Goal: Task Accomplishment & Management: Use online tool/utility

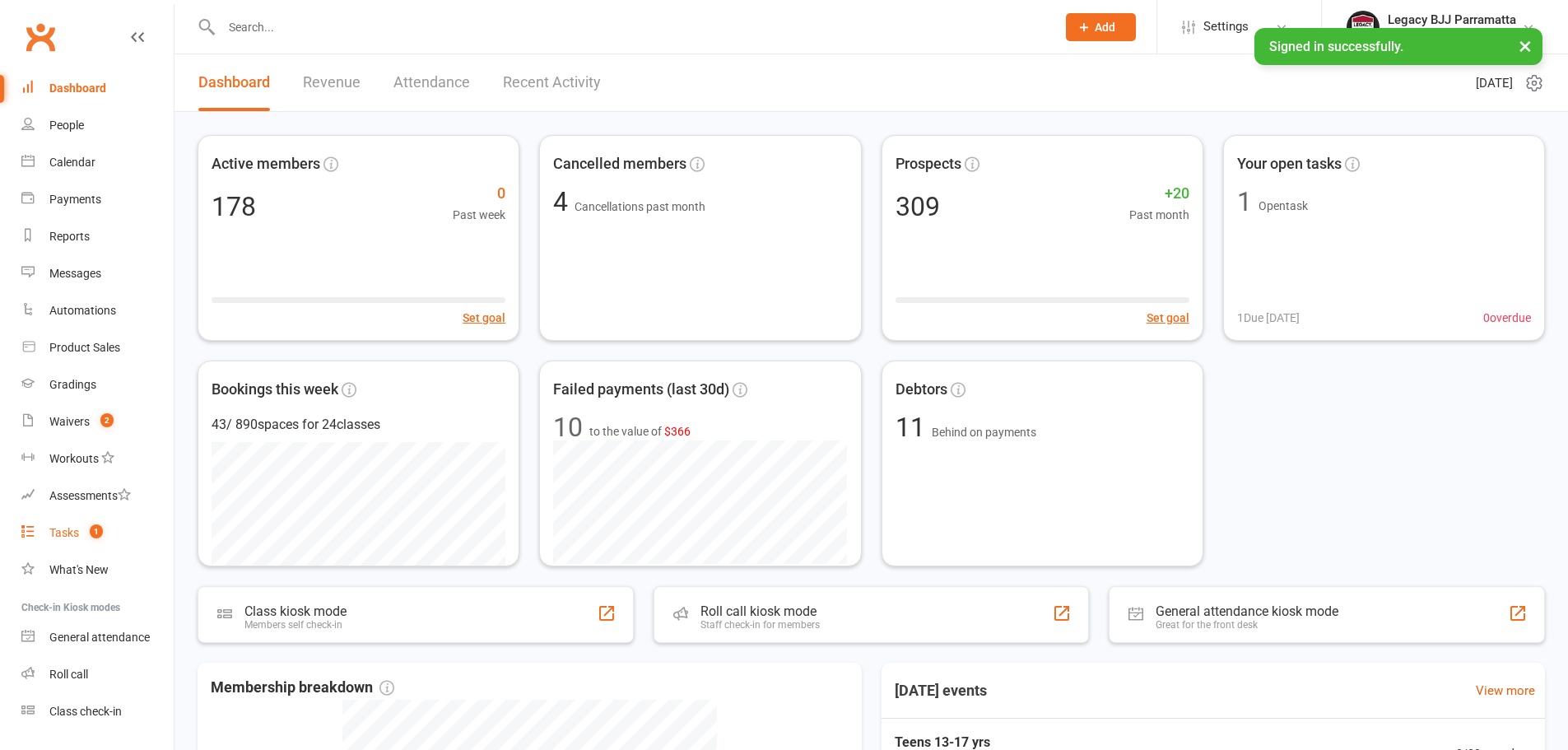
click at [112, 527] on link "Tasks 1" at bounding box center [97, 533] width 152 height 37
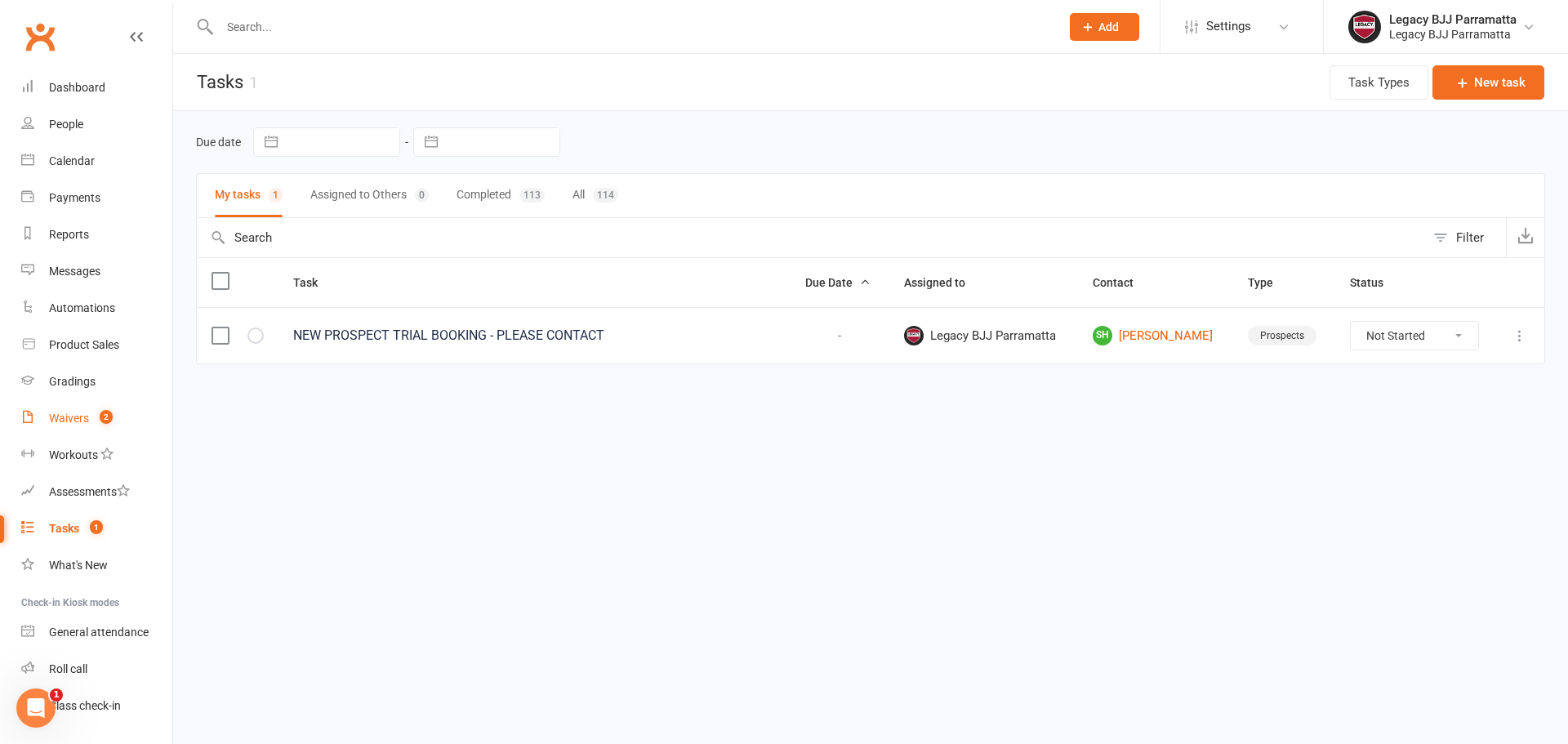
click at [66, 421] on div "Waivers" at bounding box center [69, 418] width 40 height 13
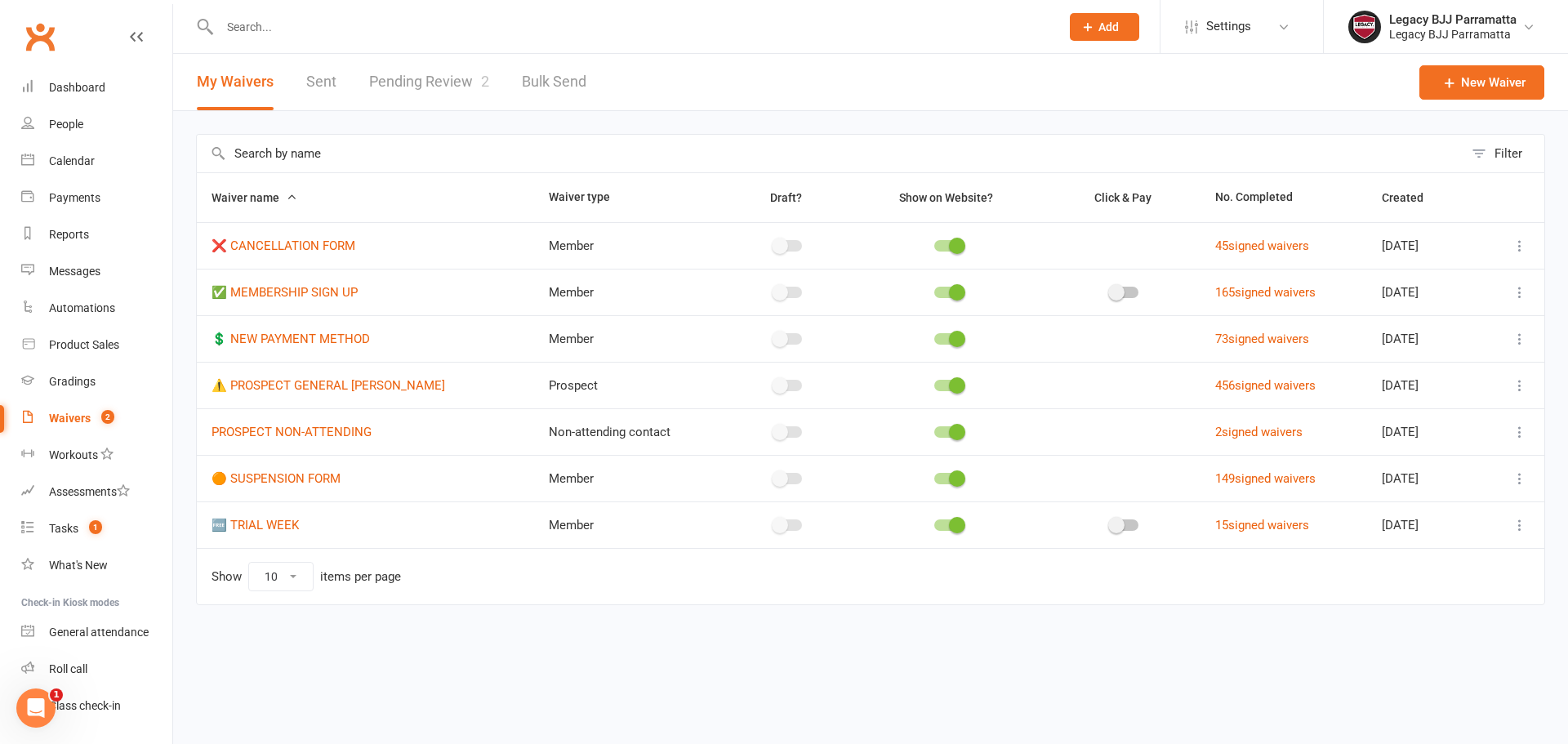
click at [472, 75] on link "Pending Review 2" at bounding box center [429, 82] width 120 height 57
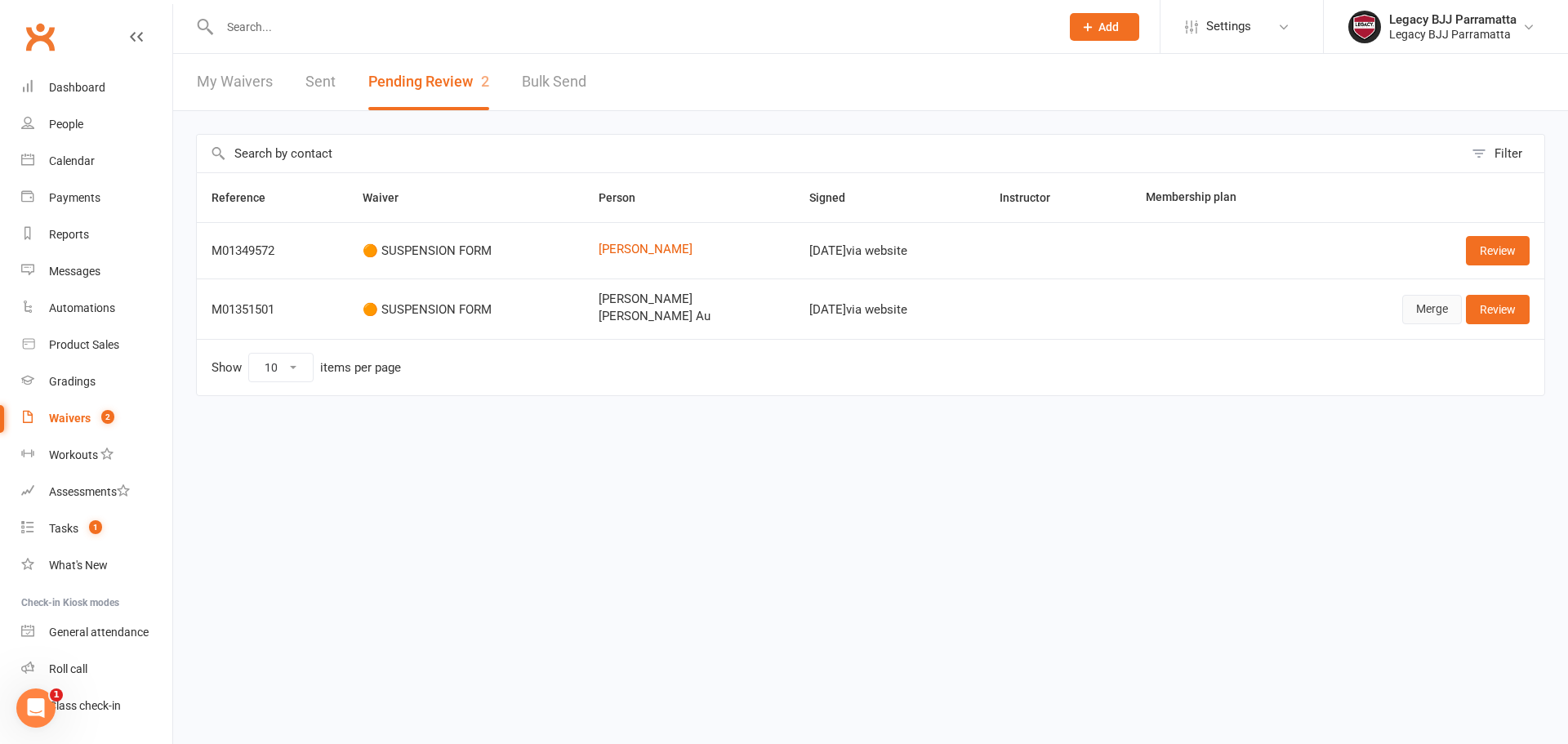
click at [1448, 303] on link "Merge" at bounding box center [1432, 310] width 59 height 30
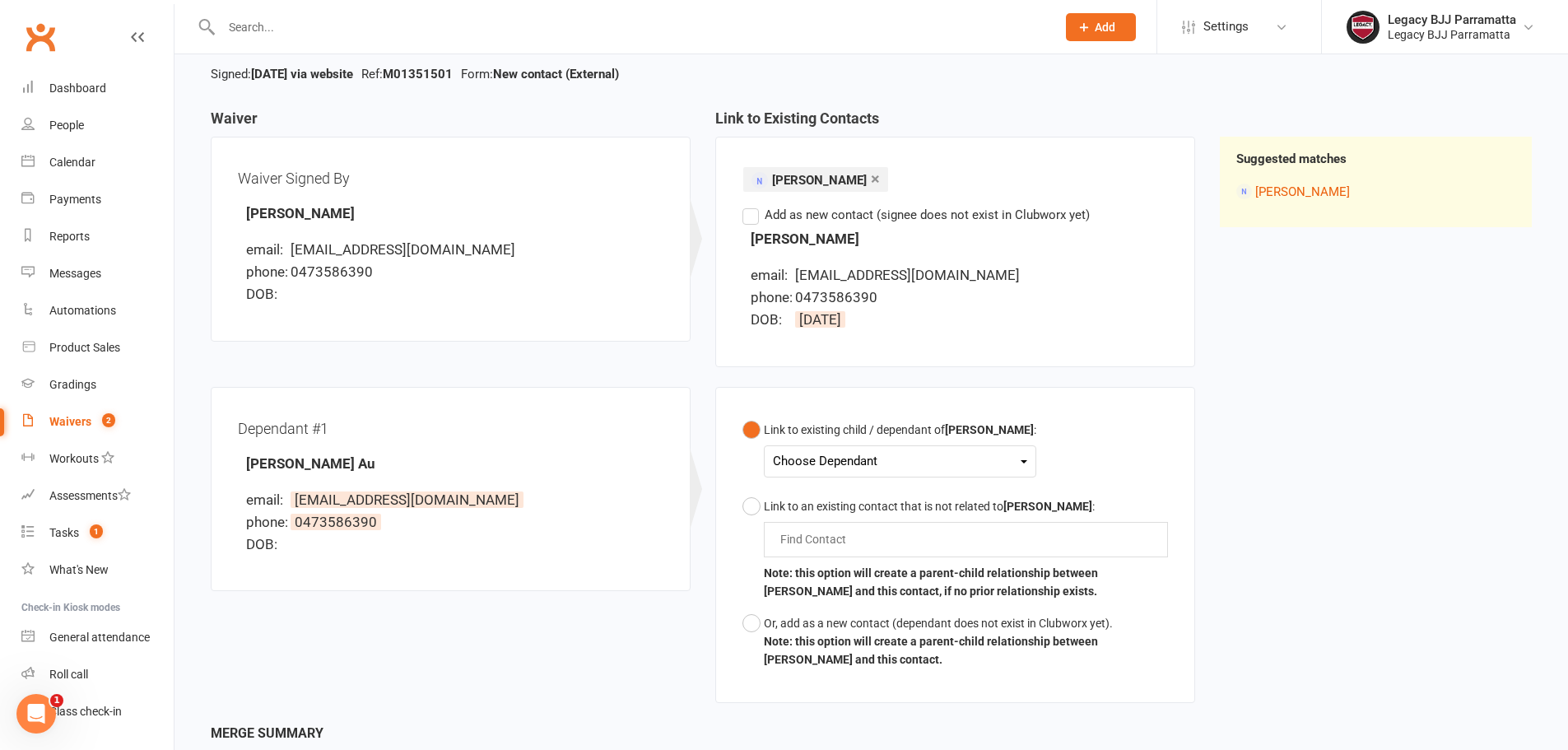
scroll to position [17, 0]
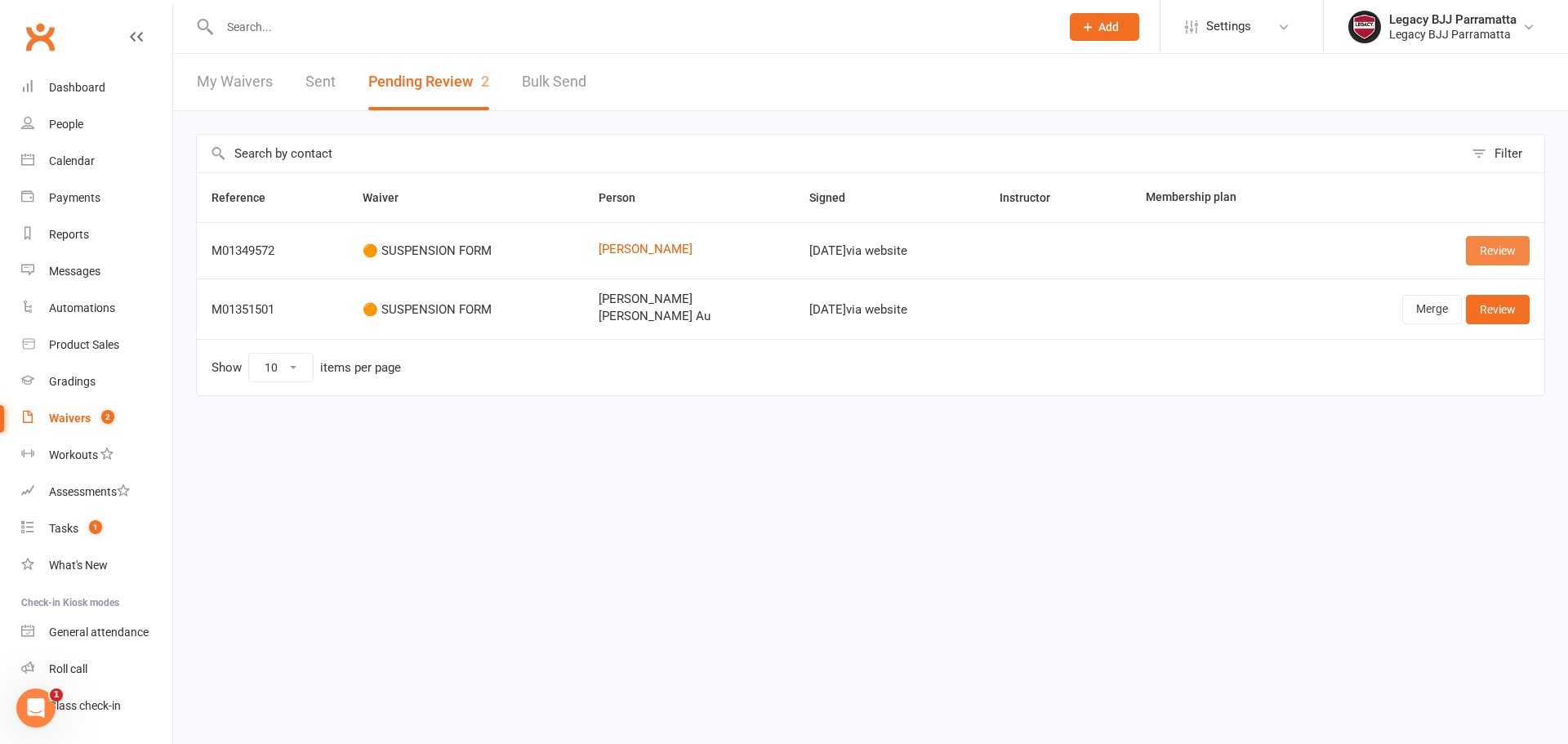
click at [1487, 250] on link "Review" at bounding box center [1497, 250] width 64 height 30
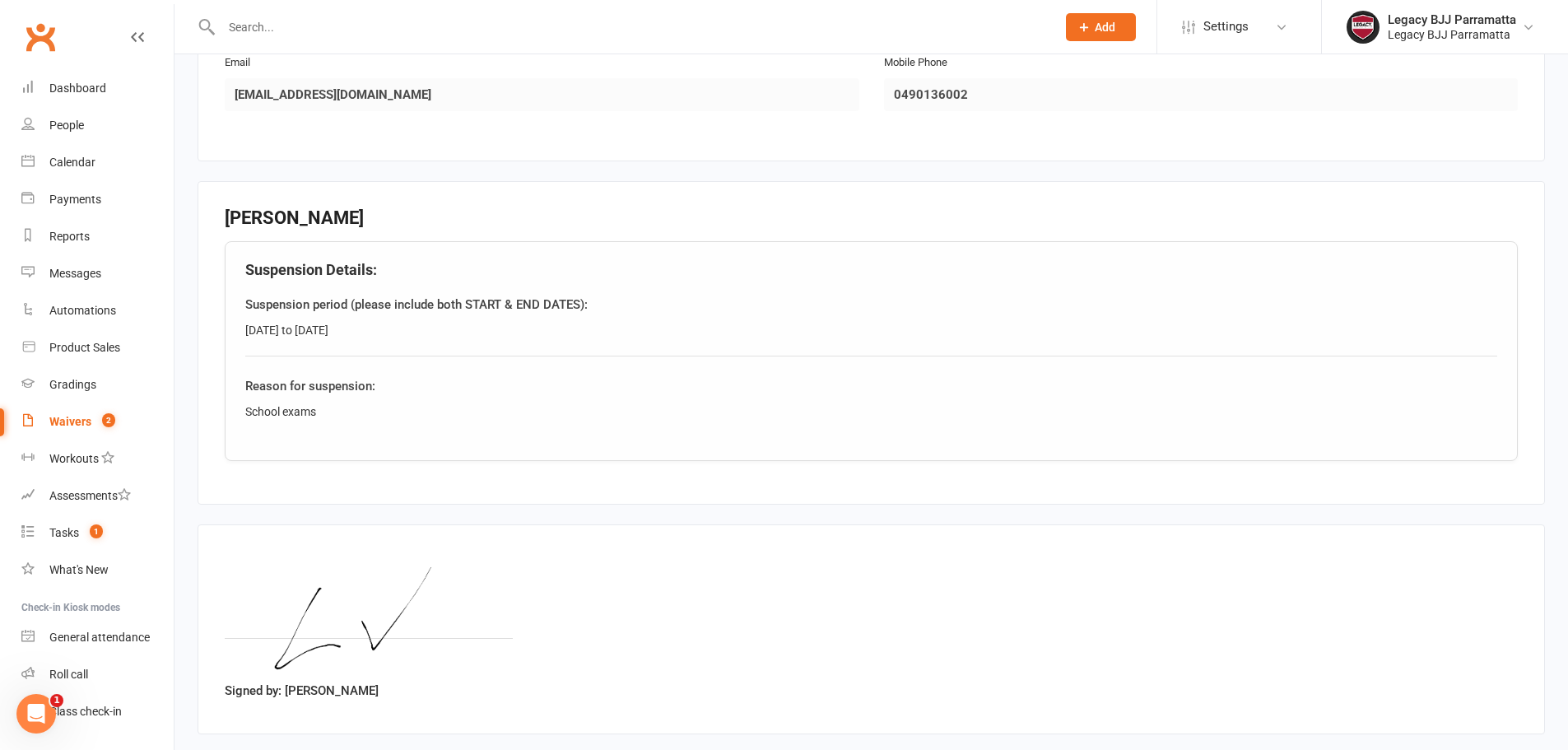
scroll to position [411, 0]
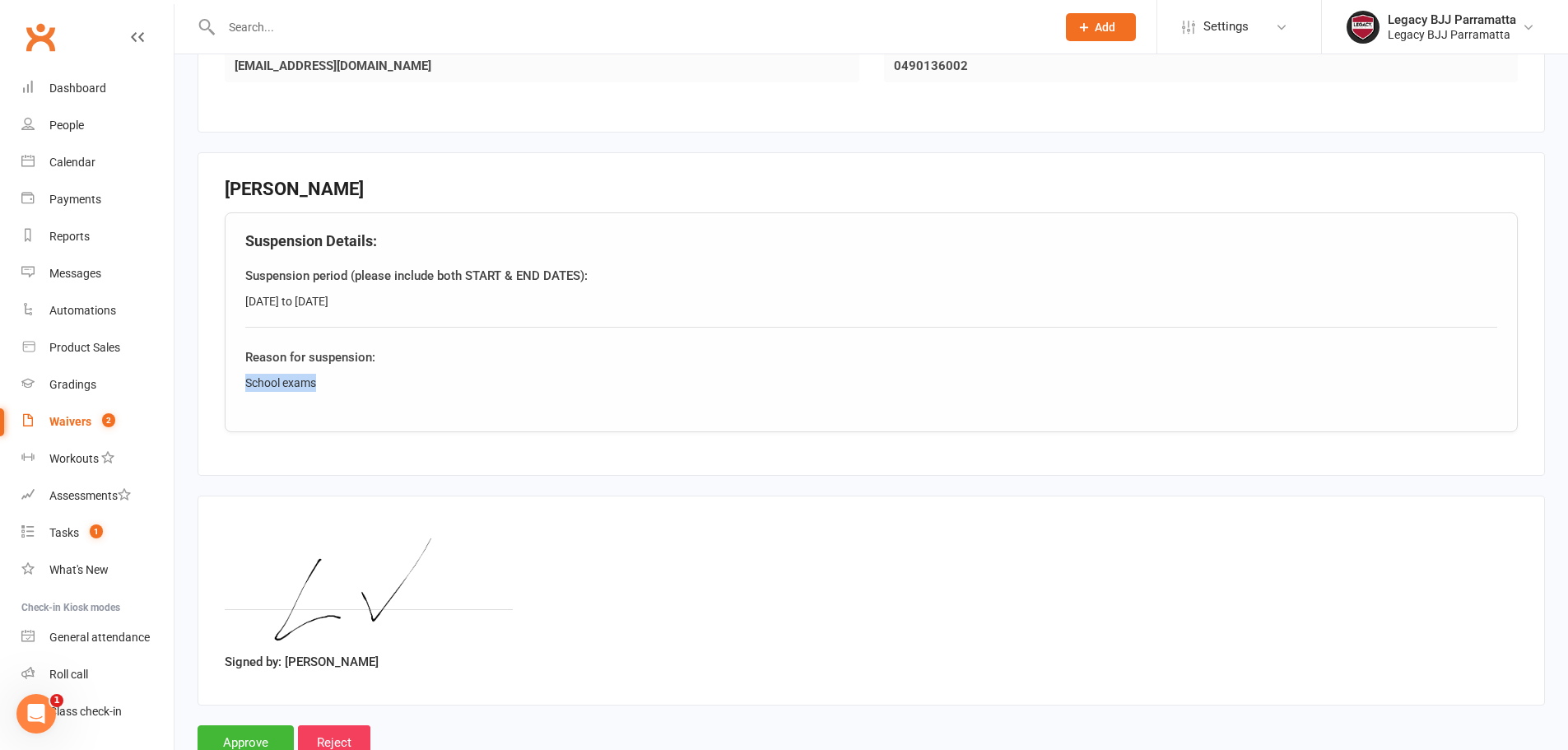
drag, startPoint x: 319, startPoint y: 388, endPoint x: 248, endPoint y: 383, distance: 71.2
click at [248, 383] on div "School exams" at bounding box center [870, 382] width 1252 height 18
copy div "School exams"
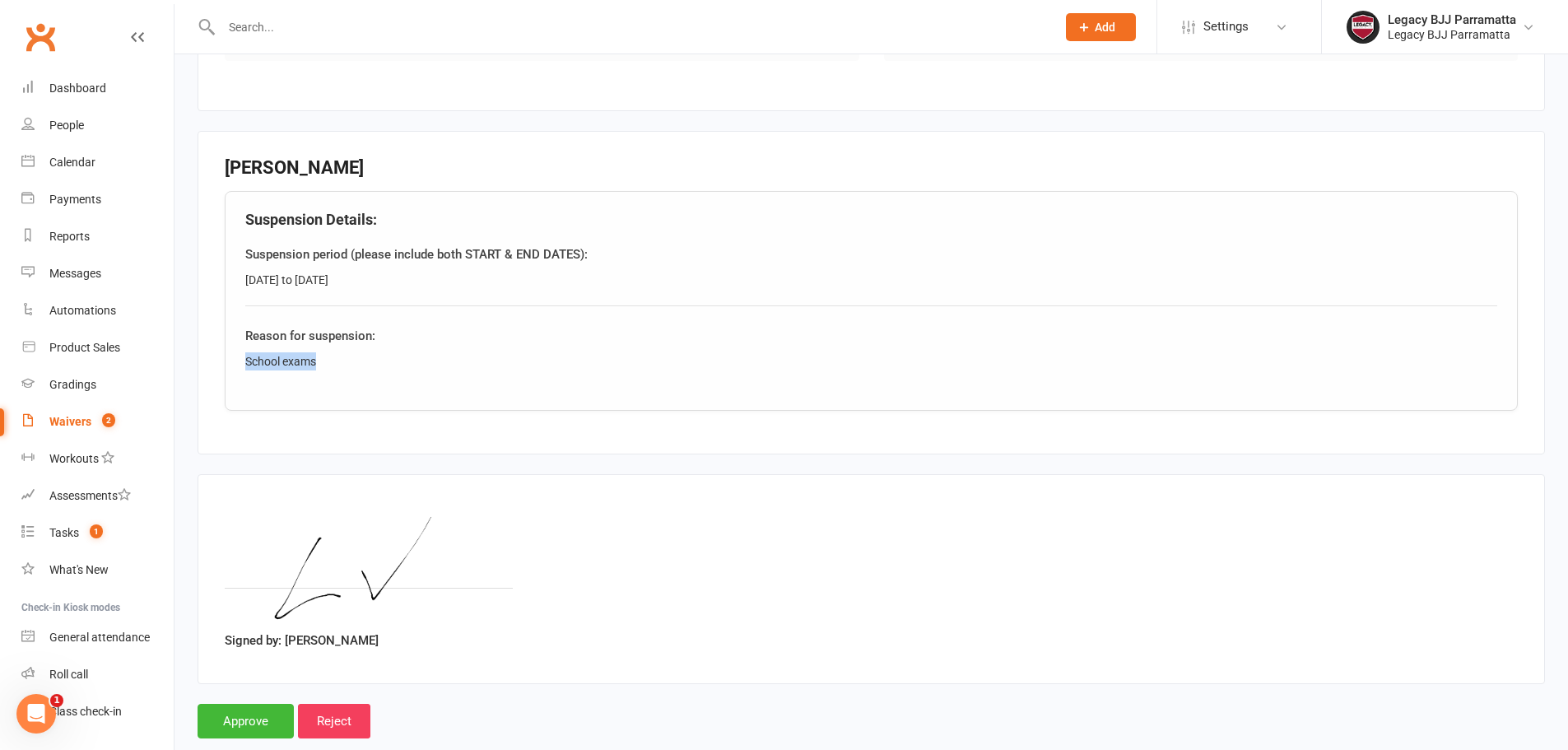
scroll to position [469, 0]
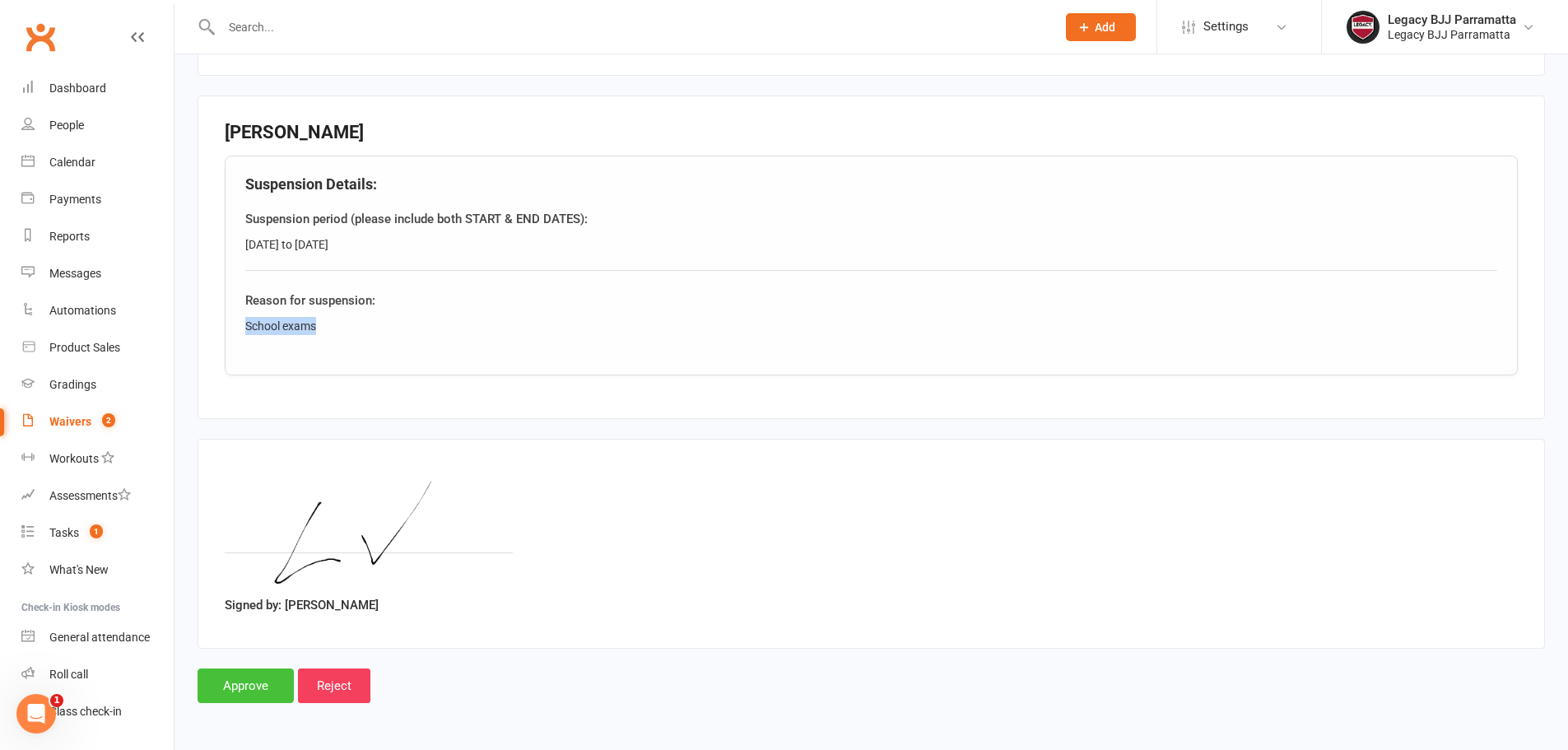
click at [260, 691] on input "Approve" at bounding box center [245, 685] width 96 height 35
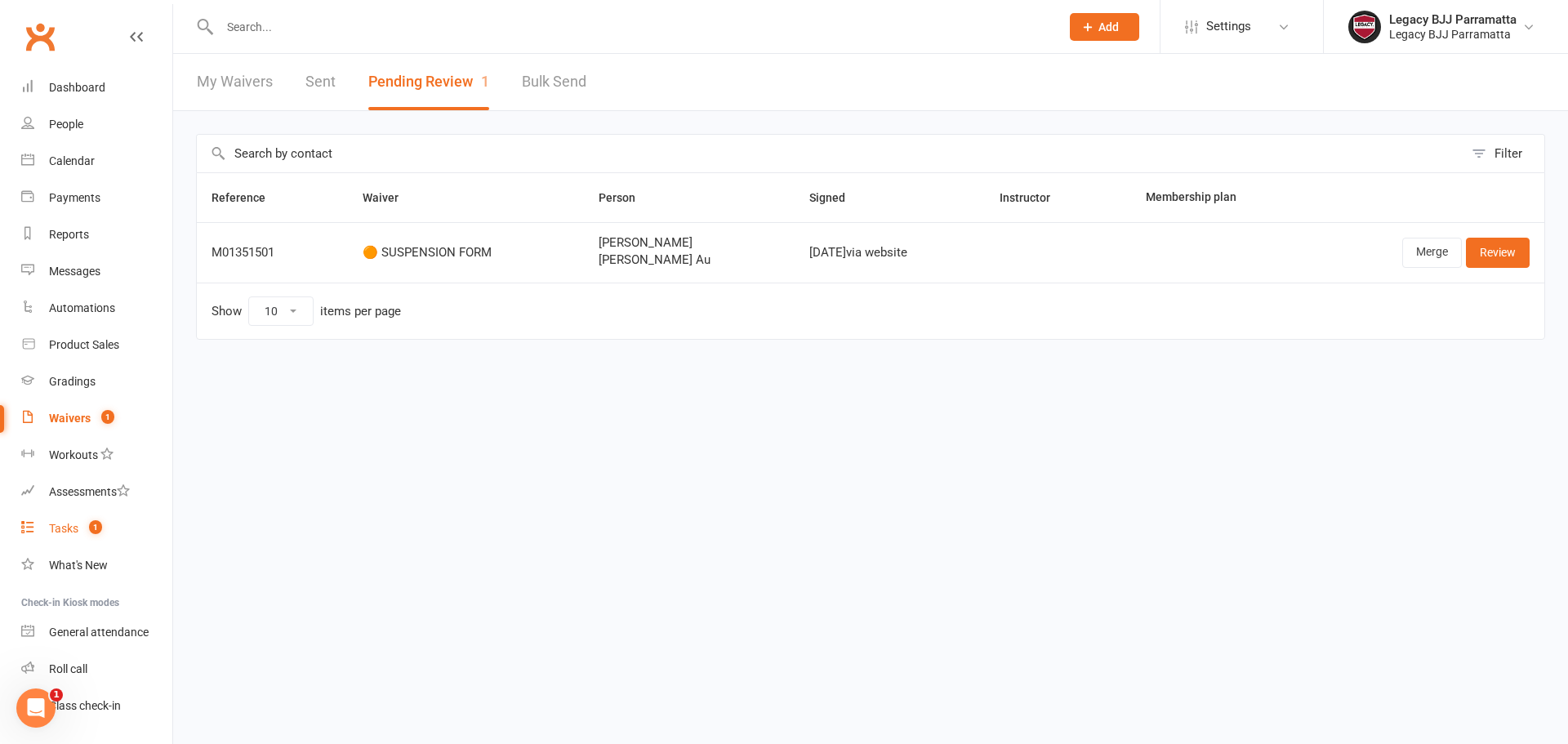
click at [97, 510] on link "Tasks 1" at bounding box center [96, 529] width 151 height 37
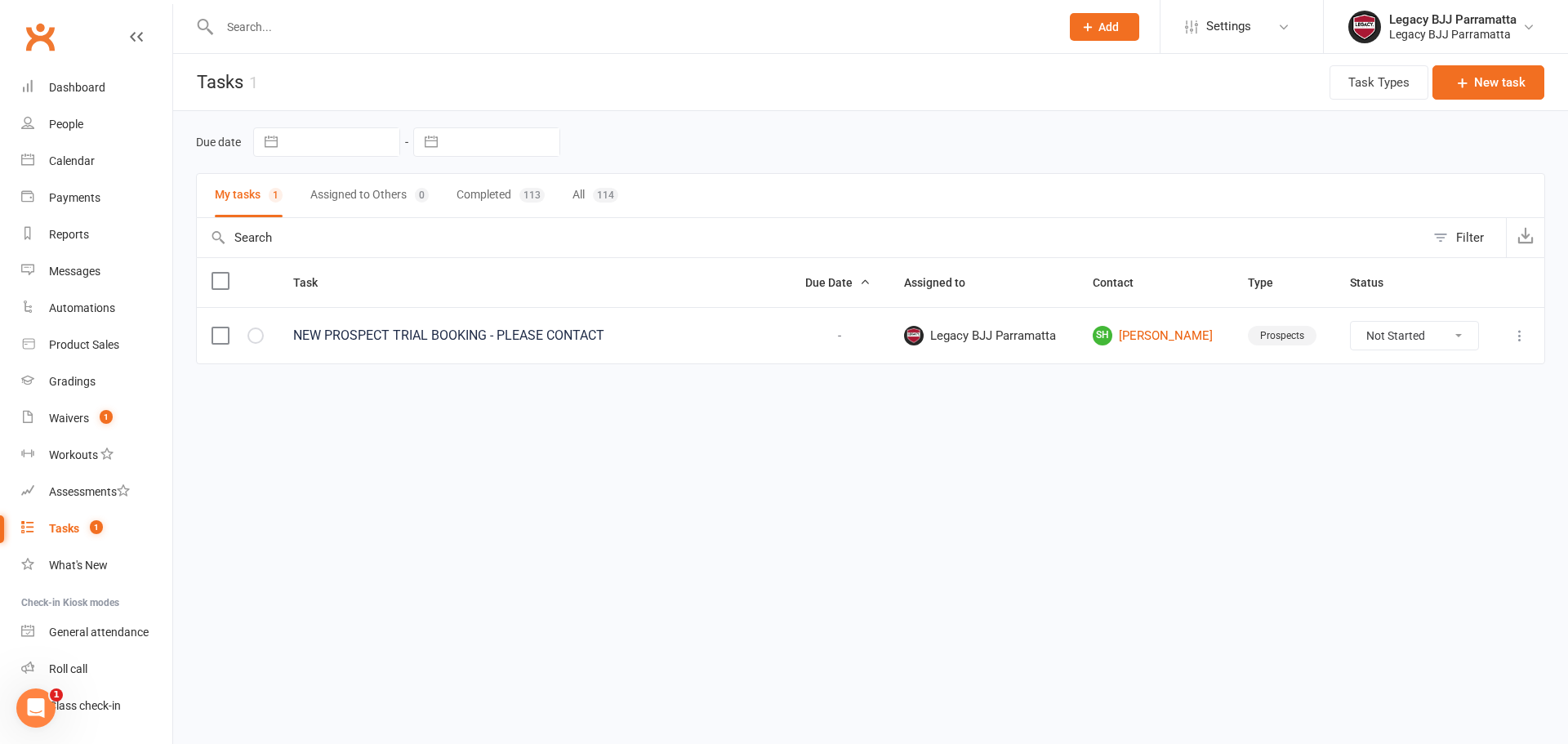
click at [1517, 336] on icon at bounding box center [1520, 336] width 17 height 17
click at [1482, 426] on link "Delete" at bounding box center [1447, 431] width 161 height 32
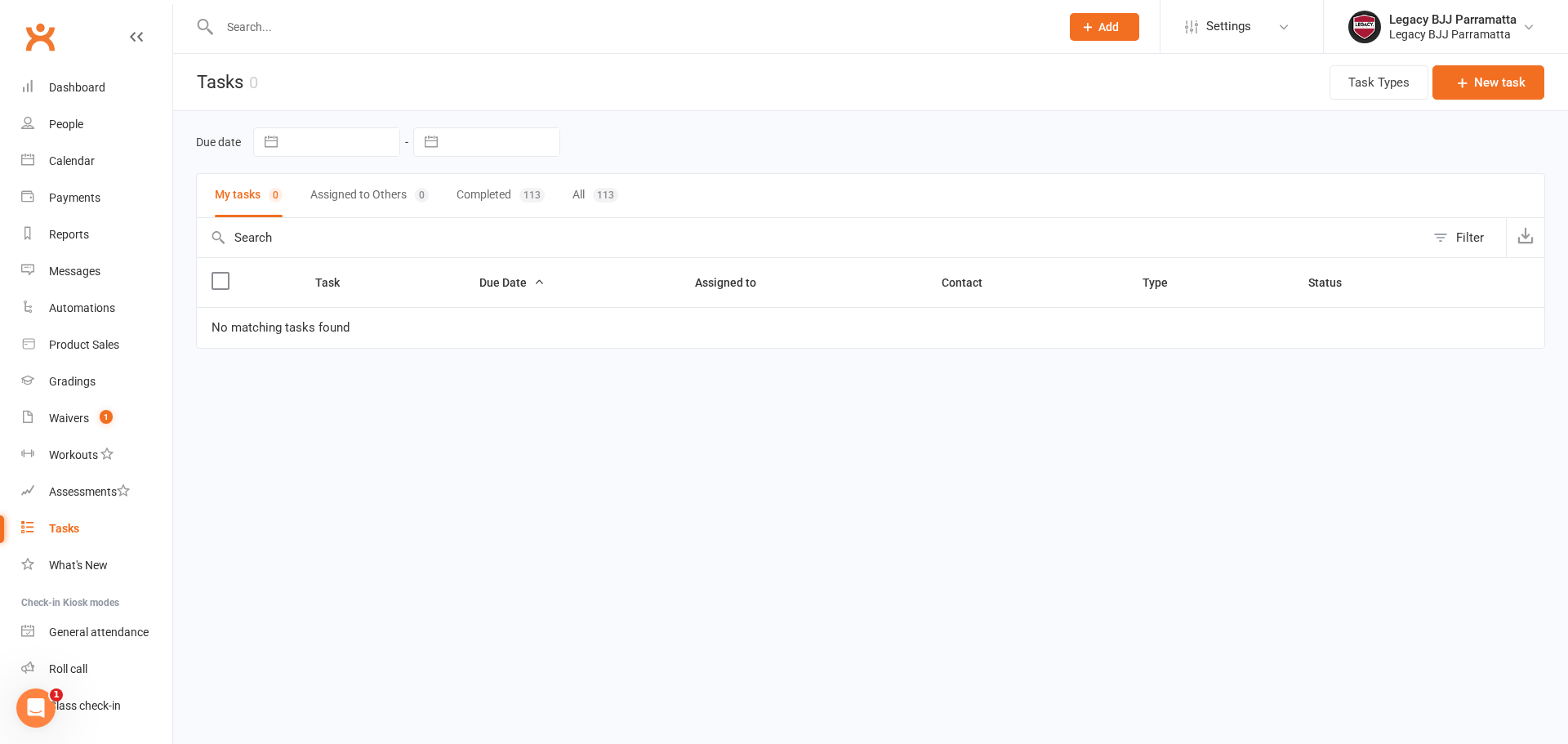
click at [296, 28] on input "text" at bounding box center [631, 27] width 834 height 23
paste input "Hau Yu Au"
type input "Hau Yu Au"
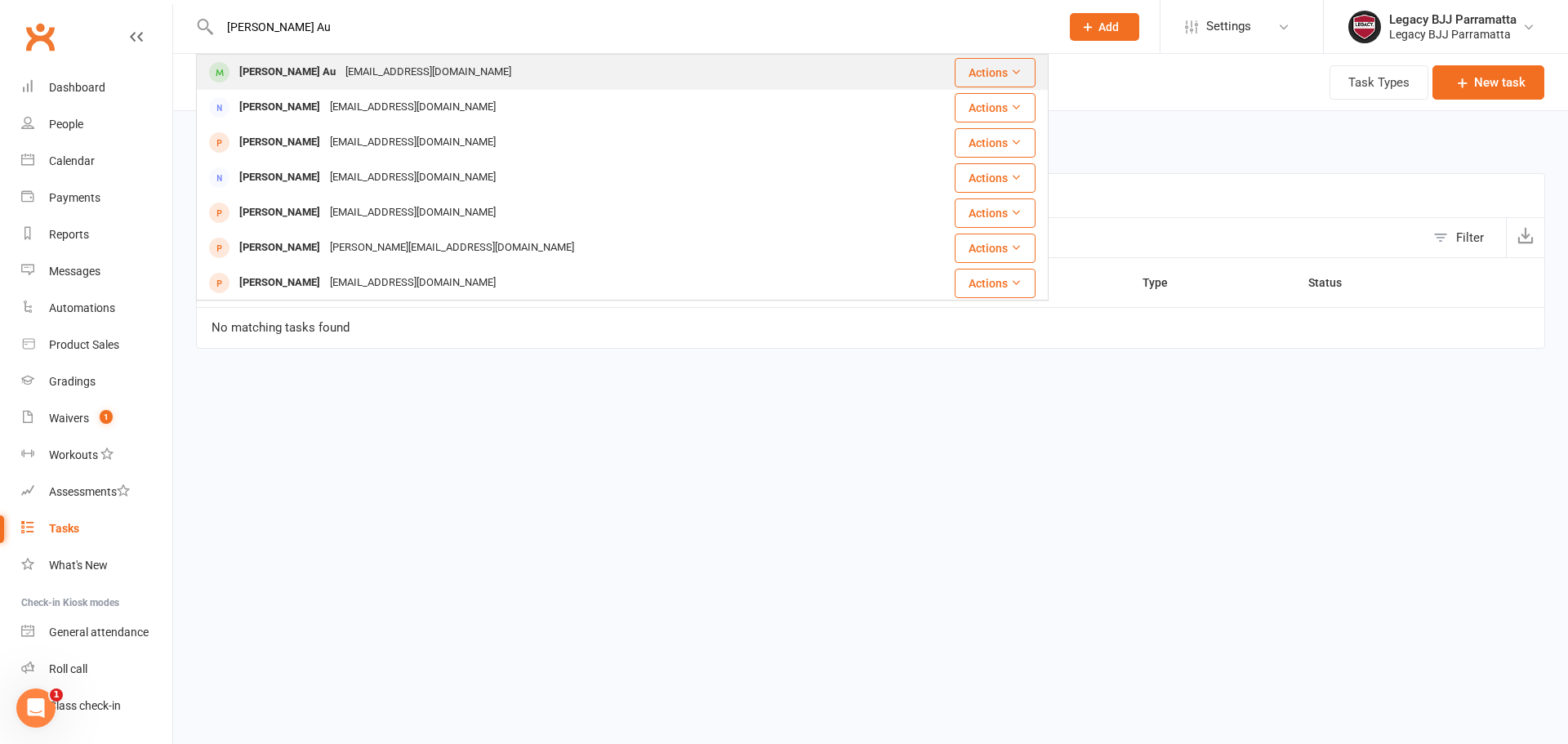
click at [441, 73] on div "Hau Yu Au fauhau9385@gmail.com" at bounding box center [551, 72] width 707 height 33
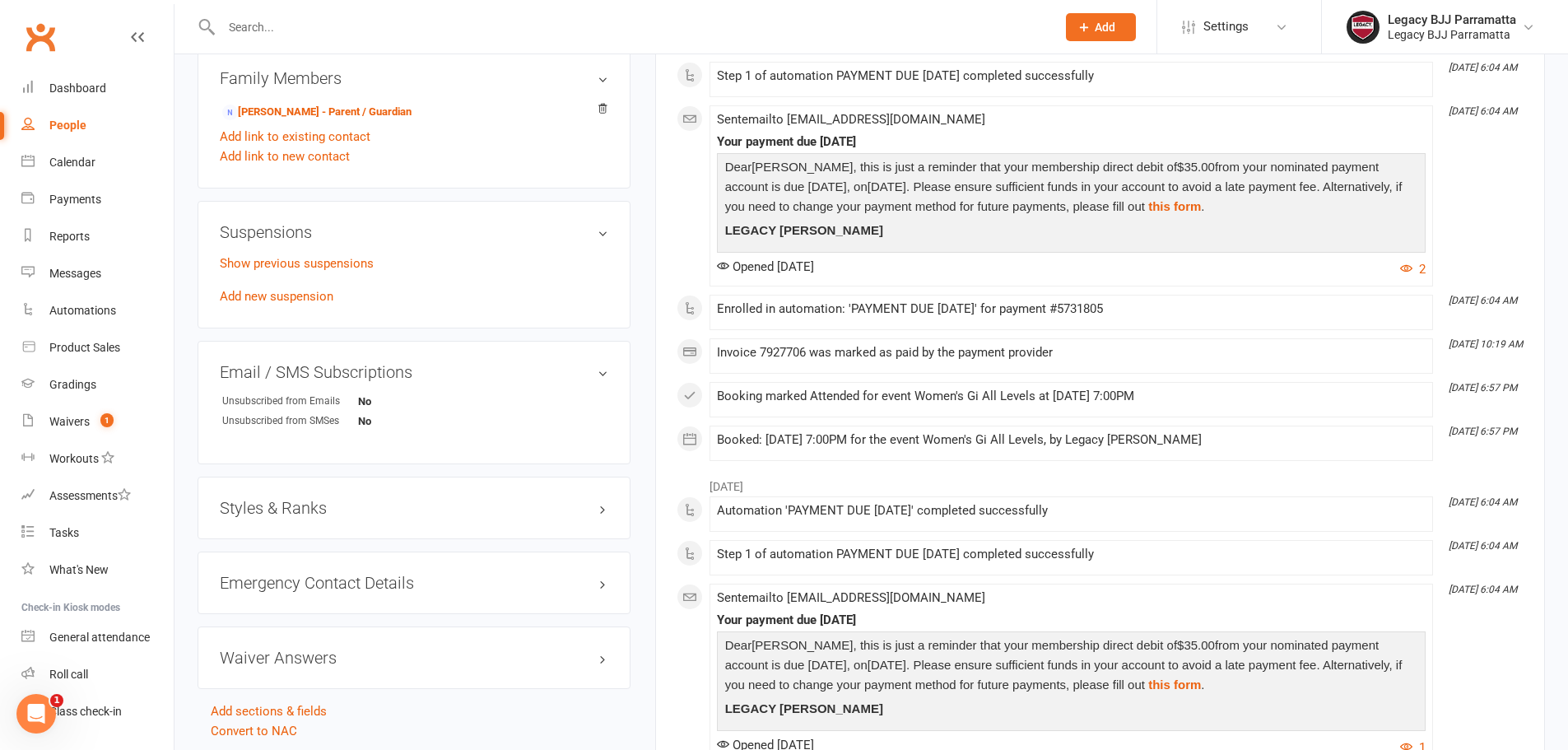
scroll to position [823, 0]
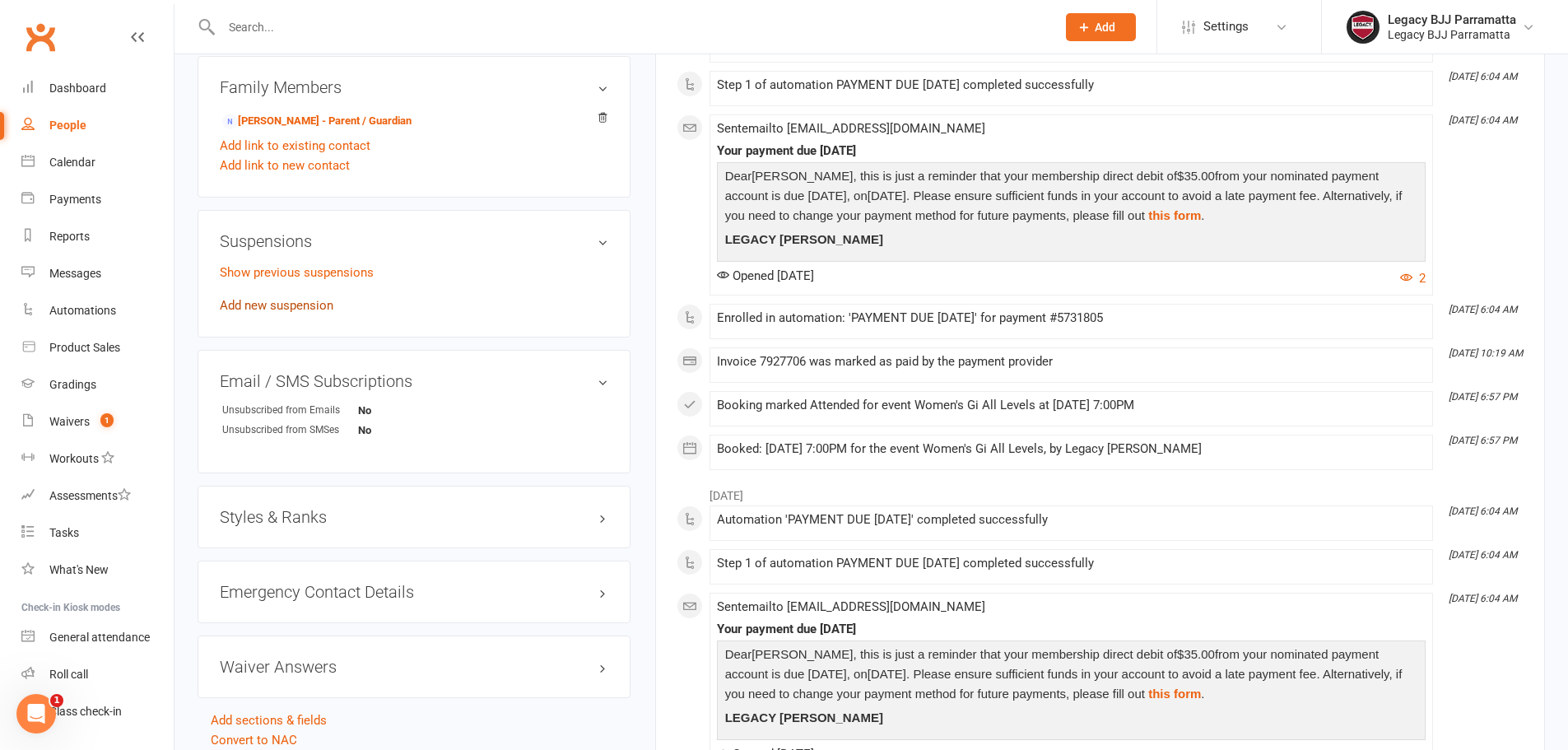
click at [310, 308] on link "Add new suspension" at bounding box center [276, 306] width 113 height 15
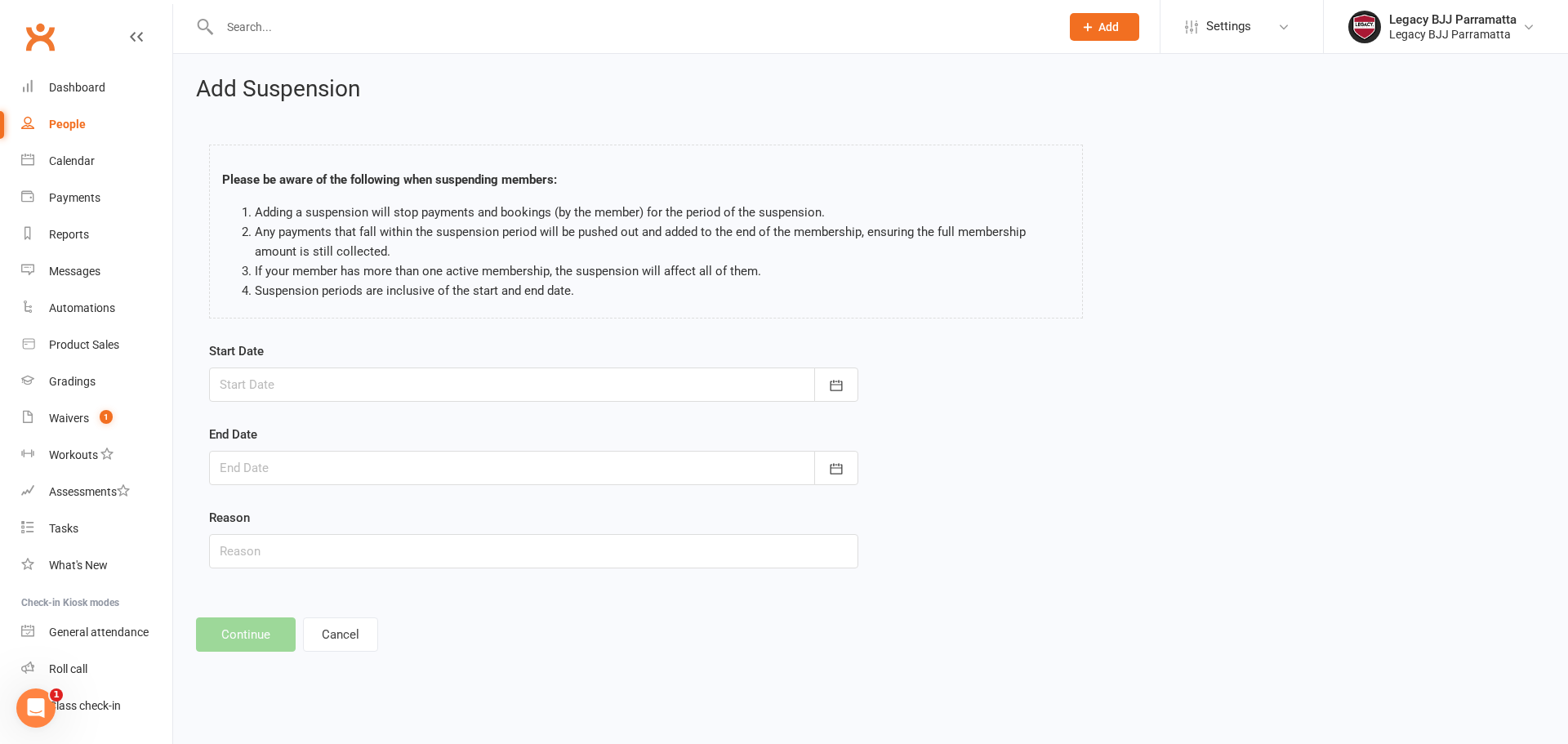
click at [337, 383] on div at bounding box center [533, 384] width 649 height 34
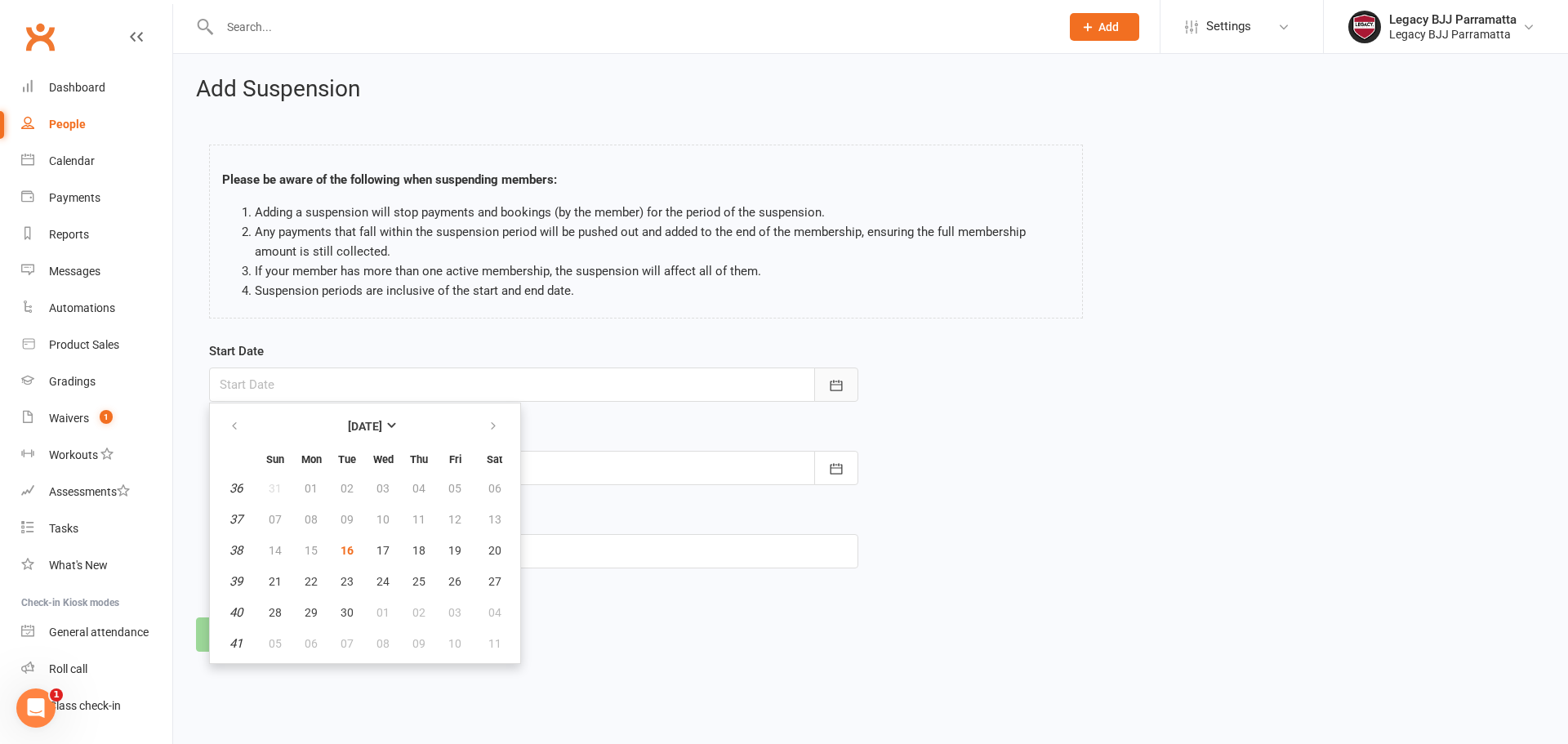
click at [817, 390] on button "button" at bounding box center [837, 384] width 45 height 34
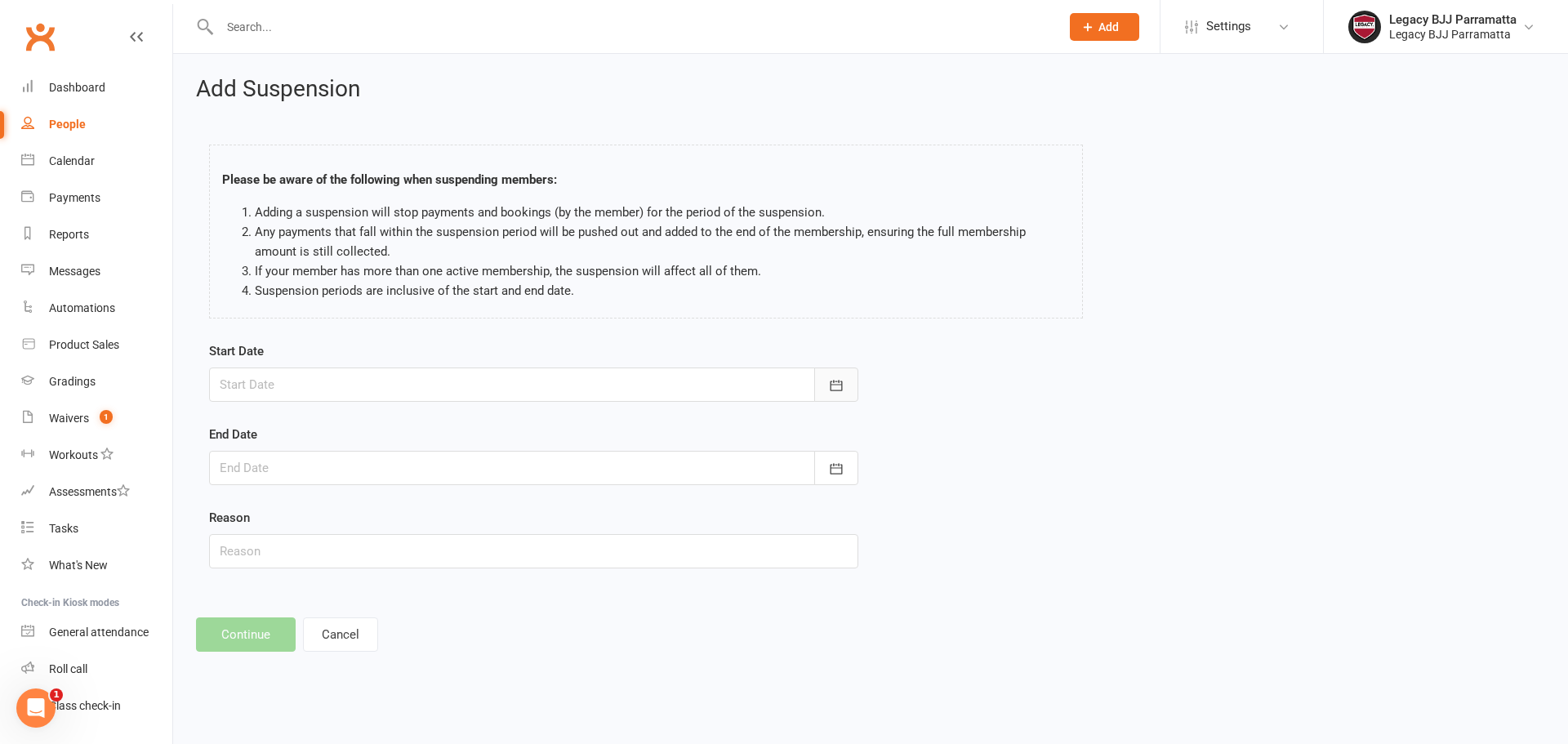
click at [850, 385] on button "button" at bounding box center [837, 384] width 45 height 34
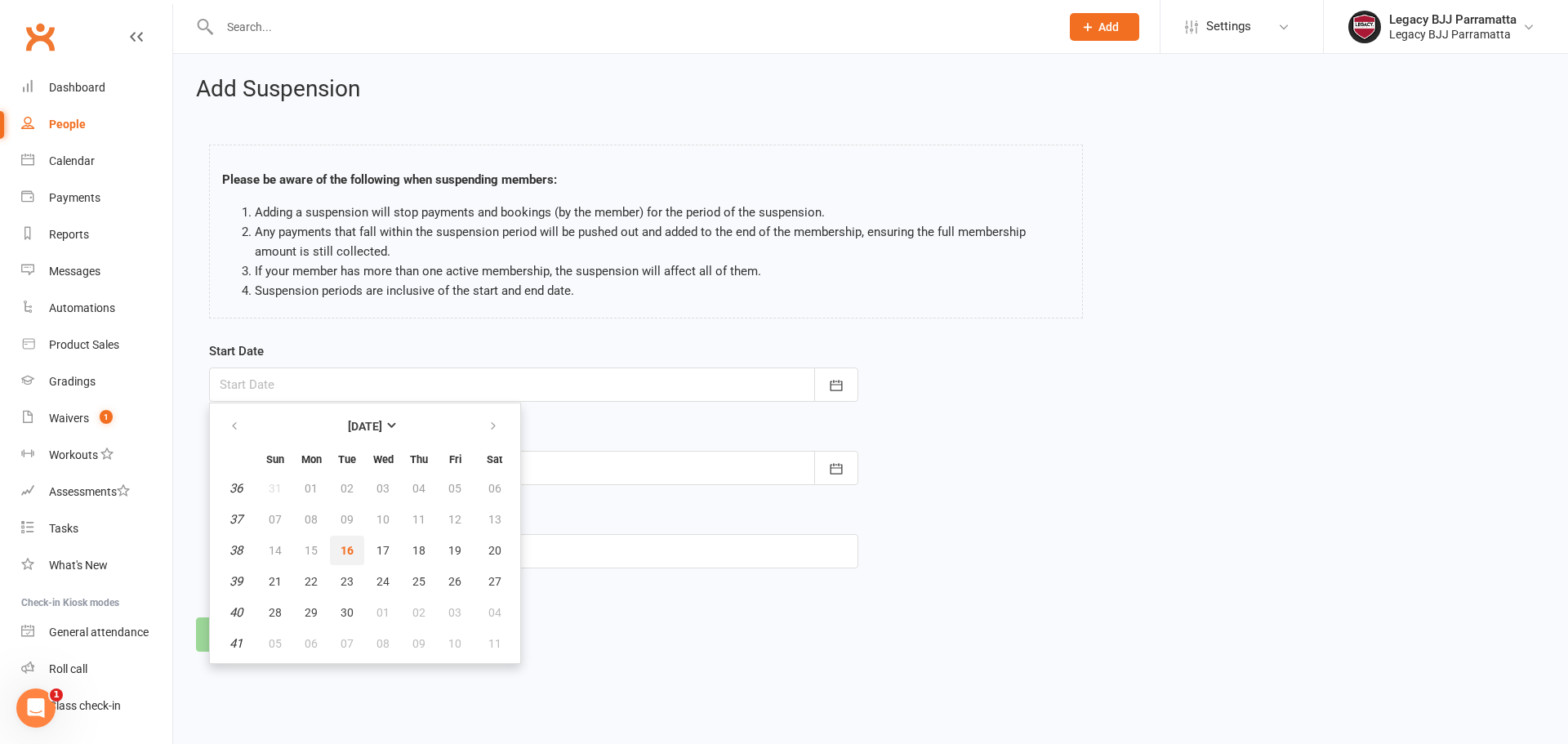
click at [346, 549] on span "16" at bounding box center [347, 550] width 13 height 13
type input "[DATE]"
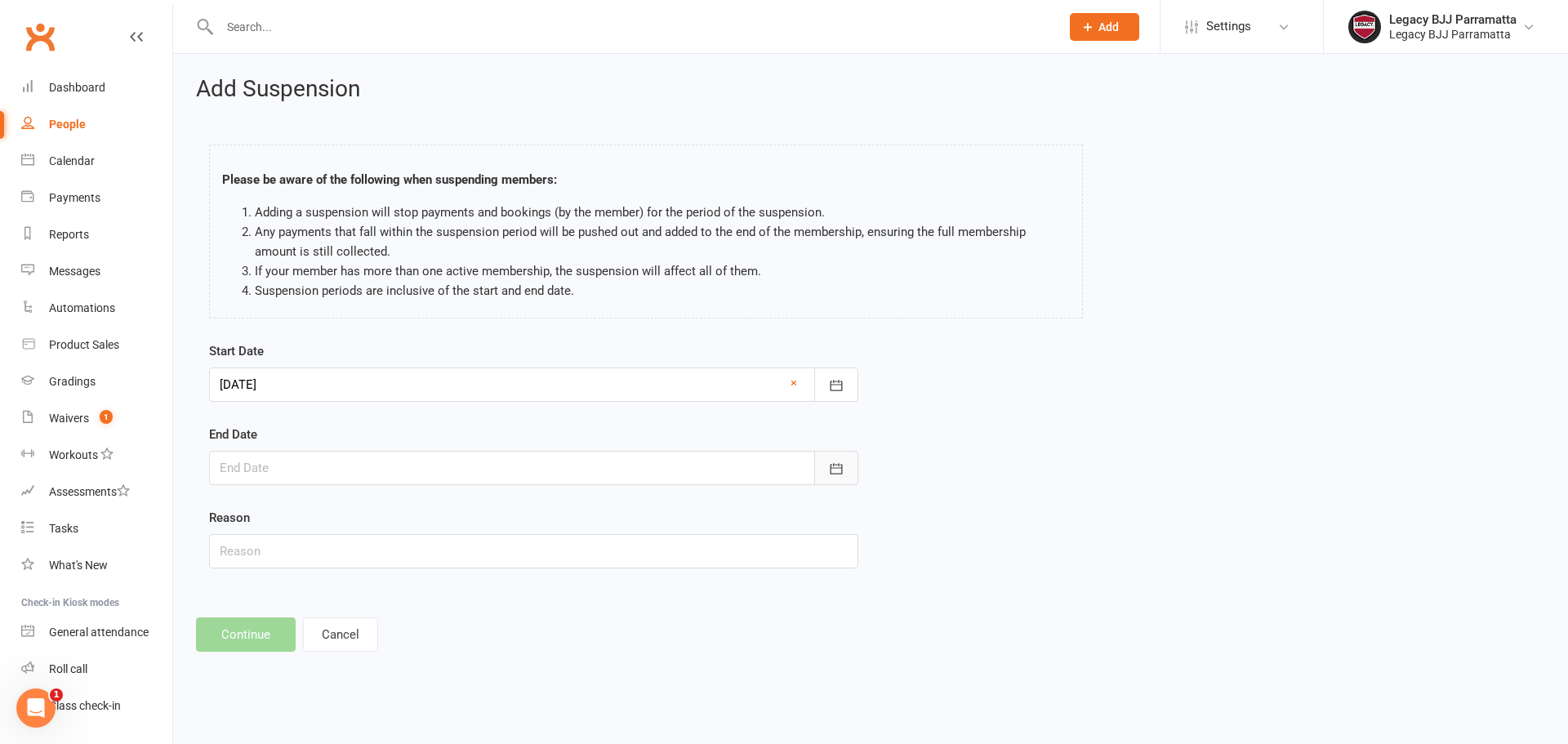
click at [839, 478] on button "button" at bounding box center [837, 468] width 45 height 34
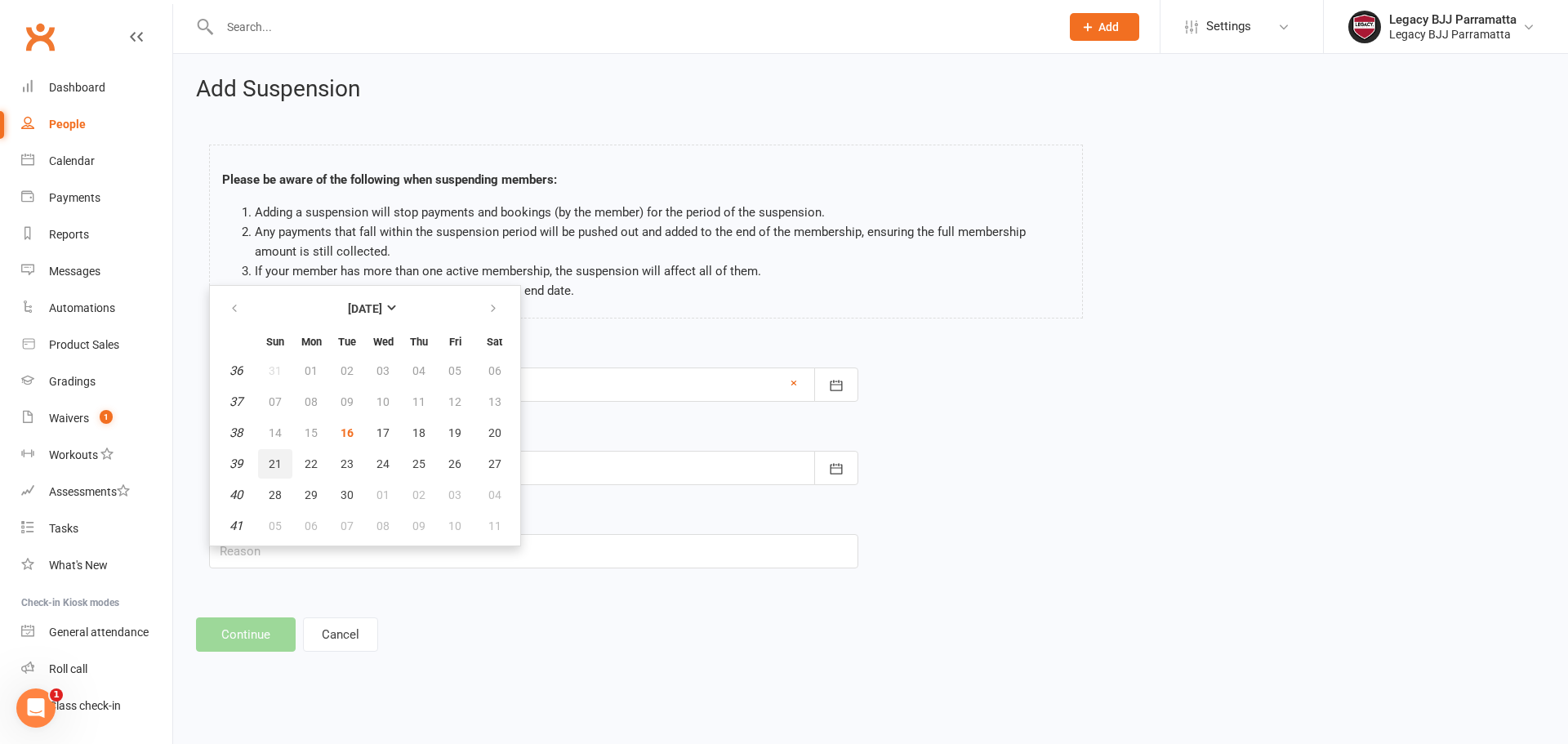
click at [286, 462] on button "21" at bounding box center [275, 464] width 34 height 30
type input "21 Sep 2025"
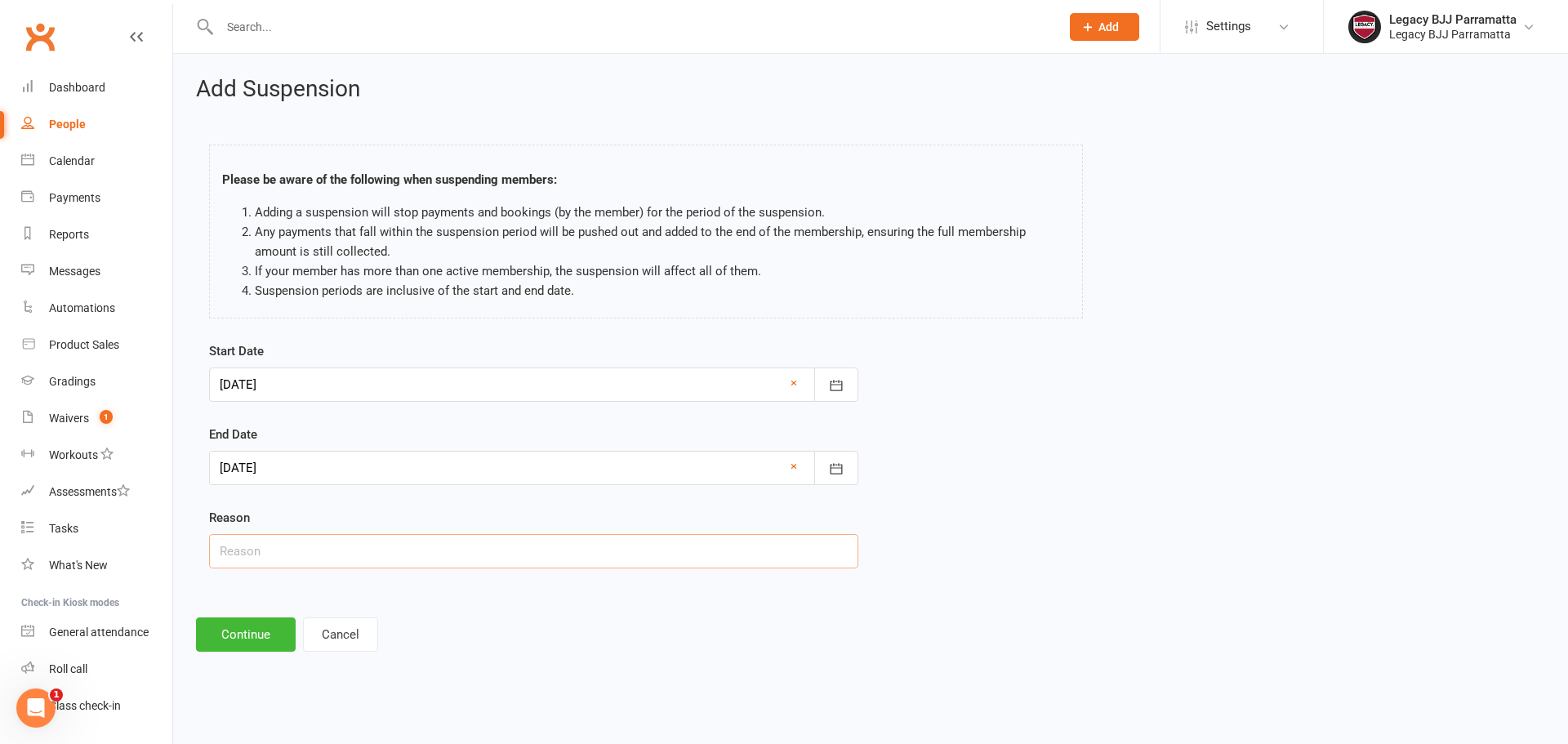
click at [306, 550] on input "text" at bounding box center [533, 551] width 649 height 34
paste input "Busy with school works"
type input "Busy with school works"
click at [255, 622] on button "Continue" at bounding box center [245, 634] width 99 height 34
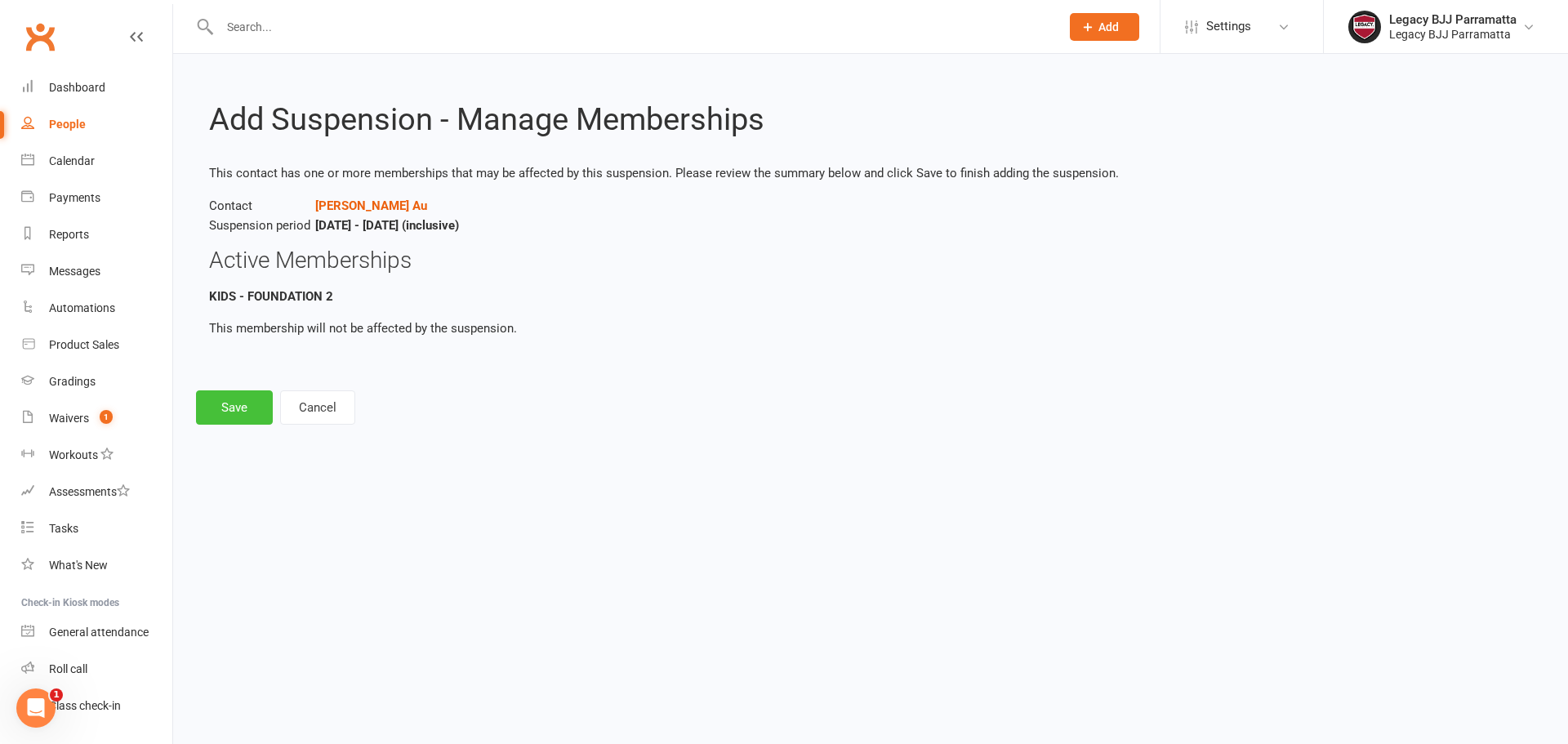
click at [251, 416] on button "Save" at bounding box center [234, 407] width 77 height 34
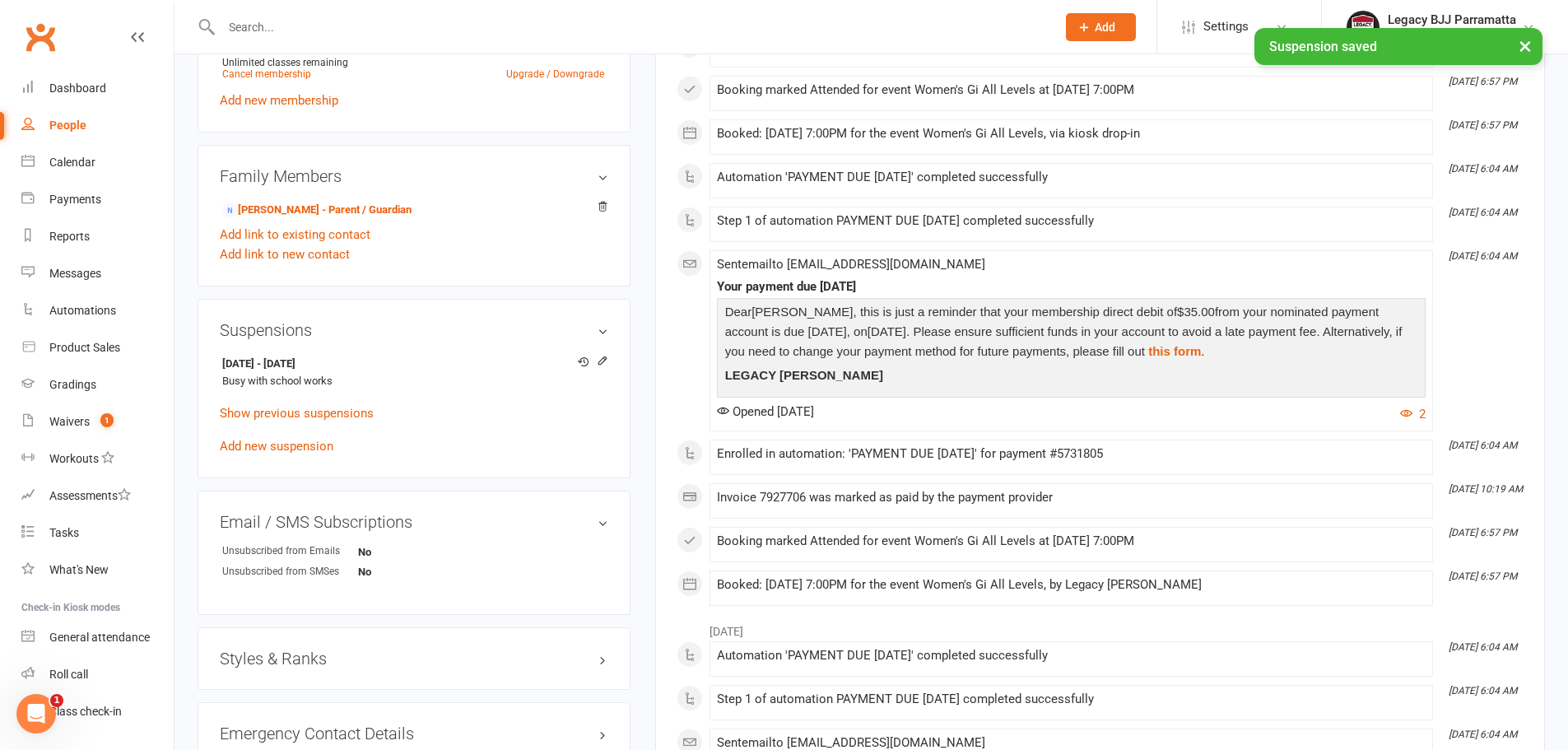
scroll to position [741, 0]
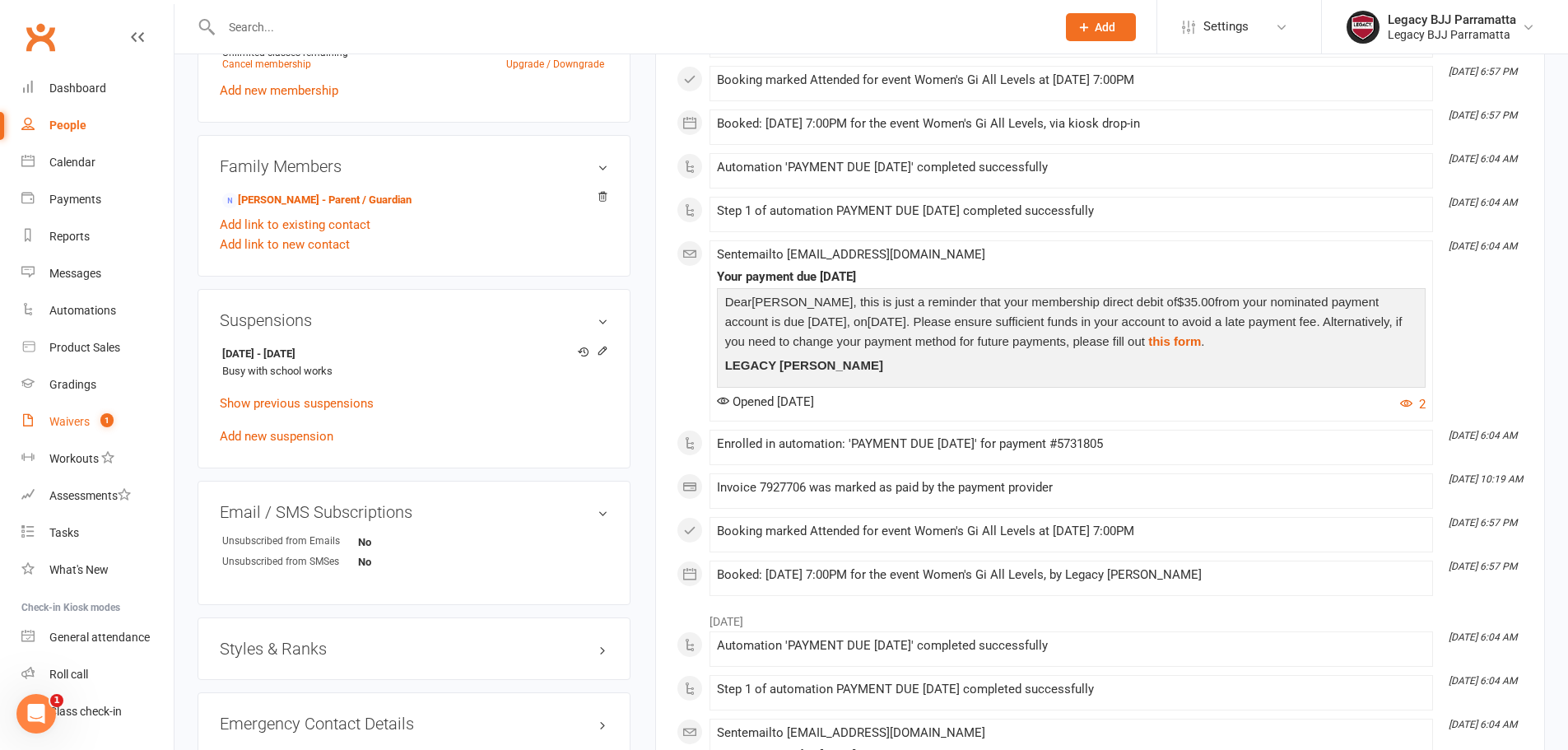
drag, startPoint x: 79, startPoint y: 420, endPoint x: 85, endPoint y: 409, distance: 12.5
click at [79, 420] on div "Waivers" at bounding box center [69, 422] width 40 height 13
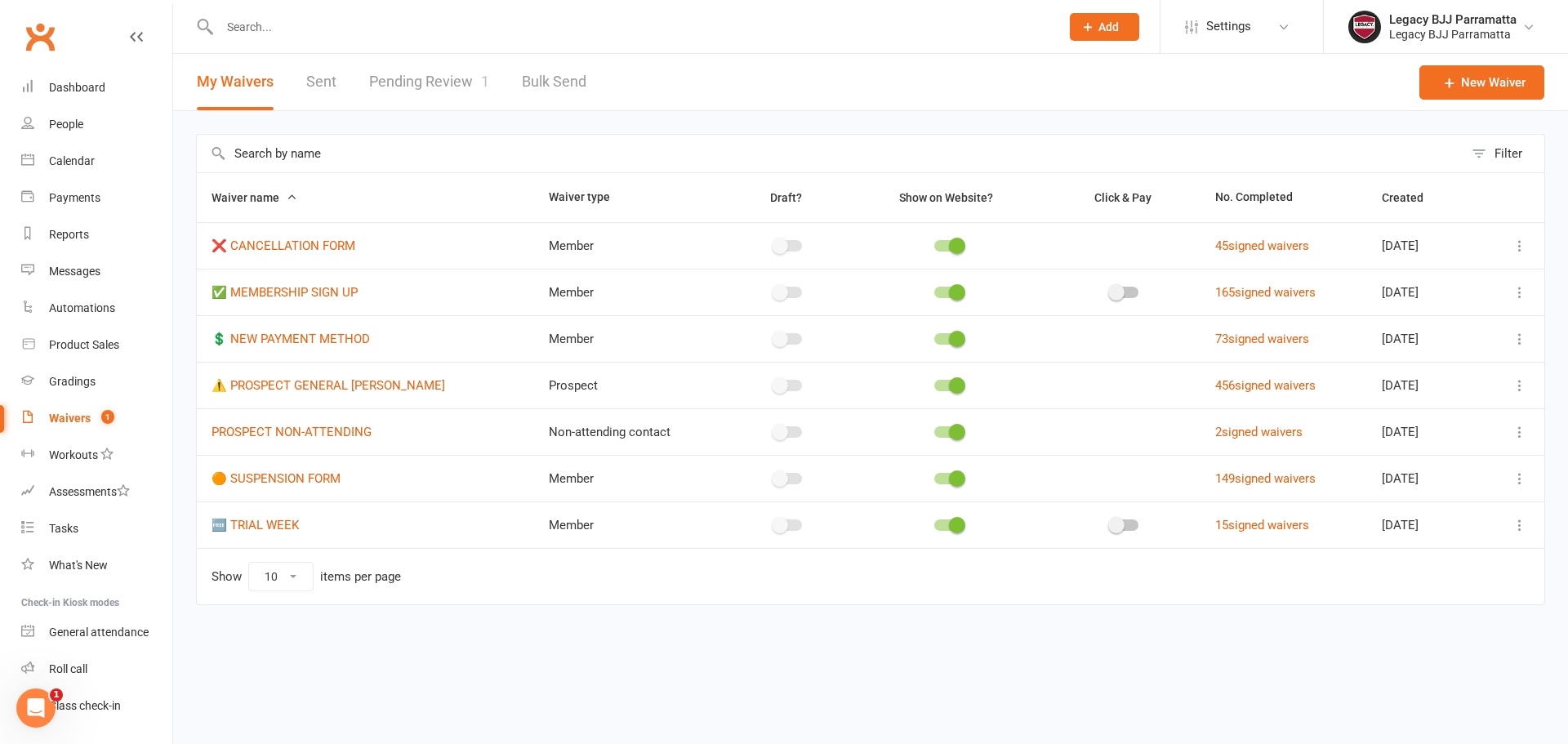
click at [431, 83] on link "Pending Review 1" at bounding box center [429, 82] width 120 height 57
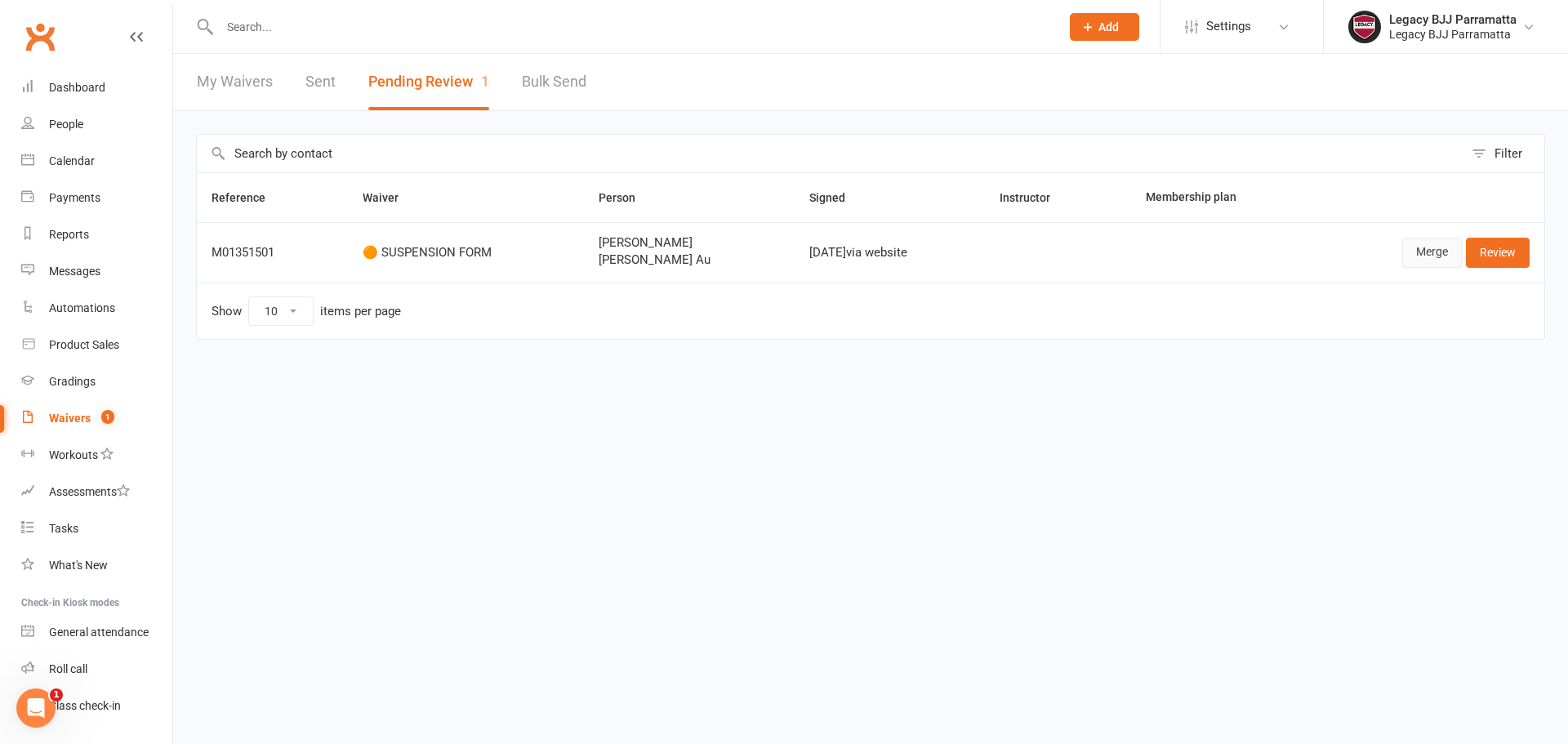
click at [1410, 254] on link "Merge" at bounding box center [1432, 252] width 59 height 30
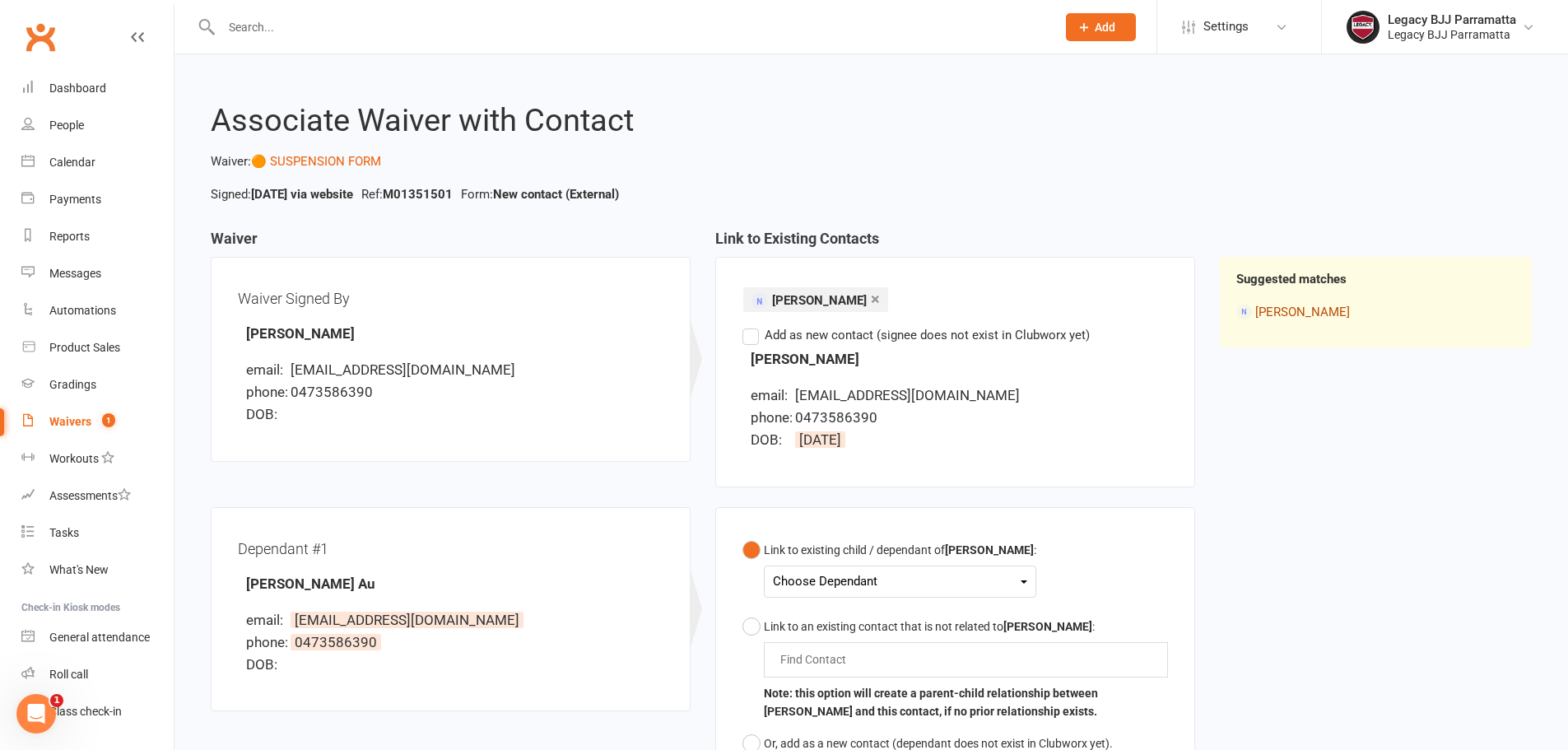
click at [1291, 310] on link "Andy Au" at bounding box center [1302, 312] width 94 height 15
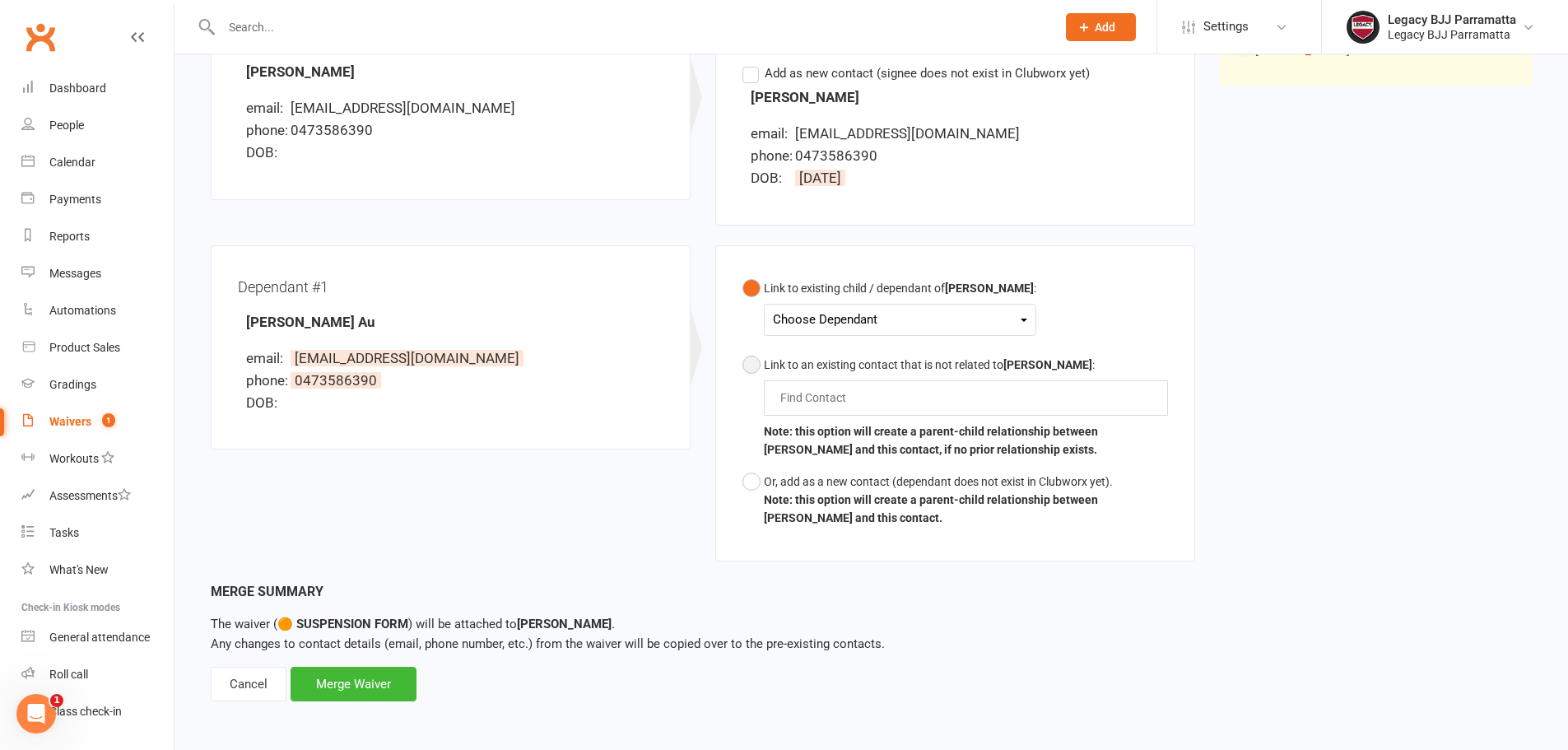
scroll to position [264, 0]
click at [364, 678] on div "Merge Waiver" at bounding box center [353, 682] width 126 height 35
click at [794, 395] on input "text" at bounding box center [817, 396] width 77 height 20
click at [762, 292] on button "Link to existing child / dependant of Andy Au : Choose Dependant Hau Yu Au" at bounding box center [889, 310] width 294 height 77
click at [799, 313] on div "Choose Dependant" at bounding box center [899, 318] width 254 height 22
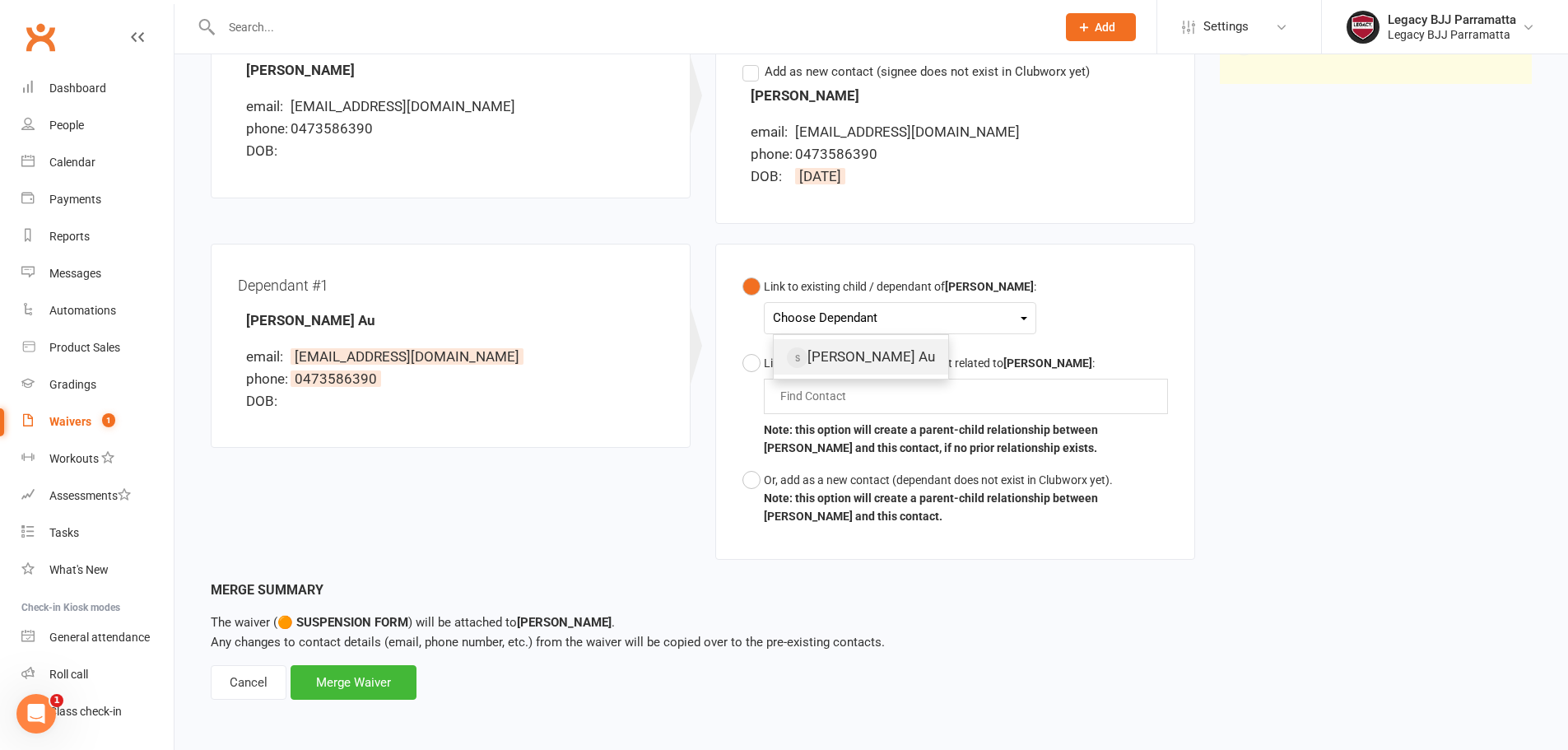
click at [834, 348] on link "Hau Yu Au" at bounding box center [860, 357] width 175 height 36
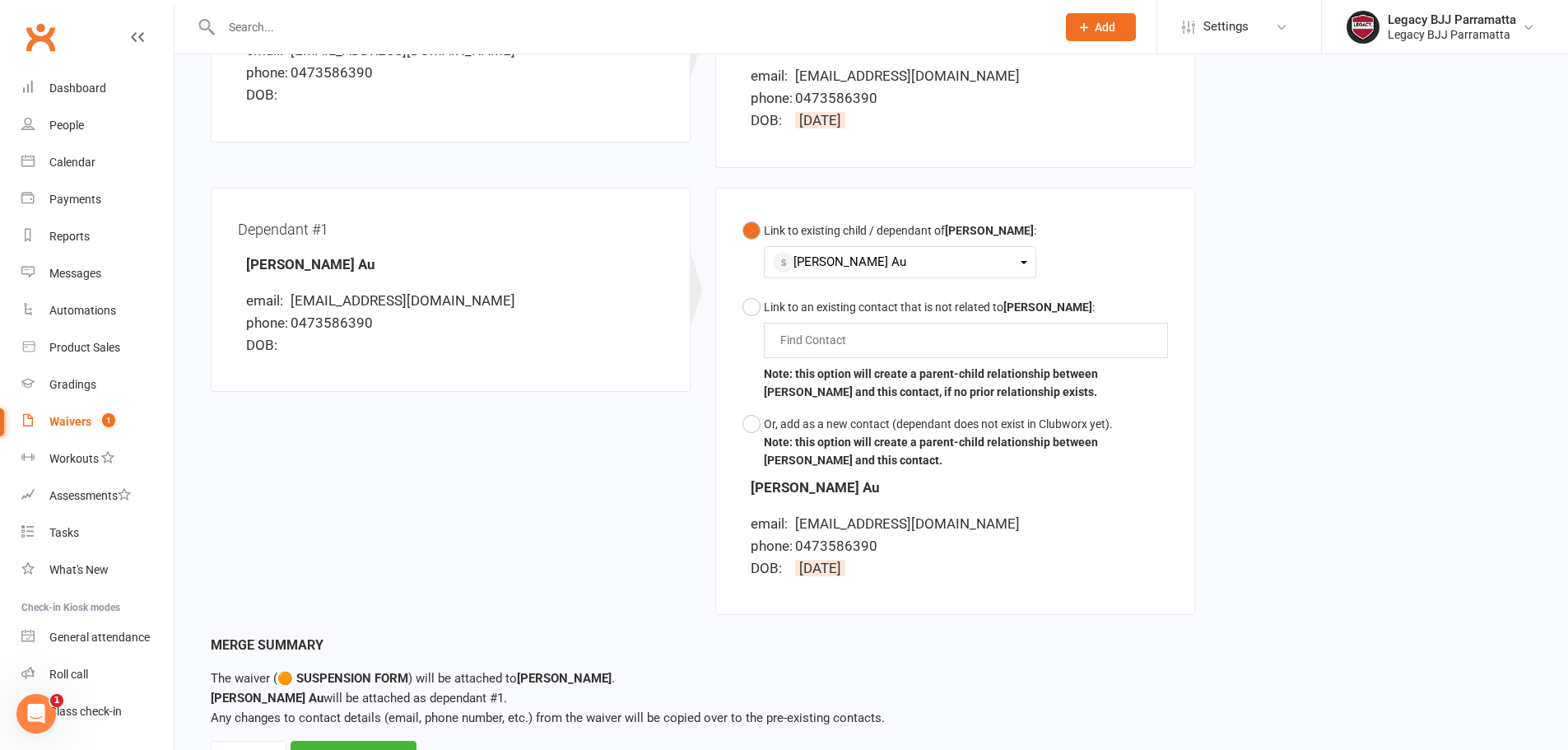
scroll to position [395, 0]
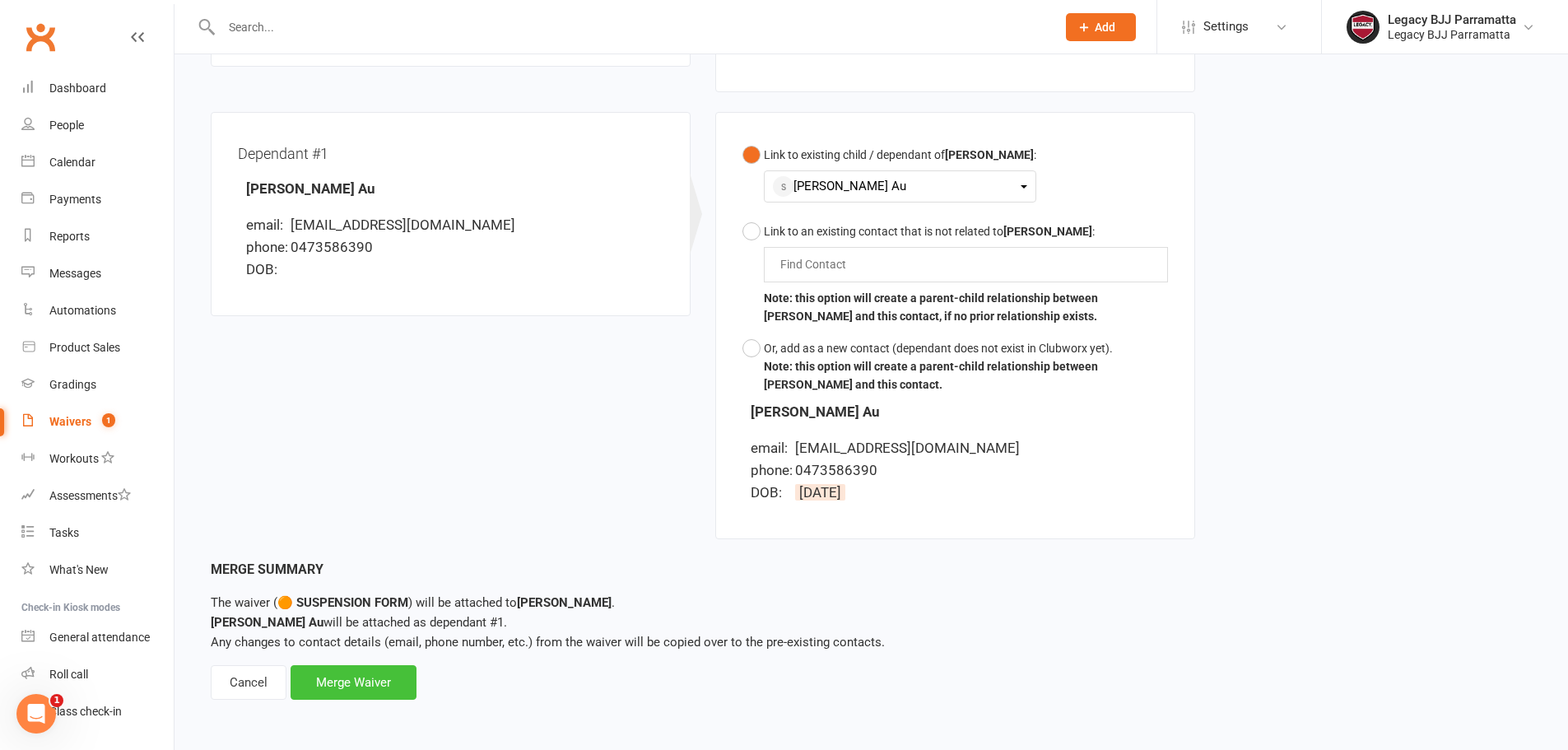
click at [383, 685] on div "Merge Waiver" at bounding box center [353, 682] width 126 height 35
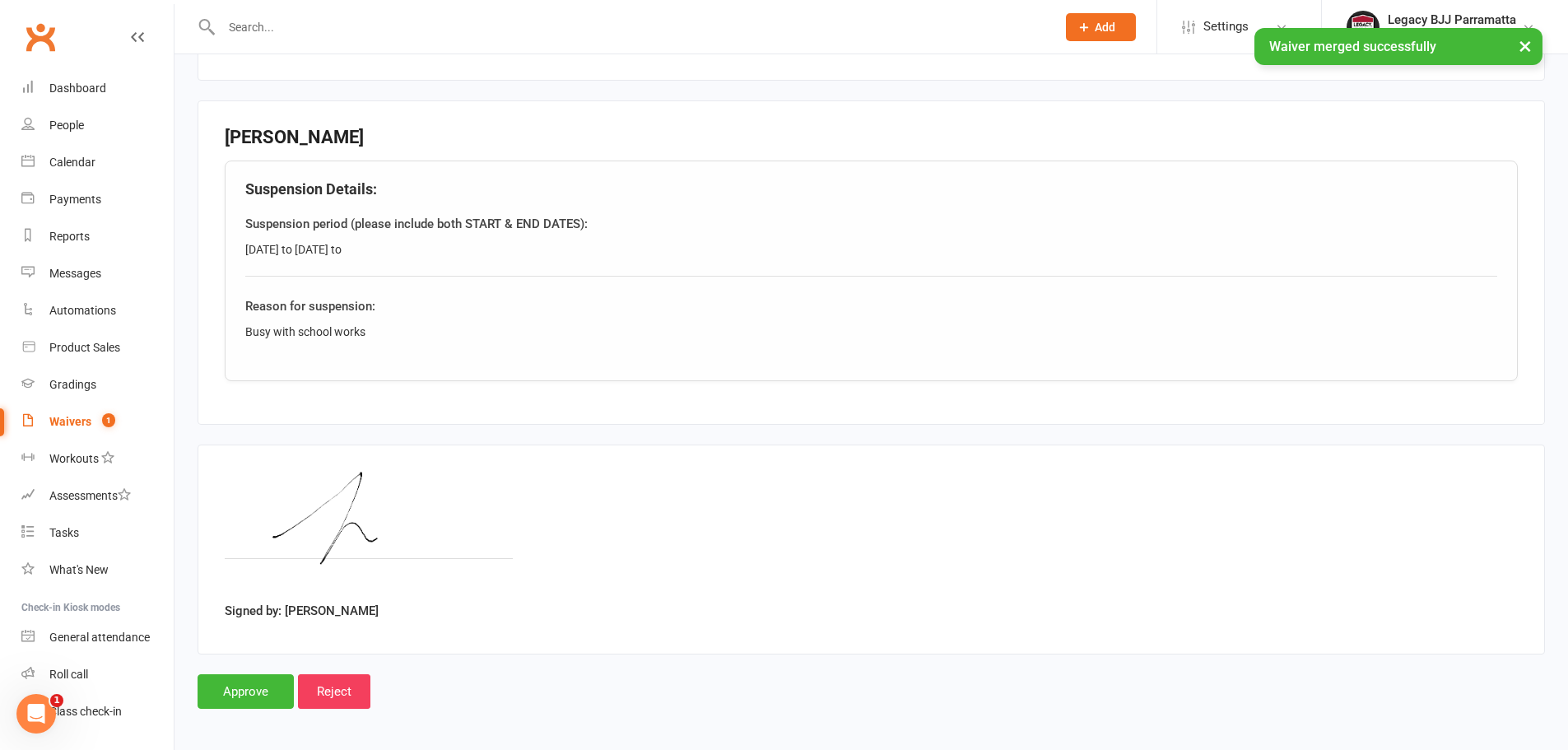
scroll to position [848, 0]
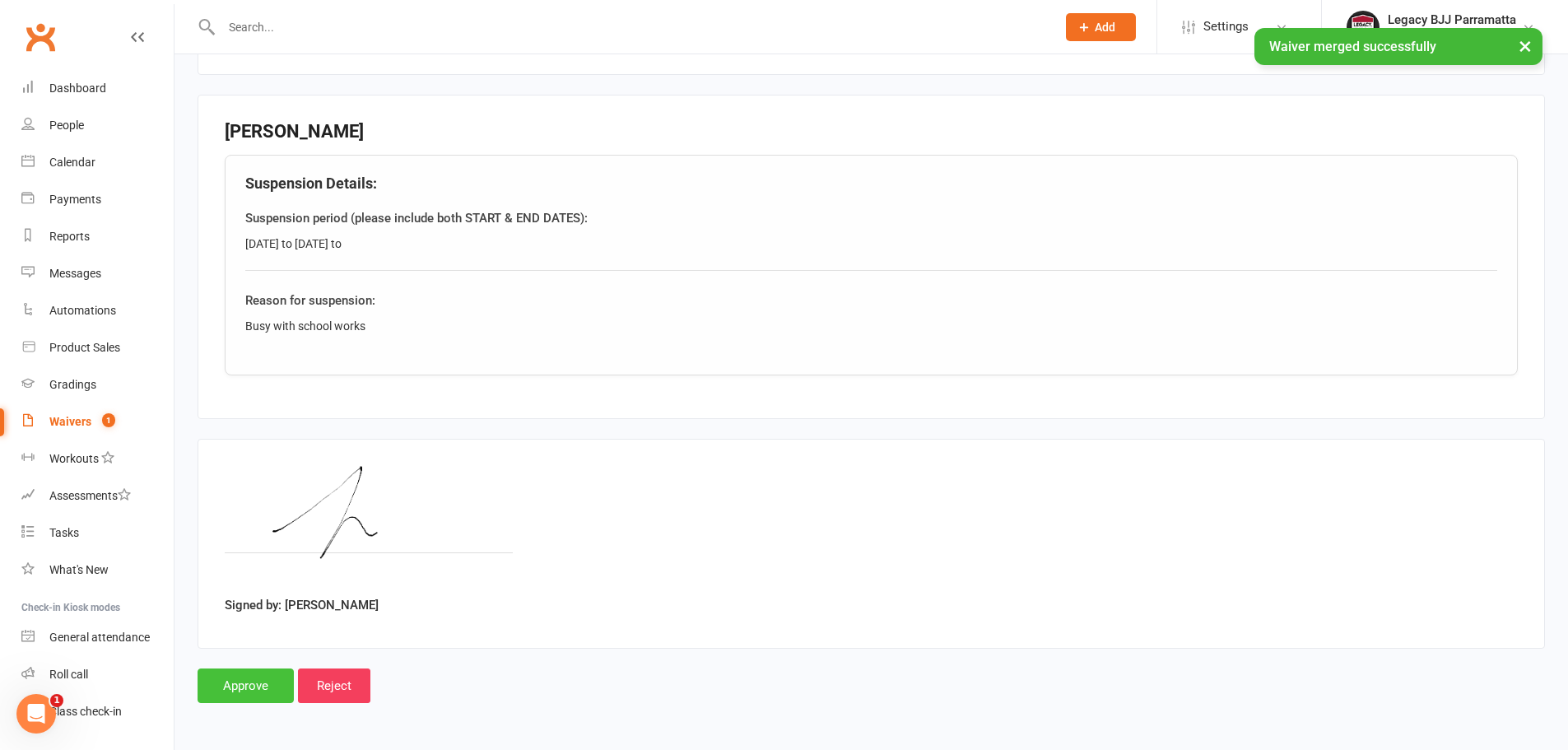
click at [244, 686] on input "Approve" at bounding box center [245, 685] width 96 height 35
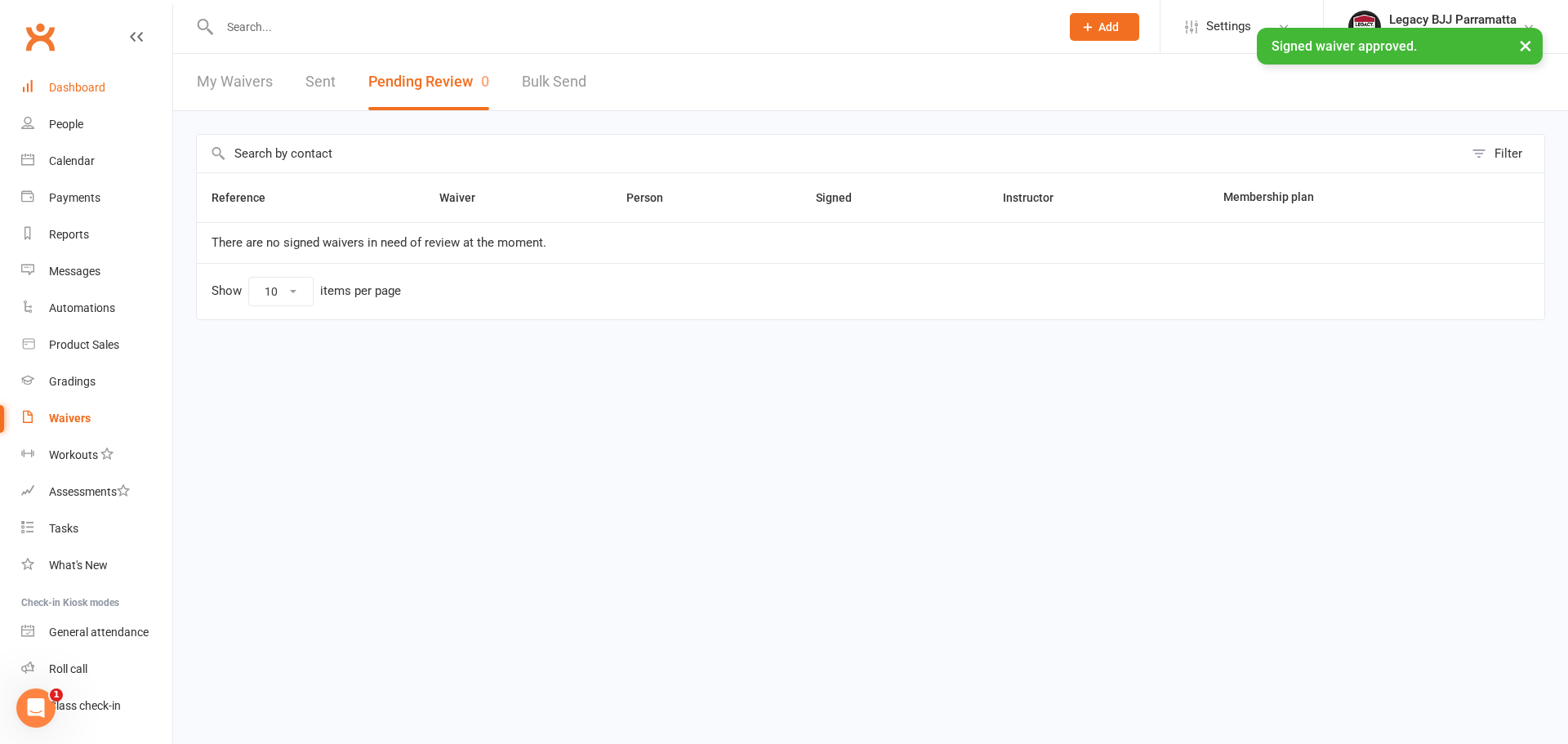
click at [135, 87] on link "Dashboard" at bounding box center [96, 88] width 151 height 37
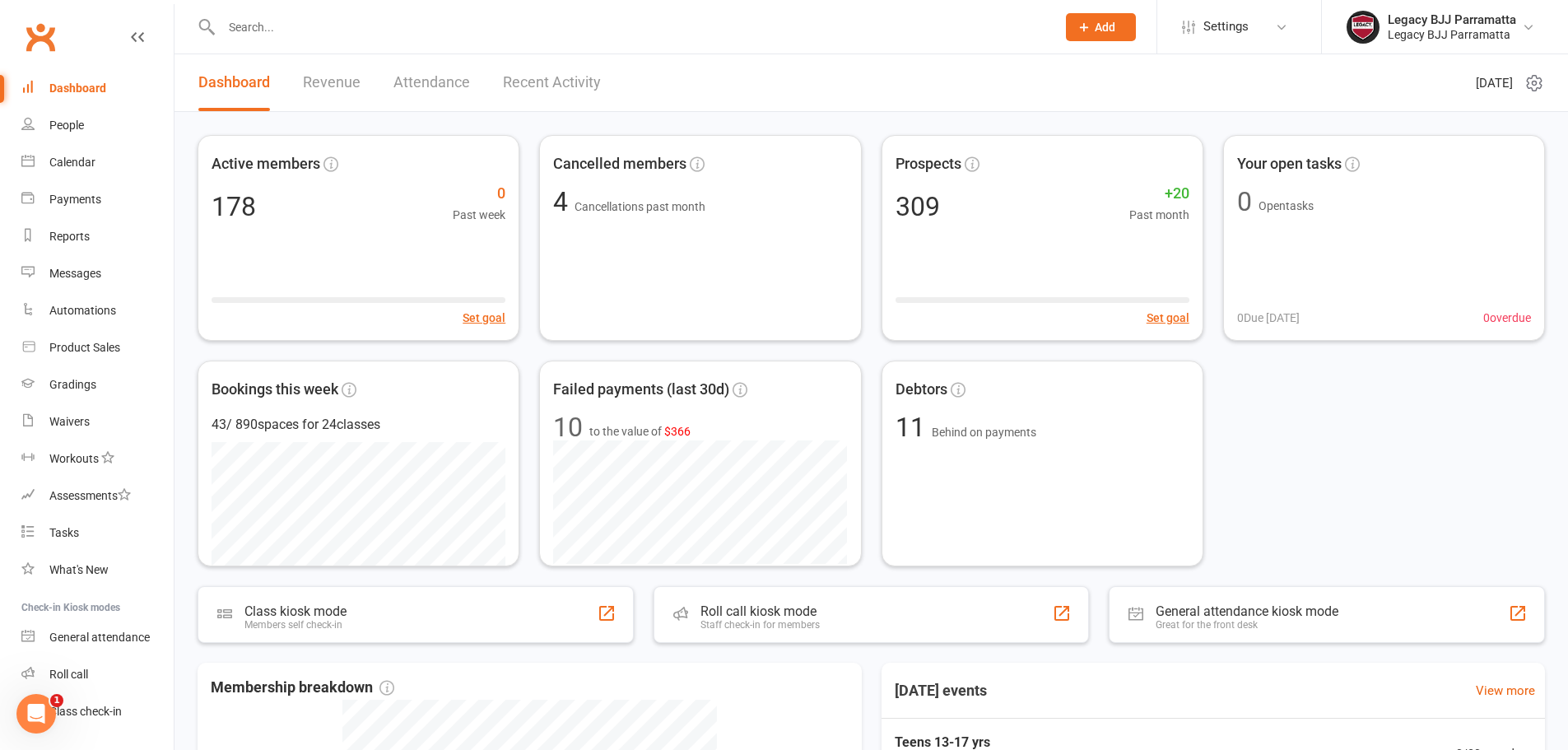
click at [359, 24] on input "text" at bounding box center [629, 27] width 827 height 23
paste input "Jeremy Jingyi Goh"
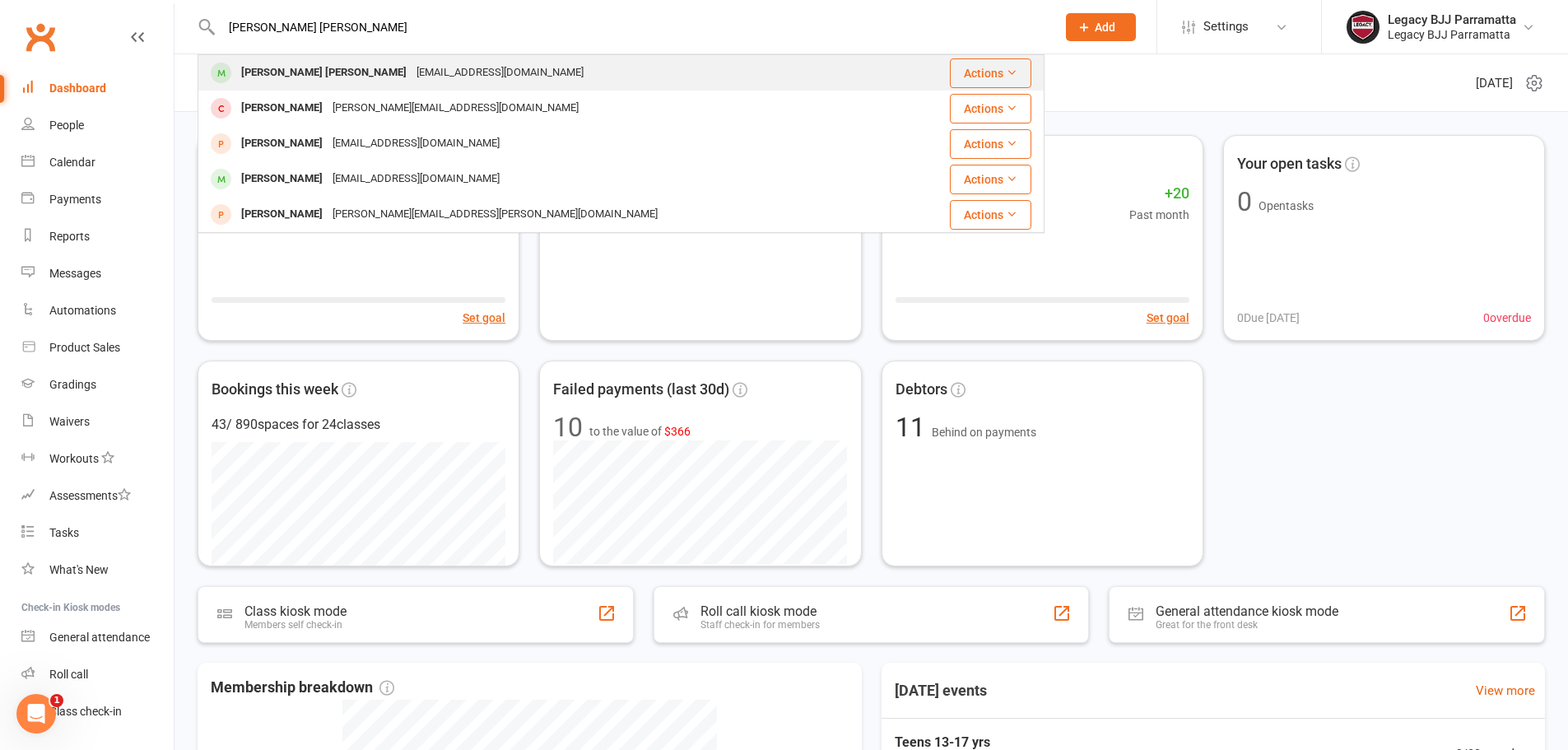
type input "Jeremy Jingyi Goh"
click at [424, 86] on div "Jeremy Jingyi Goh jeremyjgoh@gmail.com" at bounding box center [550, 73] width 702 height 34
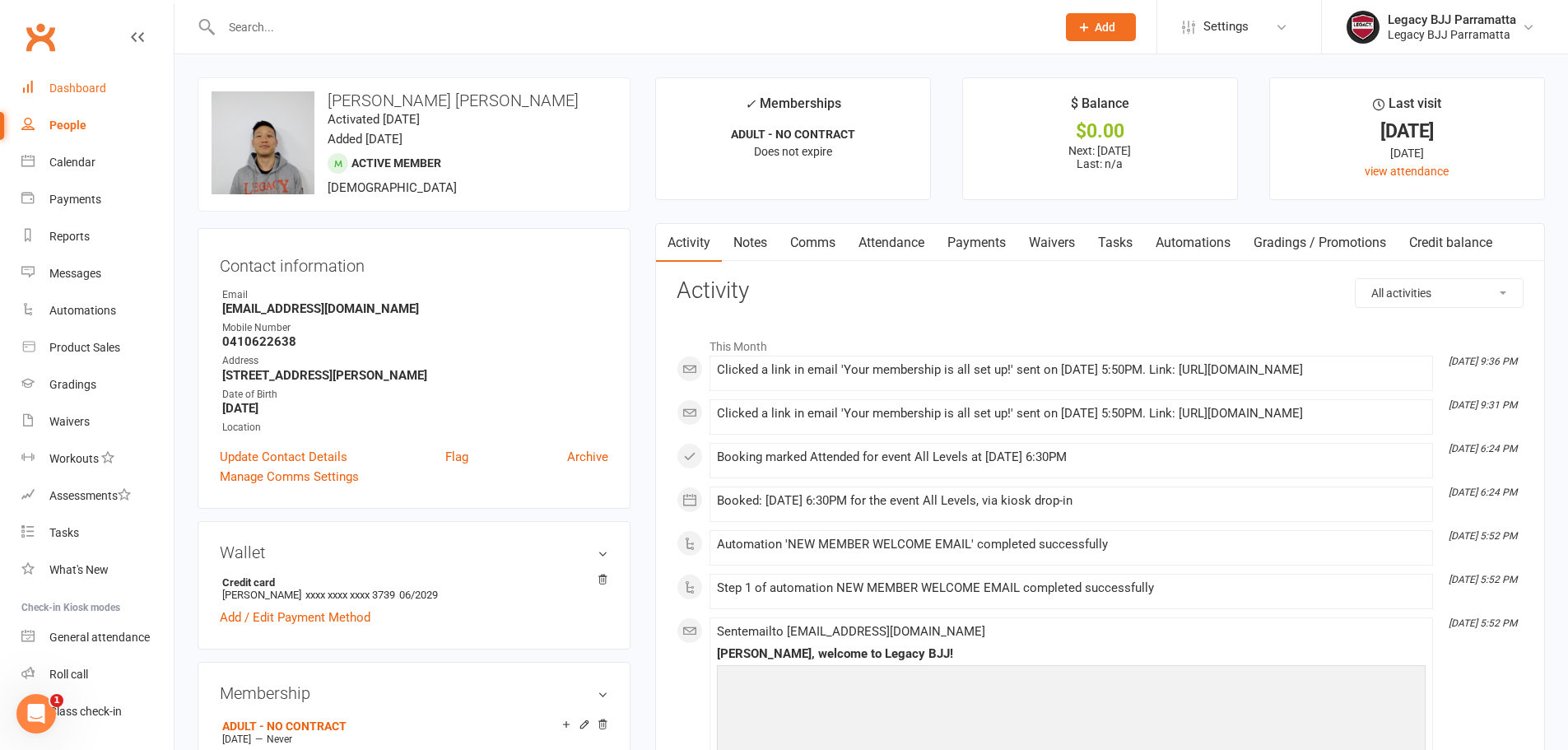
click at [79, 86] on div "Dashboard" at bounding box center [78, 88] width 57 height 13
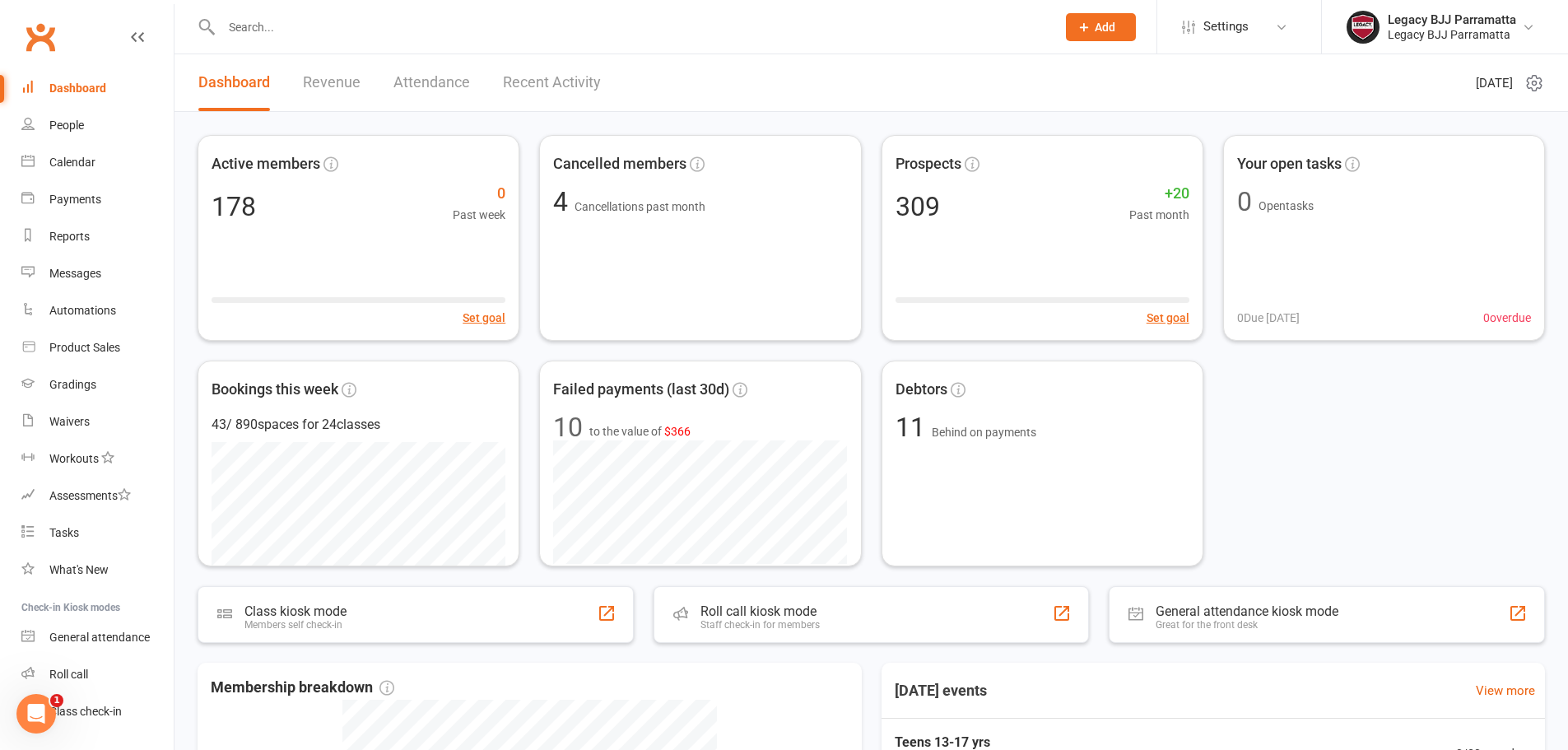
click at [1480, 454] on div "Active members 178 0 Past week Set goal Cancelled members 4 Cancellations past …" at bounding box center [870, 350] width 1347 height 431
click at [126, 211] on link "Payments" at bounding box center [97, 200] width 152 height 37
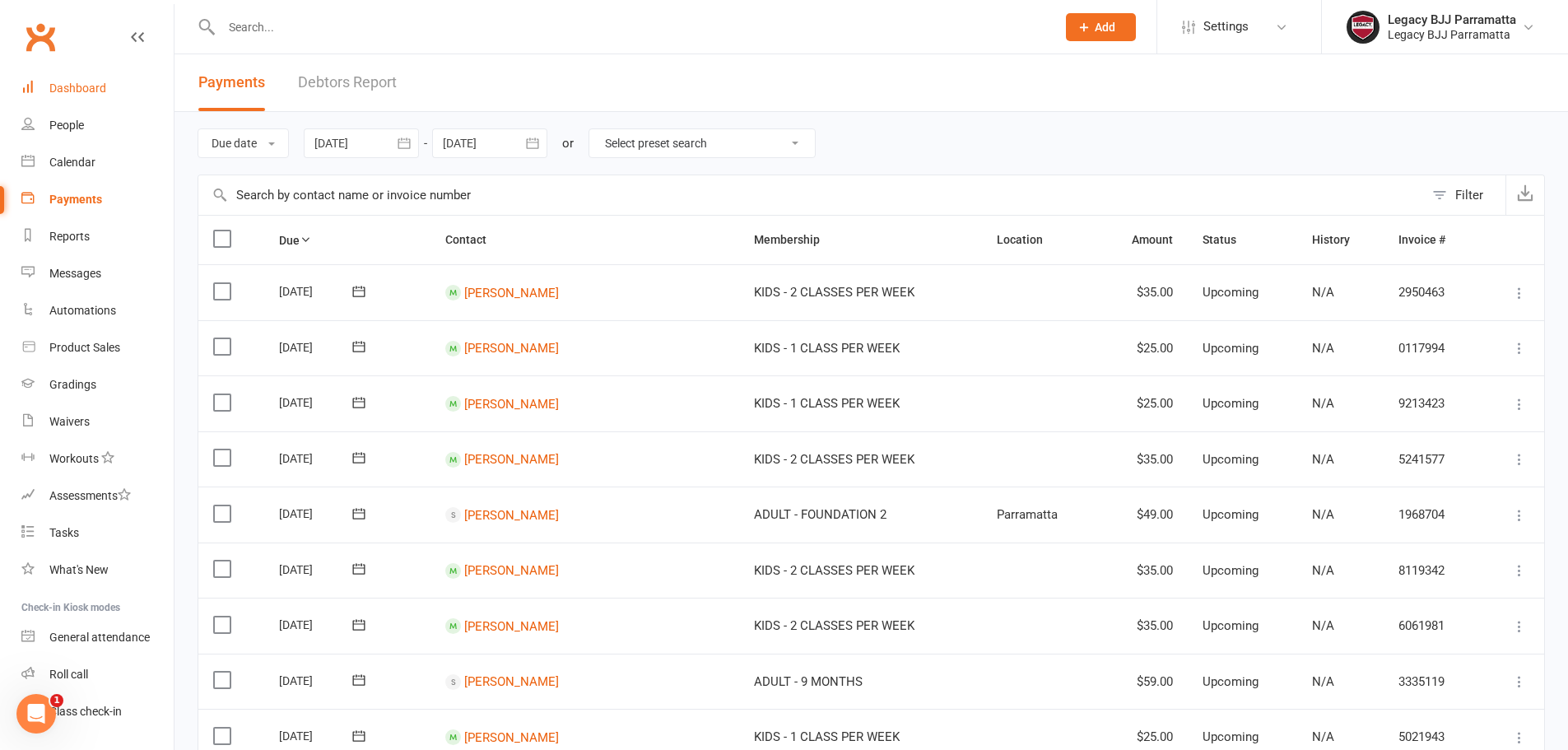
click at [128, 100] on link "Dashboard" at bounding box center [97, 89] width 152 height 37
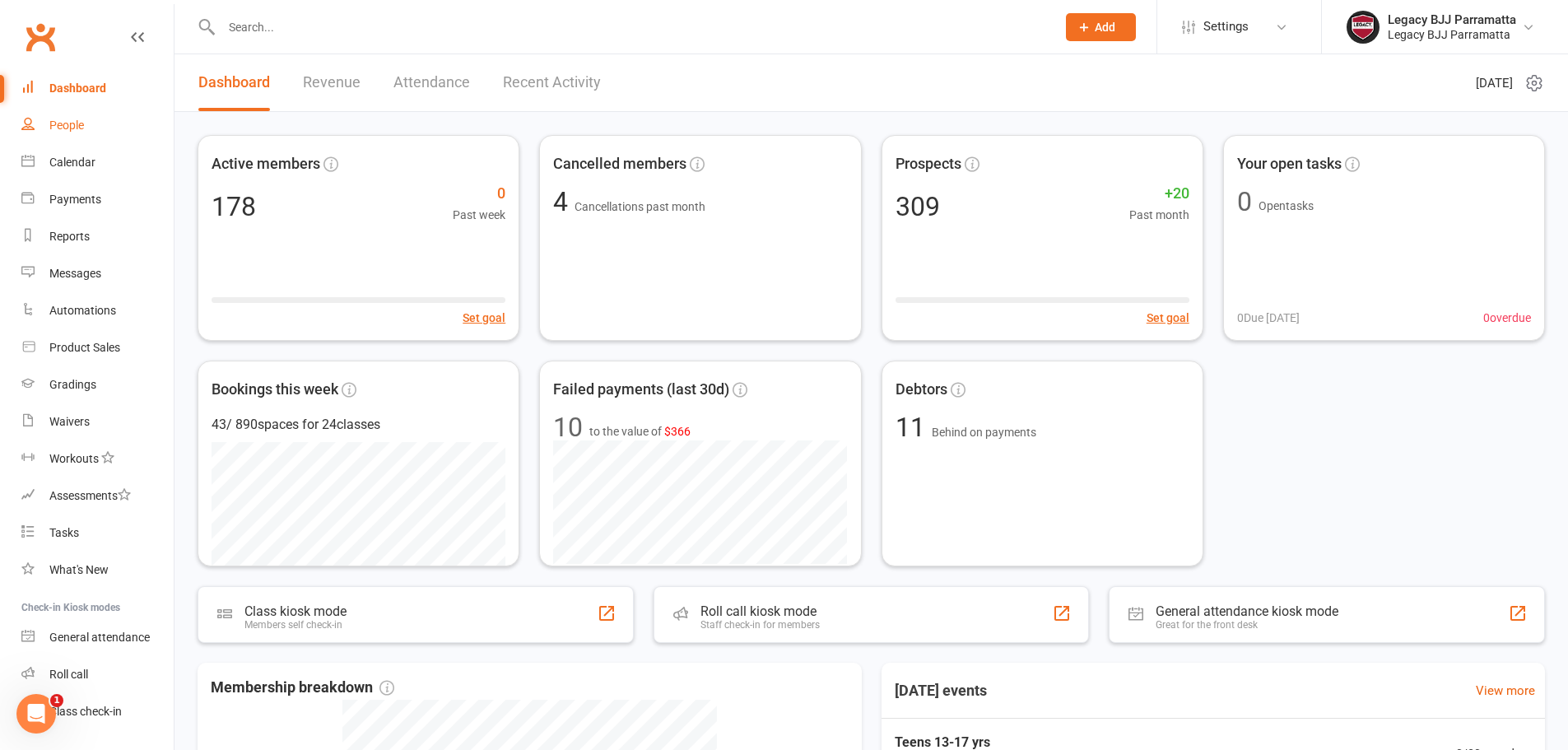
click at [113, 131] on link "People" at bounding box center [97, 125] width 152 height 37
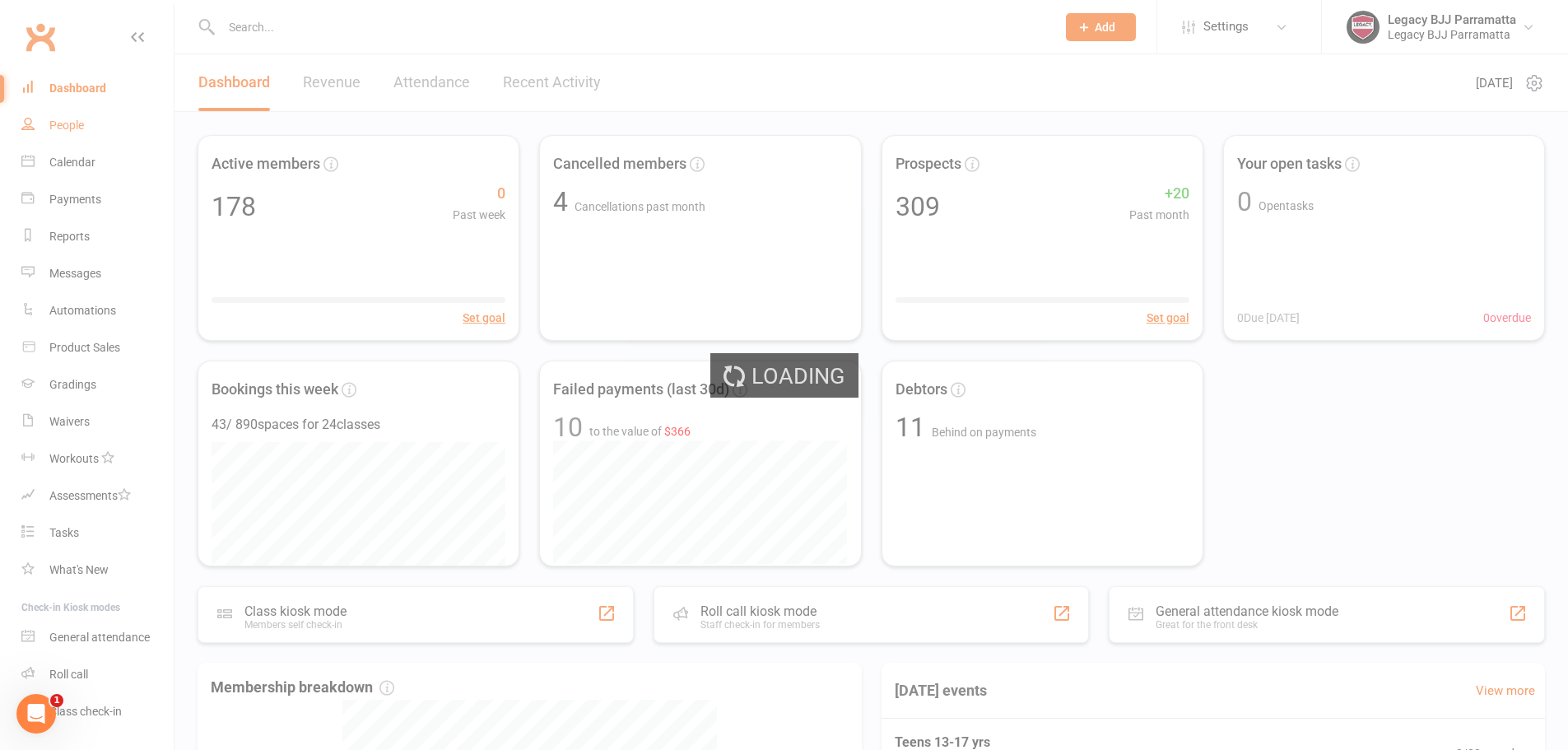
select select "100"
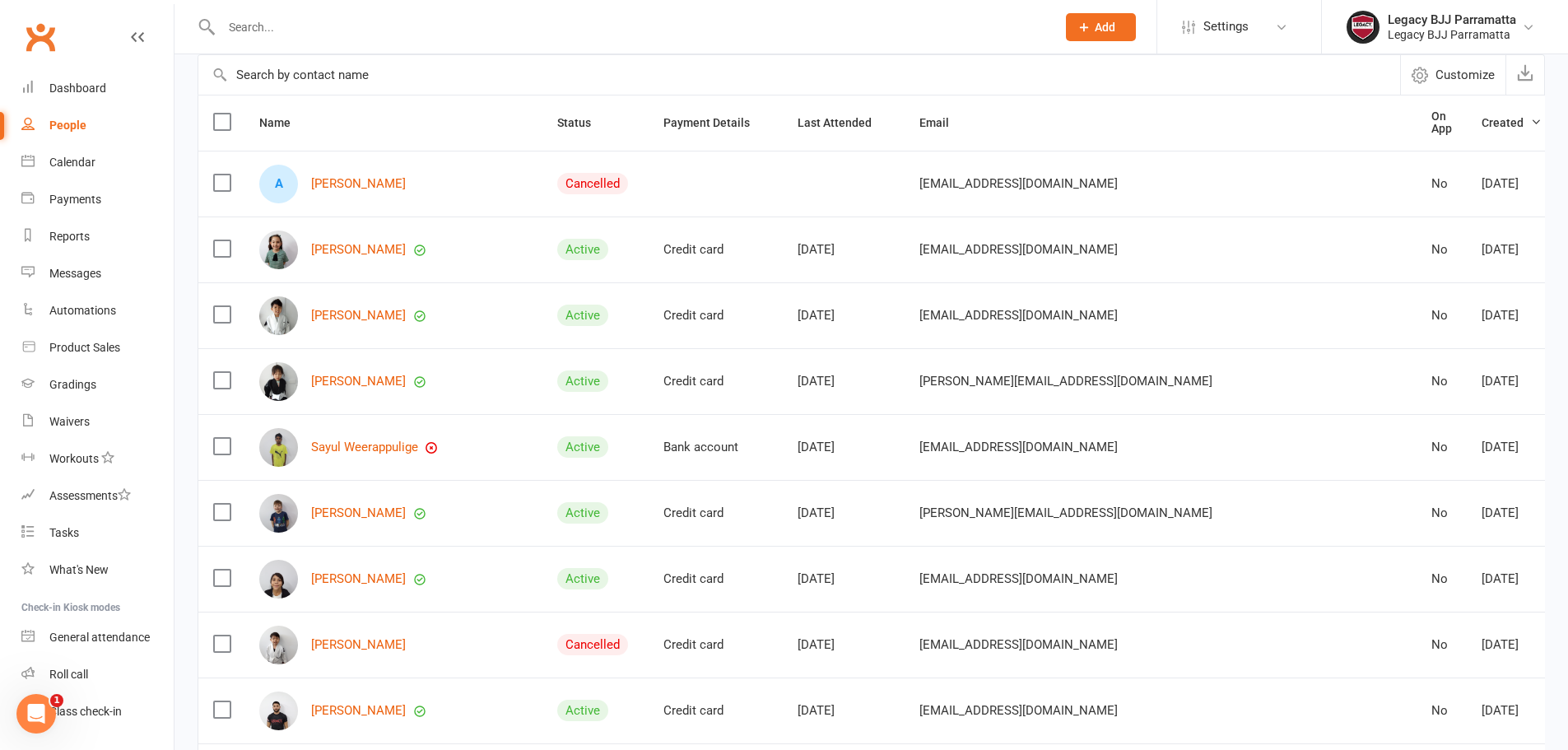
scroll to position [165, 0]
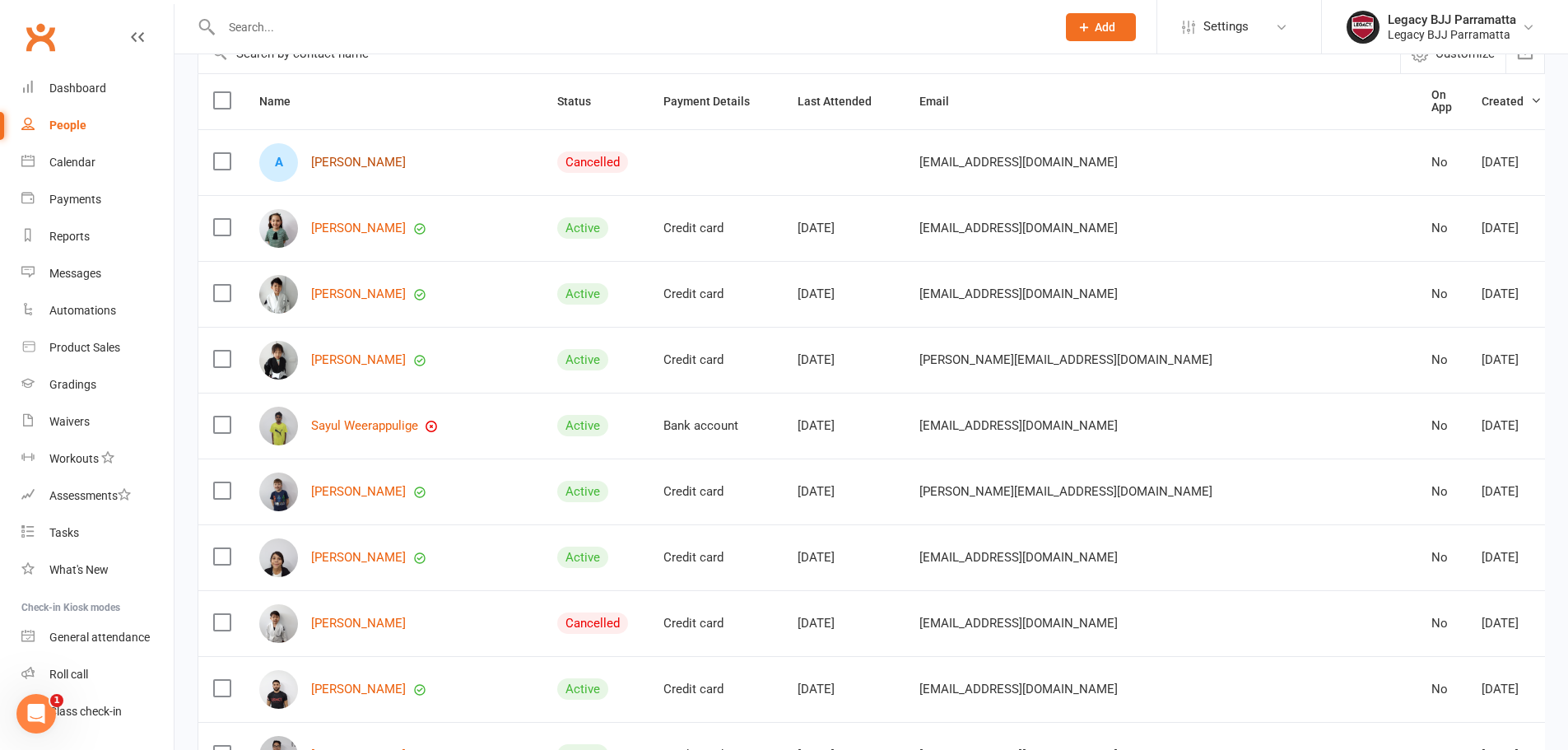
click at [402, 155] on link "Allison Poernomo" at bounding box center [358, 162] width 94 height 14
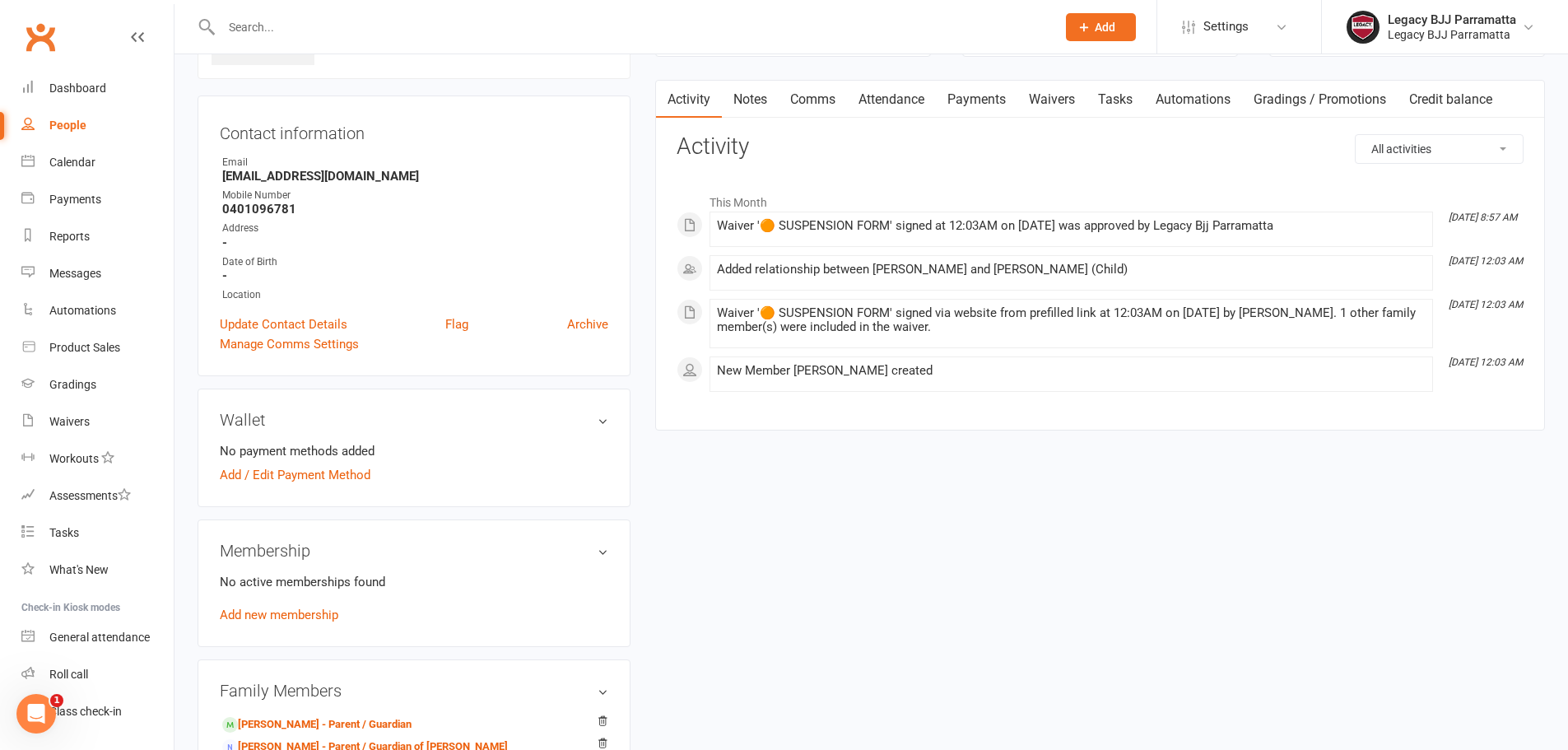
scroll to position [329, 0]
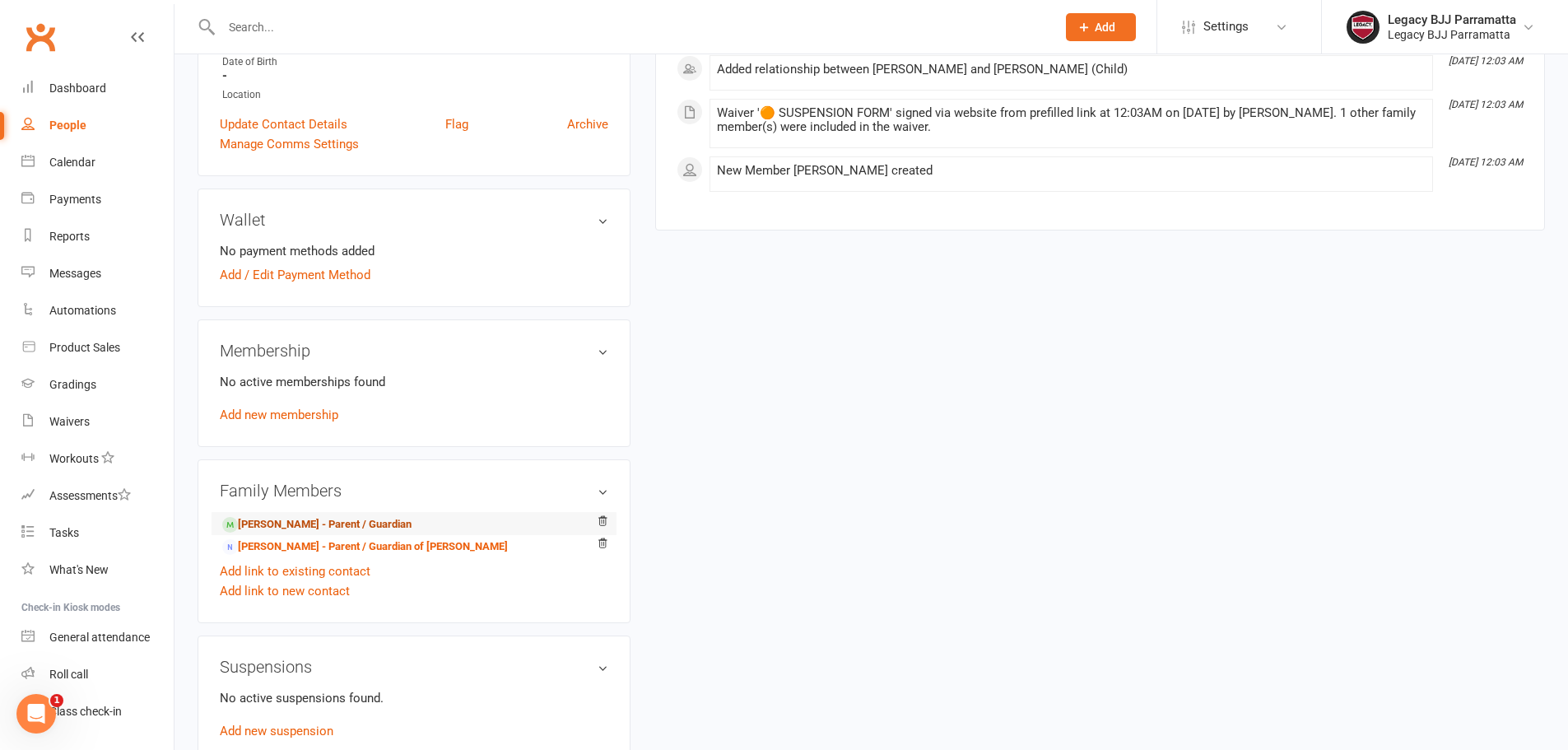
click at [370, 521] on link "Felicia Jahja - Parent / Guardian" at bounding box center [317, 525] width 189 height 17
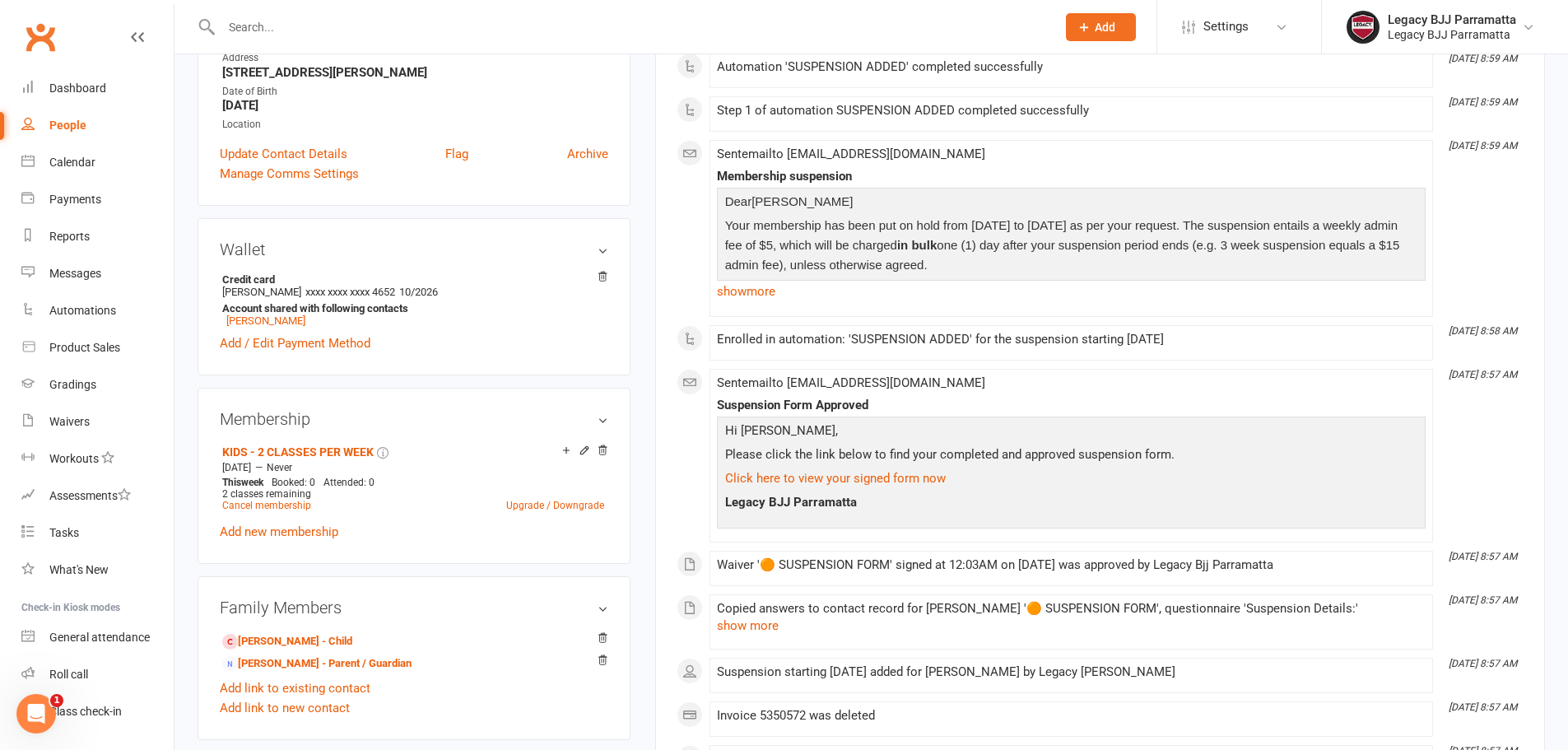
scroll to position [329, 0]
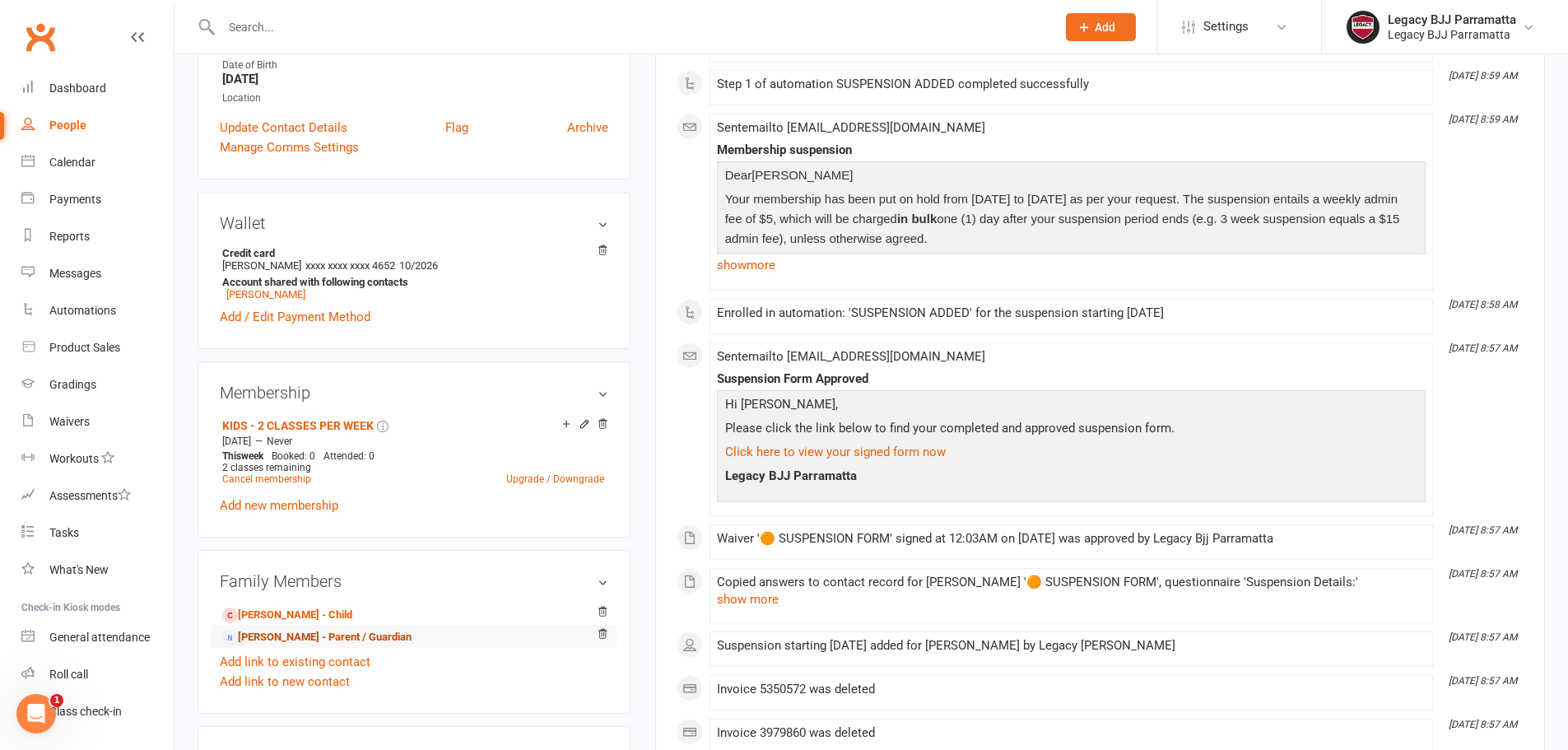
click at [352, 633] on link "Felicia Jahja - Parent / Guardian" at bounding box center [317, 637] width 189 height 17
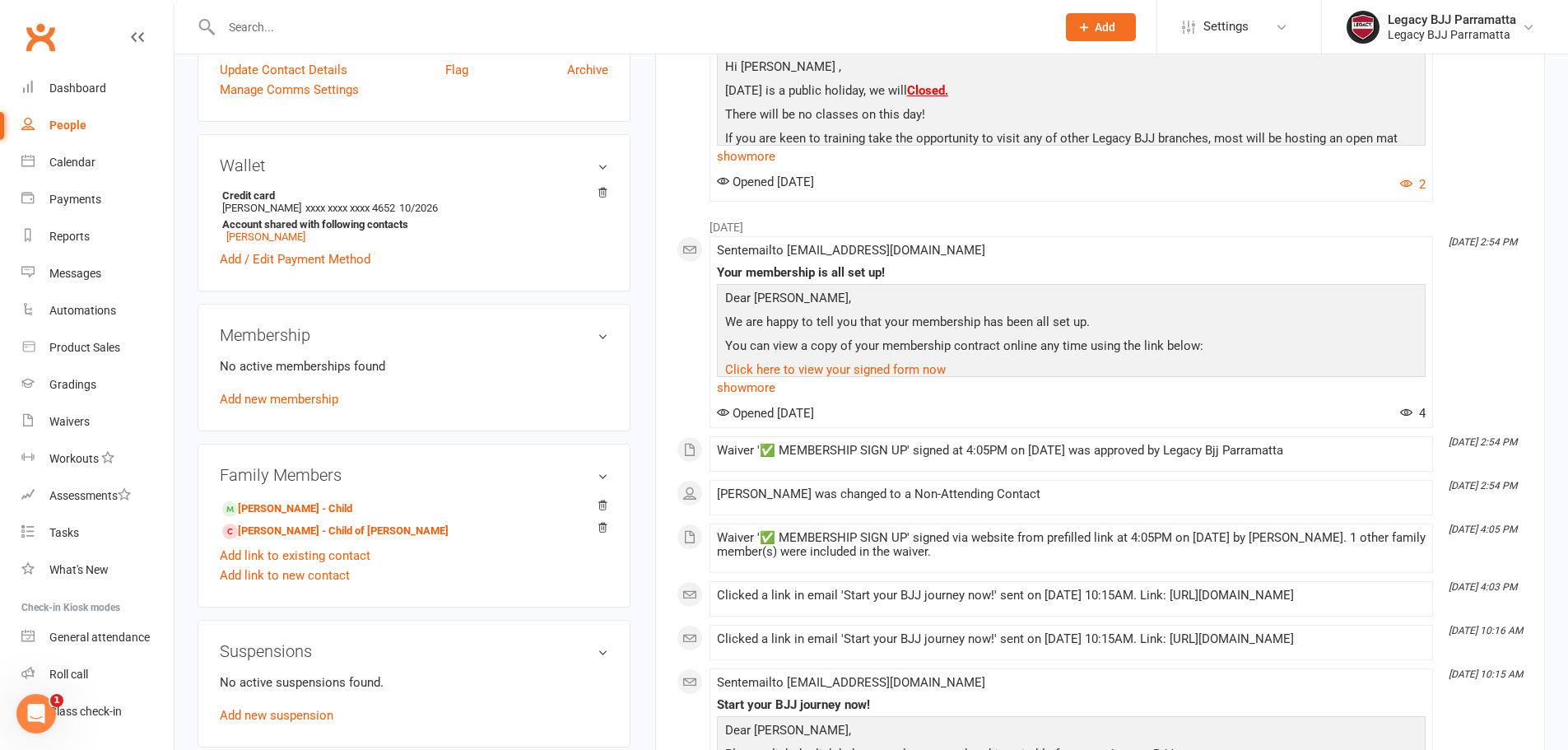
scroll to position [411, 0]
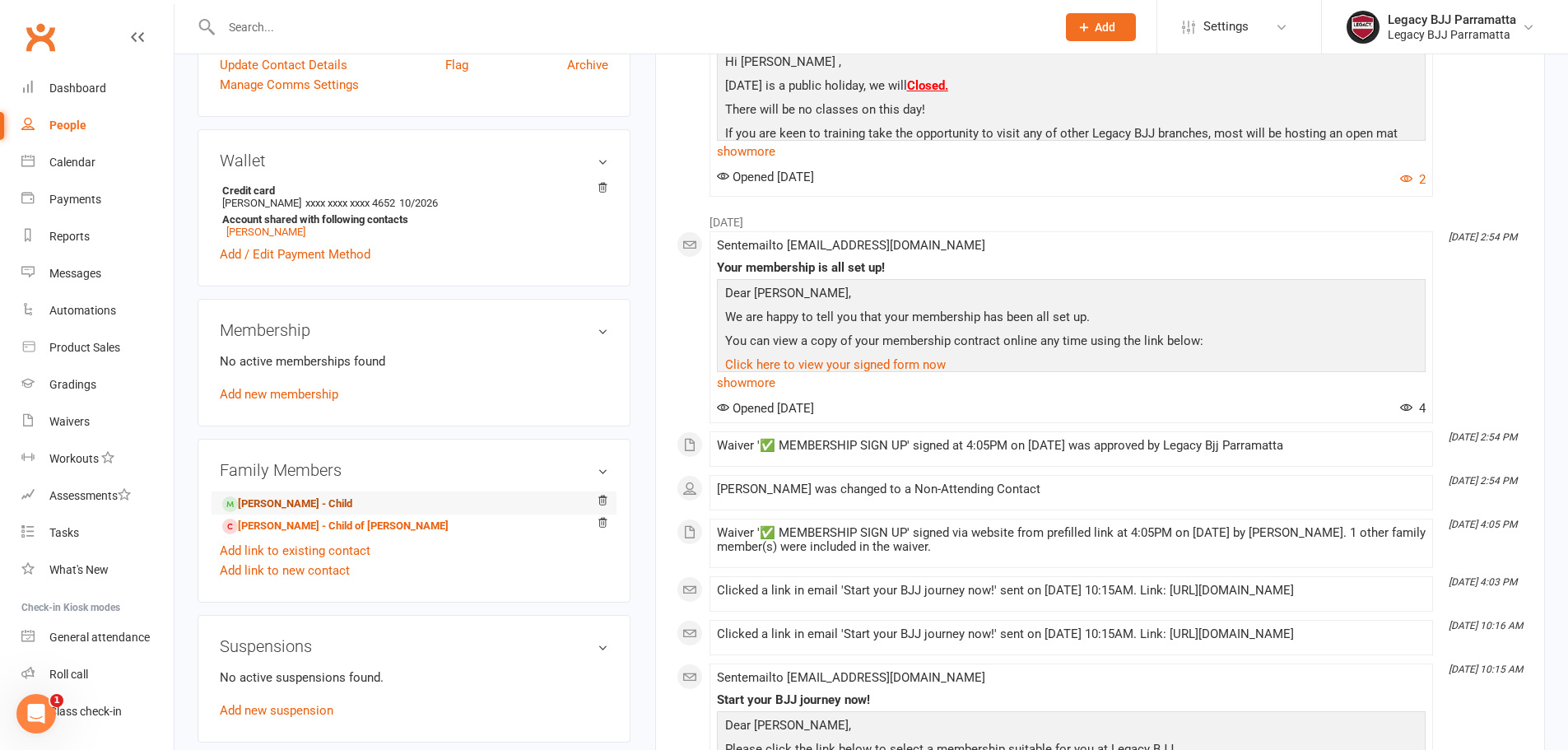
click at [295, 505] on link "Felicia Jahja - Child" at bounding box center [287, 504] width 130 height 17
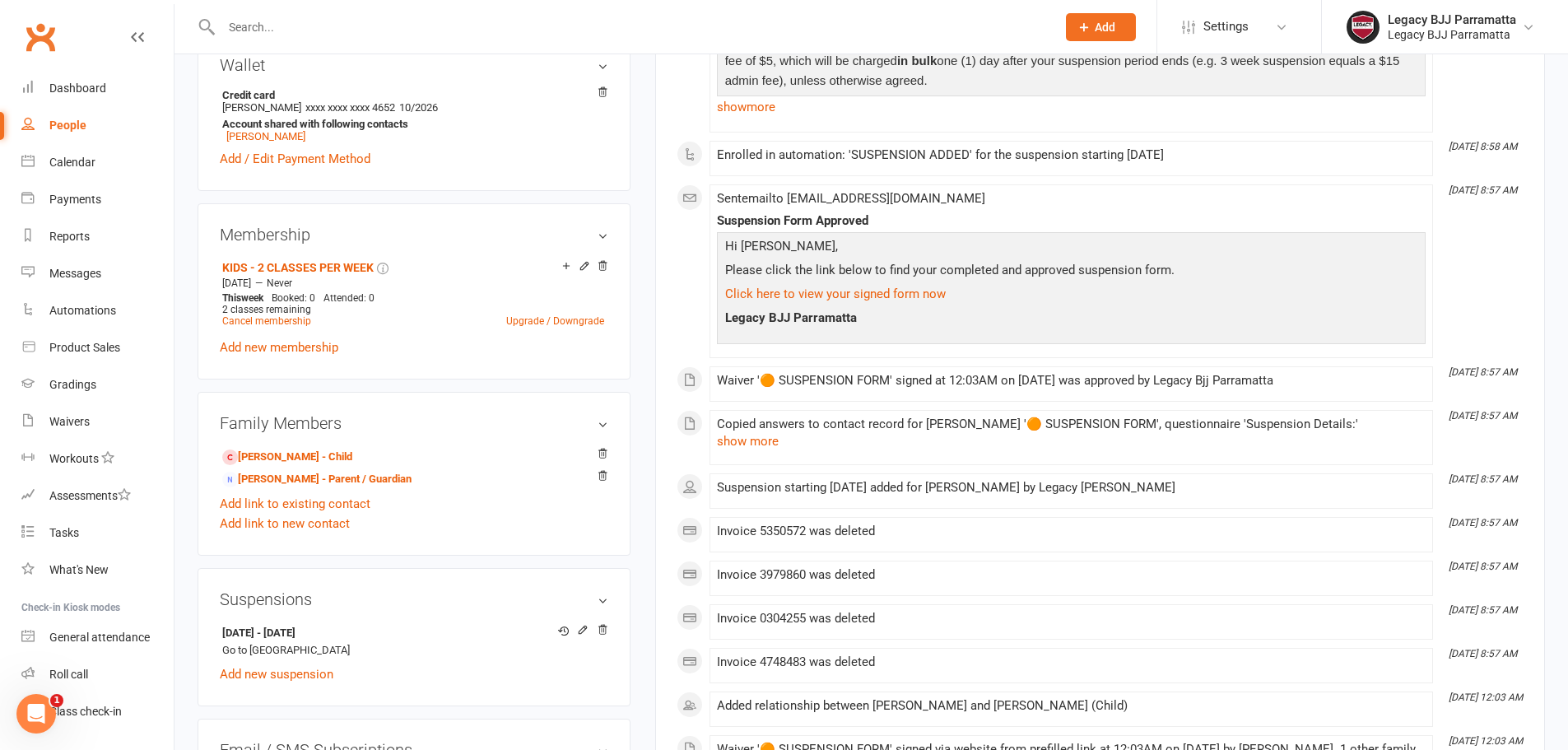
scroll to position [494, 0]
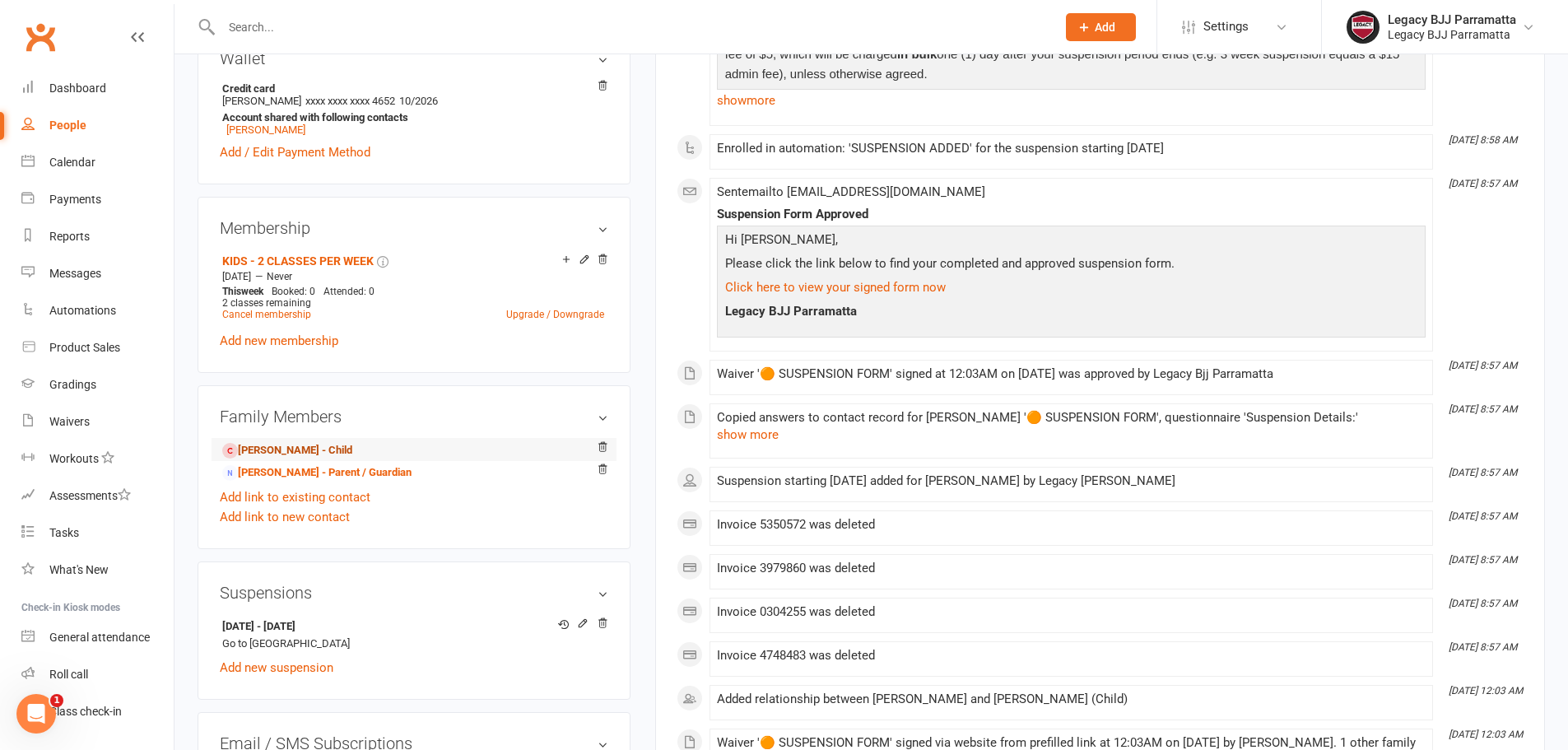
click at [344, 445] on link "Allison Poernomo - Child" at bounding box center [287, 451] width 130 height 17
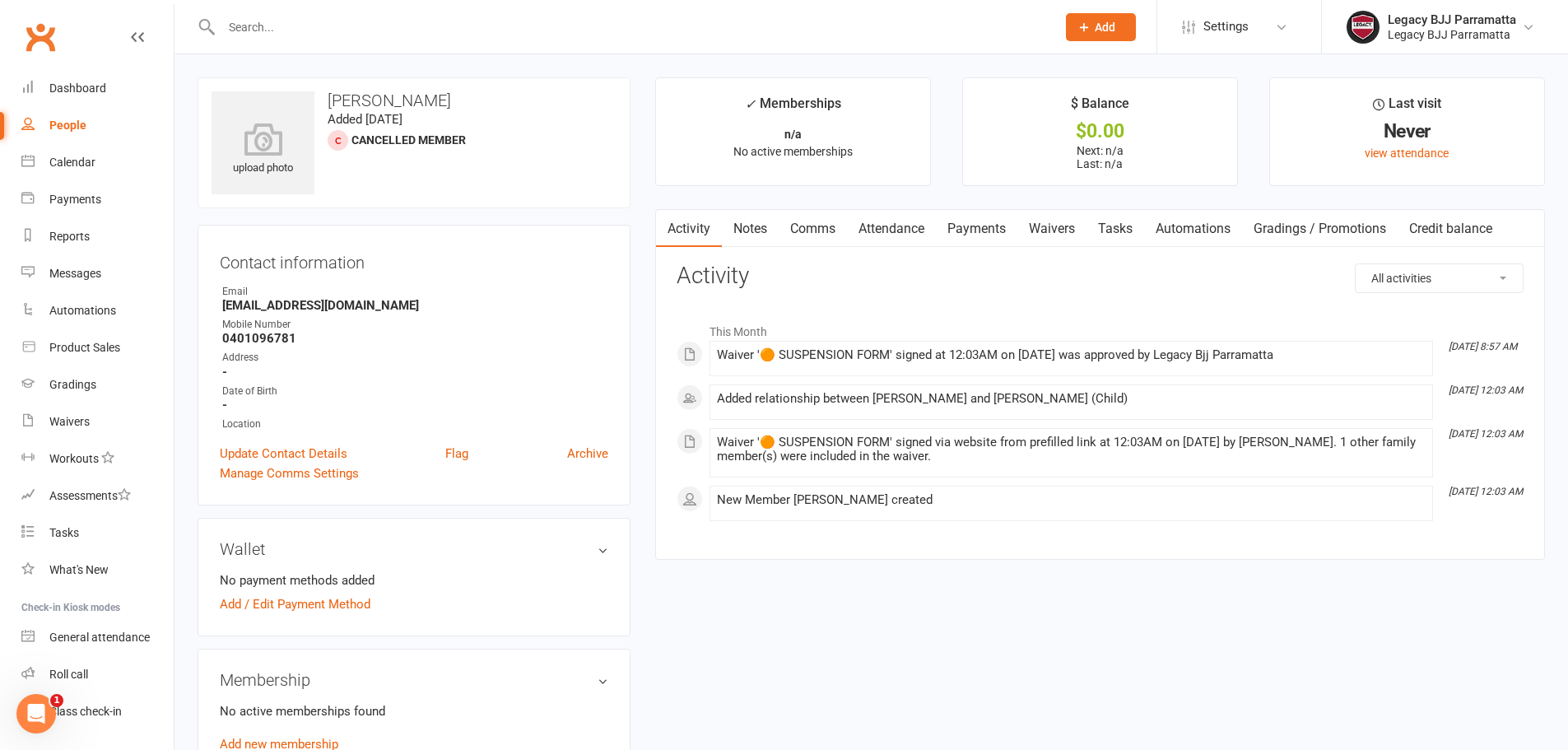
click at [1495, 283] on select "All activities Bookings / Attendances Communications Notes Failed SMSes Grading…" at bounding box center [1439, 279] width 167 height 28
click at [1356, 265] on select "All activities Bookings / Attendances Communications Notes Failed SMSes Grading…" at bounding box center [1439, 279] width 167 height 28
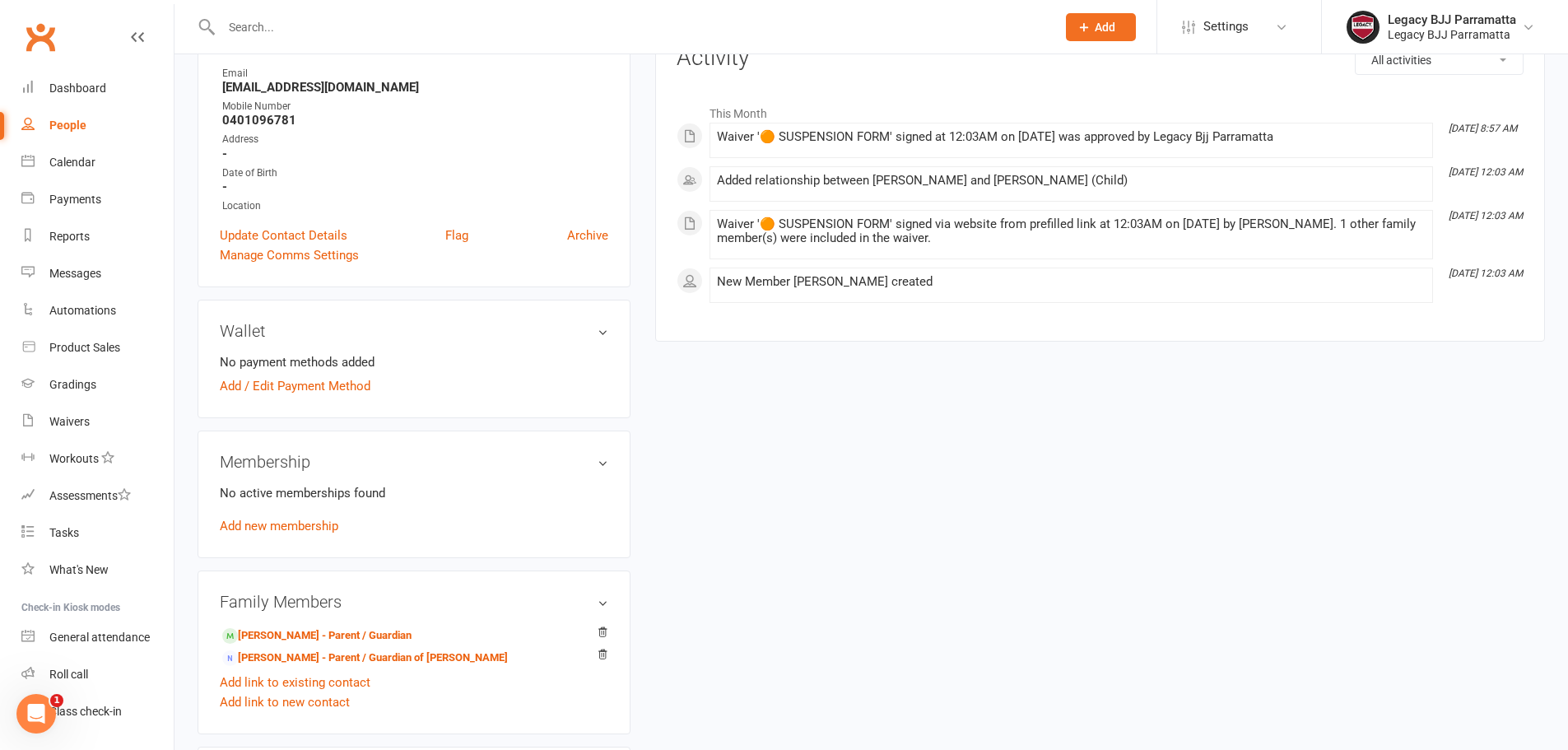
scroll to position [247, 0]
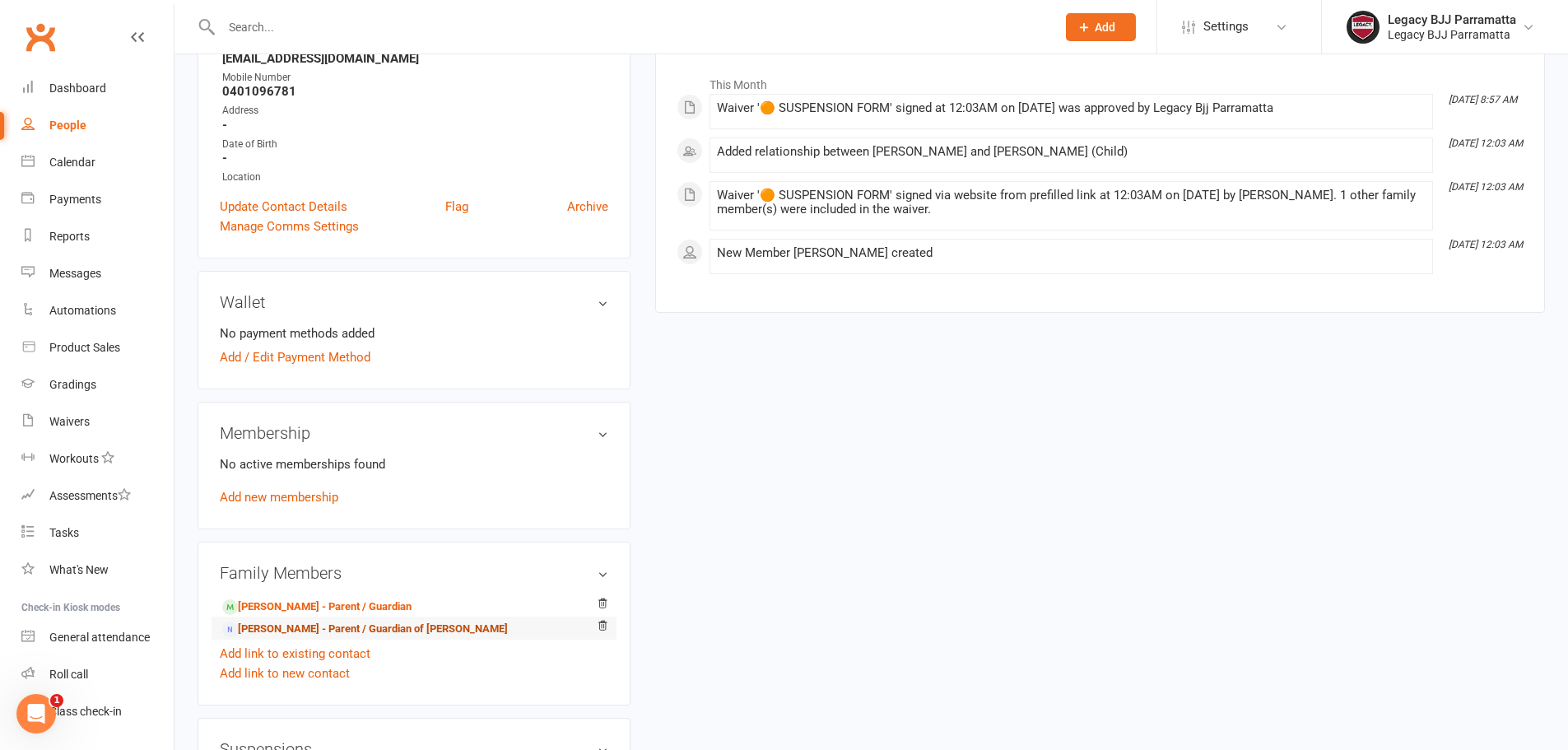
click at [439, 629] on link "Felicia Jahja - Parent / Guardian of Felicia Jahja" at bounding box center [365, 629] width 285 height 17
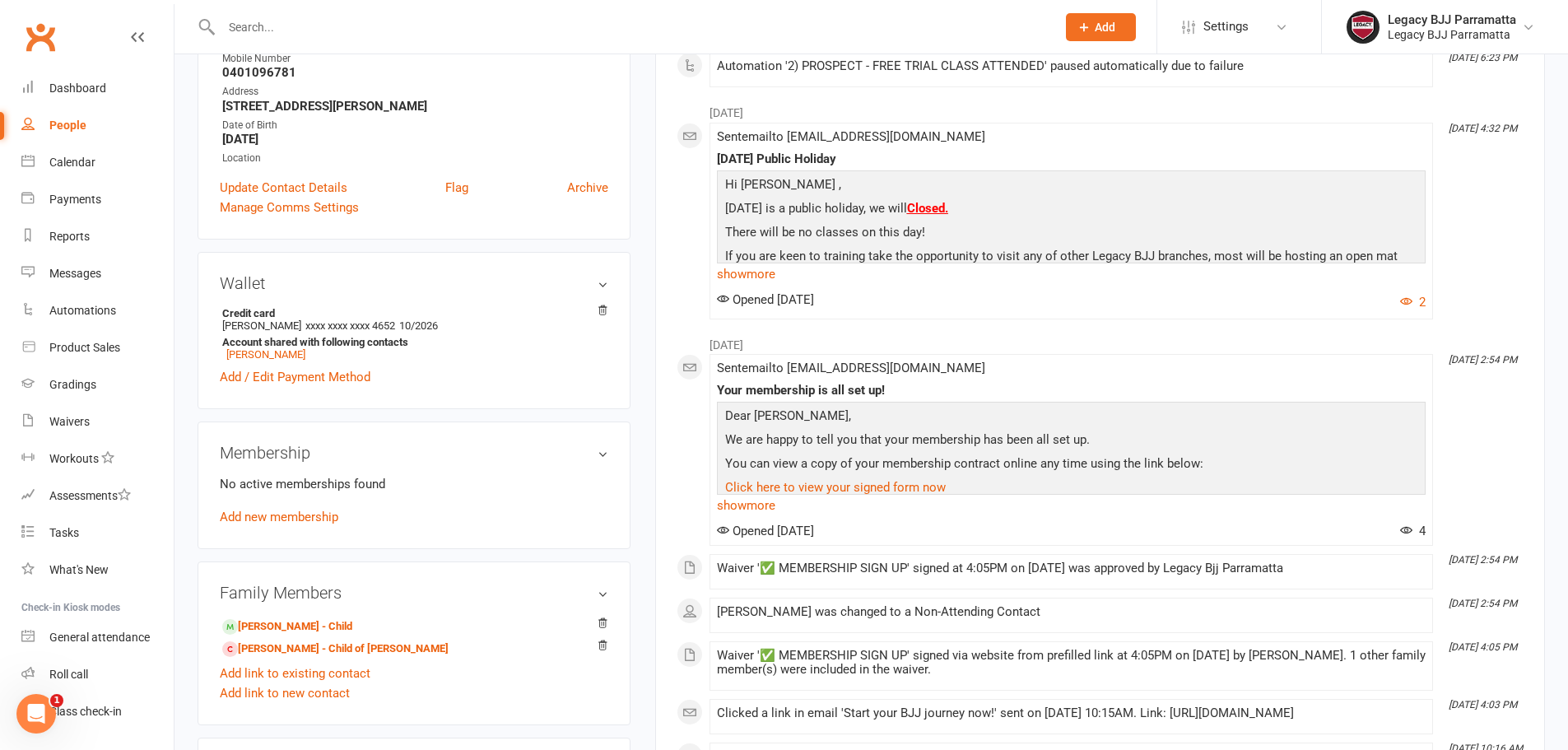
scroll to position [329, 0]
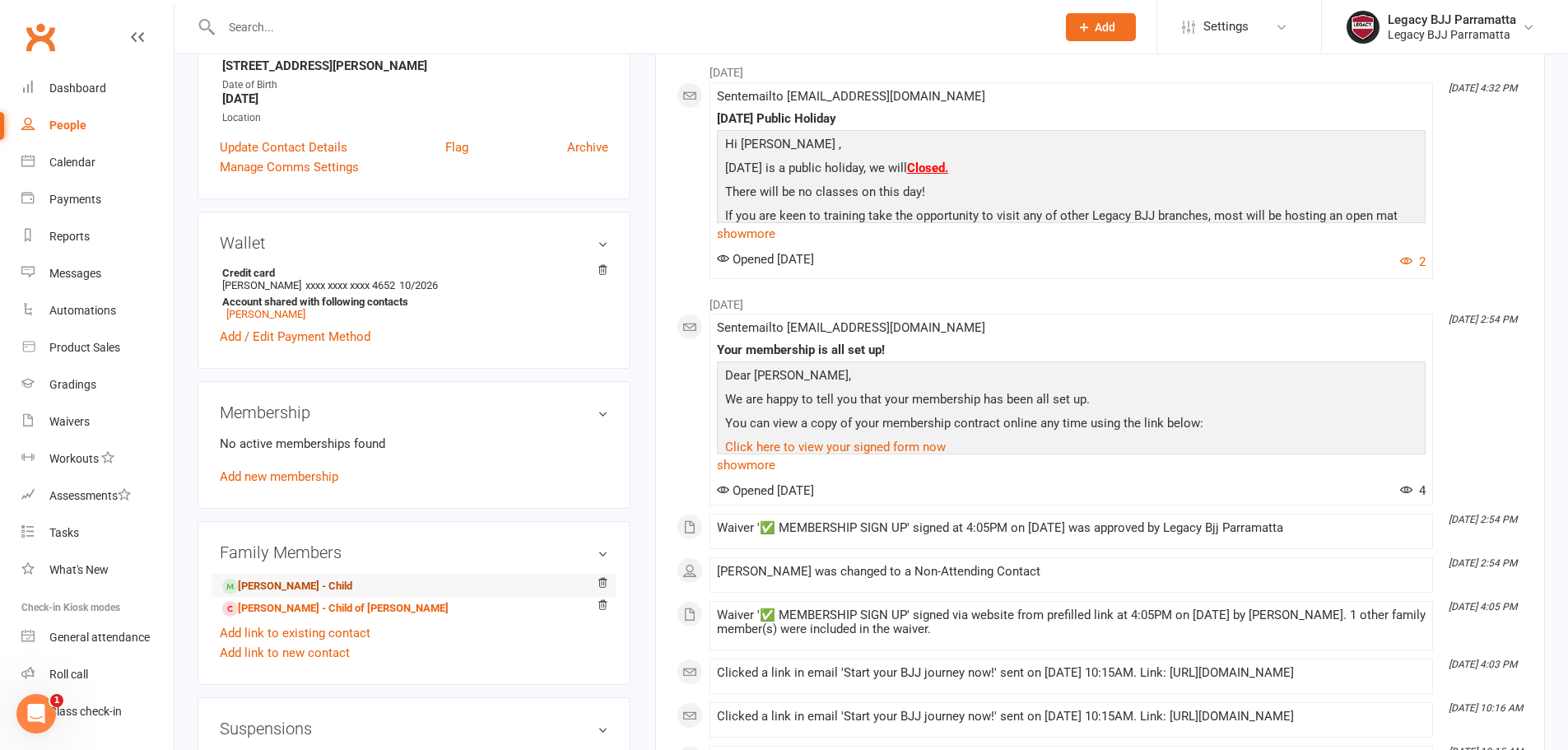
click at [292, 584] on link "Felicia Jahja - Child" at bounding box center [287, 586] width 130 height 17
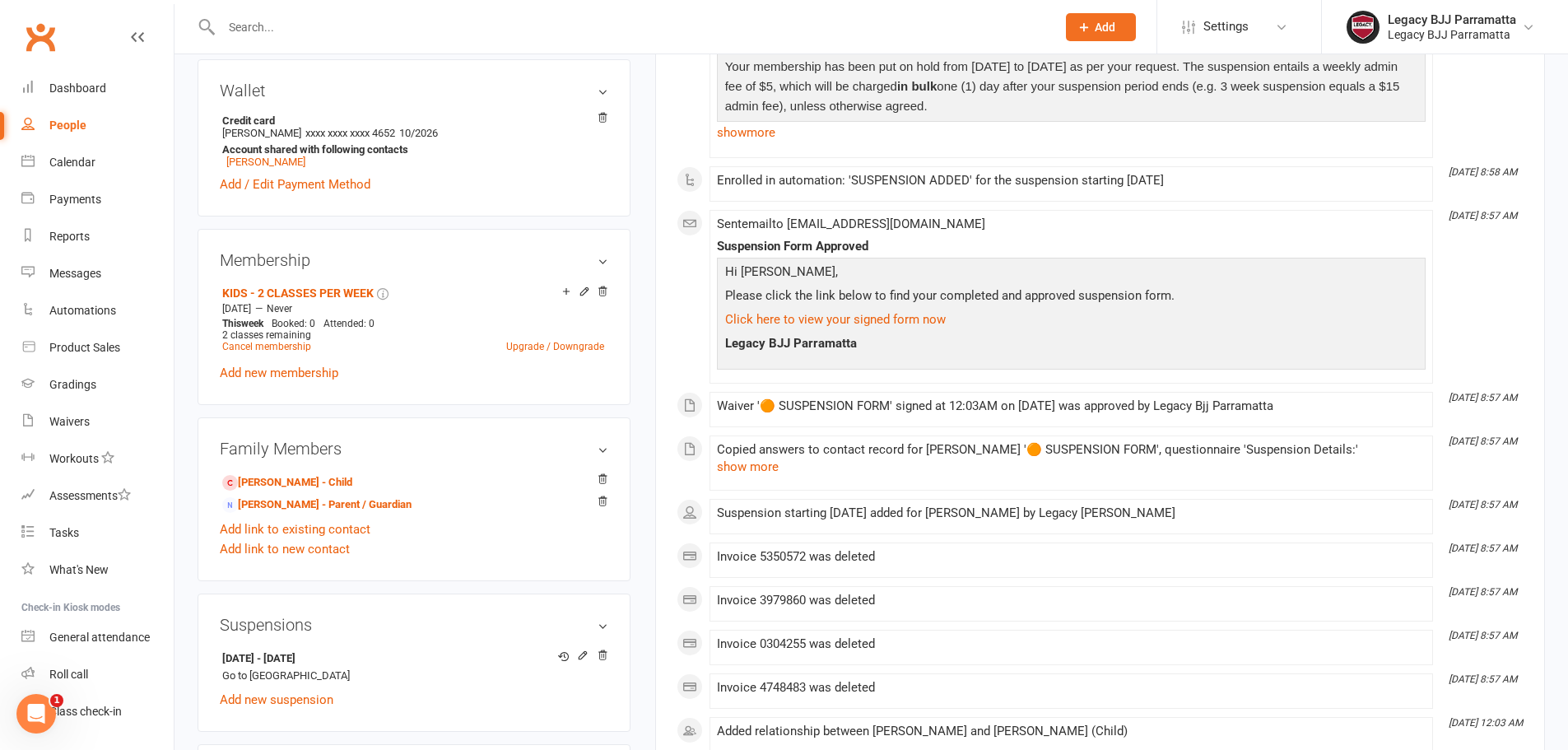
scroll to position [494, 0]
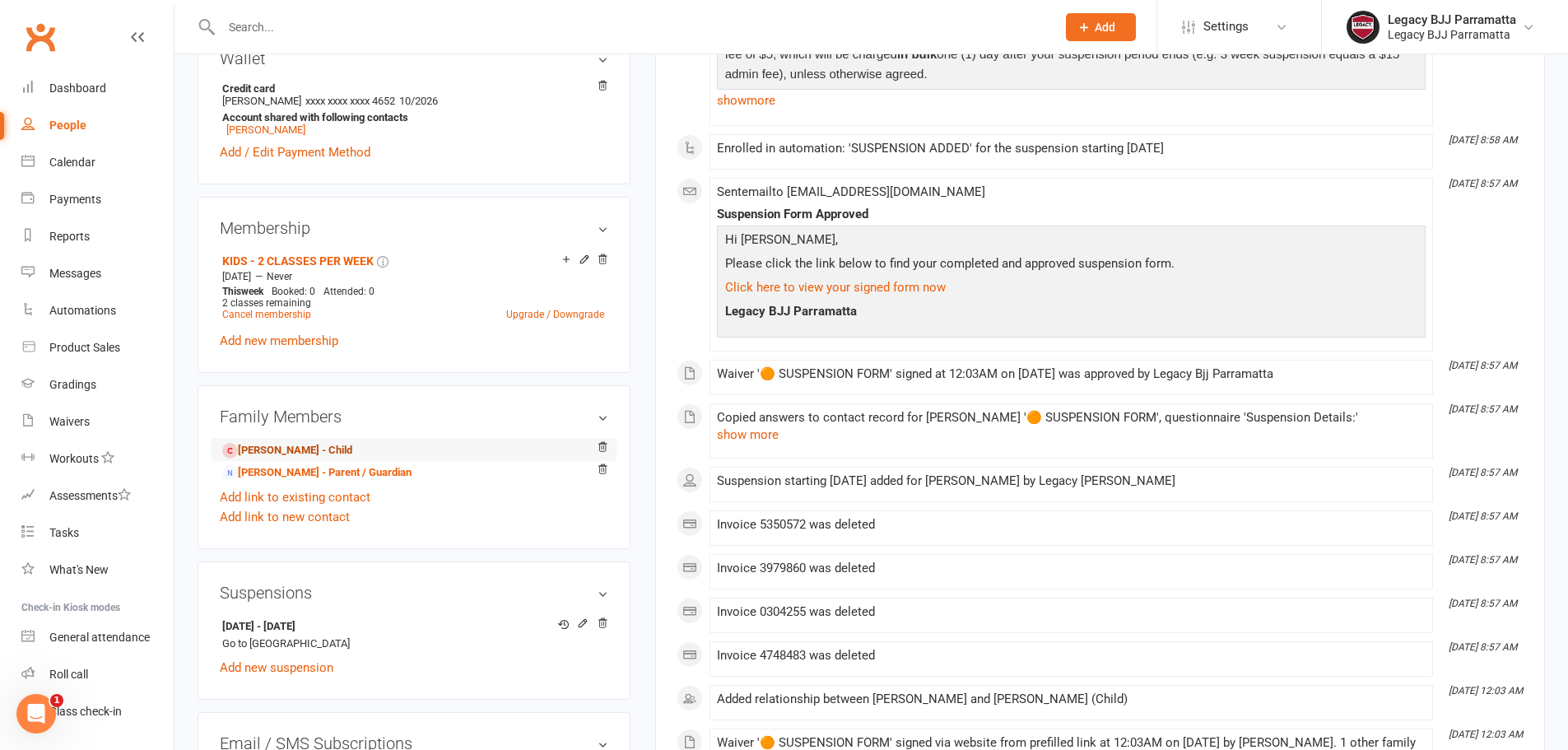
click at [352, 446] on link "Allison Poernomo - Child" at bounding box center [287, 451] width 130 height 17
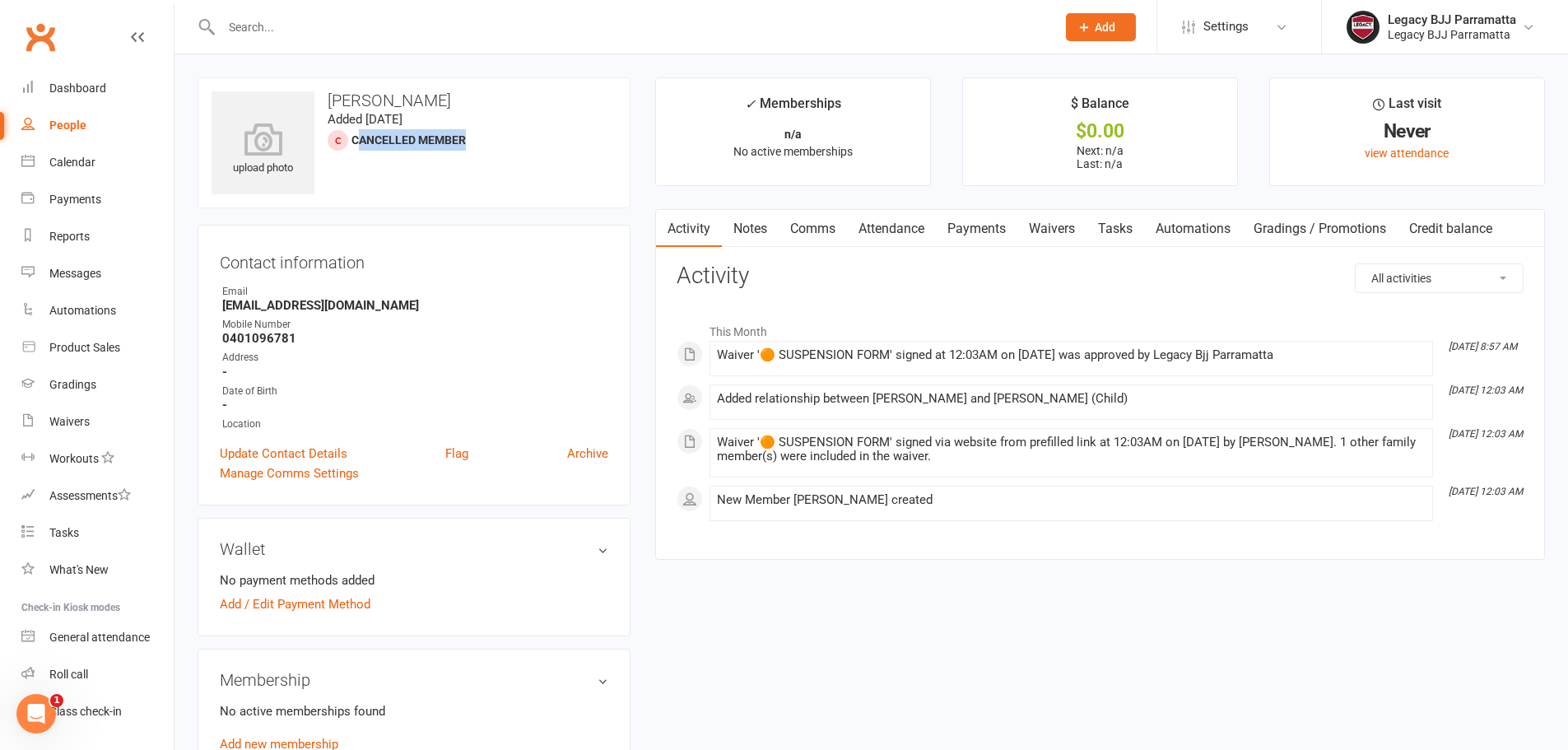
drag, startPoint x: 356, startPoint y: 141, endPoint x: 470, endPoint y: 139, distance: 114.0
click at [470, 139] on div "upload photo Allison Poernomo Added 13 September, 2025 Cancelled member" at bounding box center [413, 143] width 433 height 131
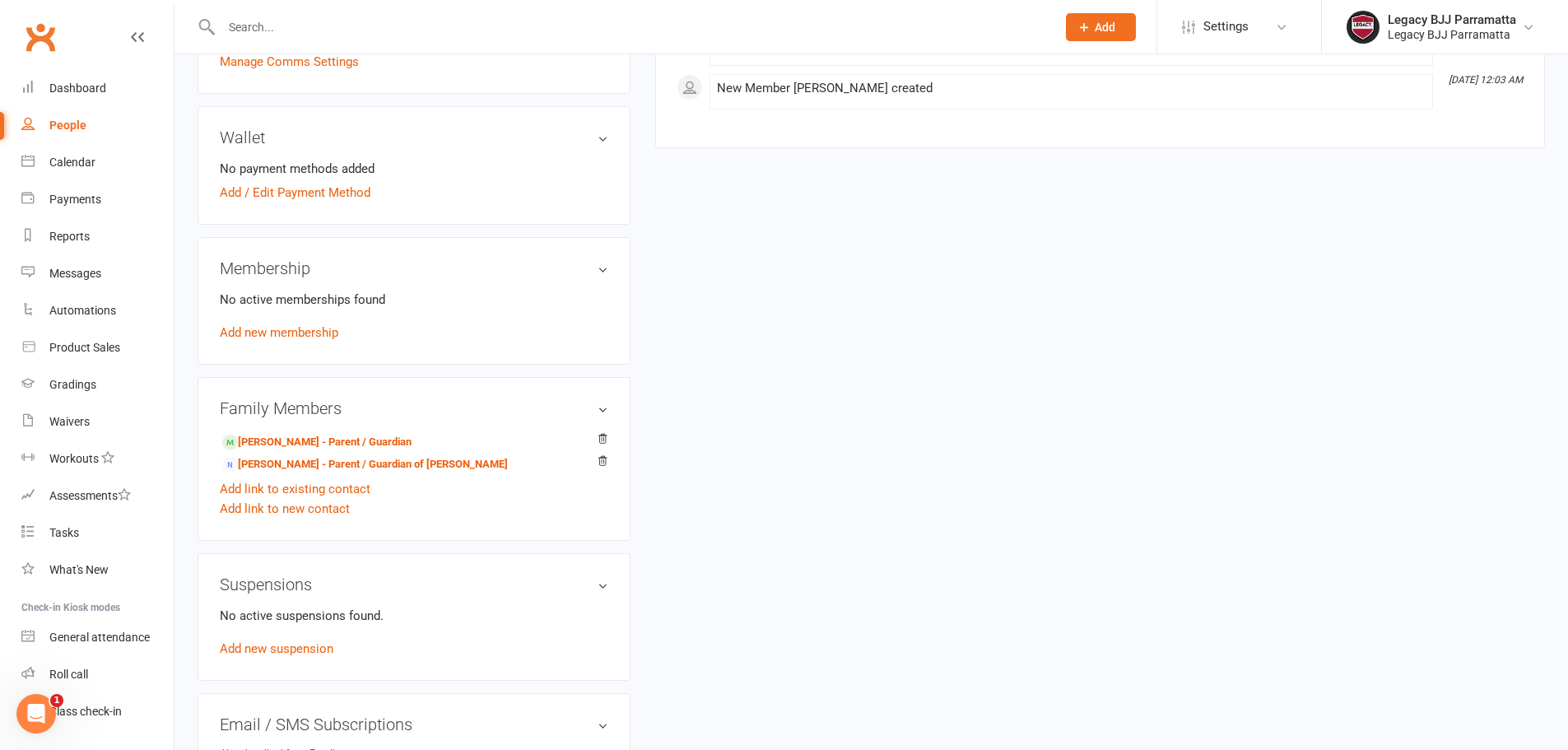
scroll to position [576, 0]
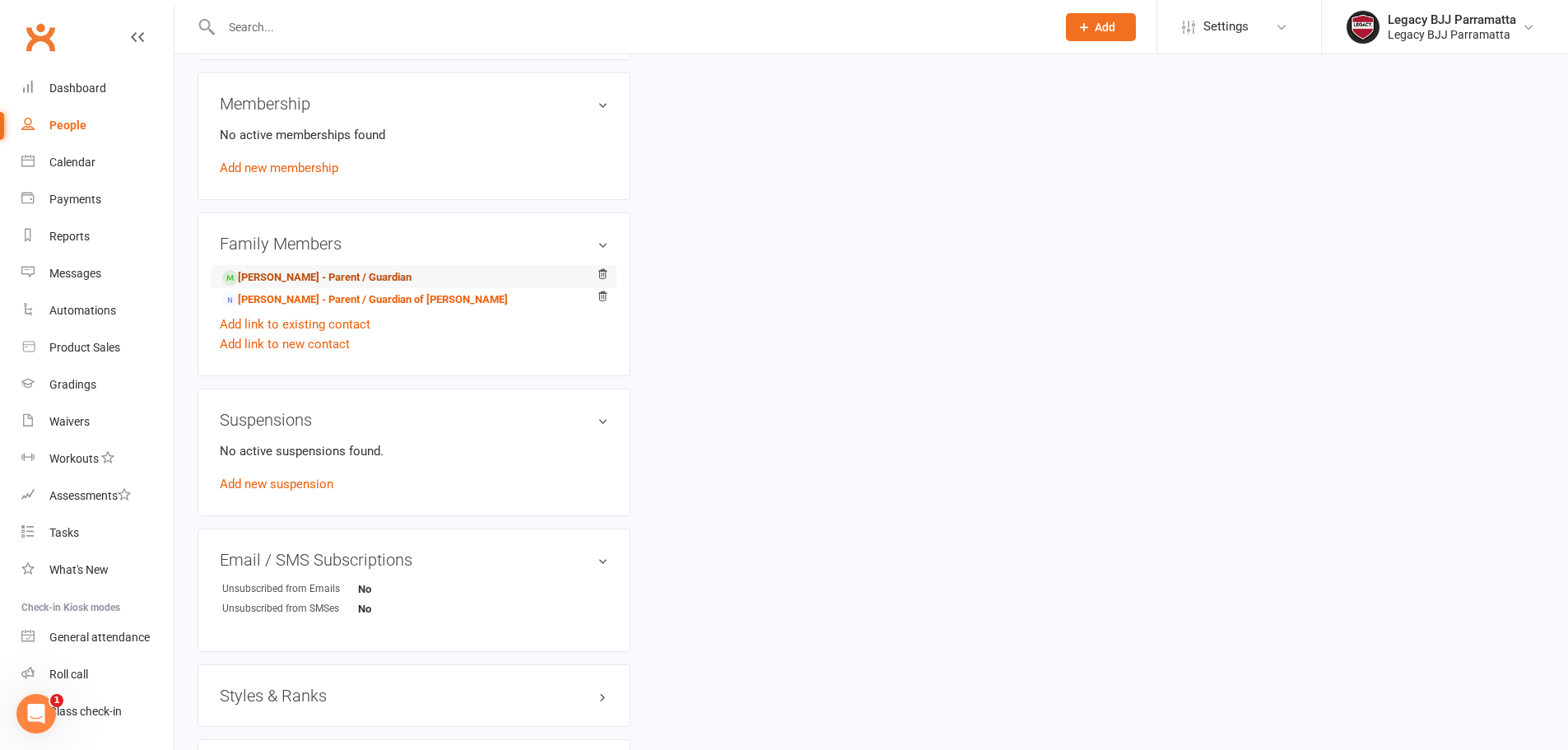
click at [329, 274] on link "Felicia Jahja - Parent / Guardian" at bounding box center [317, 278] width 189 height 17
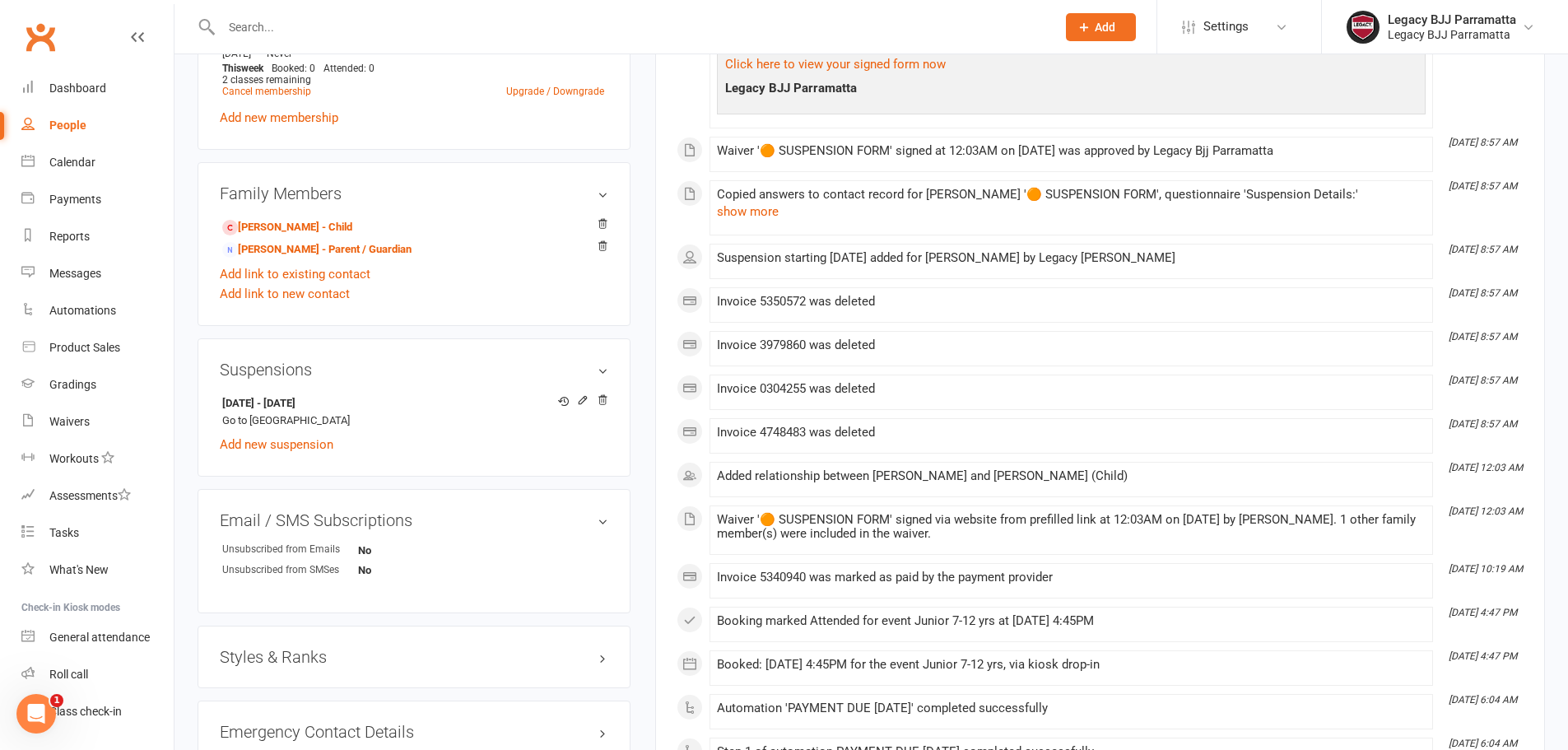
scroll to position [741, 0]
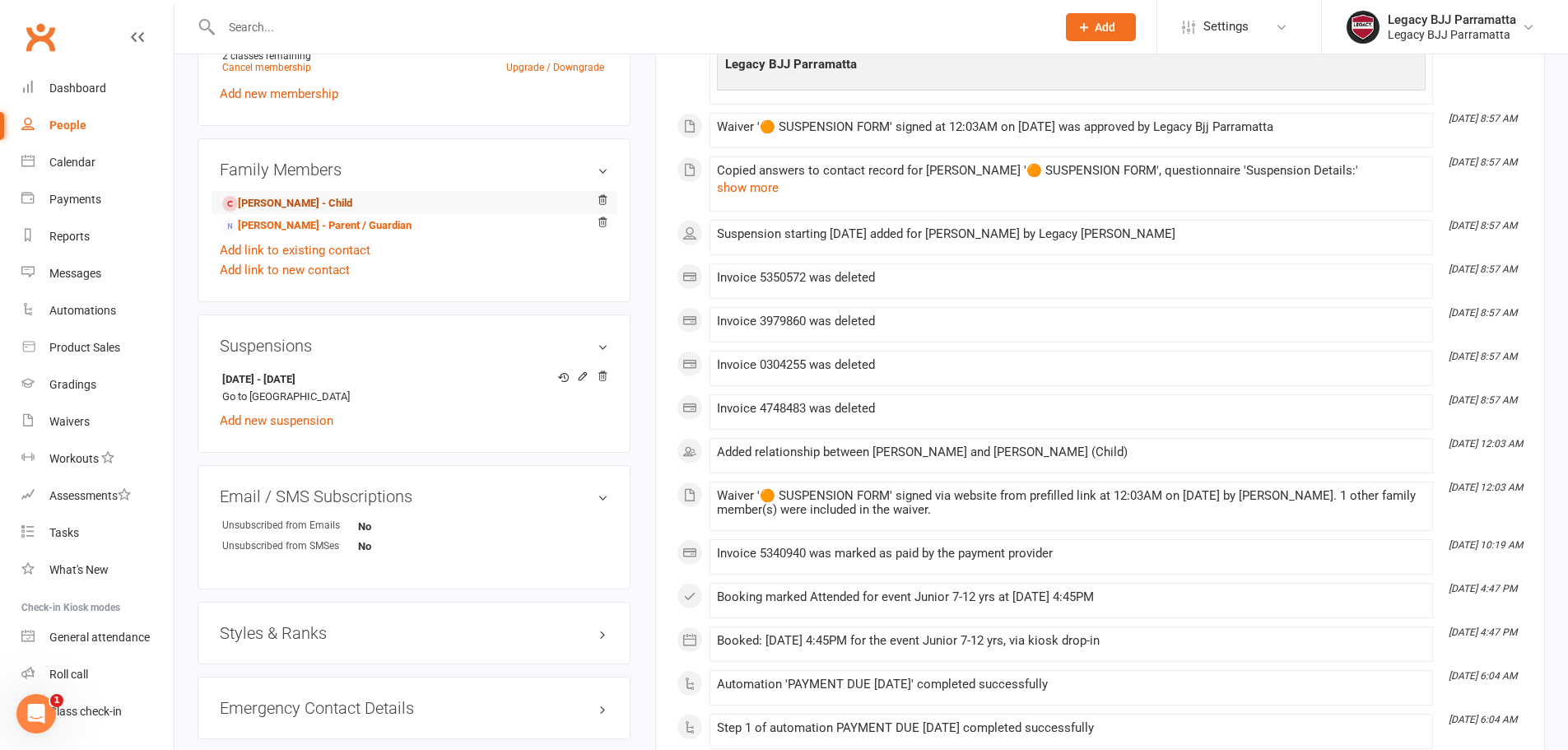
click at [347, 209] on link "Allison Poernomo - Child" at bounding box center [287, 204] width 130 height 17
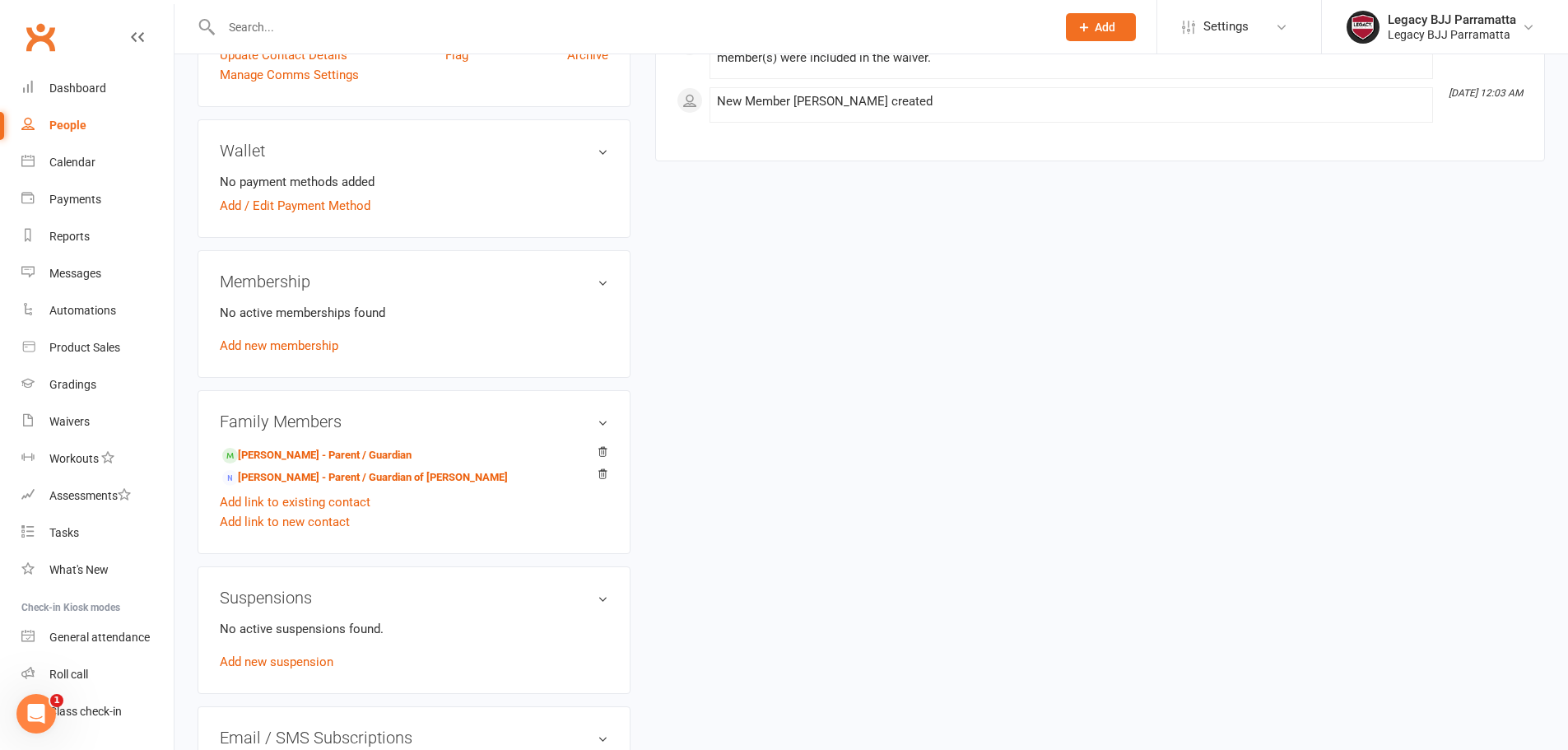
scroll to position [411, 0]
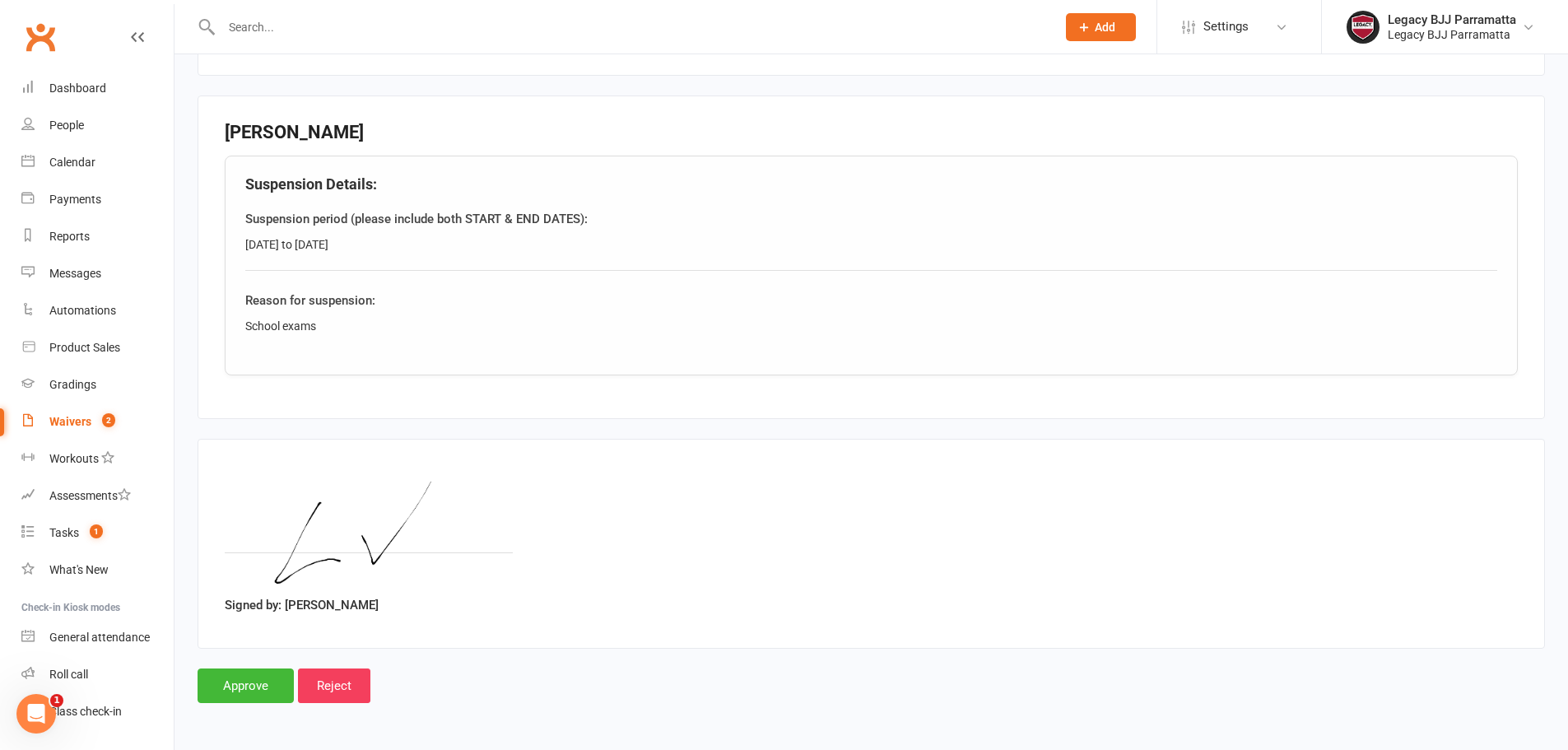
click at [97, 412] on link "Waivers 2" at bounding box center [97, 422] width 152 height 37
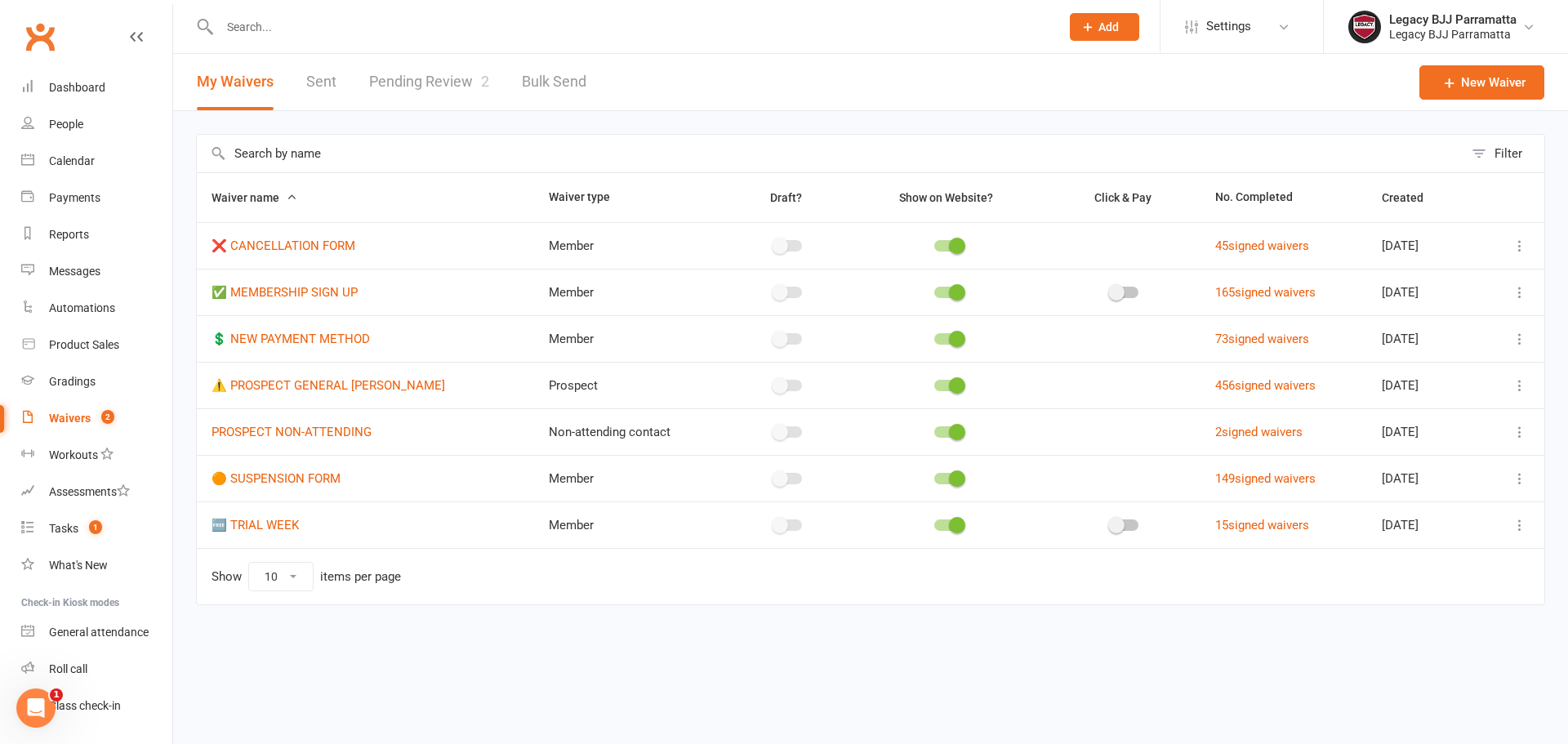
click at [383, 84] on link "Pending Review 2" at bounding box center [429, 82] width 120 height 57
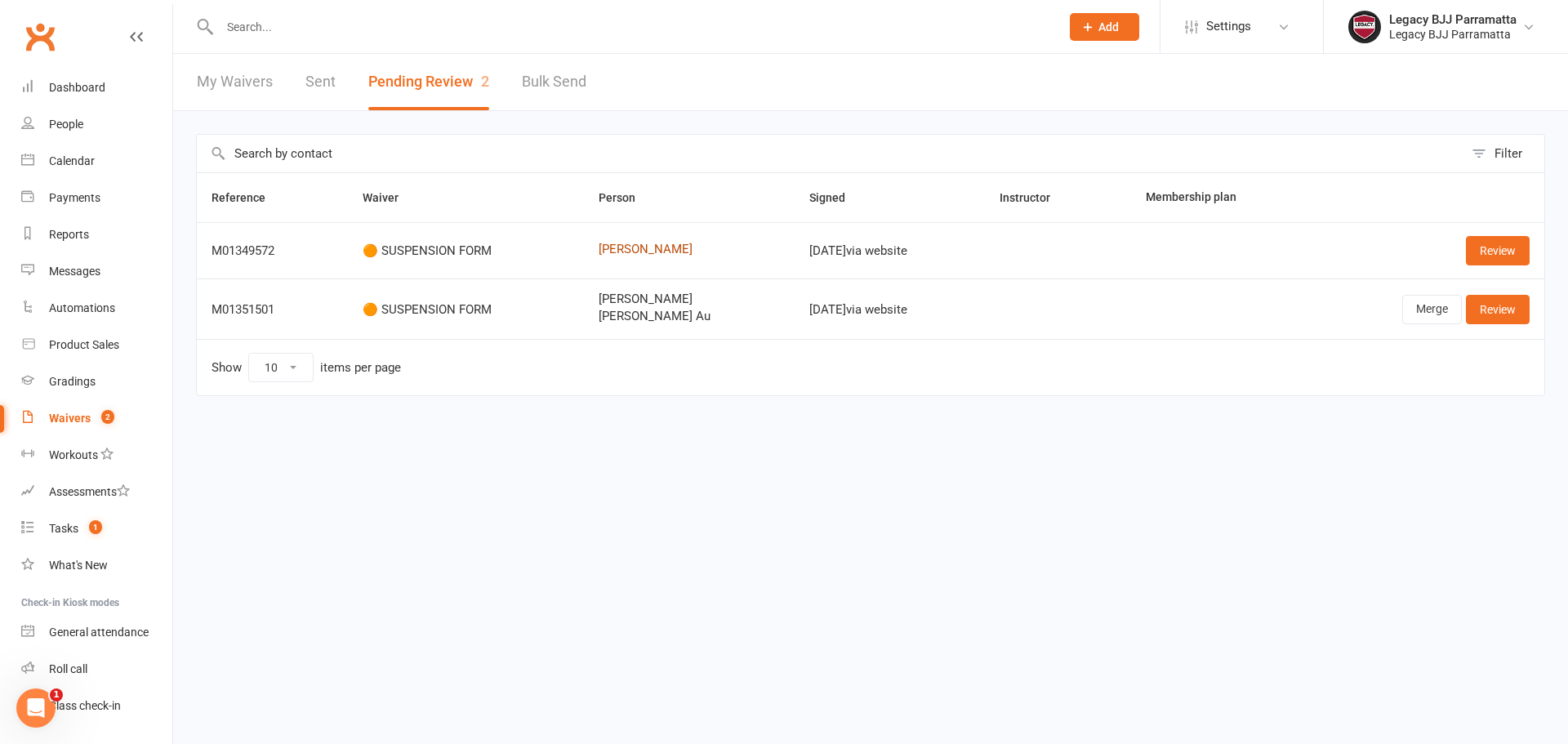
click at [618, 250] on link "[PERSON_NAME]" at bounding box center [688, 249] width 181 height 14
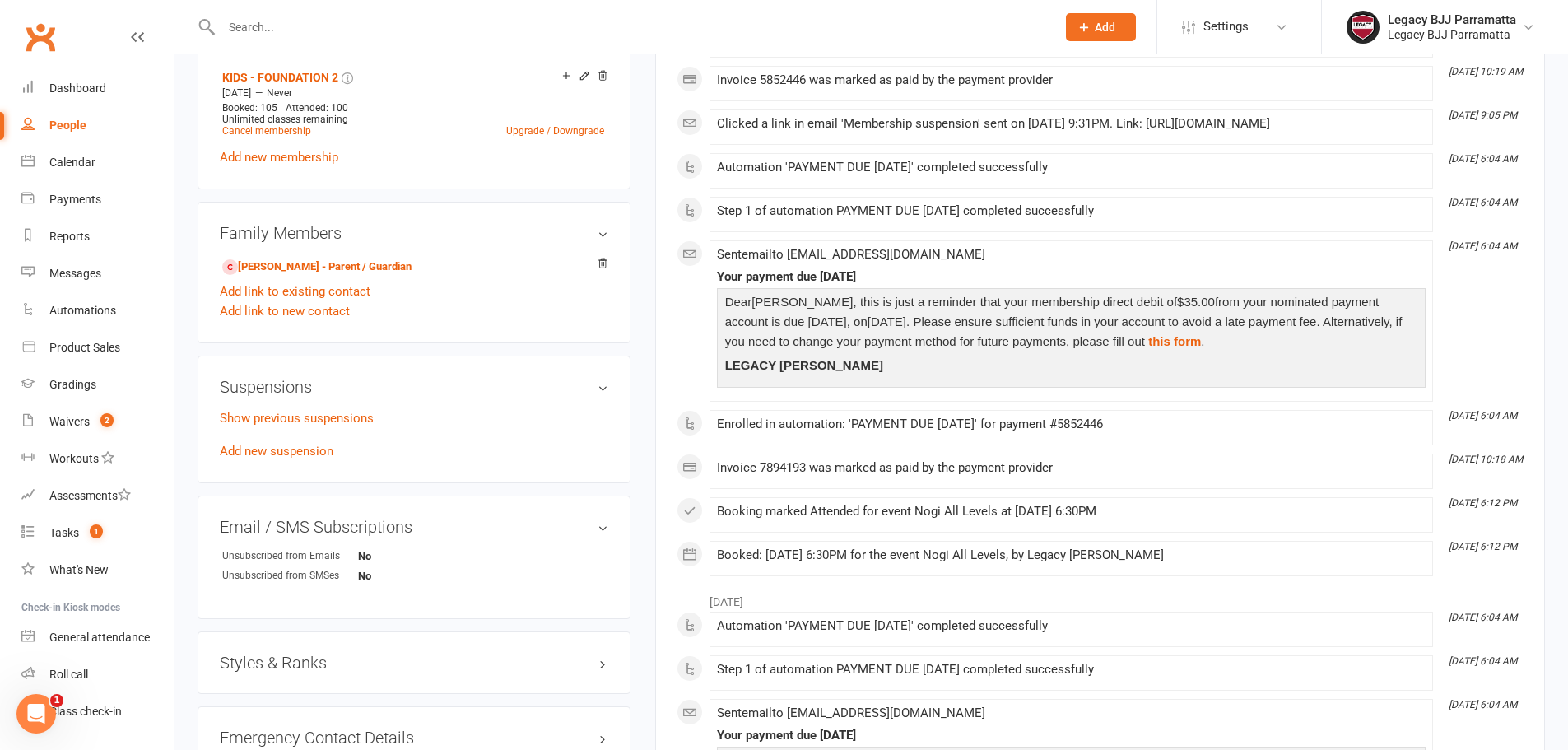
scroll to position [741, 0]
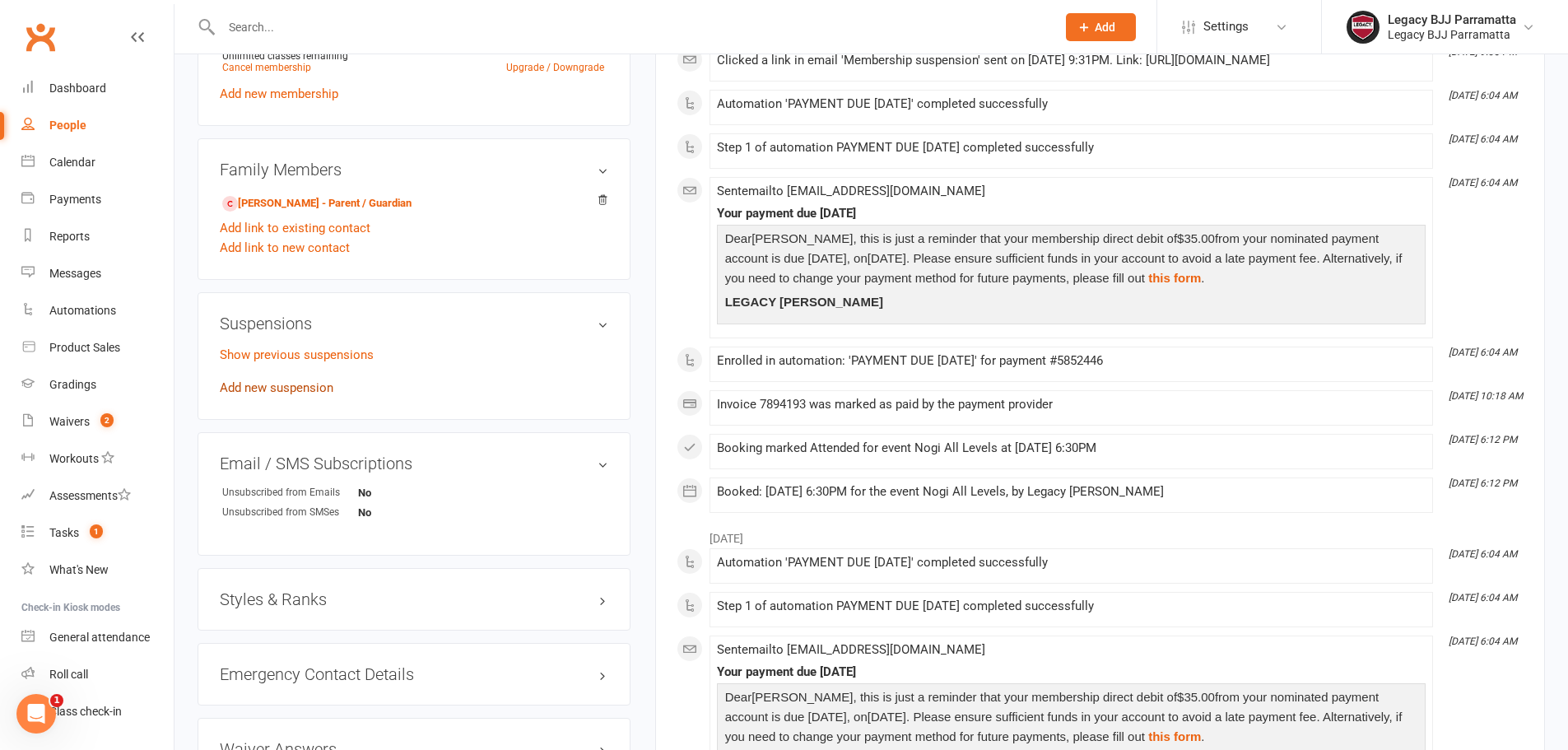
click at [309, 385] on link "Add new suspension" at bounding box center [276, 388] width 113 height 15
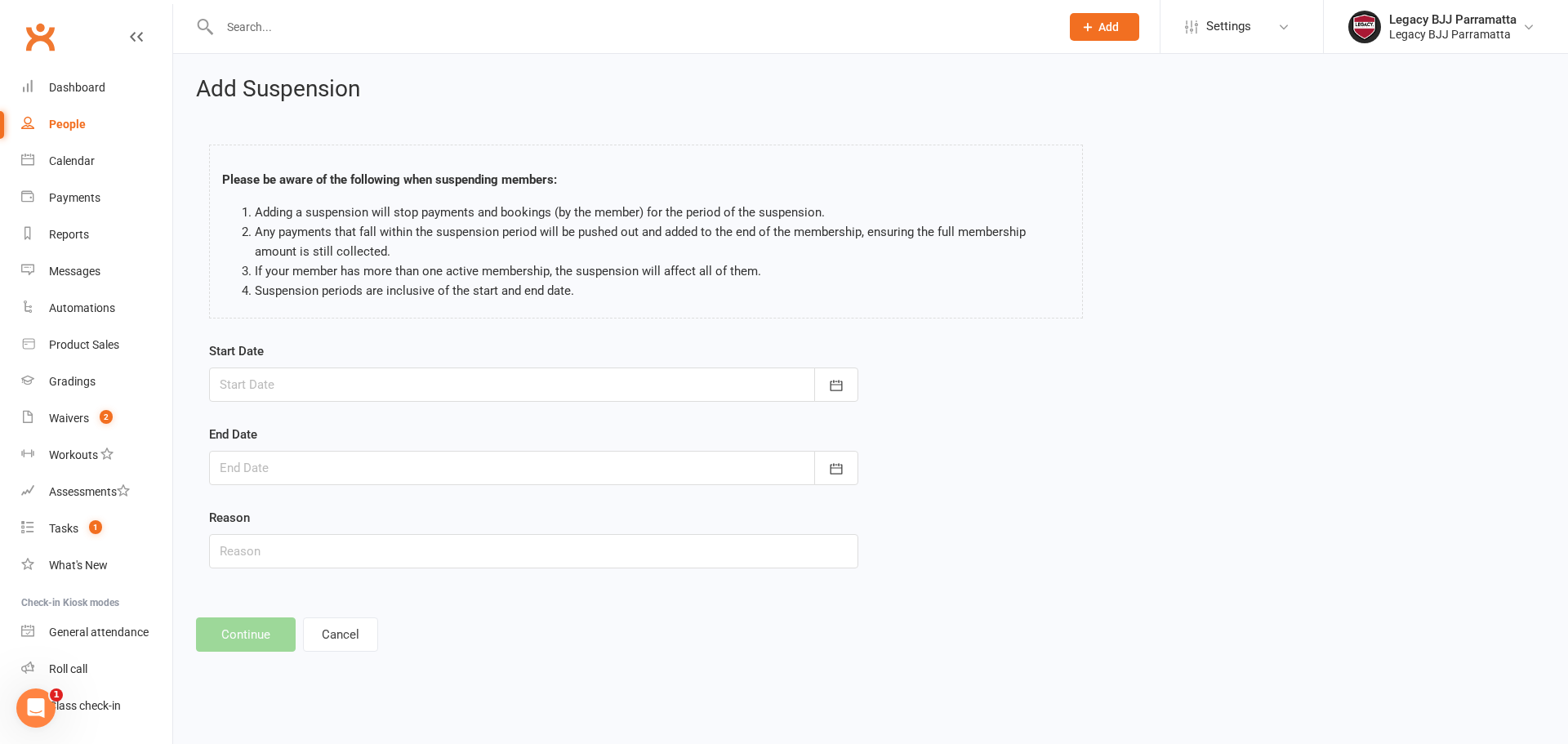
click at [461, 386] on div at bounding box center [533, 384] width 649 height 34
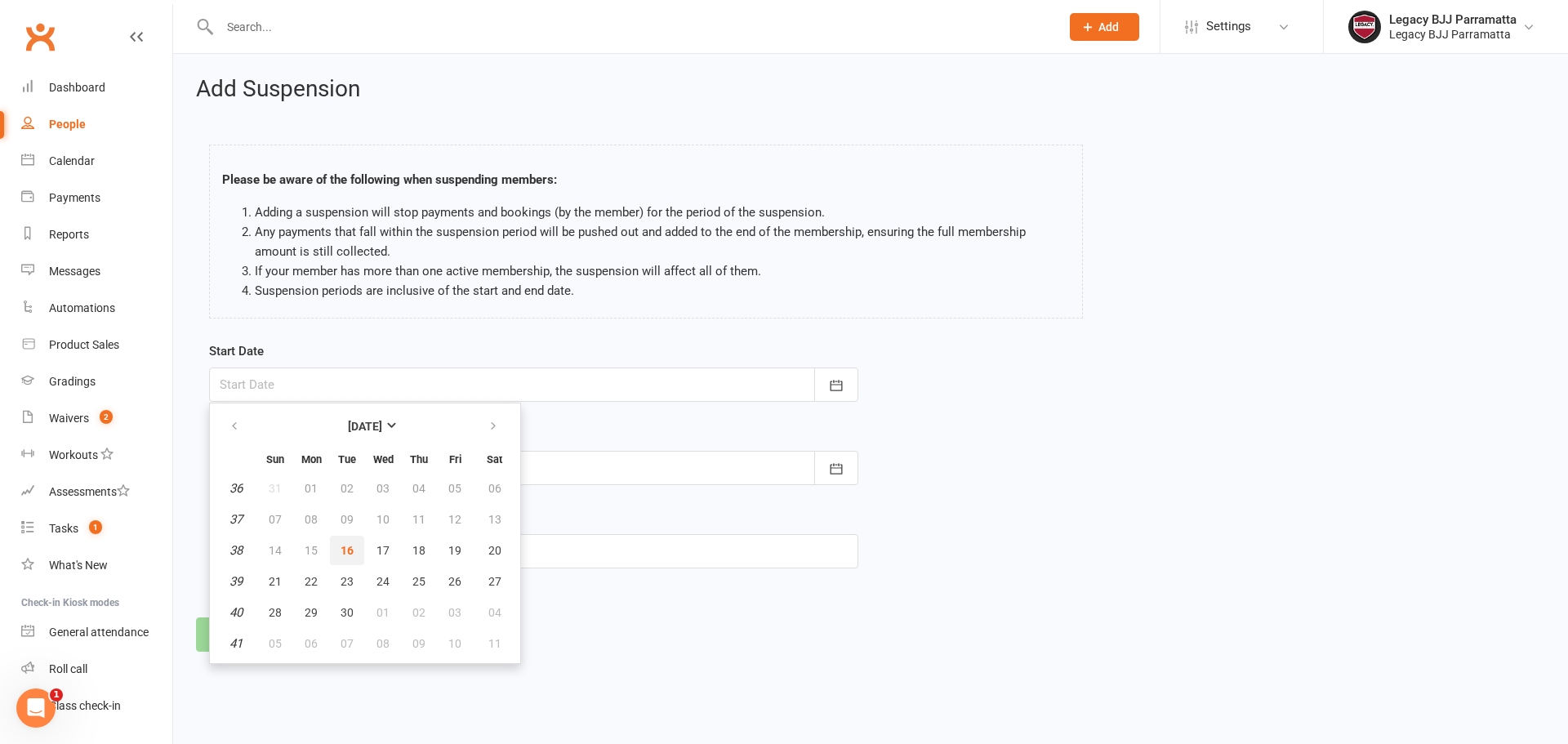
click at [358, 553] on button "16" at bounding box center [347, 550] width 34 height 30
type input "[DATE]"
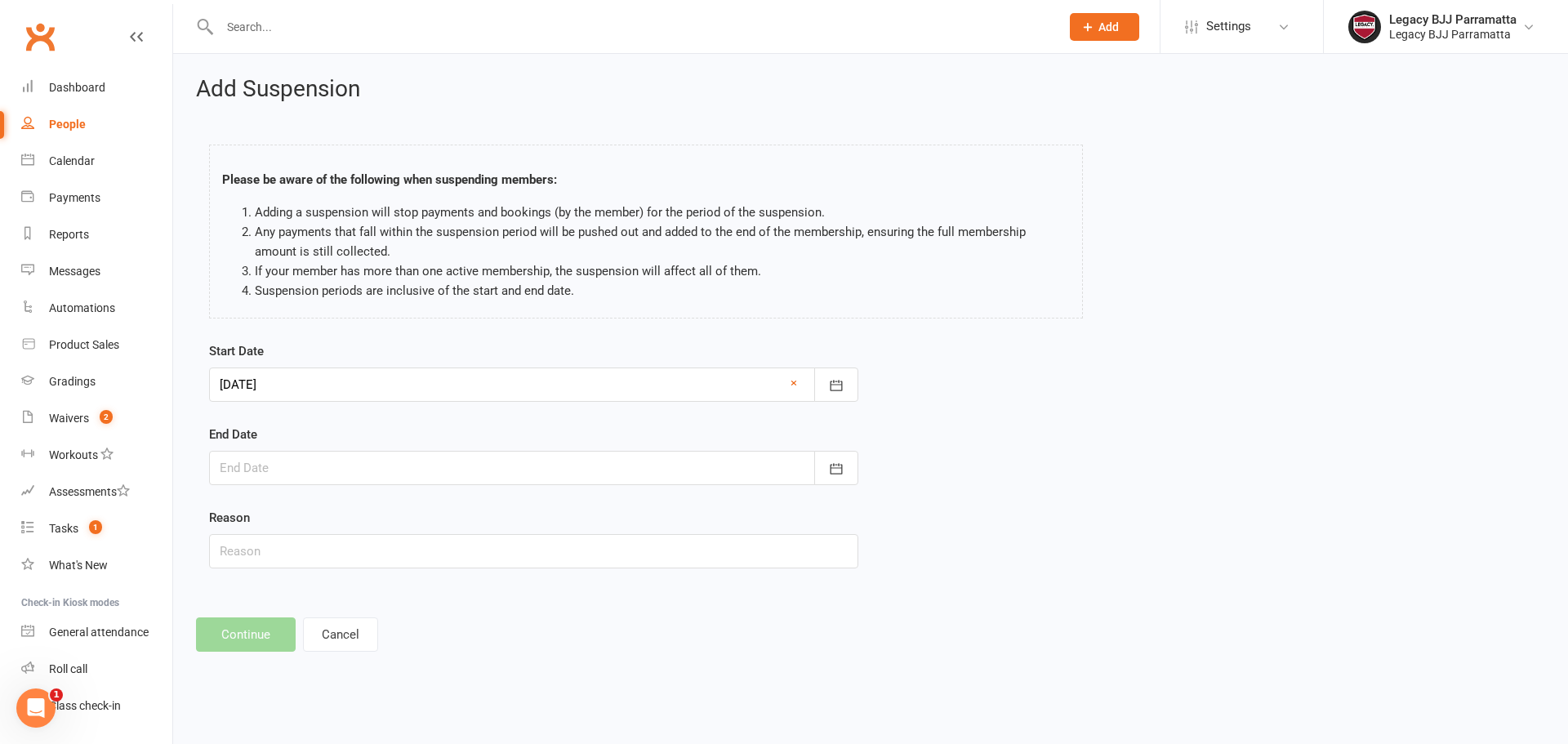
click at [328, 462] on div at bounding box center [533, 468] width 649 height 34
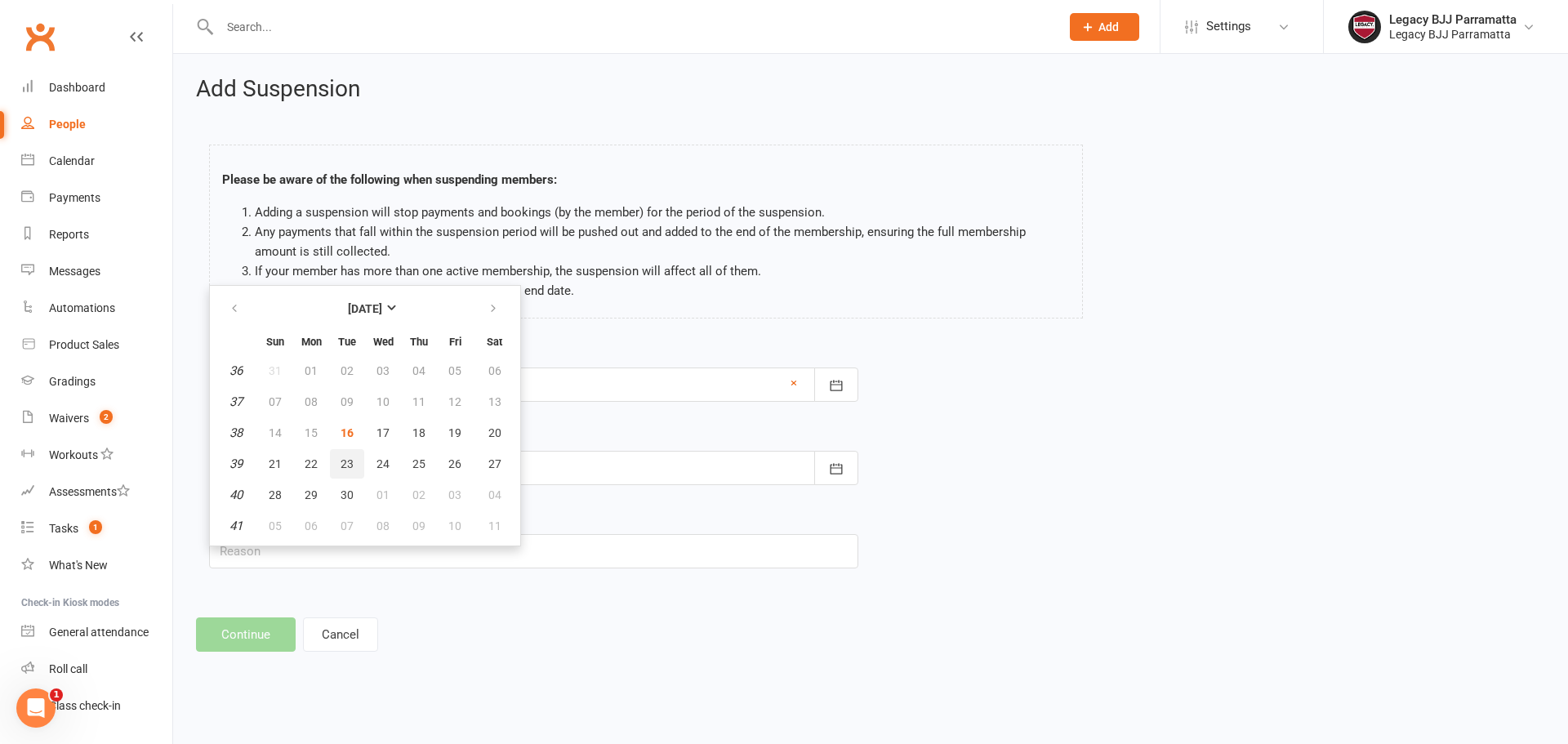
click at [358, 462] on button "23" at bounding box center [347, 464] width 34 height 30
type input "23 Sep 2025"
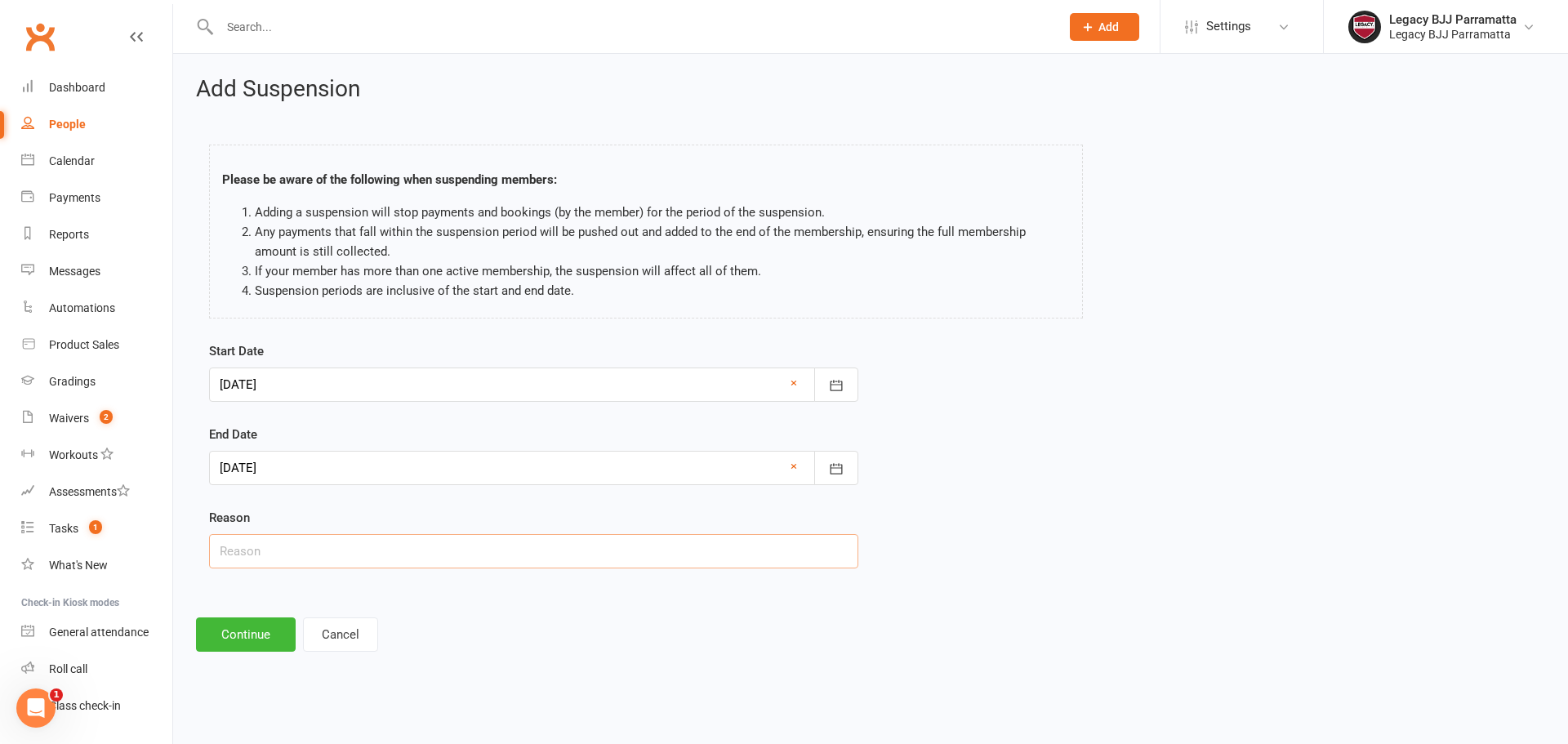
click at [412, 557] on input "text" at bounding box center [533, 551] width 649 height 34
paste input "School exams"
type input "School exams"
click at [265, 641] on button "Continue" at bounding box center [245, 634] width 99 height 34
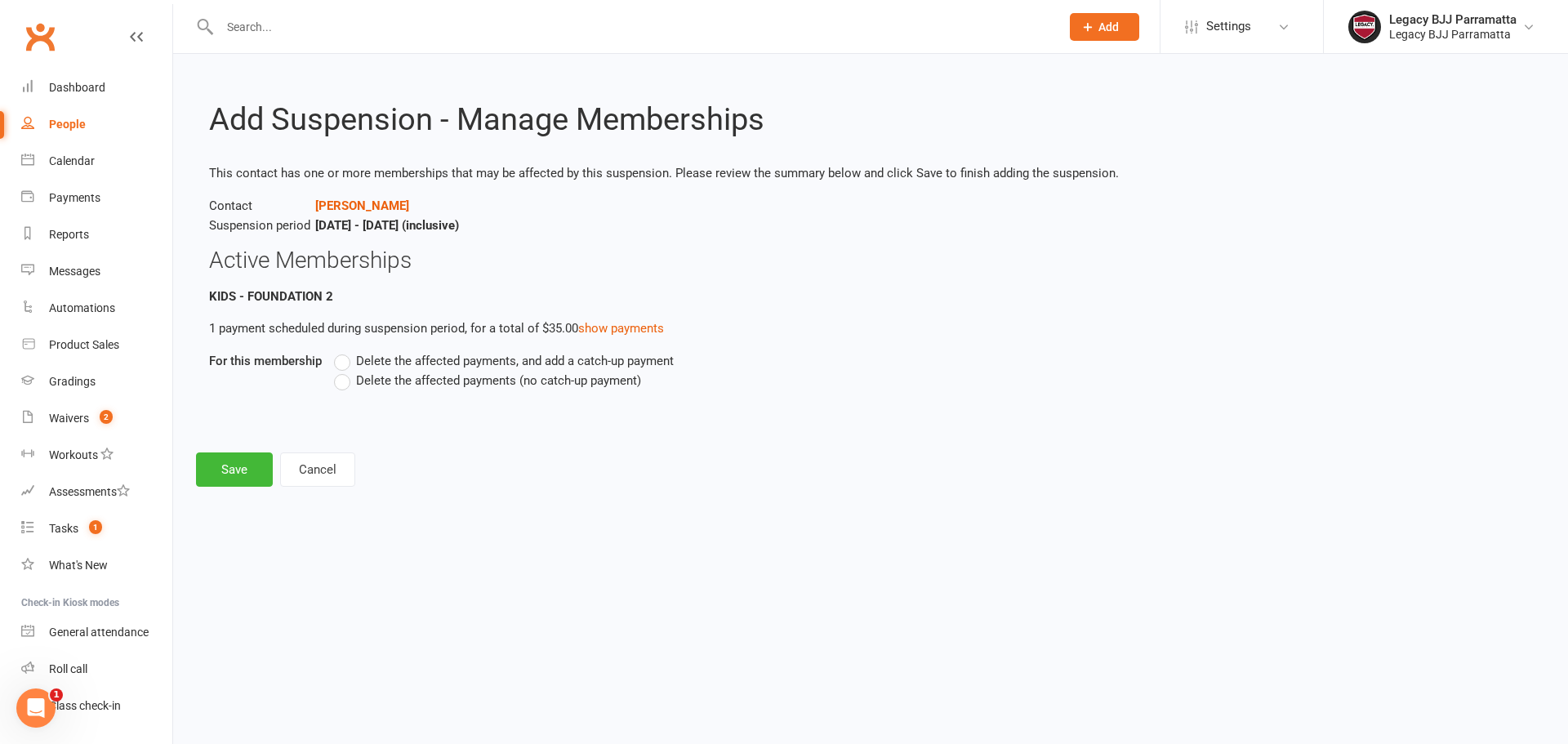
click at [380, 358] on span "Delete the affected payments, and add a catch-up payment" at bounding box center [515, 359] width 317 height 17
click at [344, 351] on input "Delete the affected payments, and add a catch-up payment" at bounding box center [339, 351] width 10 height 0
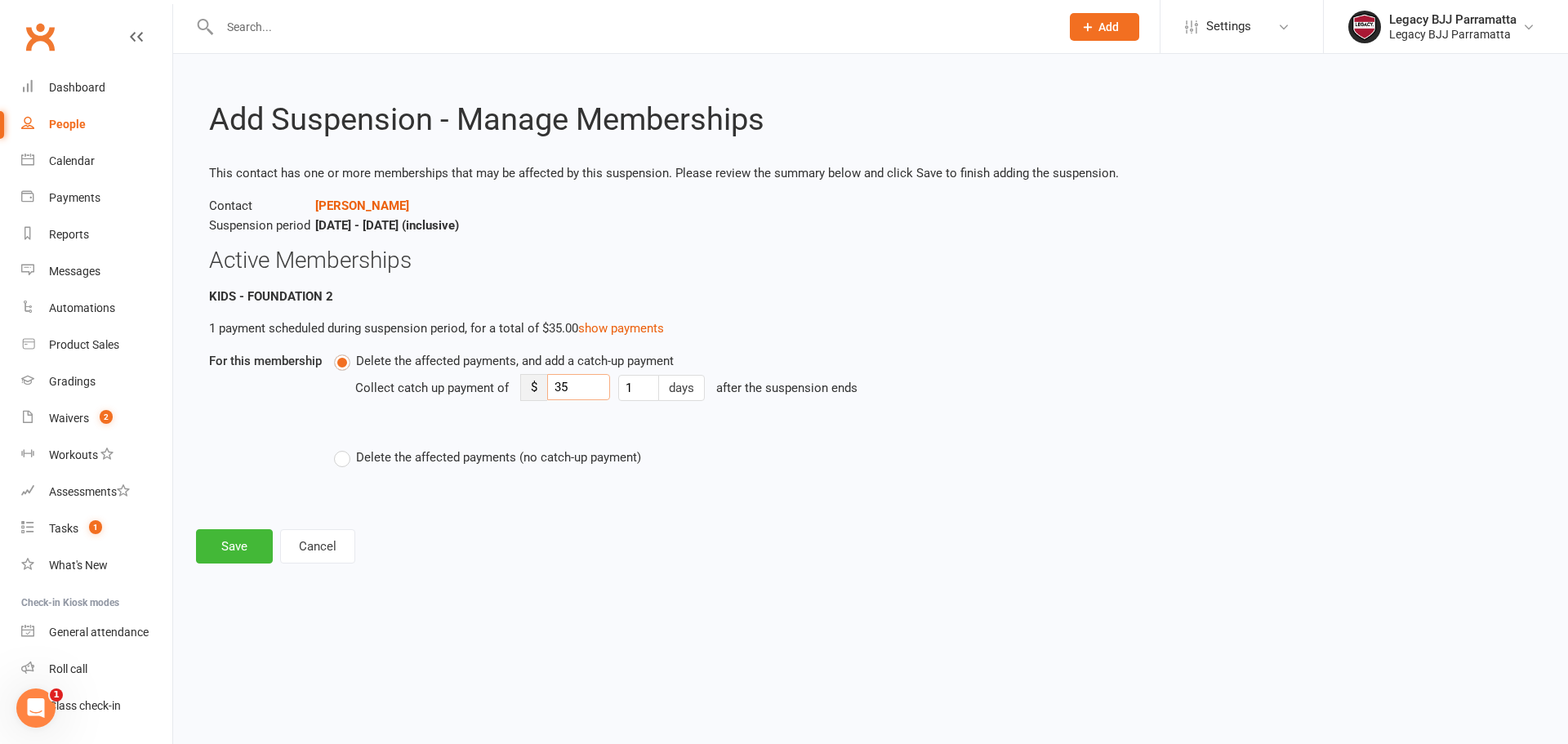
drag, startPoint x: 579, startPoint y: 387, endPoint x: 494, endPoint y: 415, distance: 89.5
click at [494, 415] on div "Collect catch up payment of $ 35 1 days after the suspension ends" at bounding box center [773, 400] width 836 height 58
type input "5"
click at [238, 567] on div "Add Suspension - Manage Memberships This contact has one or more memberships th…" at bounding box center [870, 320] width 1394 height 532
click at [238, 549] on button "Save" at bounding box center [234, 545] width 77 height 34
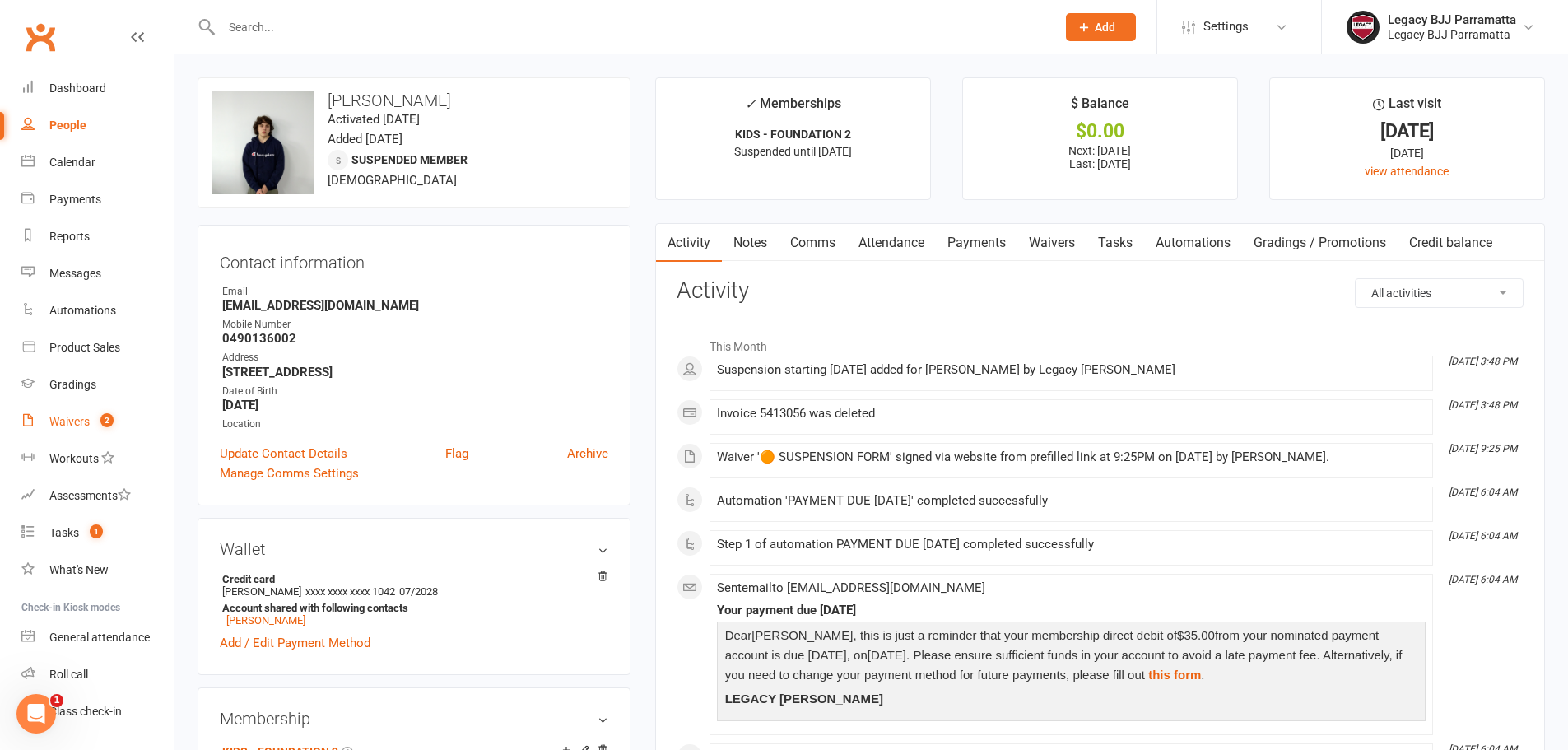
click at [103, 417] on span "2" at bounding box center [107, 420] width 13 height 14
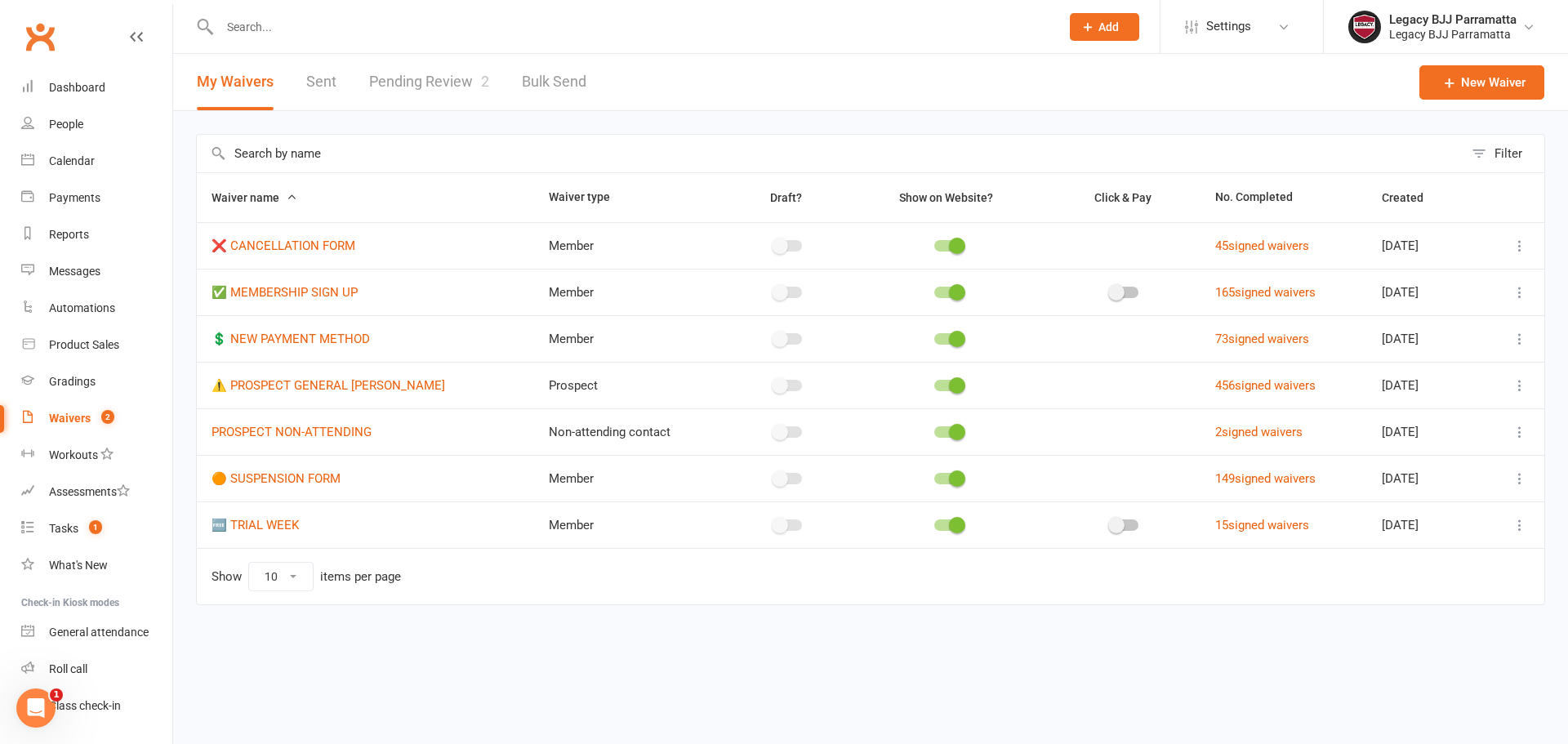
click at [424, 87] on link "Pending Review 2" at bounding box center [429, 82] width 120 height 57
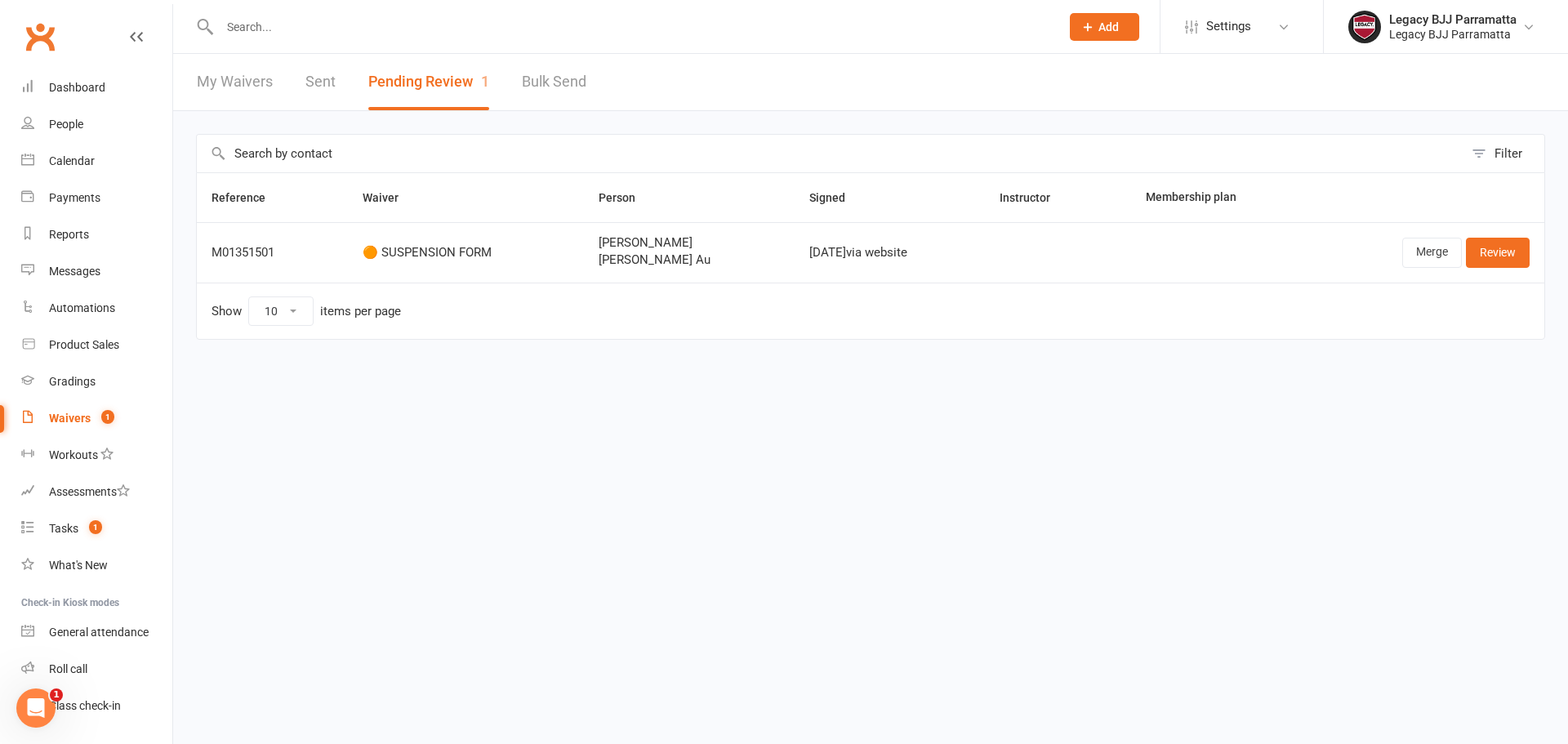
click at [341, 37] on input "text" at bounding box center [631, 27] width 834 height 23
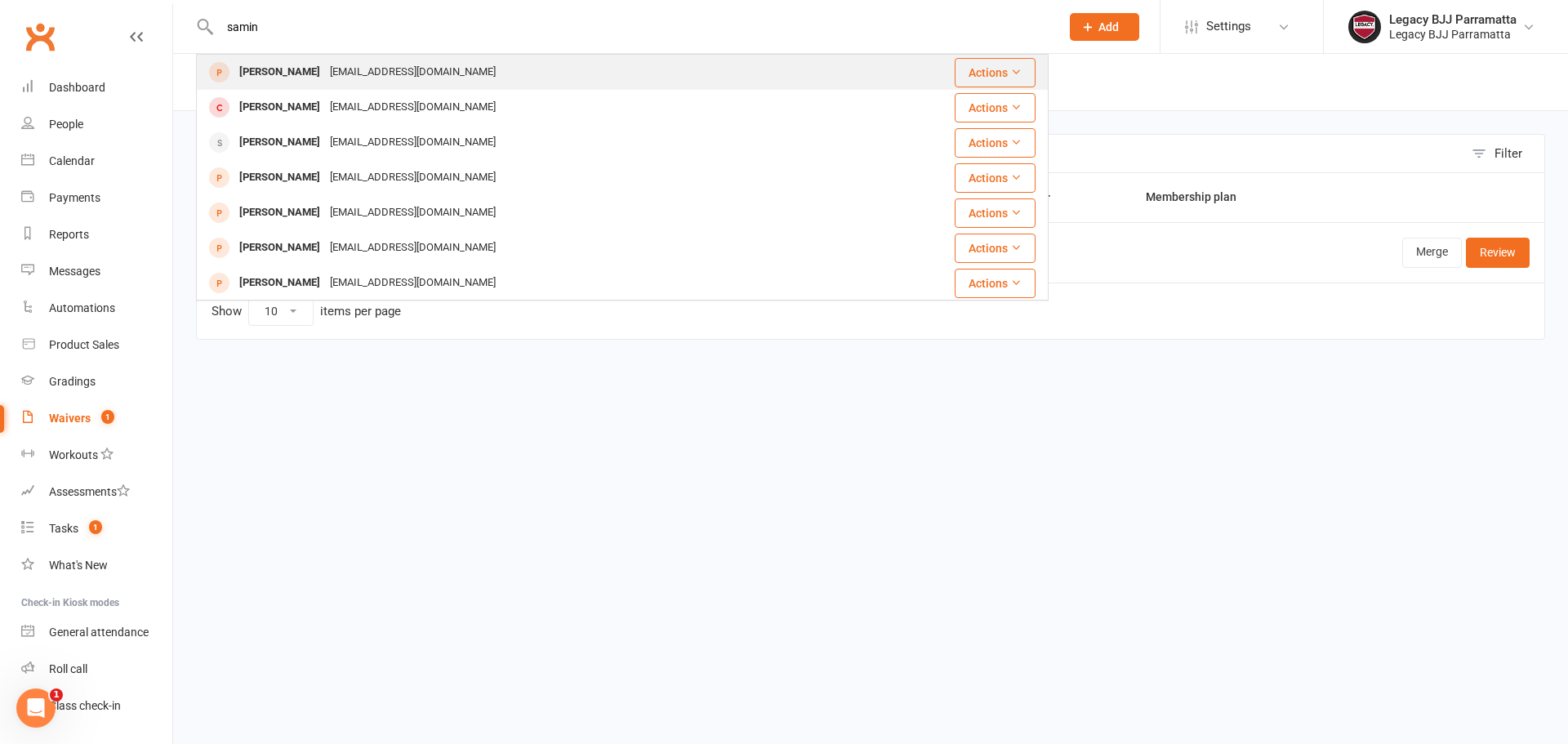
type input "samin"
click at [366, 58] on div "Samin Hafiz samin.hafiz98@gmail.com" at bounding box center [553, 72] width 712 height 33
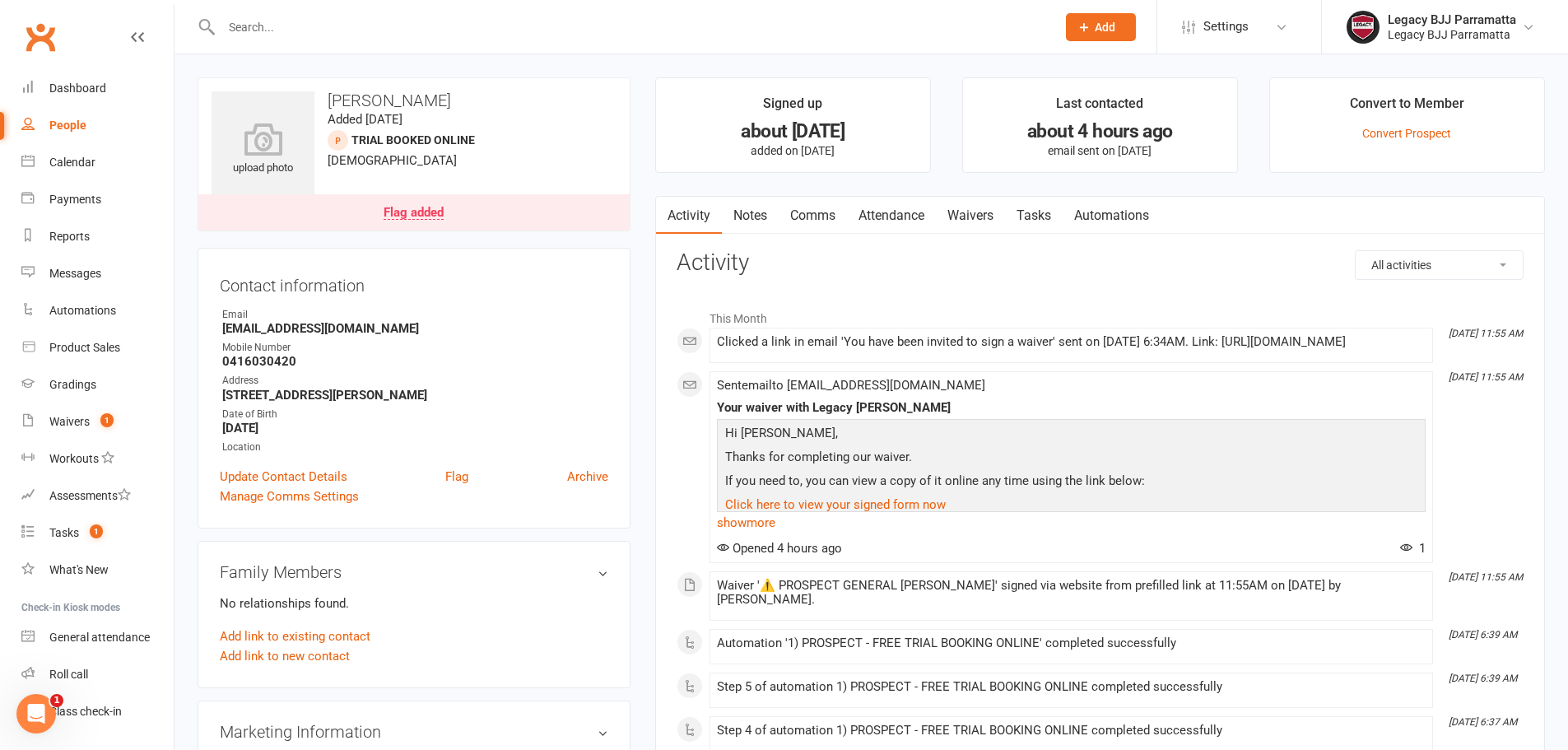
click at [917, 213] on link "Attendance" at bounding box center [891, 215] width 89 height 37
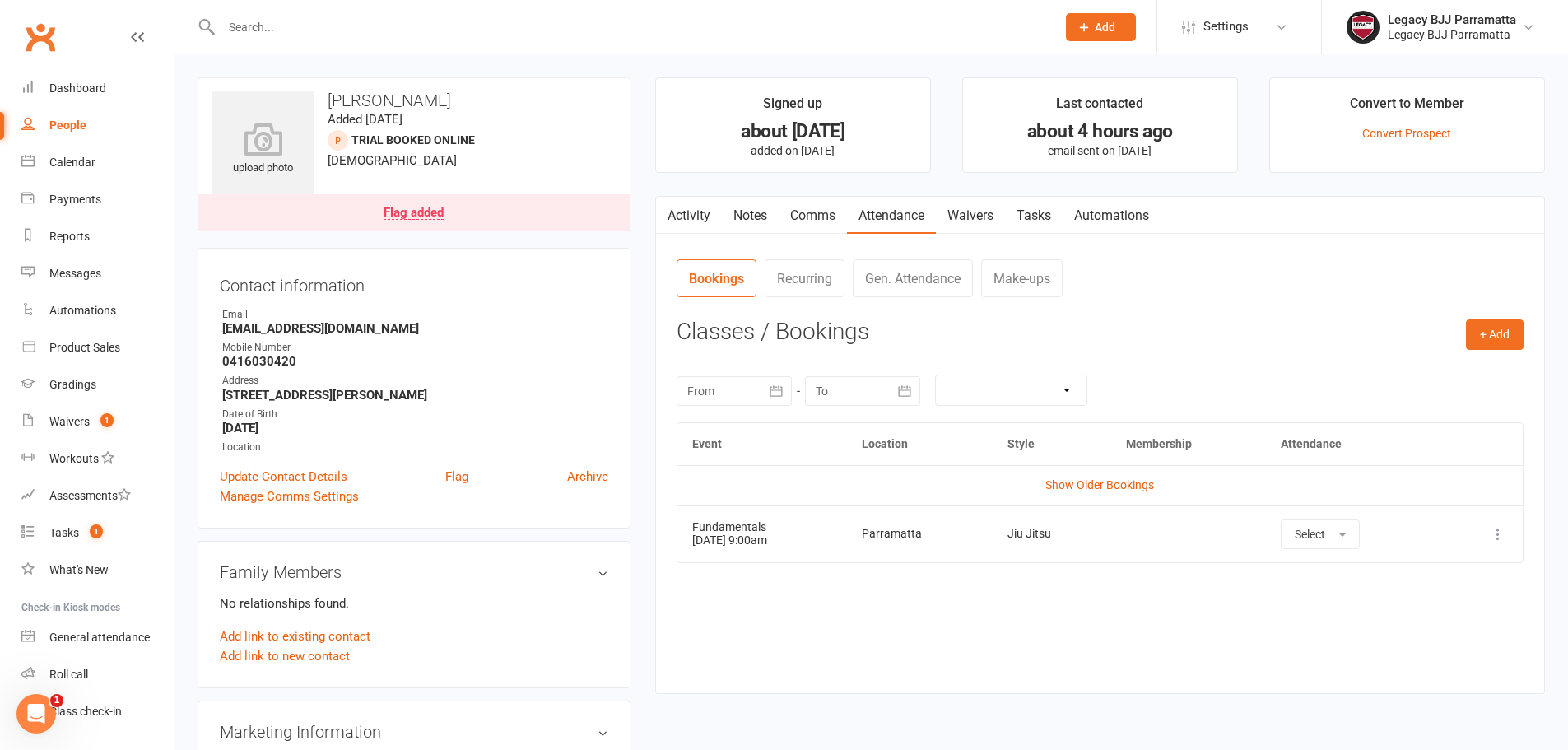
click at [703, 222] on link "Activity" at bounding box center [688, 215] width 65 height 37
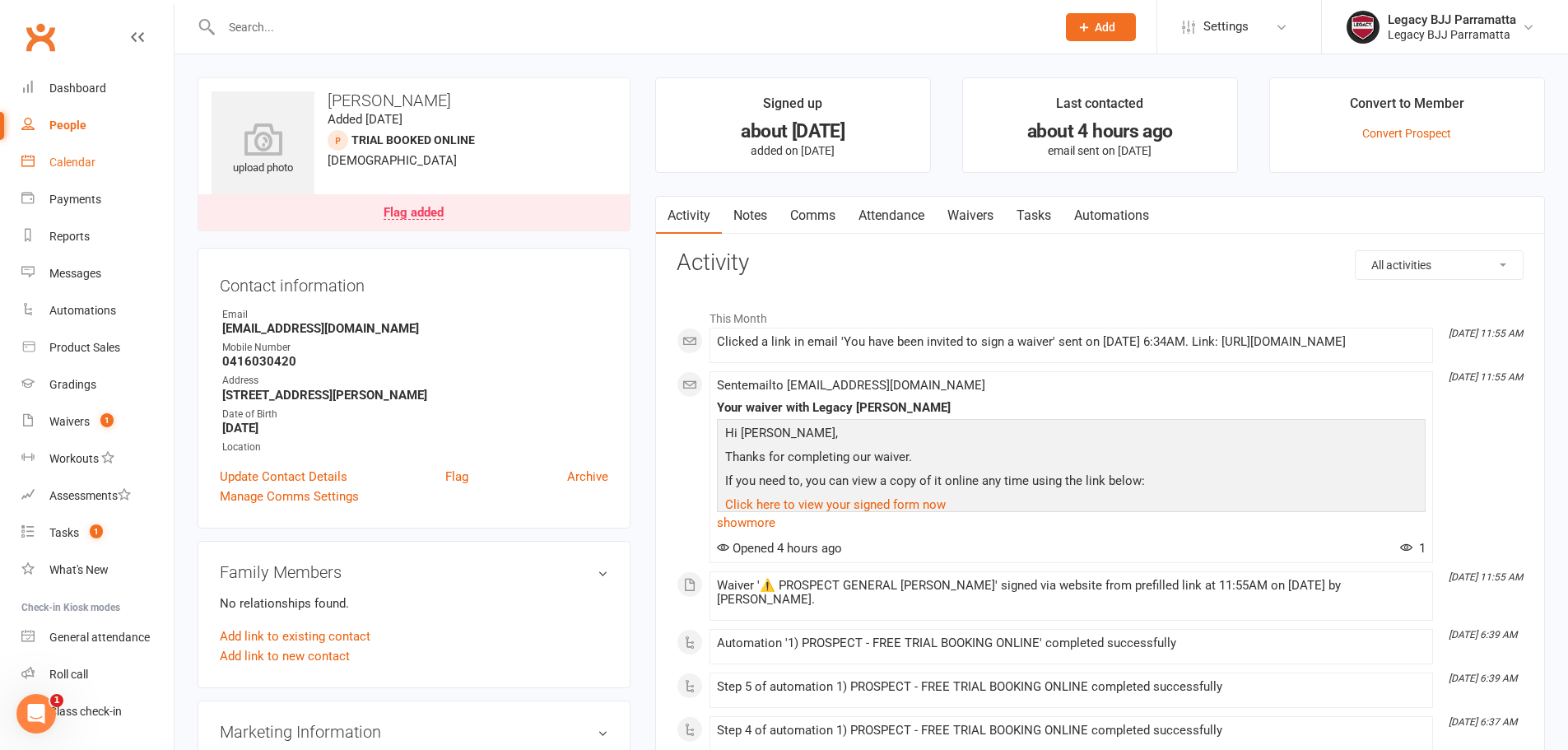
click at [99, 162] on link "Calendar" at bounding box center [97, 163] width 152 height 37
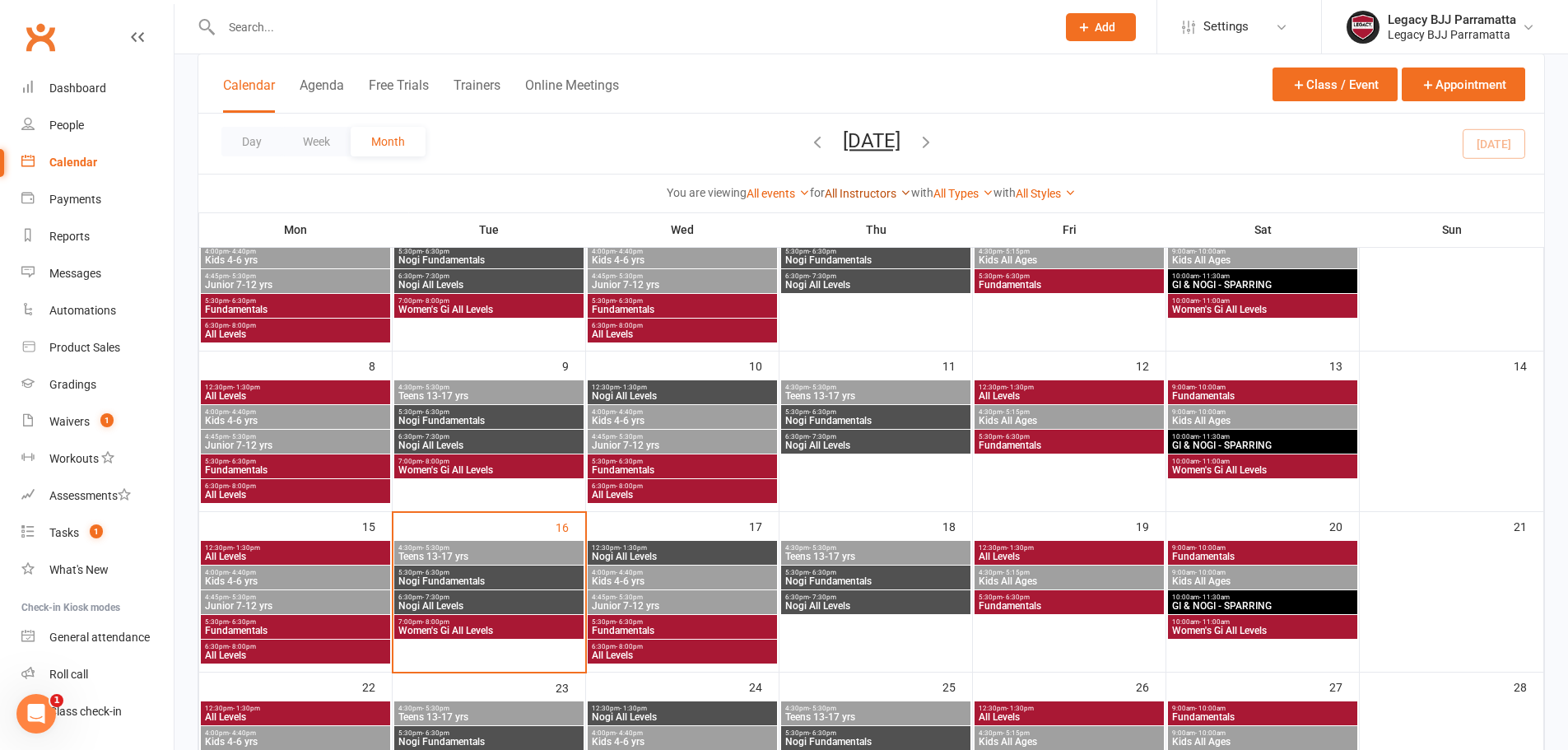
scroll to position [165, 0]
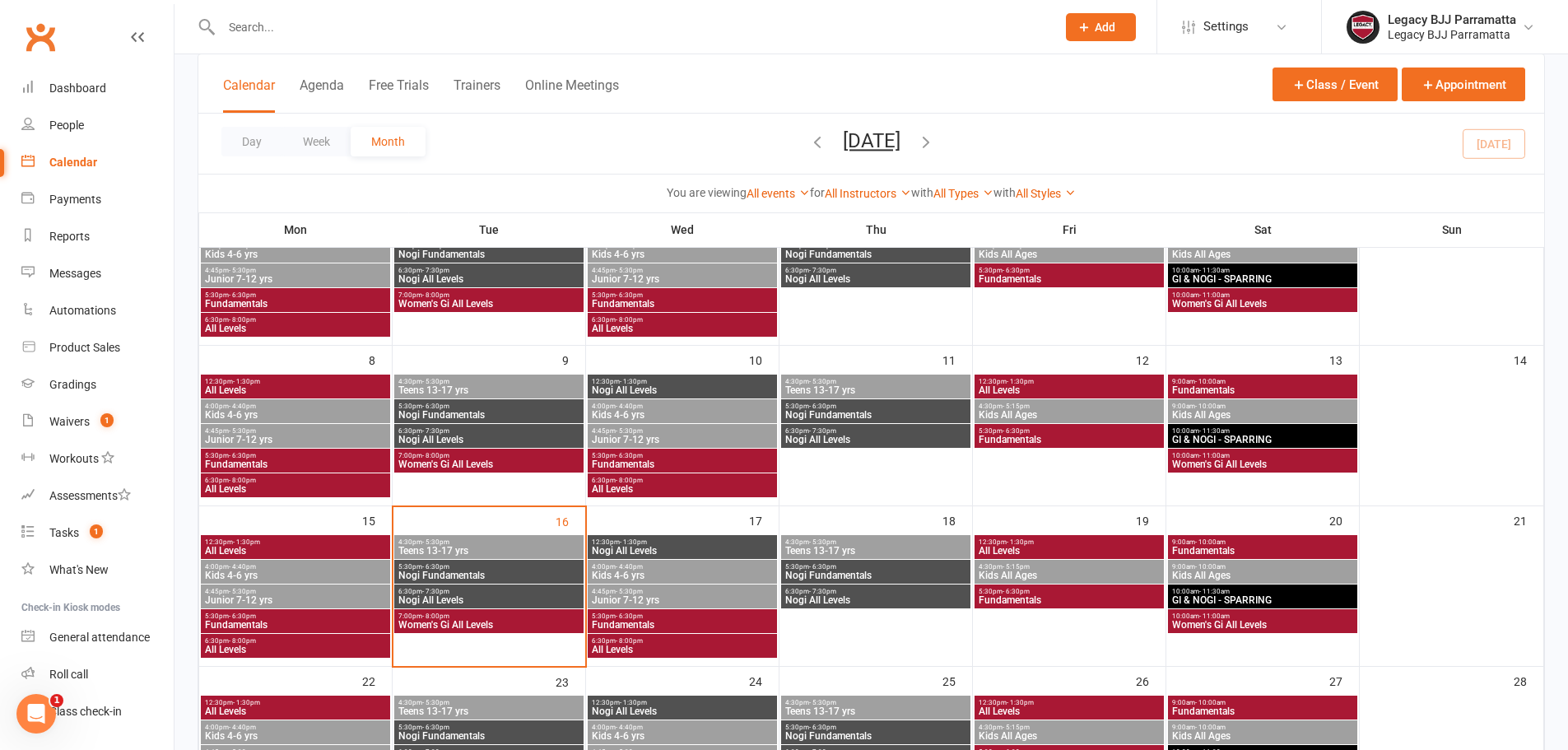
click at [491, 543] on span "4:30pm - 5:30pm" at bounding box center [488, 542] width 182 height 7
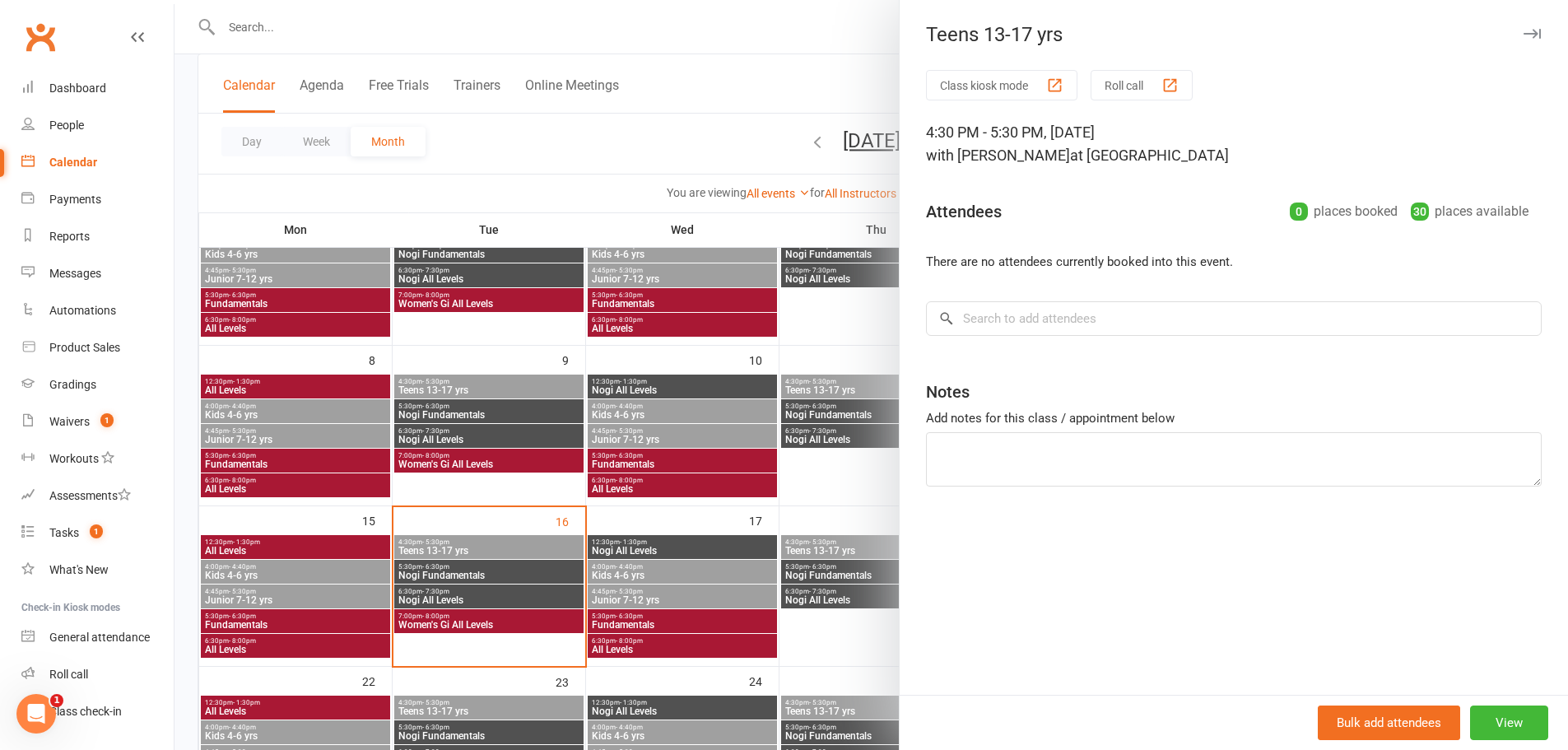
click at [496, 573] on div at bounding box center [871, 375] width 1393 height 750
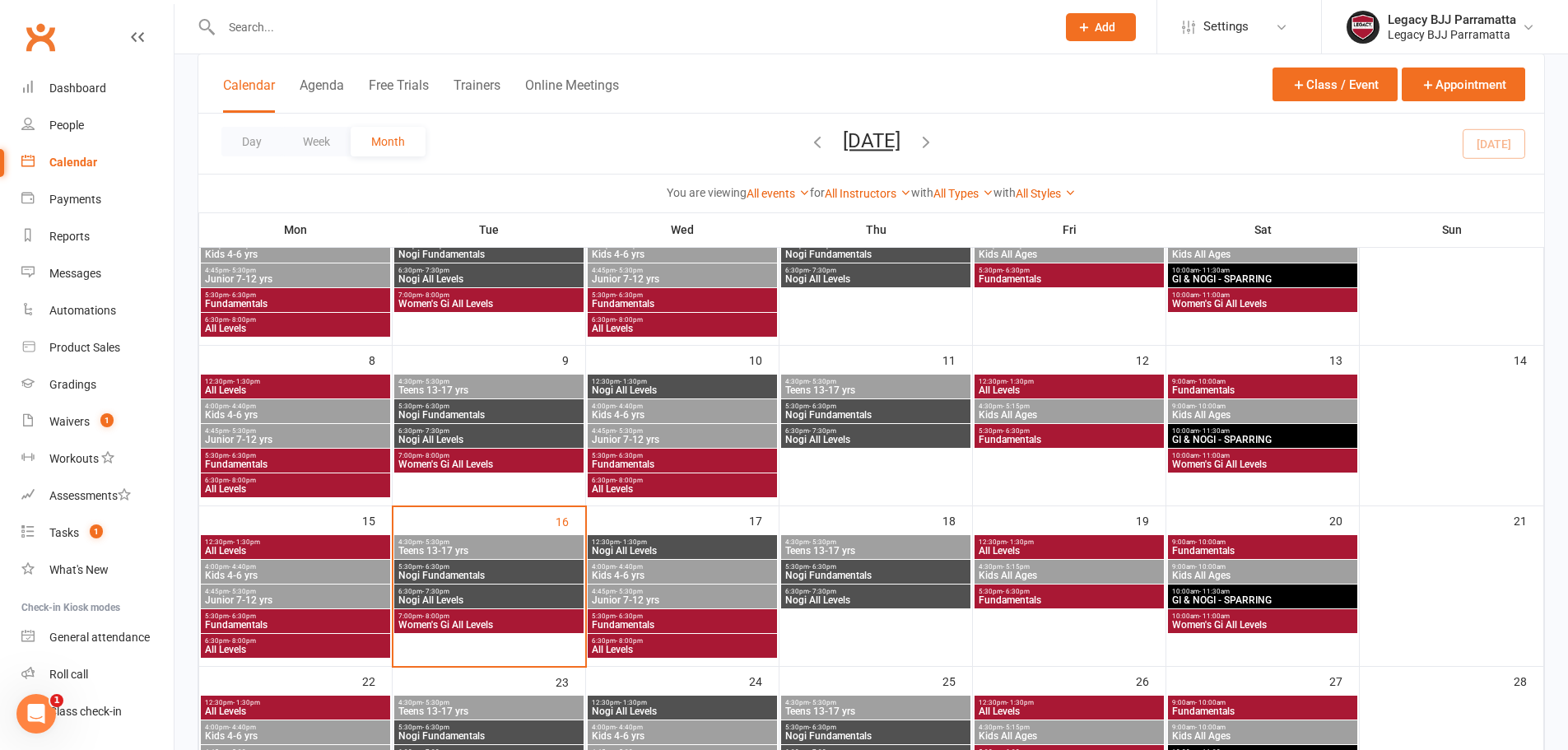
click at [496, 573] on span "Nogi Fundamentals" at bounding box center [488, 575] width 182 height 10
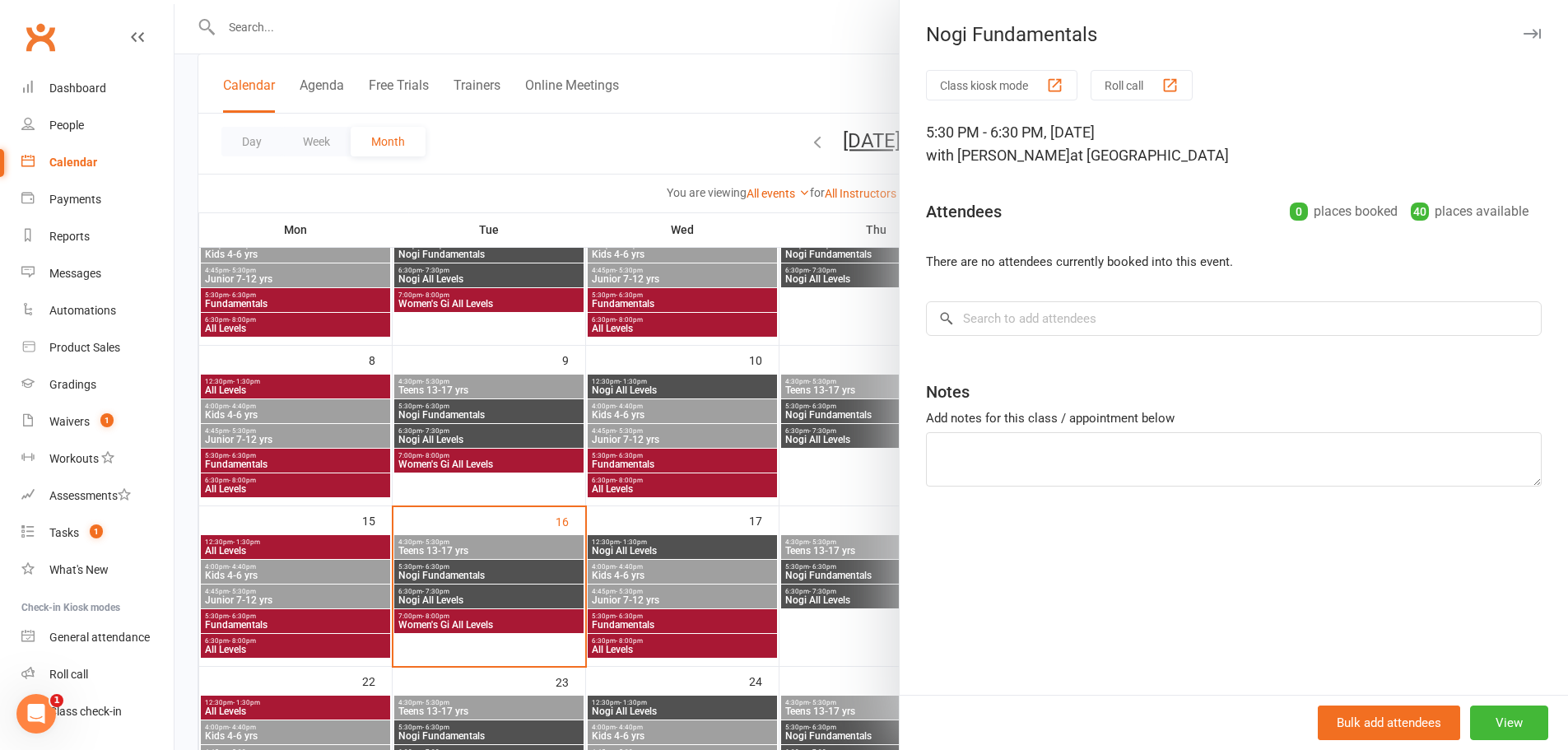
click at [496, 593] on div at bounding box center [871, 375] width 1393 height 750
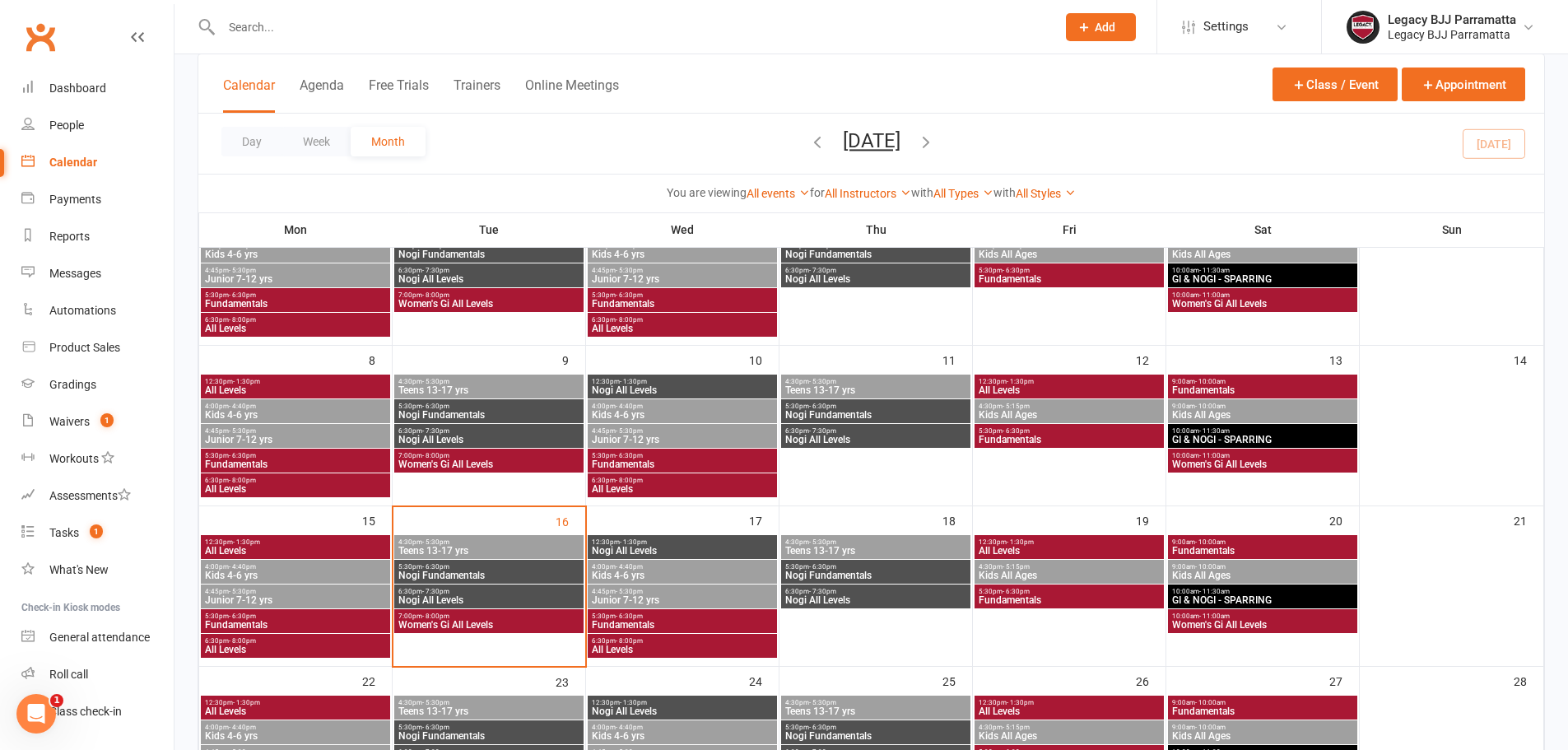
click at [496, 596] on span "Nogi All Levels" at bounding box center [488, 599] width 182 height 10
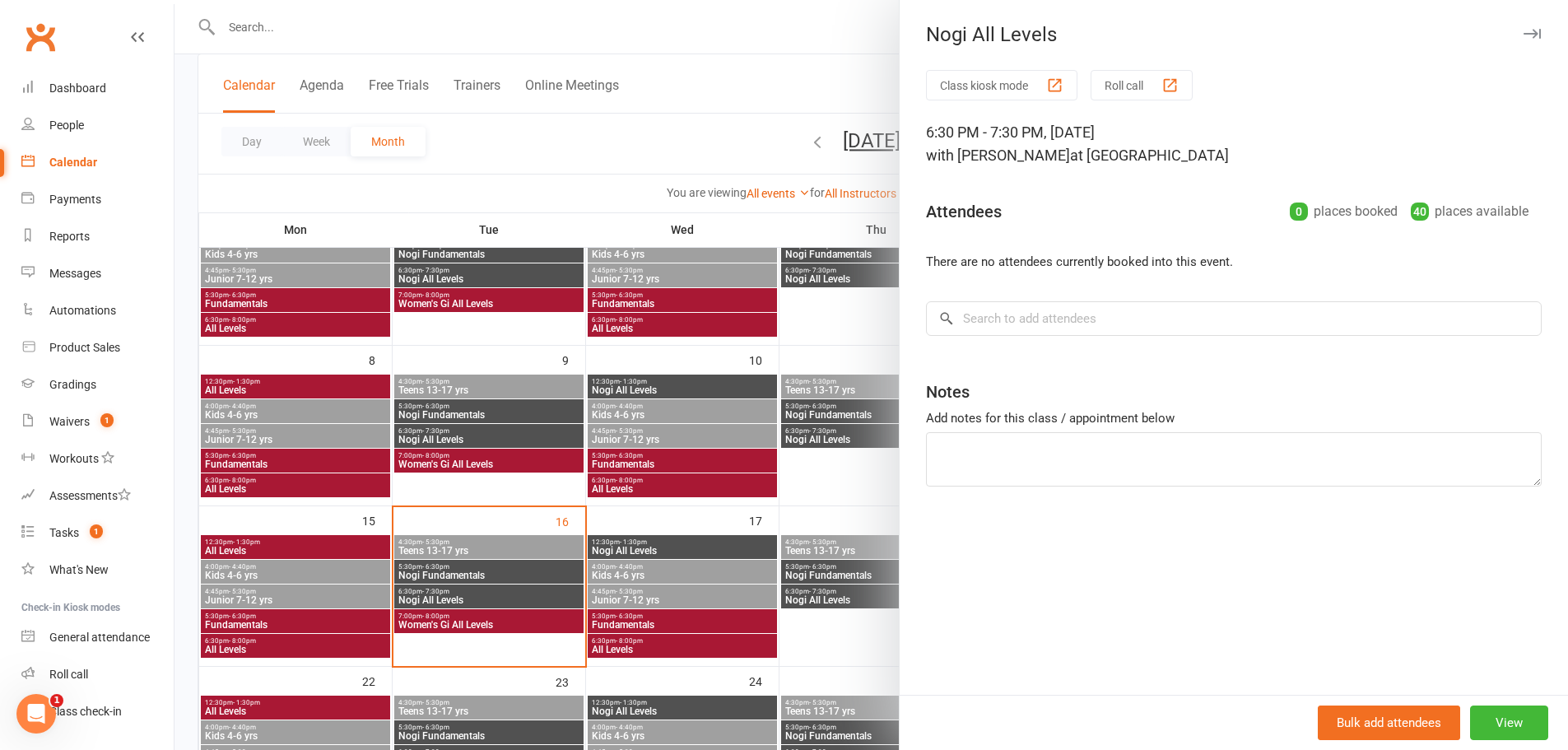
click at [491, 617] on div at bounding box center [871, 375] width 1393 height 750
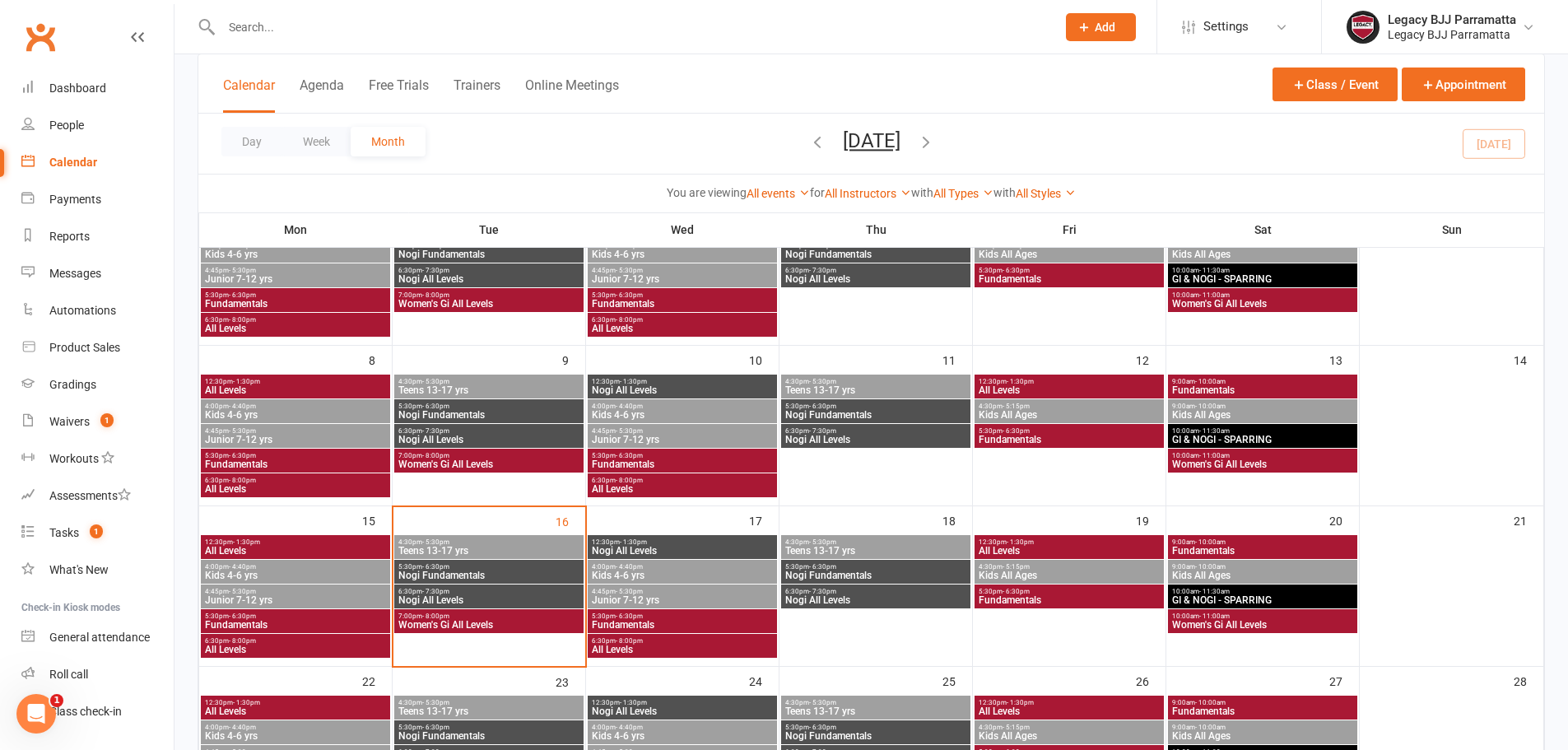
click at [490, 626] on span "Women's Gi All Levels" at bounding box center [488, 625] width 182 height 10
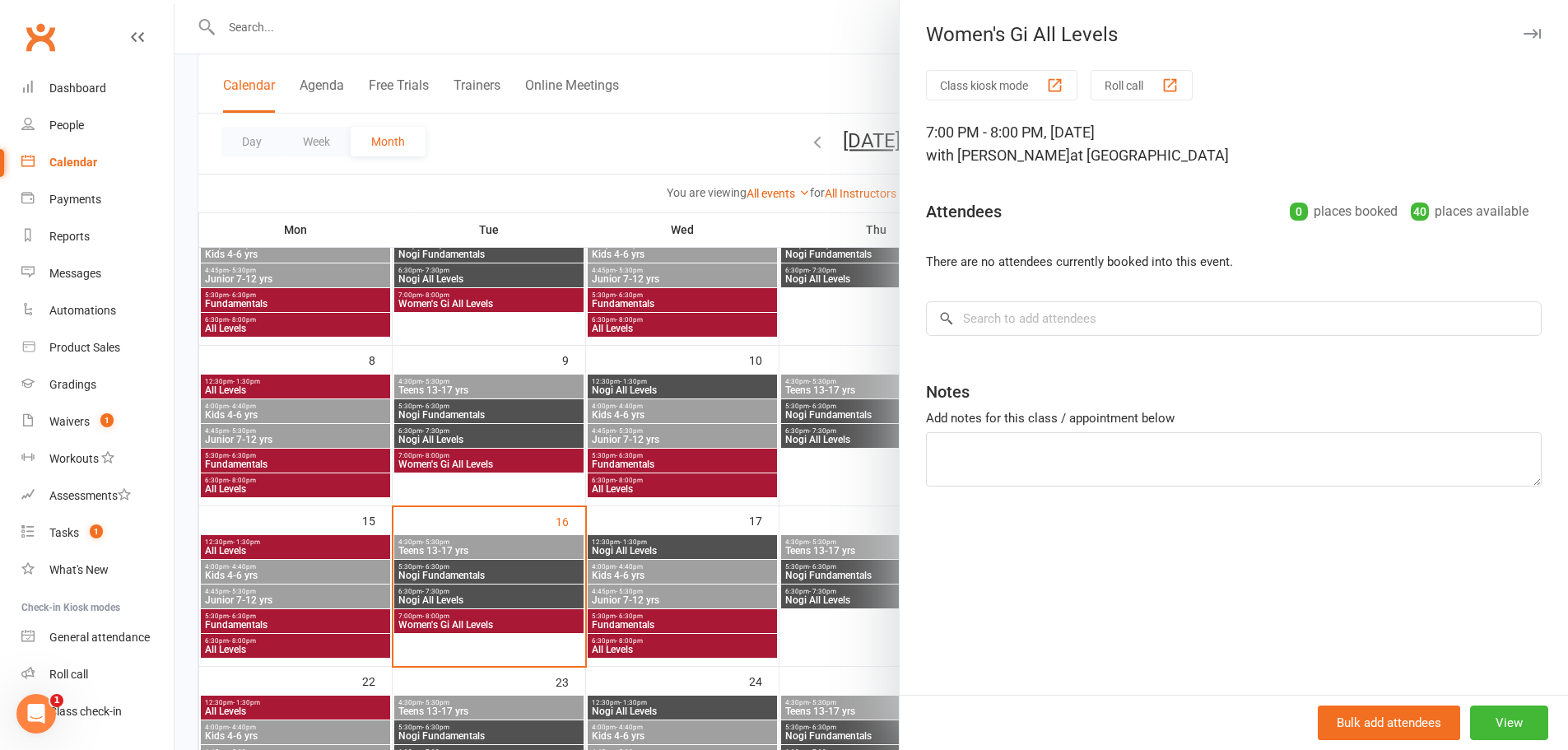
click at [698, 546] on div at bounding box center [871, 375] width 1393 height 750
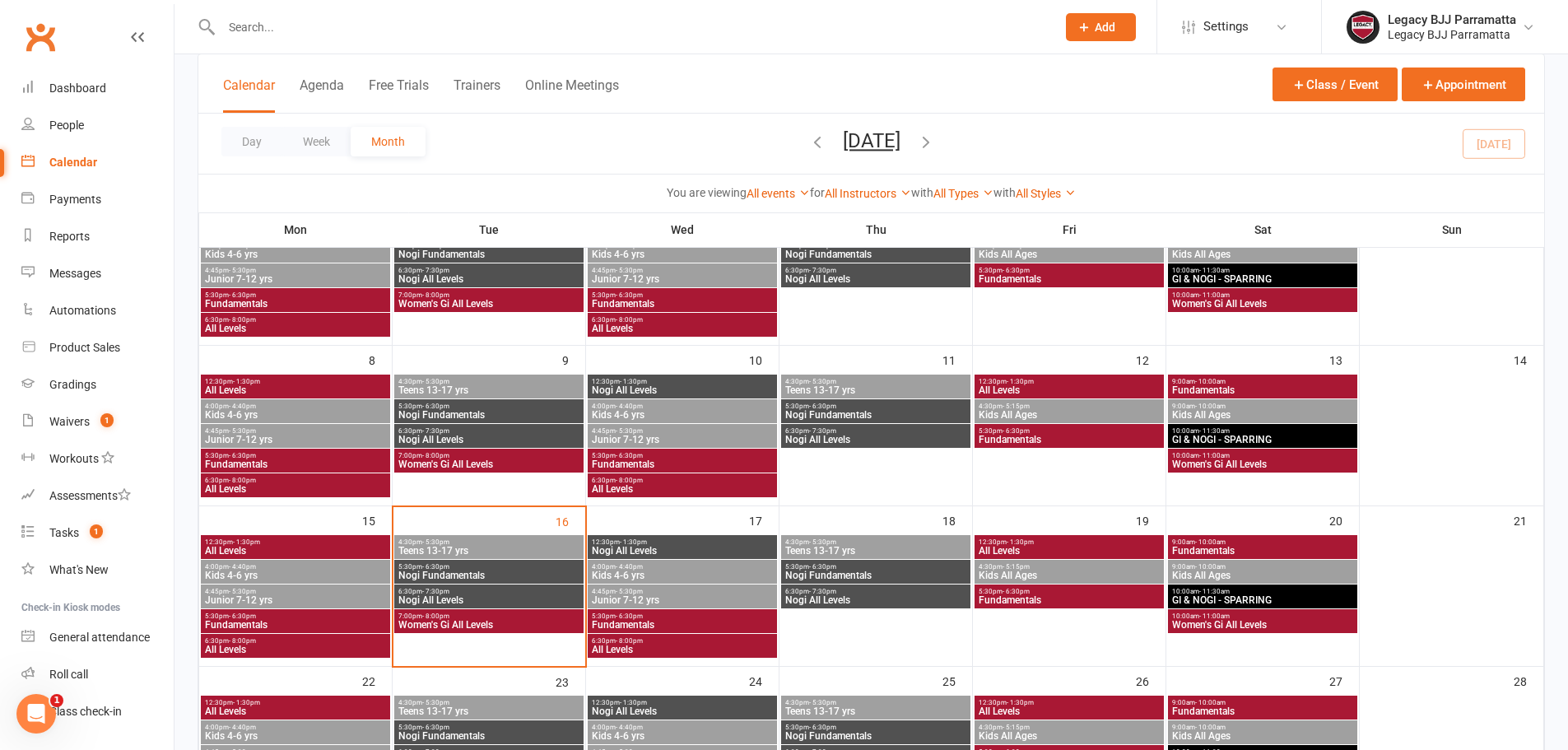
click at [698, 546] on span "Nogi All Levels" at bounding box center [682, 551] width 182 height 10
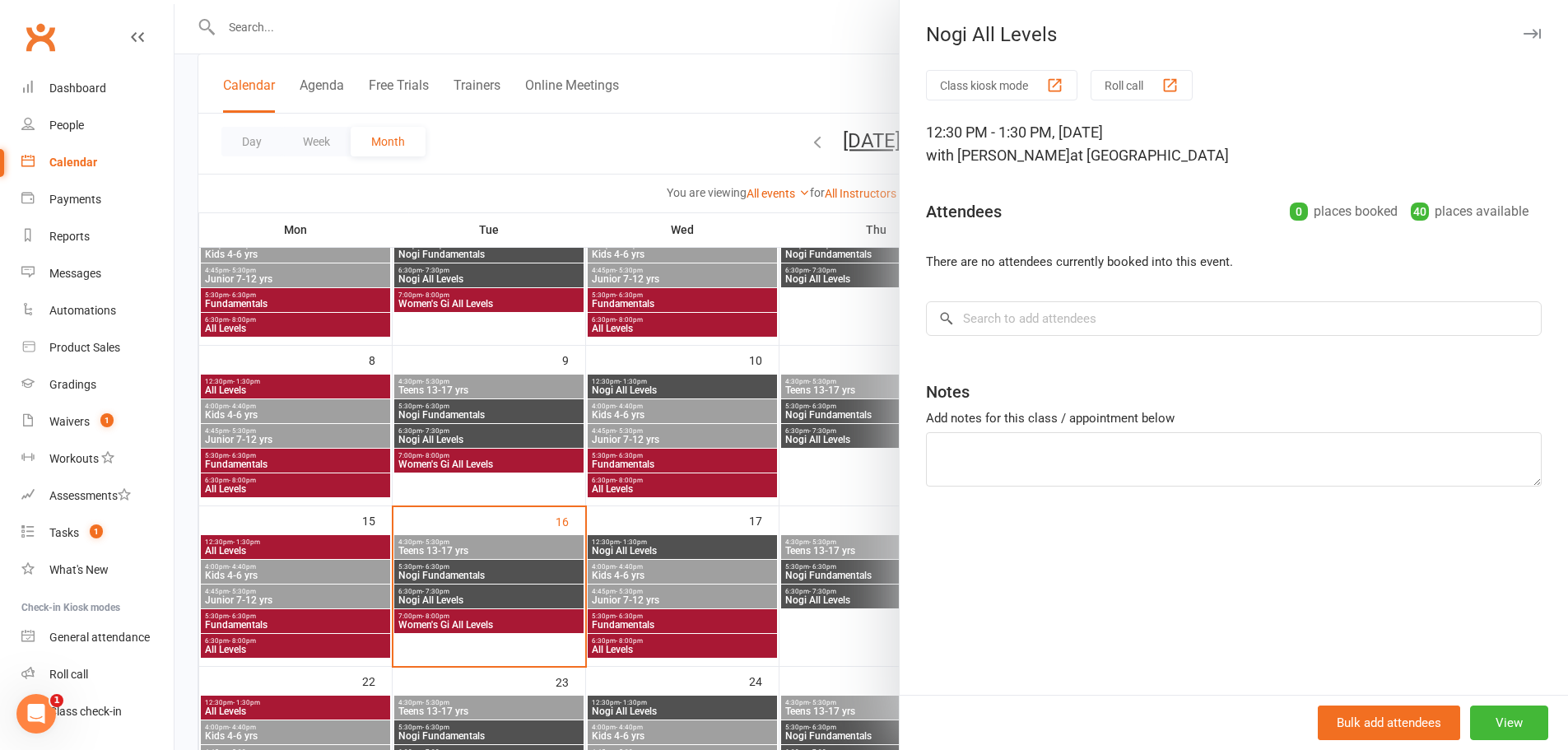
click at [710, 580] on div at bounding box center [871, 375] width 1393 height 750
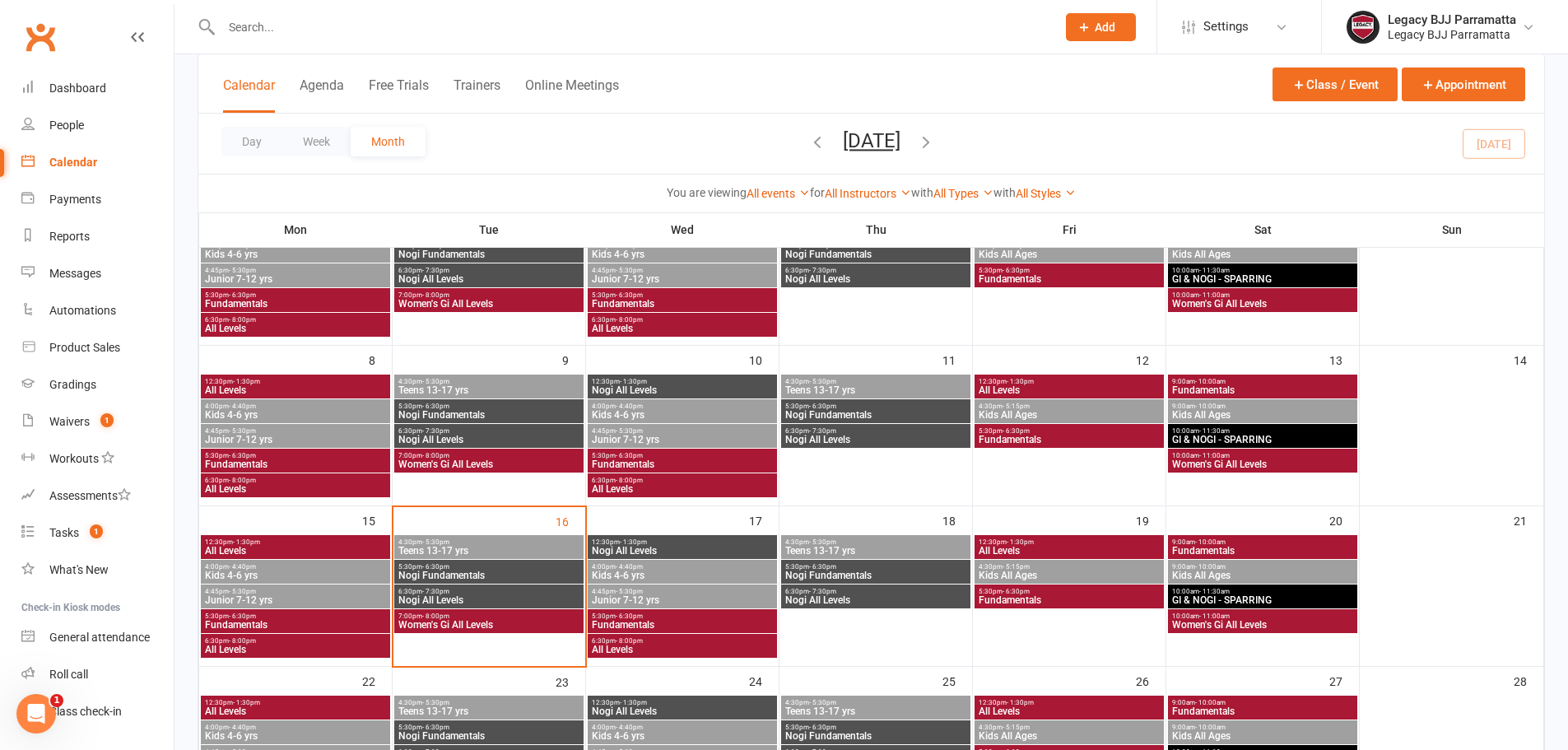
click at [701, 576] on span "Kids 4-6 yrs" at bounding box center [682, 575] width 182 height 10
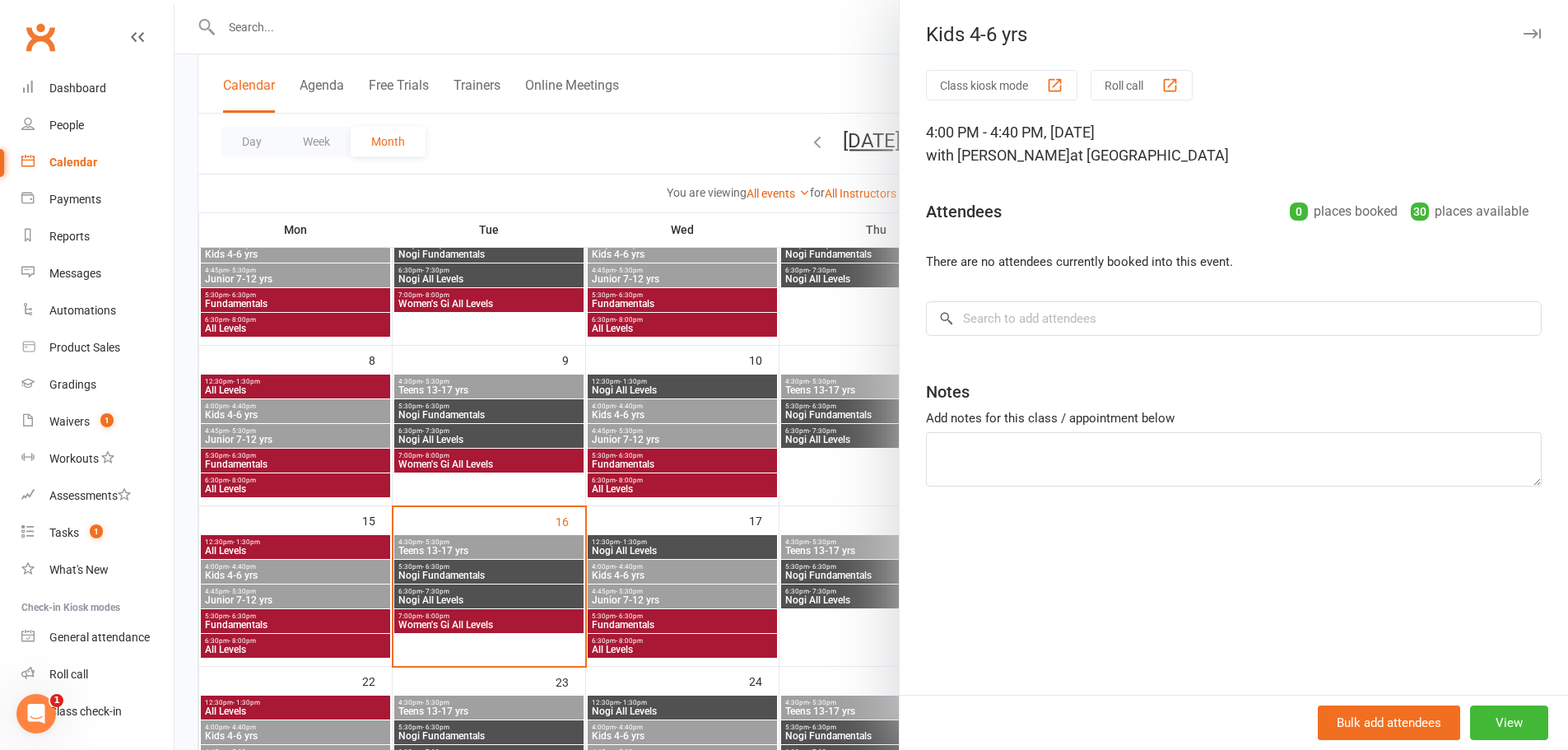
click at [697, 587] on div at bounding box center [871, 375] width 1393 height 750
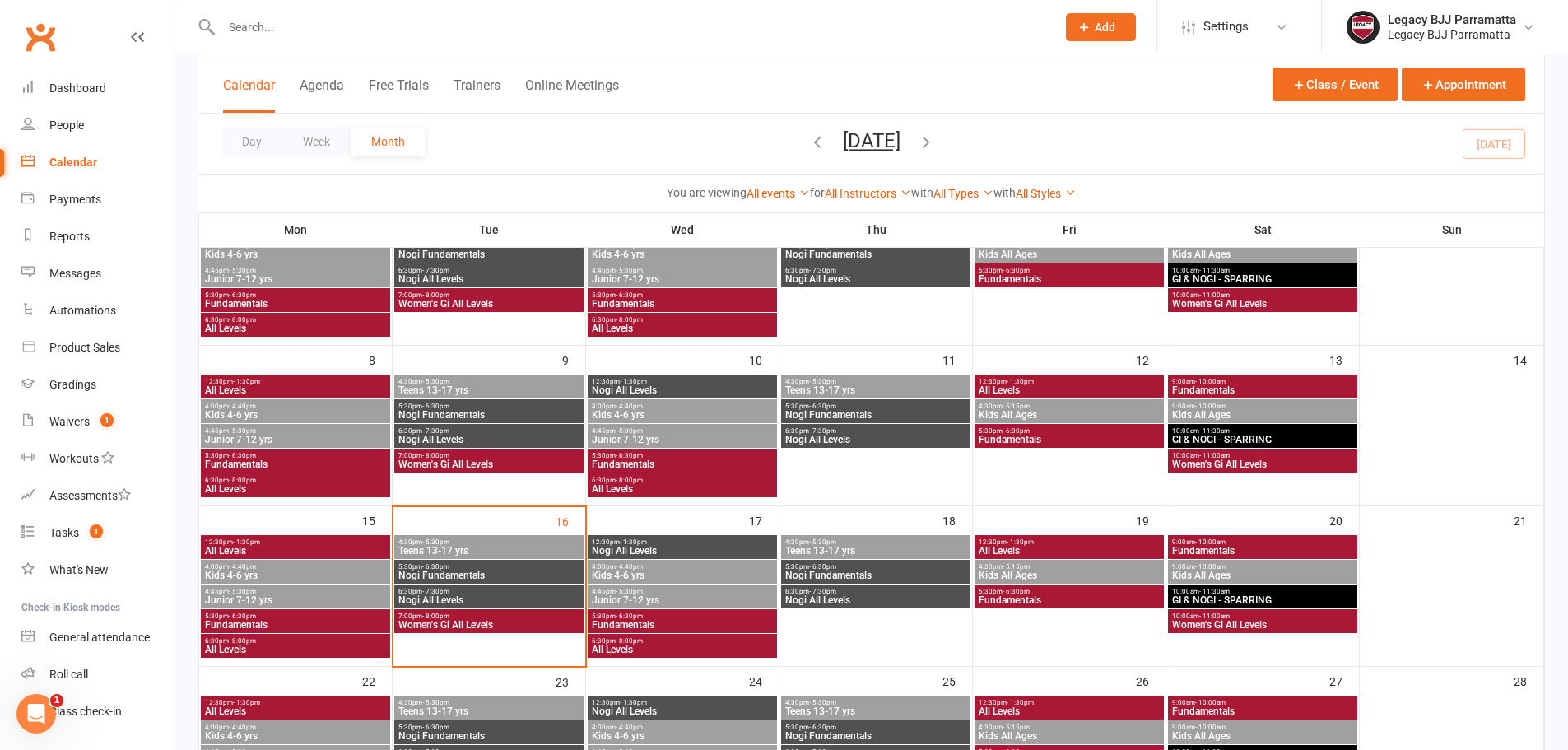
click at [698, 599] on span "Junior 7-12 yrs" at bounding box center [682, 599] width 182 height 10
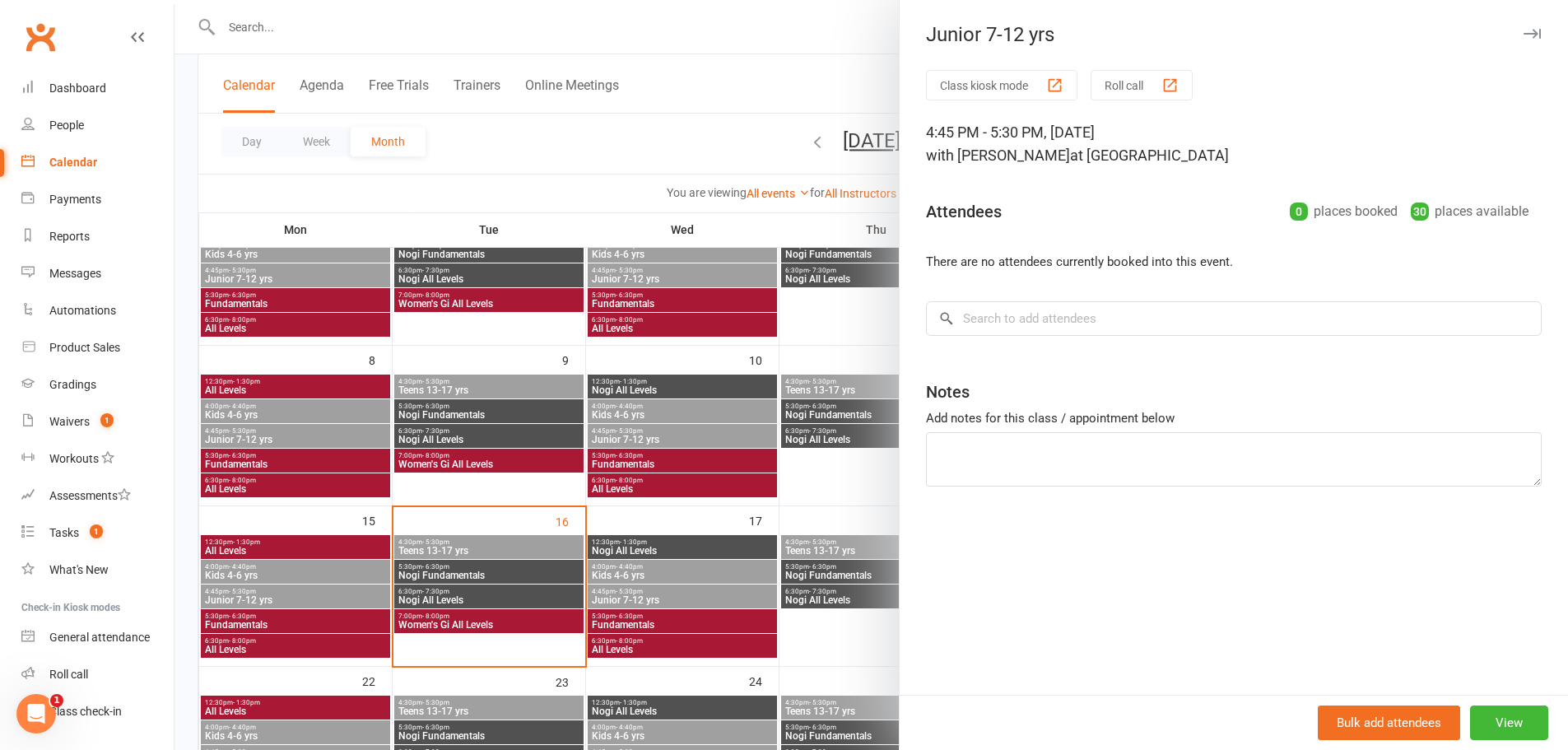
click at [697, 622] on div at bounding box center [871, 375] width 1393 height 750
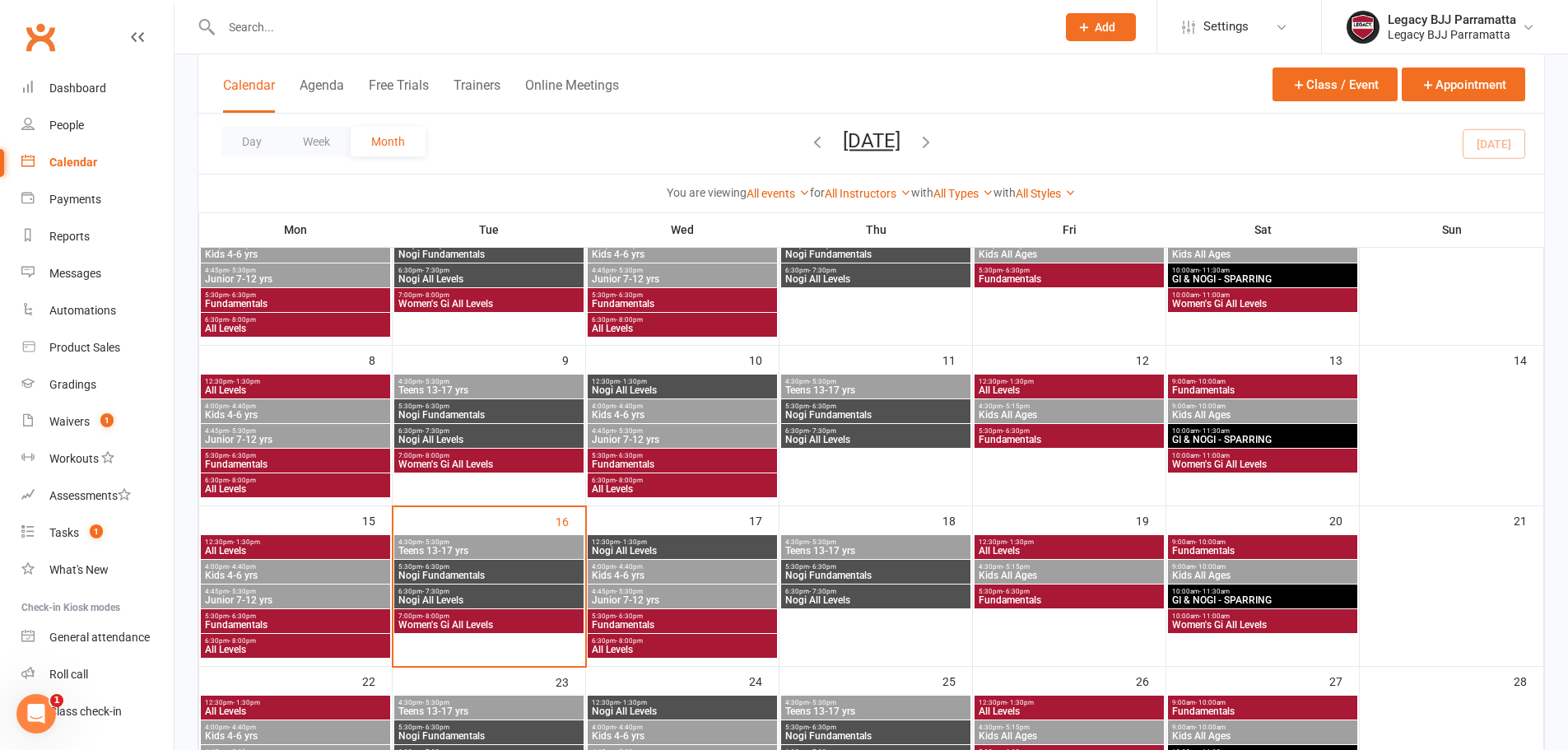
click at [697, 622] on span "Fundamentals" at bounding box center [682, 625] width 182 height 10
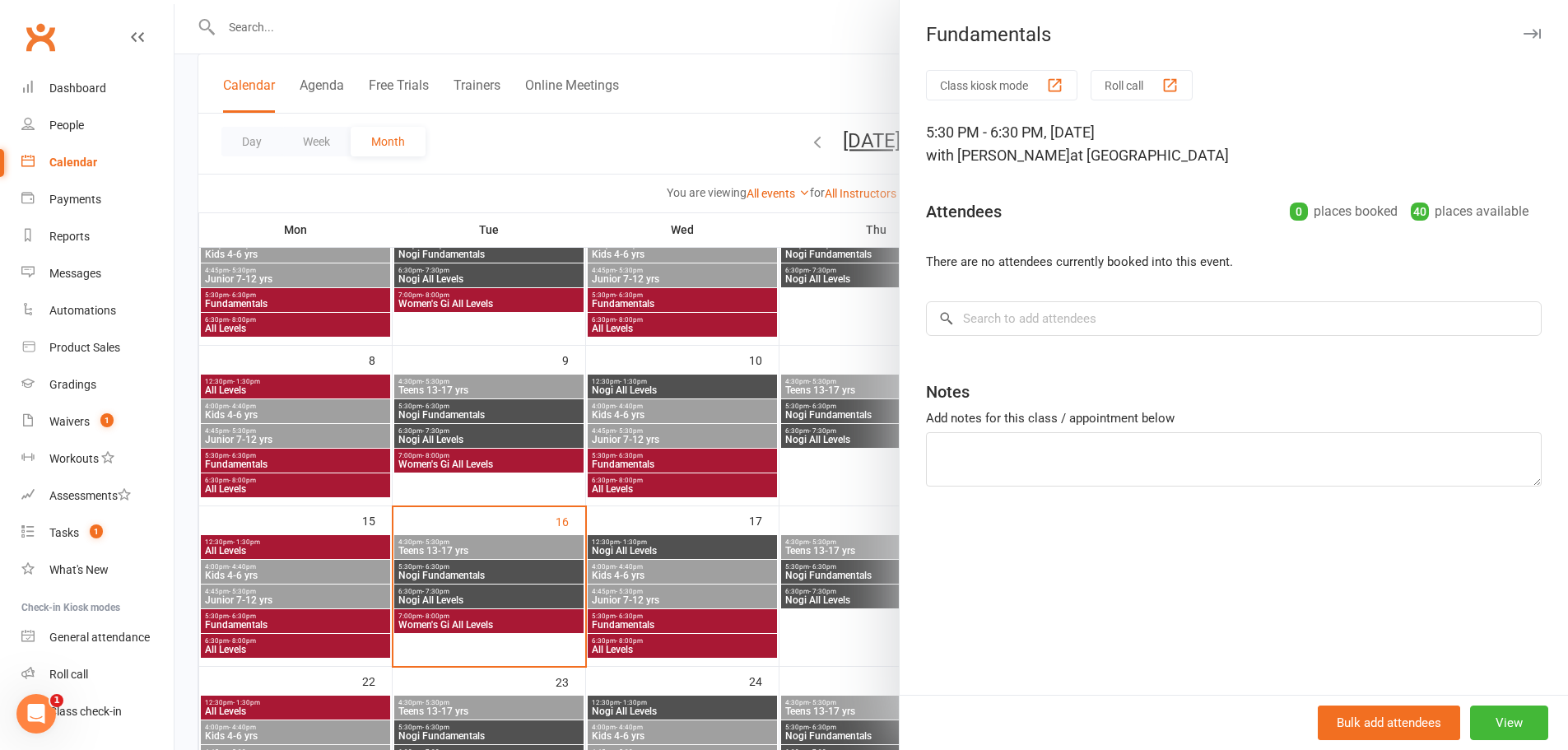
click at [695, 647] on div at bounding box center [871, 375] width 1393 height 750
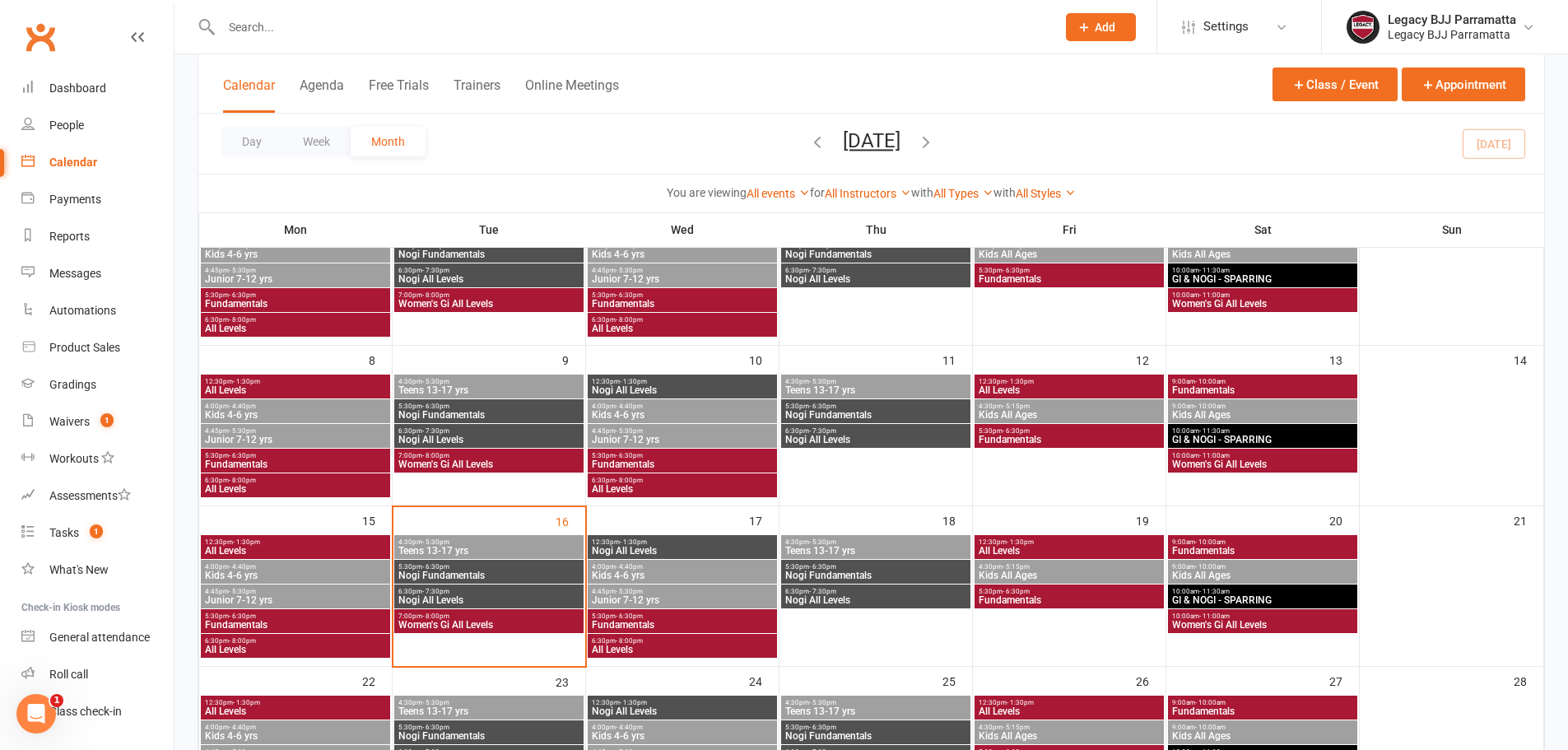
click at [695, 647] on span "All Levels" at bounding box center [682, 649] width 182 height 10
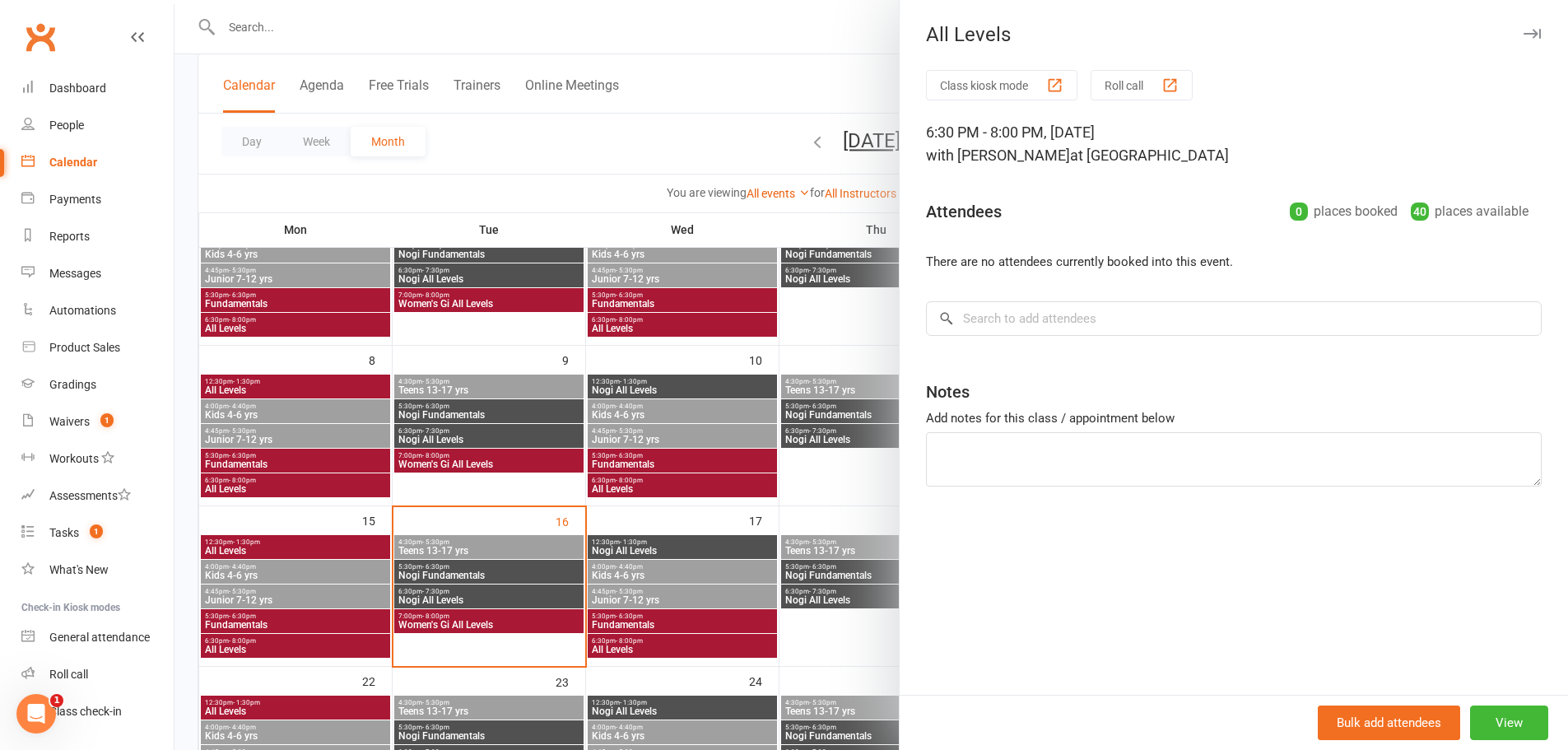
click at [711, 593] on div at bounding box center [871, 375] width 1393 height 750
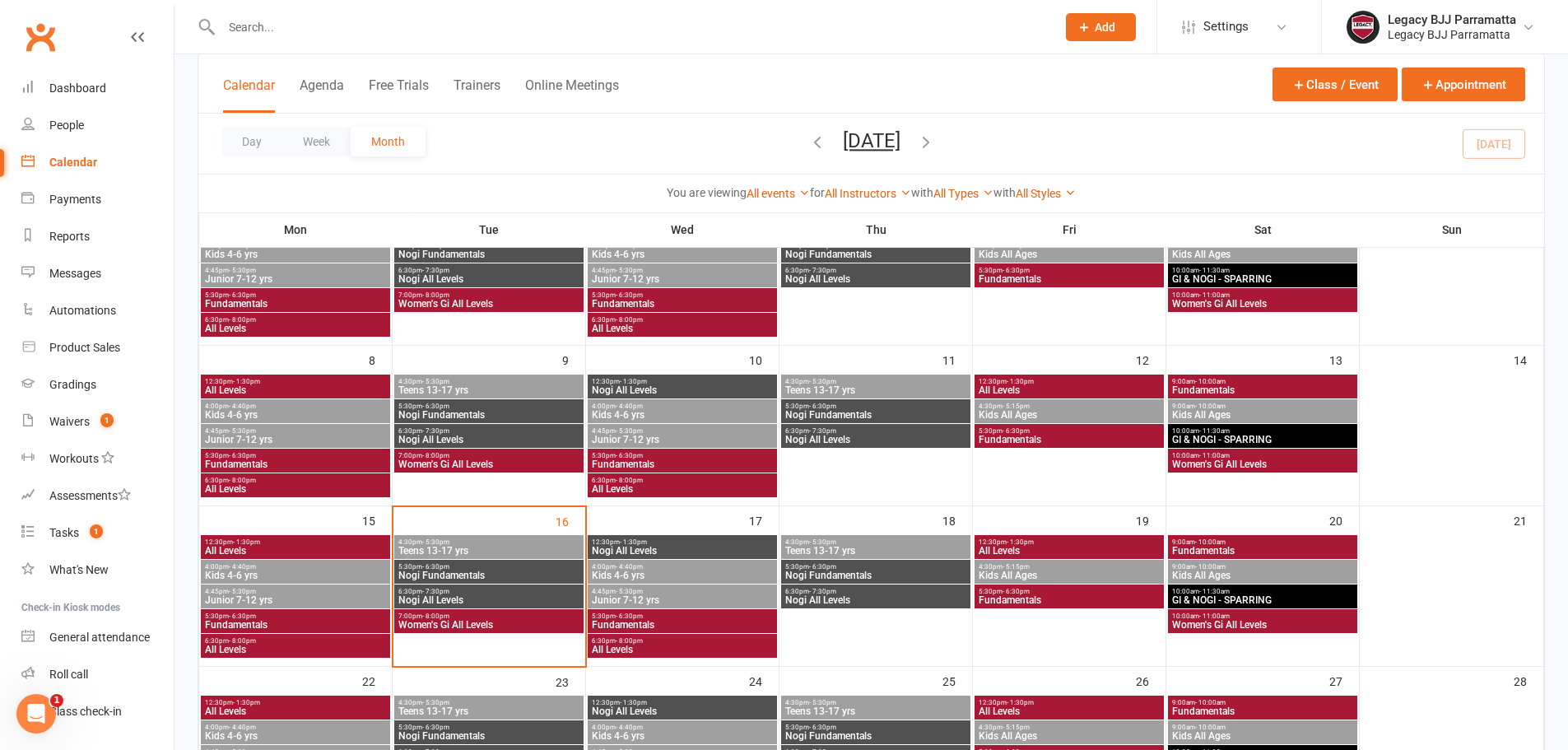
click at [845, 553] on span "Teens 13-17 yrs" at bounding box center [875, 551] width 182 height 10
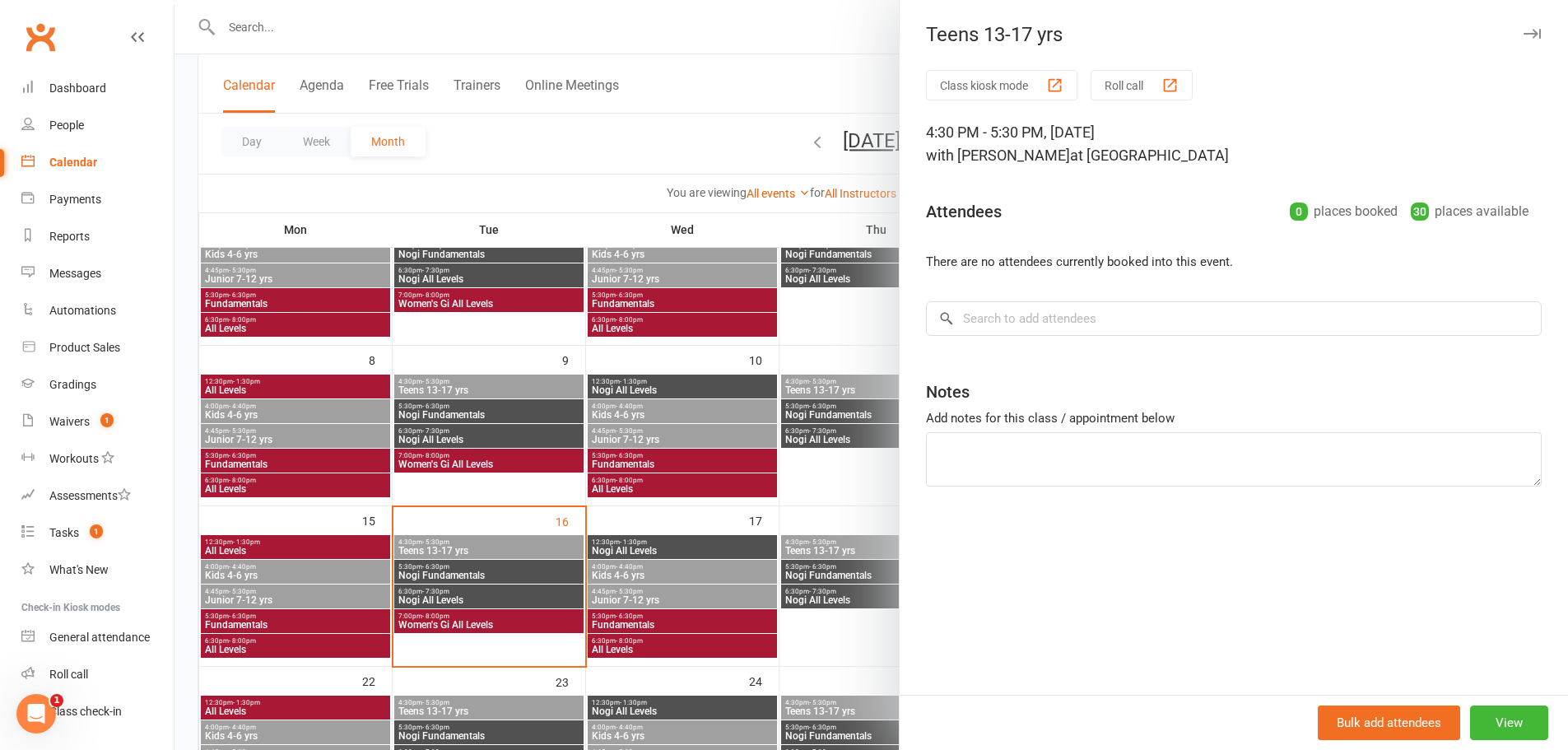
click at [844, 570] on div at bounding box center [871, 375] width 1393 height 750
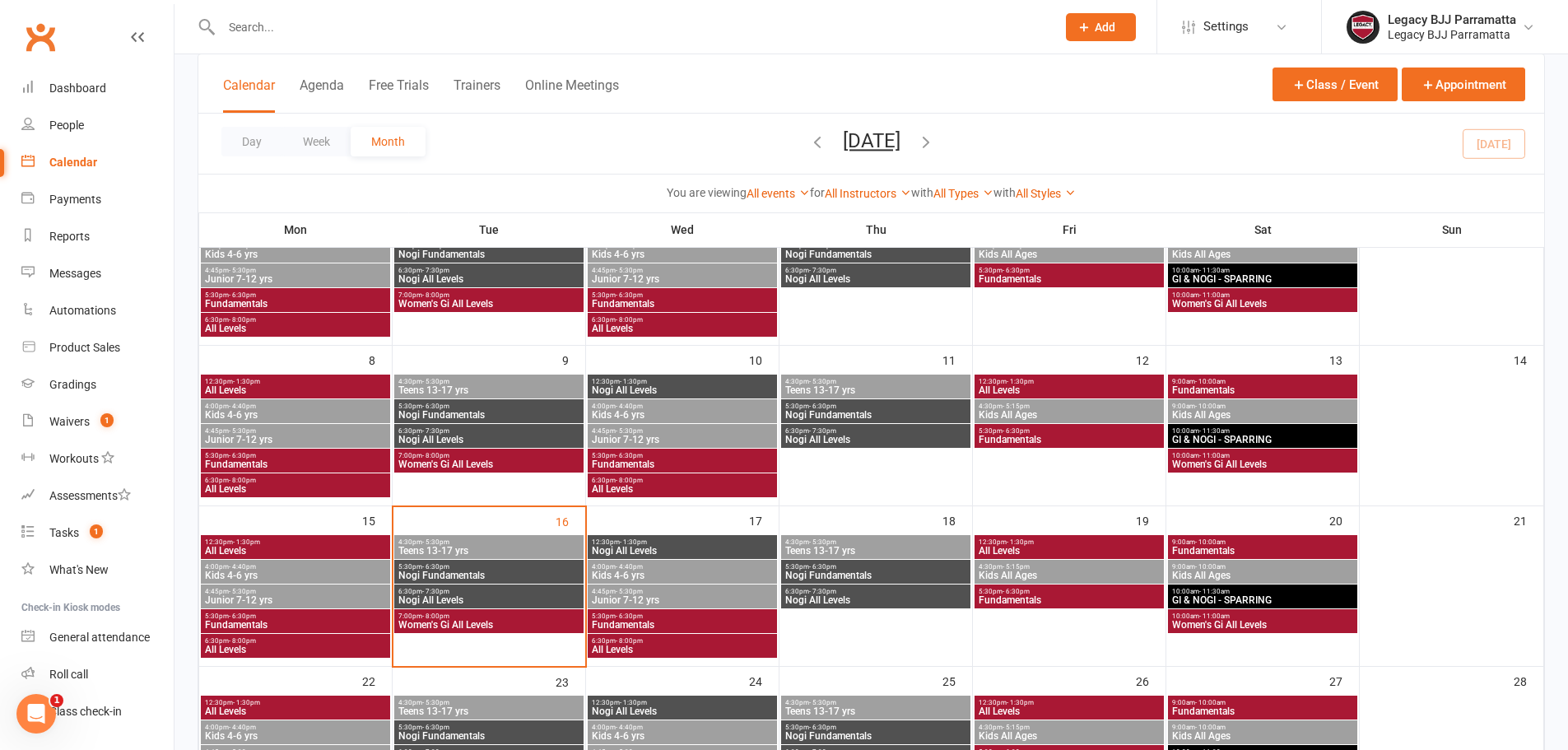
click at [841, 586] on div "6:30pm - 7:30pm Nogi All Levels" at bounding box center [875, 597] width 189 height 24
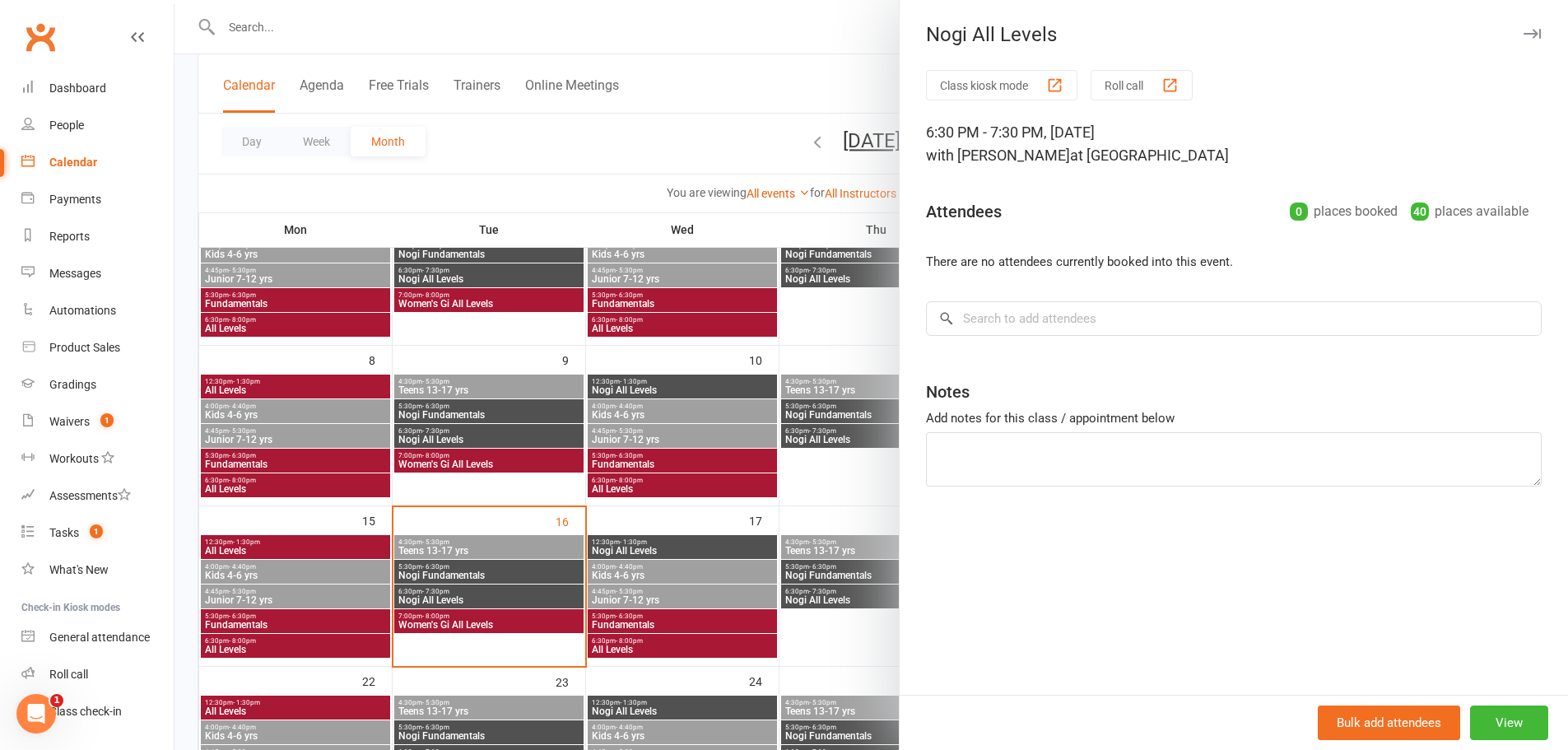
click at [837, 569] on div at bounding box center [871, 375] width 1393 height 750
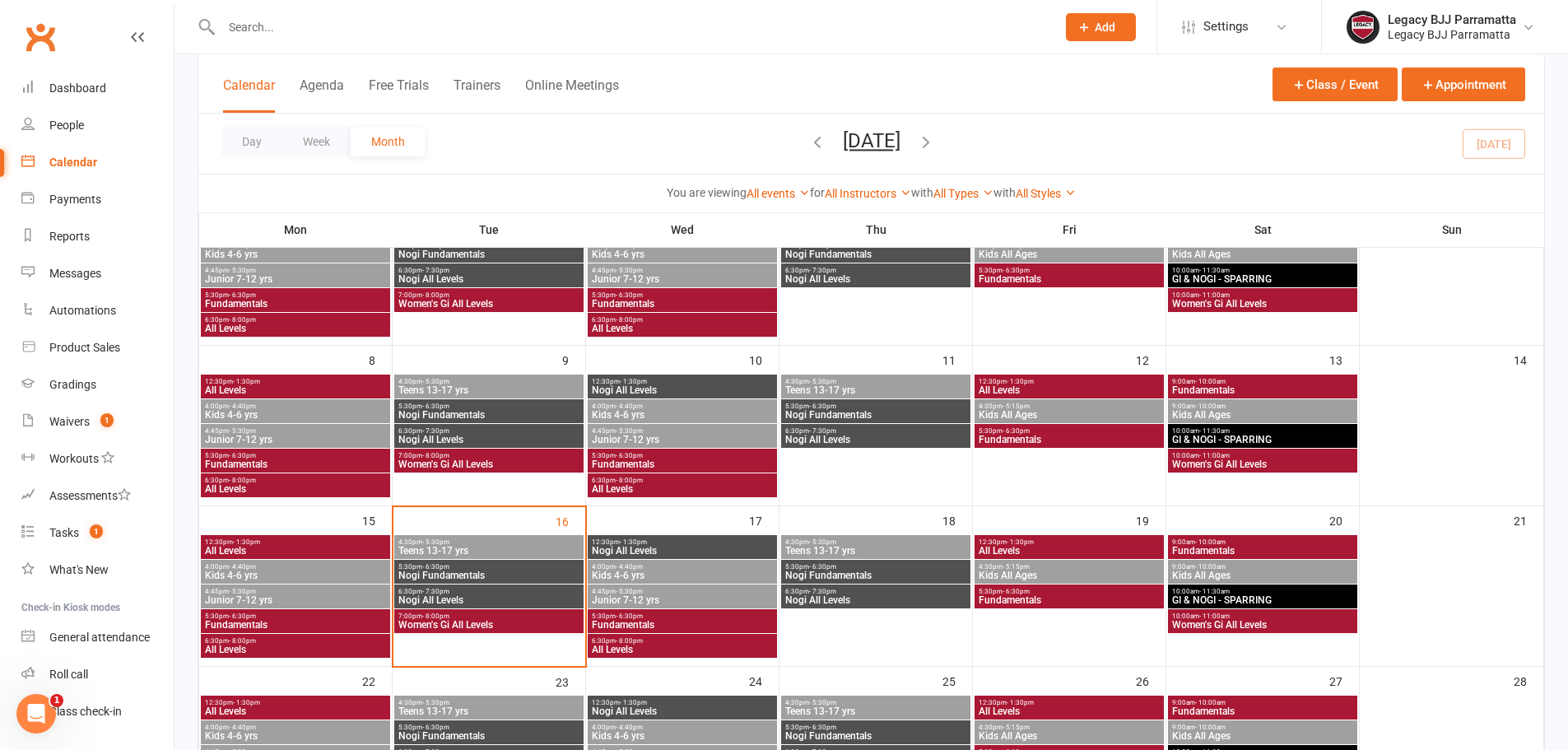
click at [837, 569] on span "5:30pm - 6:30pm" at bounding box center [875, 567] width 182 height 7
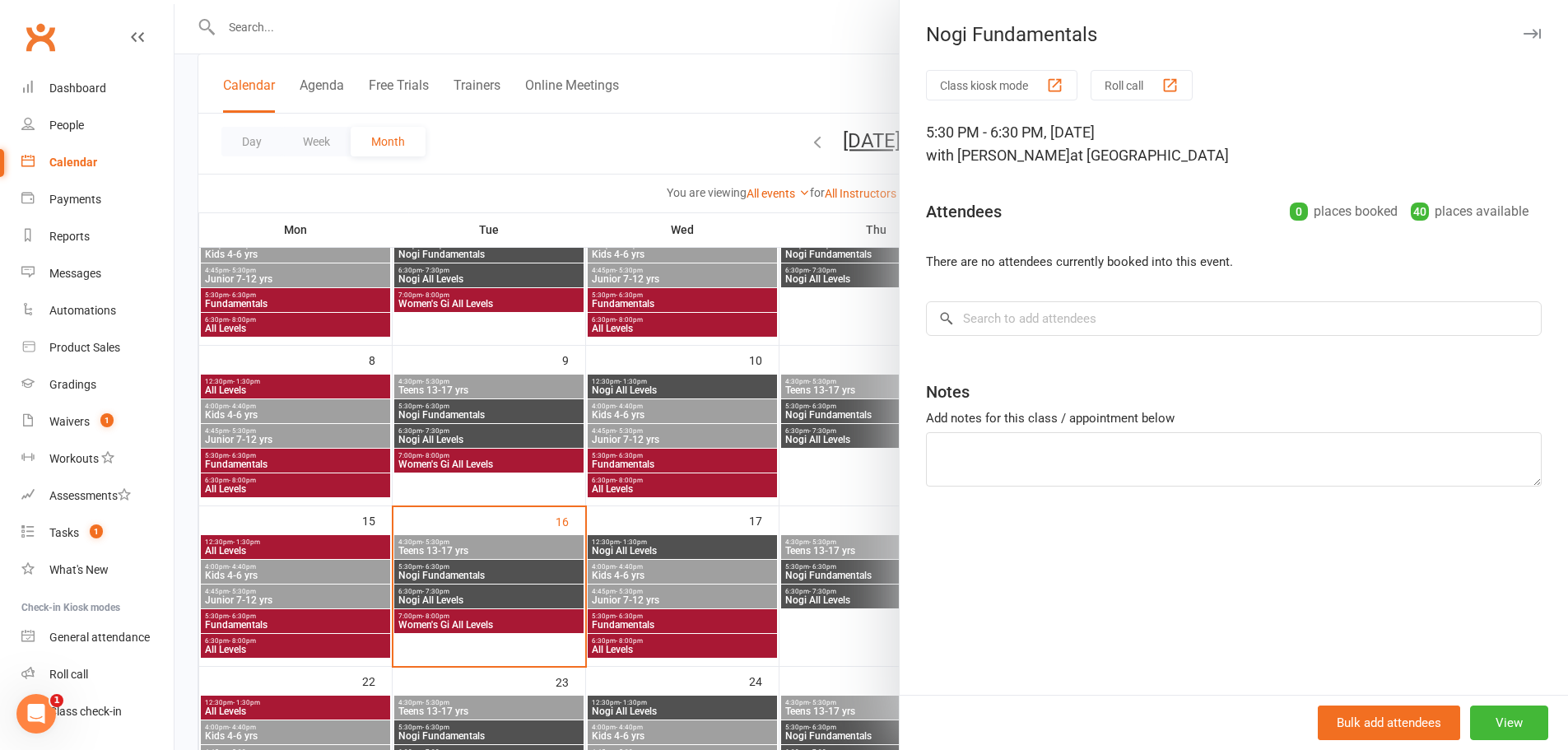
click at [831, 600] on div at bounding box center [871, 375] width 1393 height 750
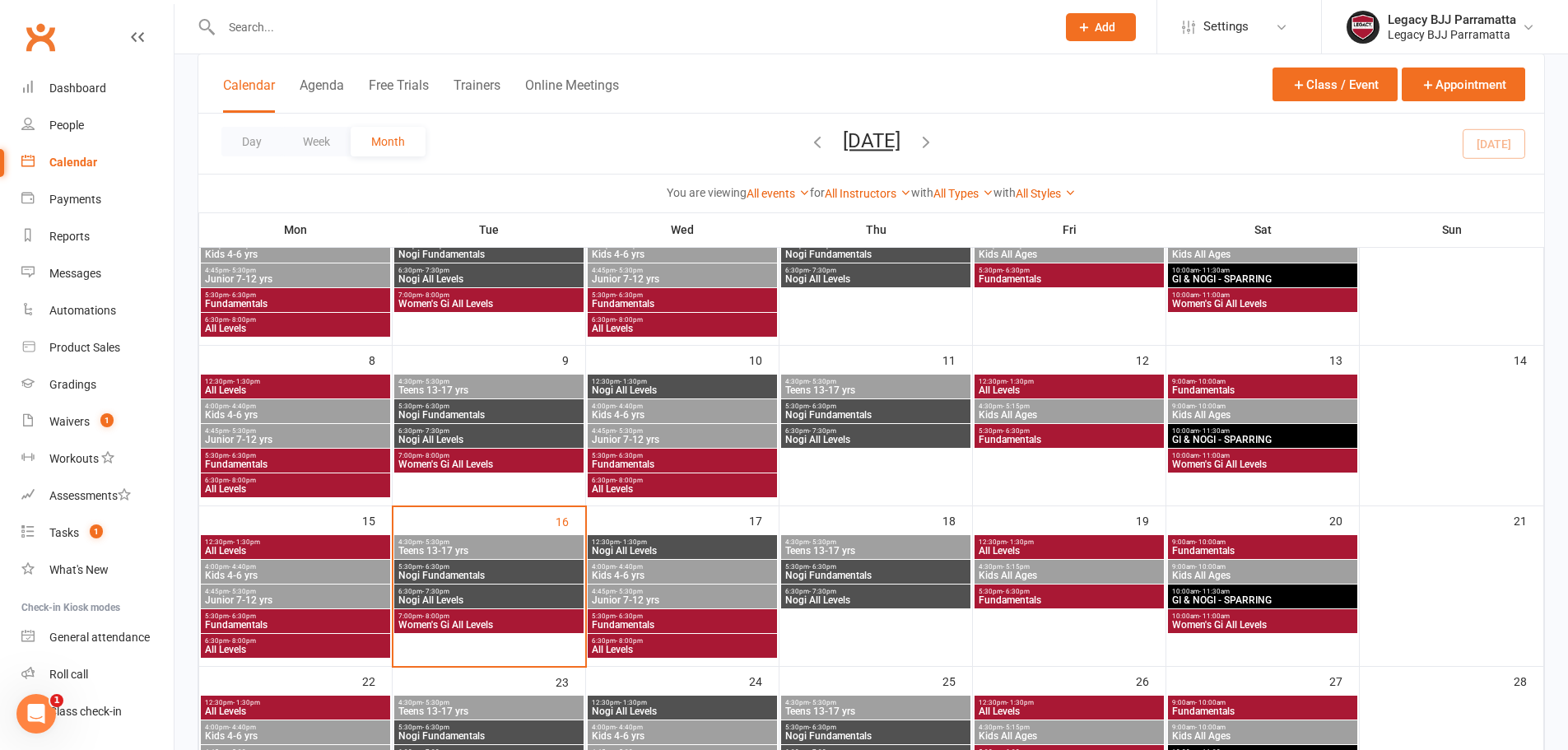
click at [827, 604] on span "Nogi All Levels" at bounding box center [875, 599] width 182 height 10
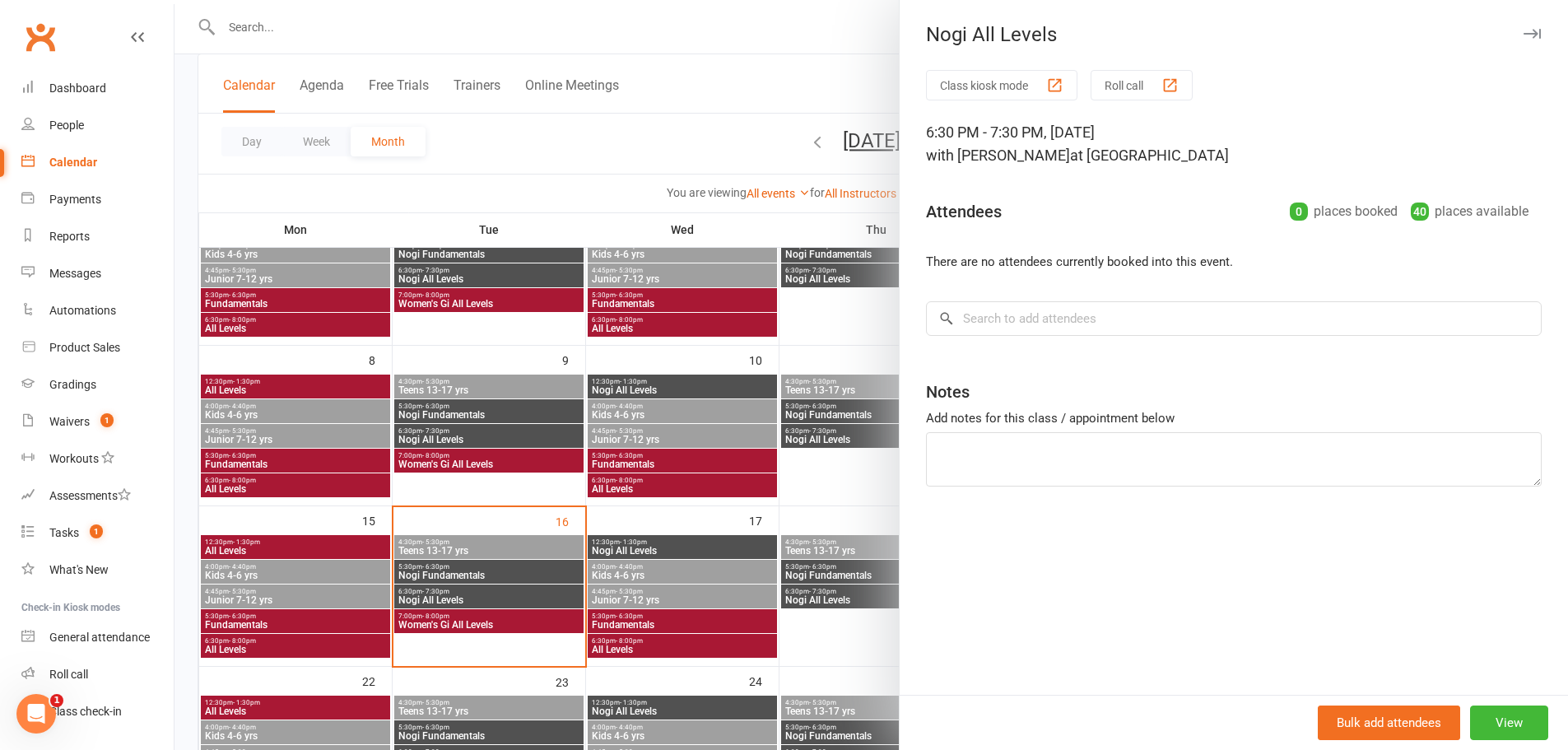
click at [800, 583] on div at bounding box center [871, 375] width 1393 height 750
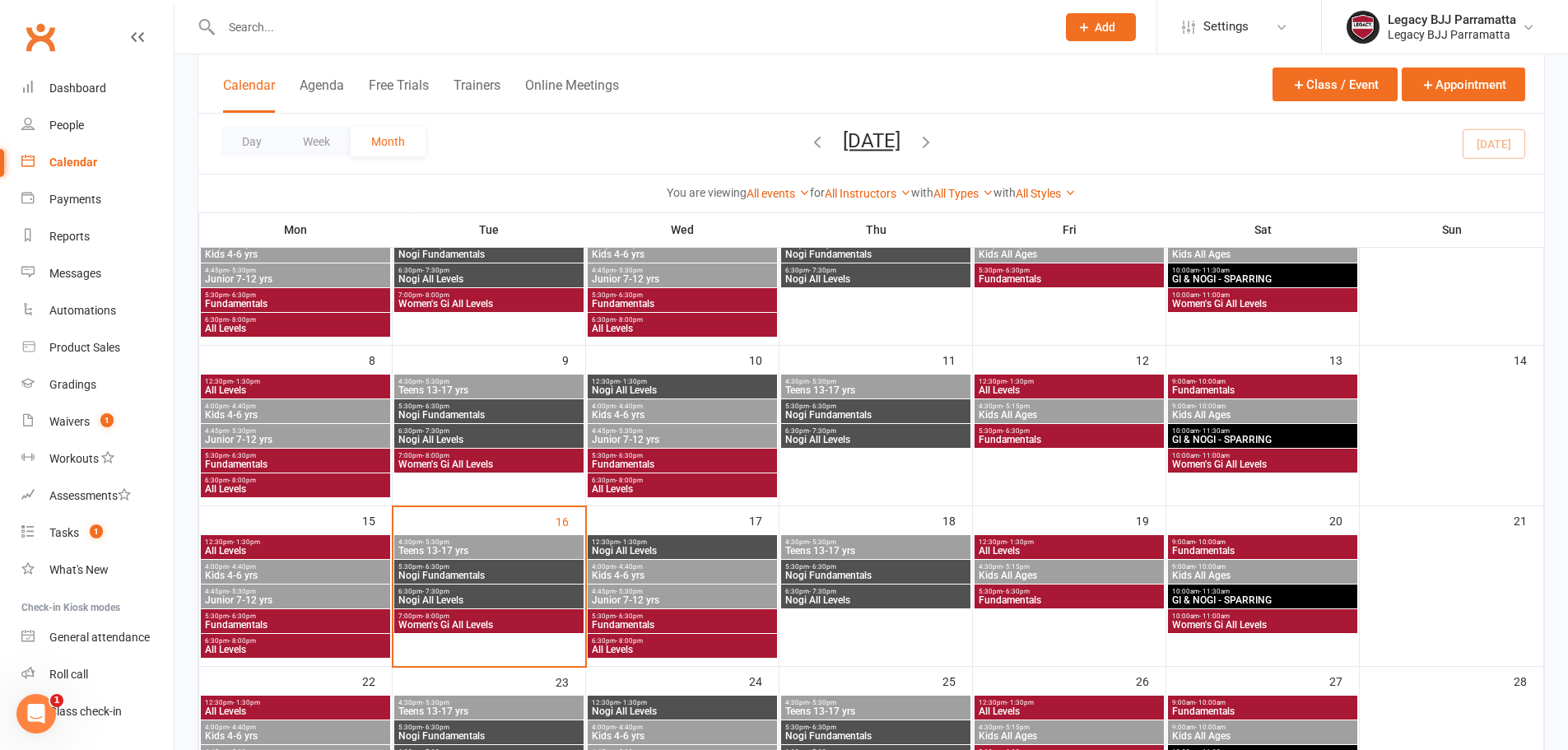
click at [1025, 550] on span "All Levels" at bounding box center [1069, 551] width 182 height 10
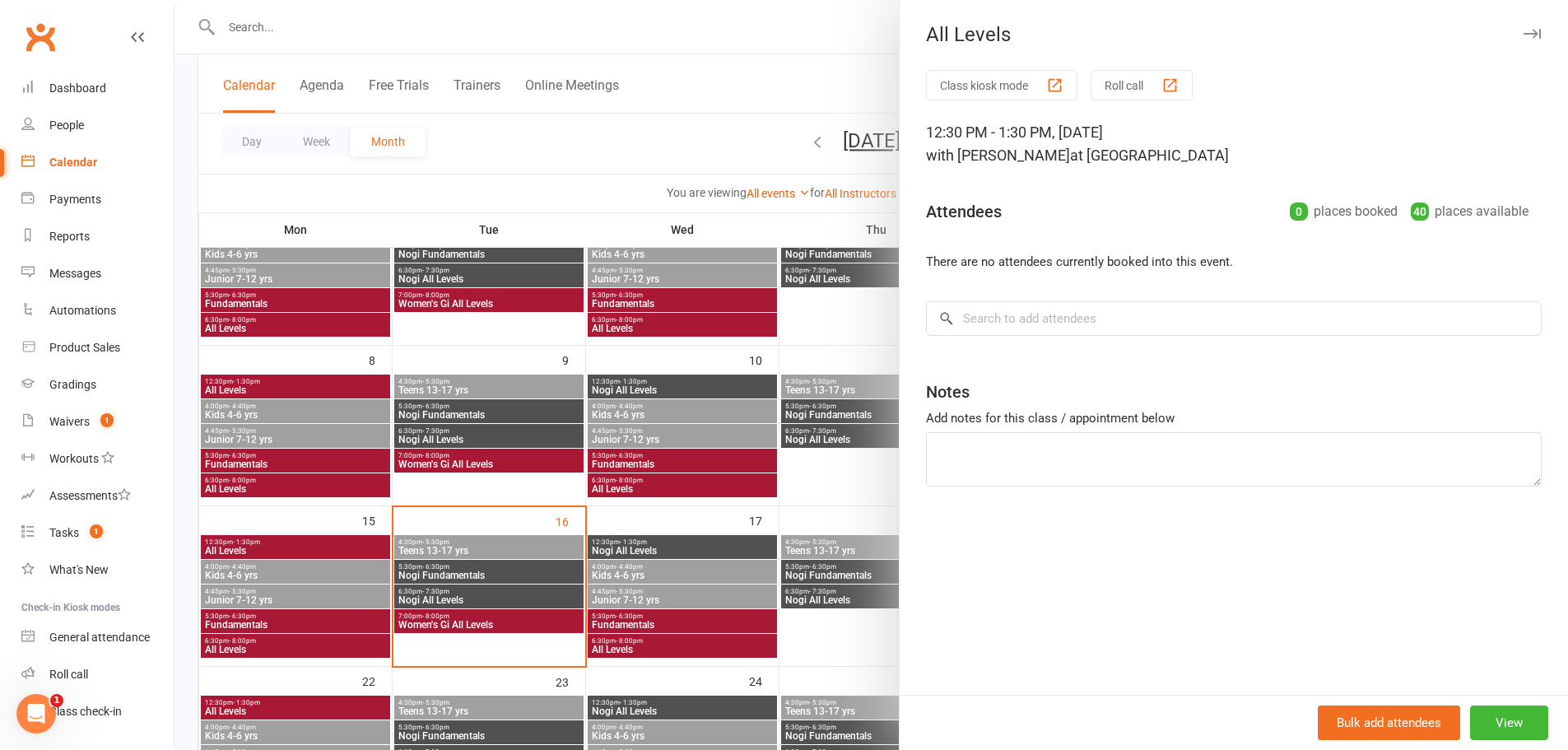
click at [795, 542] on div at bounding box center [871, 375] width 1393 height 750
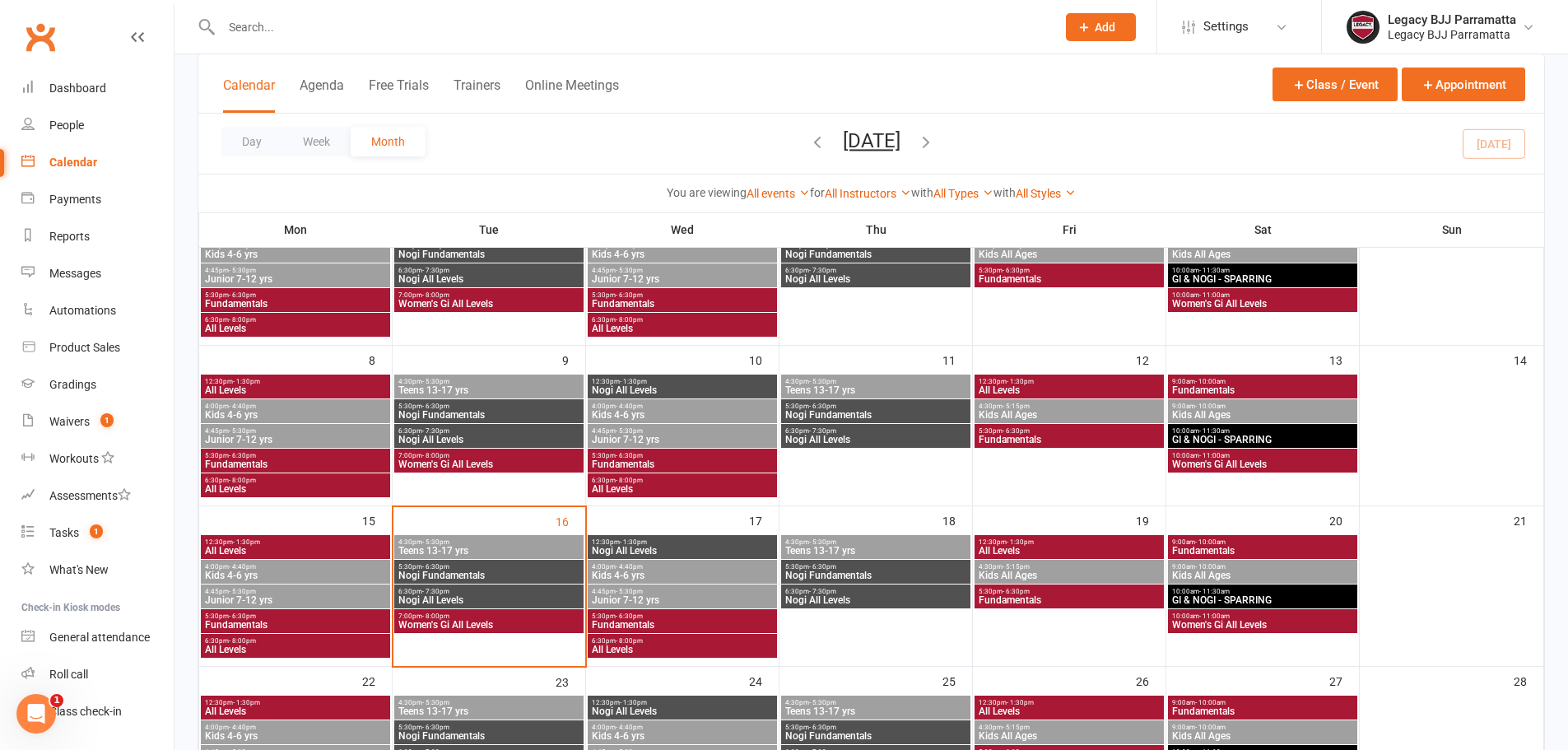
click at [990, 561] on div "4:30pm - 5:15pm Kids All Ages" at bounding box center [1069, 572] width 189 height 24
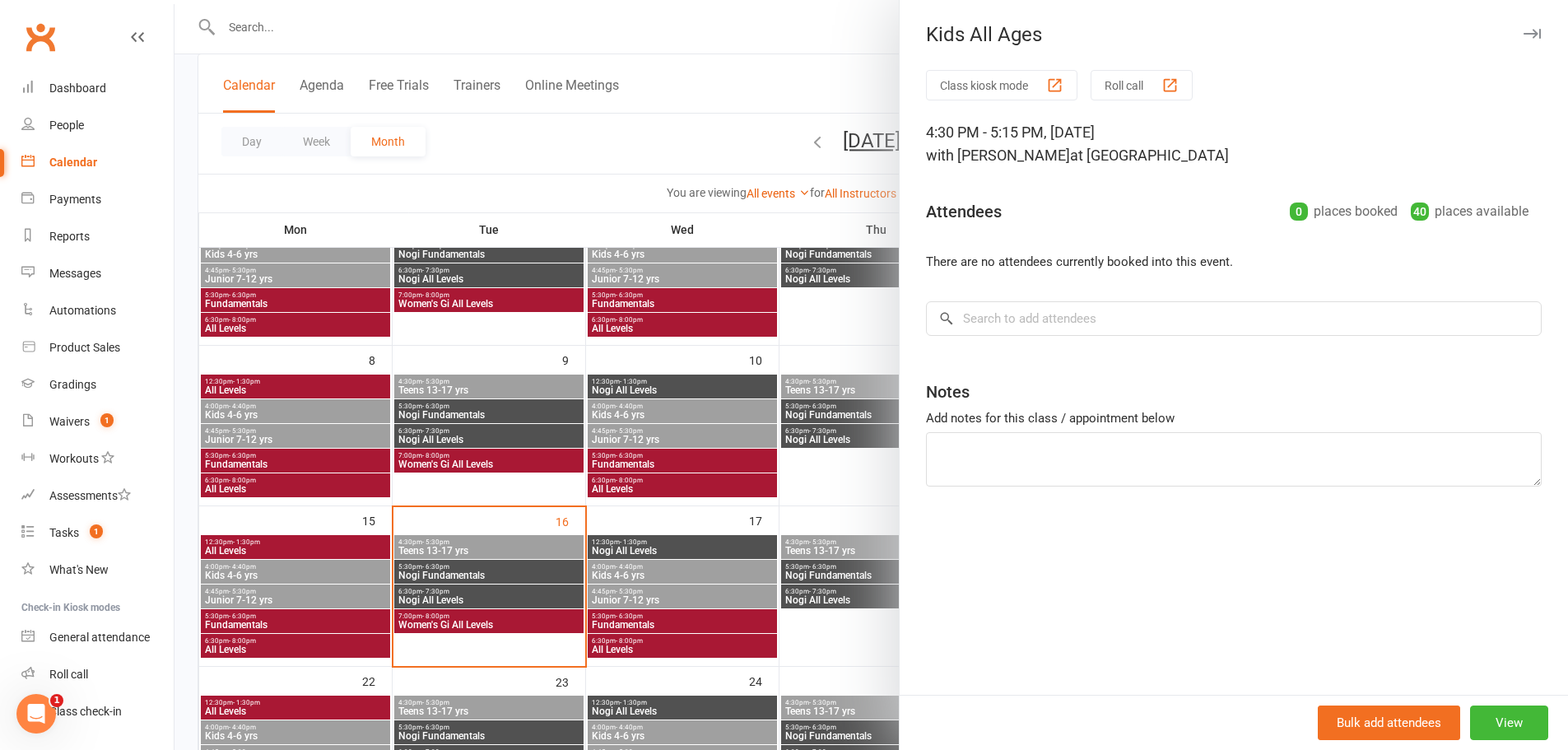
click at [832, 573] on div at bounding box center [871, 375] width 1393 height 750
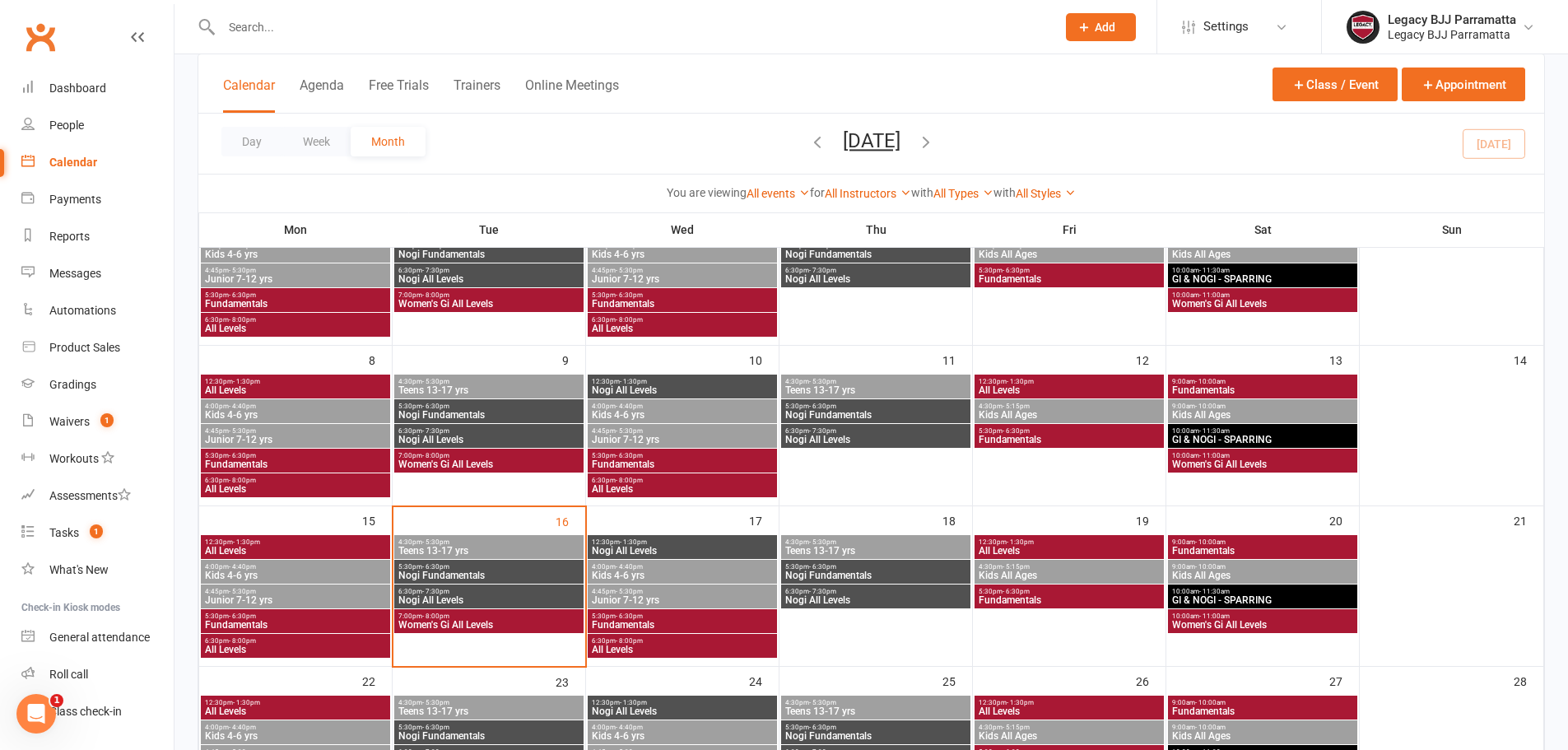
click at [1016, 601] on span "Fundamentals" at bounding box center [1069, 599] width 182 height 10
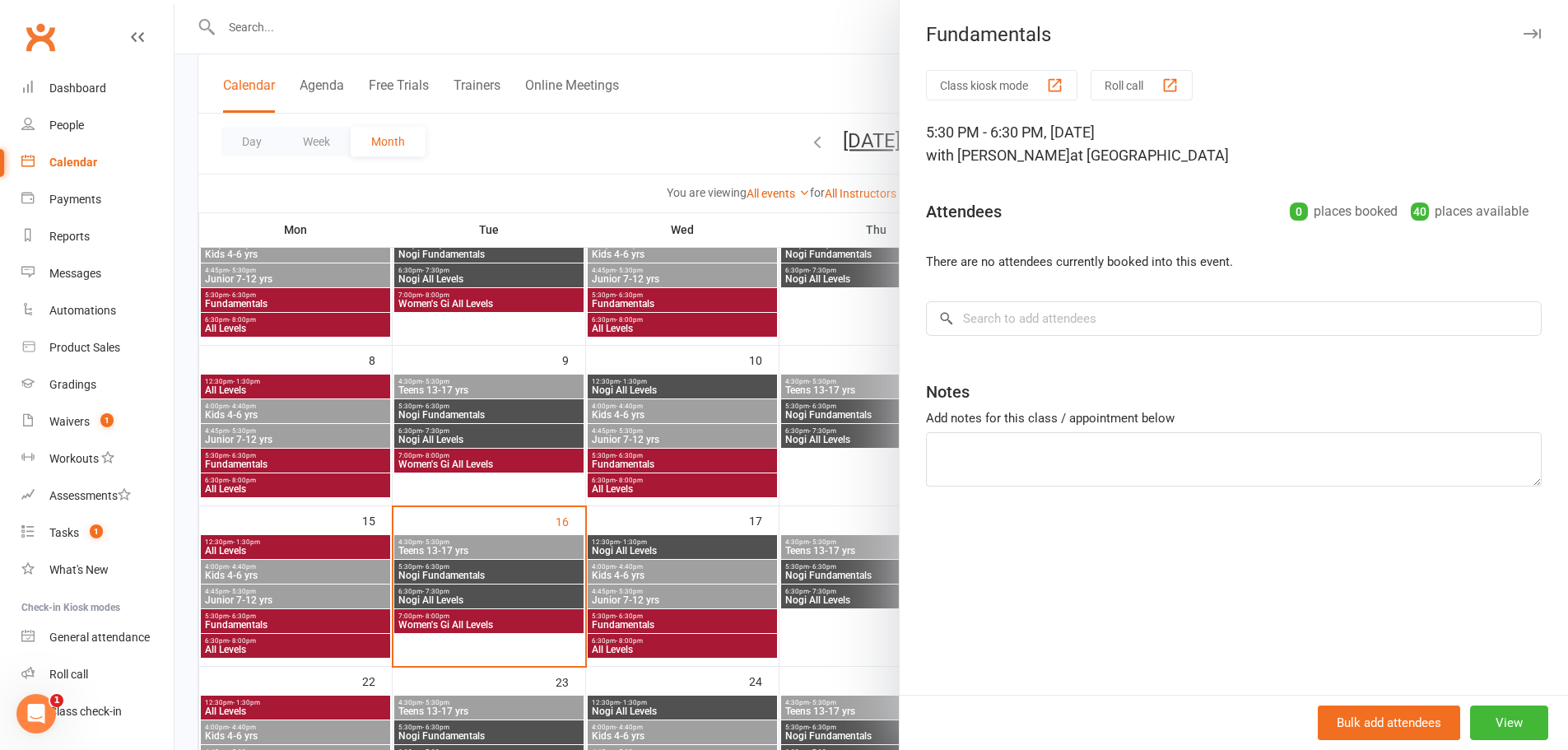
click at [822, 594] on div at bounding box center [871, 375] width 1393 height 750
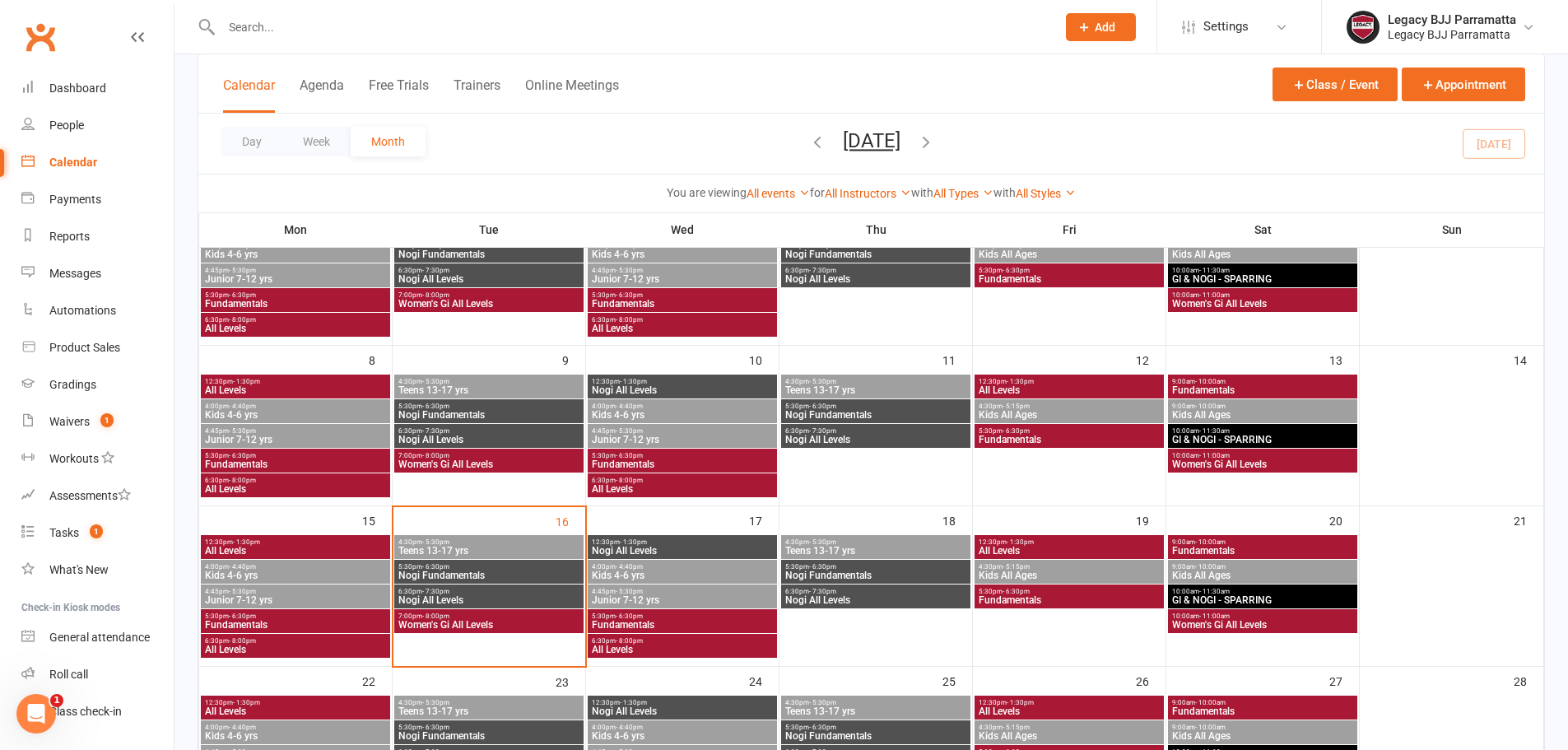
click at [1283, 537] on div "9:00am - 10:00am Fundamentals" at bounding box center [1262, 547] width 189 height 24
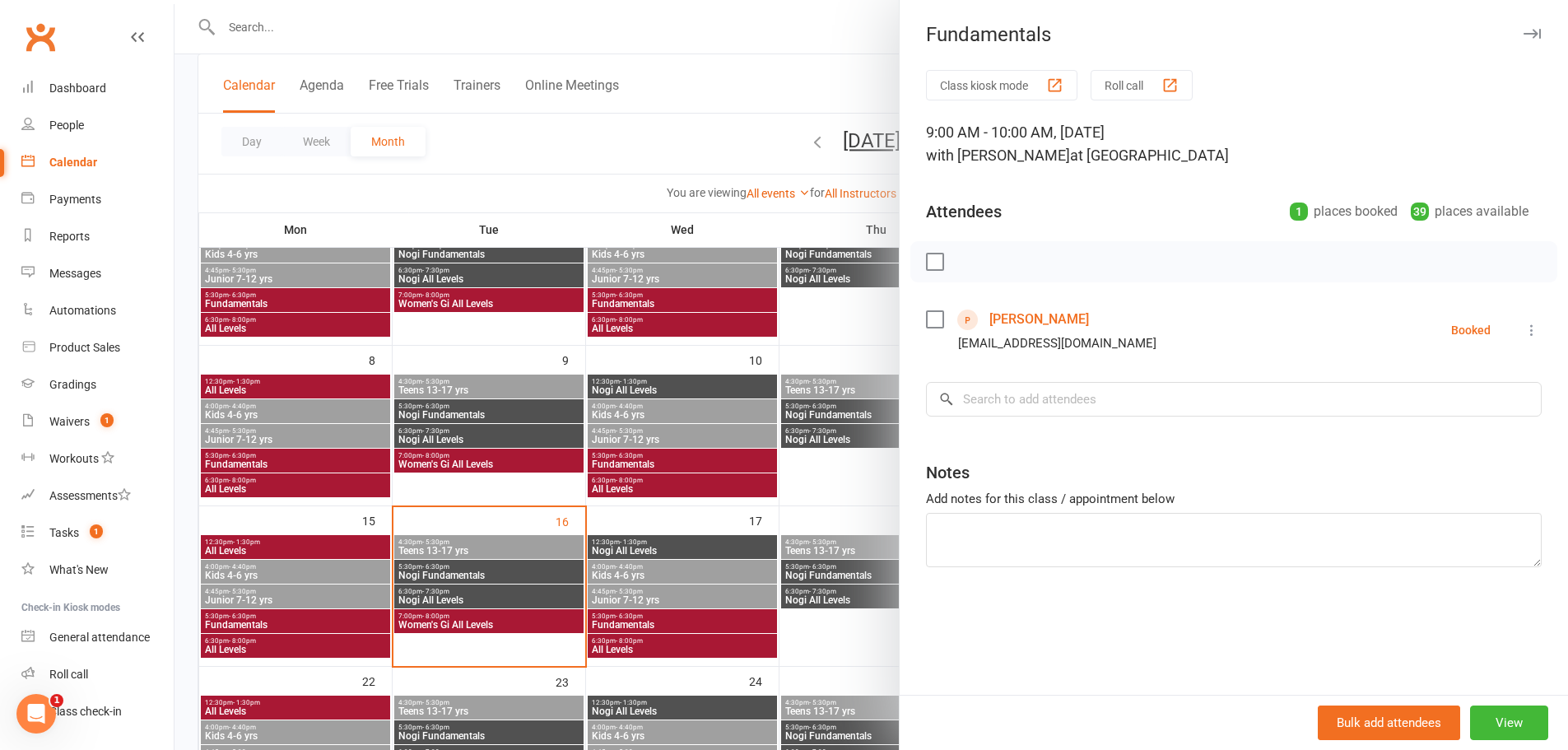
click at [761, 555] on div at bounding box center [871, 375] width 1393 height 750
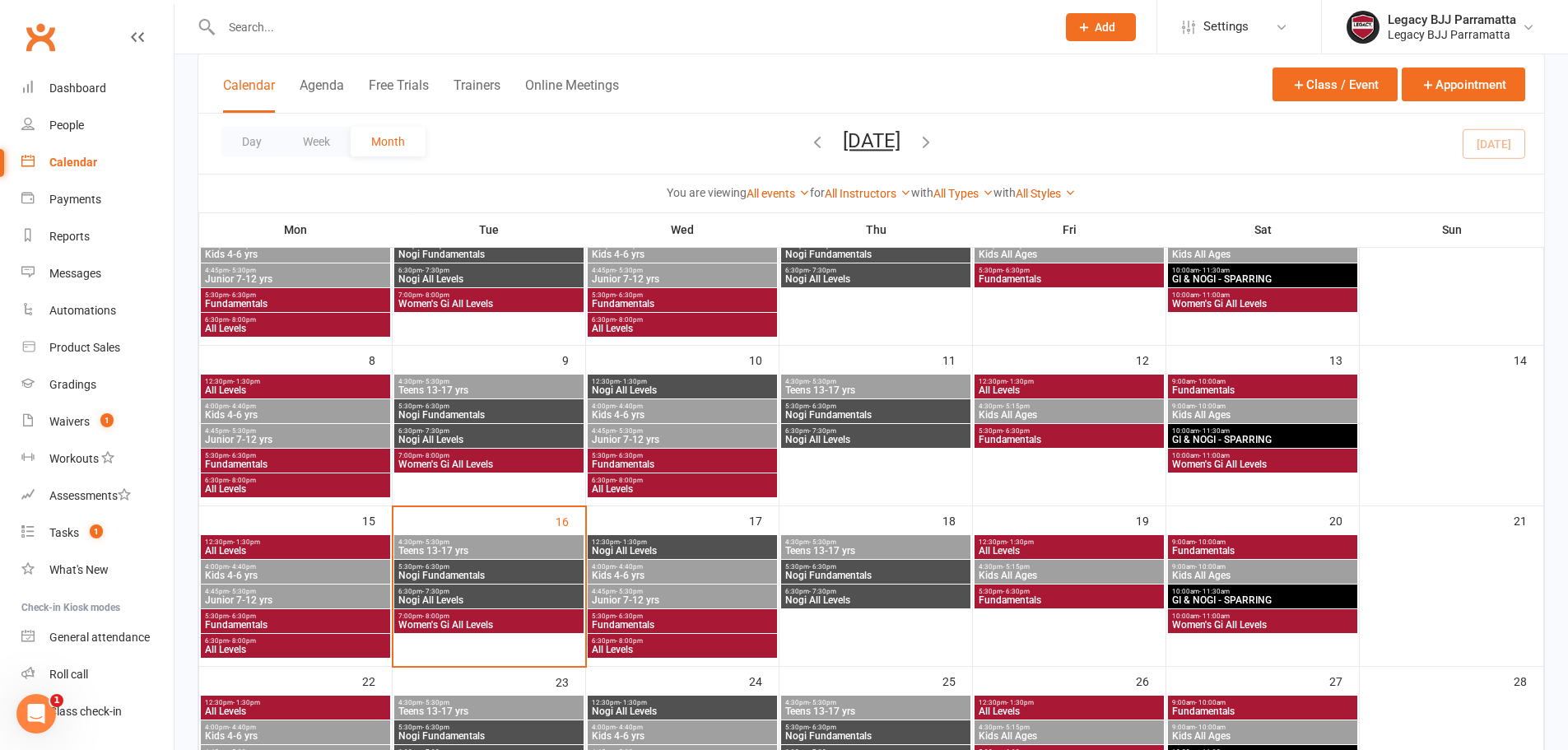
click at [1199, 539] on span "- 10:00am" at bounding box center [1210, 542] width 31 height 7
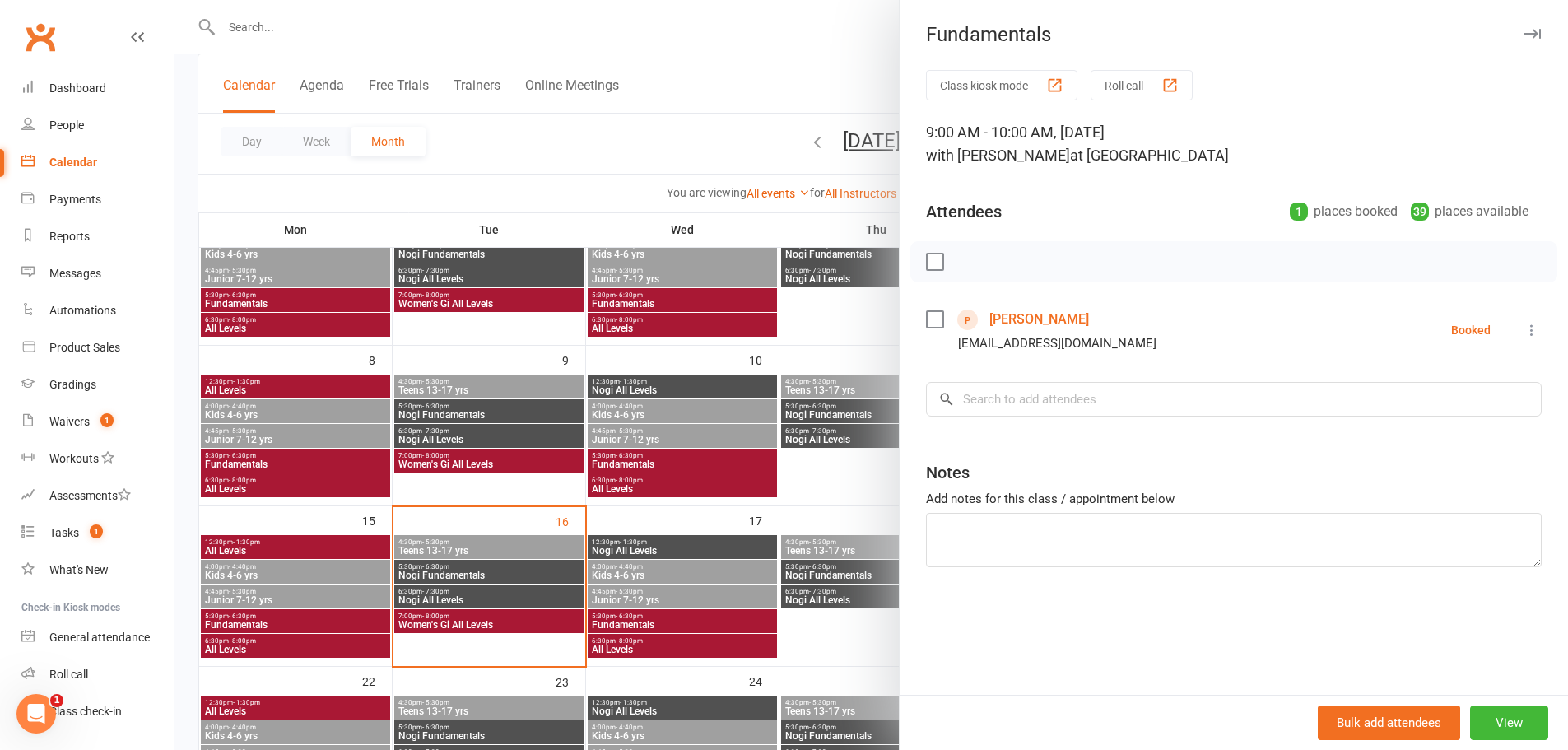
click at [723, 469] on div at bounding box center [871, 375] width 1393 height 750
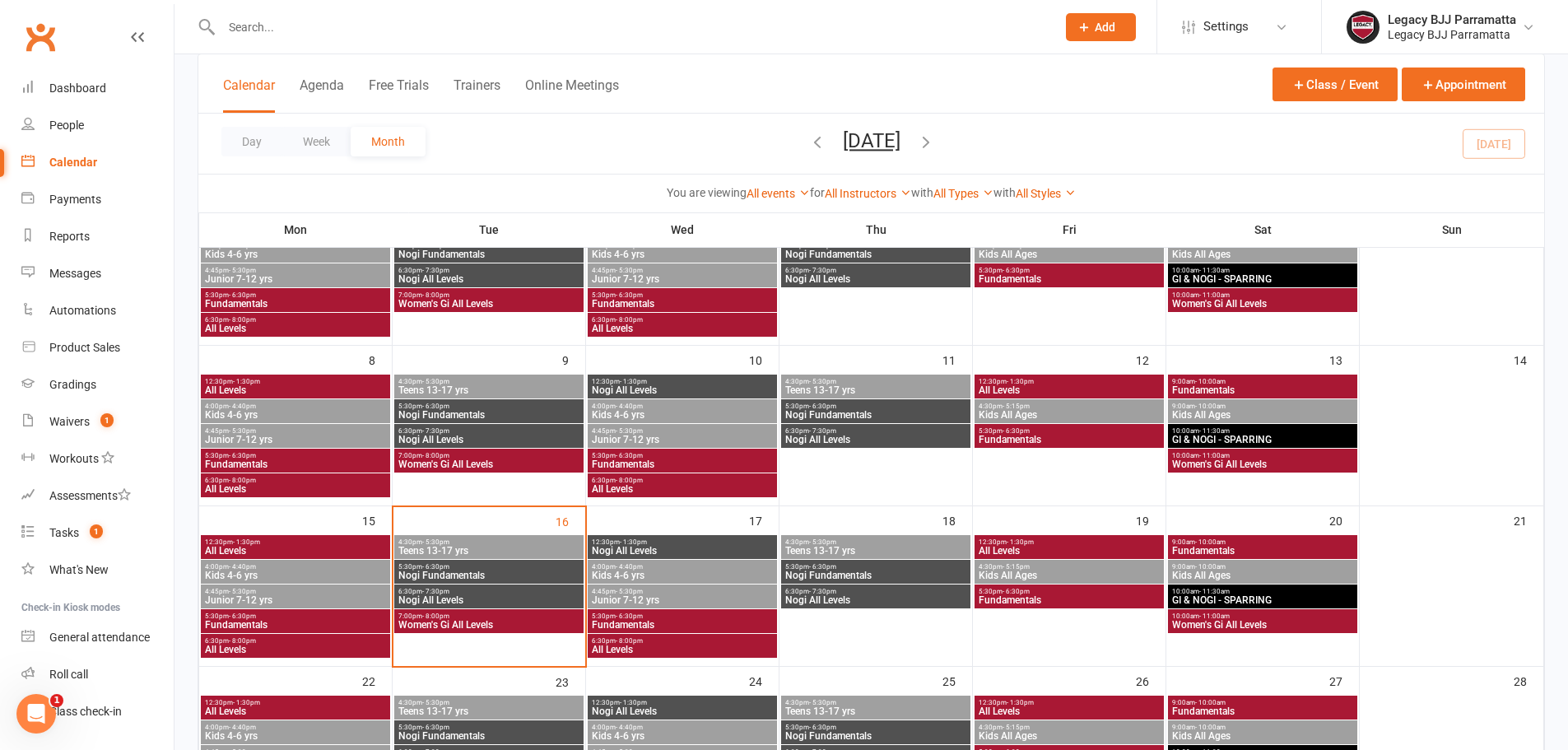
click at [1287, 568] on span "9:00am - 10:00am" at bounding box center [1261, 567] width 182 height 7
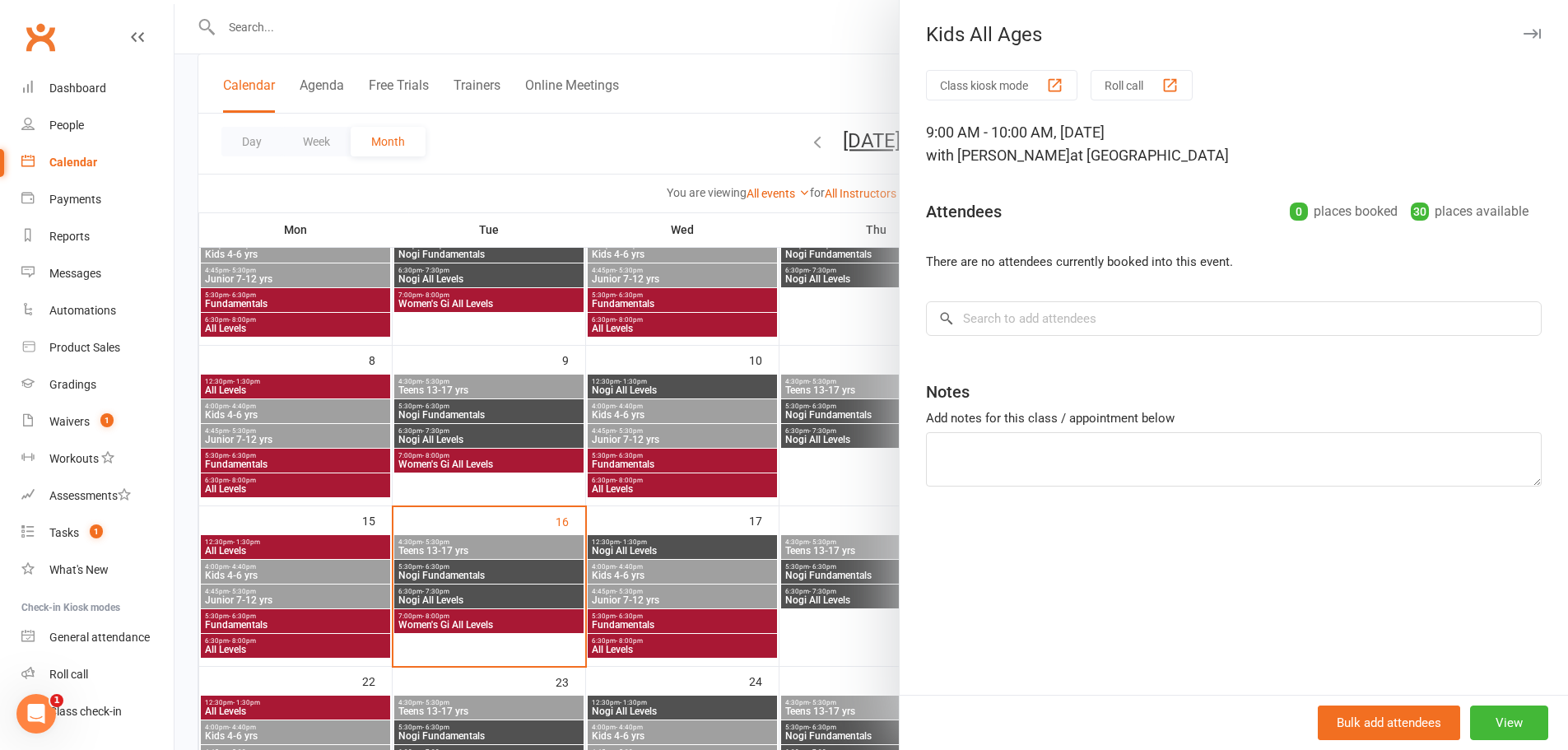
click at [855, 483] on div at bounding box center [871, 375] width 1393 height 750
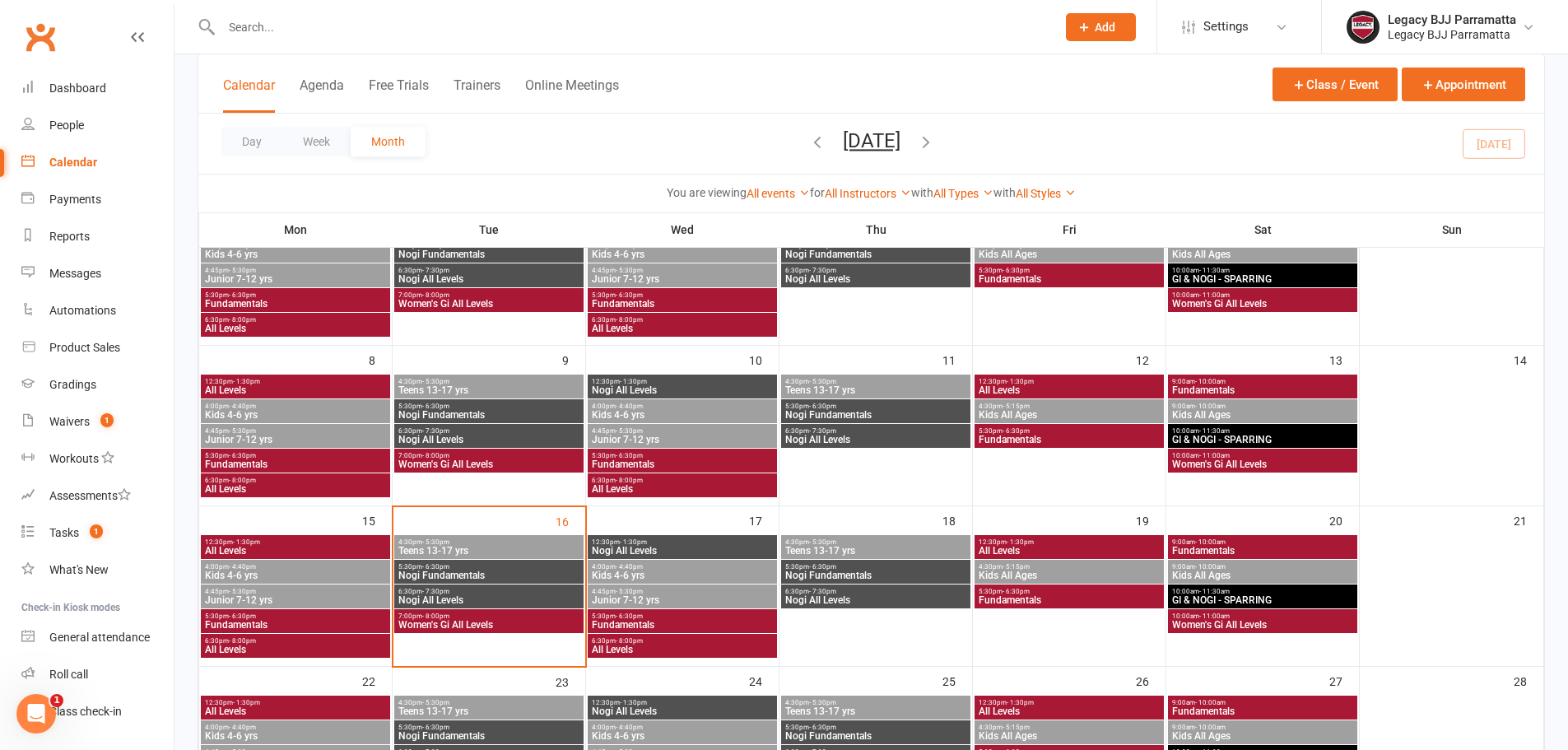
click at [1290, 592] on span "10:00am - 11:30am" at bounding box center [1261, 591] width 182 height 7
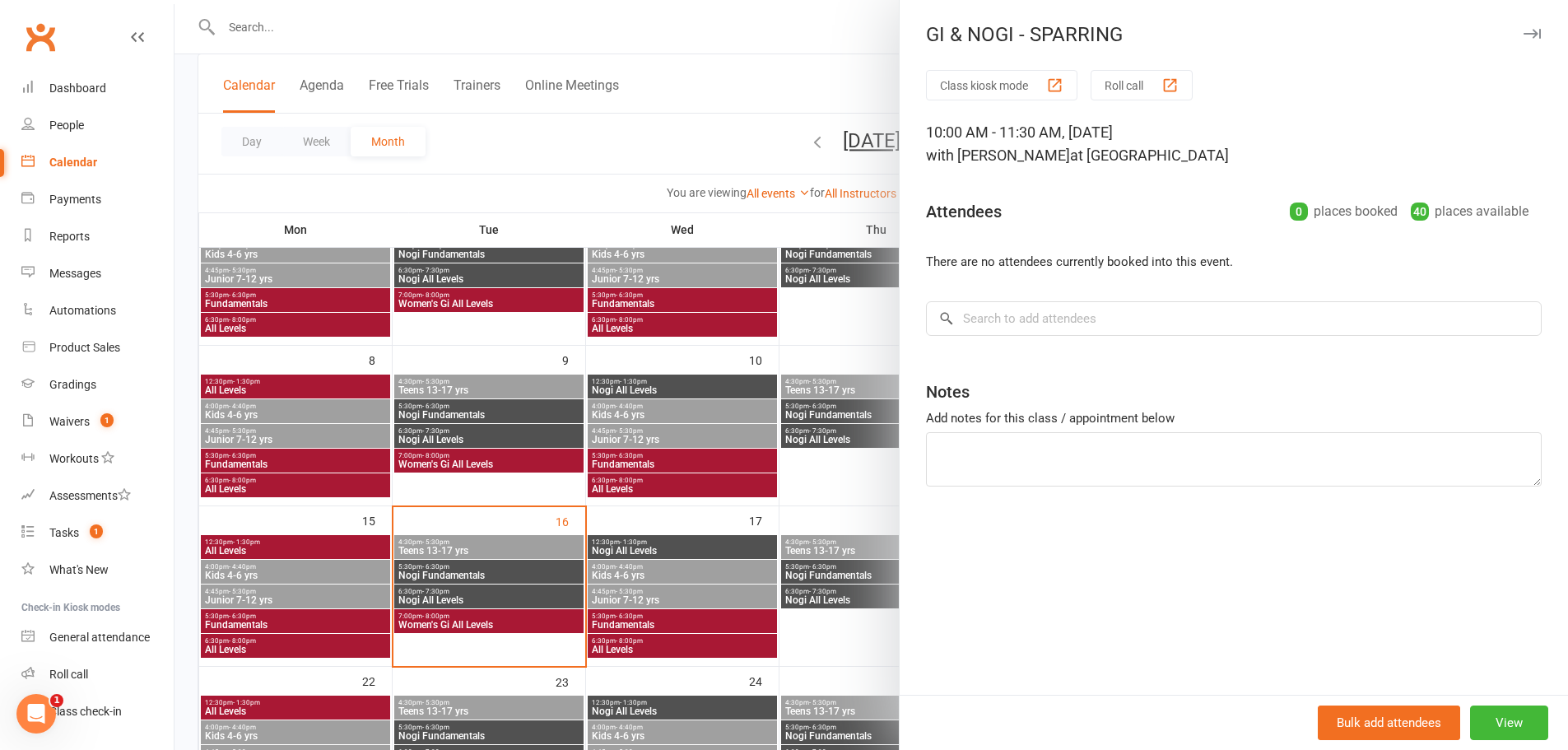
click at [855, 520] on div at bounding box center [871, 375] width 1393 height 750
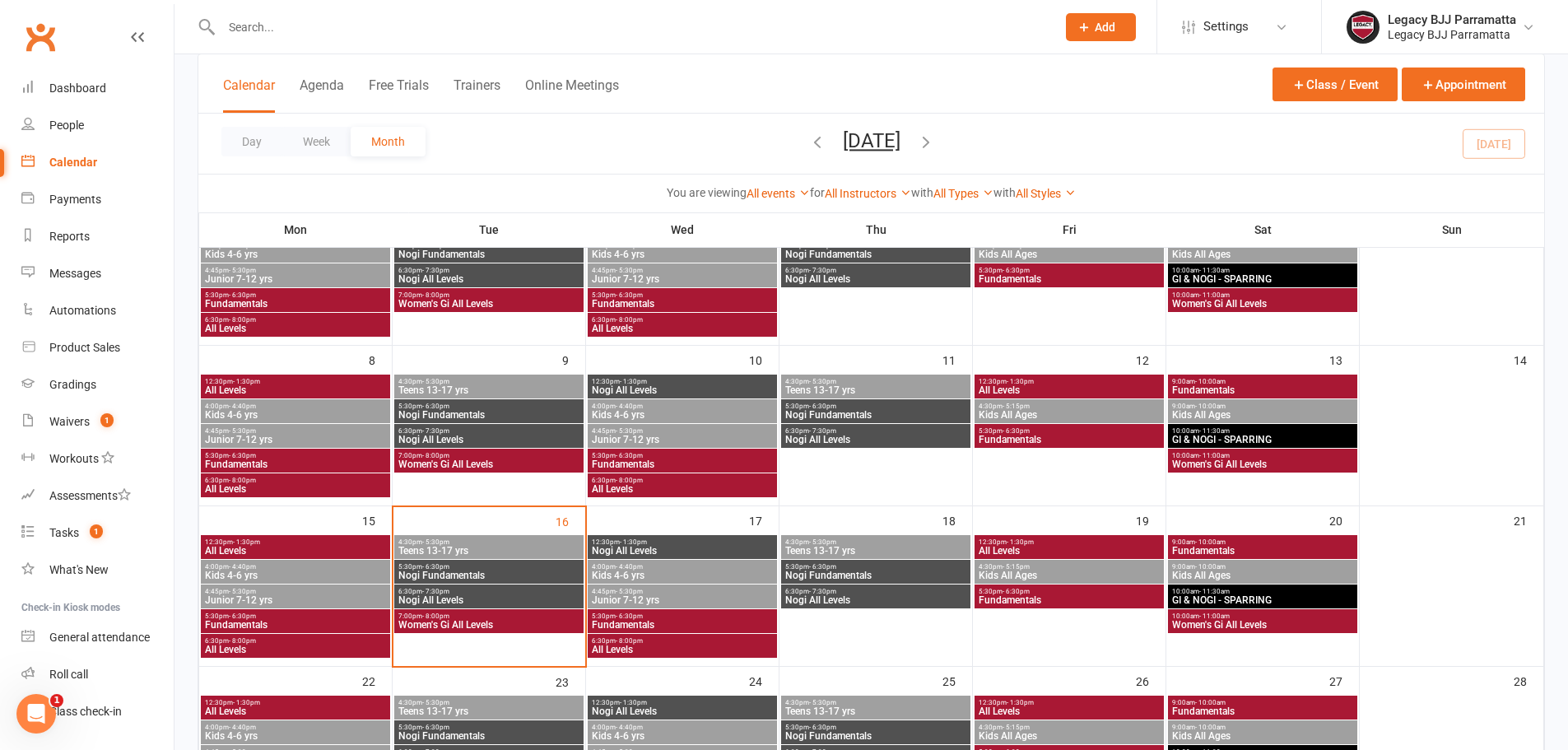
click at [1290, 621] on span "Women's Gi All Levels" at bounding box center [1261, 625] width 182 height 10
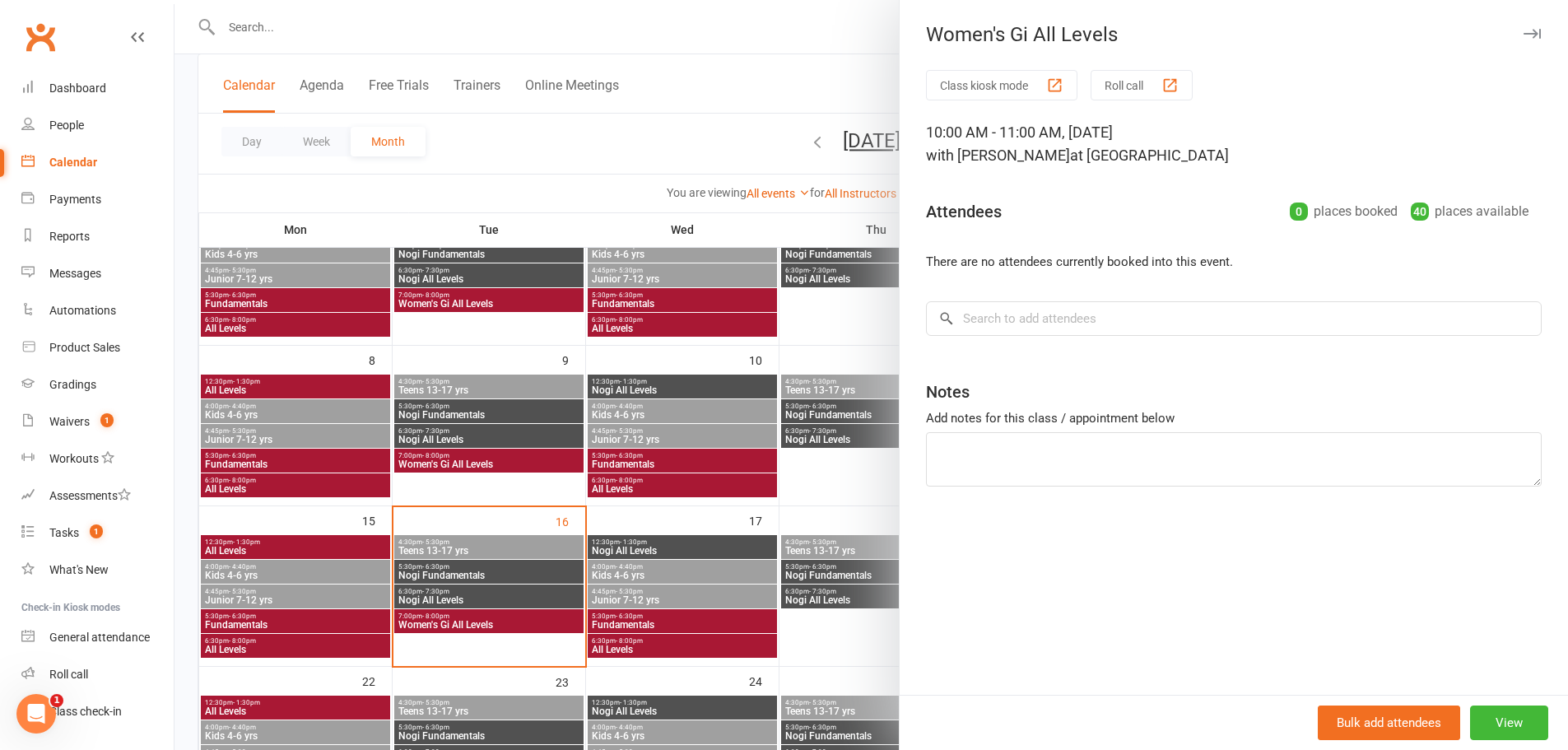
click at [773, 522] on div at bounding box center [871, 375] width 1393 height 750
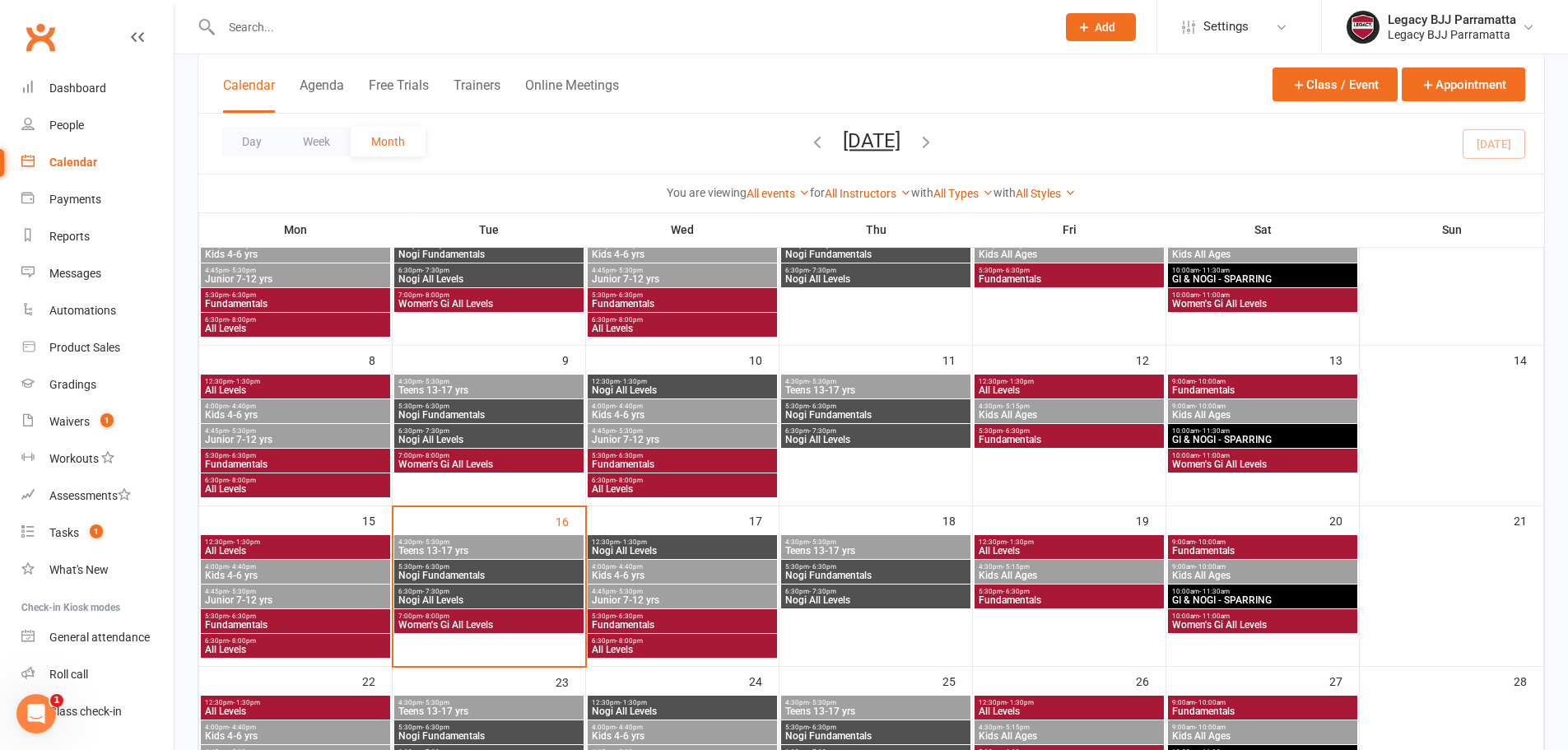
click at [1229, 547] on span "Fundamentals" at bounding box center [1261, 551] width 182 height 10
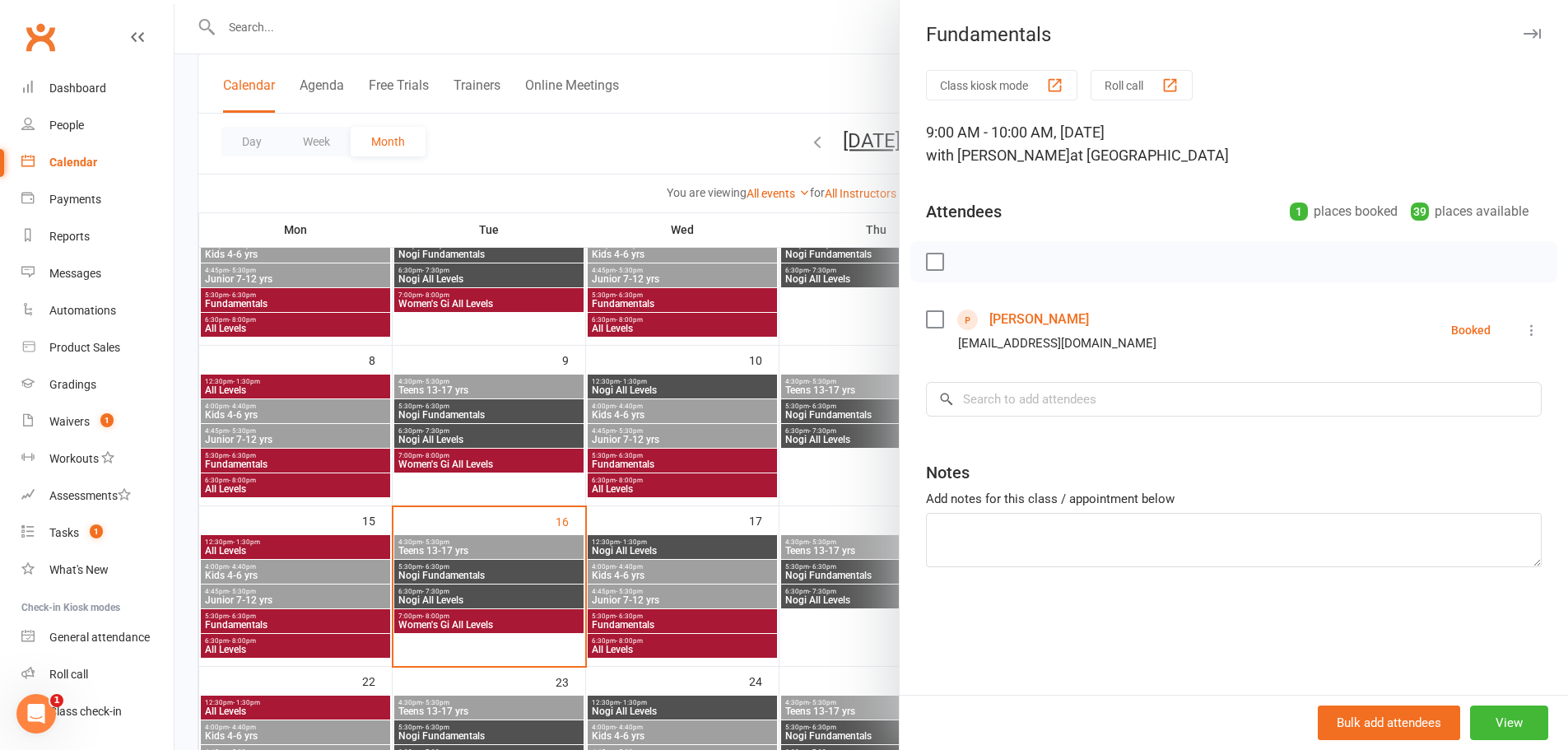
click at [1006, 312] on link "Samin Hafiz" at bounding box center [1039, 319] width 99 height 26
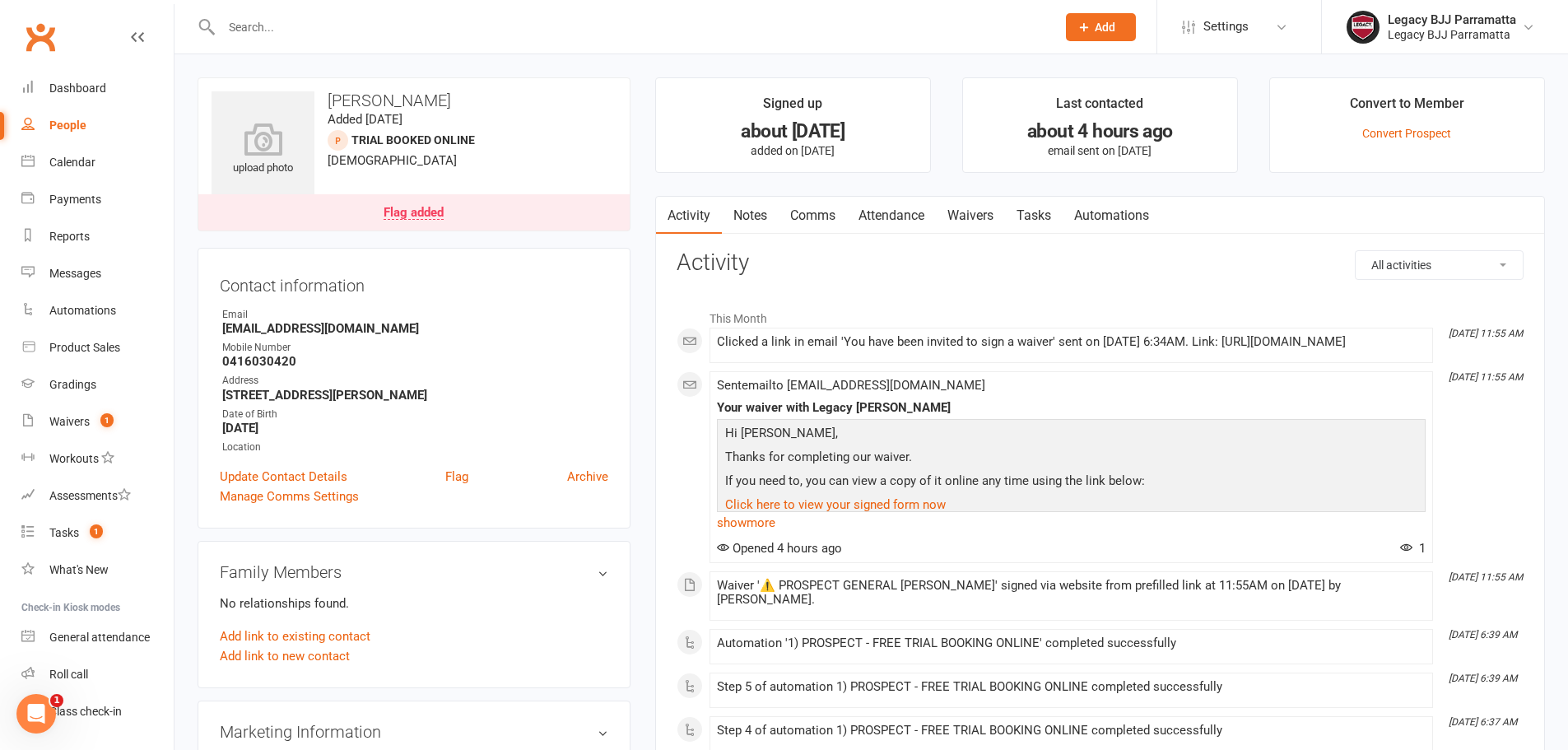
click at [506, 214] on link "Flag added" at bounding box center [413, 212] width 431 height 36
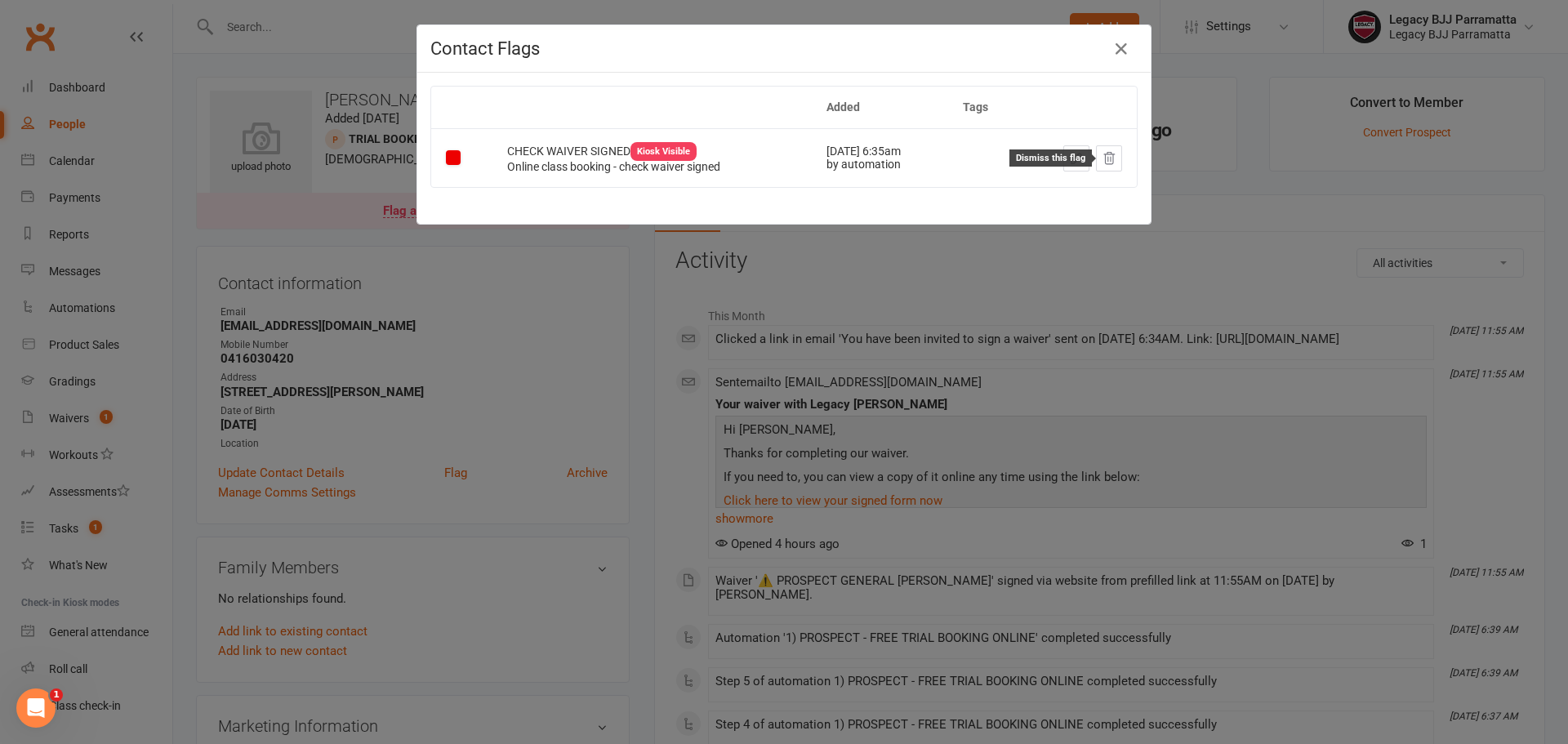
click at [1107, 160] on icon at bounding box center [1109, 158] width 10 height 11
click at [1118, 48] on icon "button" at bounding box center [1121, 48] width 19 height 19
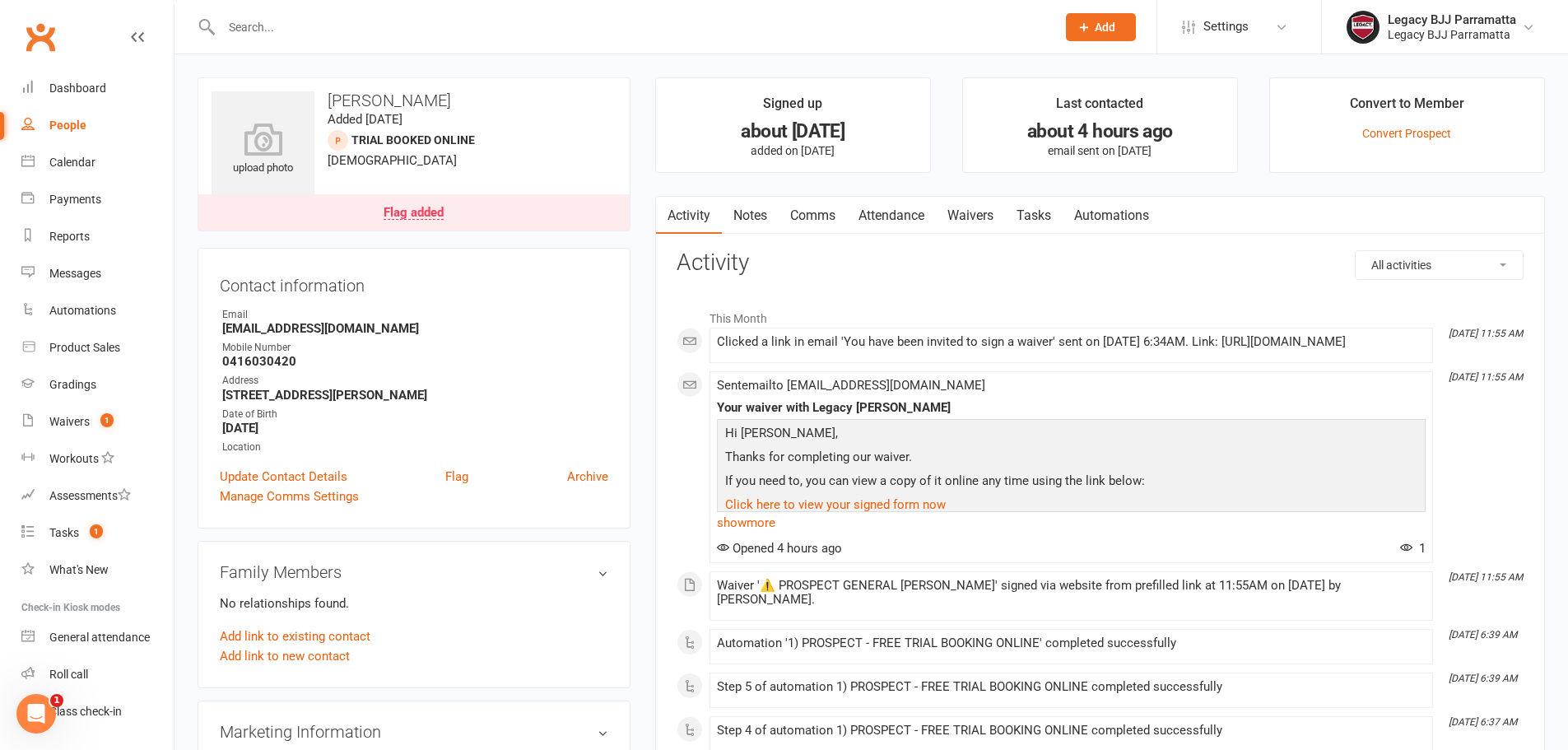
click at [414, 209] on div "Flag added" at bounding box center [413, 213] width 60 height 13
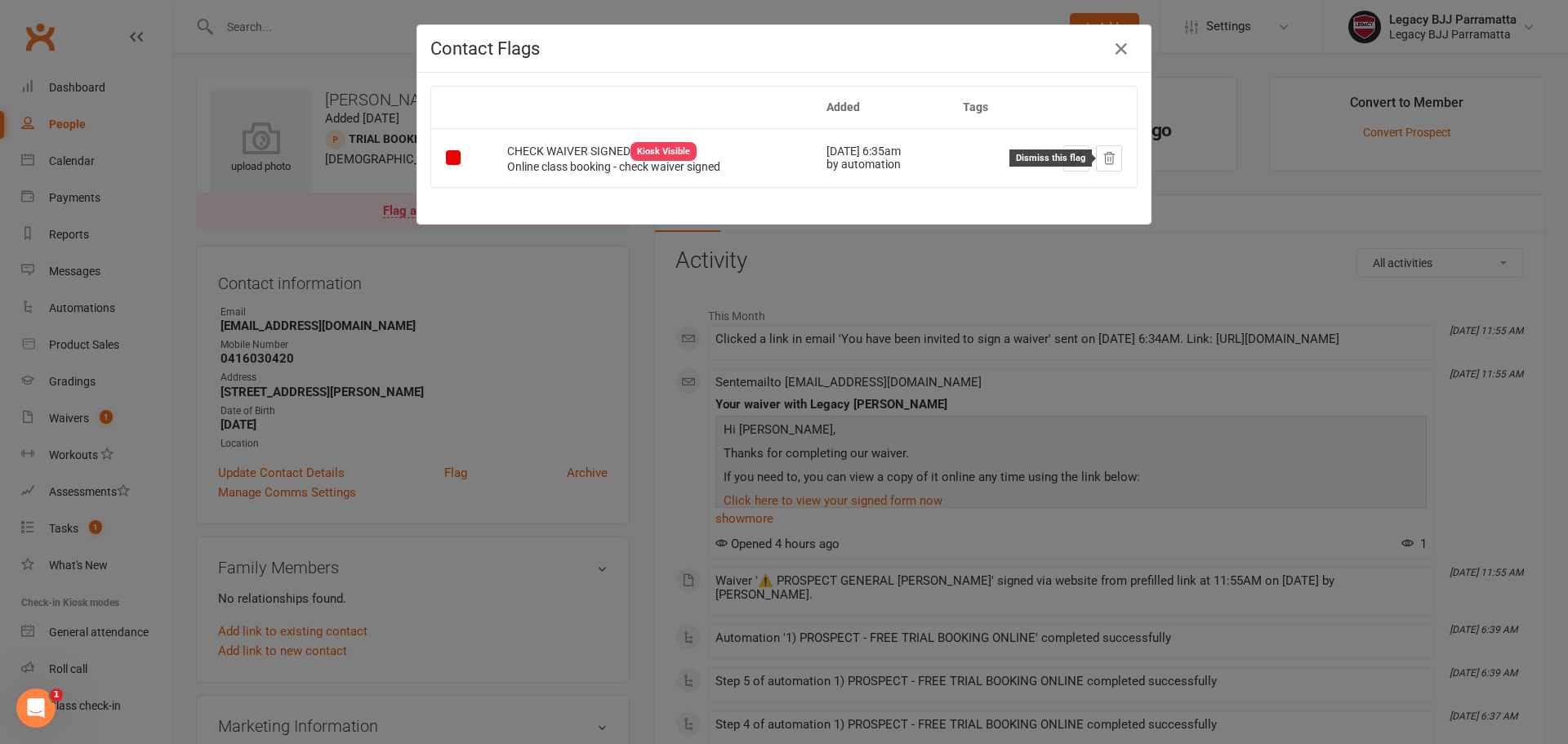
click at [1101, 162] on icon at bounding box center [1109, 159] width 15 height 15
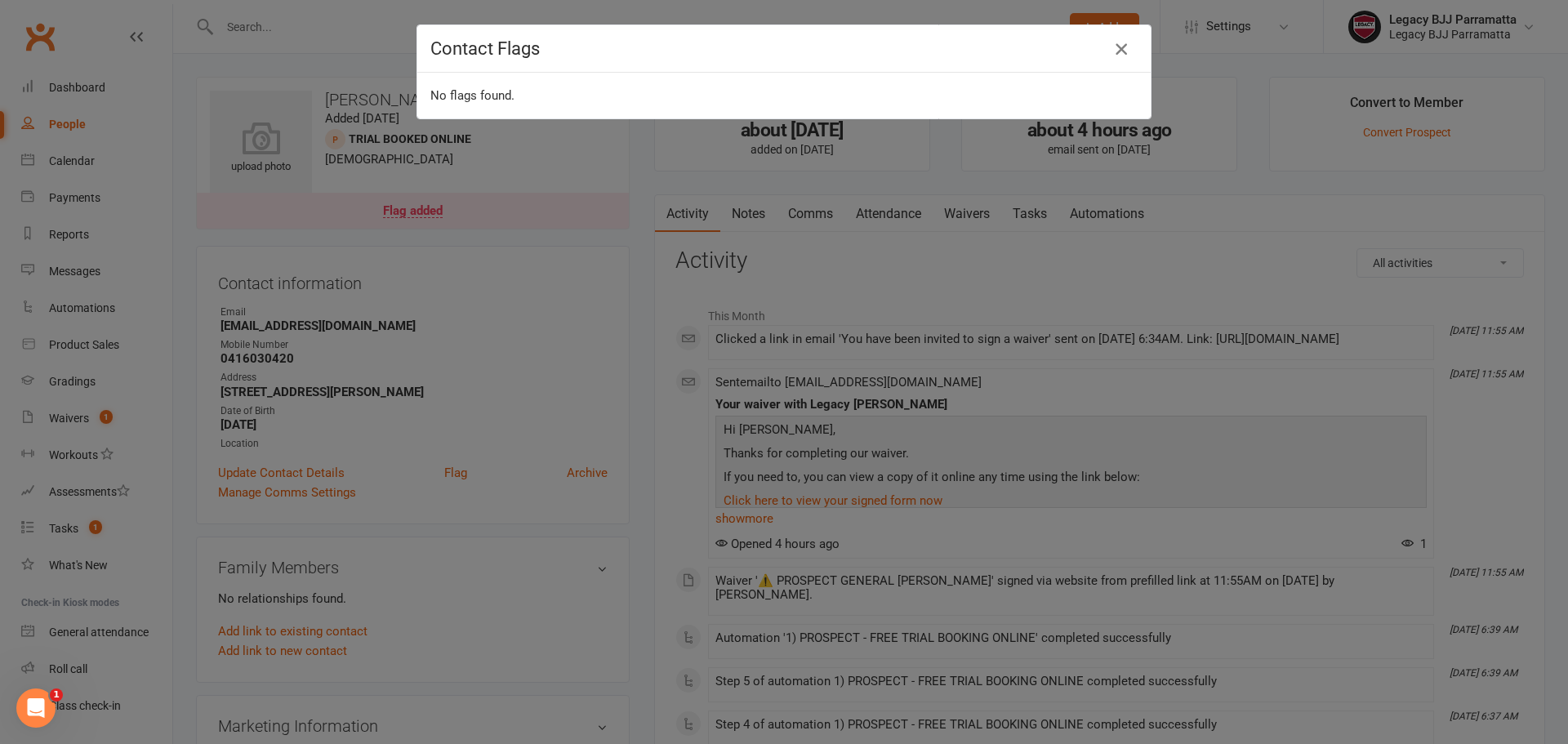
click at [1121, 53] on icon "button" at bounding box center [1121, 48] width 19 height 19
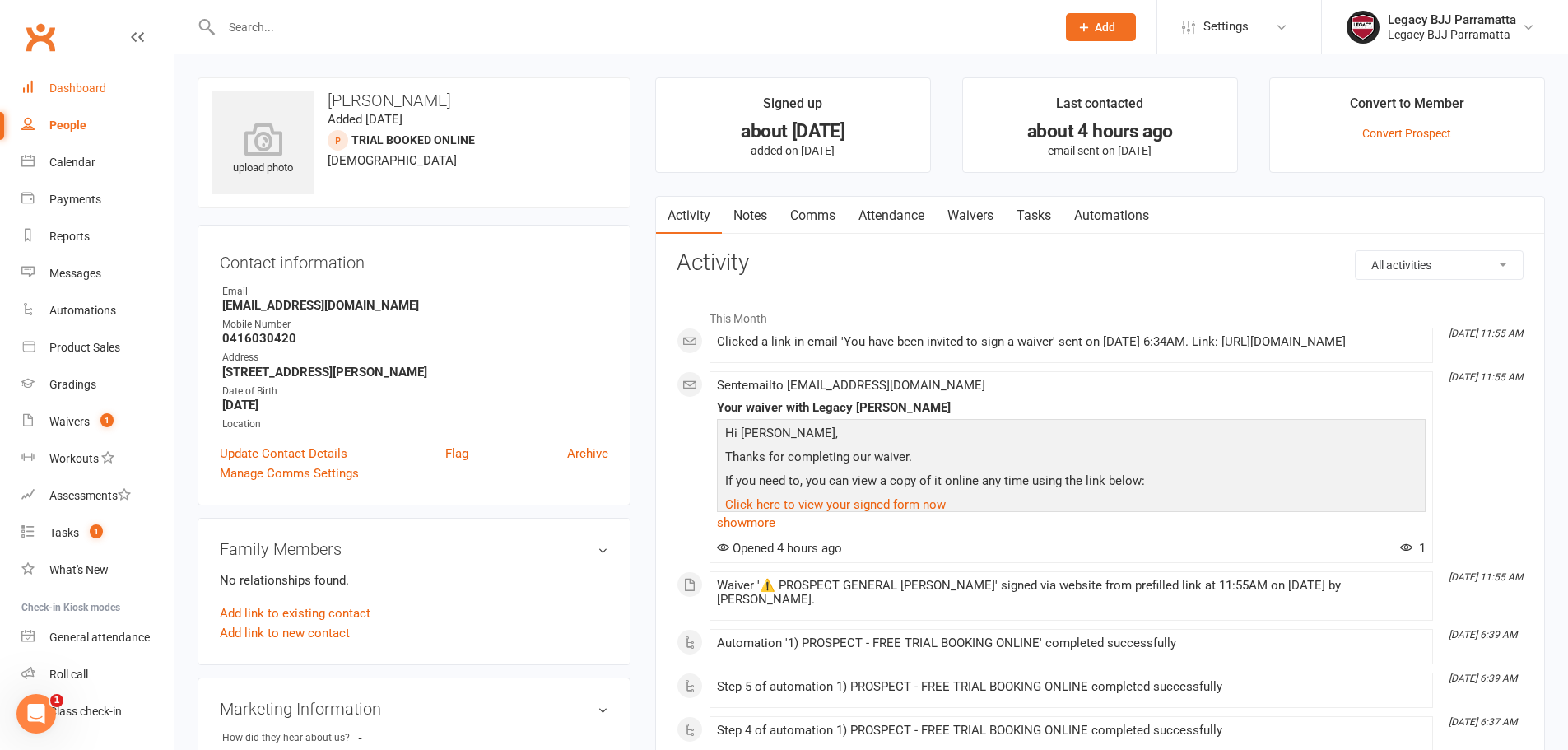
click at [119, 89] on link "Dashboard" at bounding box center [97, 89] width 152 height 37
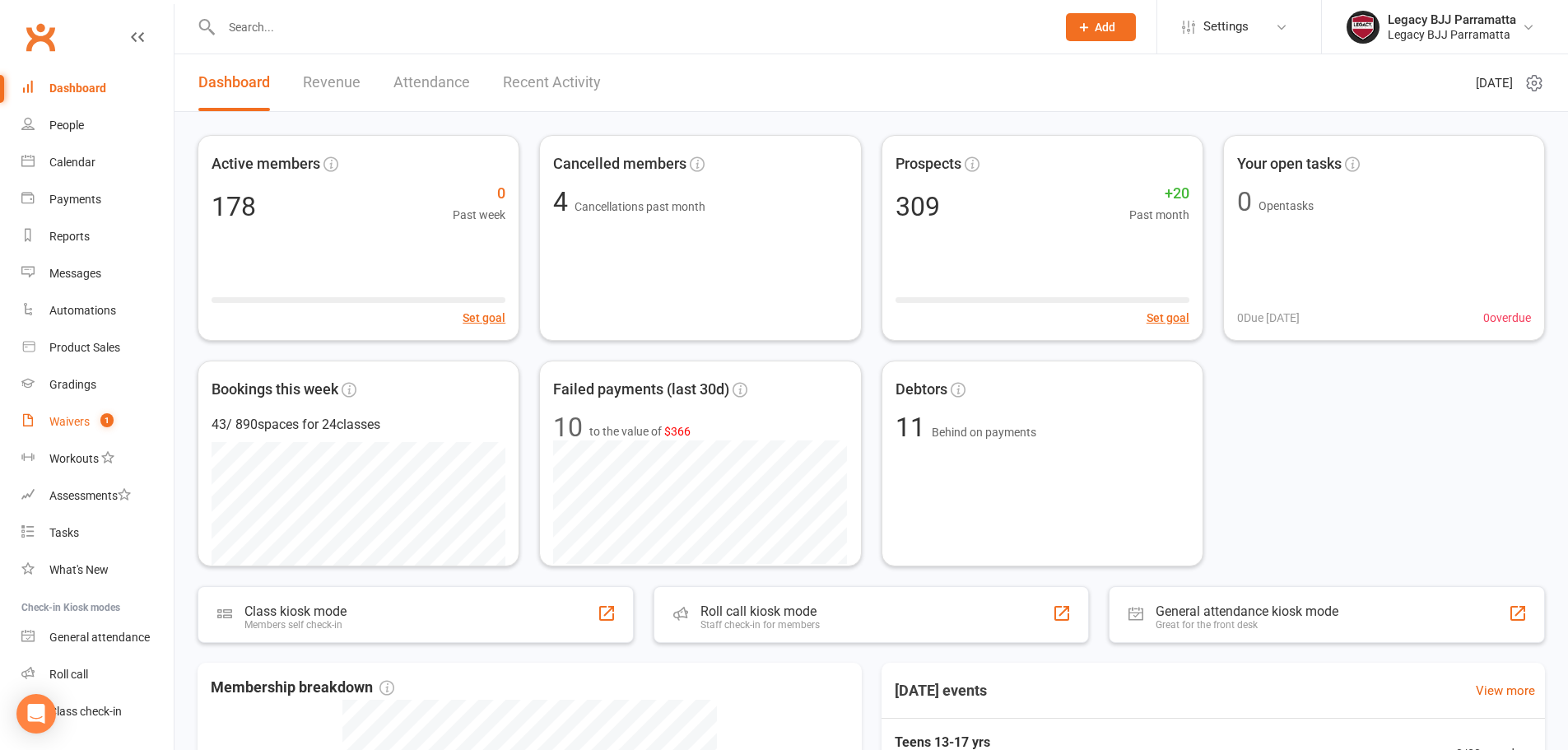
click at [137, 426] on link "Waivers 1" at bounding box center [97, 422] width 152 height 37
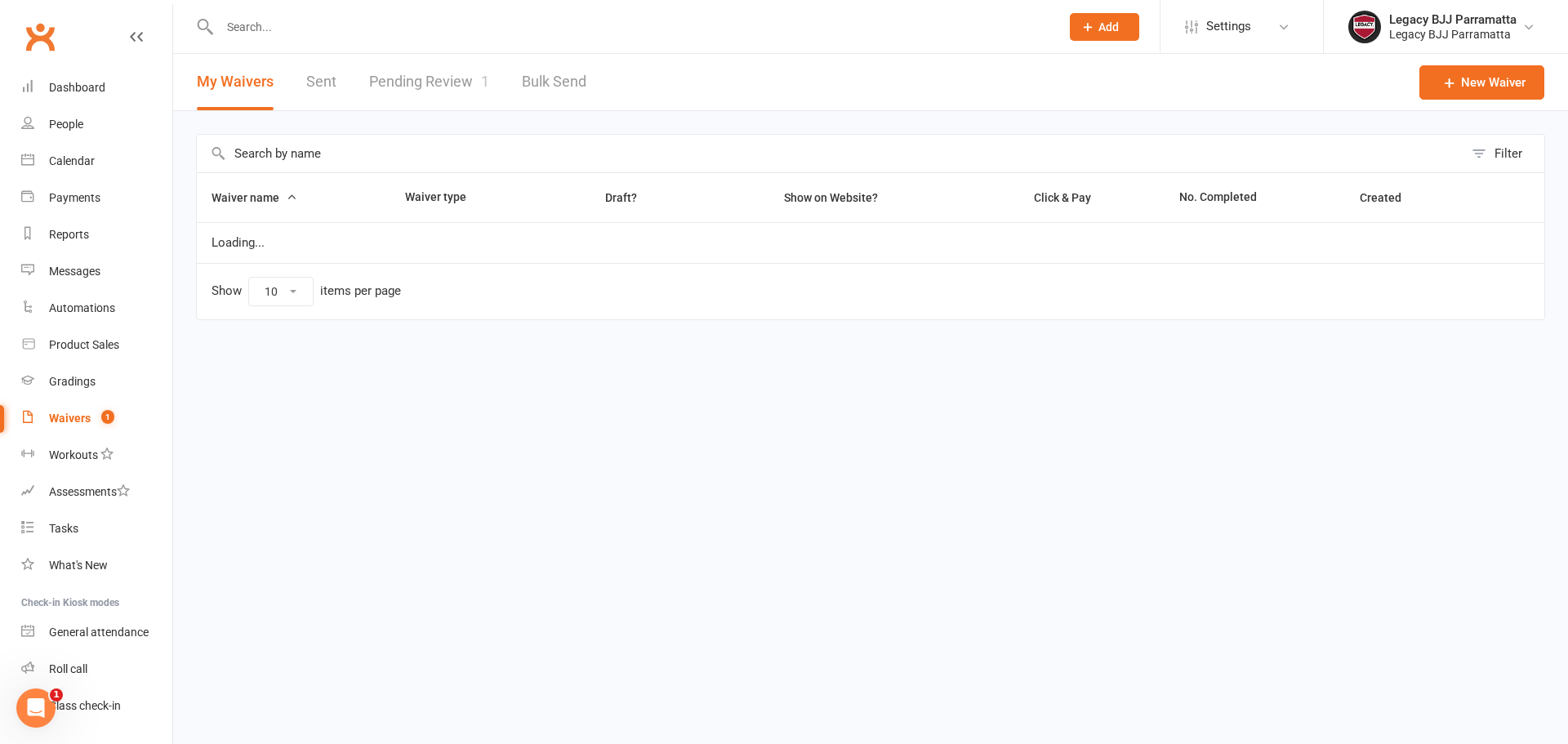
click at [427, 86] on link "Pending Review 1" at bounding box center [429, 82] width 120 height 57
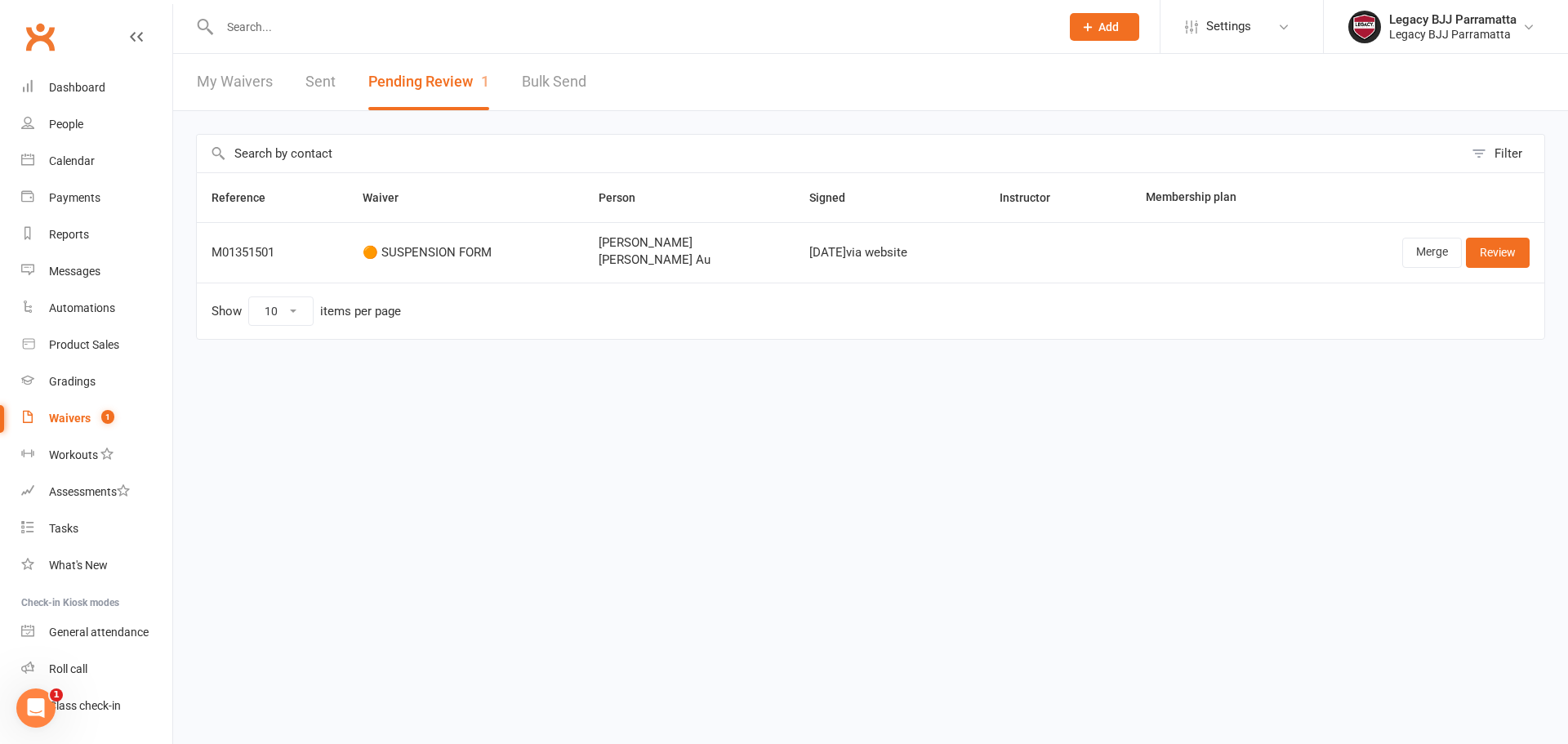
click at [419, 258] on div "🟠 SUSPENSION FORM" at bounding box center [466, 252] width 207 height 14
click at [1501, 262] on link "Review" at bounding box center [1497, 252] width 64 height 30
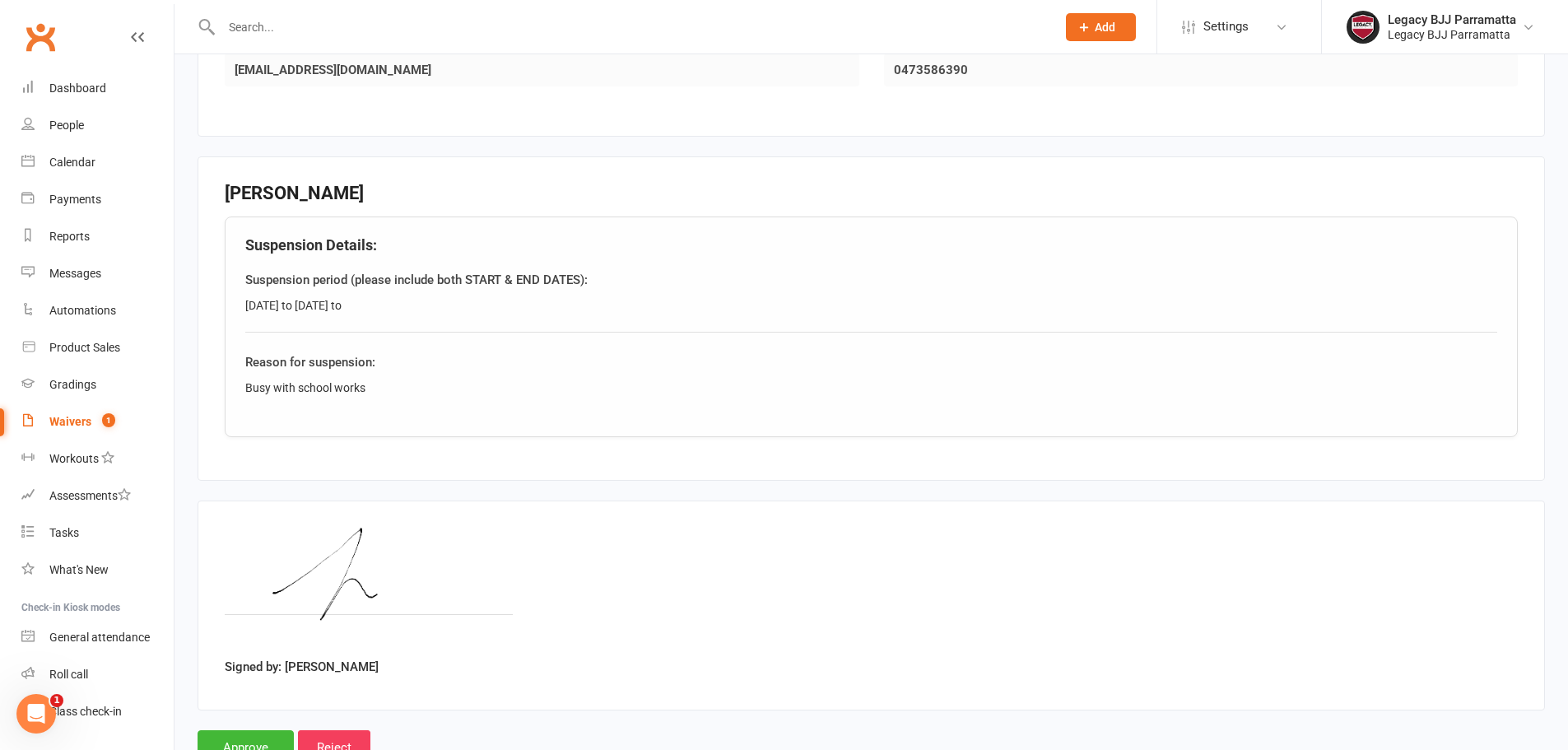
scroll to position [905, 0]
click at [919, 391] on div "Busy with school works" at bounding box center [870, 386] width 1252 height 18
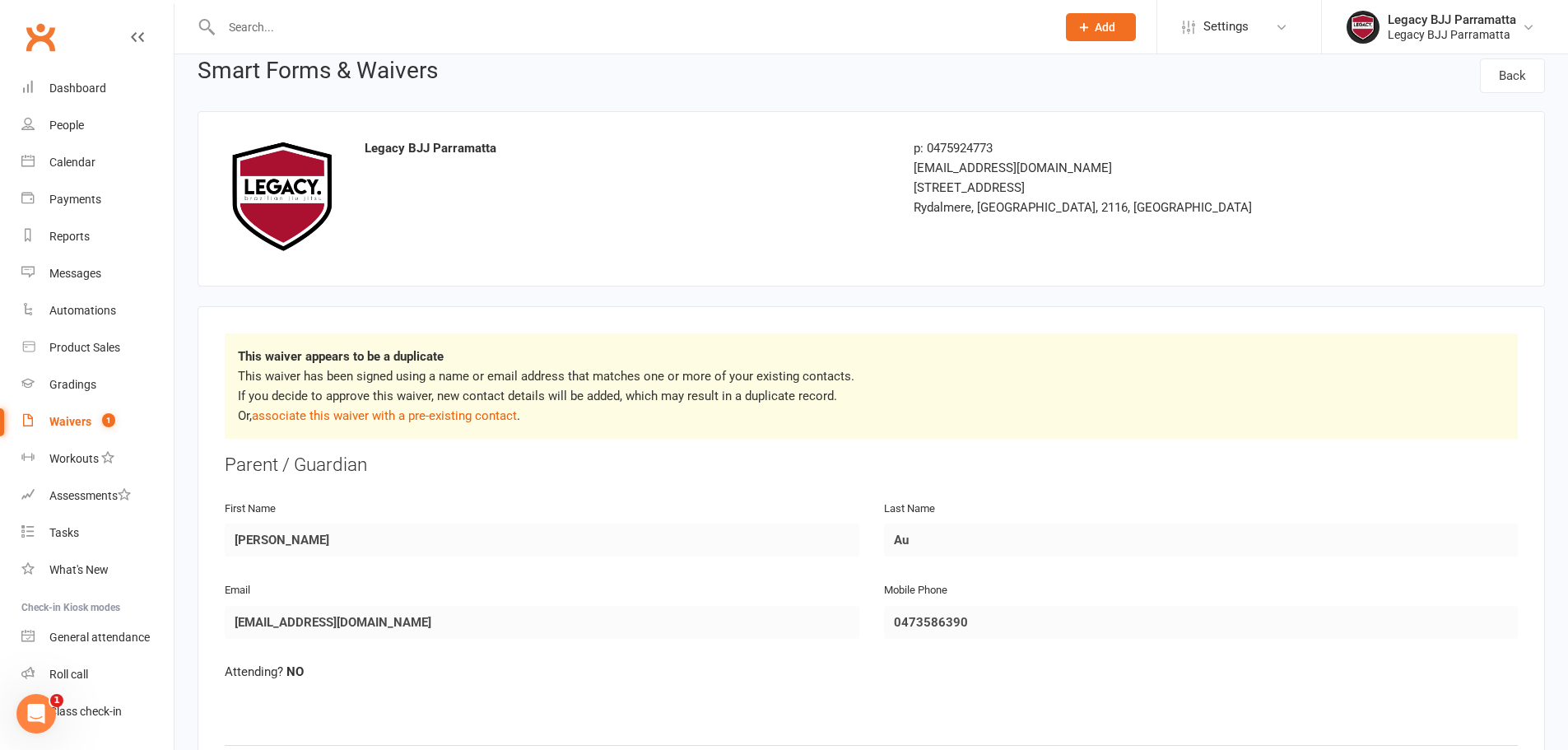
scroll to position [0, 0]
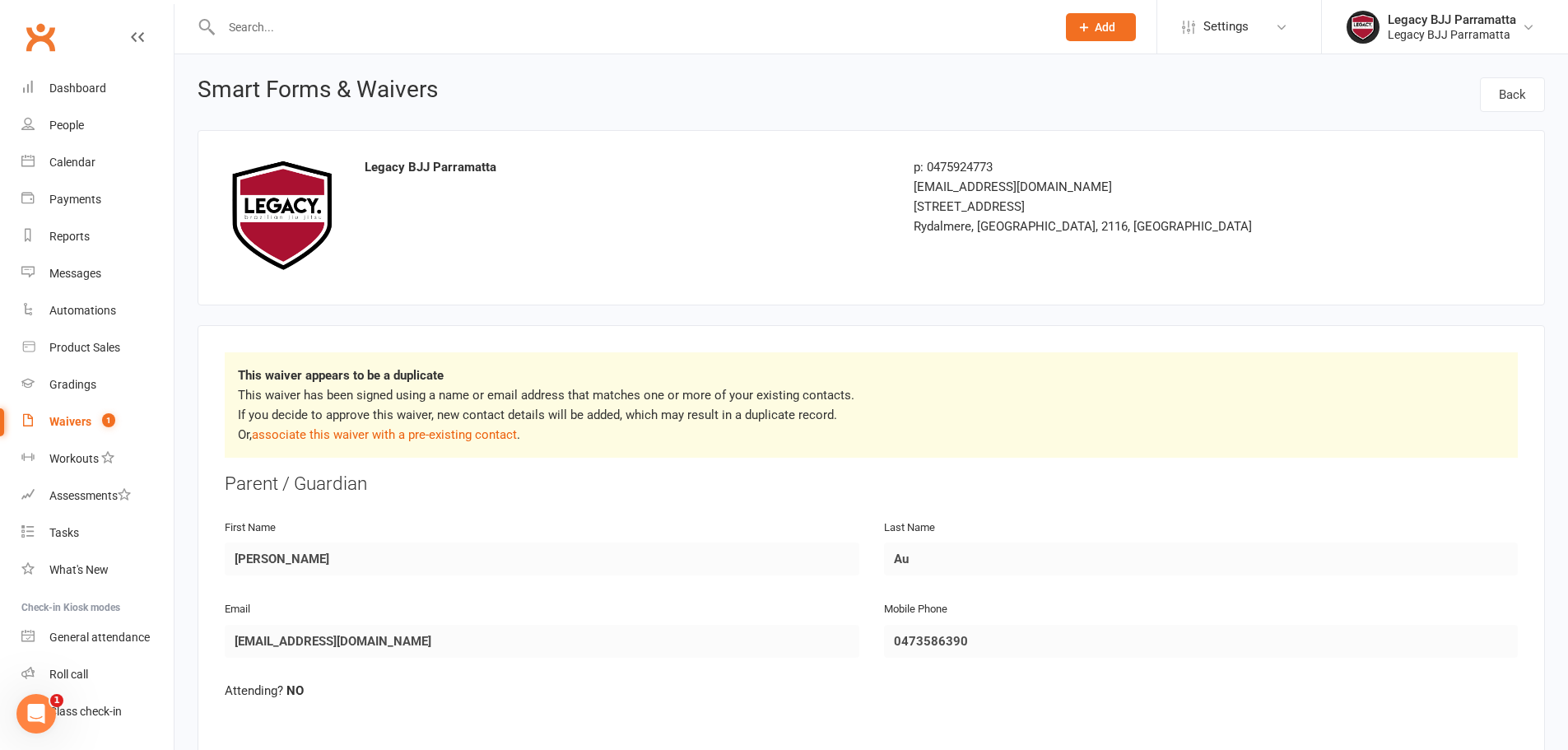
click at [104, 415] on span "1" at bounding box center [108, 420] width 13 height 14
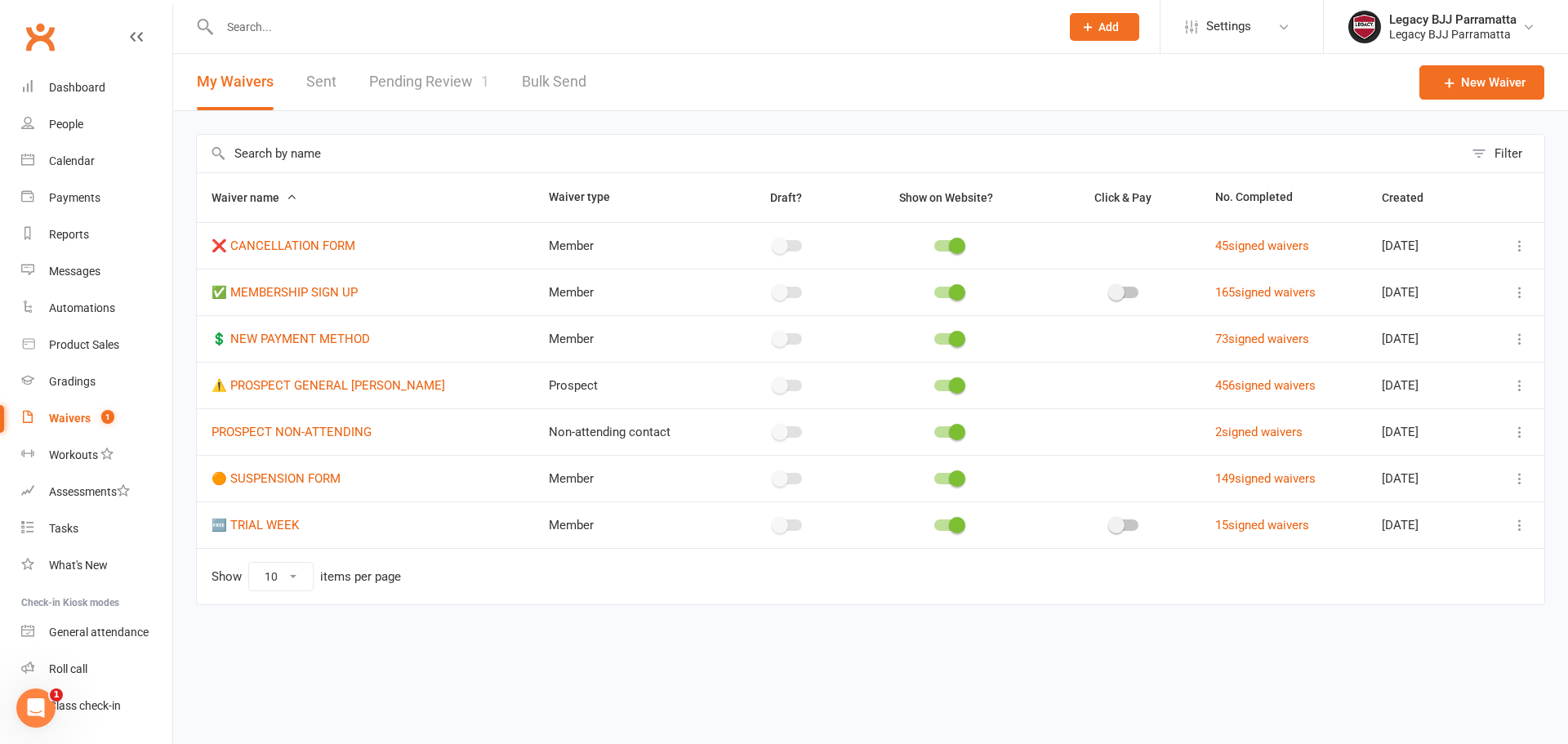
click at [465, 86] on link "Pending Review 1" at bounding box center [429, 82] width 120 height 57
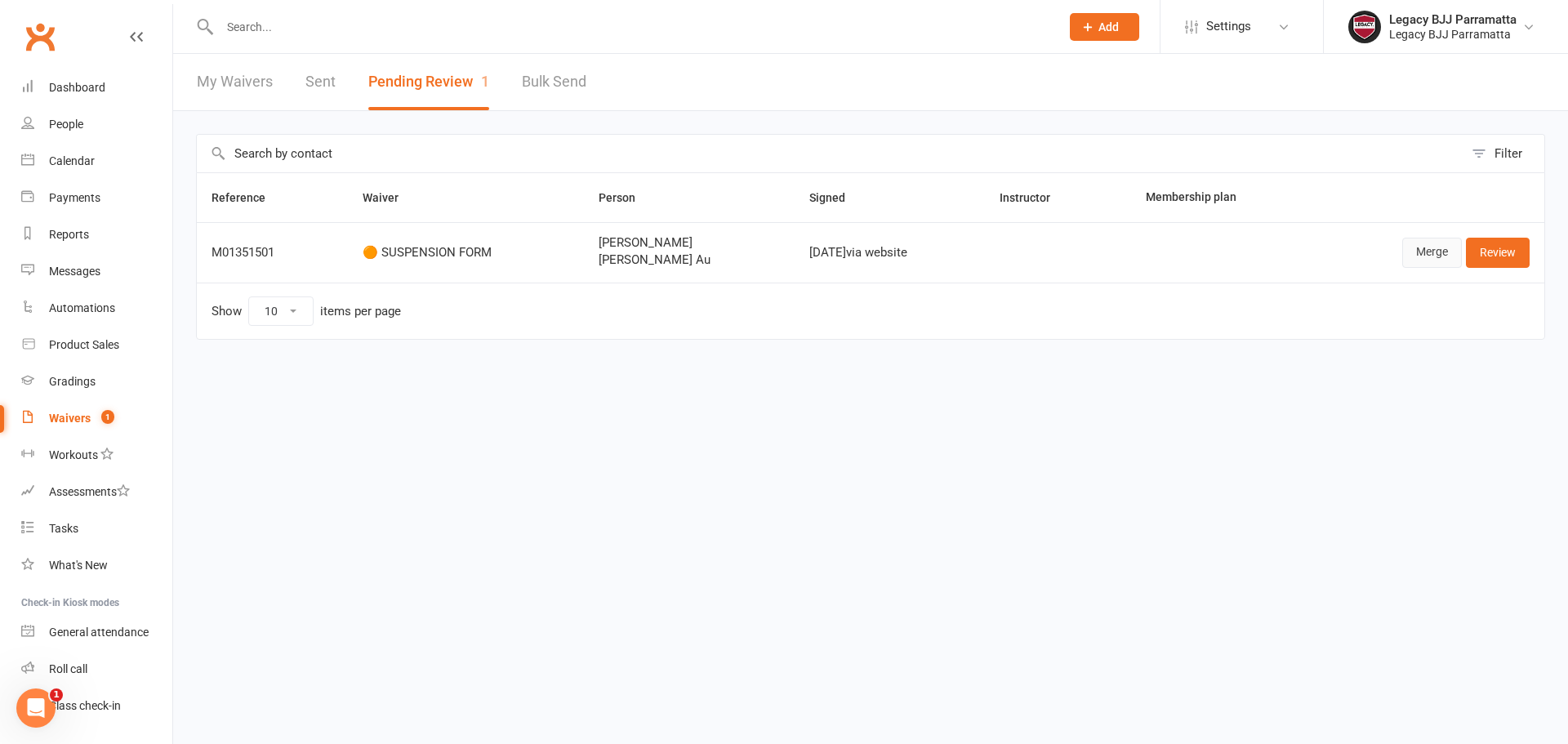
click at [1446, 255] on link "Merge" at bounding box center [1432, 252] width 59 height 30
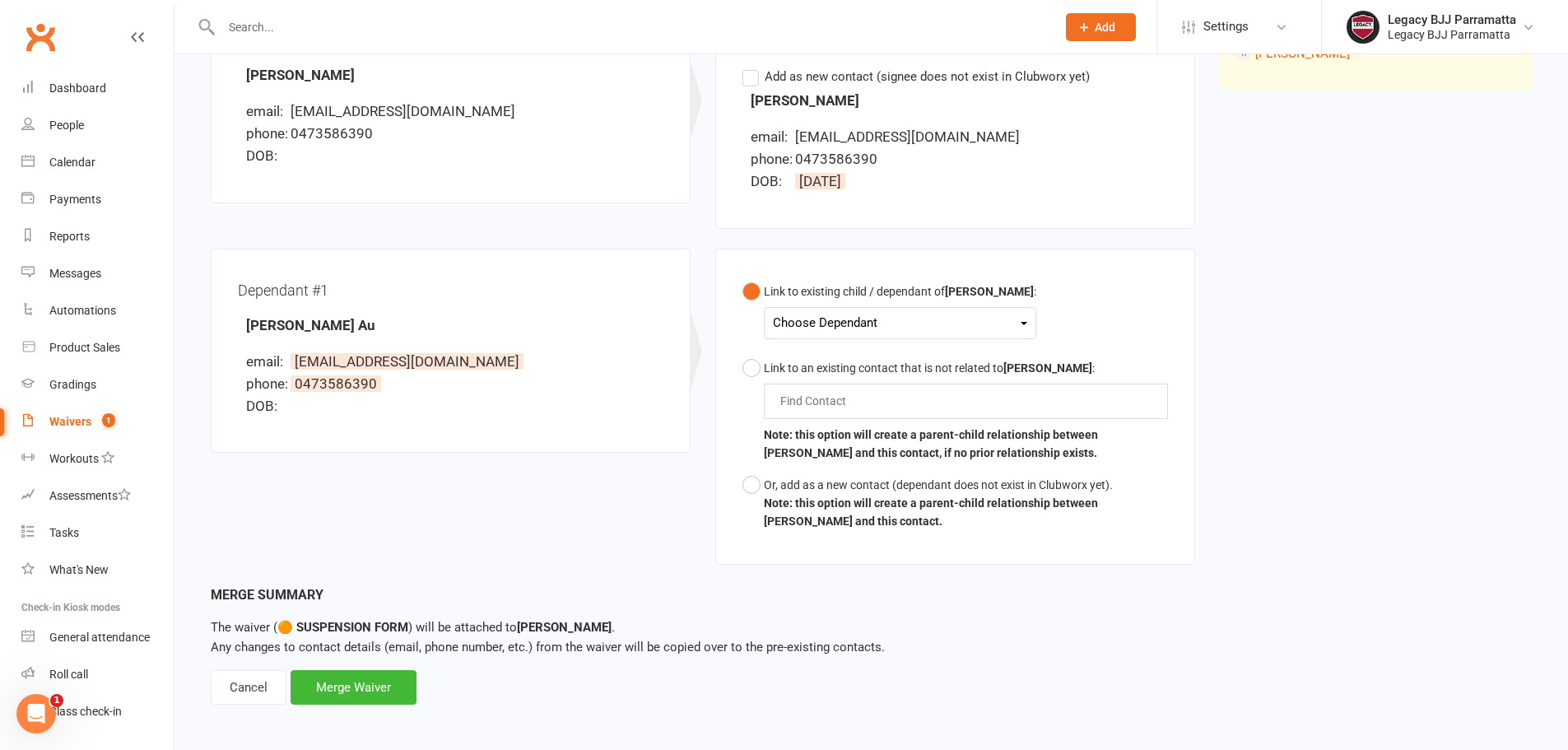
scroll to position [264, 0]
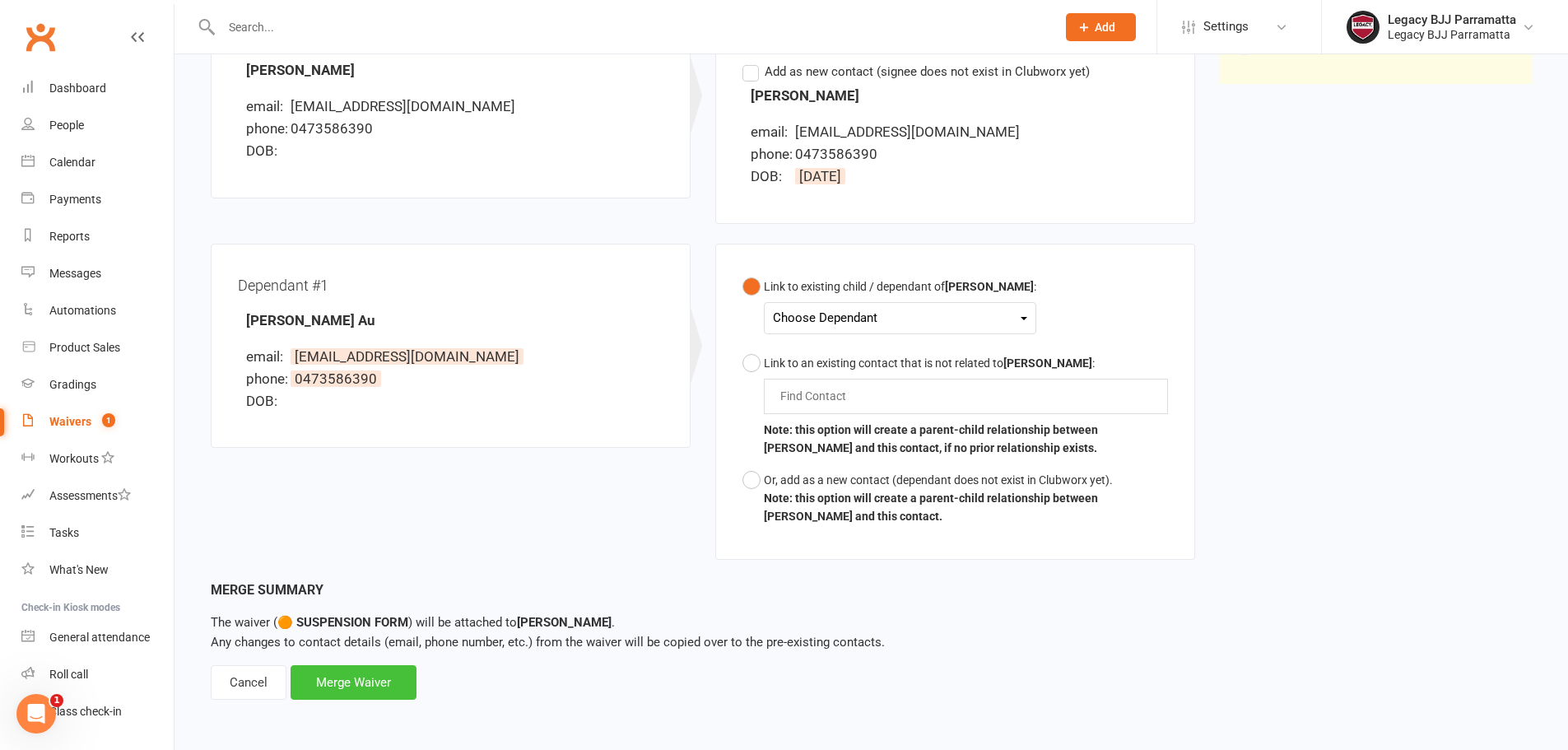
click at [400, 685] on div "Merge Waiver" at bounding box center [353, 682] width 126 height 35
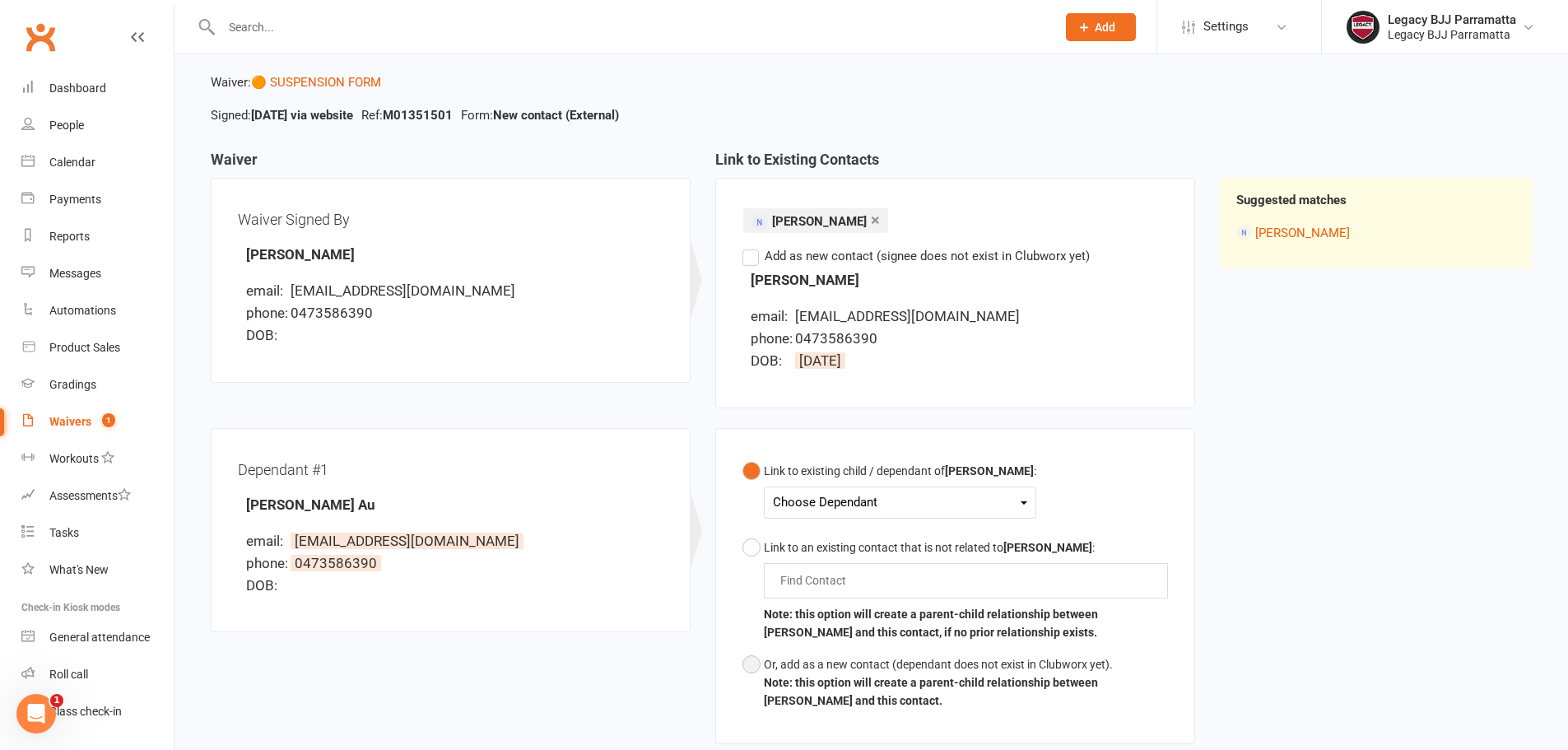
scroll to position [17, 0]
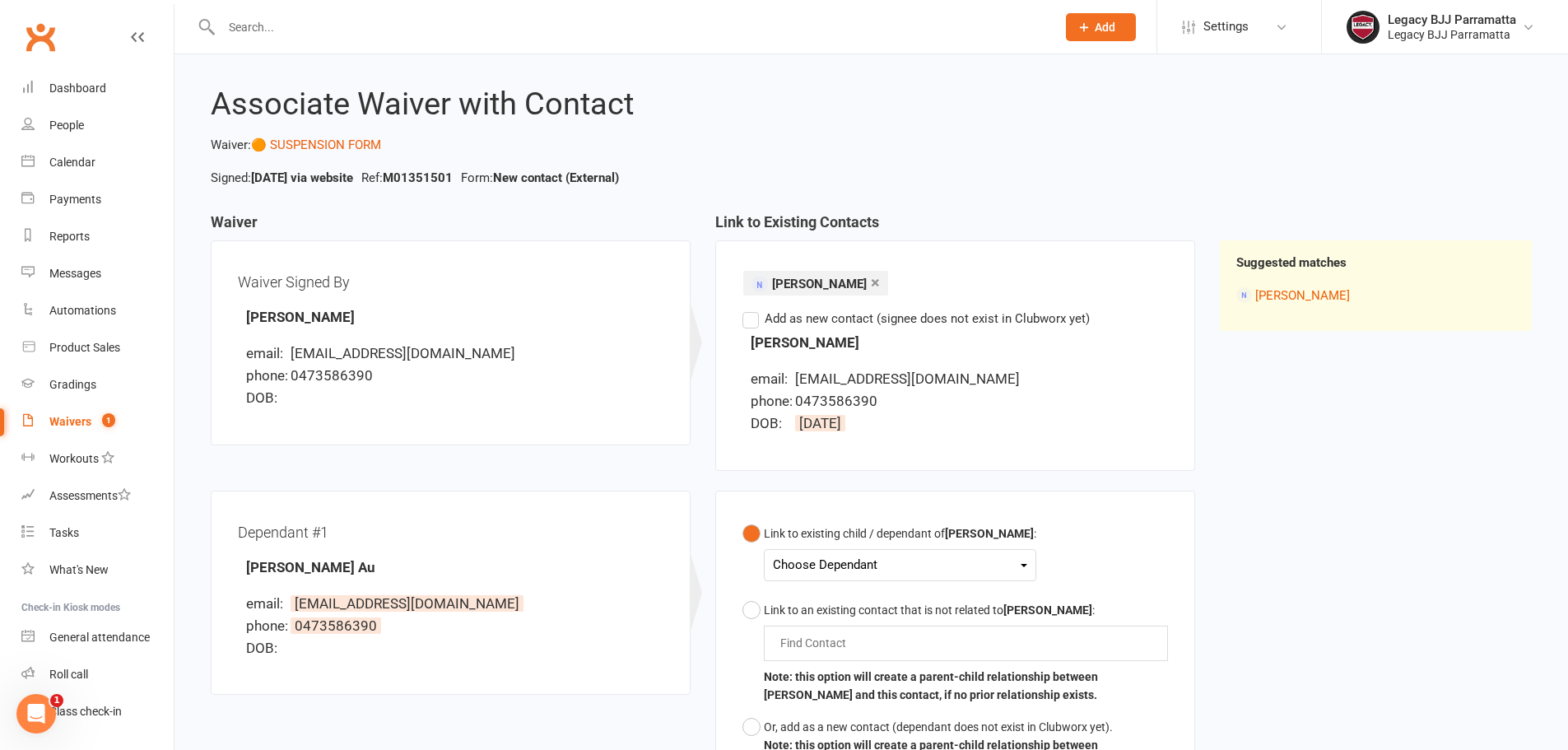
click at [1019, 326] on label "Add as new contact (signee does not exist in Clubworx yet)" at bounding box center [915, 318] width 347 height 20
click at [753, 309] on input "Add as new contact (signee does not exist in Clubworx yet)" at bounding box center [747, 309] width 10 height 0
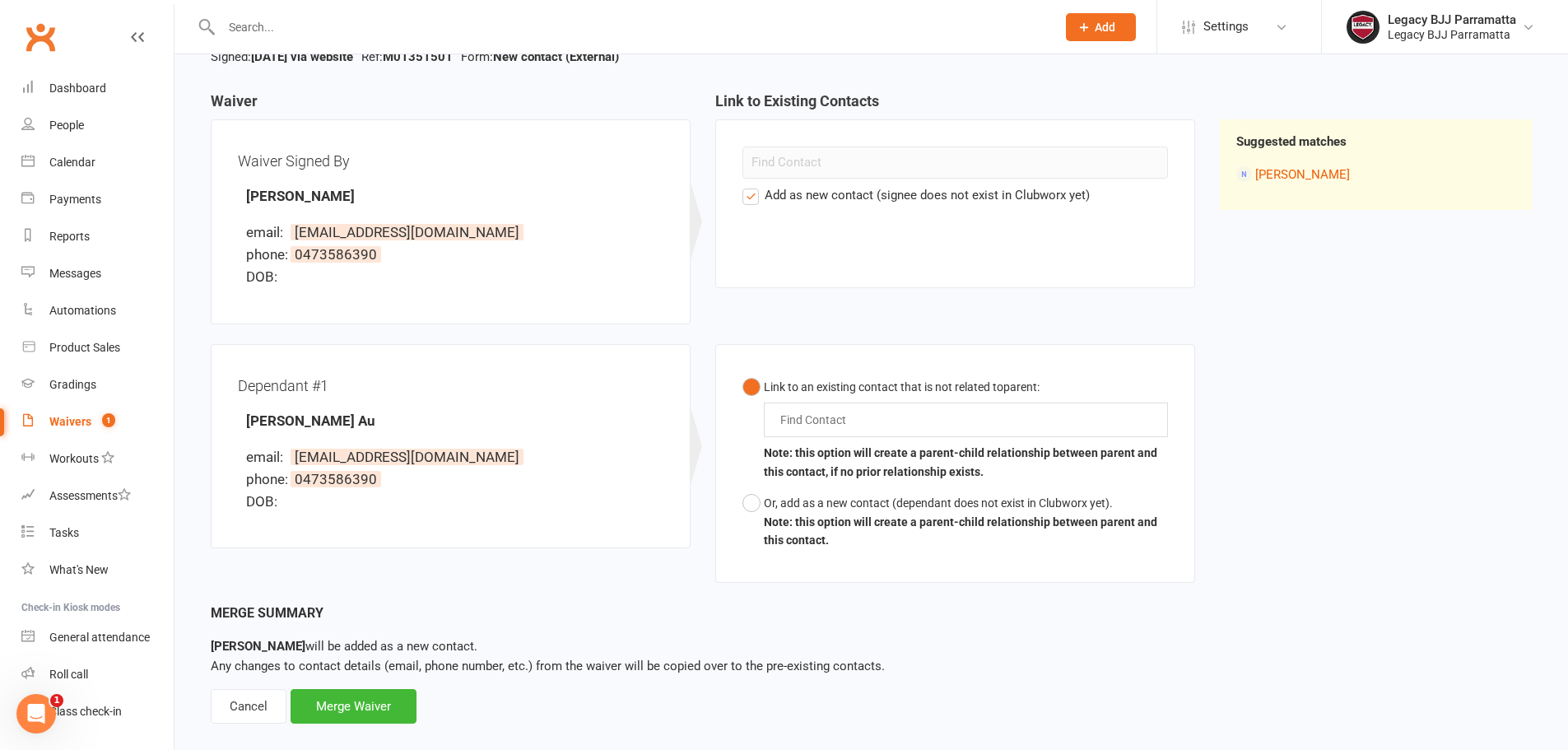
scroll to position [162, 0]
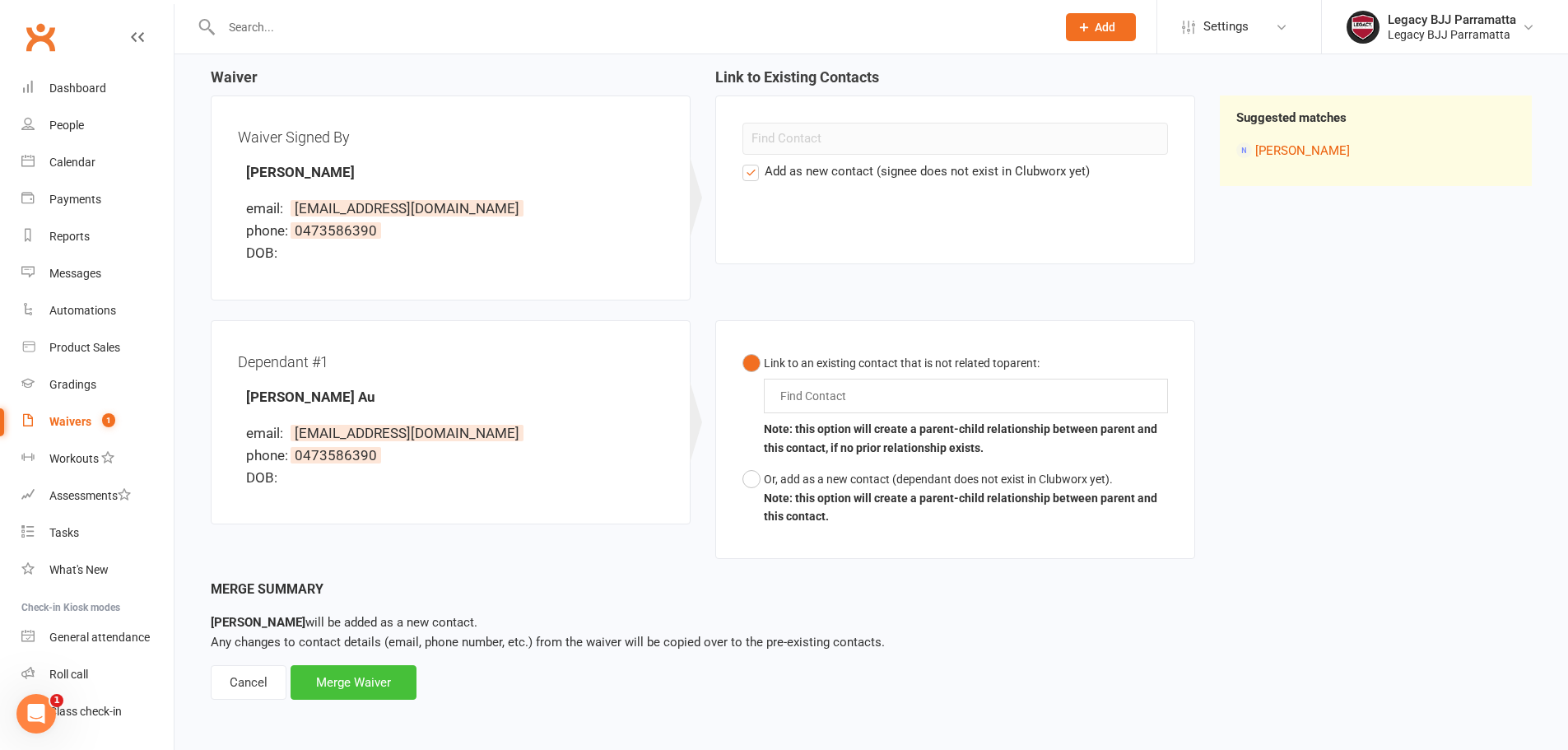
click at [385, 688] on div "Merge Waiver" at bounding box center [353, 682] width 126 height 35
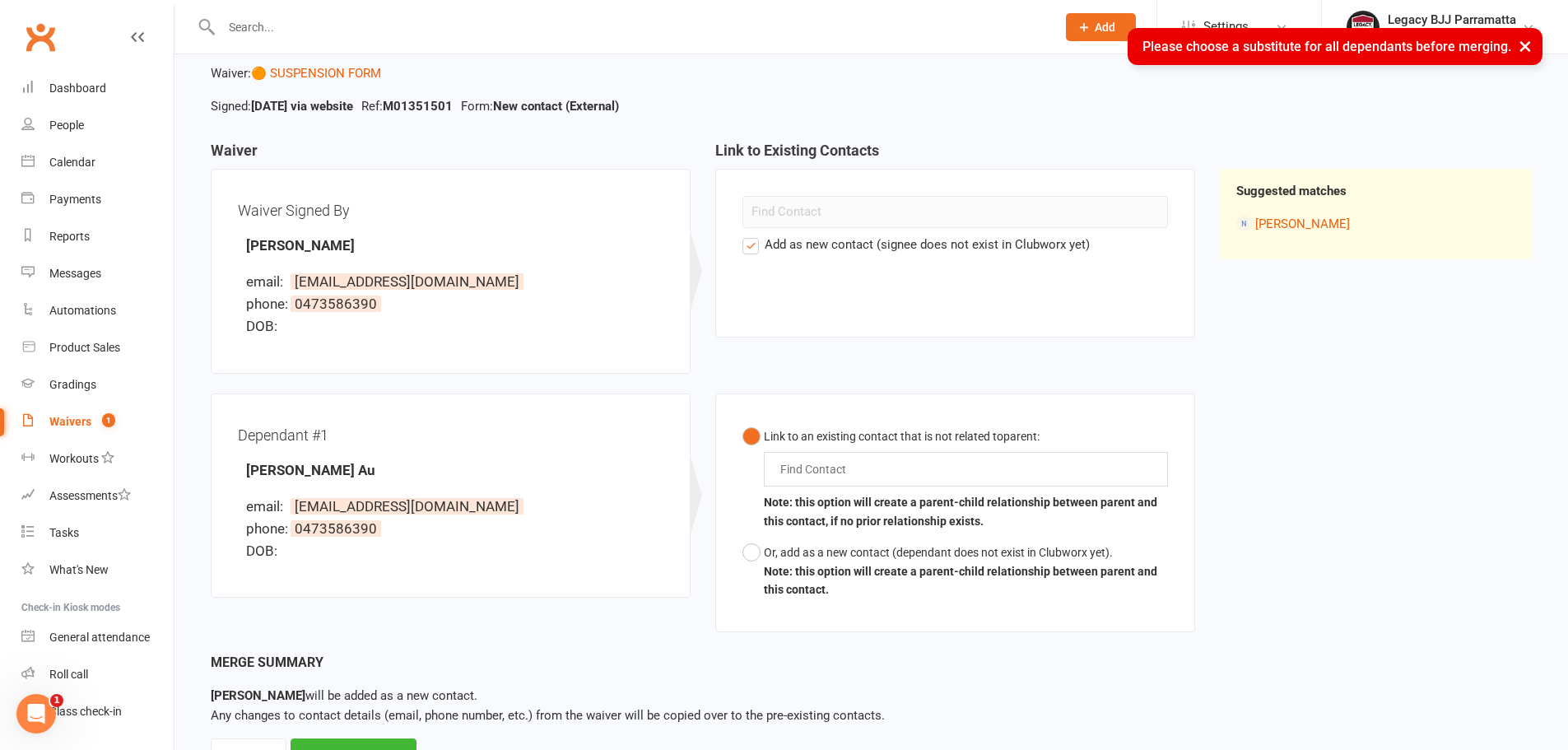
scroll to position [0, 0]
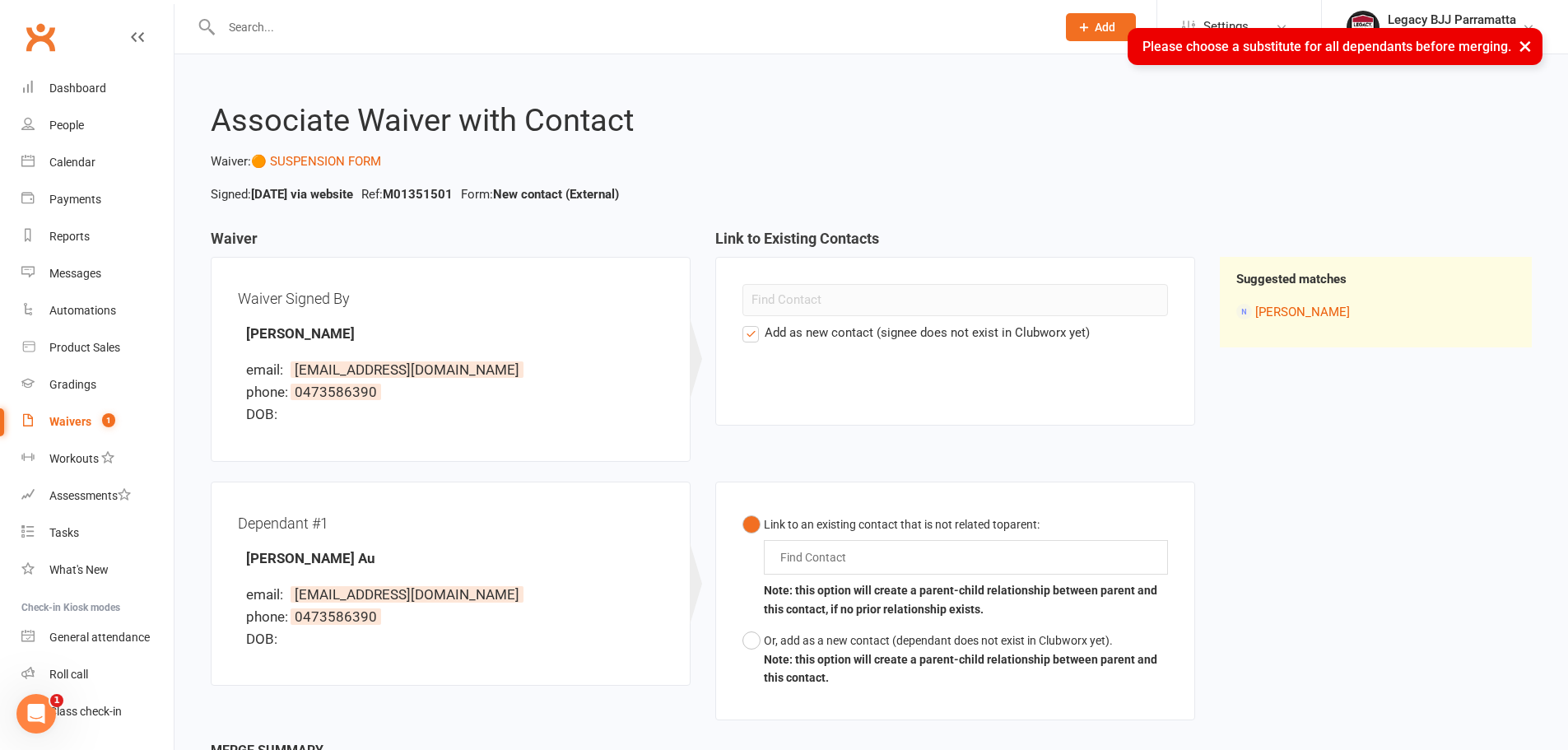
click at [910, 333] on label "Add as new contact (signee does not exist in Clubworx yet)" at bounding box center [915, 332] width 347 height 20
click at [753, 323] on input "Add as new contact (signee does not exist in Clubworx yet)" at bounding box center [747, 323] width 10 height 0
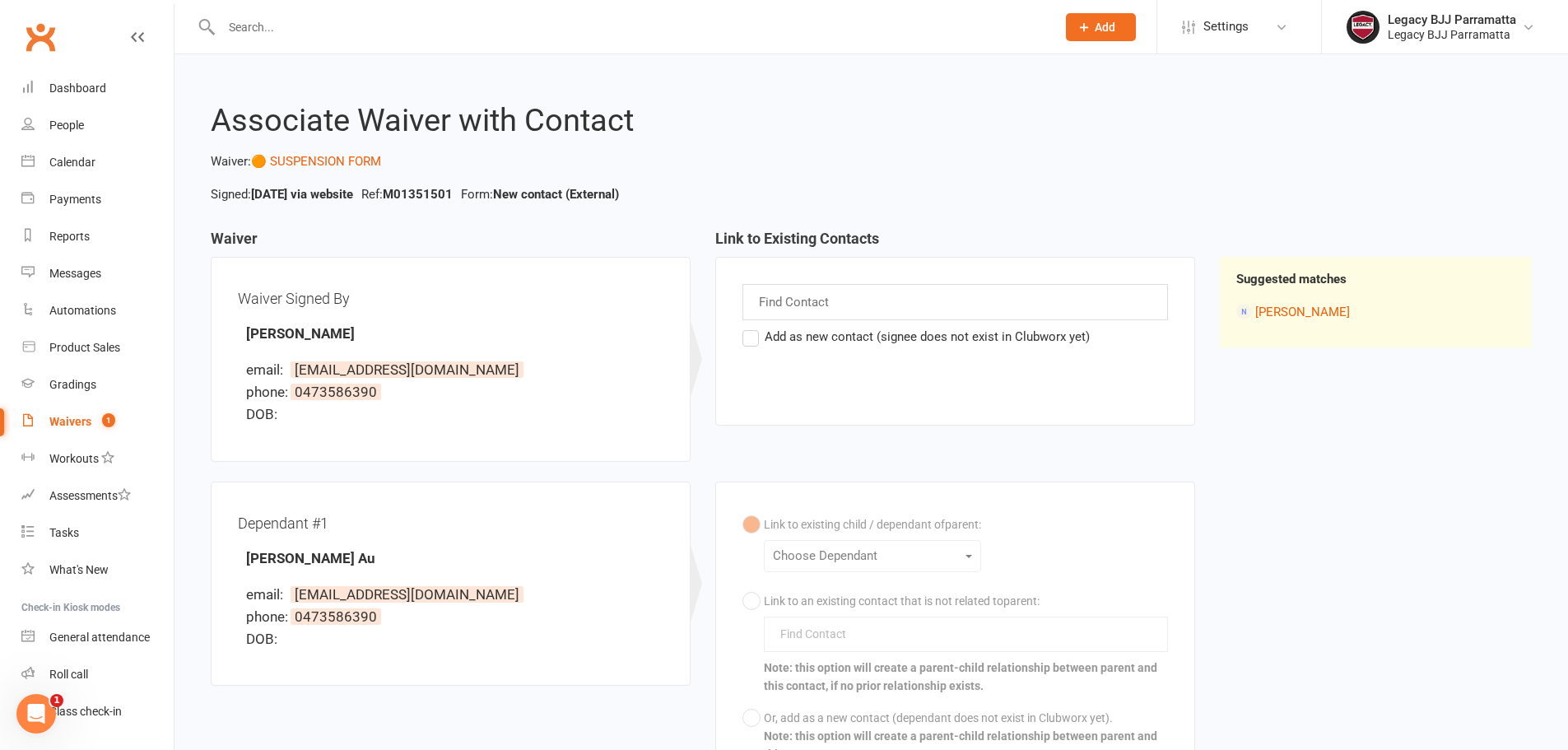
click at [899, 339] on label "Add as new contact (signee does not exist in Clubworx yet)" at bounding box center [915, 336] width 347 height 20
click at [753, 326] on input "Add as new contact (signee does not exist in Clubworx yet)" at bounding box center [747, 326] width 10 height 0
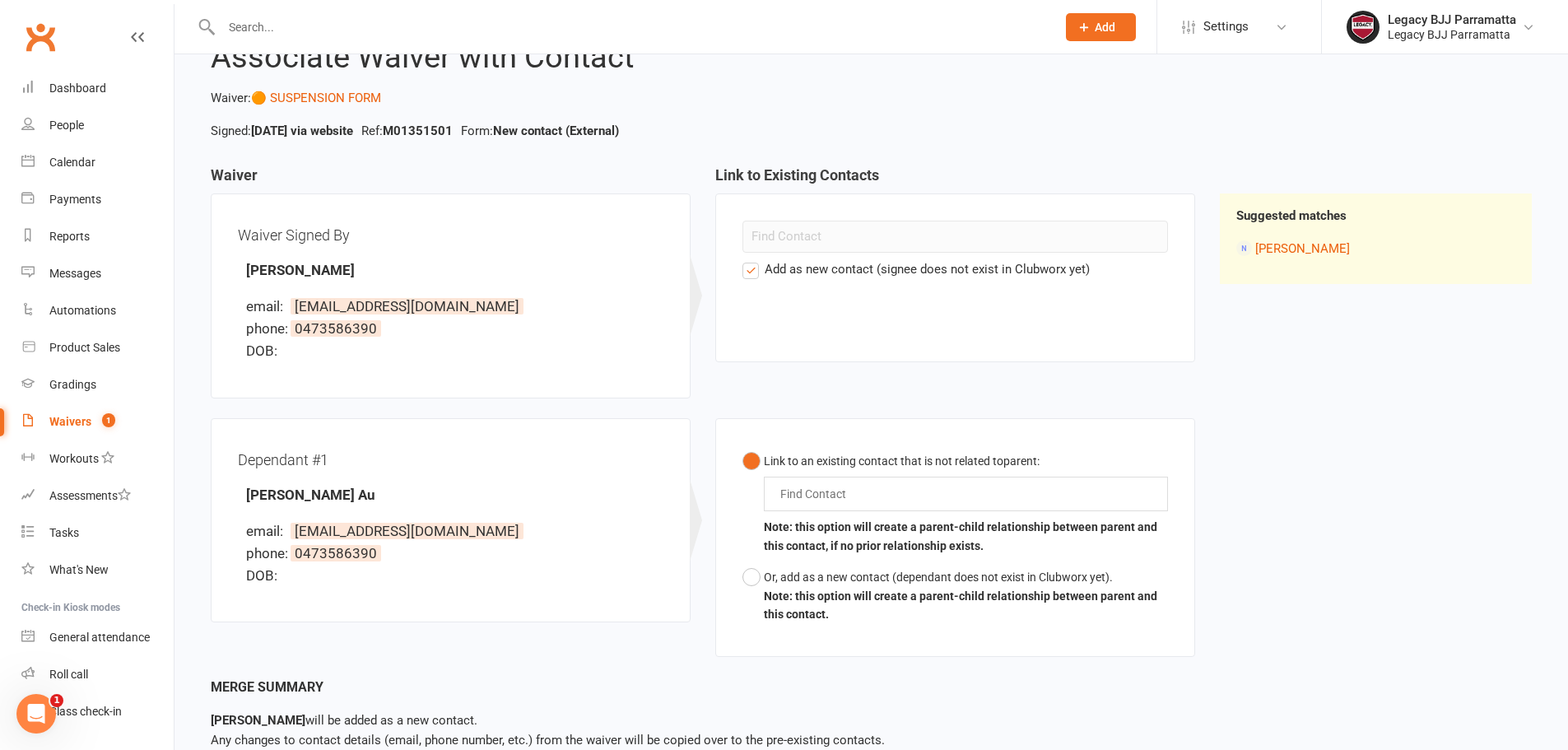
scroll to position [162, 0]
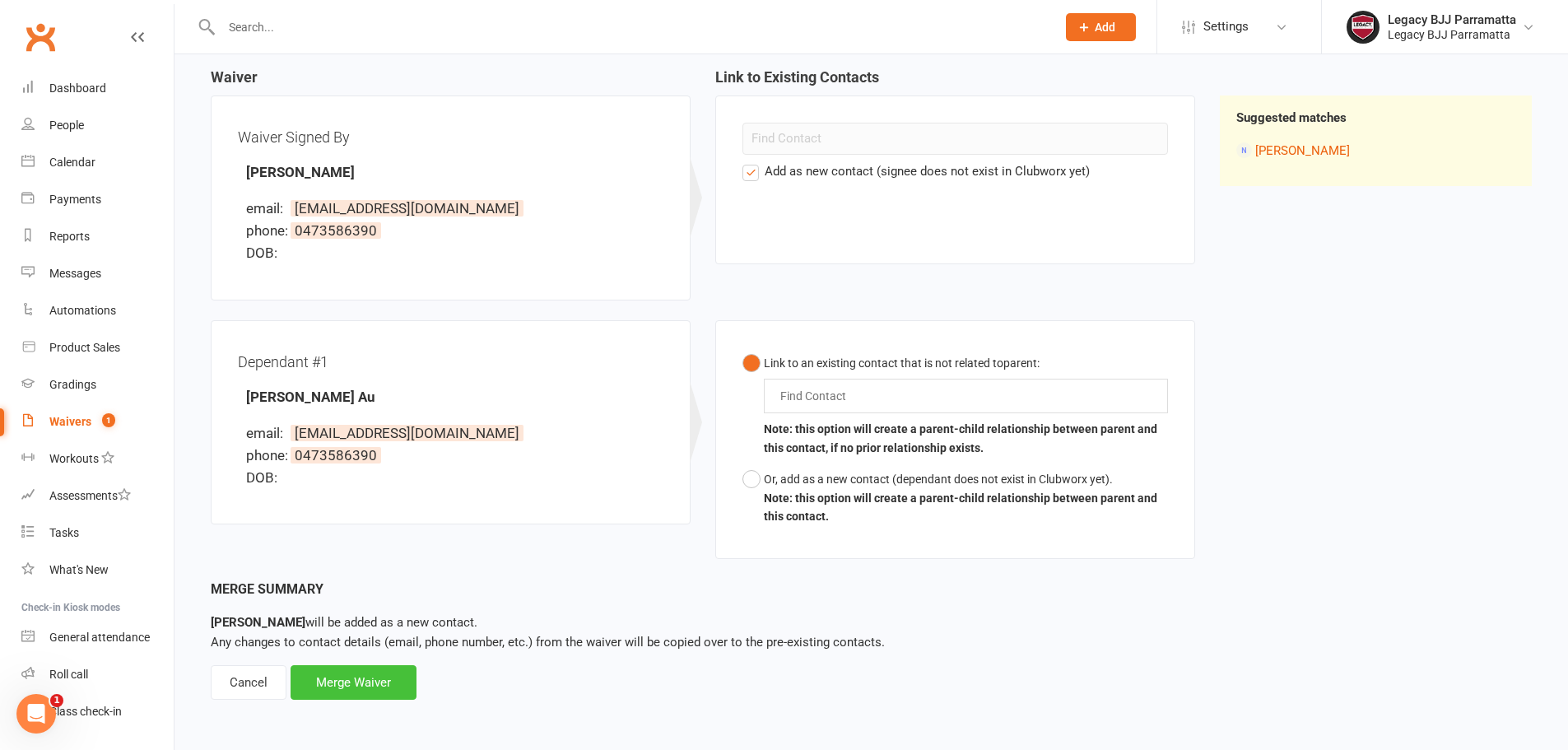
click at [361, 682] on div "Merge Waiver" at bounding box center [353, 682] width 126 height 35
click at [888, 395] on div "Find Contact" at bounding box center [966, 396] width 404 height 35
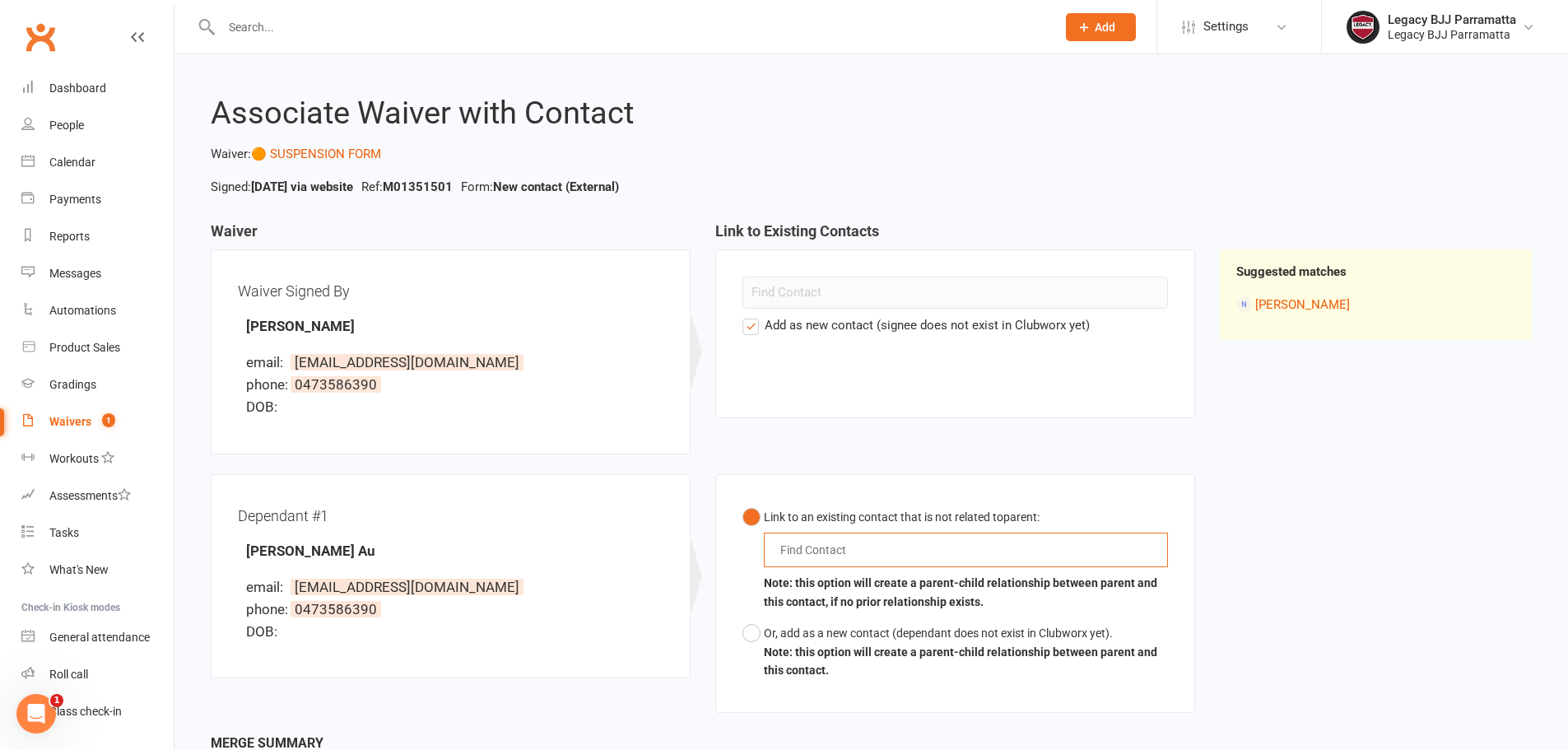
scroll to position [0, 0]
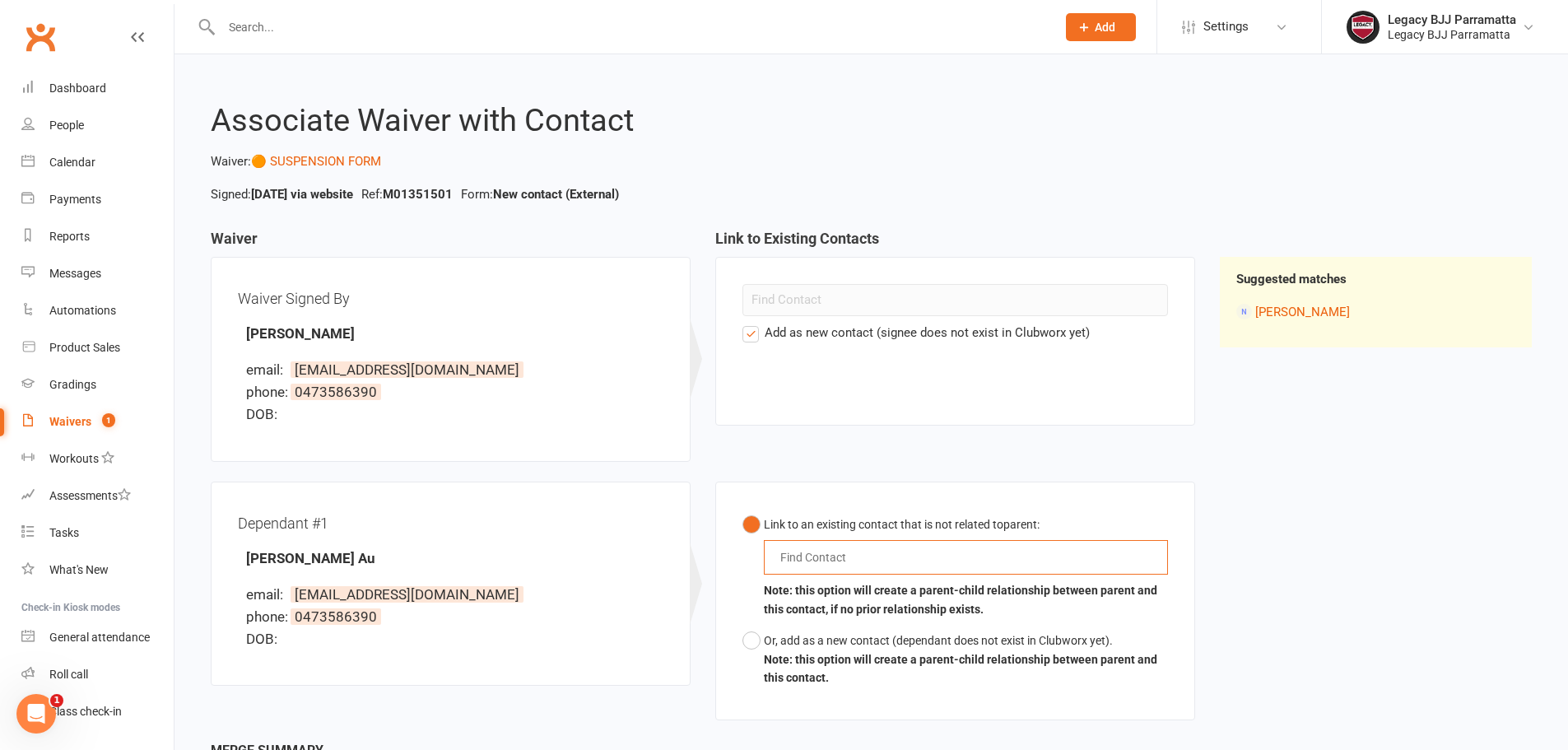
click at [832, 332] on label "Add as new contact (signee does not exist in Clubworx yet)" at bounding box center [915, 332] width 347 height 20
click at [753, 323] on input "Add as new contact (signee does not exist in Clubworx yet)" at bounding box center [747, 323] width 10 height 0
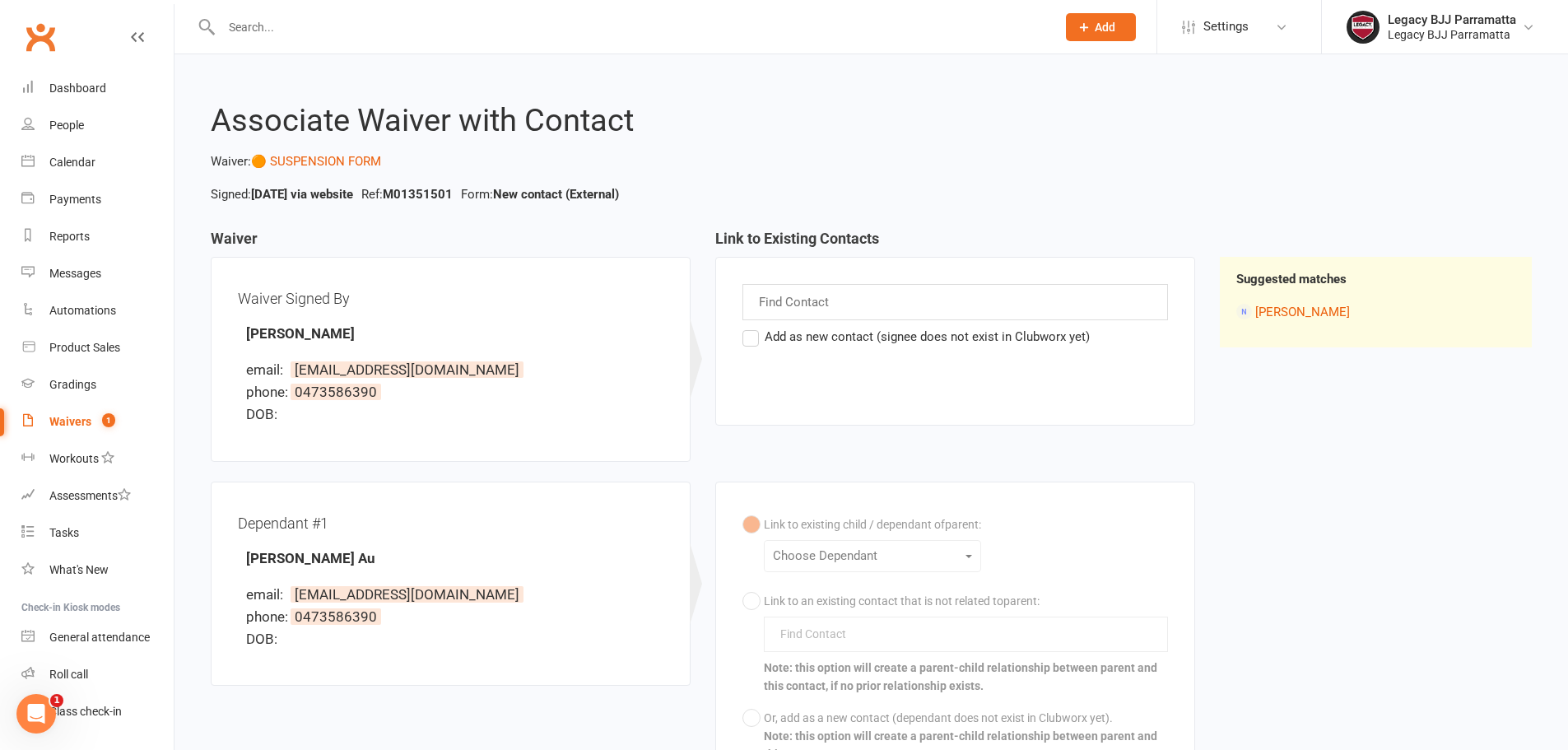
click at [64, 415] on div "Waivers" at bounding box center [70, 422] width 42 height 13
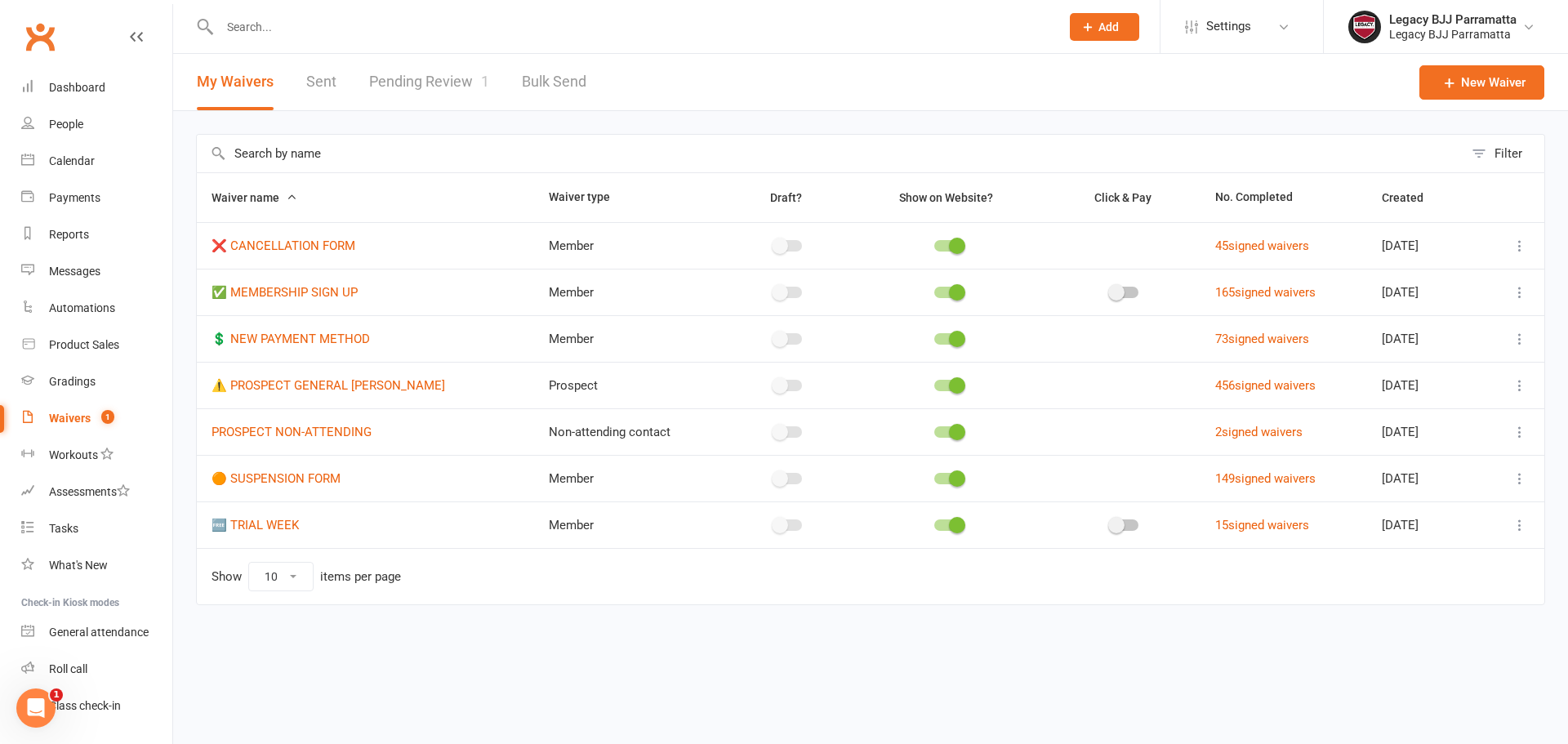
click at [365, 58] on div "My Waivers Sent Pending Review 1 Bulk Send" at bounding box center [392, 82] width 437 height 57
click at [382, 70] on link "Pending Review 1" at bounding box center [429, 82] width 120 height 57
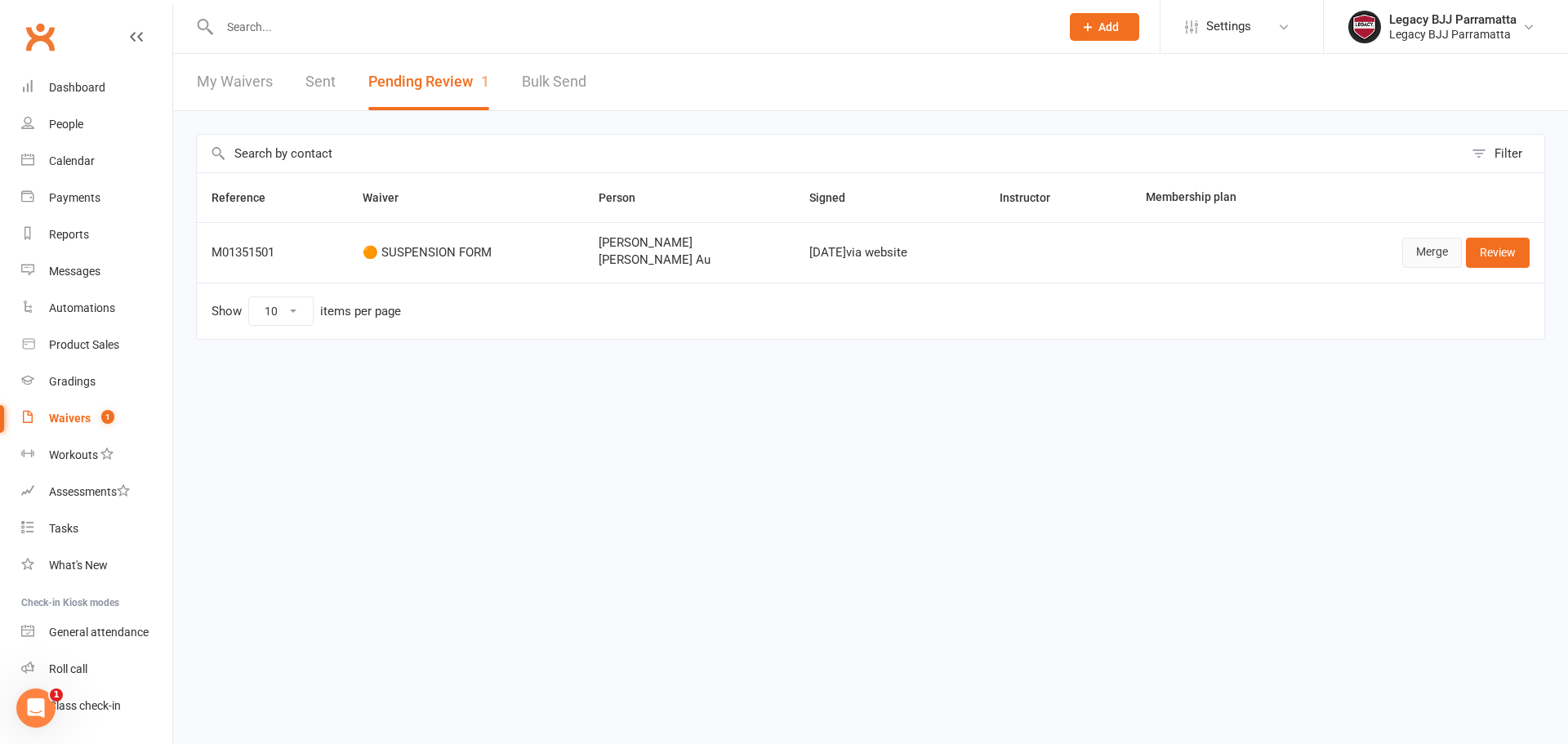
click at [1420, 260] on link "Merge" at bounding box center [1432, 252] width 59 height 30
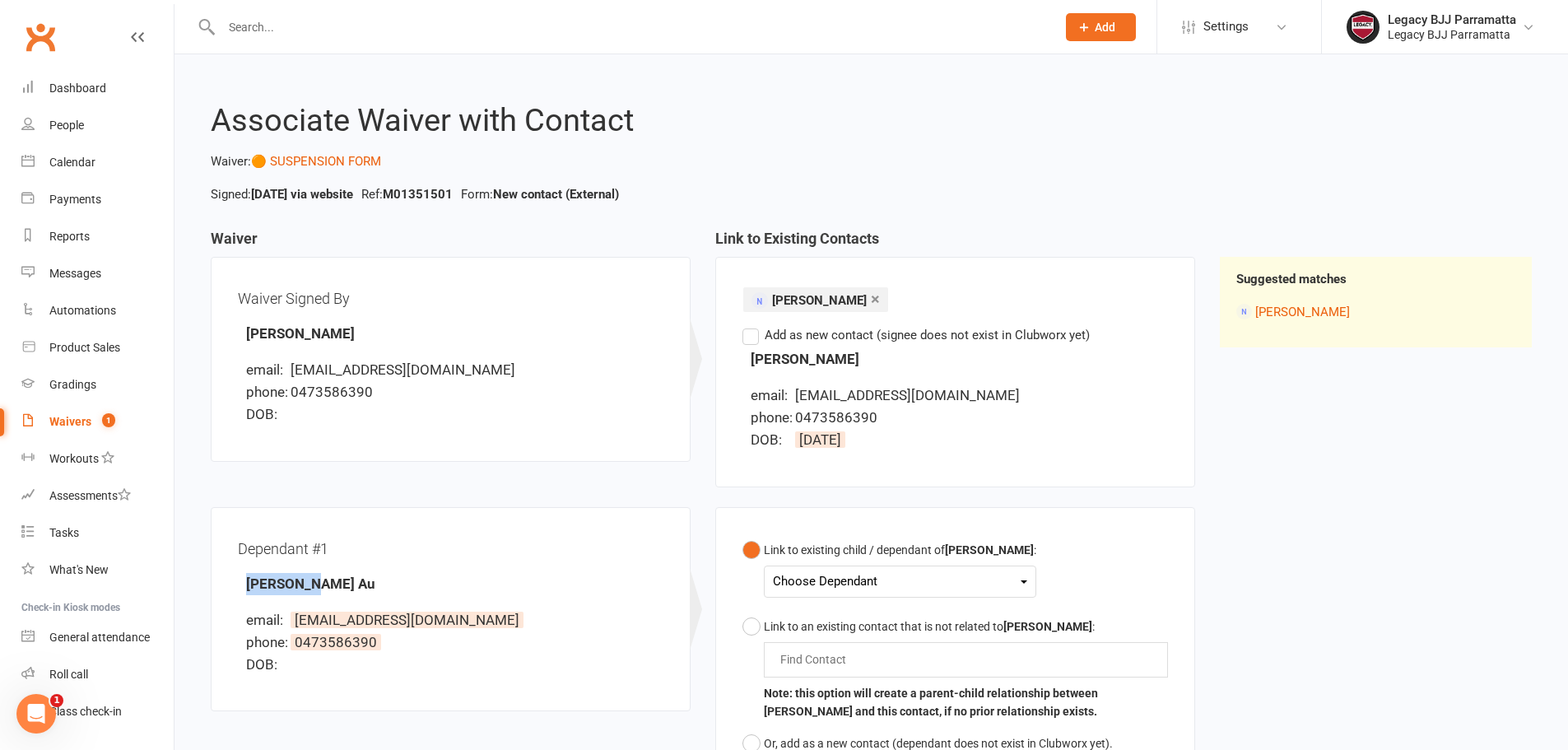
drag, startPoint x: 323, startPoint y: 583, endPoint x: 230, endPoint y: 584, distance: 93.0
click at [230, 584] on div "Dependant #1 Hau Yu Au email: fauhau9385@gmail.com phone: 0473586390 DOB:" at bounding box center [450, 609] width 480 height 205
copy strong "[PERSON_NAME] Au"
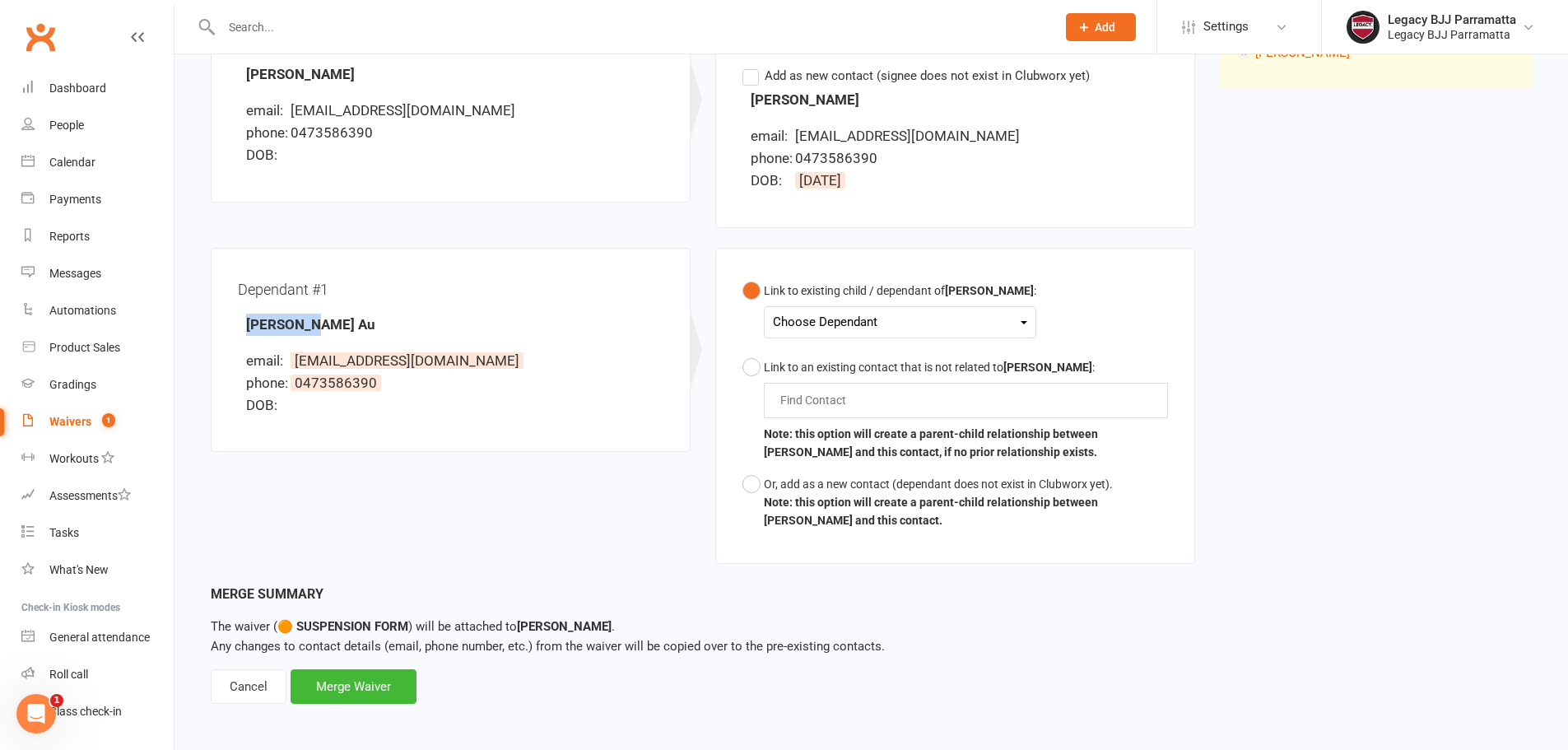
scroll to position [264, 0]
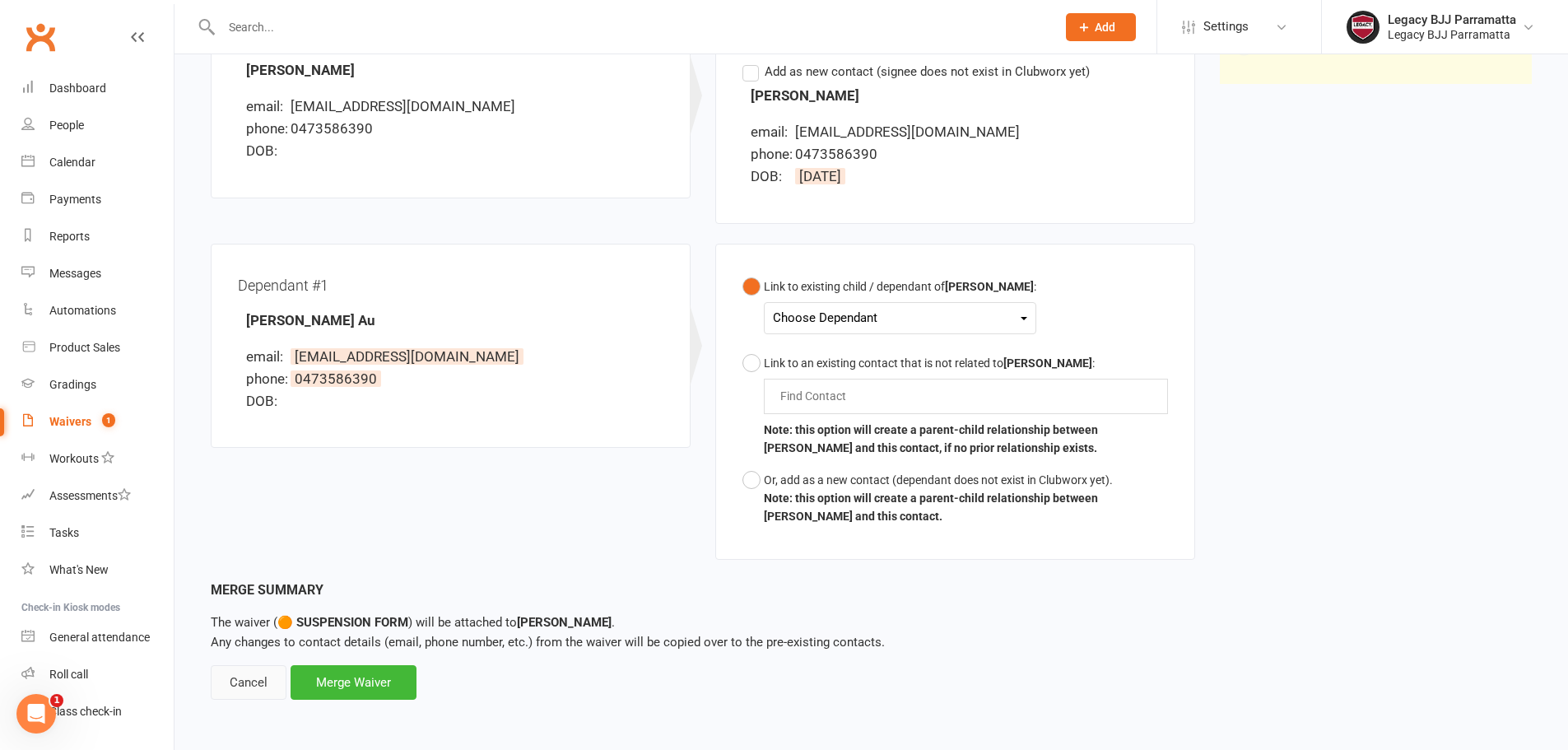
click at [265, 680] on div "Cancel" at bounding box center [248, 682] width 76 height 35
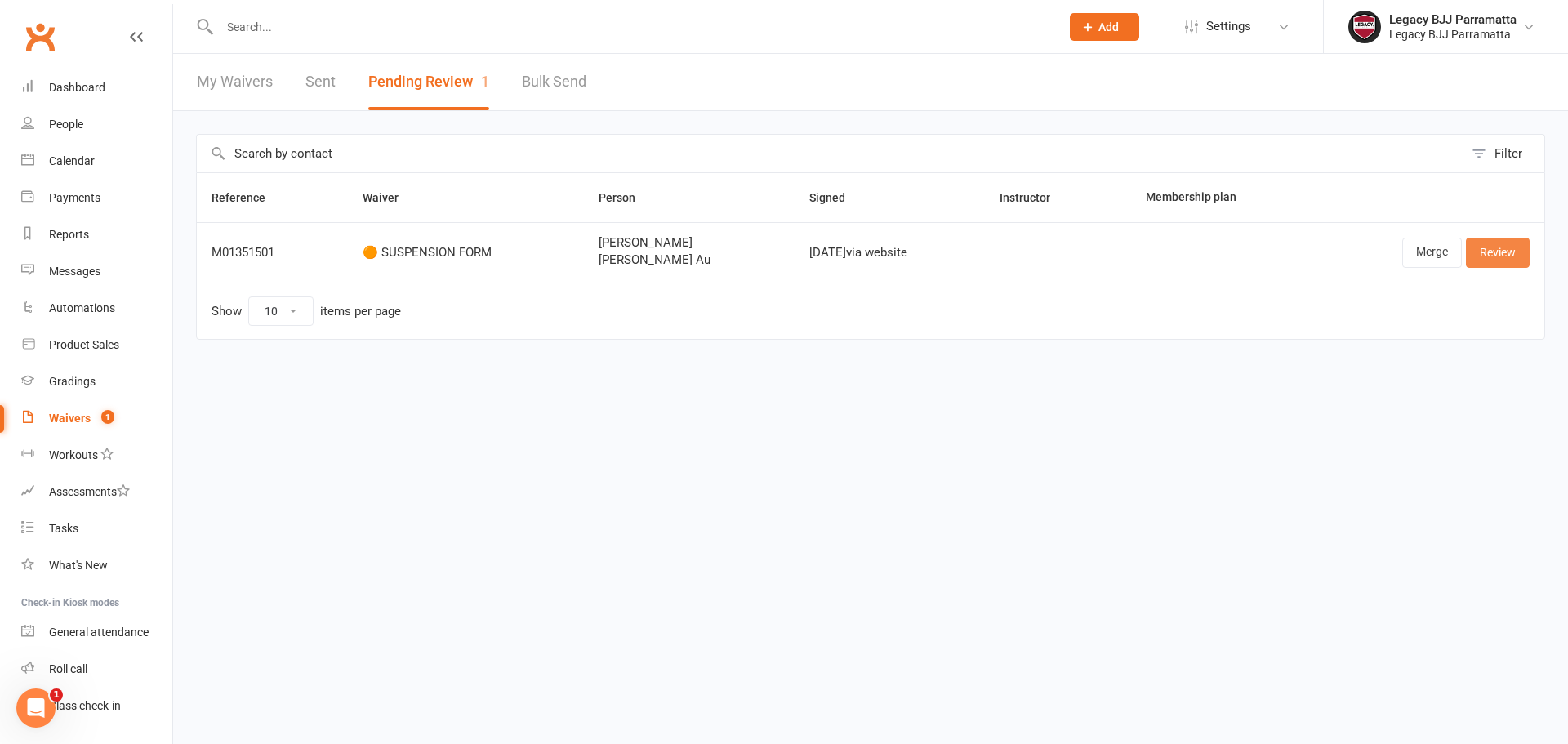
click at [1489, 263] on link "Review" at bounding box center [1497, 252] width 64 height 30
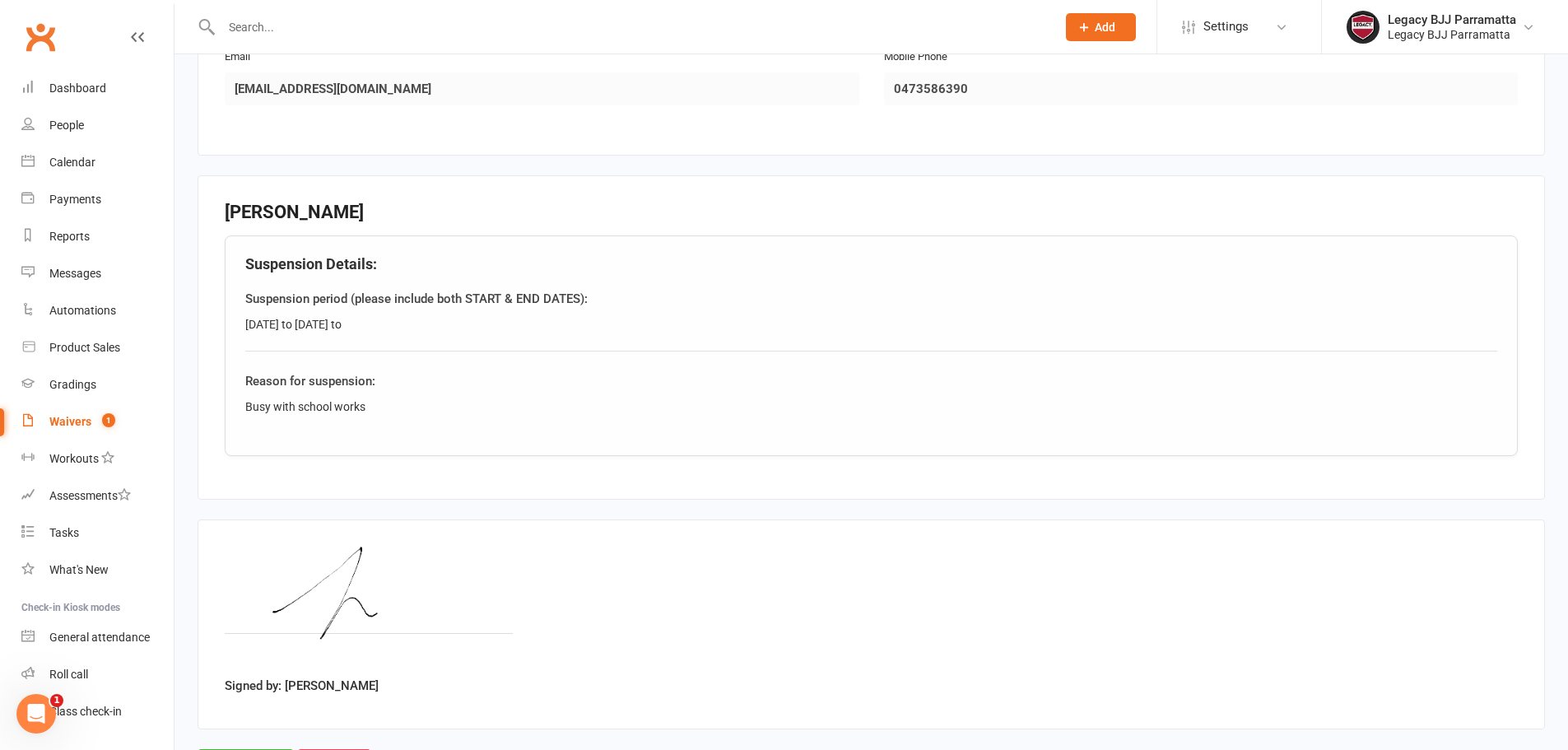
scroll to position [966, 0]
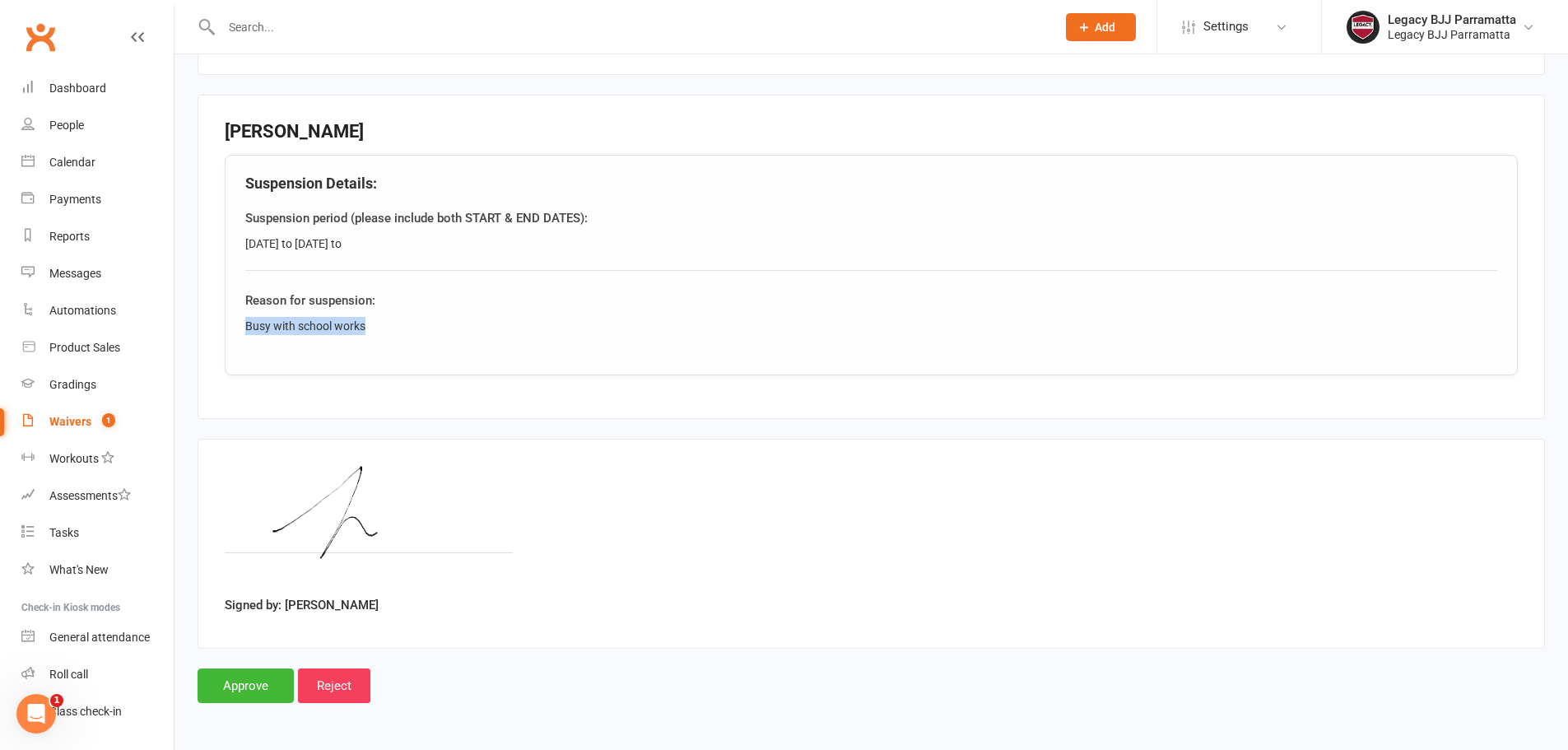
drag, startPoint x: 382, startPoint y: 325, endPoint x: 245, endPoint y: 323, distance: 137.0
click at [245, 323] on div "Busy with school works" at bounding box center [870, 325] width 1252 height 18
copy div "Busy with school works"
click at [252, 108] on fieldset "Andy Au Suspension Details: Suspension period (please include both START & END …" at bounding box center [870, 256] width 1347 height 325
click at [254, 127] on h3 "[PERSON_NAME]" at bounding box center [870, 131] width 1293 height 20
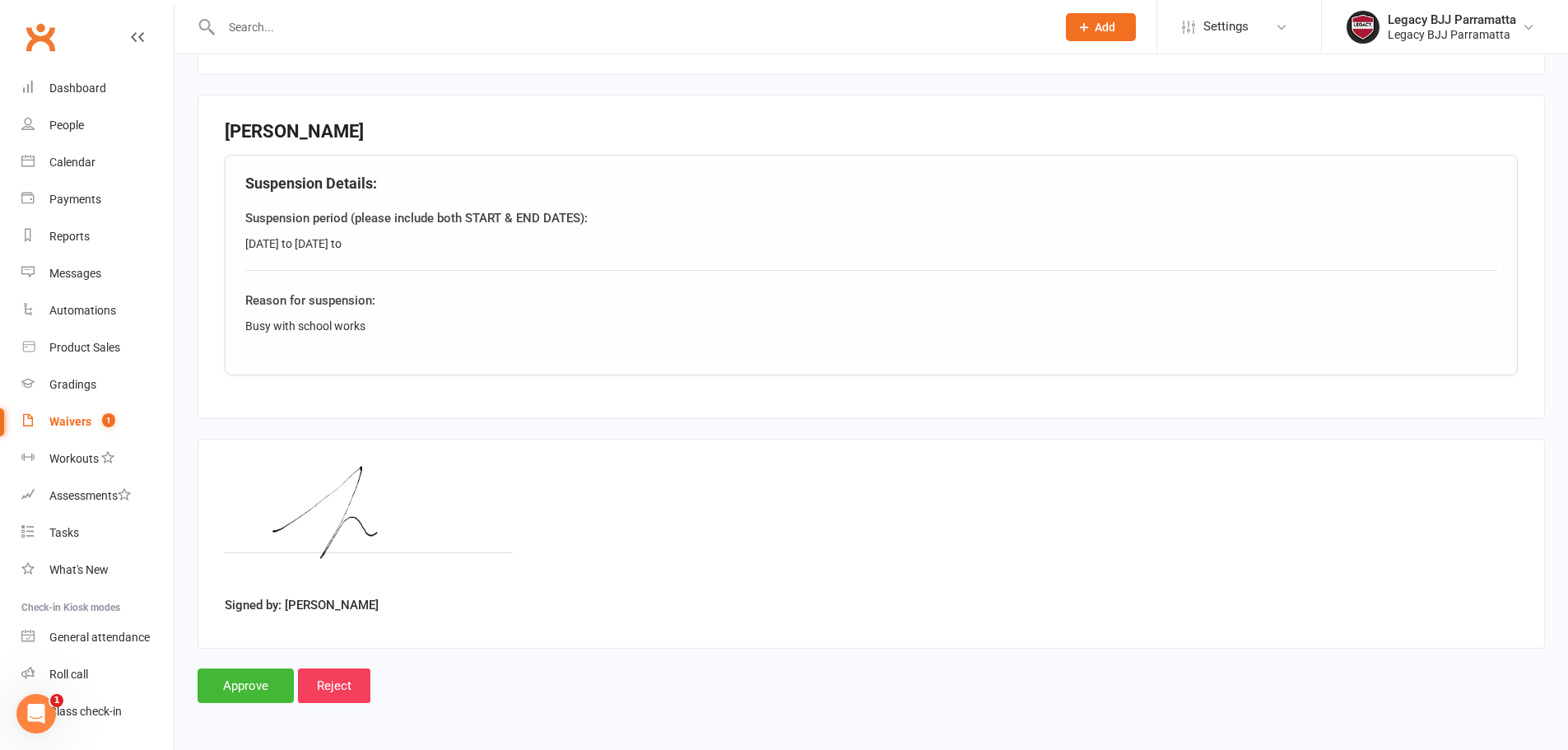
click at [281, 23] on input "text" at bounding box center [629, 27] width 827 height 23
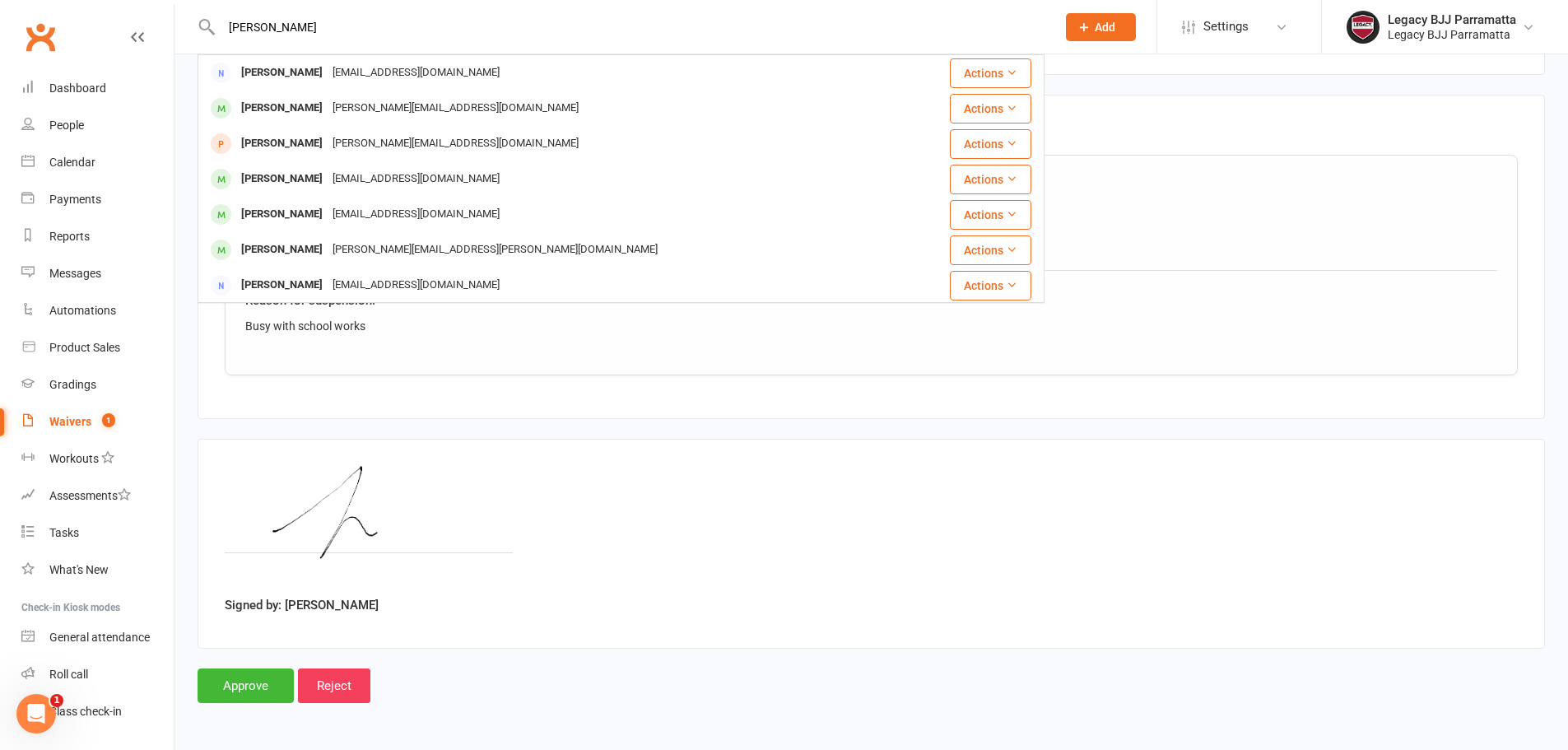
type input "andy au"
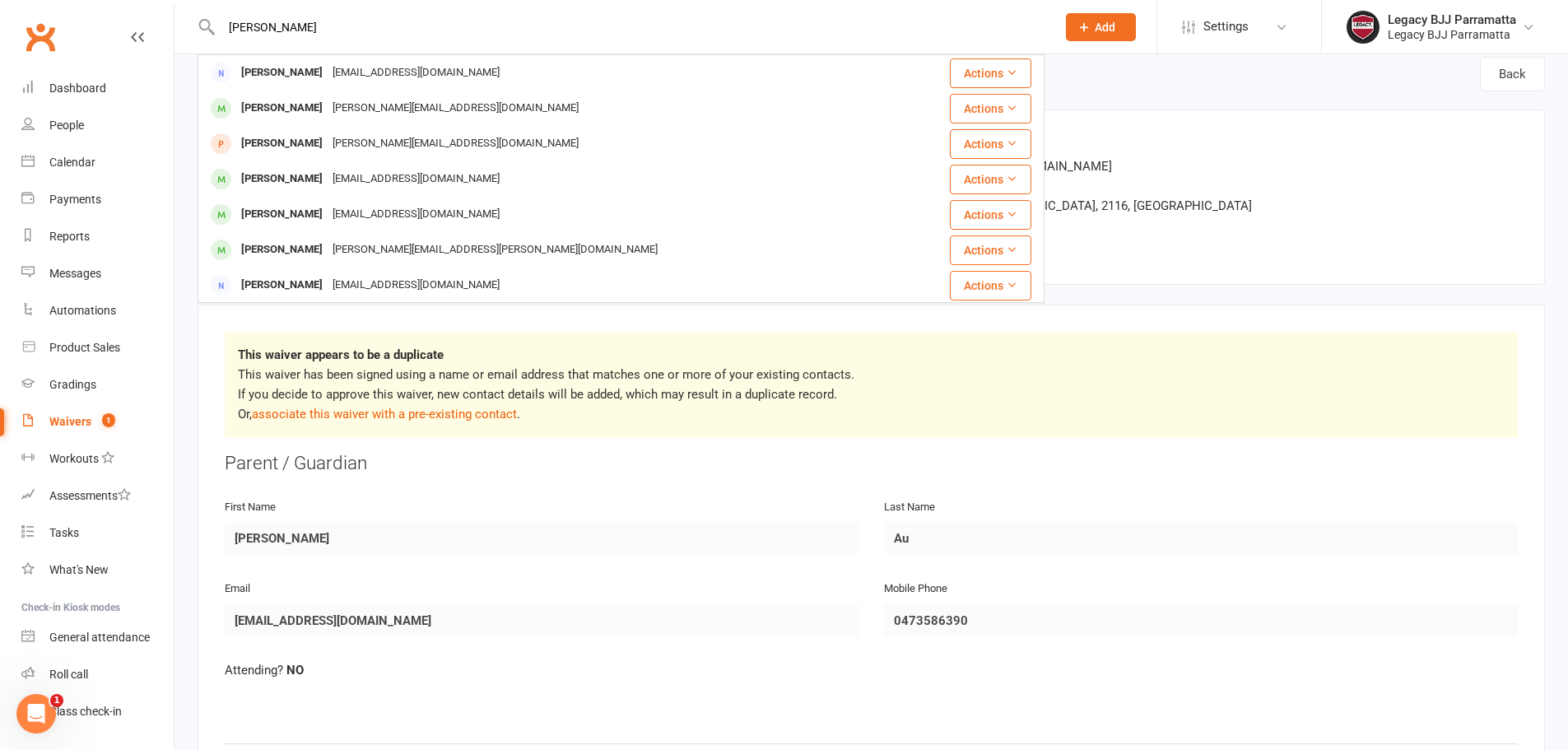
scroll to position [0, 0]
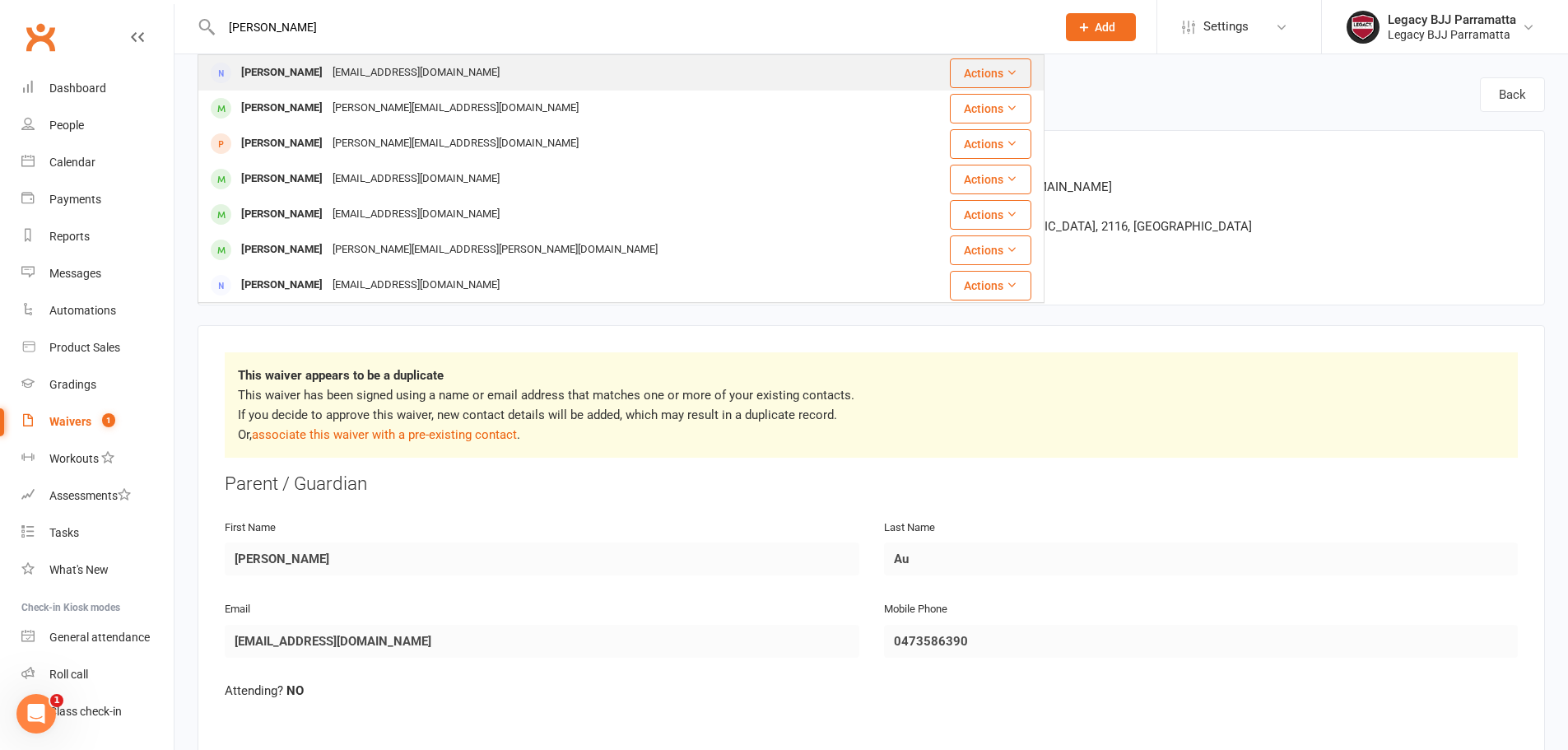
click at [340, 70] on div "[EMAIL_ADDRESS][DOMAIN_NAME]" at bounding box center [415, 73] width 177 height 24
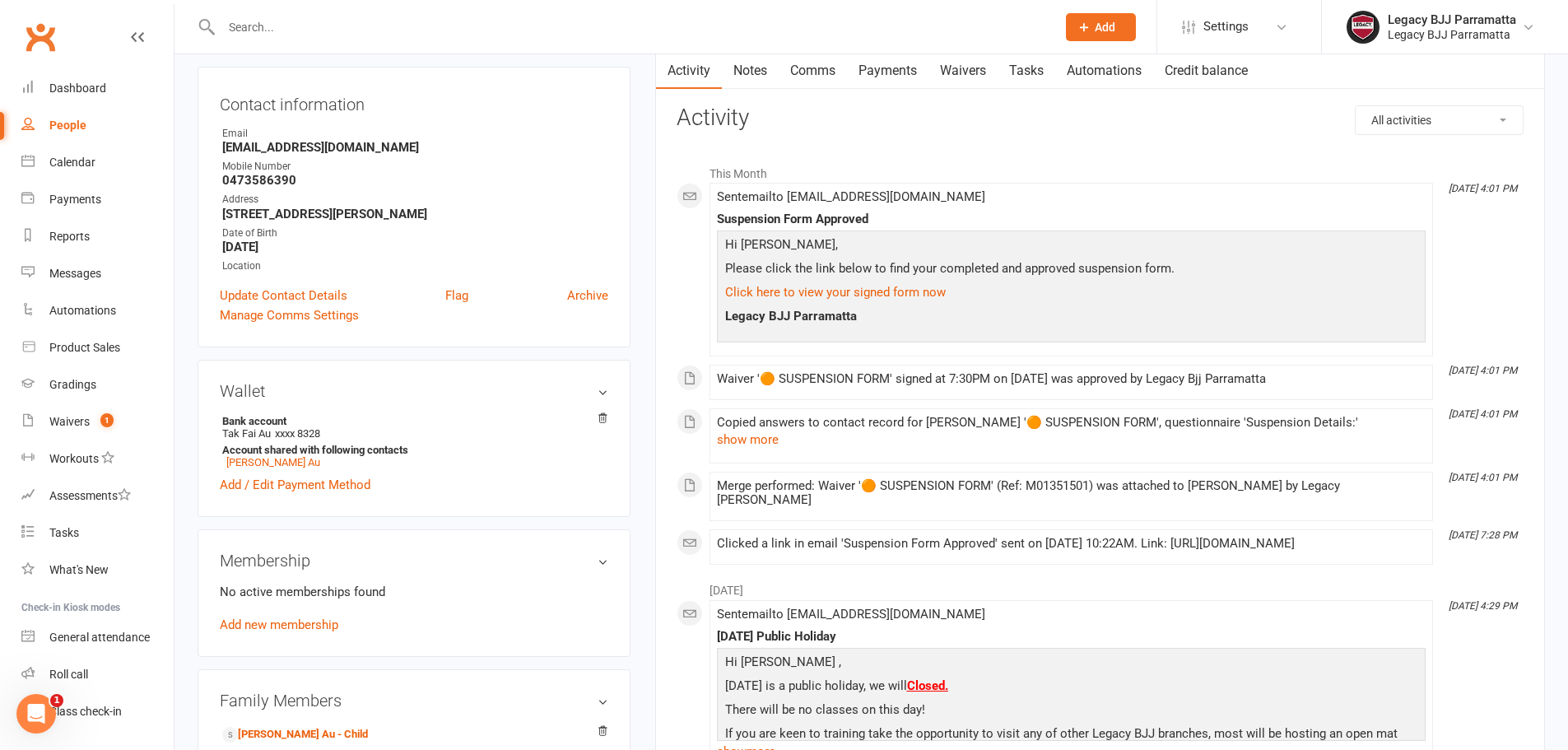
scroll to position [165, 0]
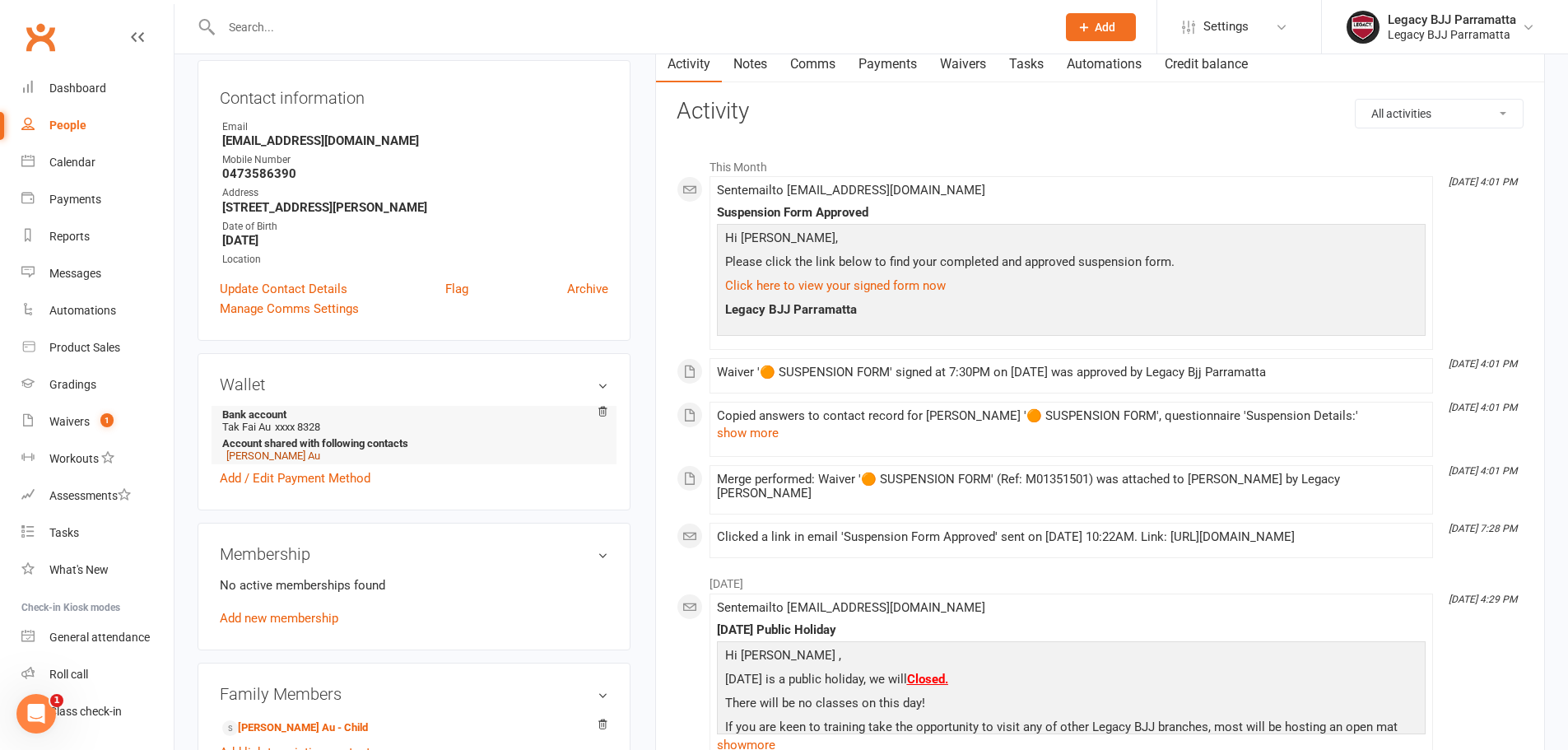
click at [257, 460] on link "[PERSON_NAME] Au" at bounding box center [273, 455] width 94 height 12
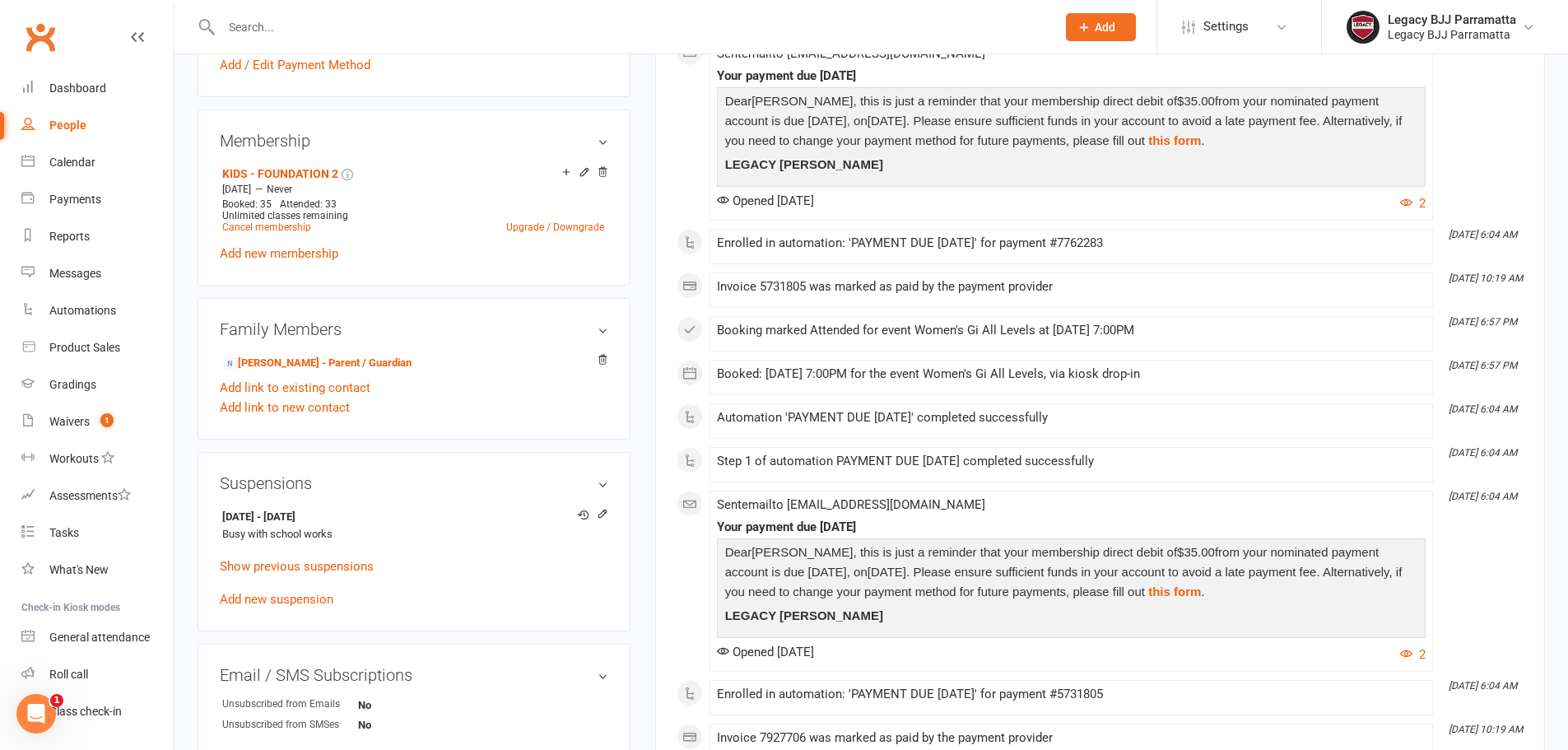
scroll to position [576, 0]
click at [87, 425] on div "Waivers" at bounding box center [69, 422] width 40 height 13
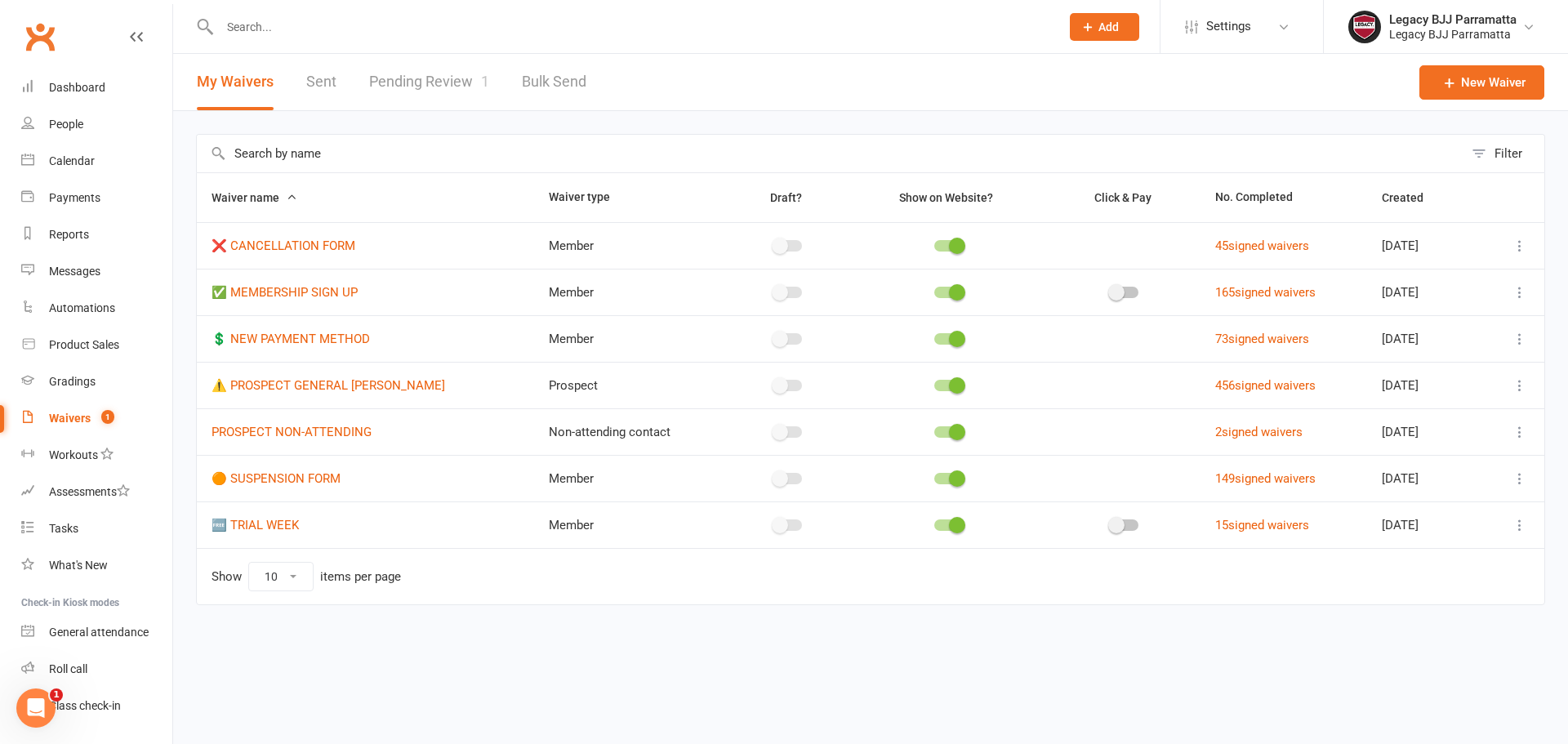
click at [386, 75] on link "Pending Review 1" at bounding box center [429, 82] width 120 height 57
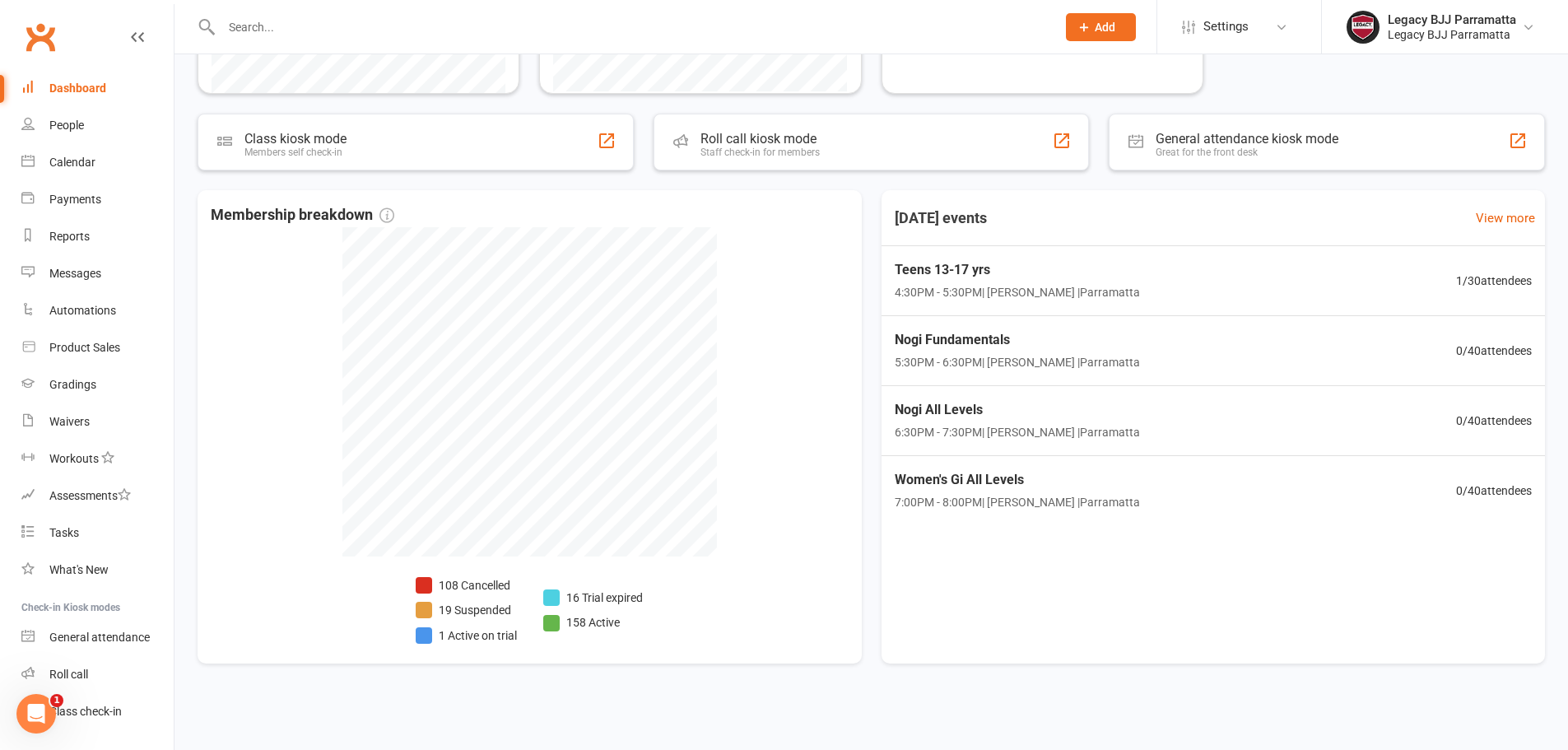
click at [717, 37] on input "text" at bounding box center [629, 27] width 827 height 23
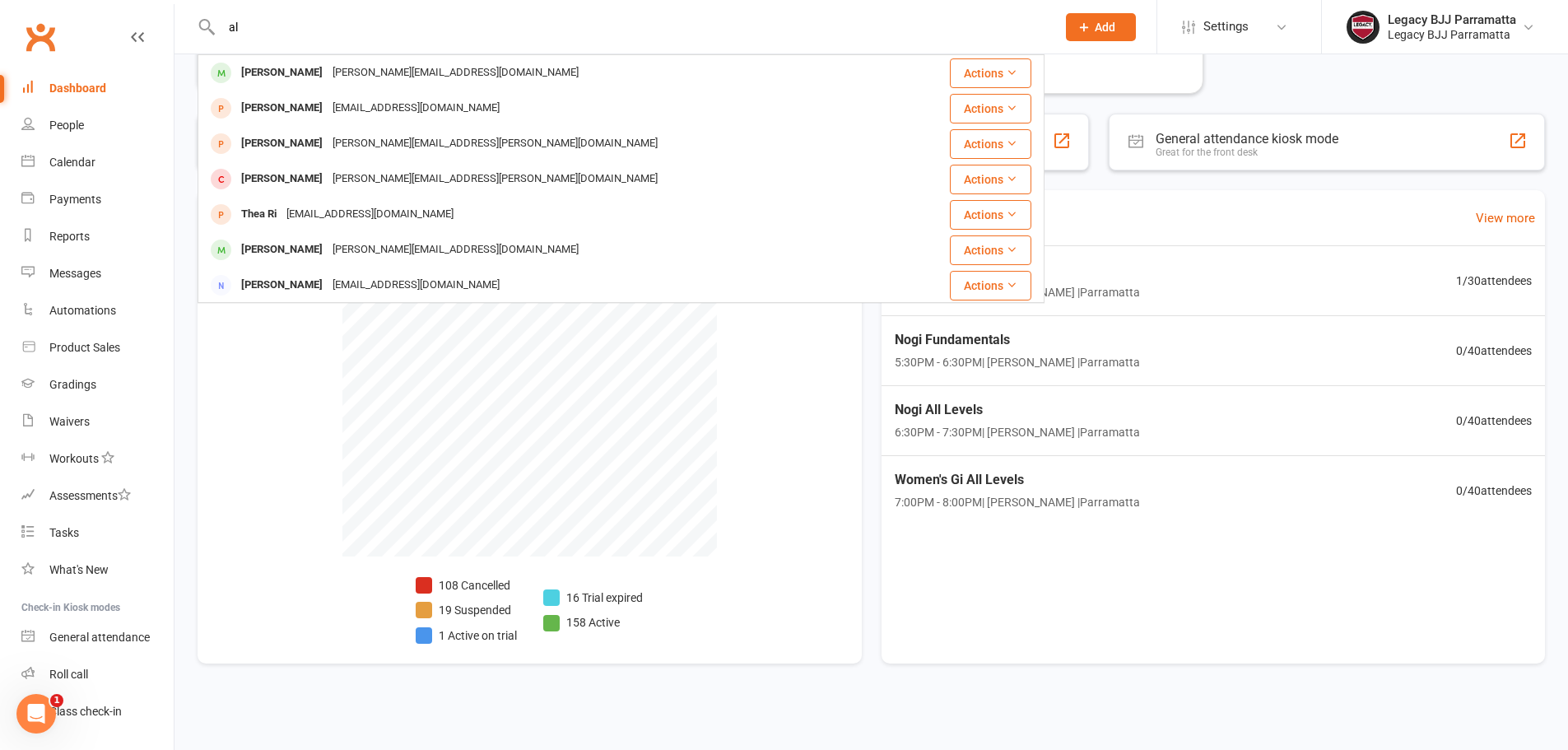
type input "a"
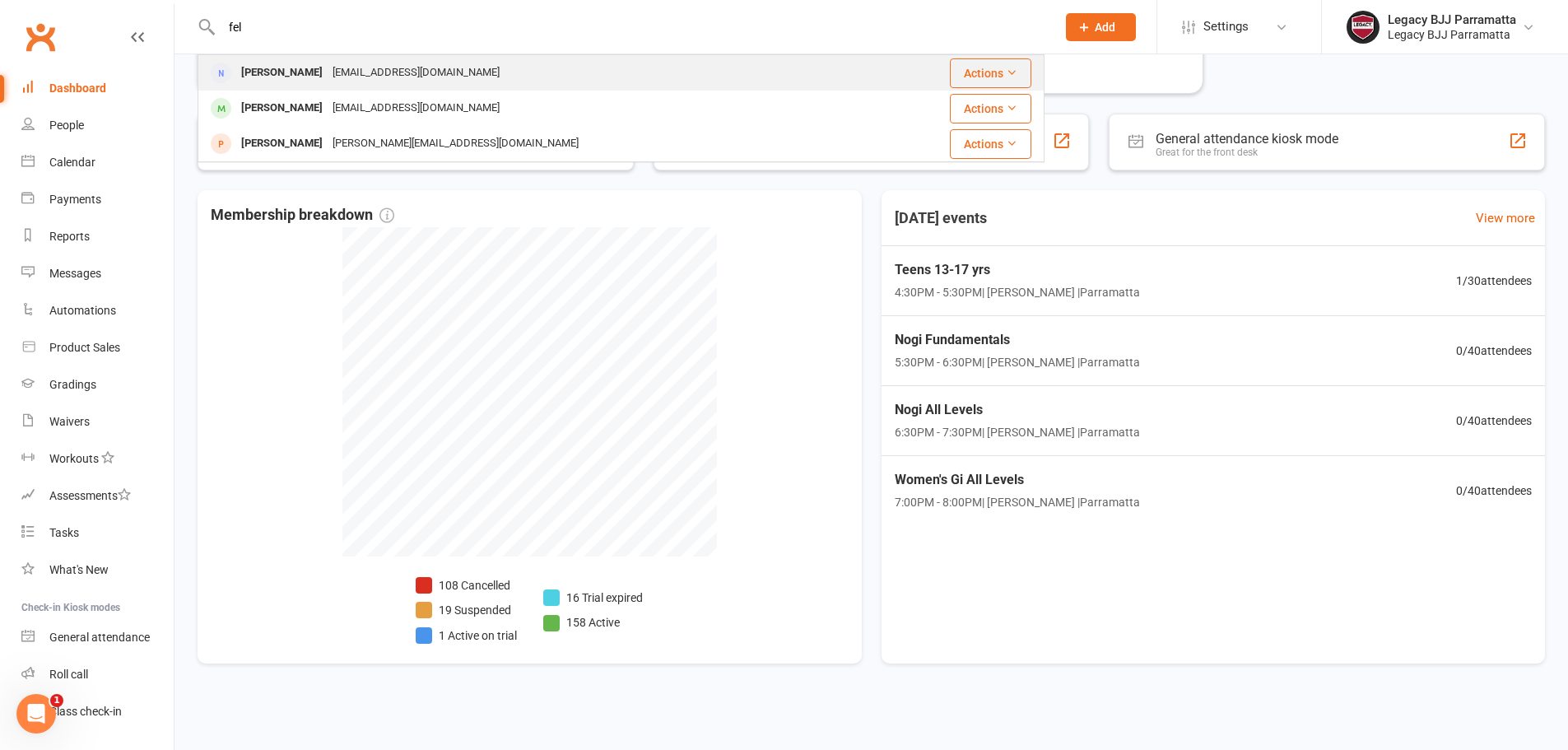
type input "fel"
click at [327, 77] on div "[EMAIL_ADDRESS][DOMAIN_NAME]" at bounding box center [415, 73] width 177 height 24
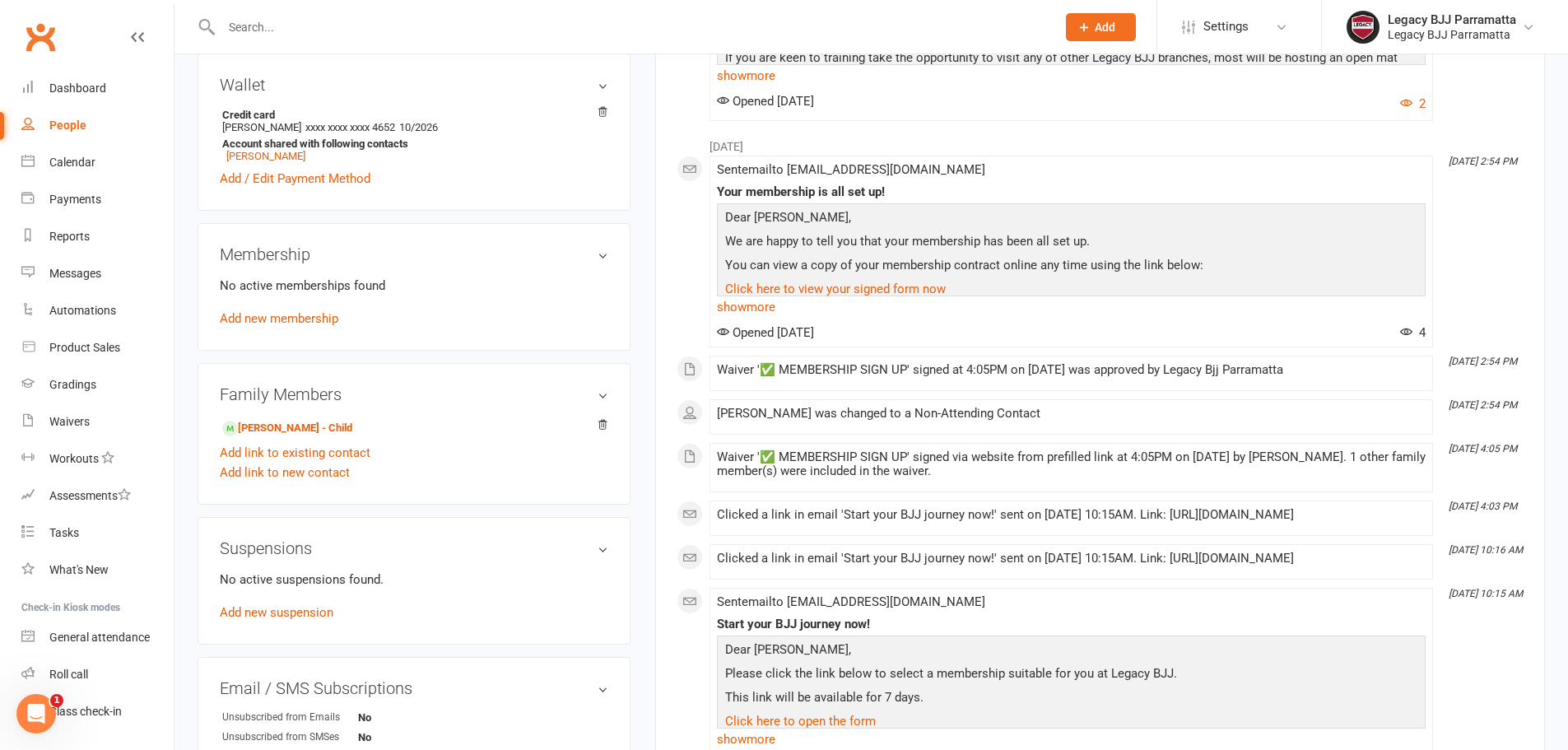
scroll to position [494, 0]
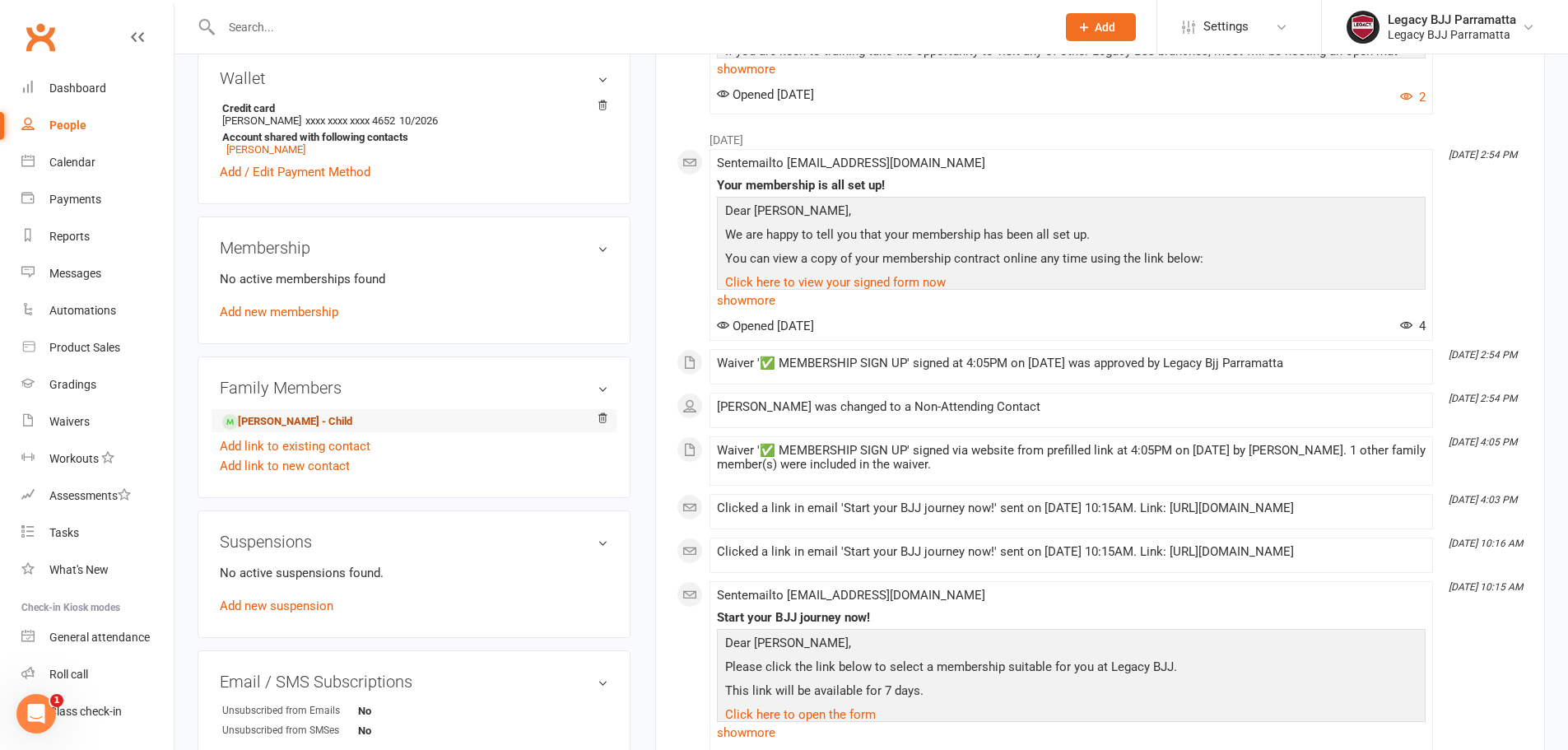
click at [348, 422] on link "[PERSON_NAME] - Child" at bounding box center [287, 422] width 130 height 17
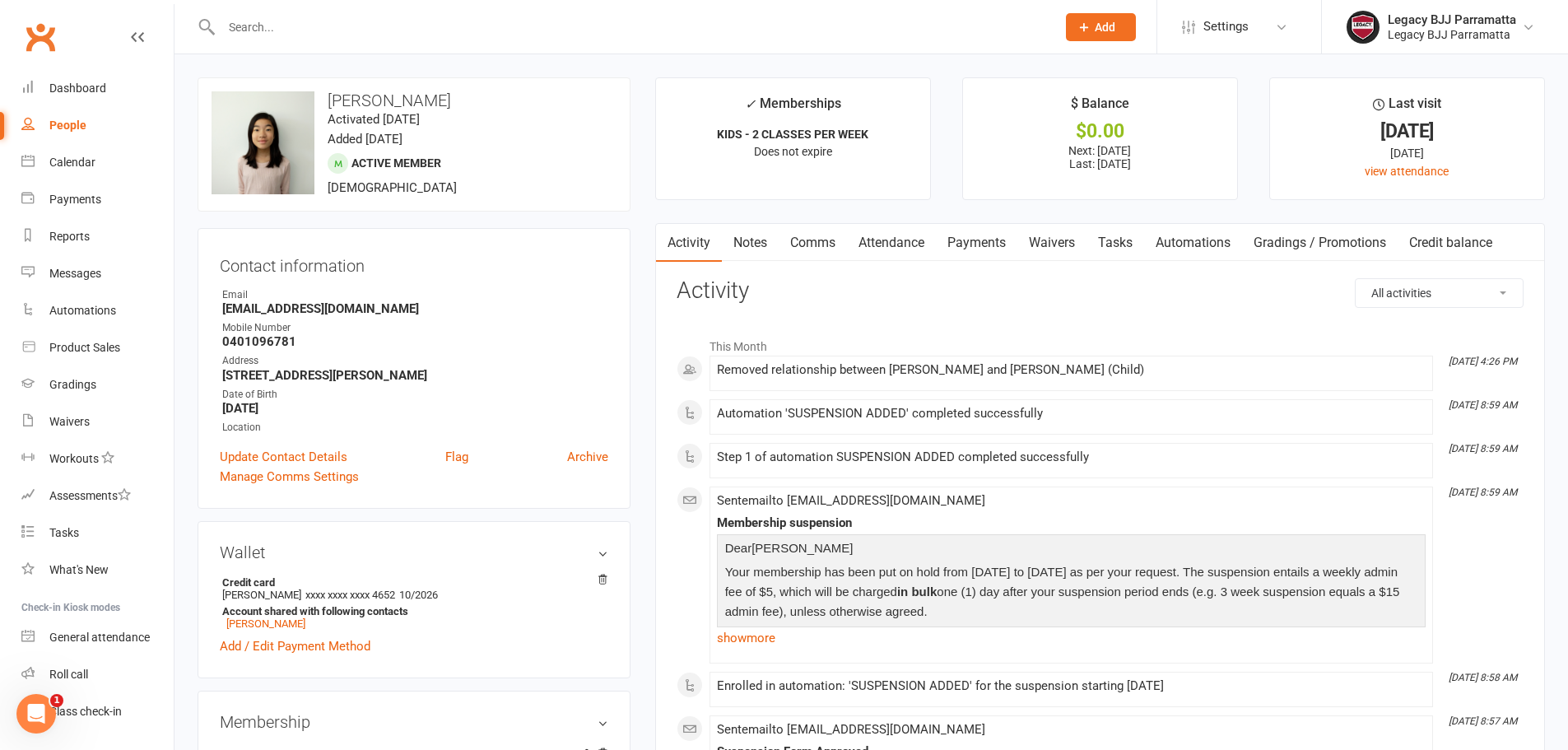
click at [992, 244] on link "Payments" at bounding box center [976, 242] width 81 height 37
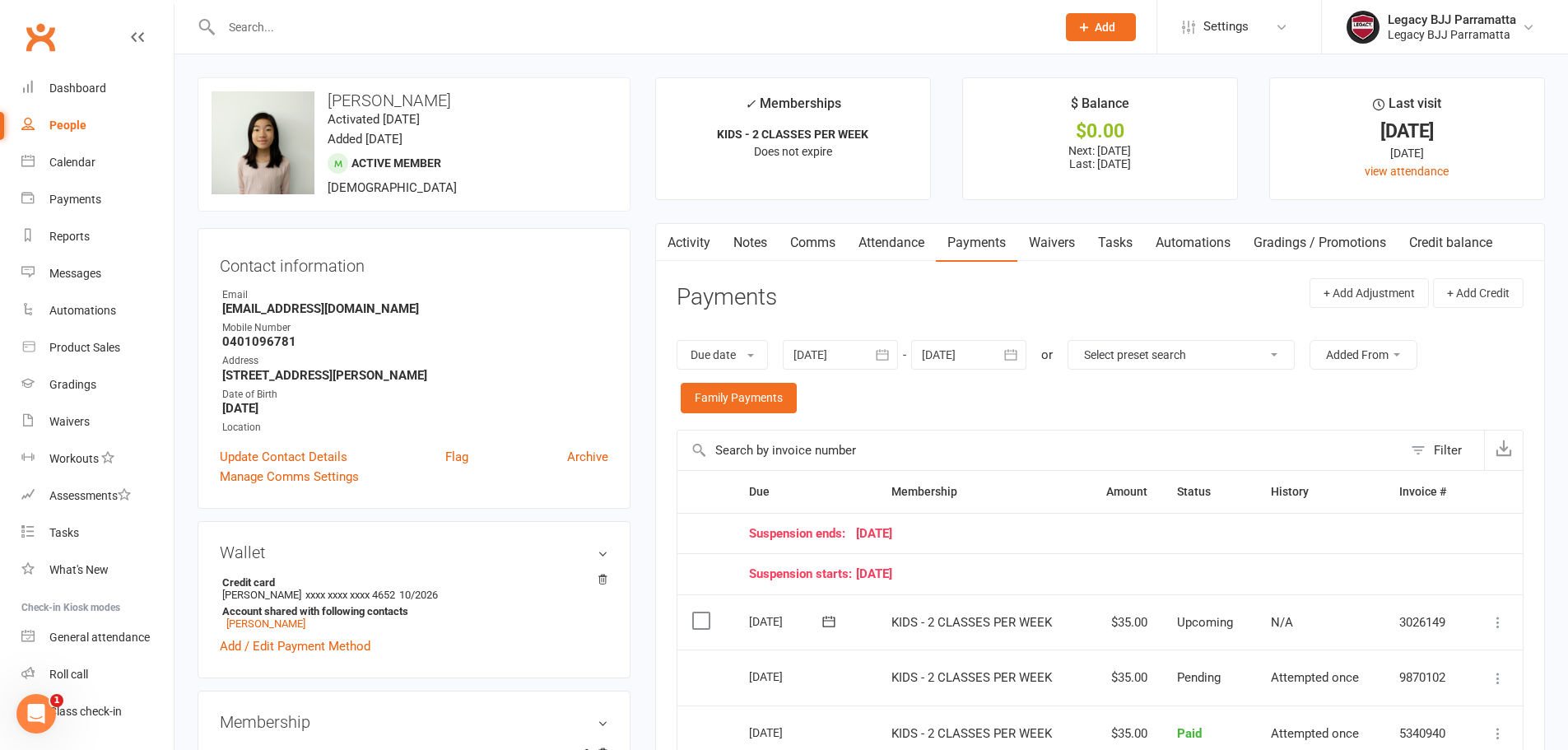
click at [753, 251] on link "Notes" at bounding box center [750, 242] width 57 height 37
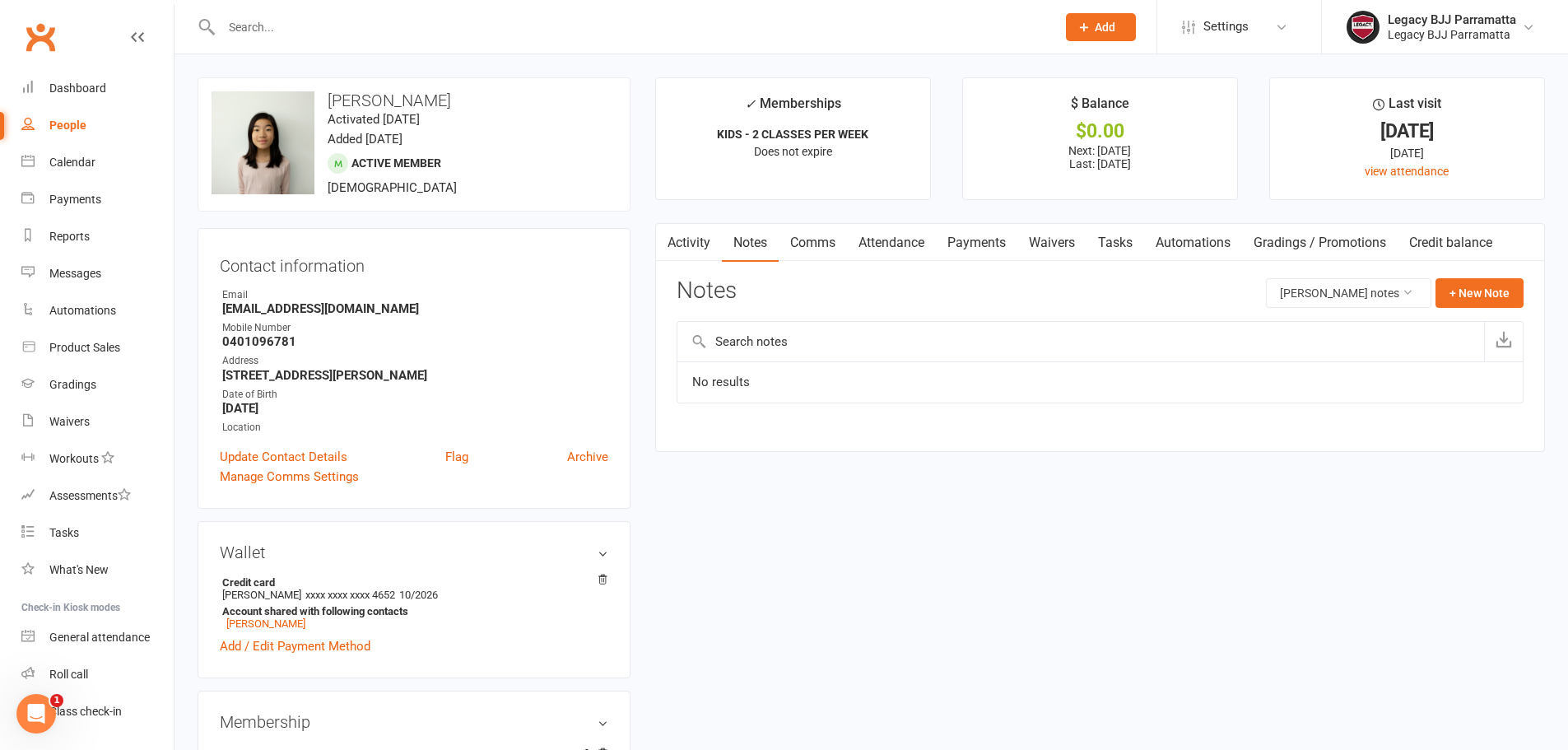
click at [702, 235] on link "Activity" at bounding box center [688, 242] width 65 height 37
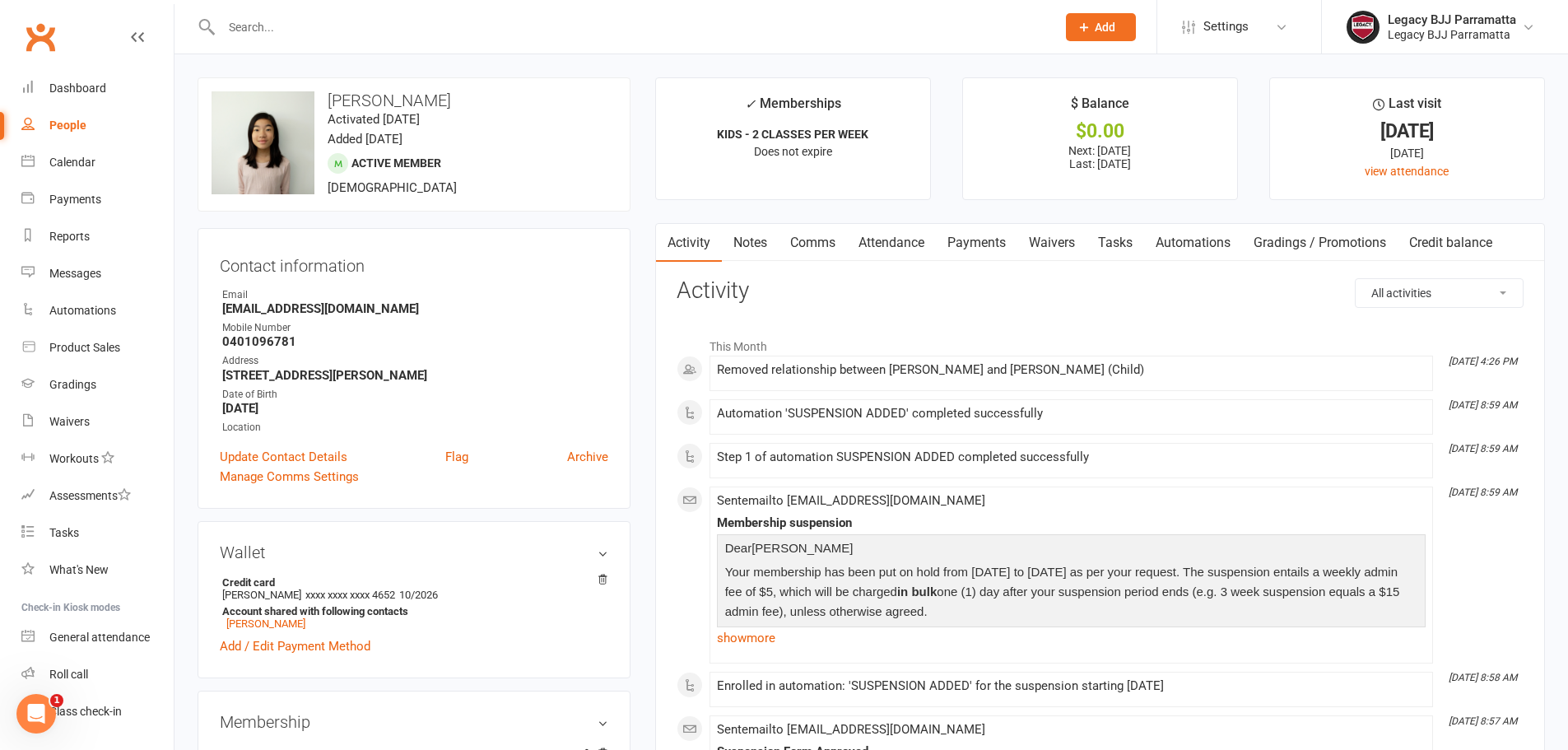
click at [394, 27] on input "text" at bounding box center [629, 27] width 827 height 23
click at [95, 121] on link "People" at bounding box center [97, 125] width 152 height 37
select select "100"
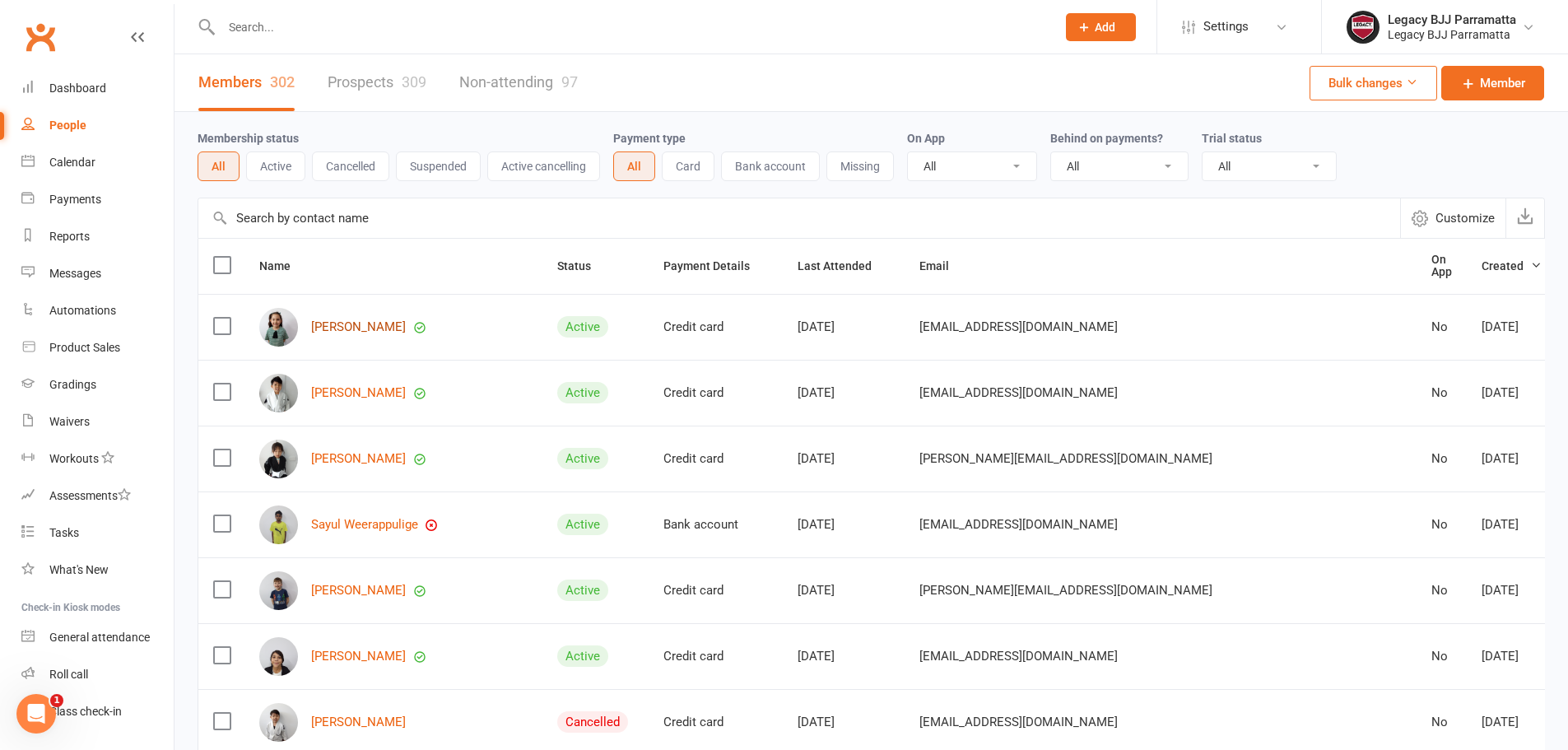
click at [372, 324] on link "[PERSON_NAME]" at bounding box center [358, 326] width 94 height 14
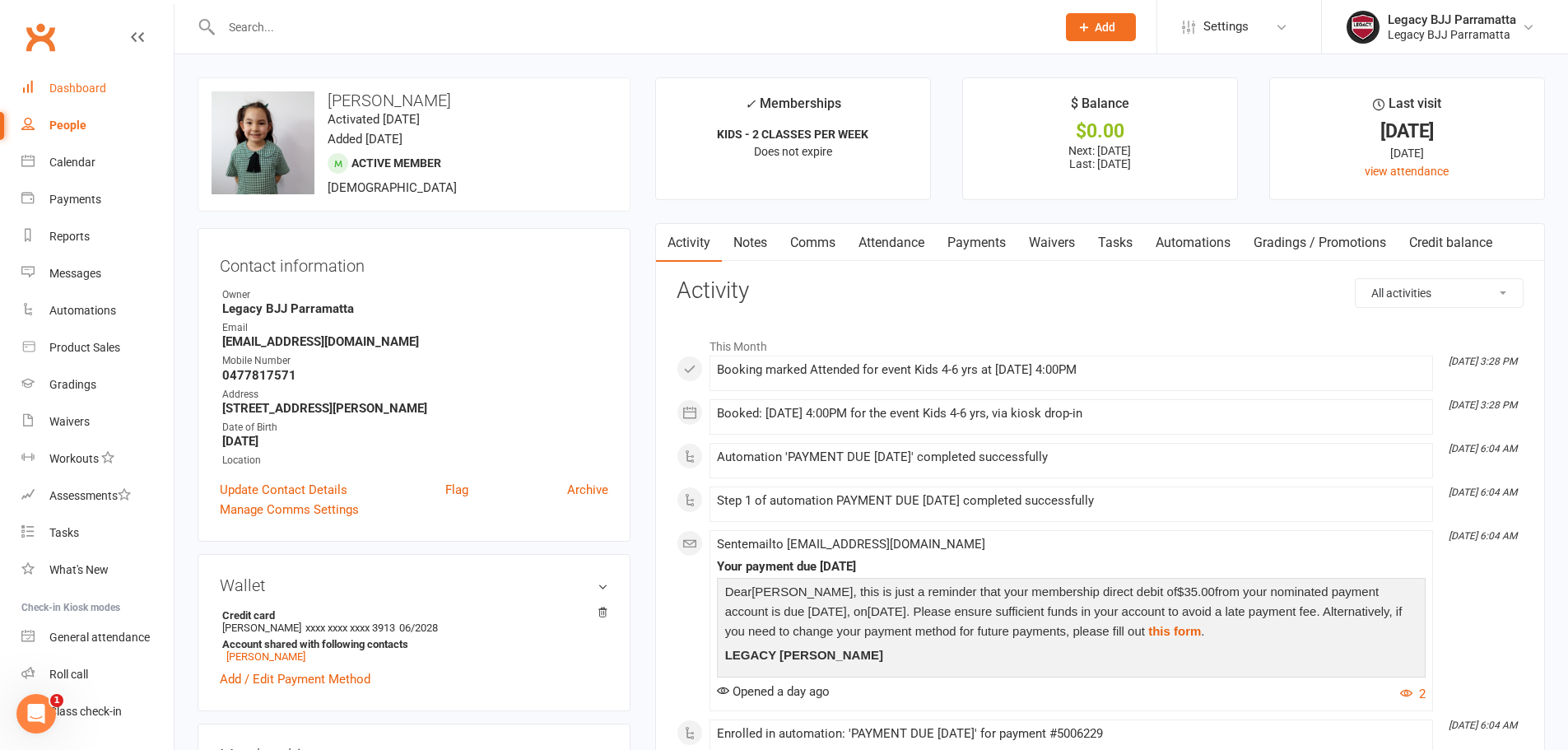
click at [150, 94] on link "Dashboard" at bounding box center [97, 89] width 152 height 37
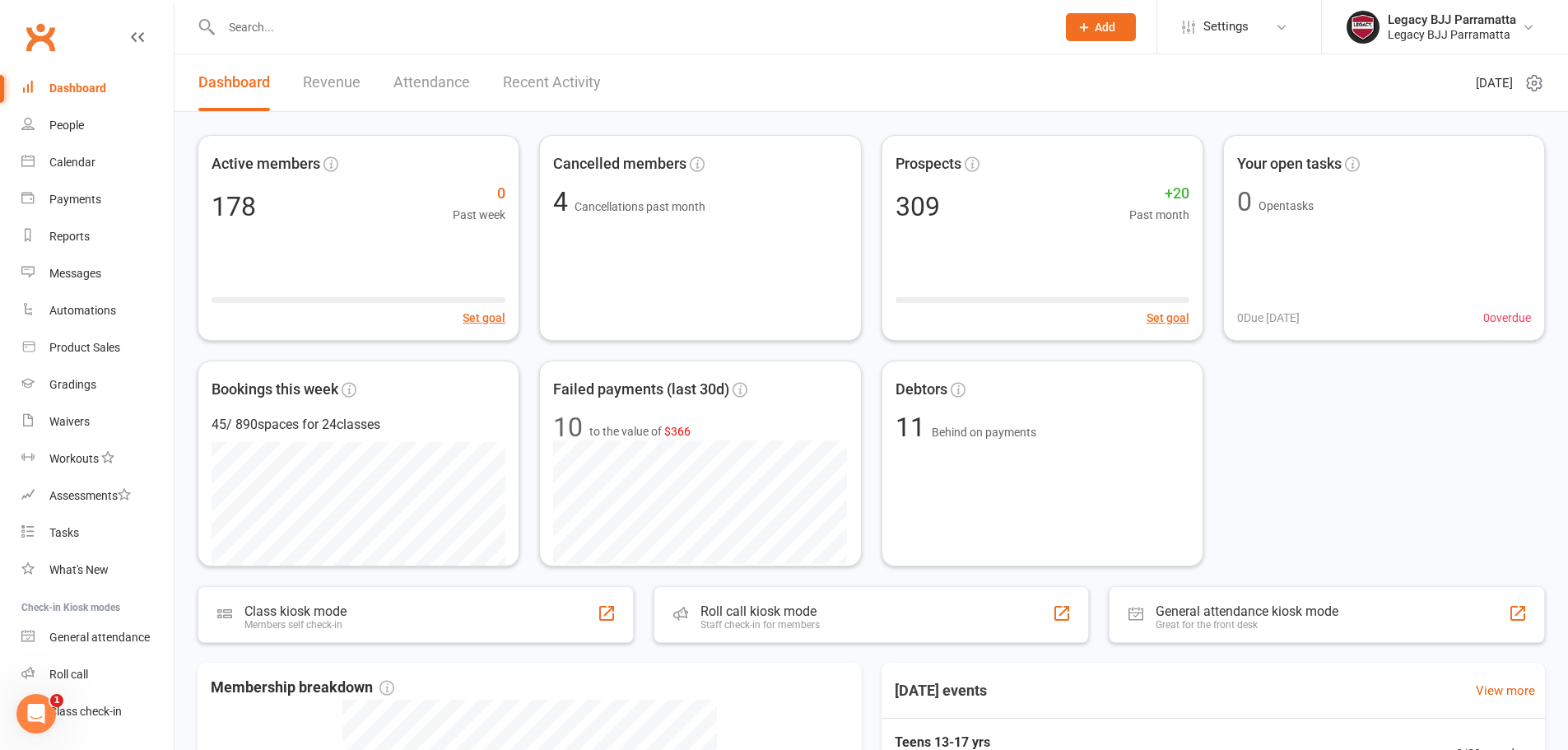
click at [262, 27] on input "text" at bounding box center [629, 27] width 827 height 23
click at [99, 168] on link "Calendar" at bounding box center [97, 163] width 152 height 37
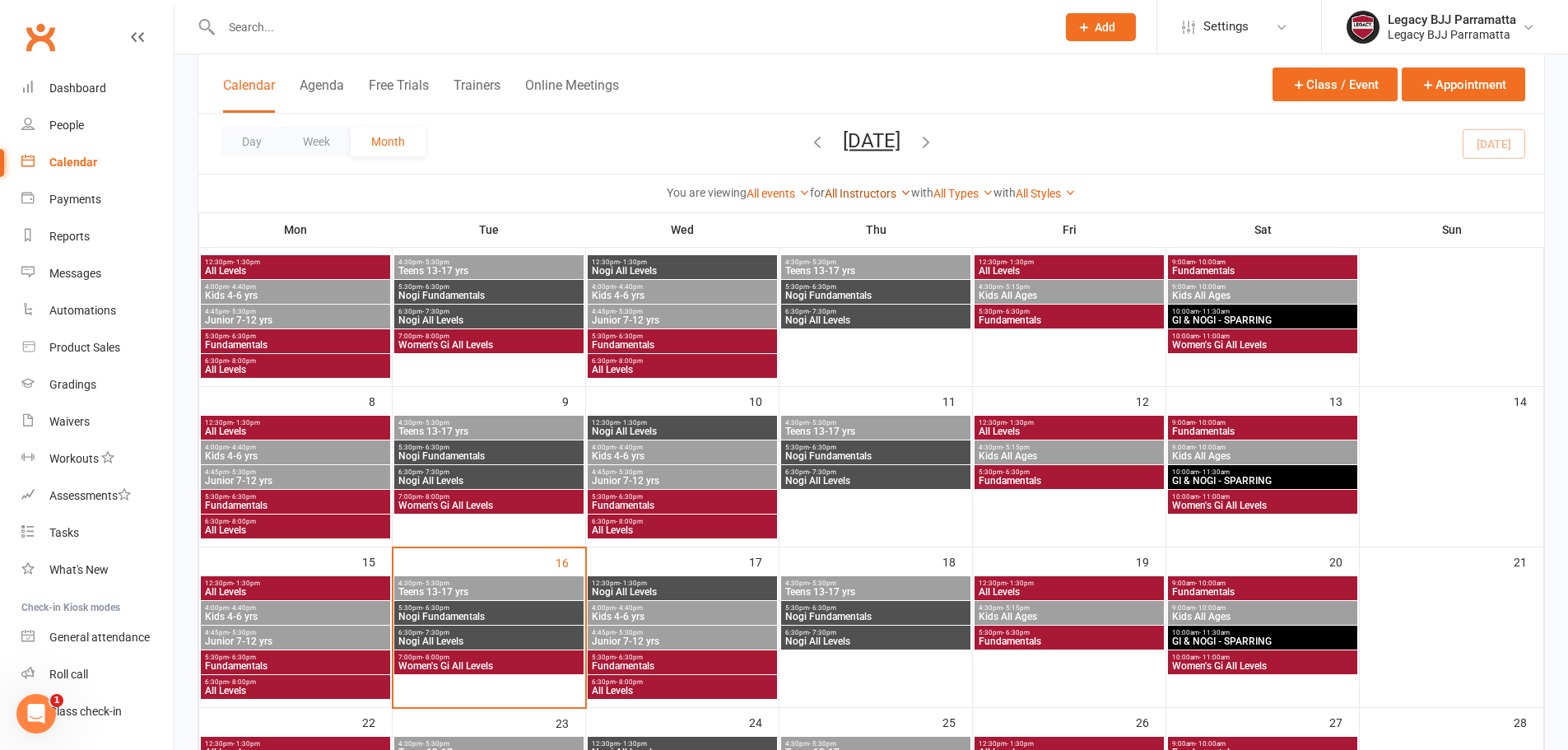
scroll to position [247, 0]
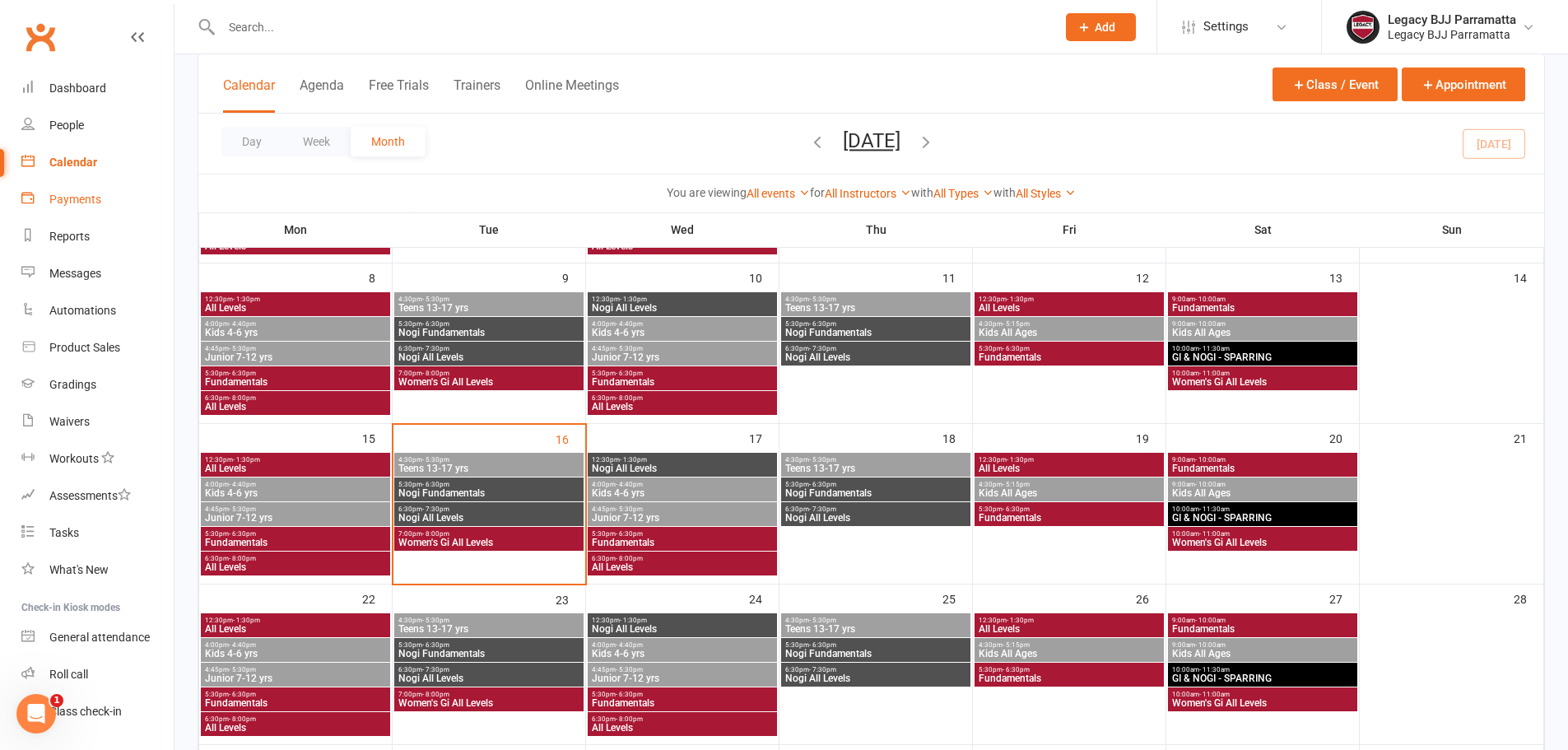
click at [118, 205] on link "Payments" at bounding box center [97, 200] width 152 height 37
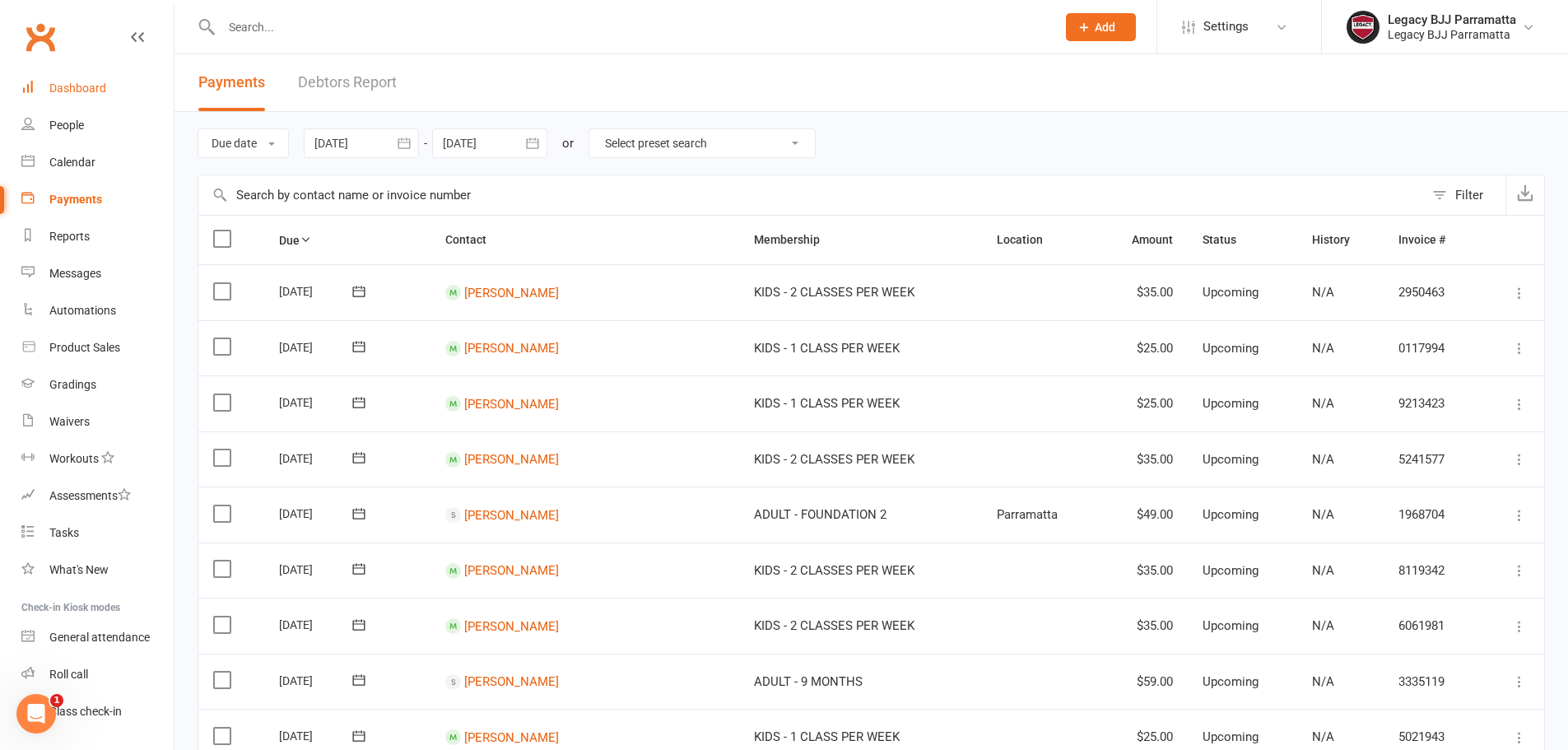
click at [131, 84] on link "Dashboard" at bounding box center [97, 89] width 152 height 37
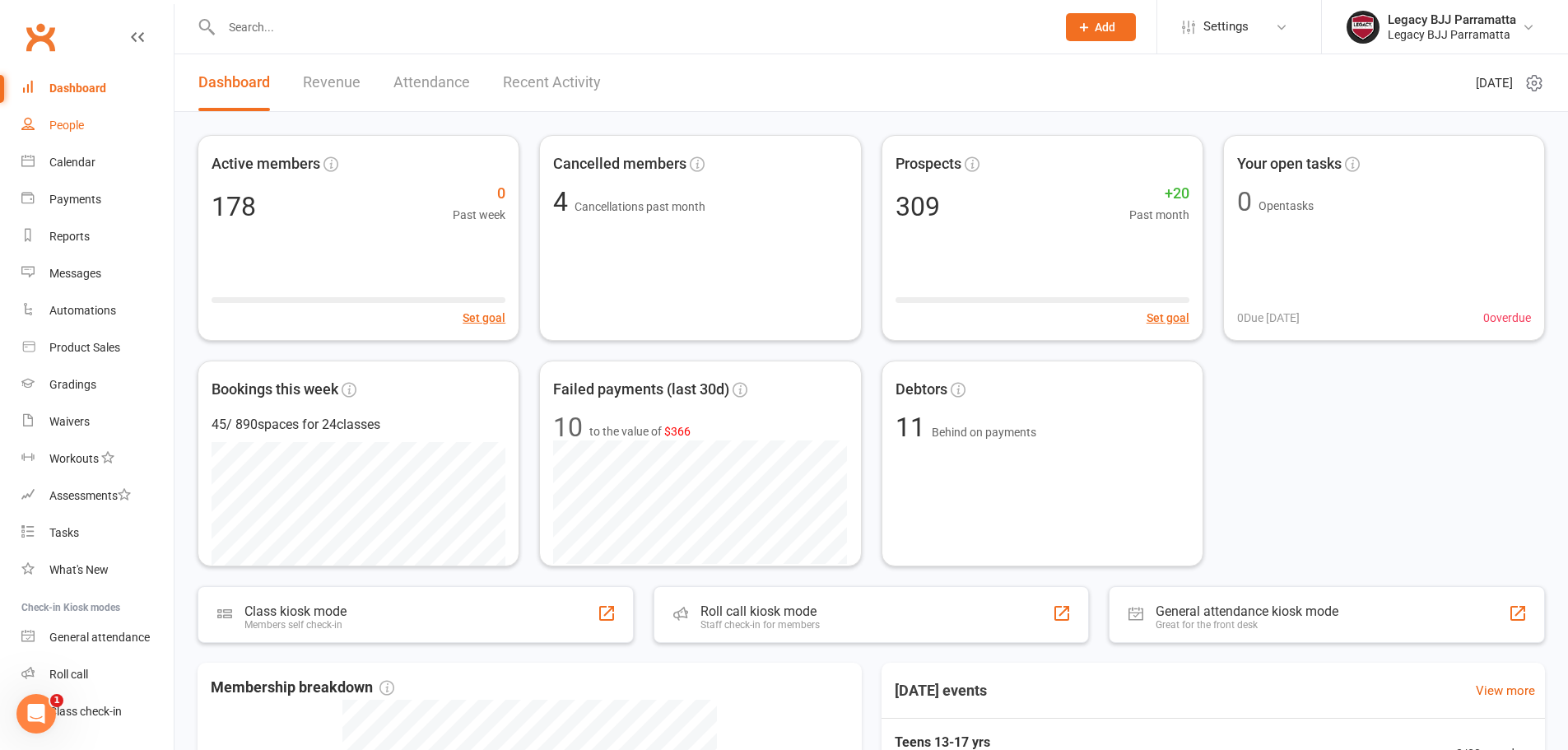
click at [116, 113] on link "People" at bounding box center [97, 125] width 152 height 37
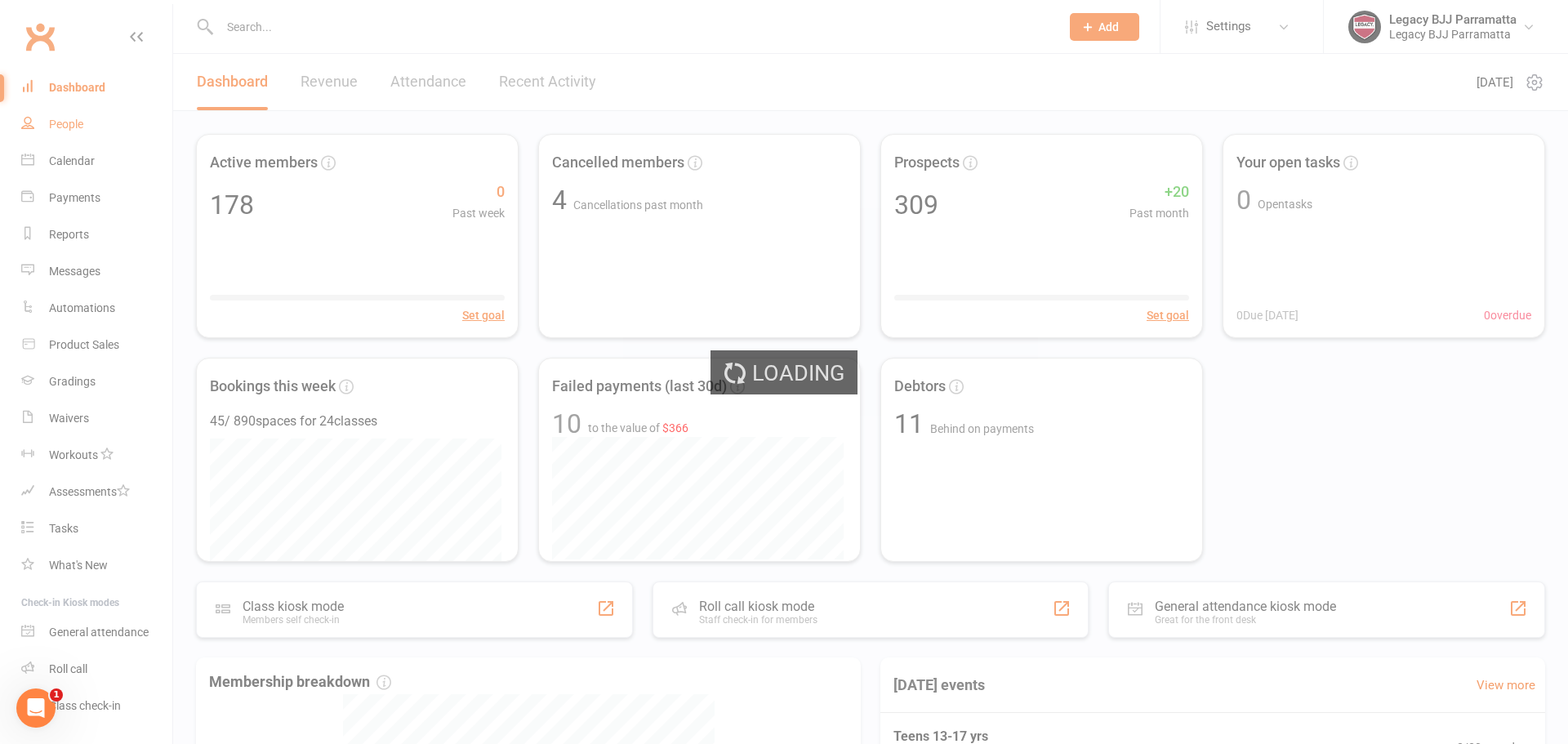
select select "100"
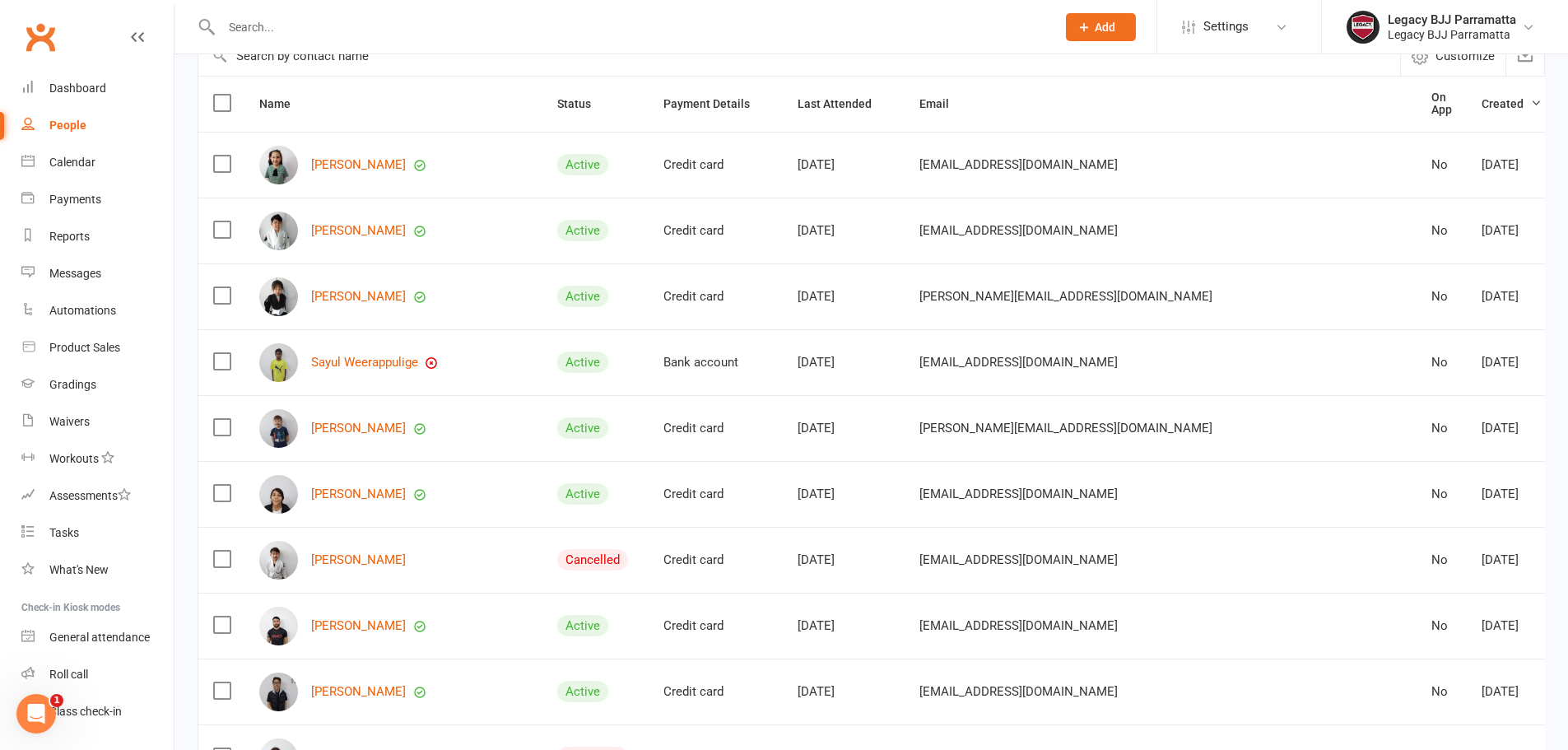
scroll to position [165, 0]
click at [361, 229] on link "Maxwell Tran" at bounding box center [358, 228] width 94 height 14
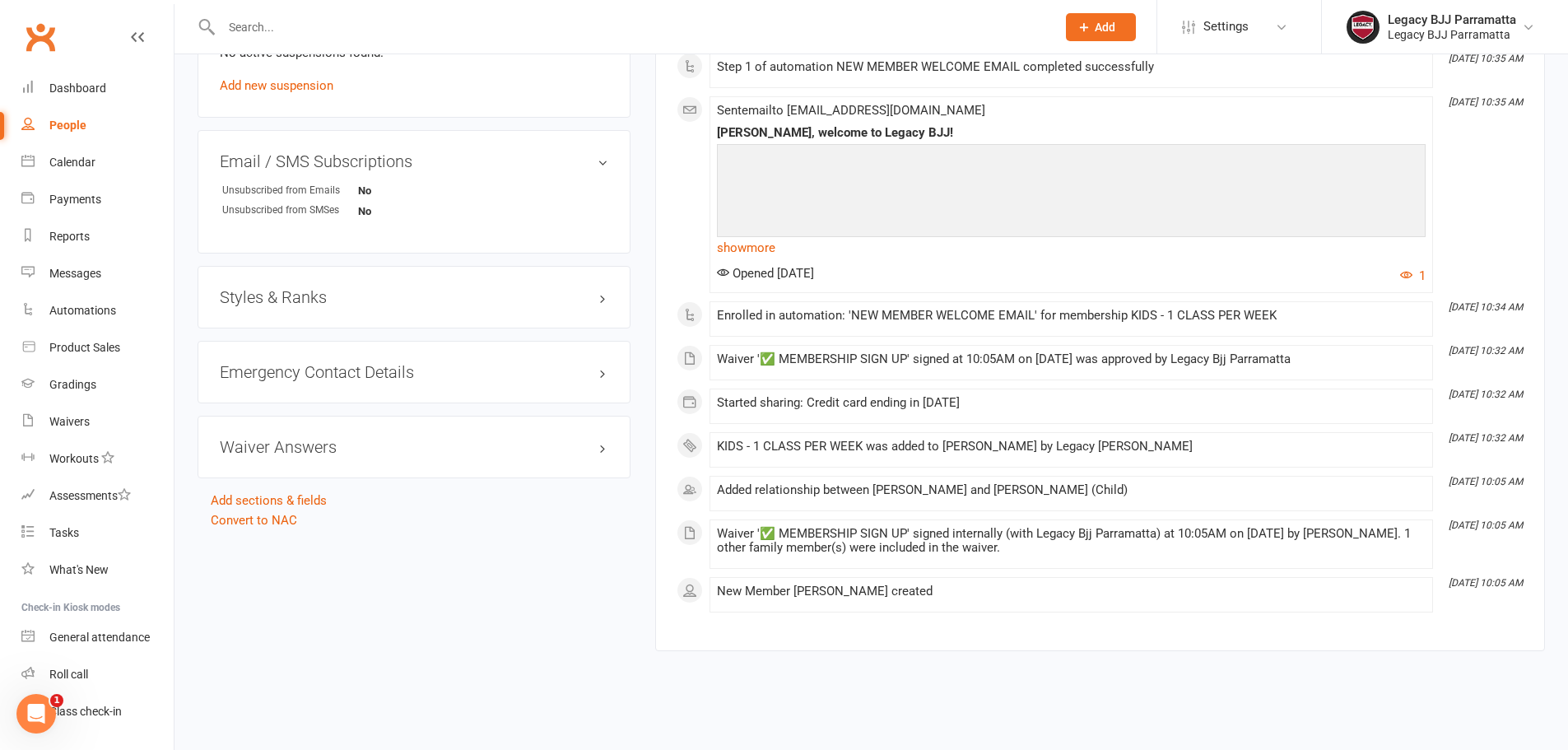
scroll to position [1103, 0]
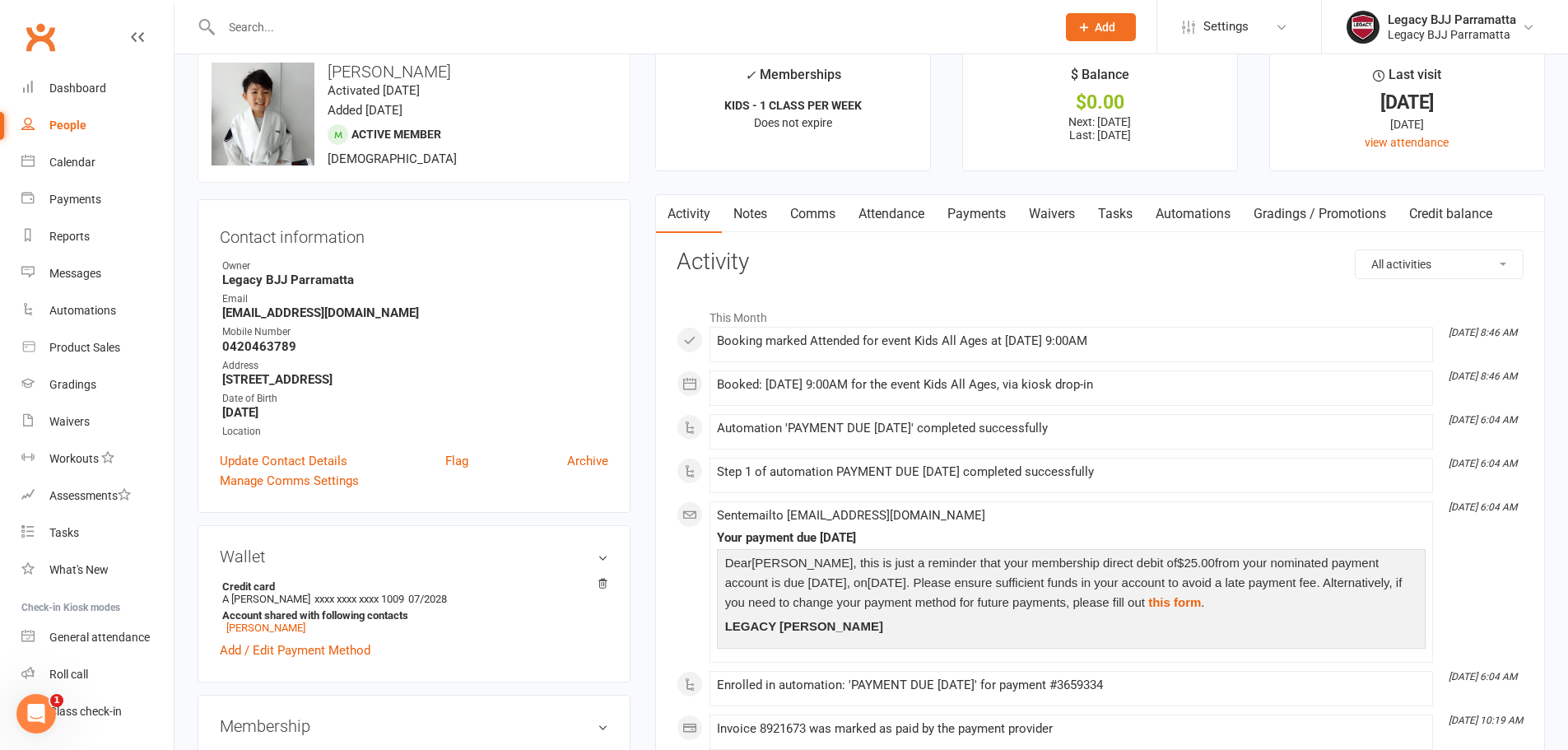
scroll to position [0, 0]
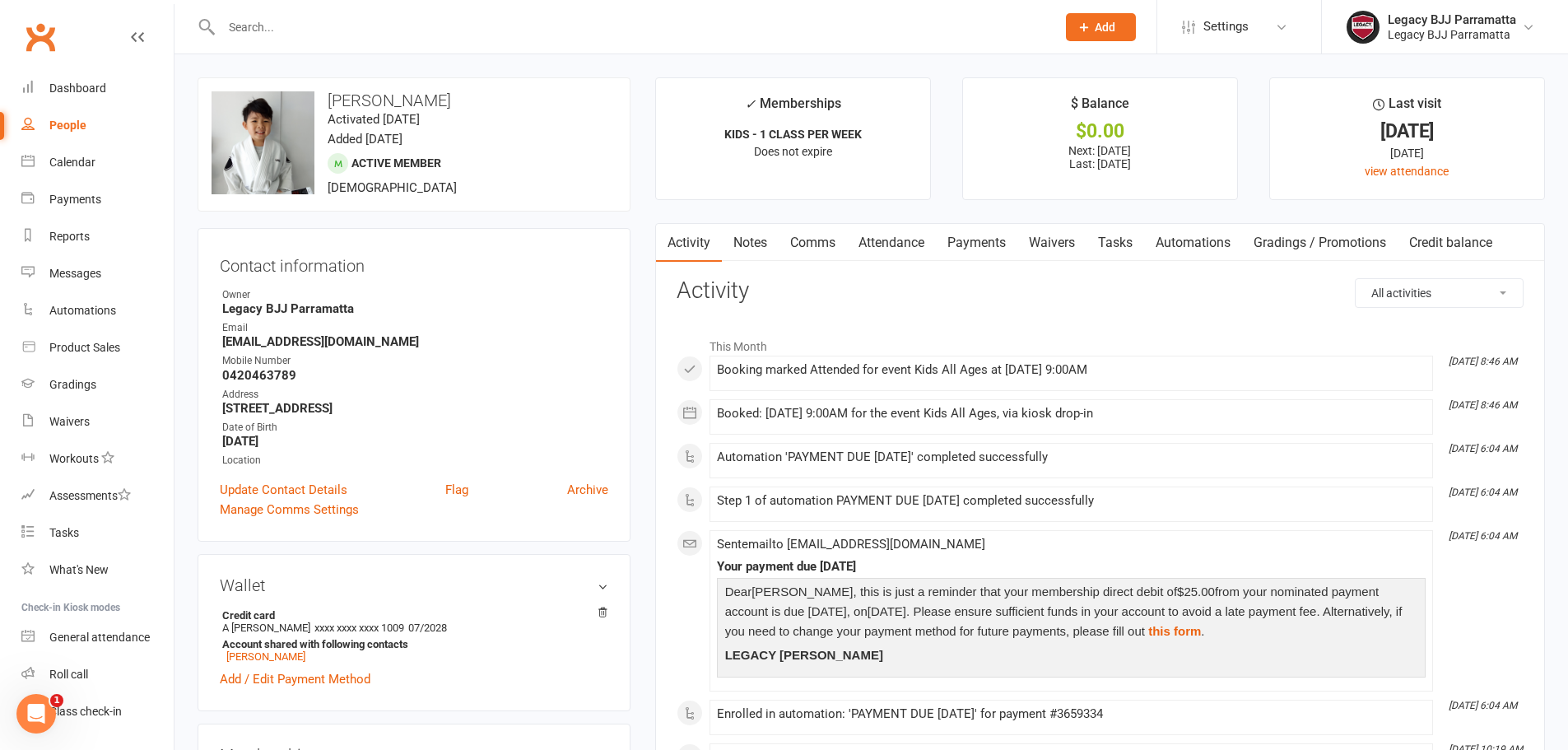
click at [263, 27] on input "text" at bounding box center [629, 27] width 827 height 23
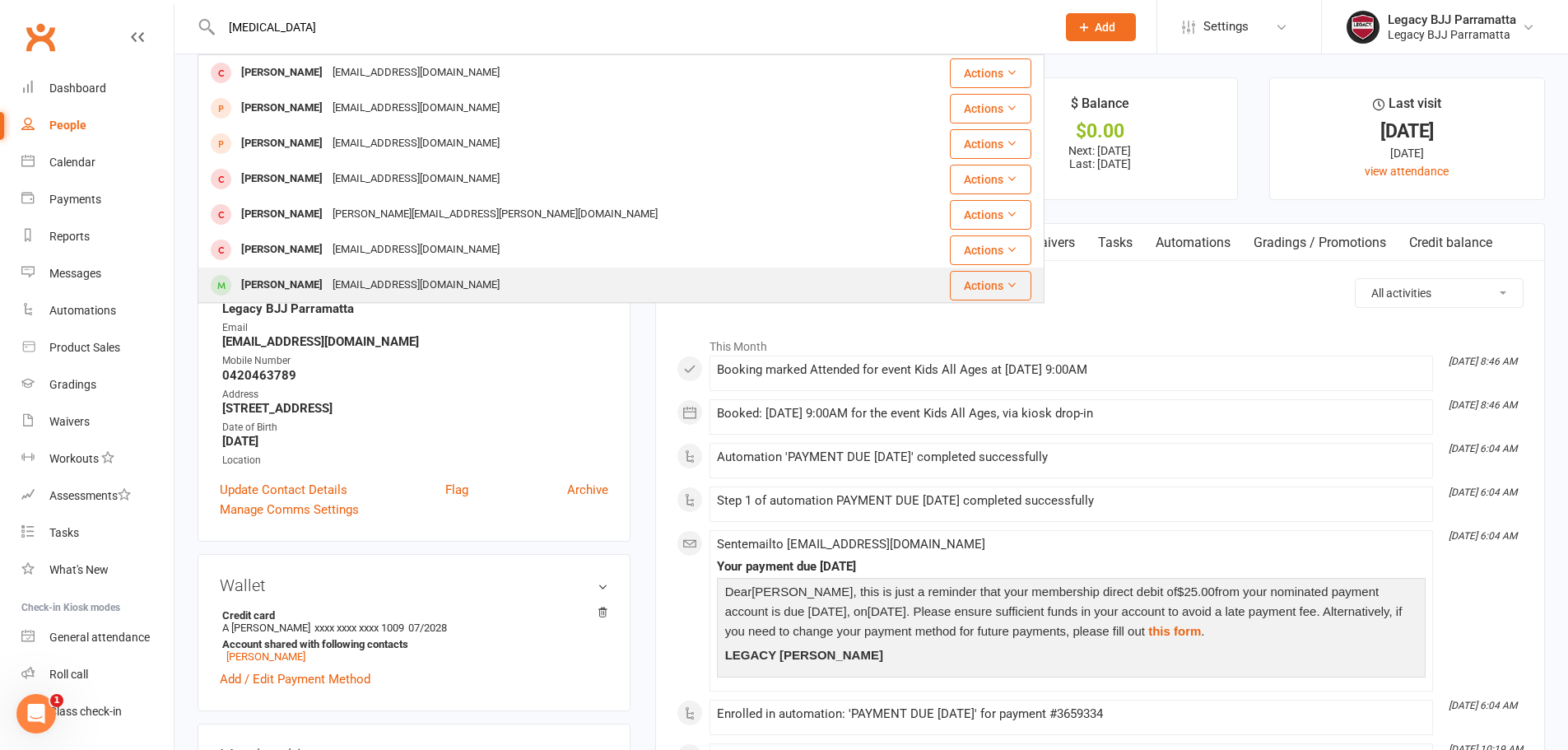
type input "alli"
click at [410, 276] on div "feliciajahja7@gmail.com" at bounding box center [415, 285] width 177 height 24
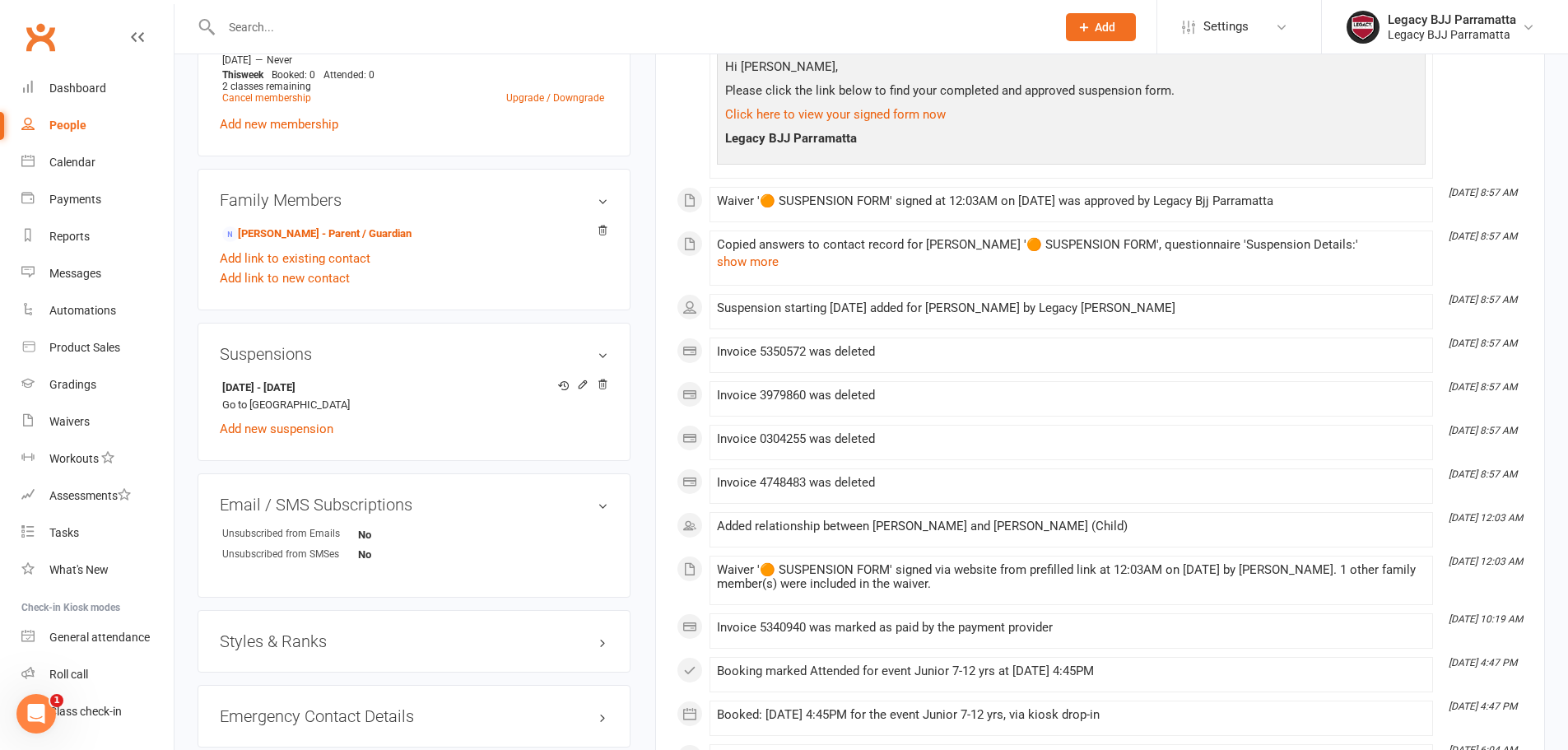
scroll to position [741, 0]
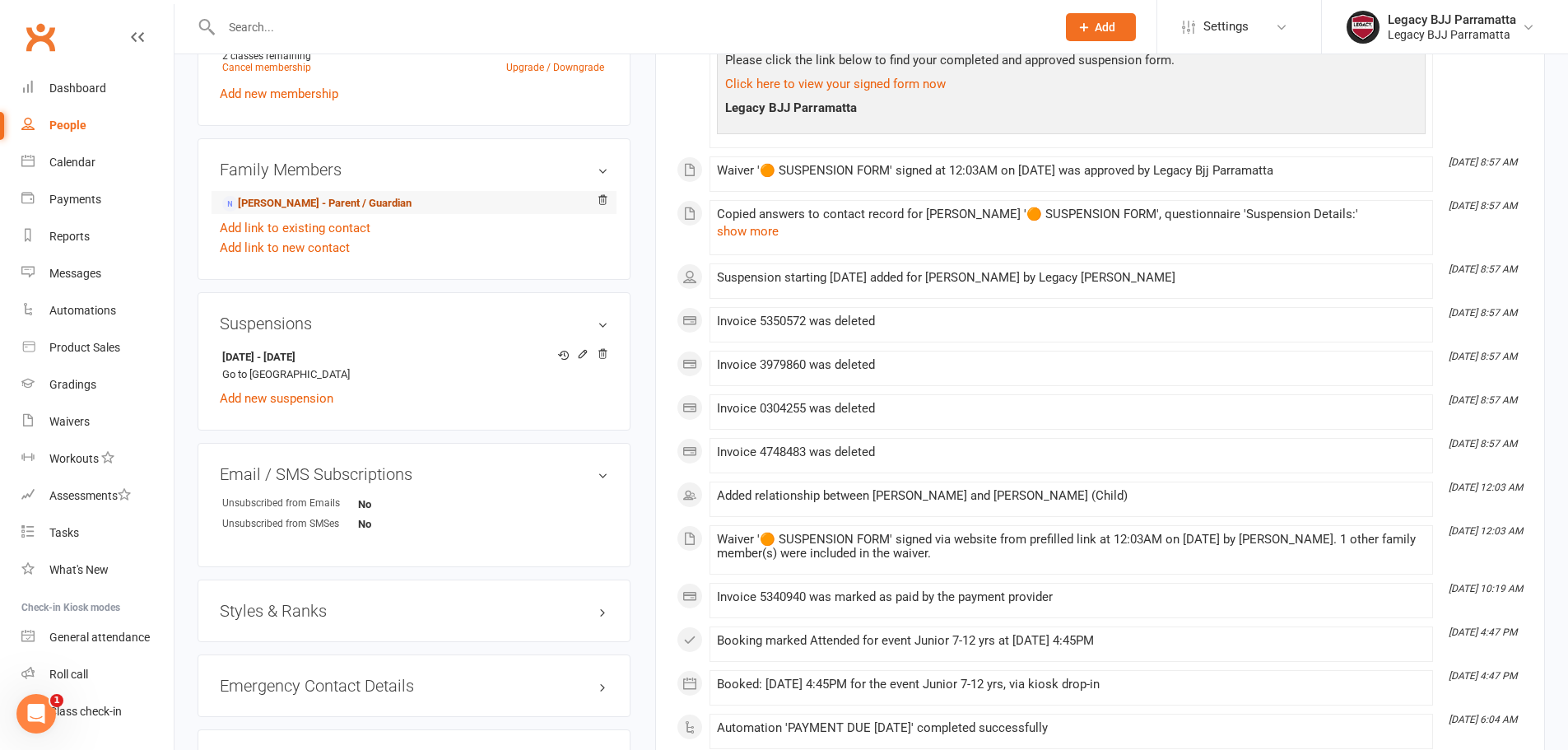
click at [370, 209] on link "Felicia Jahja - Parent / Guardian" at bounding box center [317, 204] width 189 height 17
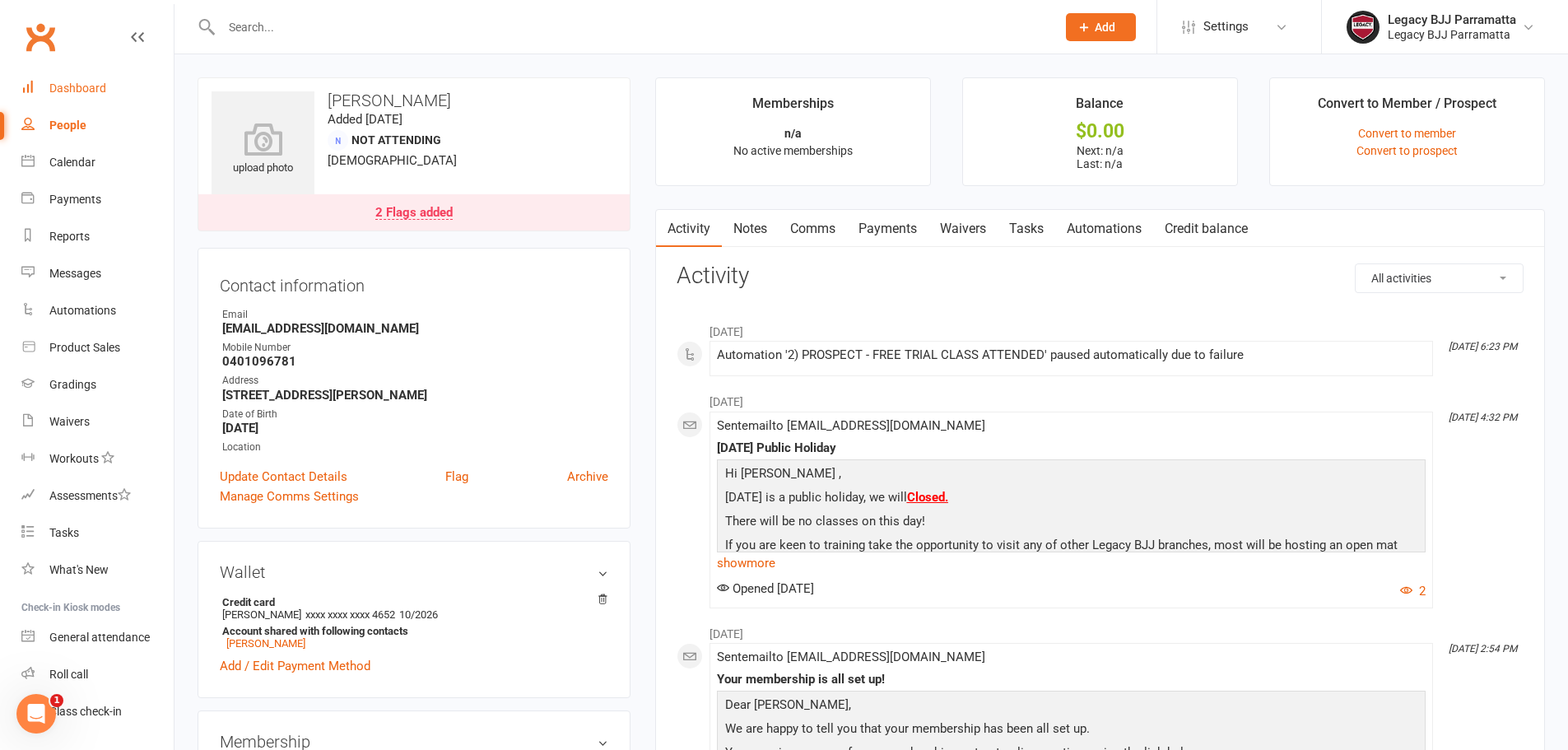
click at [119, 91] on link "Dashboard" at bounding box center [97, 89] width 152 height 37
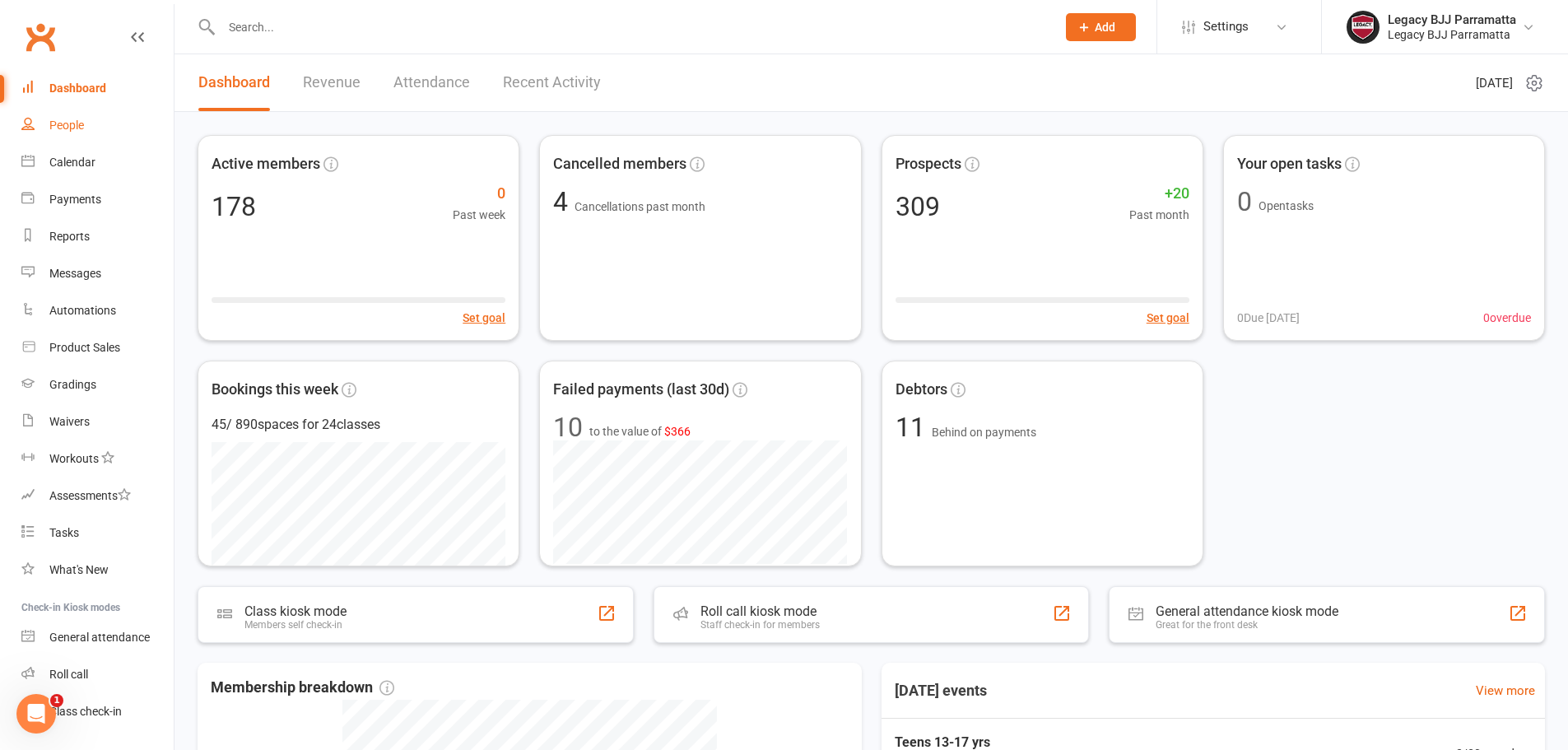
click at [50, 128] on div "People" at bounding box center [66, 125] width 35 height 13
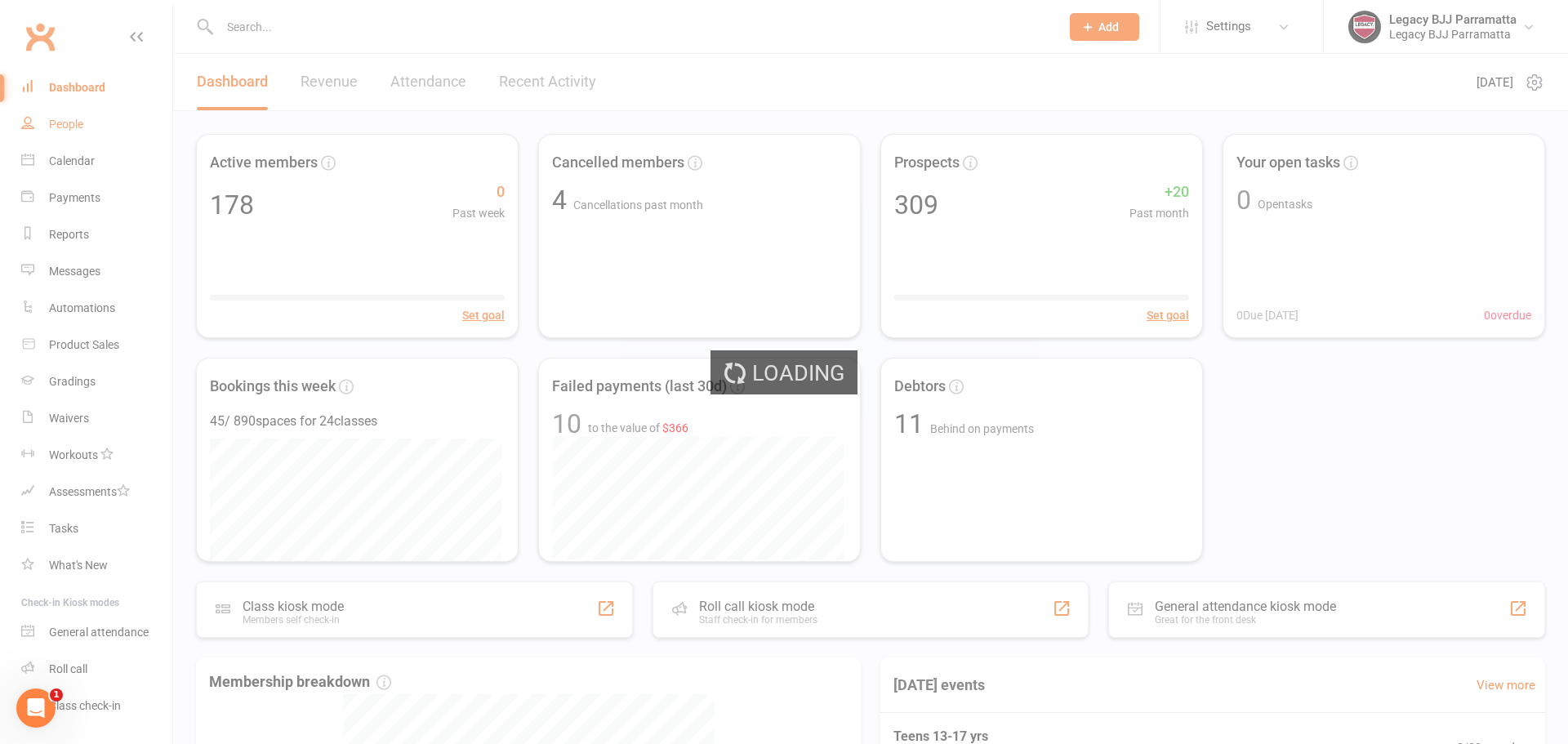
select select "100"
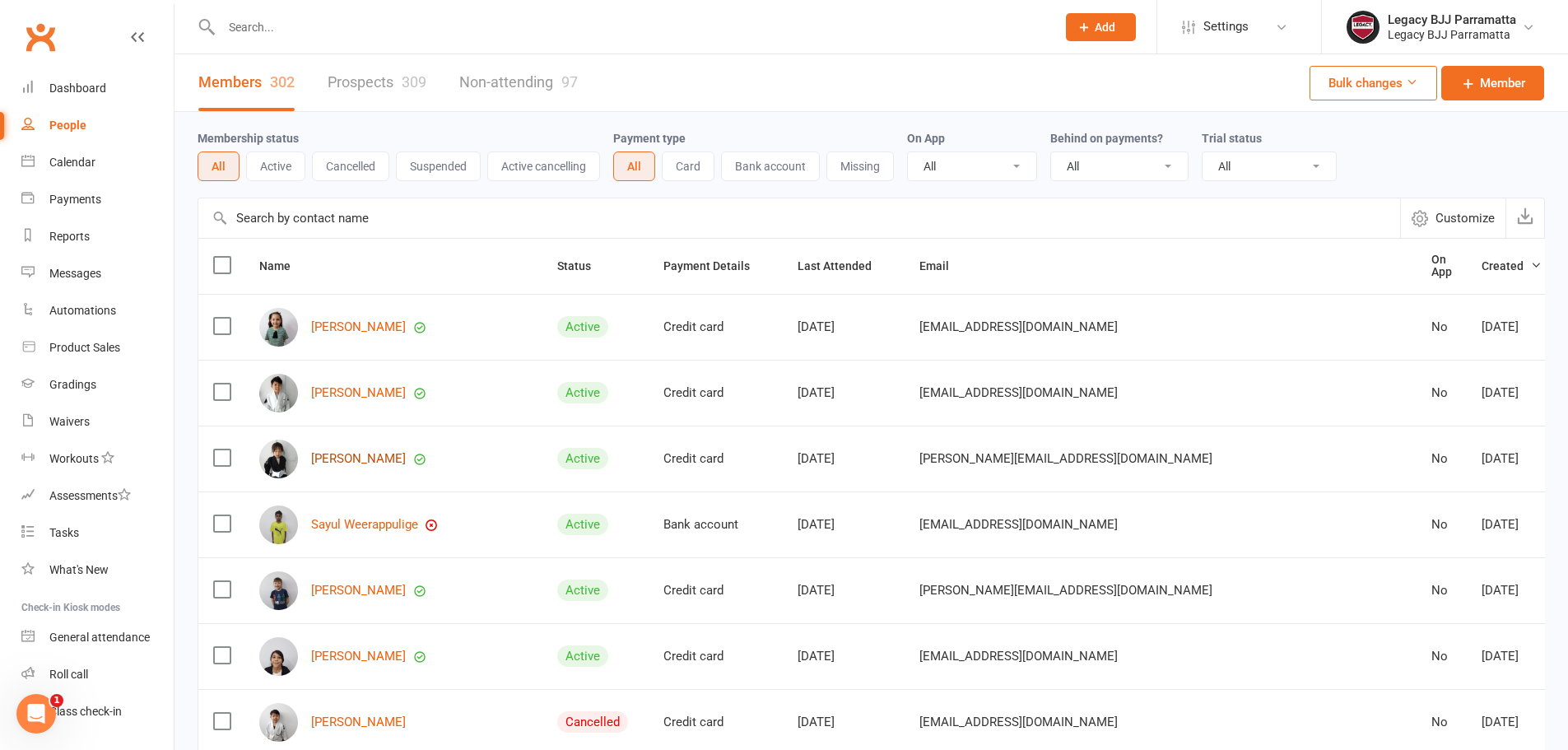
click at [366, 457] on link "Rose Nguyen" at bounding box center [358, 458] width 94 height 14
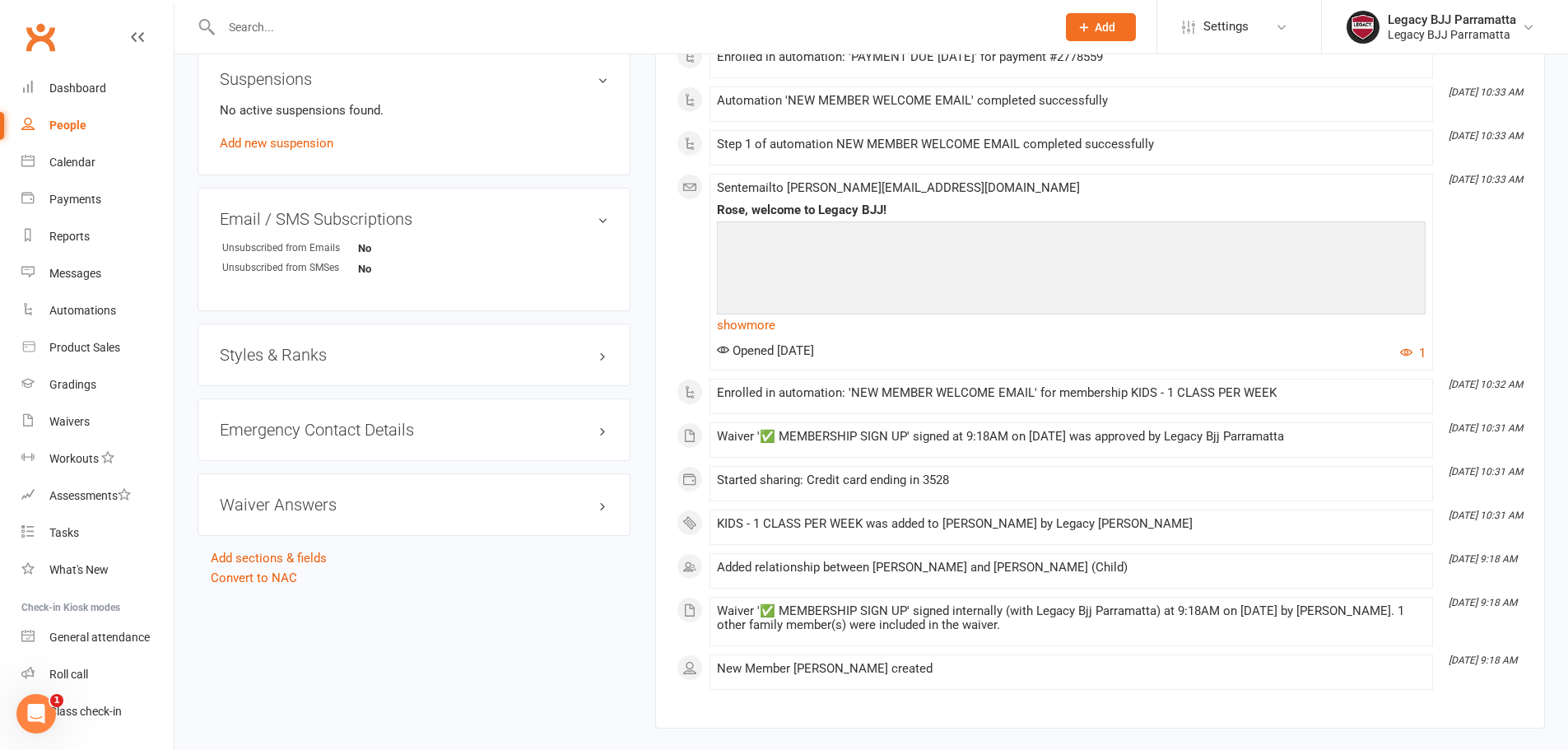
scroll to position [1070, 0]
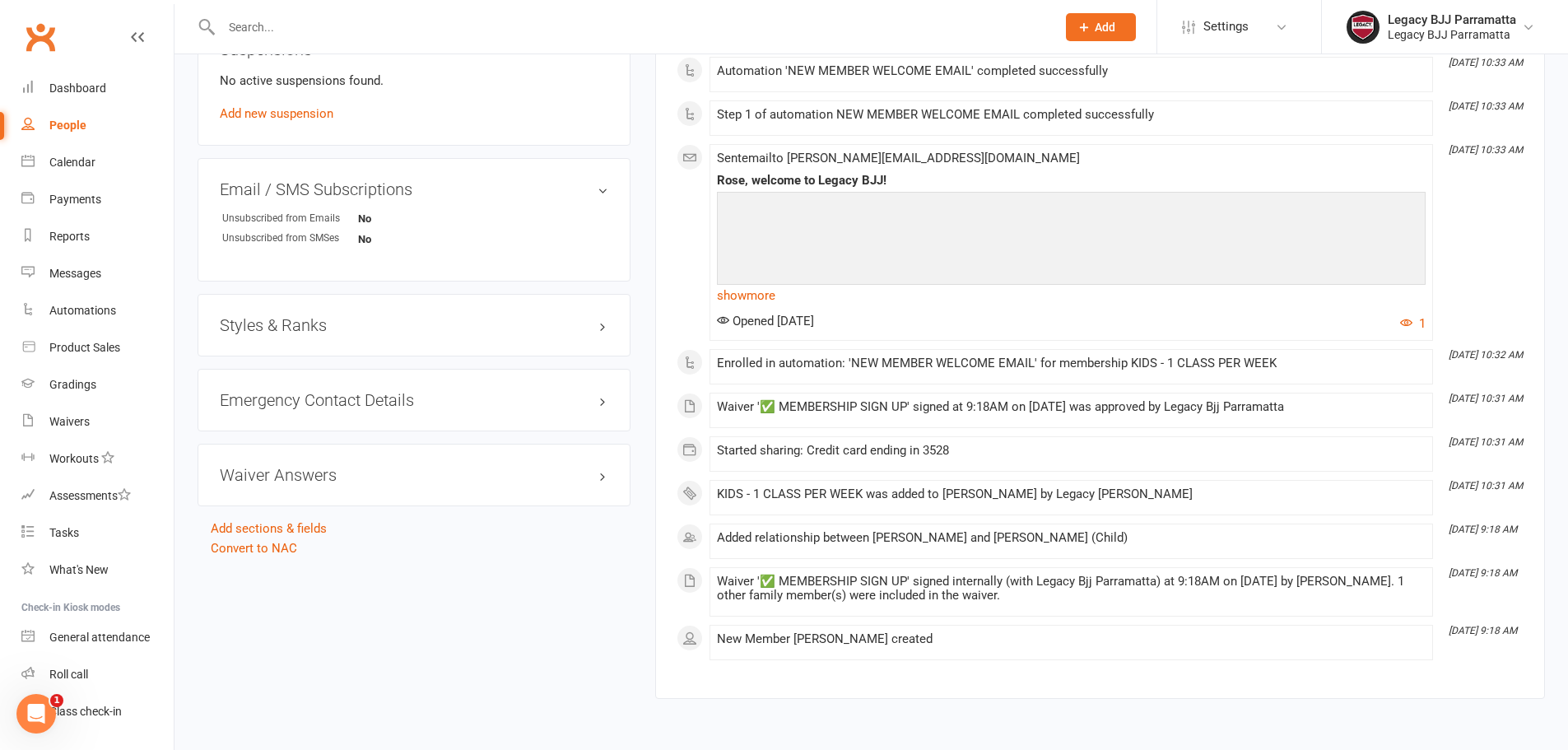
click at [555, 16] on input "text" at bounding box center [629, 27] width 827 height 23
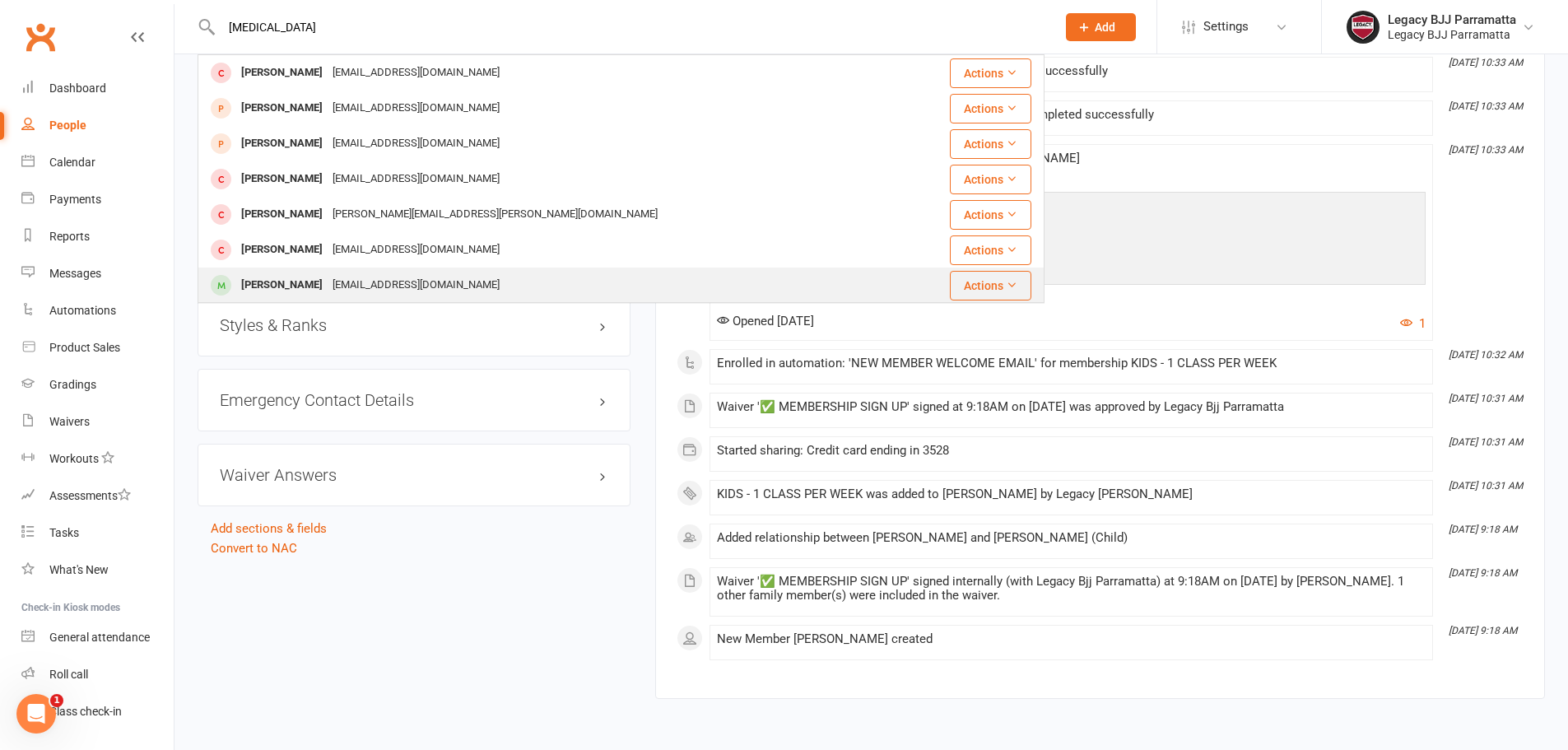
type input "alli"
click at [581, 280] on div "Allison Poernomo feliciajahja7@gmail.com" at bounding box center [559, 285] width 721 height 34
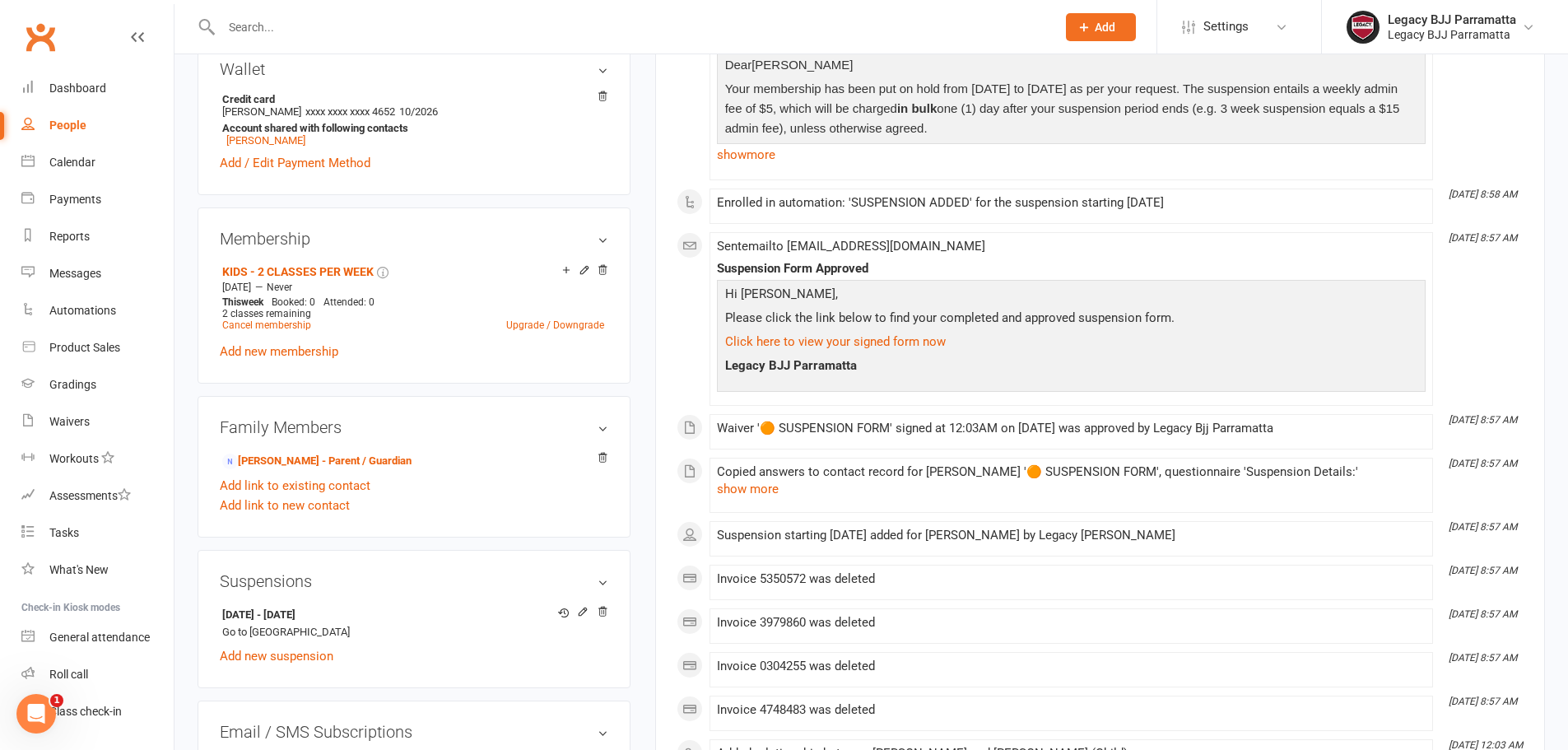
scroll to position [576, 0]
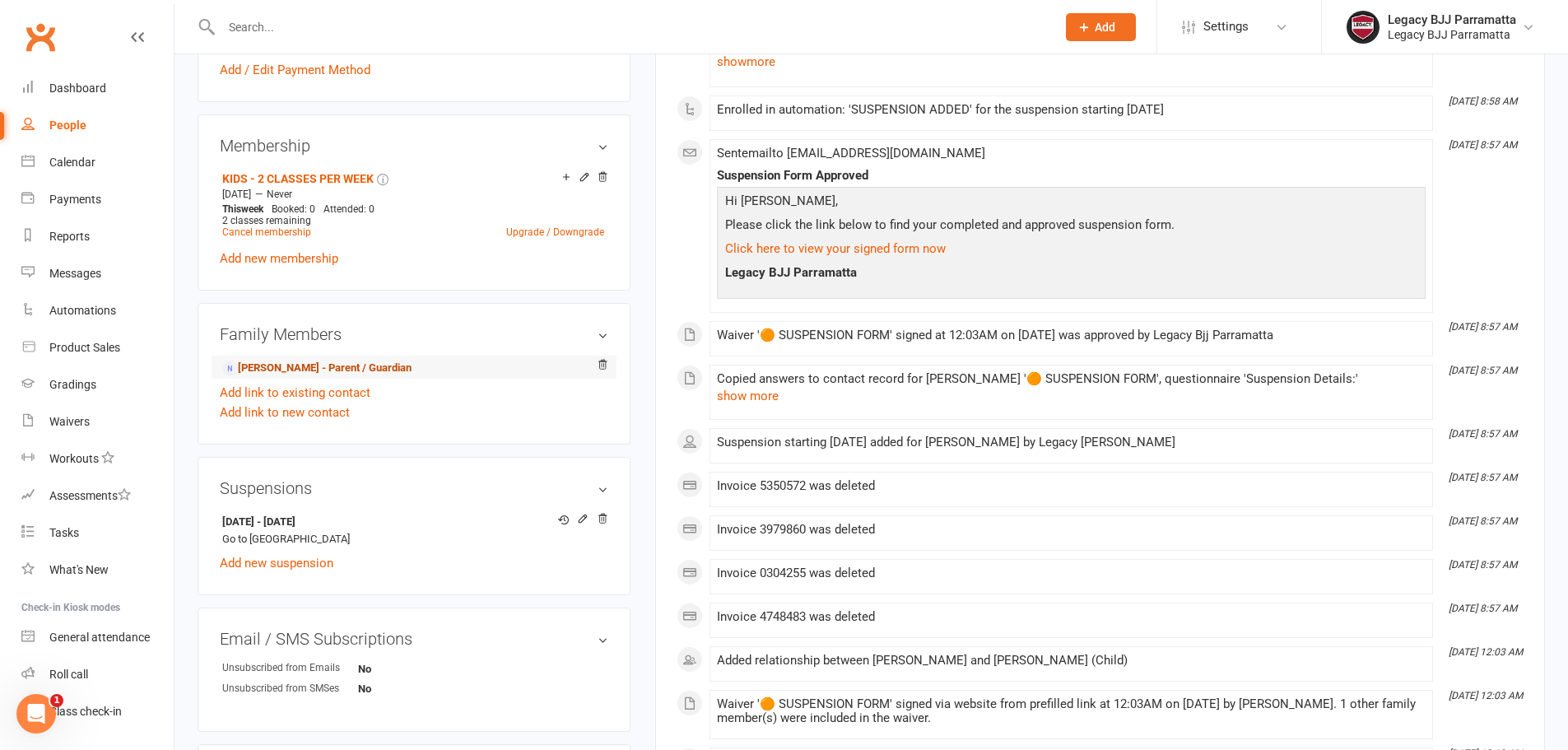
click at [281, 363] on link "Felicia Jahja - Parent / Guardian" at bounding box center [317, 368] width 189 height 17
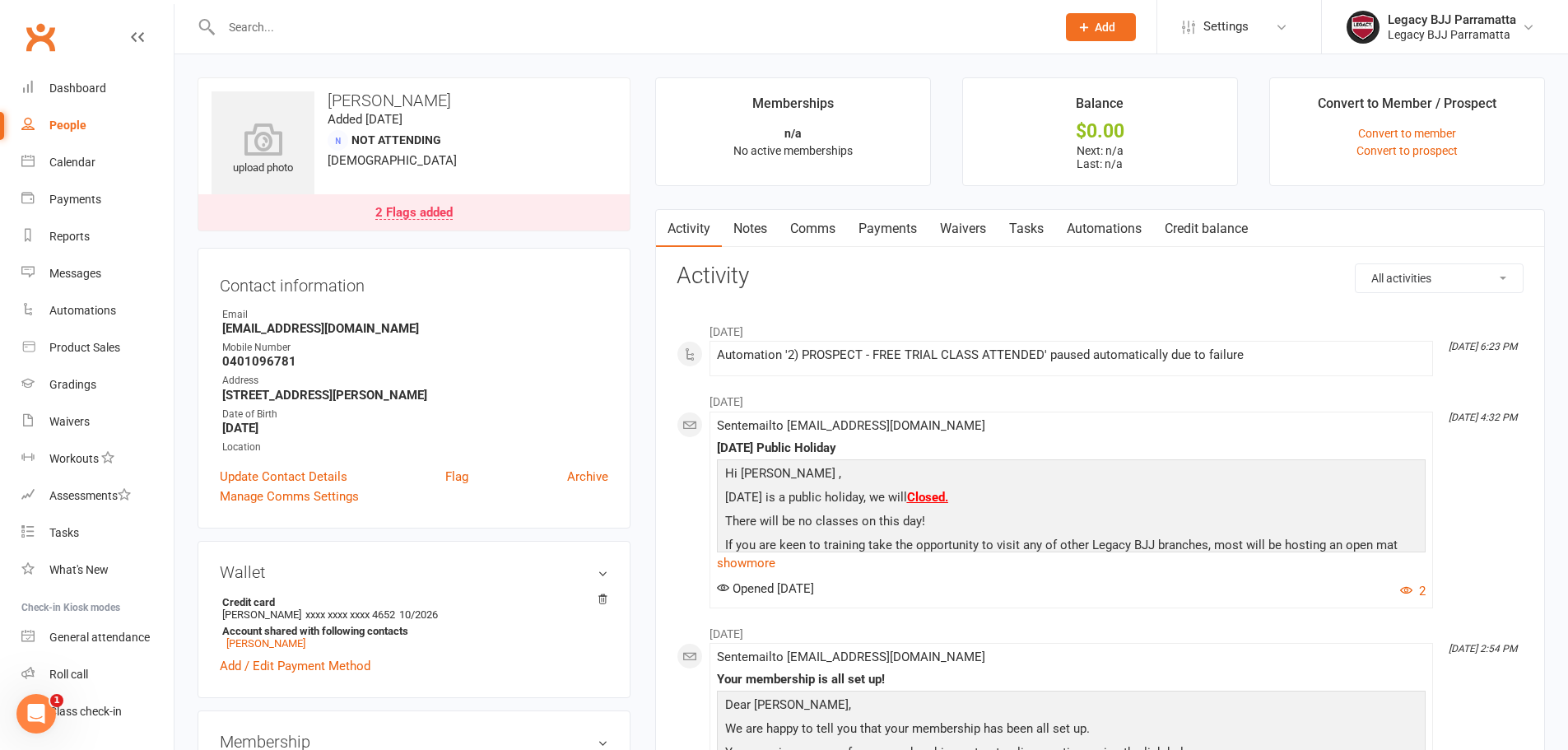
click at [576, 201] on link "2 Flags added" at bounding box center [413, 212] width 431 height 36
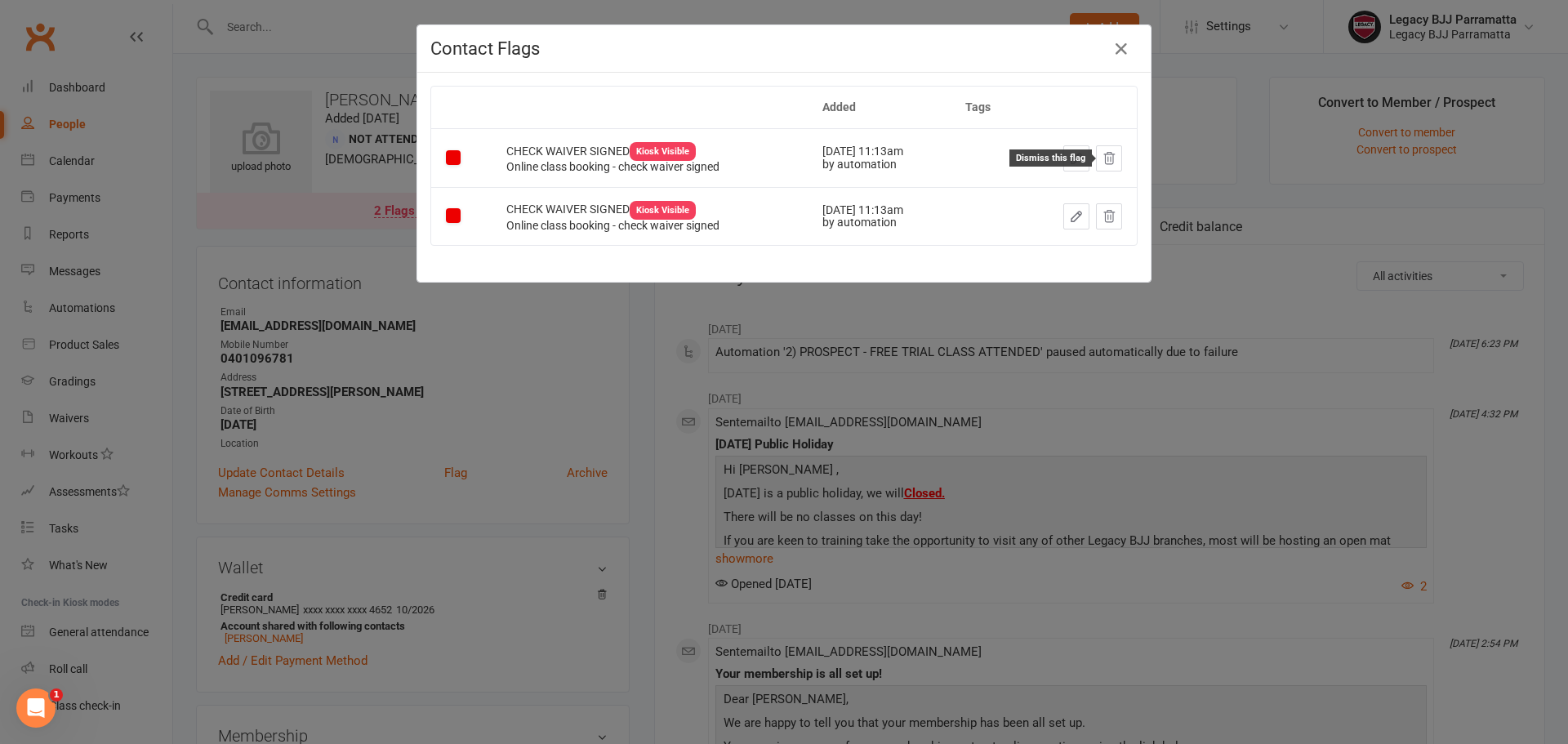
click at [1107, 162] on icon at bounding box center [1109, 158] width 10 height 11
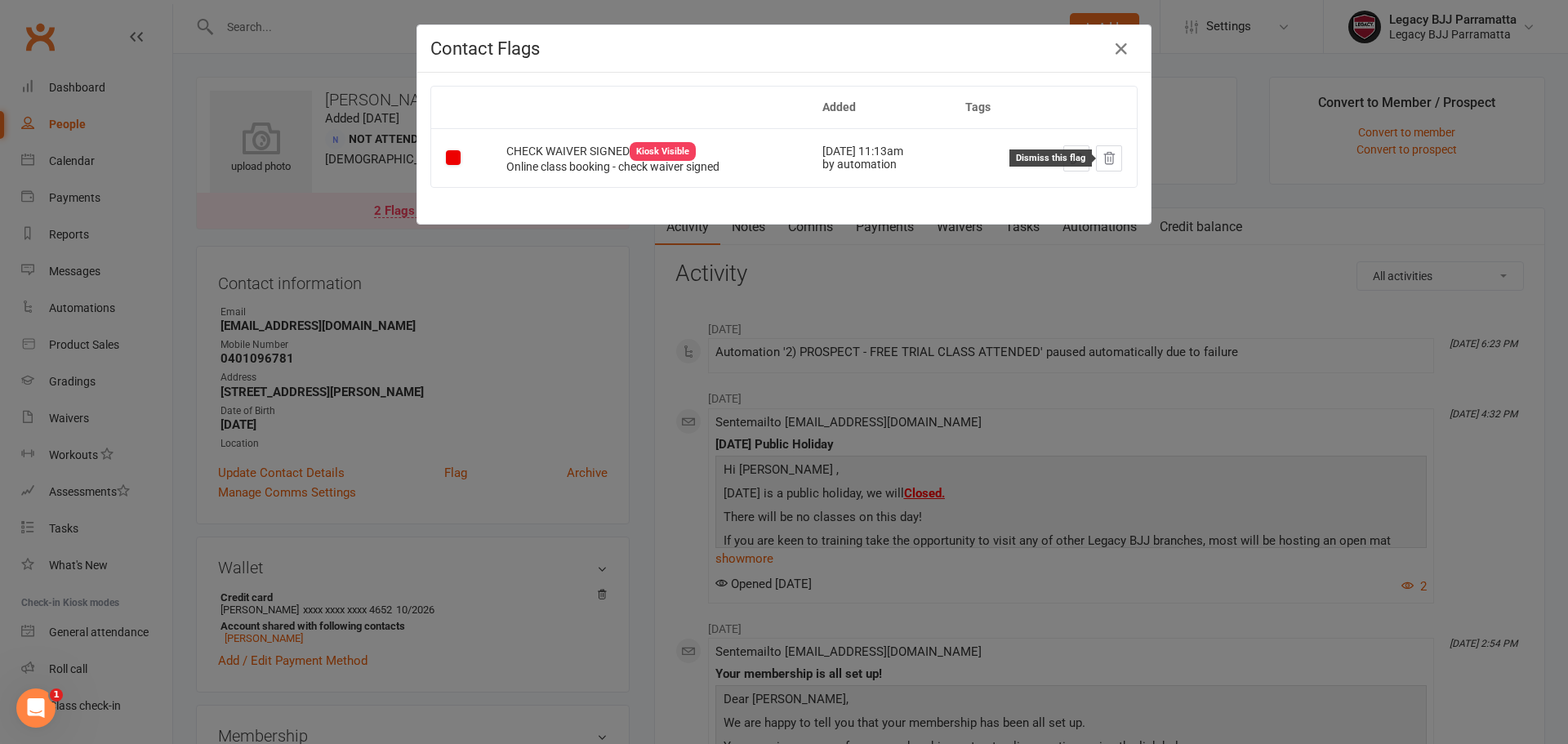
click at [1101, 160] on icon at bounding box center [1109, 159] width 15 height 15
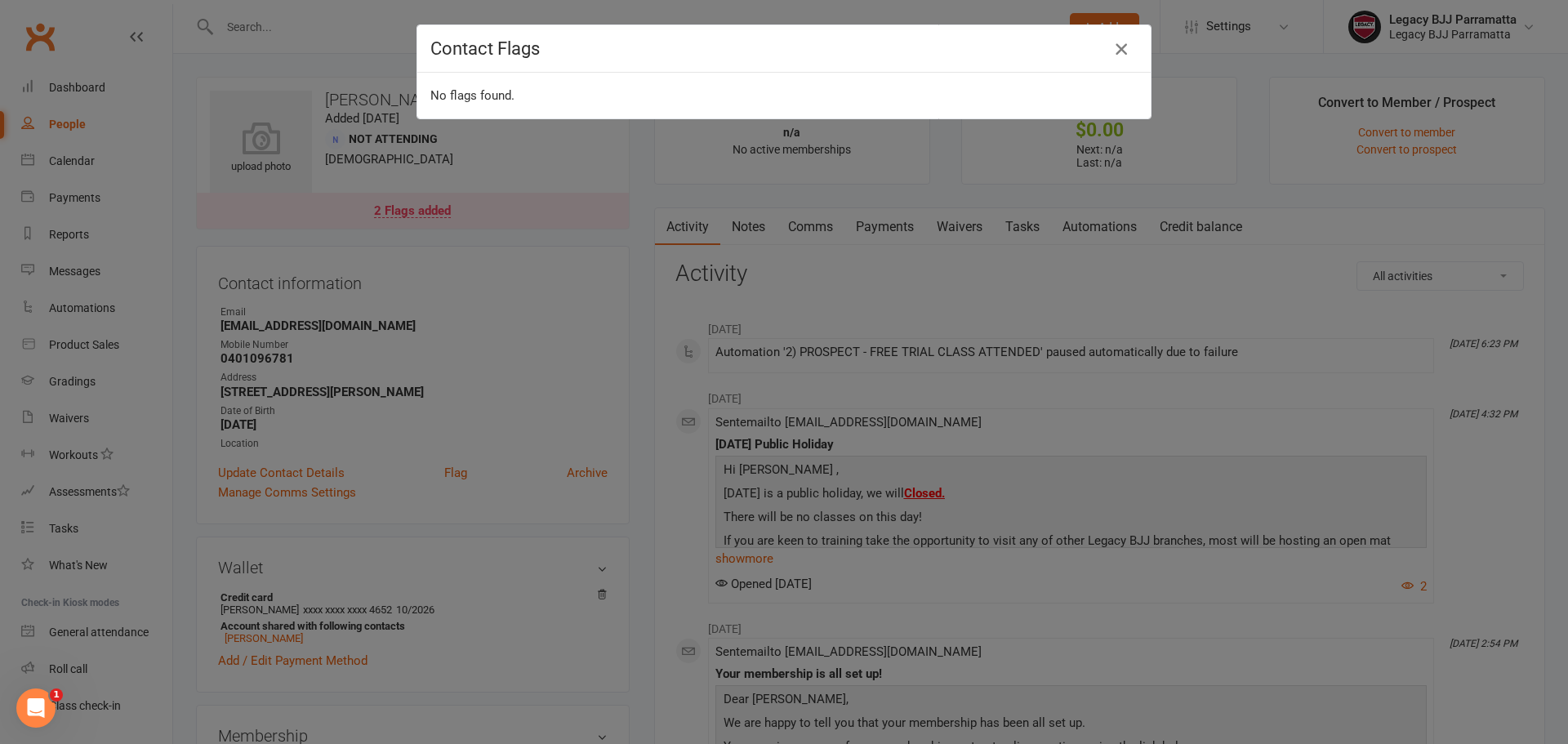
click at [1119, 45] on icon "button" at bounding box center [1121, 48] width 19 height 19
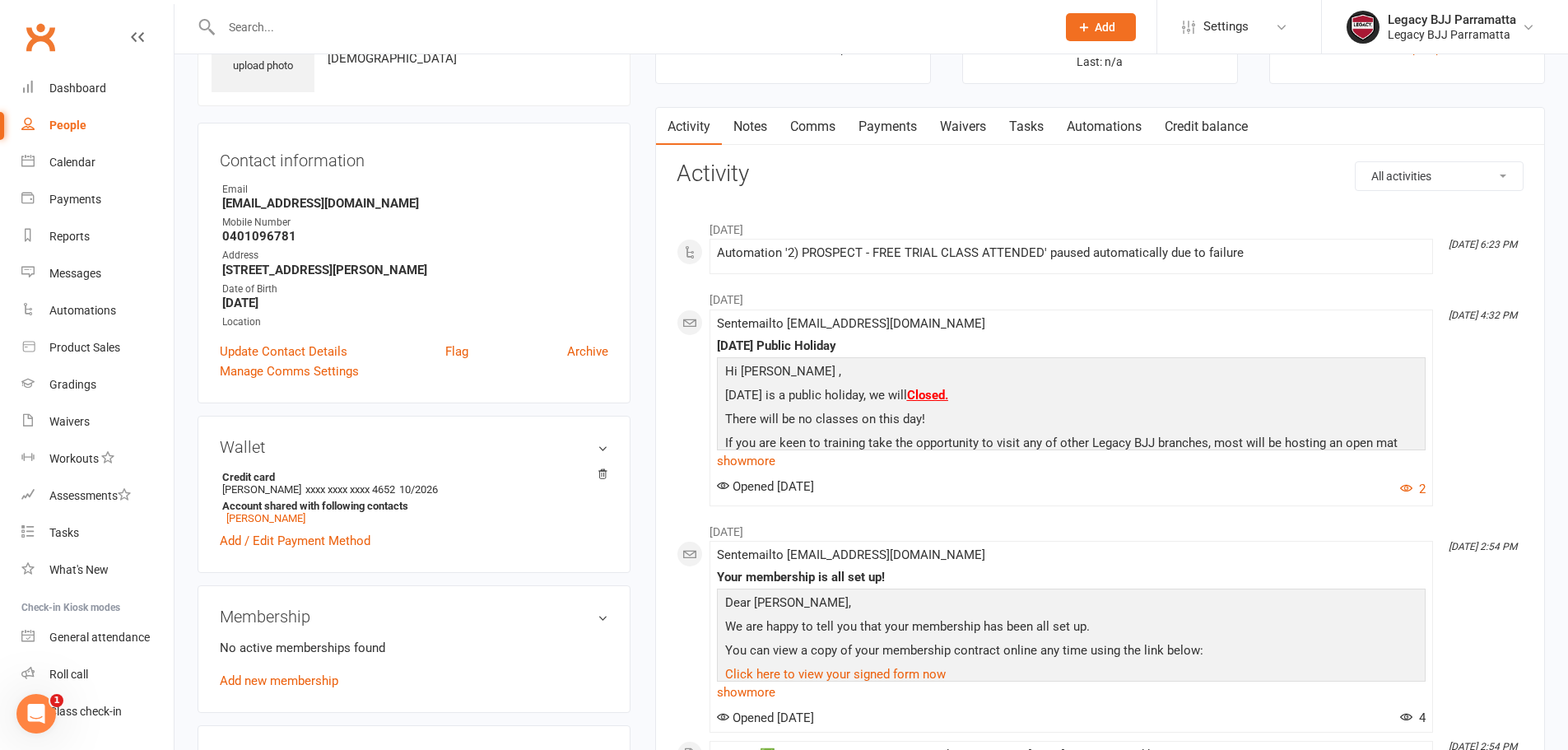
scroll to position [82, 0]
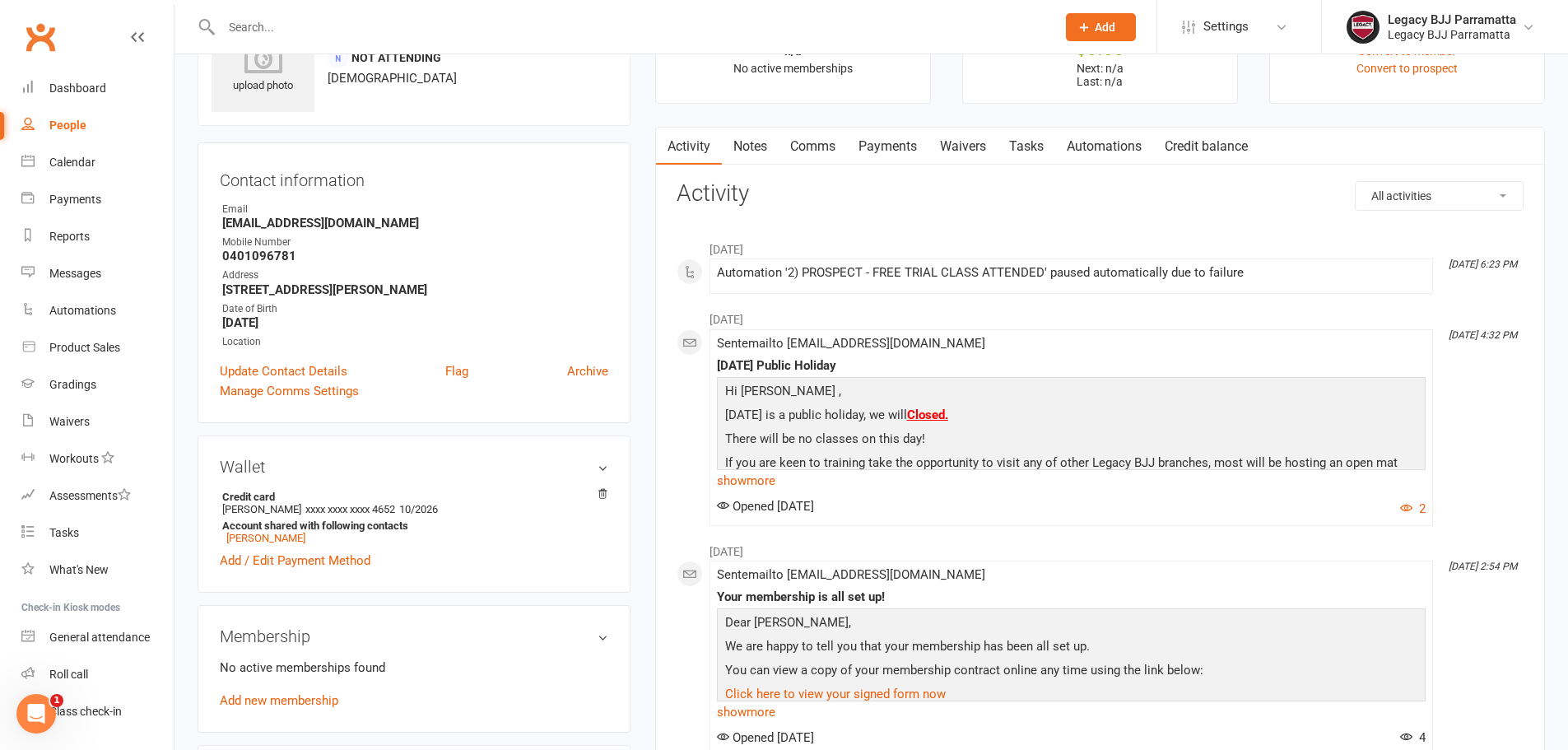
click at [1435, 195] on select "All activities Bookings / Attendances Communications Notes Failed SMSes Grading…" at bounding box center [1439, 196] width 167 height 28
click at [1356, 182] on select "All activities Bookings / Attendances Communications Notes Failed SMSes Grading…" at bounding box center [1439, 196] width 167 height 28
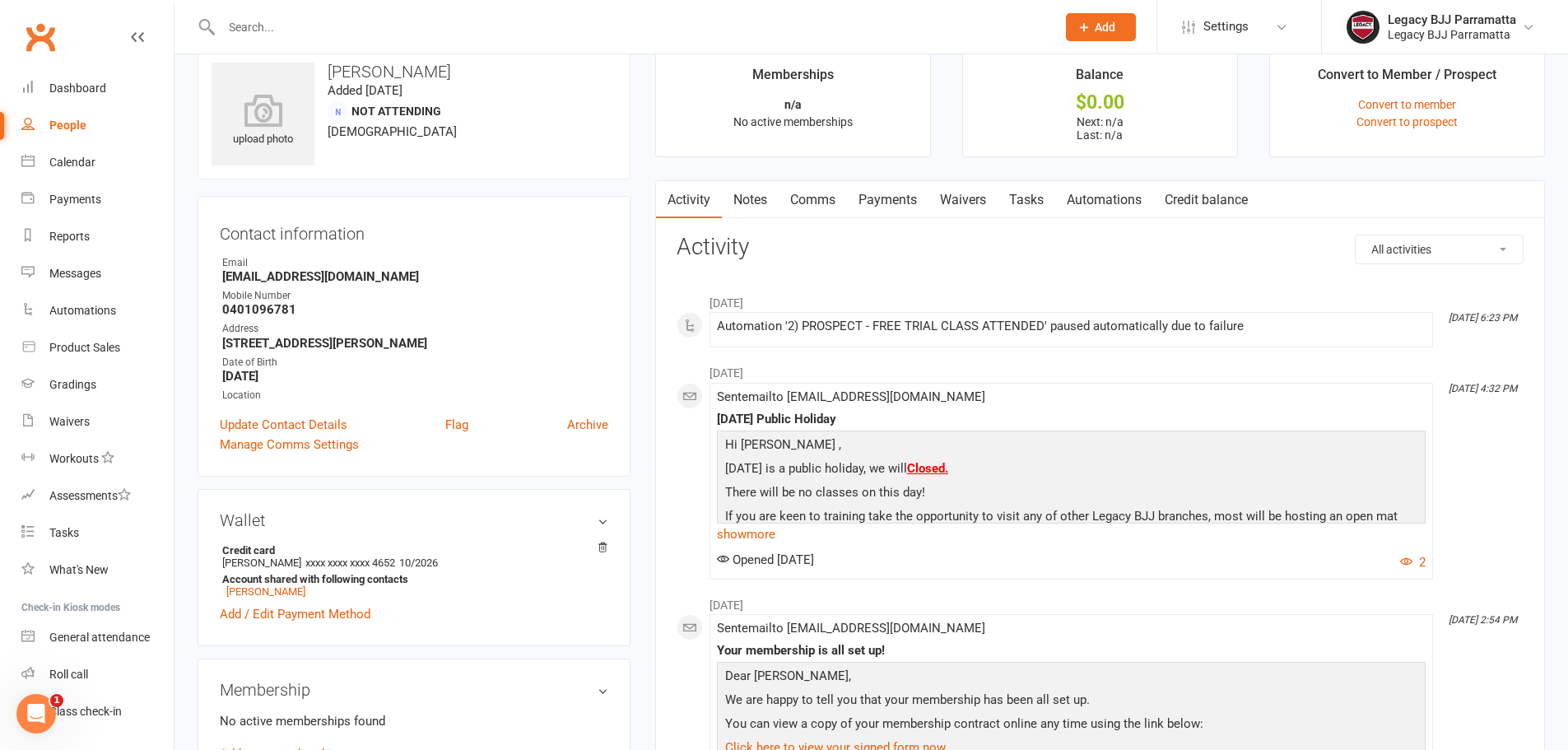
scroll to position [0, 0]
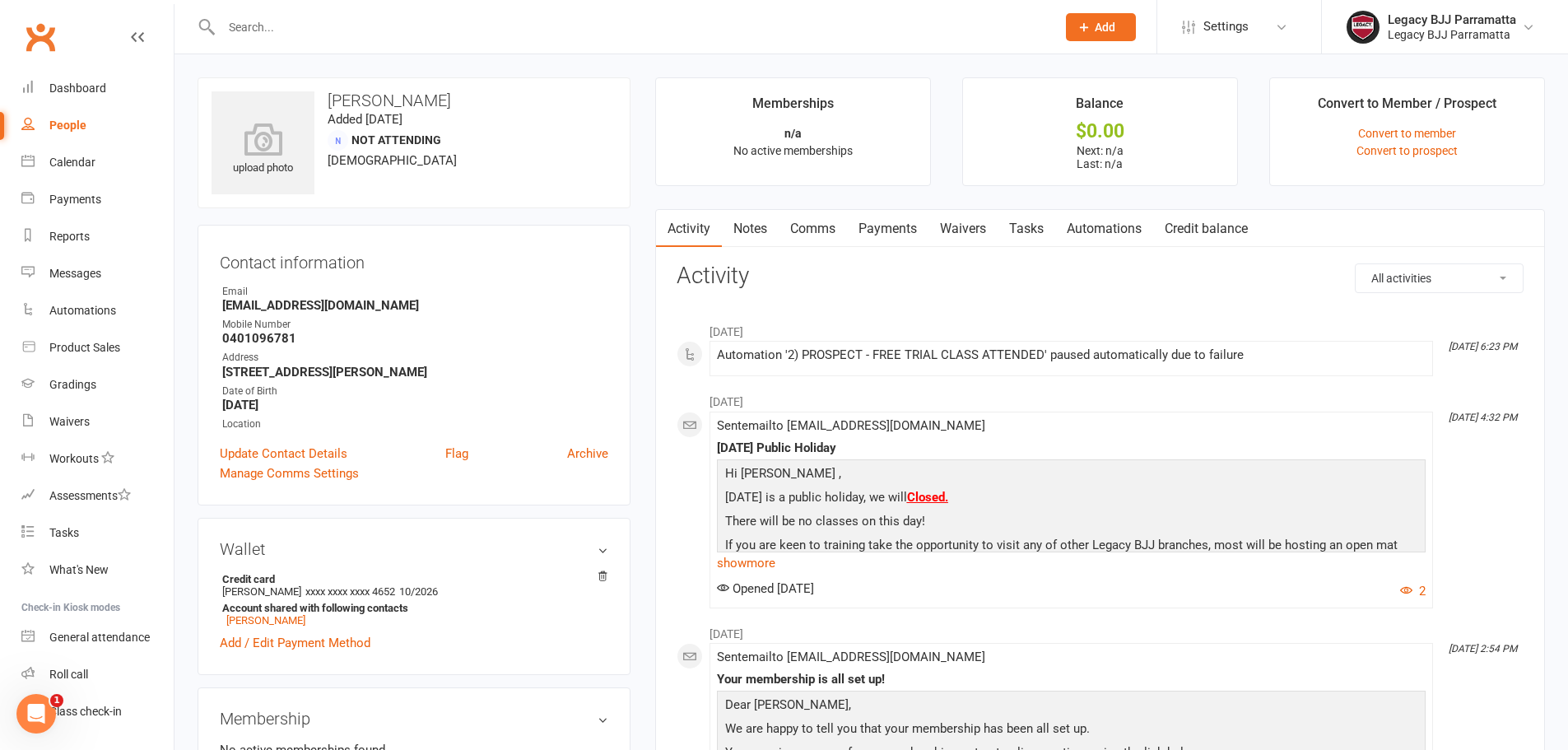
click at [271, 8] on div at bounding box center [621, 26] width 847 height 53
click at [285, 17] on input "text" at bounding box center [629, 27] width 827 height 23
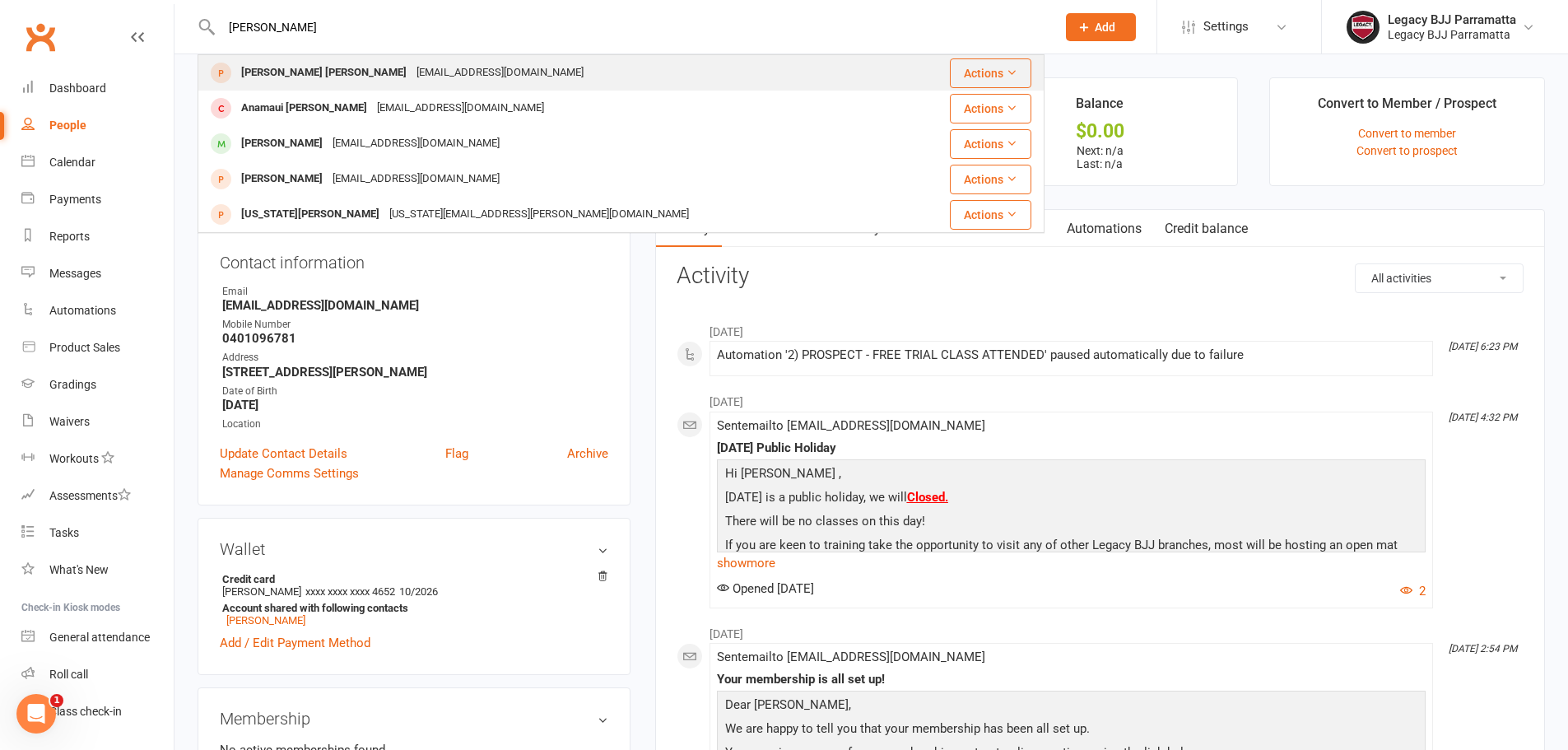
type input "ana"
click at [411, 70] on div "anarusso.2001@gmail.com" at bounding box center [499, 73] width 177 height 24
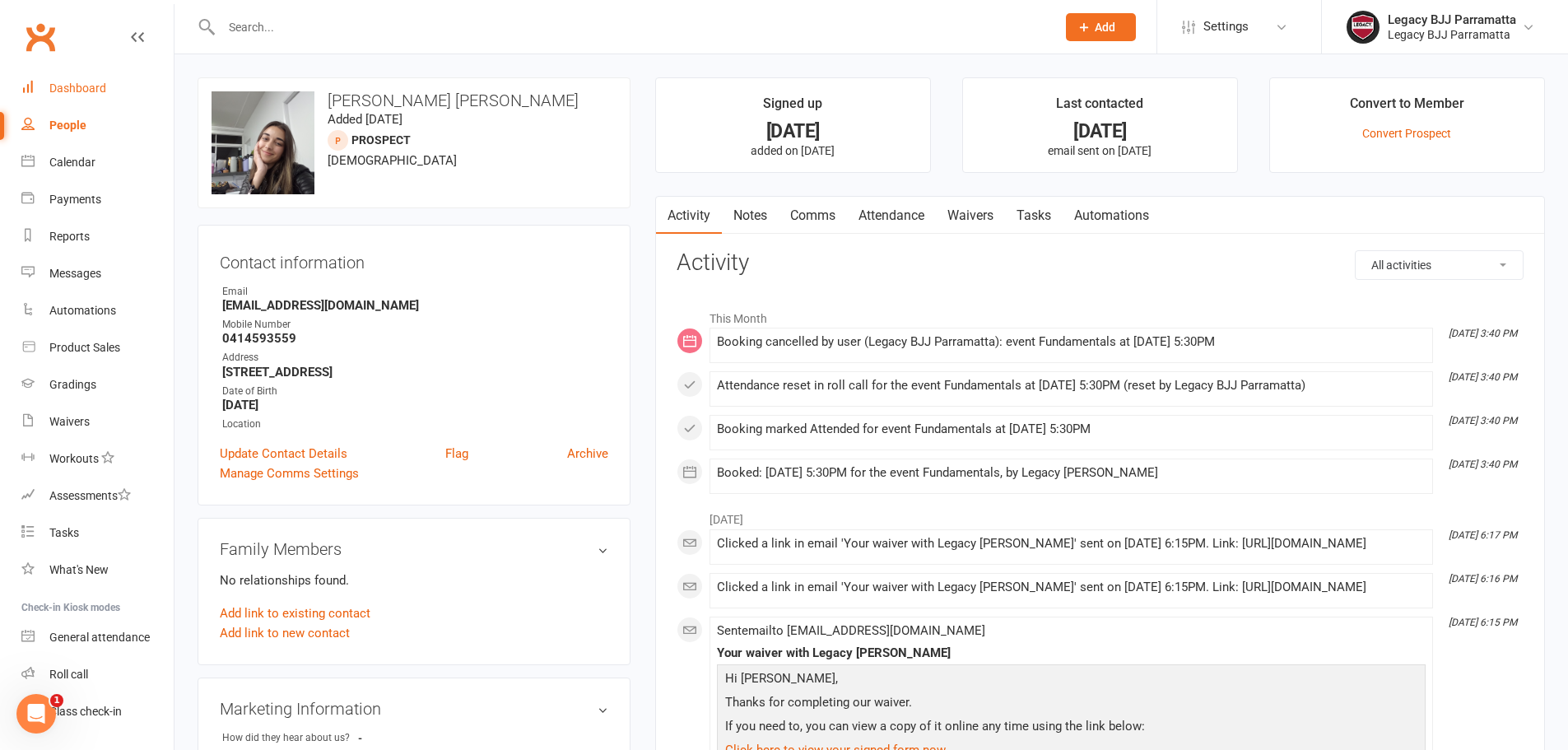
click at [117, 89] on link "Dashboard" at bounding box center [97, 89] width 152 height 37
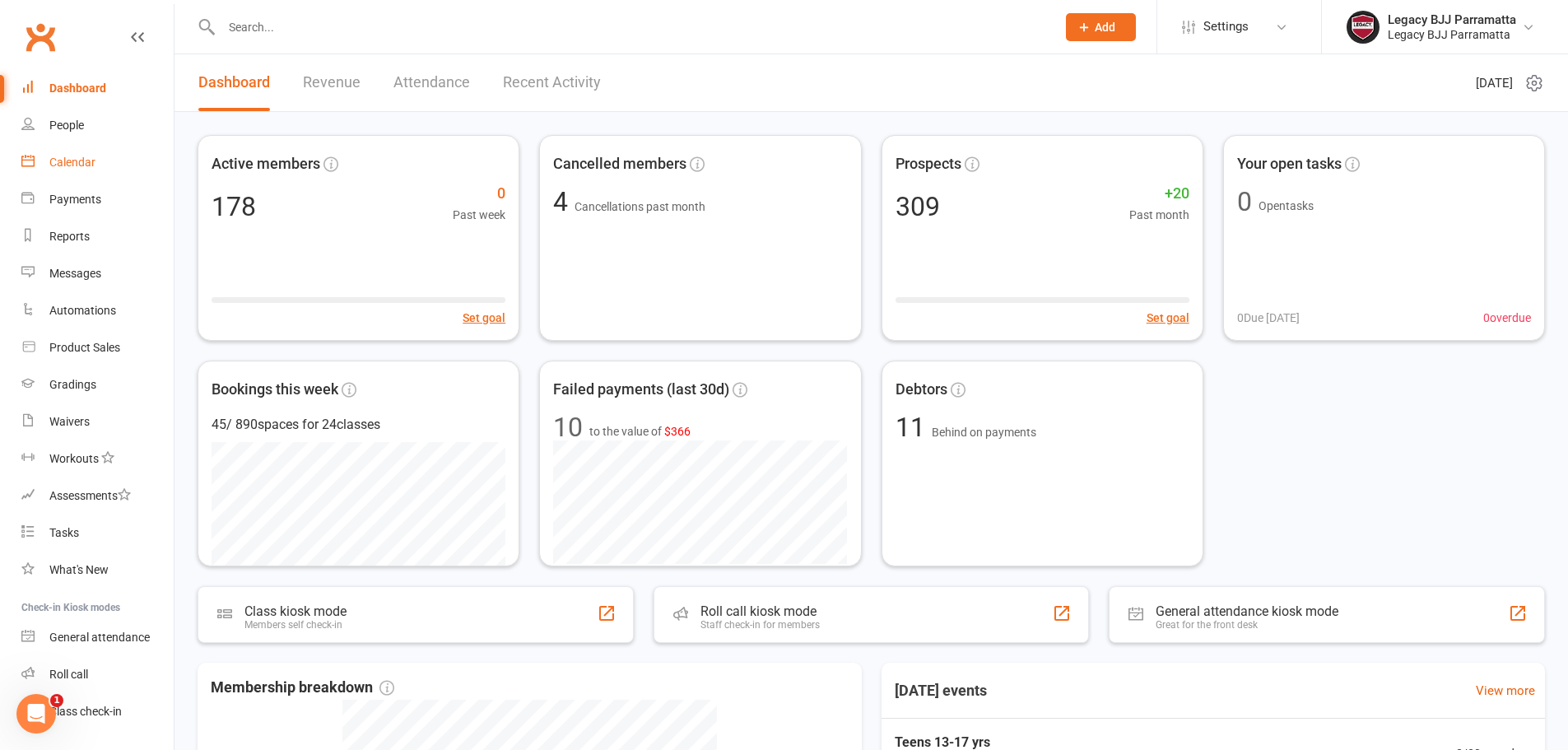
click at [135, 151] on link "Calendar" at bounding box center [97, 163] width 152 height 37
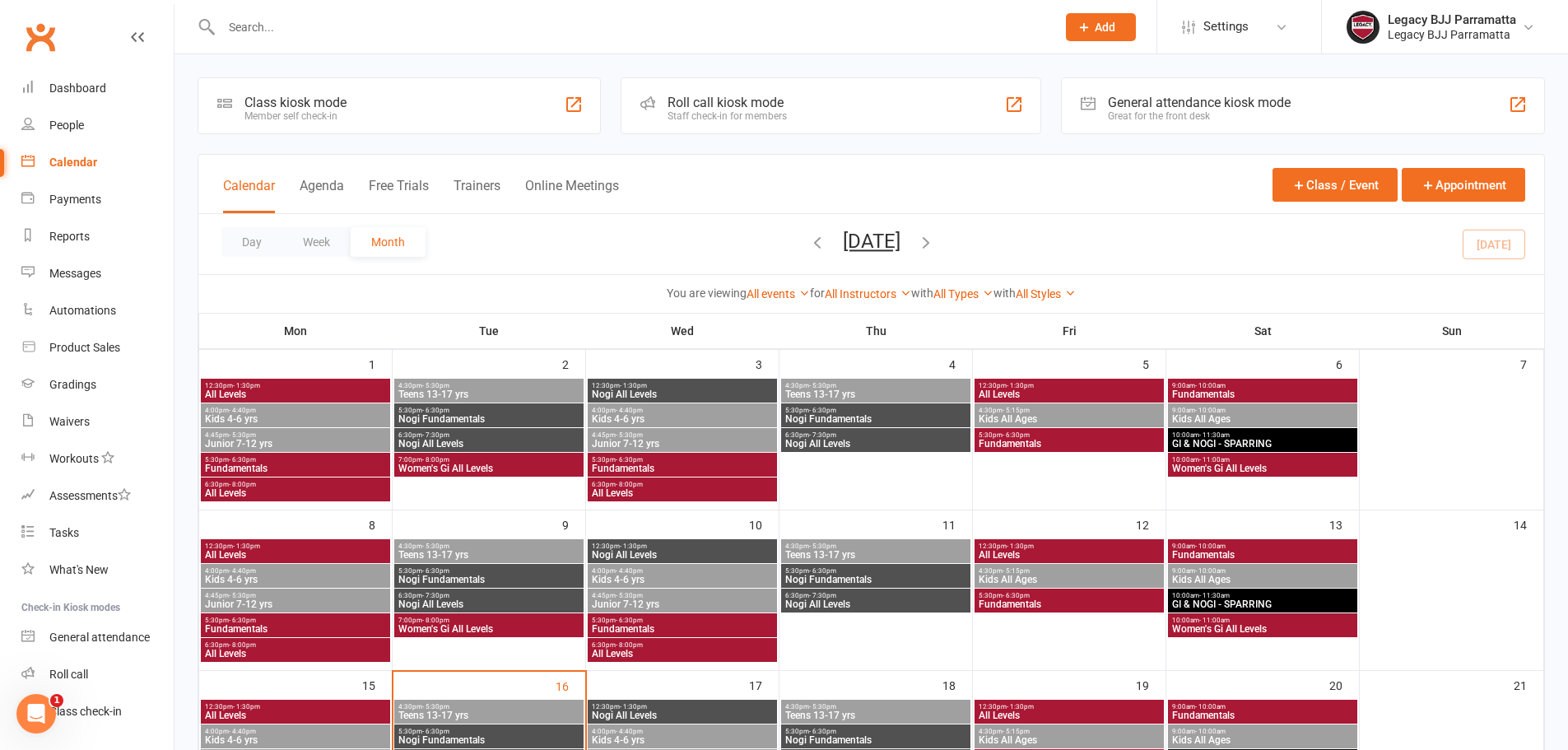
click at [483, 42] on div at bounding box center [621, 26] width 847 height 53
click at [483, 30] on input "text" at bounding box center [629, 27] width 827 height 23
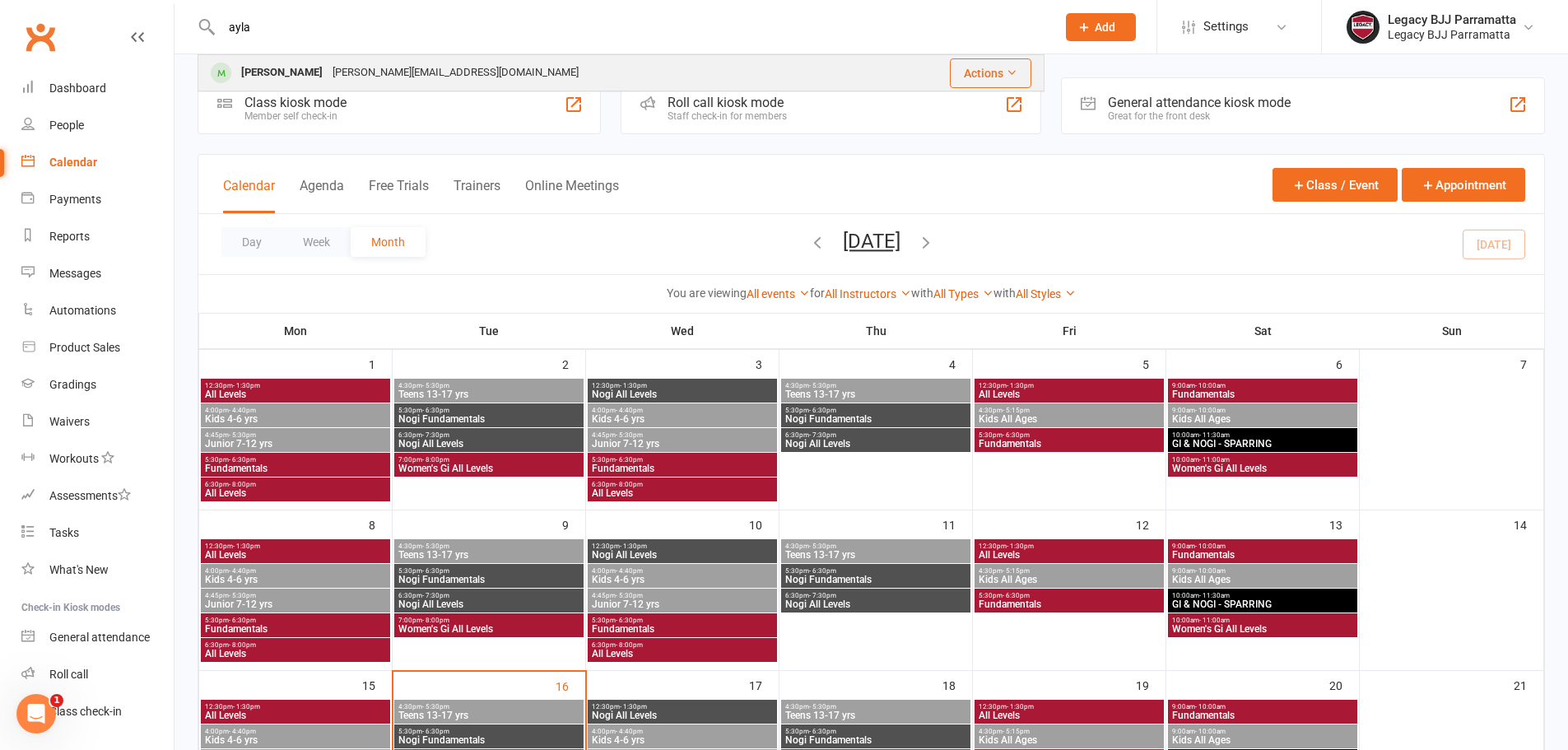
type input "ayla"
click at [484, 68] on div "Ayla Kilner elissa.ex9@gmail.com" at bounding box center [539, 73] width 679 height 34
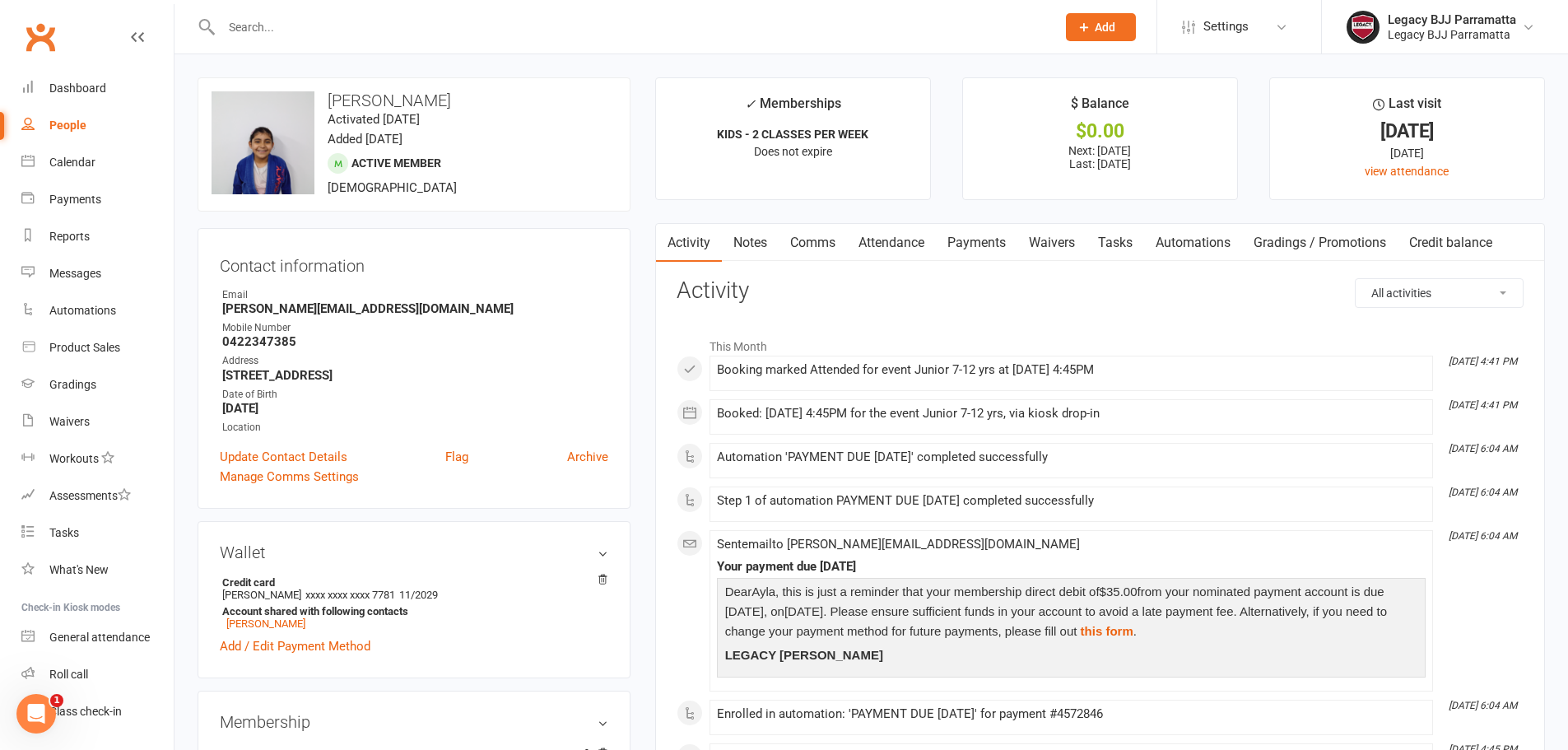
click at [394, 17] on input "text" at bounding box center [629, 27] width 827 height 23
type input "a"
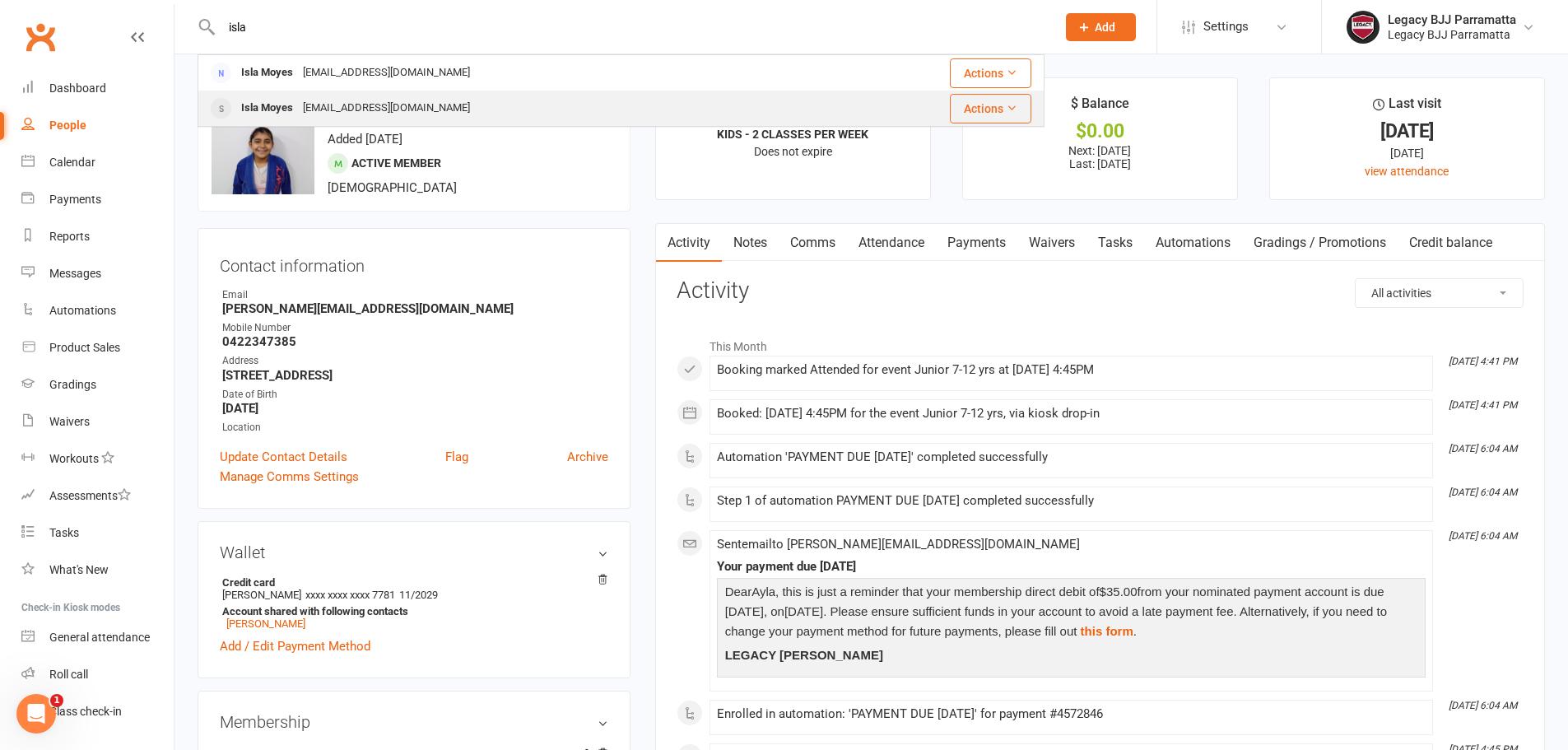
type input "isla"
click at [436, 110] on div "Isla Moyes Moysie159@gmail.com" at bounding box center [515, 108] width 632 height 34
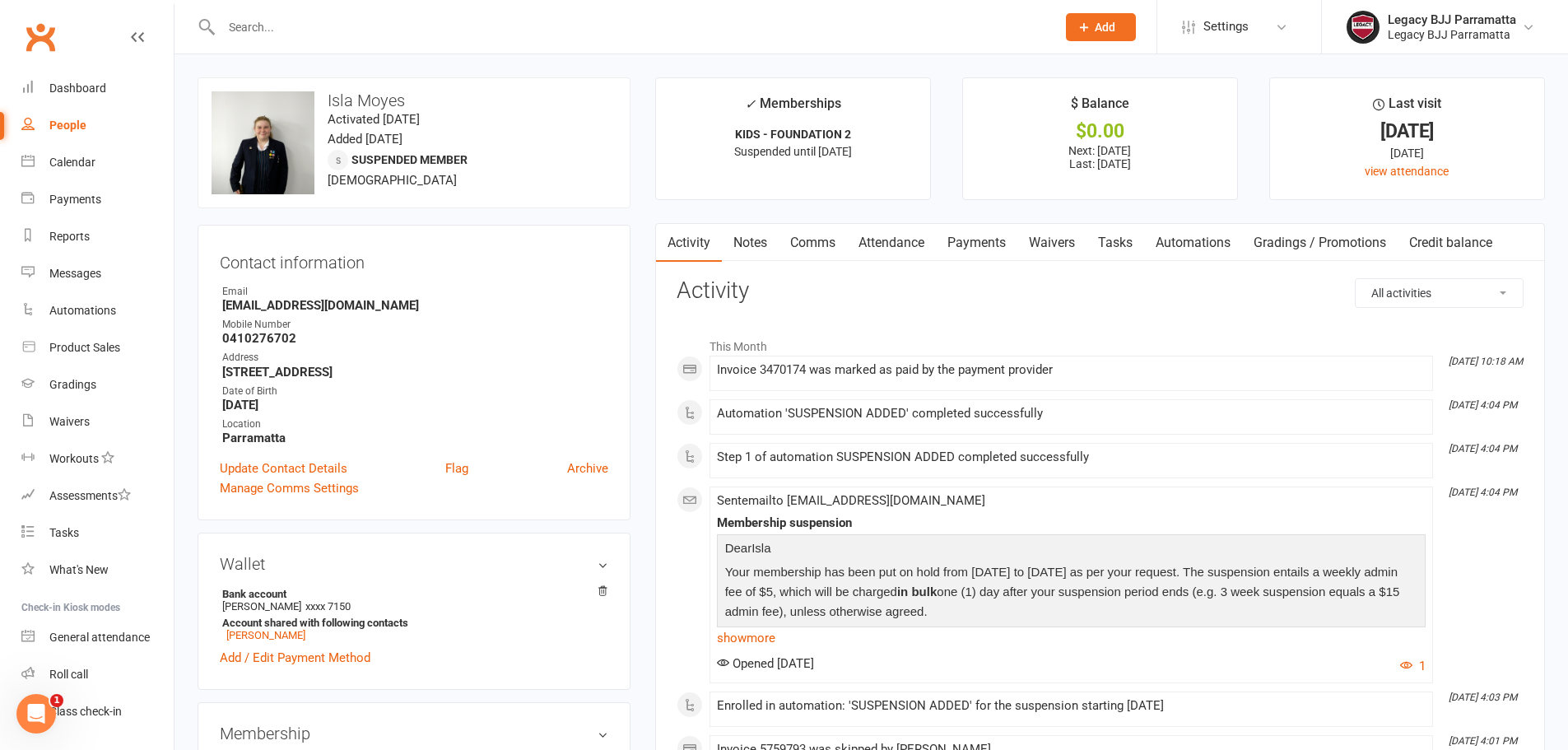
click at [972, 248] on link "Payments" at bounding box center [976, 242] width 81 height 37
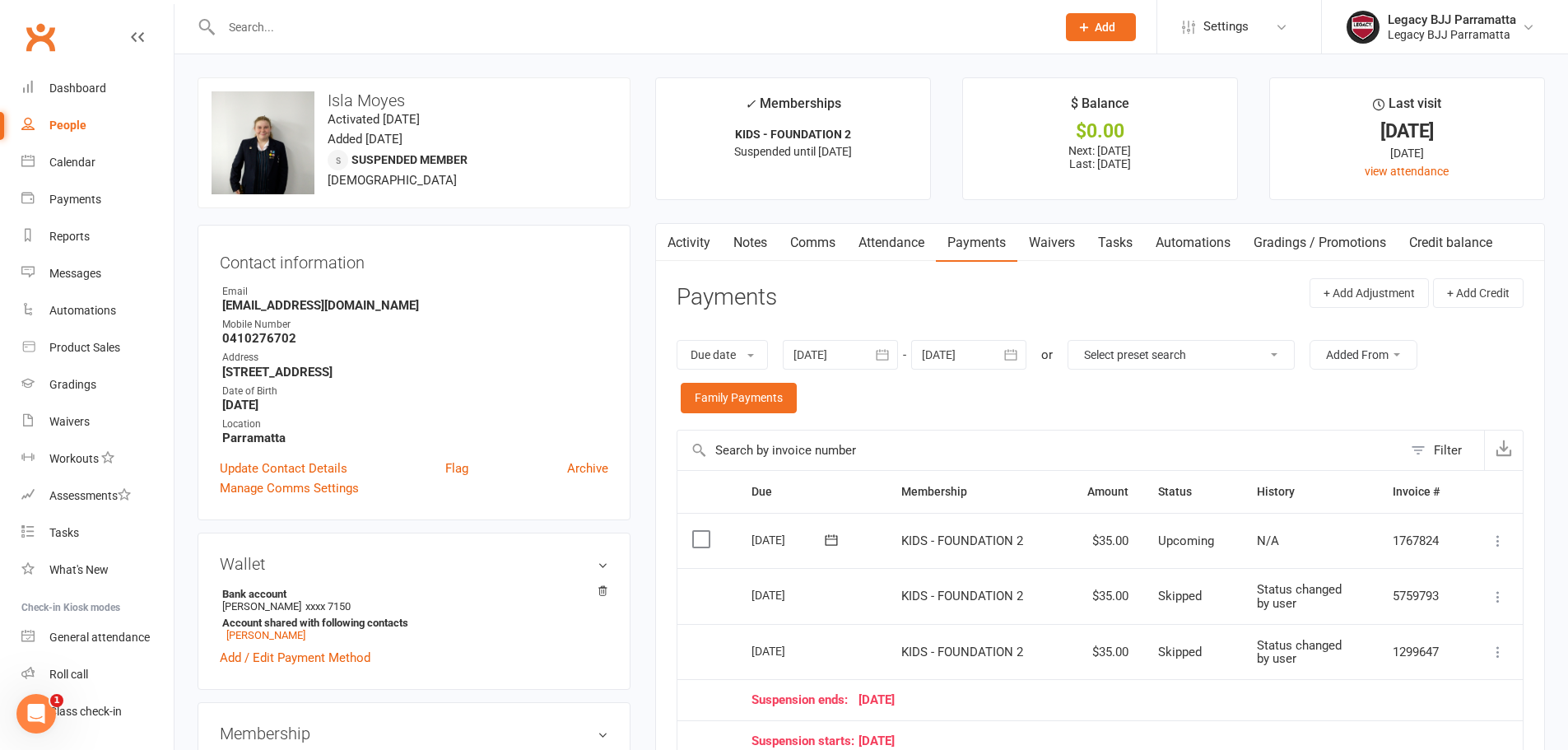
click at [617, 141] on div "upload photo change photo Isla Moyes Activated 31 July, 2024 Added 28 July, 202…" at bounding box center [413, 143] width 433 height 131
click at [78, 107] on link "Dashboard" at bounding box center [97, 89] width 152 height 37
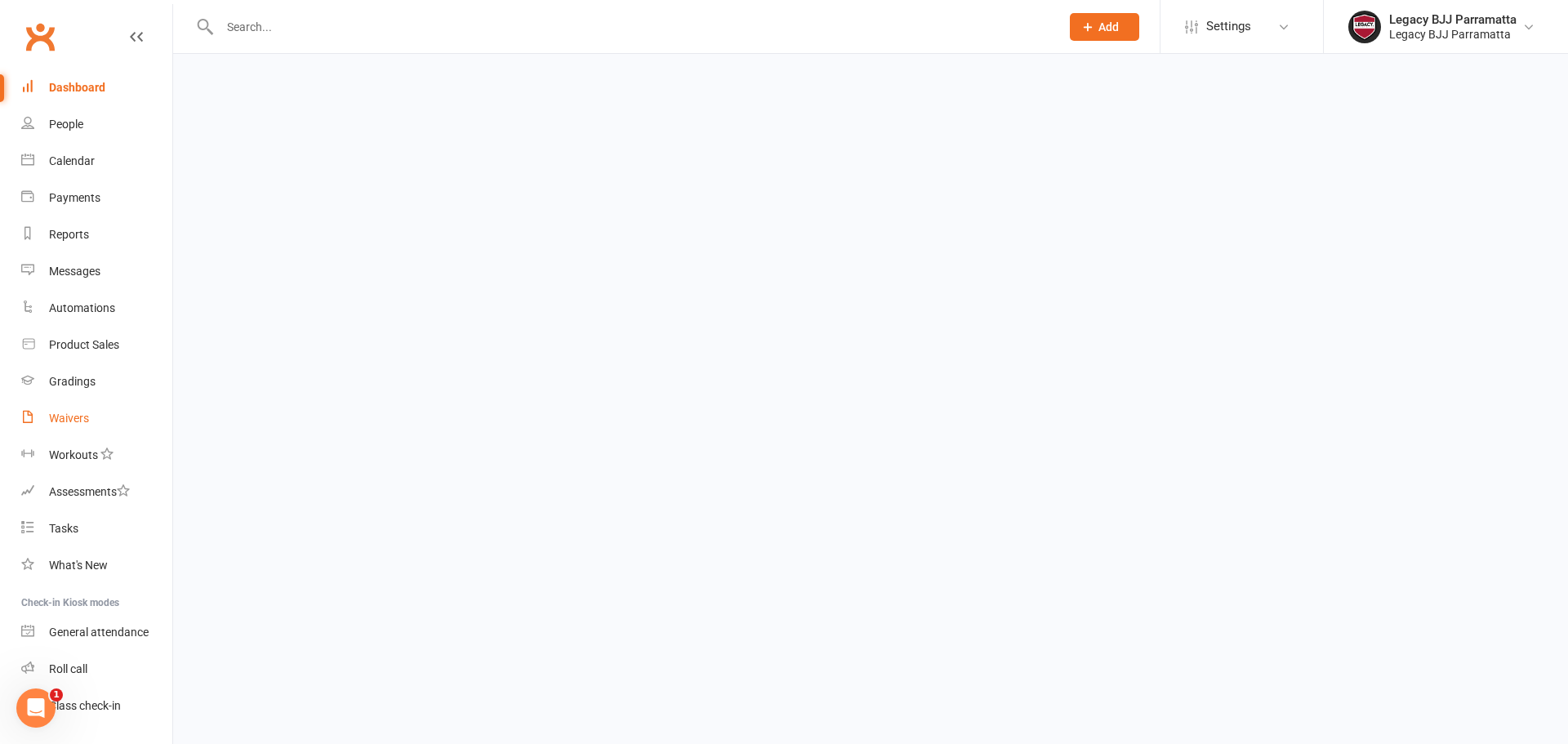
click at [102, 417] on link "Waivers" at bounding box center [96, 418] width 151 height 37
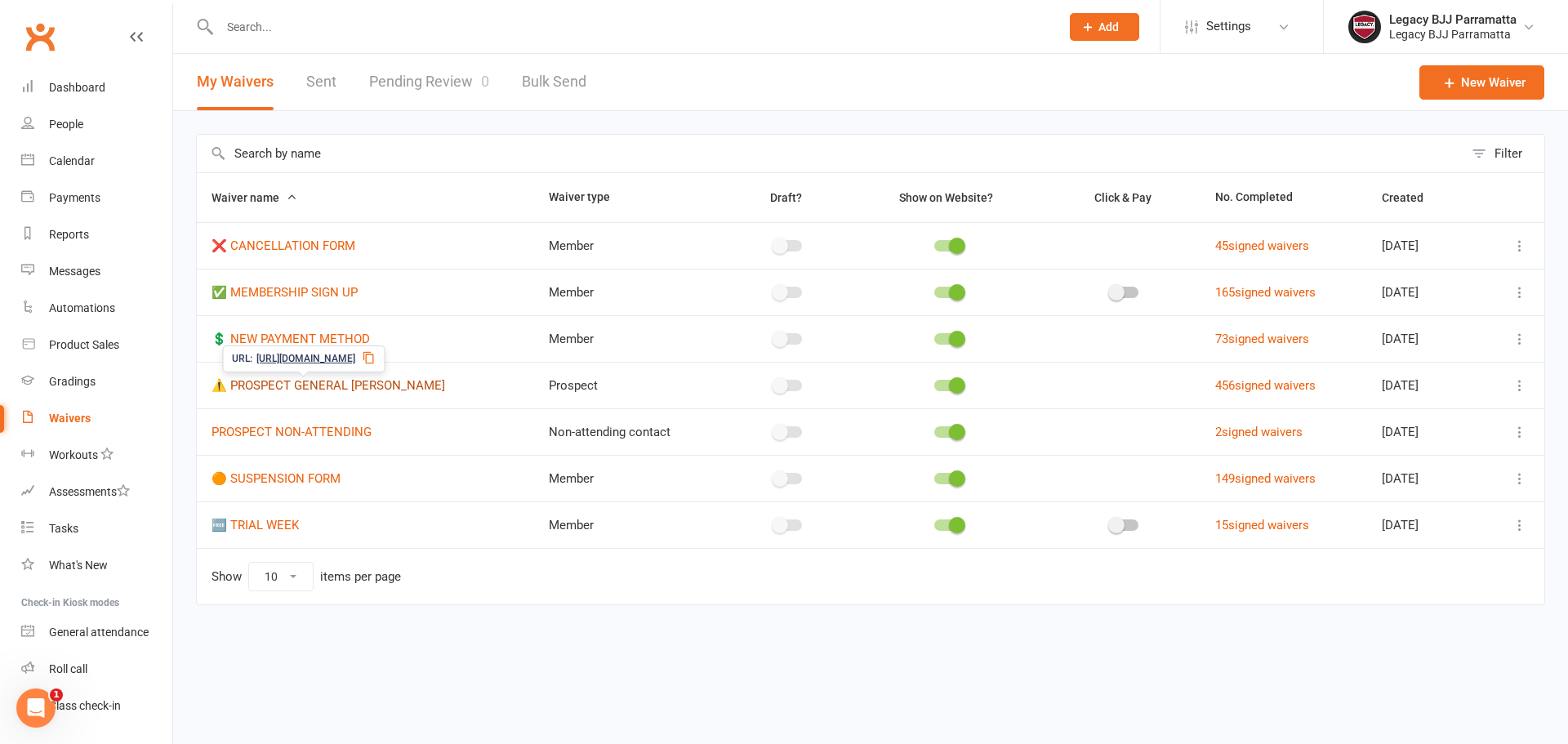
click at [371, 386] on link "⚠️ PROSPECT GENERAL WAIVER" at bounding box center [328, 386] width 234 height 15
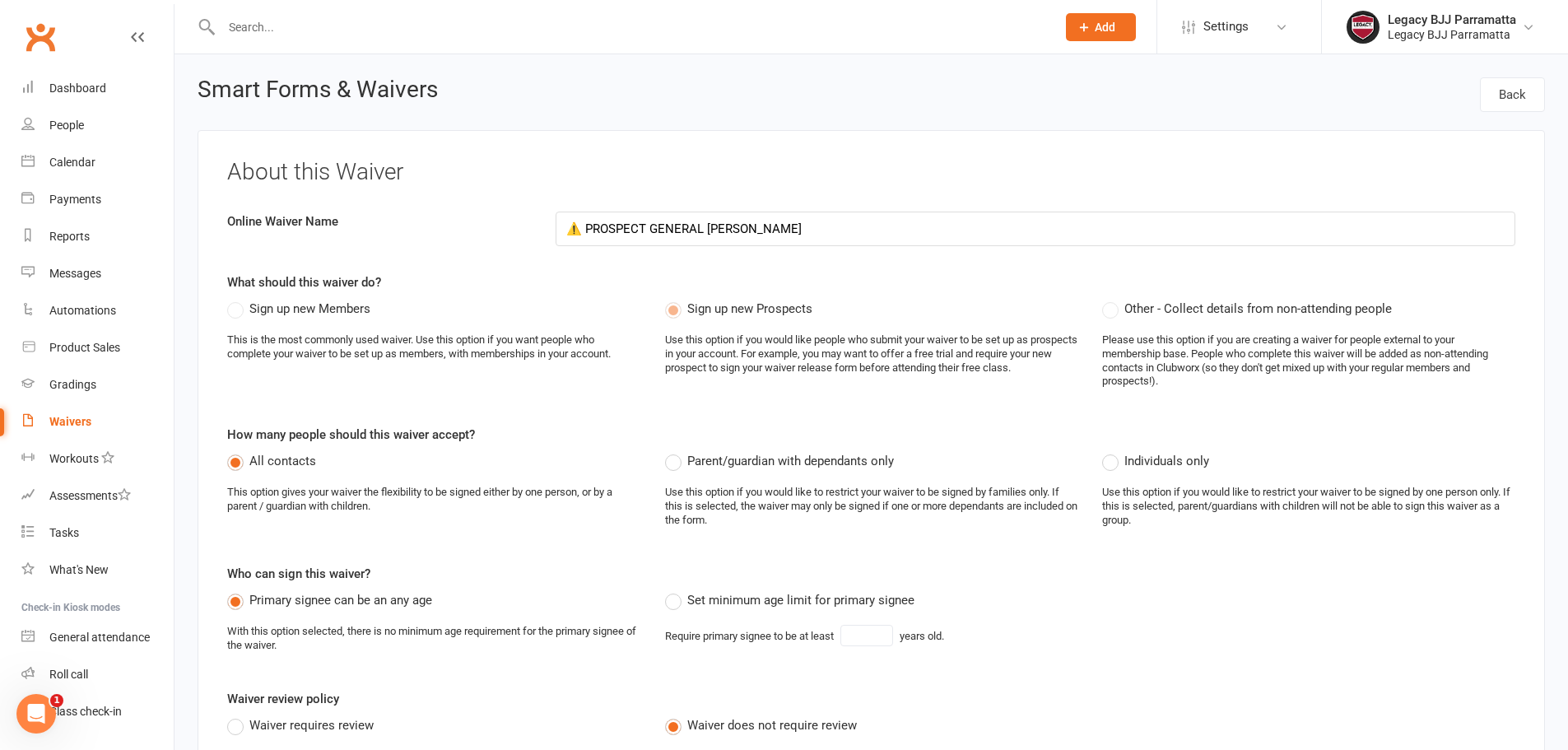
click at [107, 411] on link "Waivers" at bounding box center [97, 422] width 152 height 37
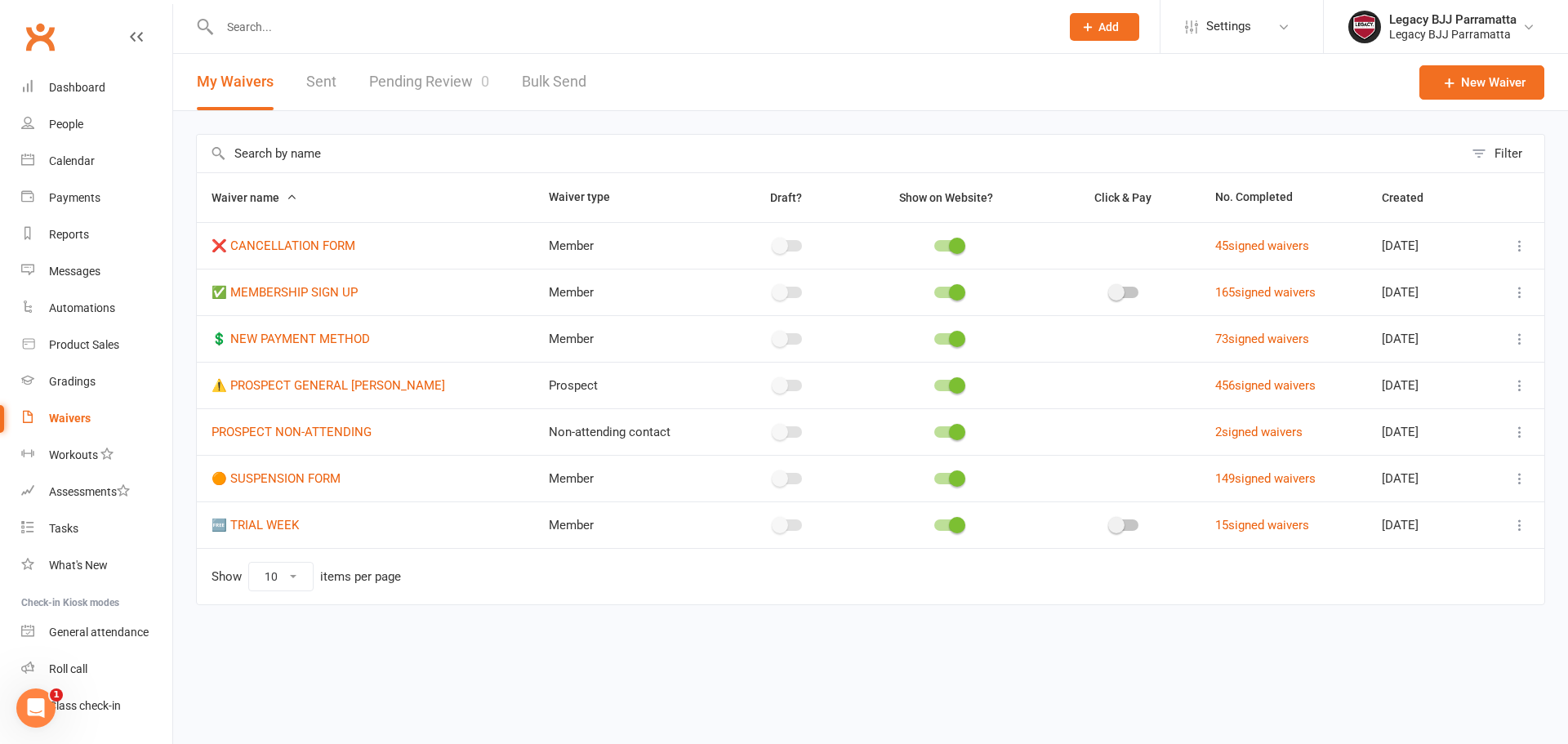
click at [1524, 388] on icon at bounding box center [1520, 386] width 17 height 17
click at [1510, 481] on link "Copy external link to clipboard" at bounding box center [1433, 482] width 192 height 32
click at [308, 13] on div at bounding box center [622, 26] width 853 height 53
click at [311, 28] on input "text" at bounding box center [631, 27] width 834 height 23
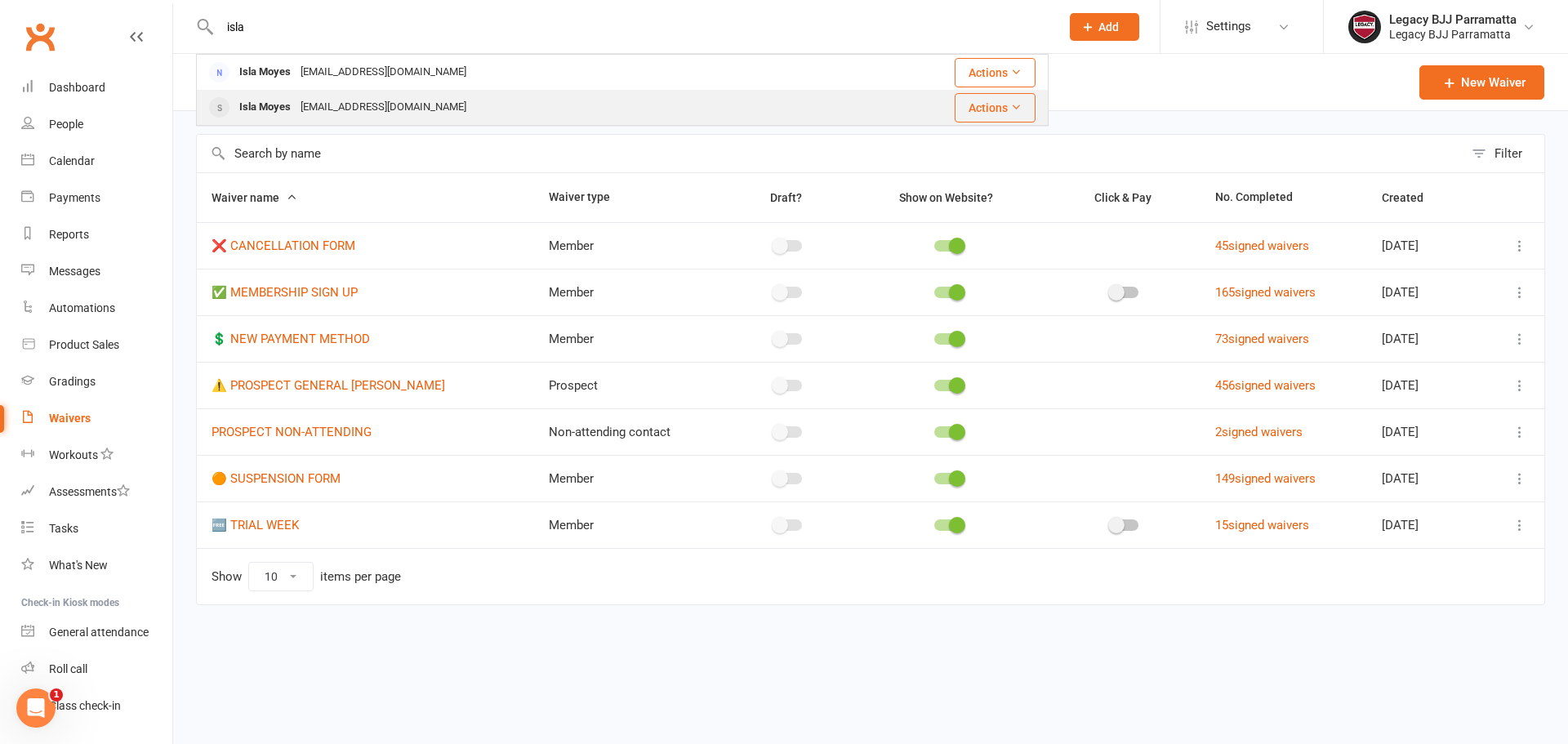
type input "isla"
click at [333, 98] on div "Moysie159@gmail.com" at bounding box center [383, 108] width 175 height 24
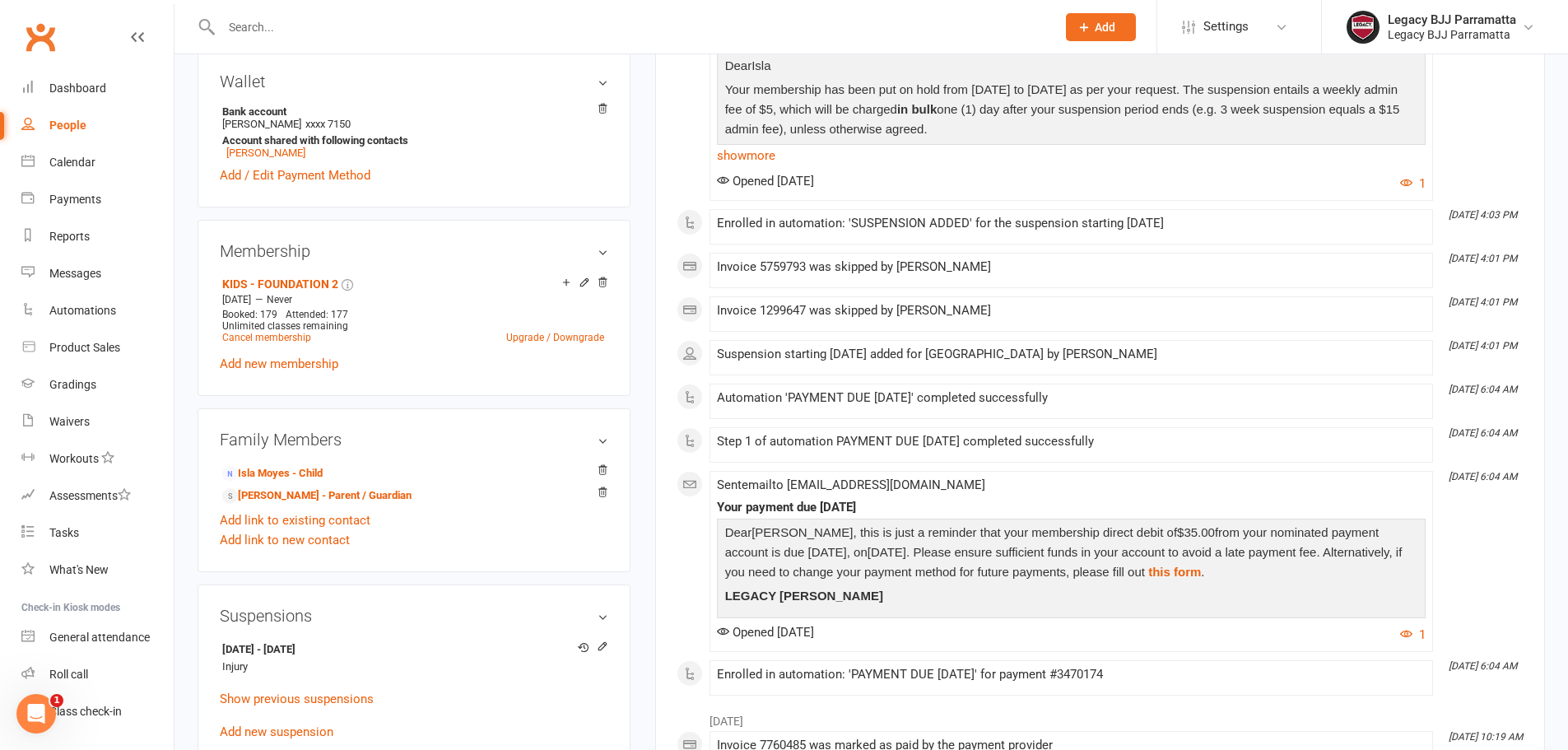
scroll to position [494, 0]
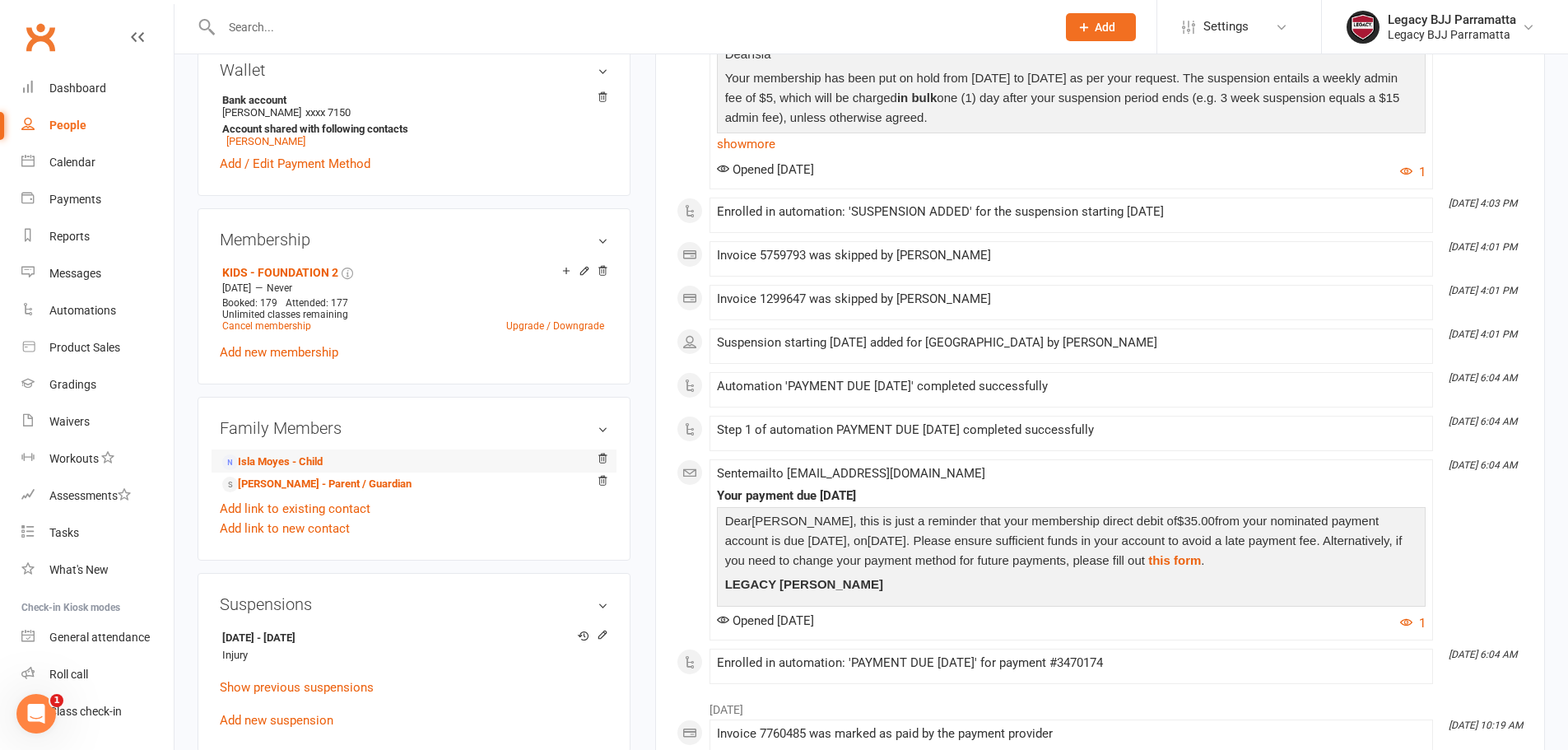
click at [396, 456] on li "Isla Moyes - Child" at bounding box center [413, 461] width 388 height 23
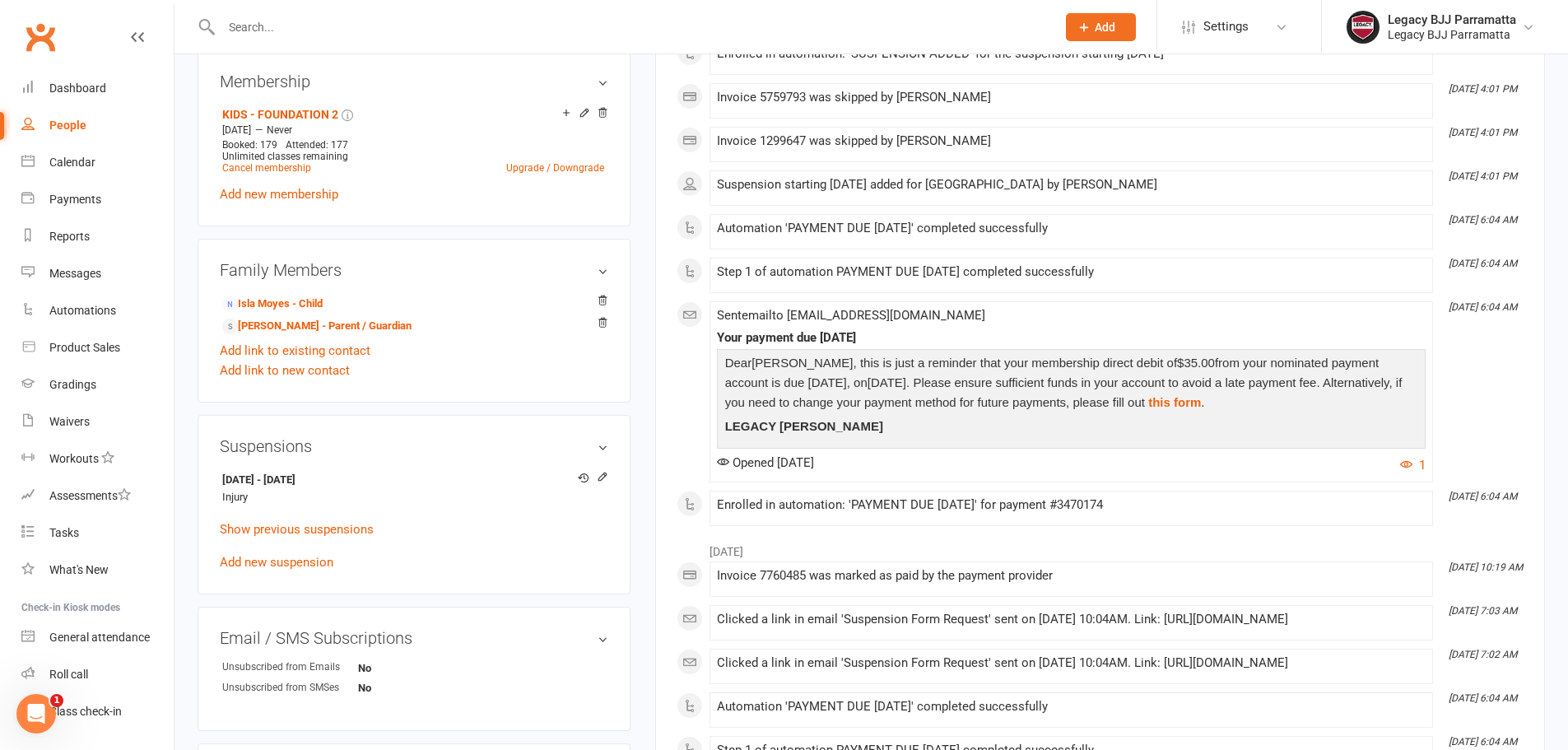
scroll to position [658, 0]
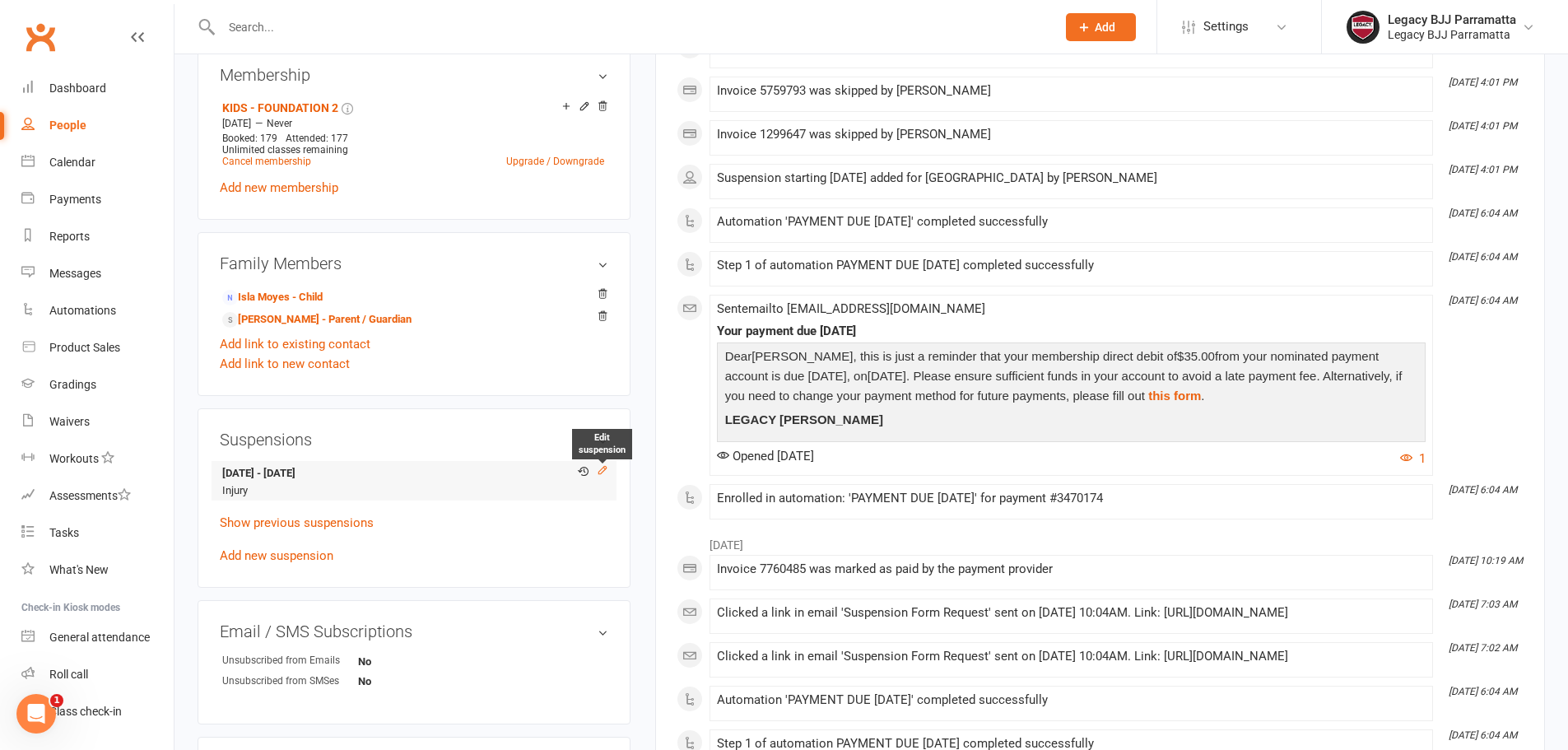
click at [602, 473] on icon at bounding box center [602, 469] width 11 height 11
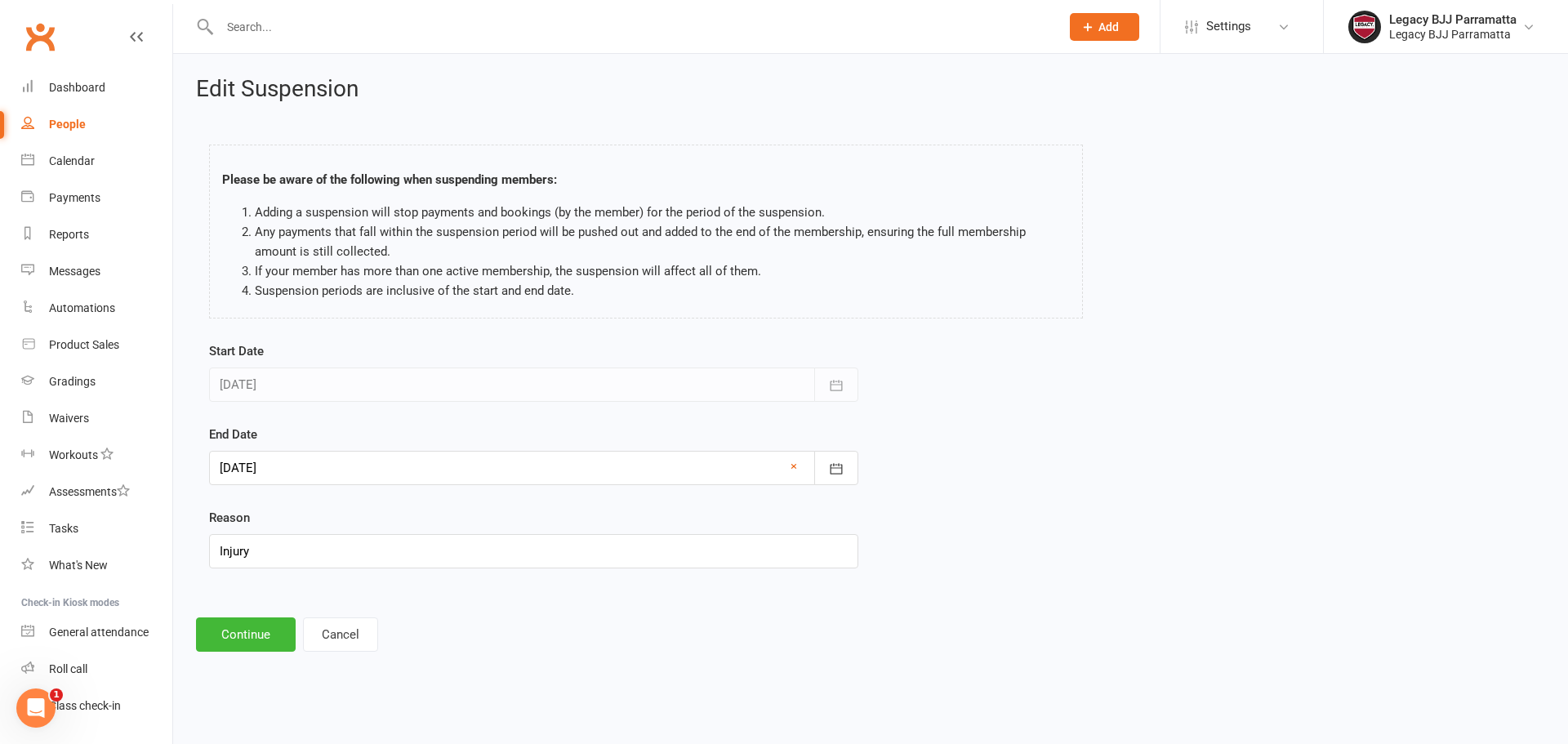
click at [598, 469] on div at bounding box center [533, 468] width 649 height 34
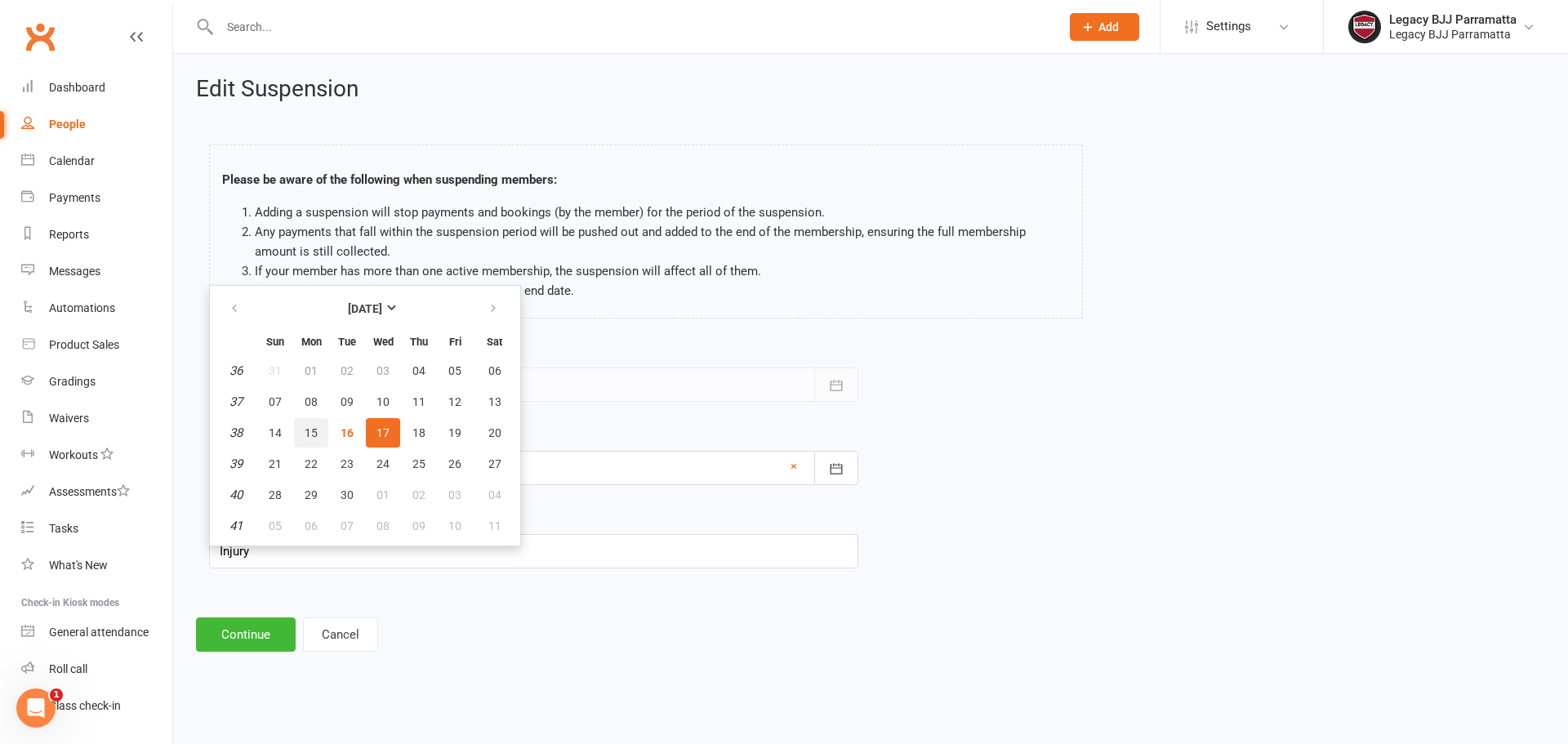
click at [307, 436] on span "15" at bounding box center [311, 432] width 13 height 13
type input "15 Sep 2025"
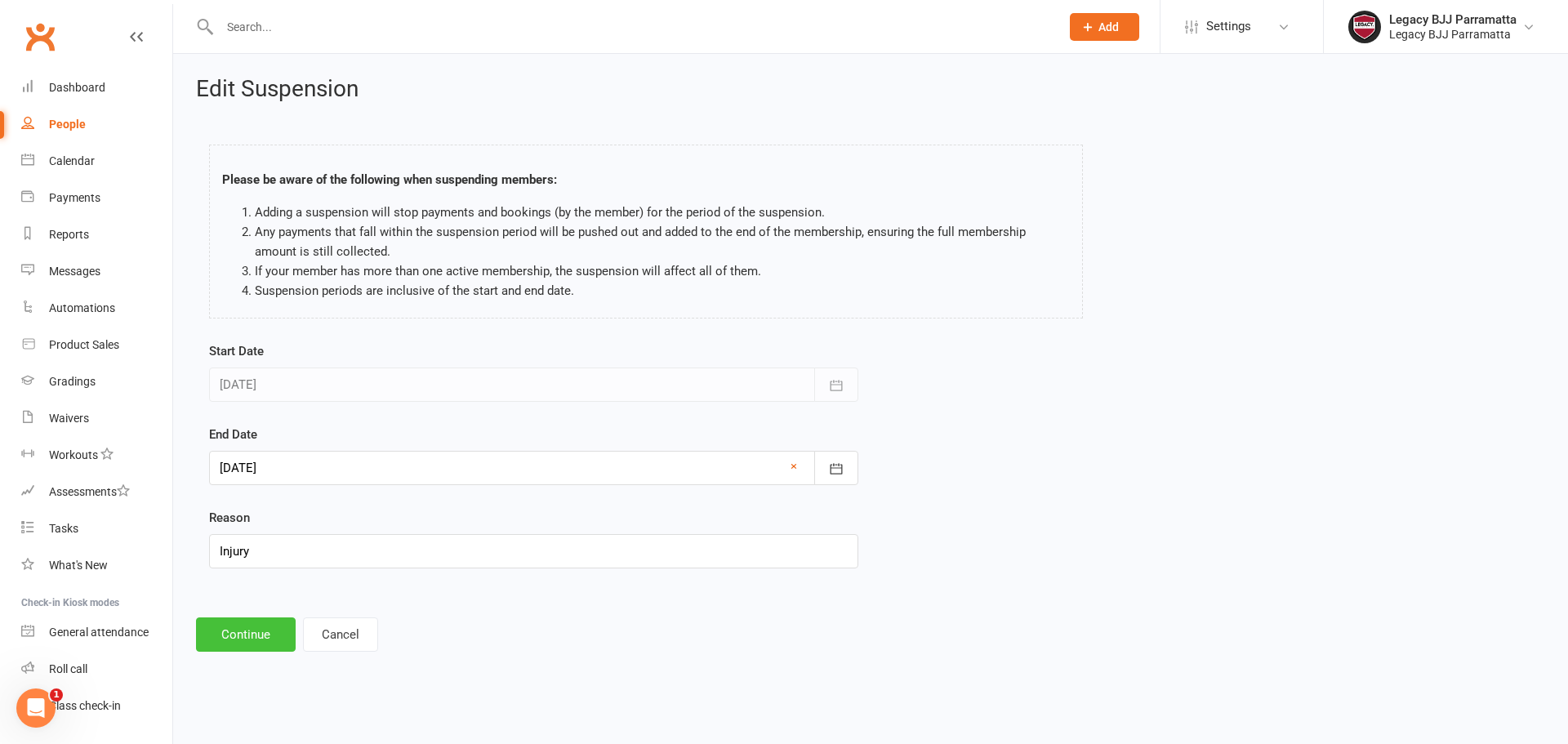
click at [269, 634] on button "Continue" at bounding box center [245, 634] width 99 height 34
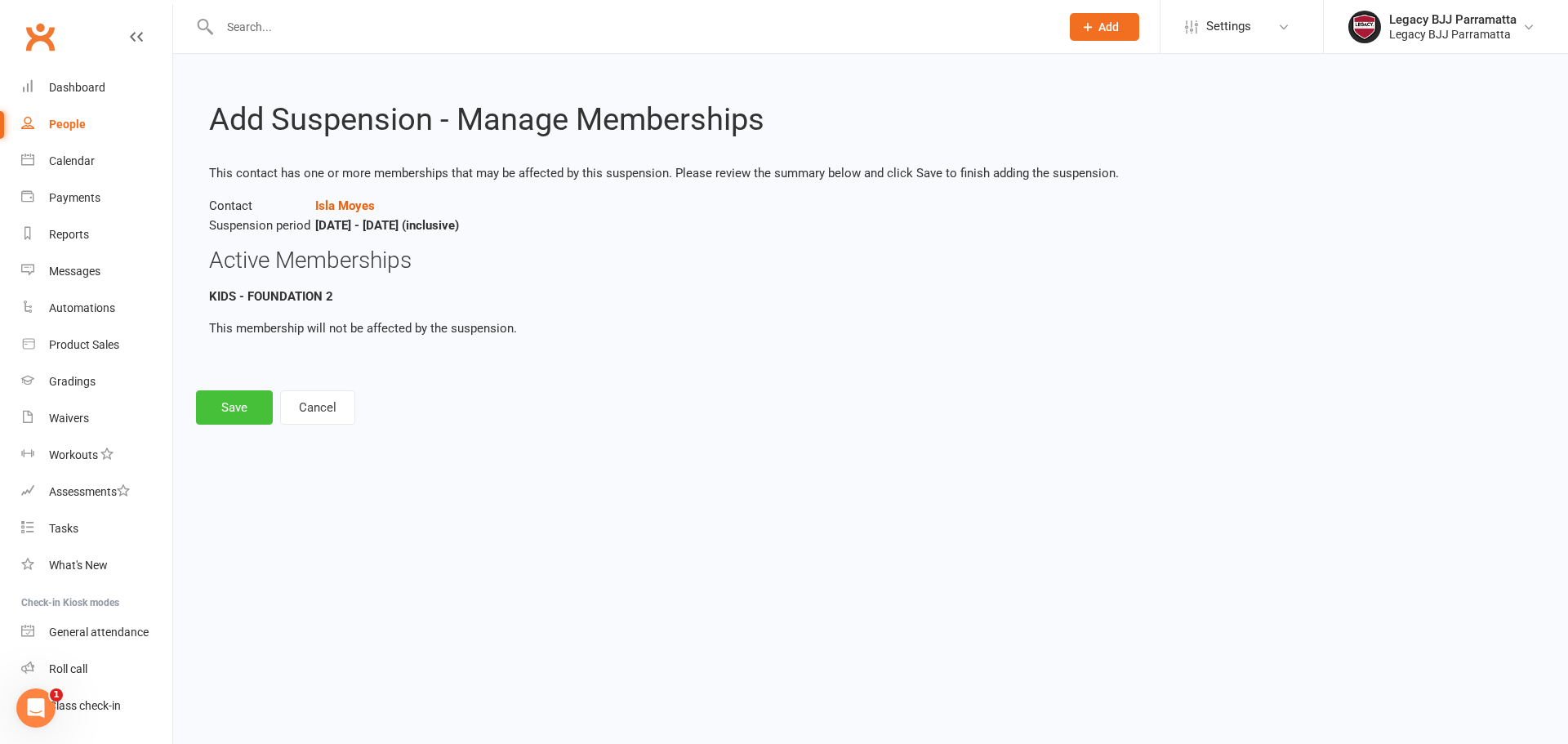
click at [262, 409] on button "Save" at bounding box center [234, 407] width 77 height 34
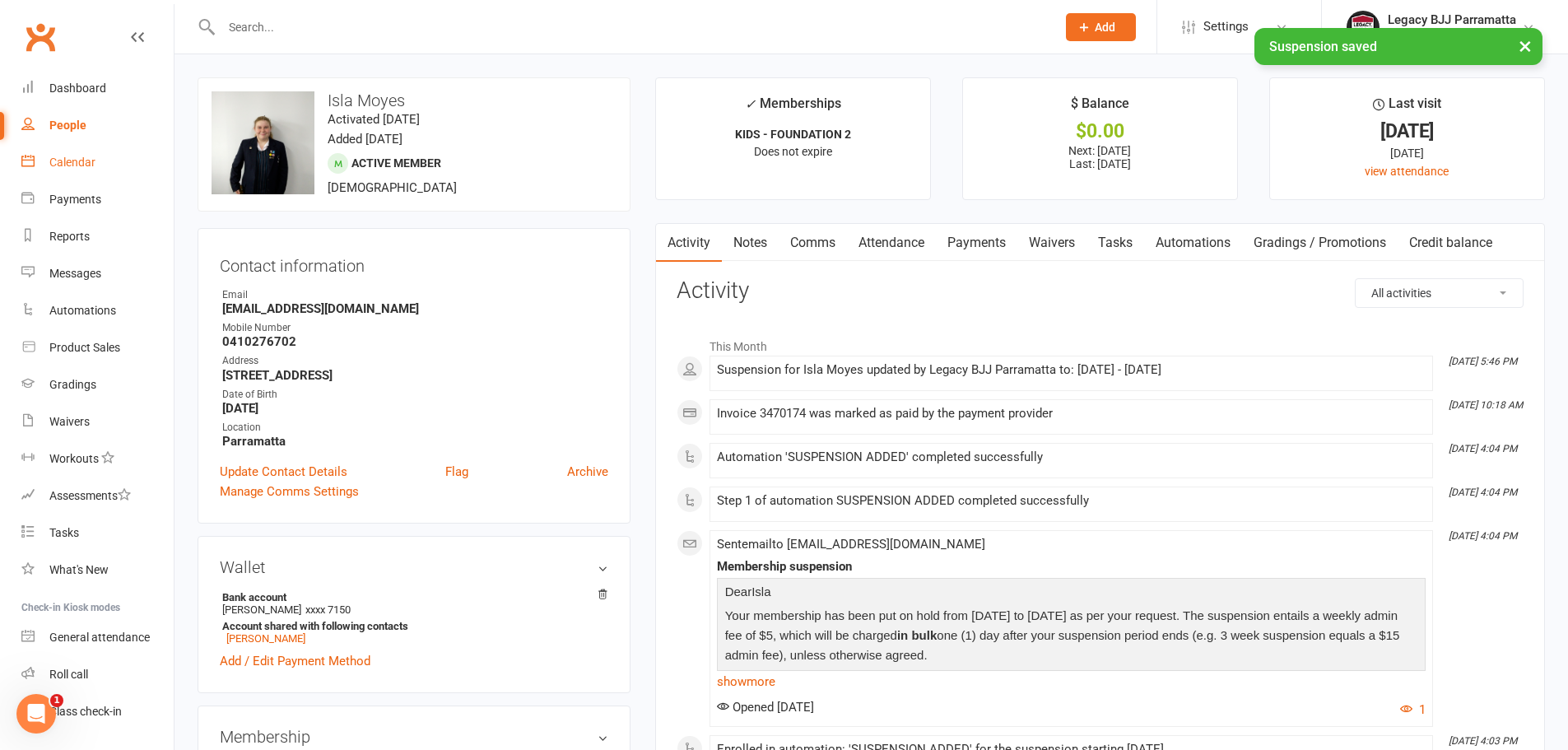
click at [121, 164] on link "Calendar" at bounding box center [97, 163] width 152 height 37
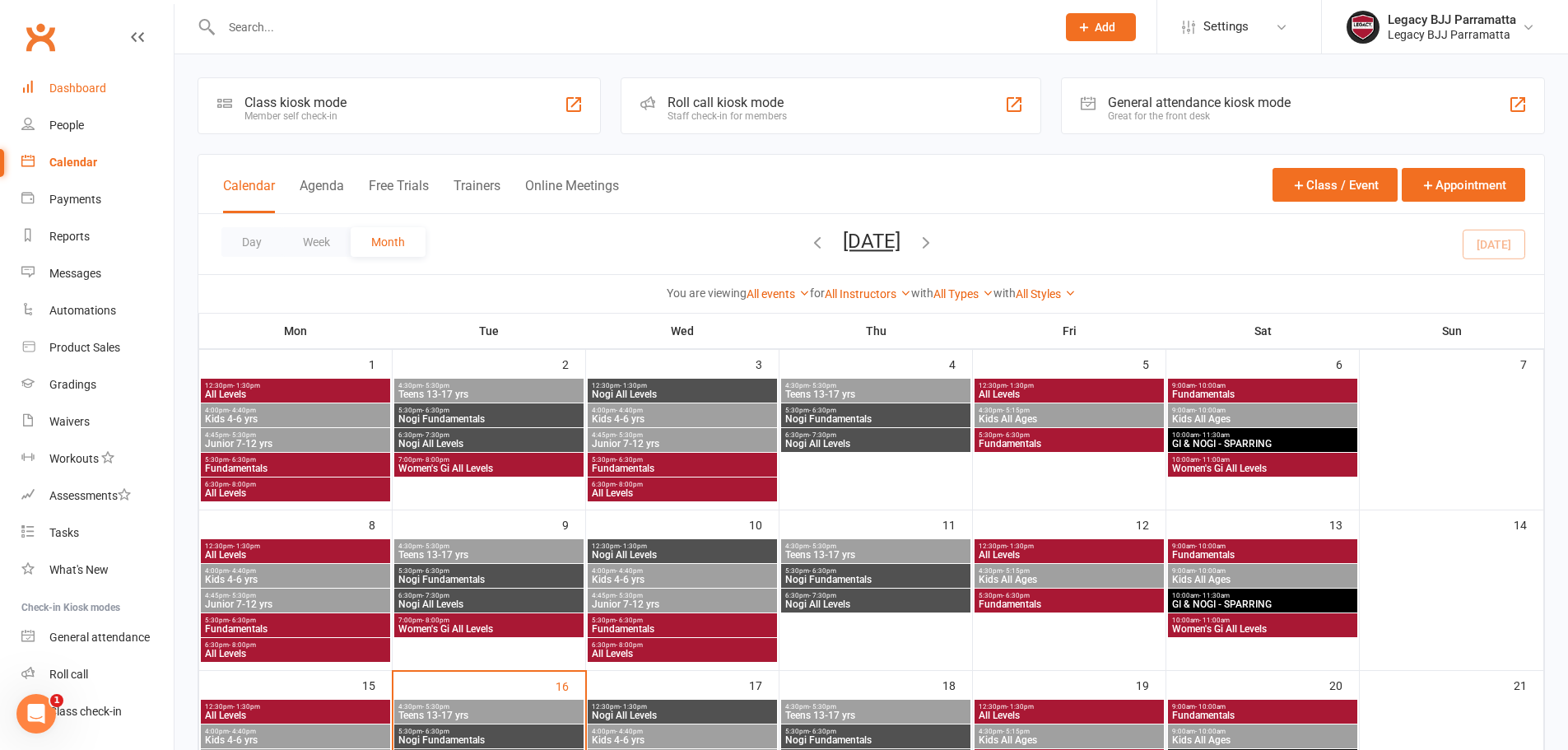
click at [113, 106] on link "Dashboard" at bounding box center [97, 89] width 152 height 37
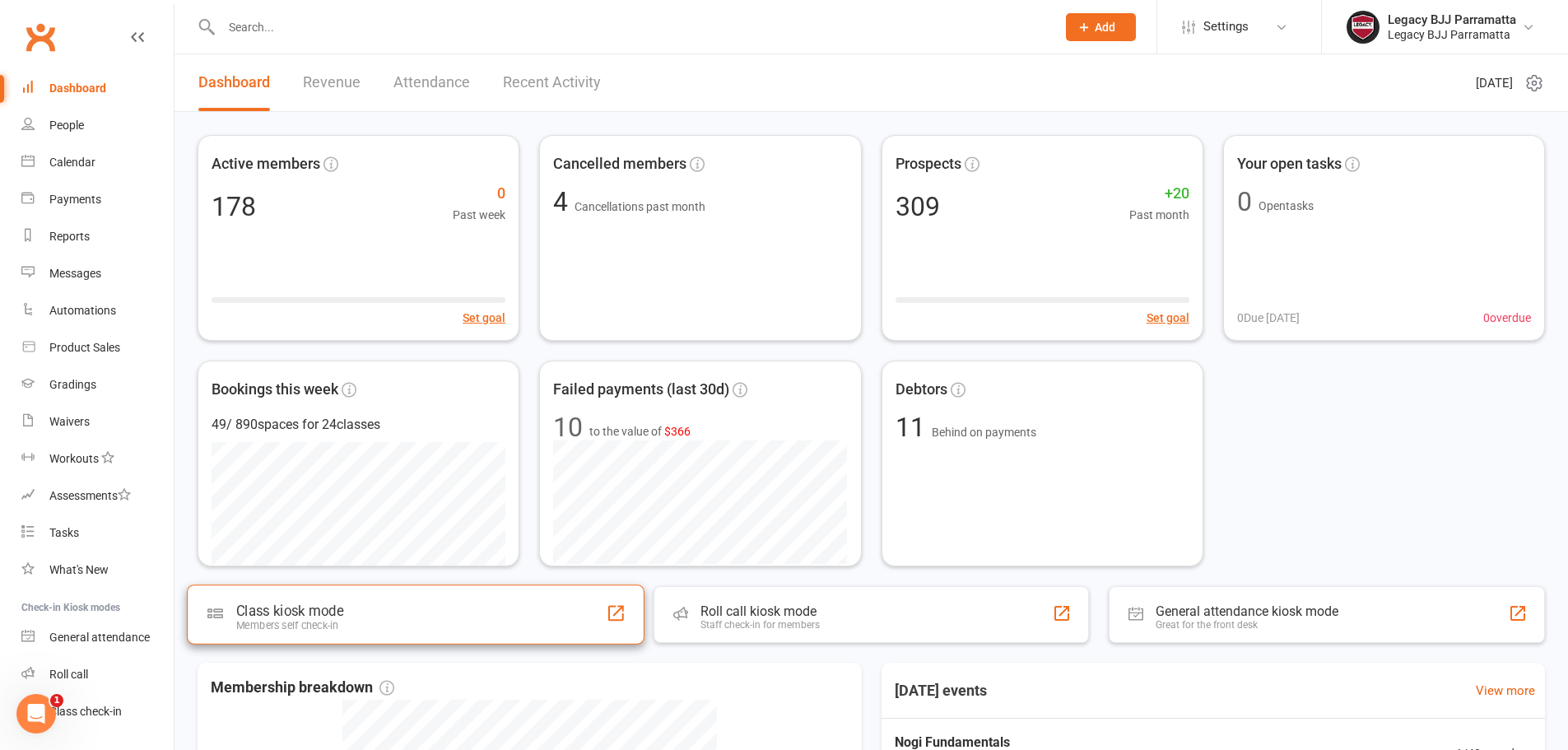
click at [406, 613] on div "Class kiosk mode Members self check-in" at bounding box center [415, 613] width 457 height 59
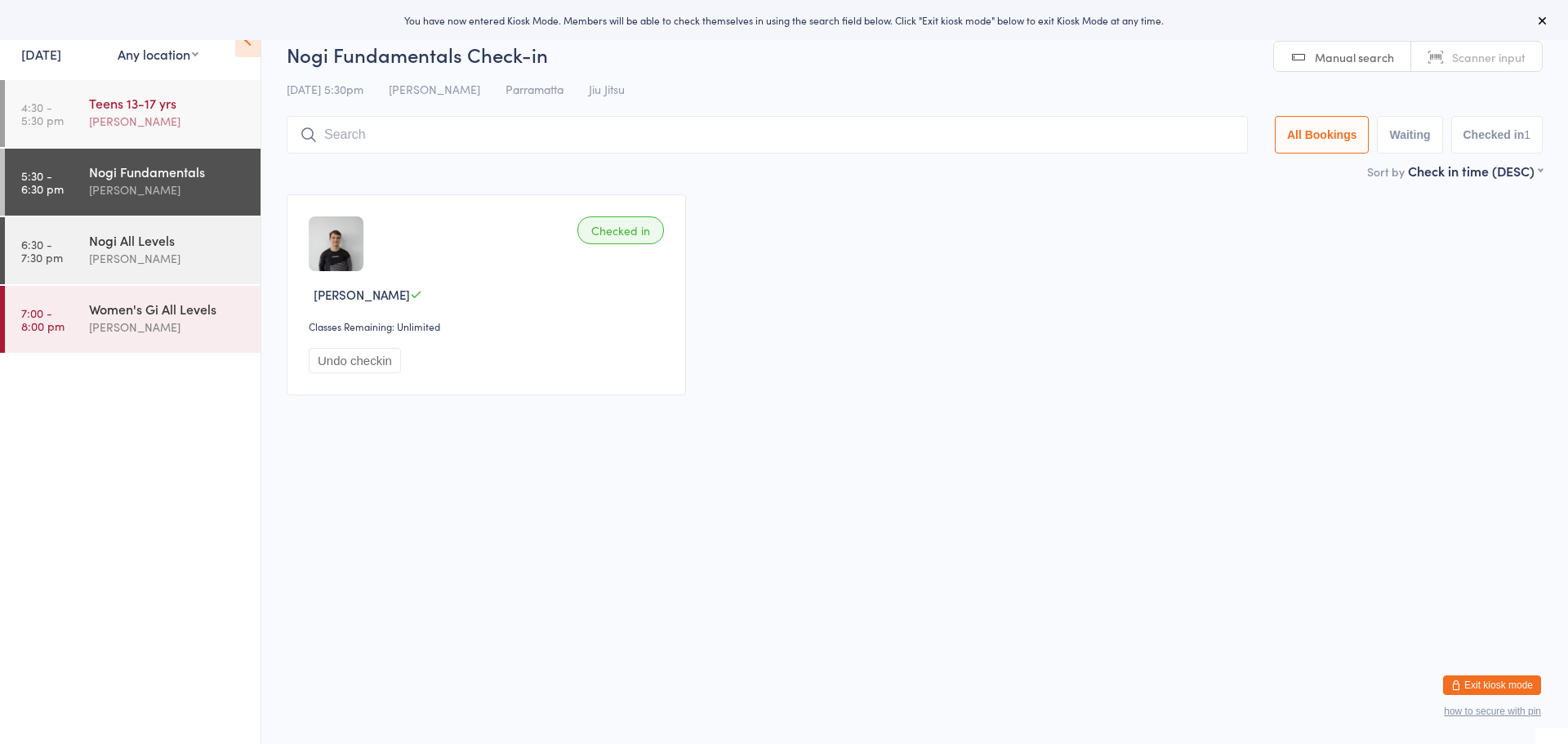
click at [212, 120] on div "[PERSON_NAME]" at bounding box center [168, 122] width 158 height 19
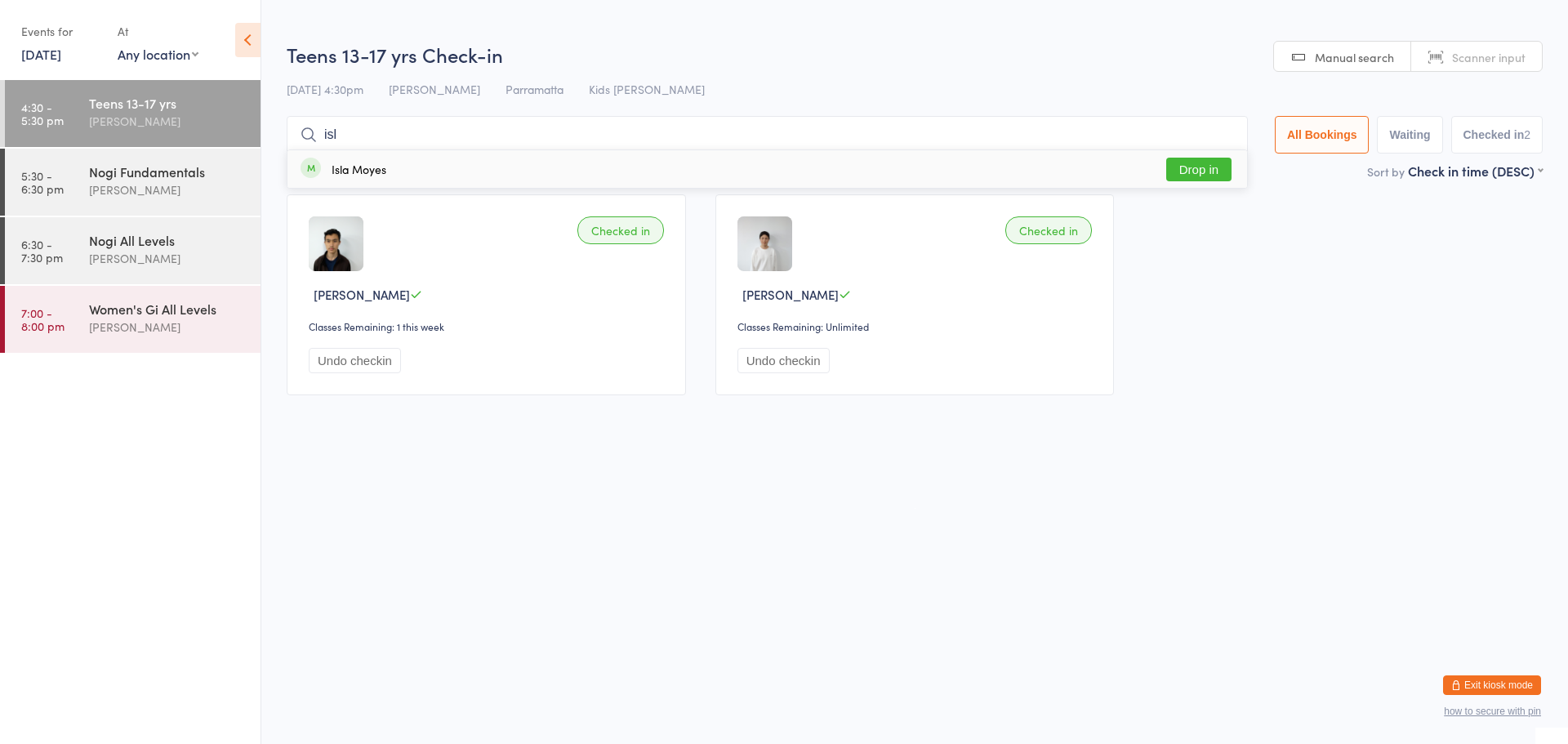
type input "isl"
click at [1196, 171] on button "Drop in" at bounding box center [1199, 170] width 65 height 24
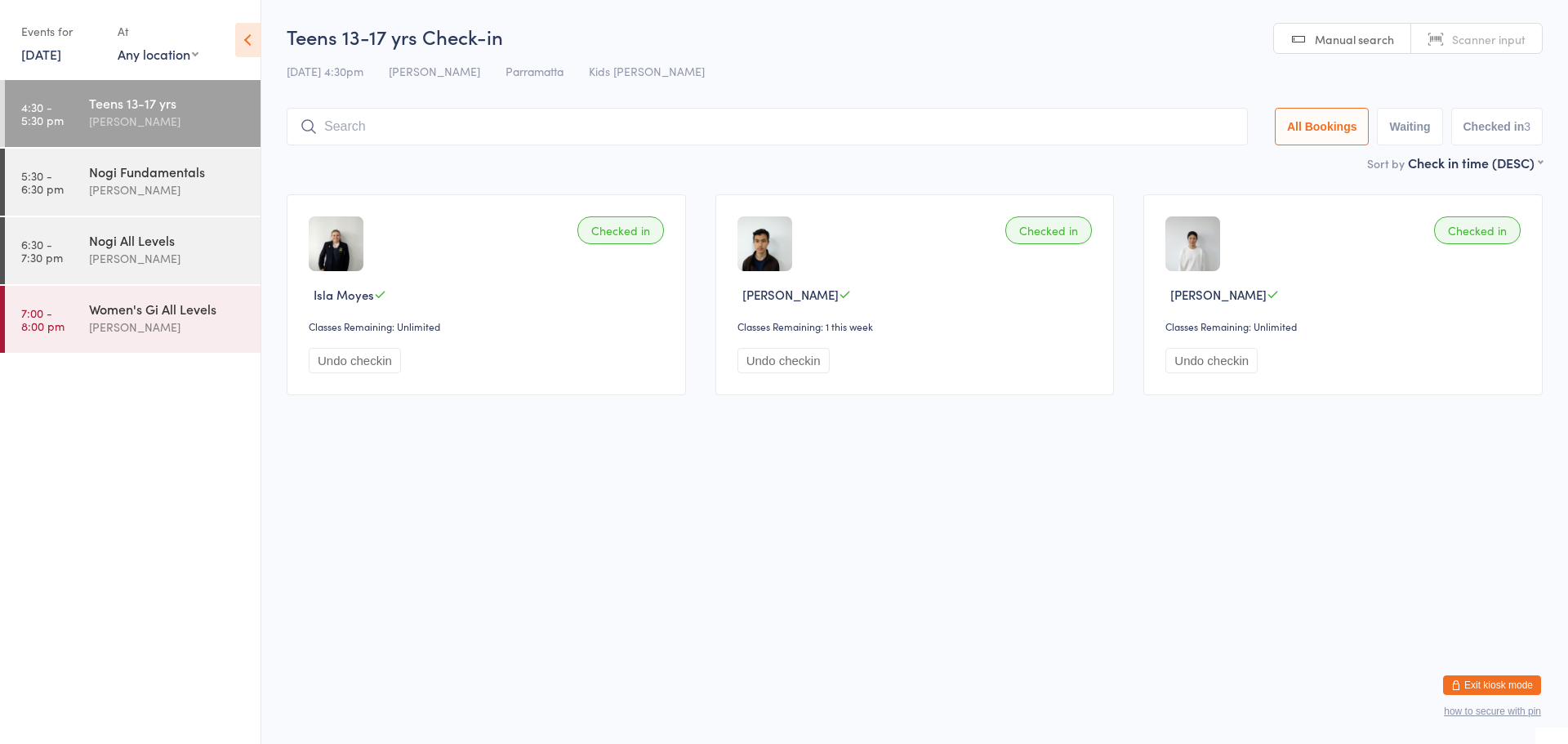
click at [1455, 679] on button "Exit kiosk mode" at bounding box center [1492, 685] width 98 height 19
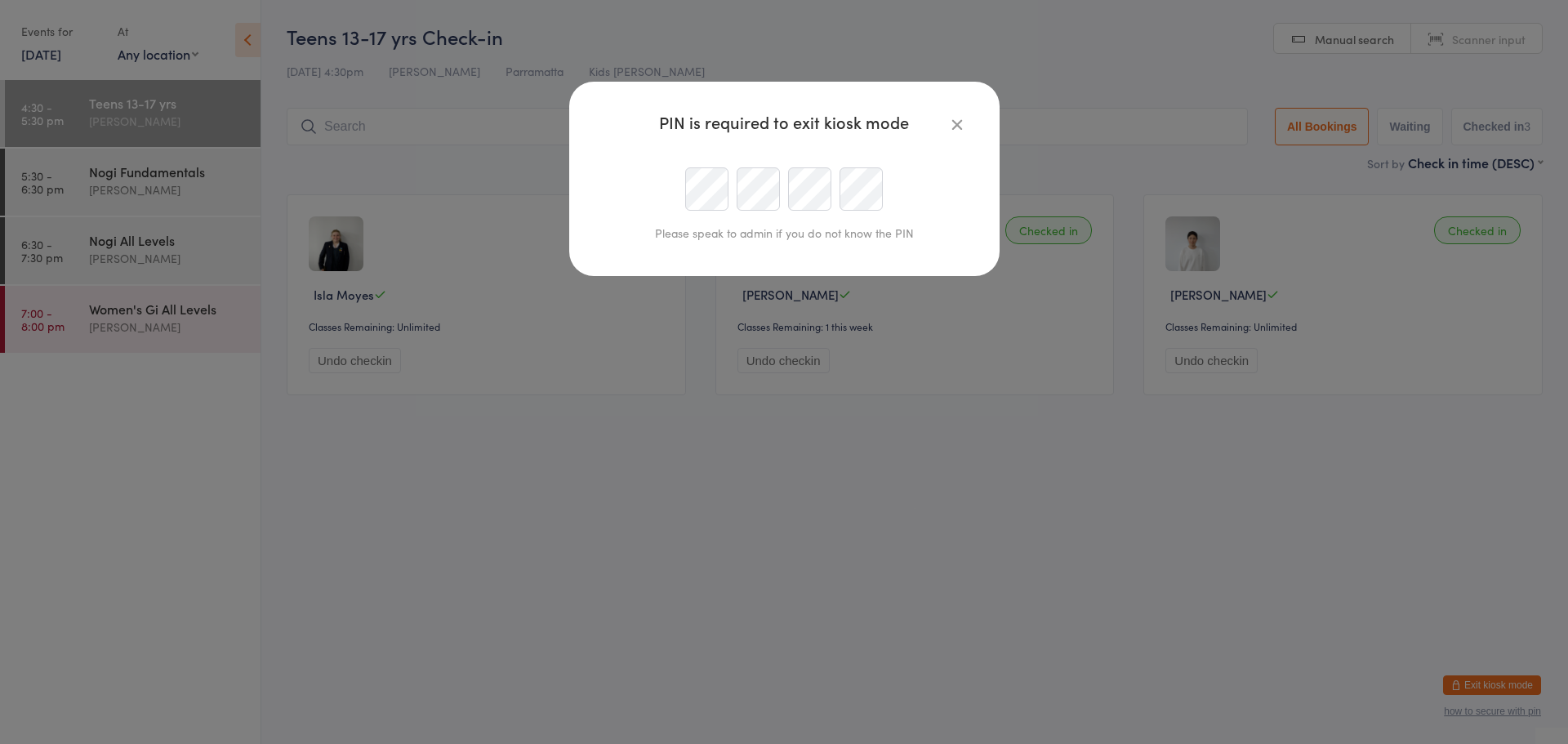
scroll to position [0, 55]
click at [787, 194] on div at bounding box center [784, 188] width 373 height 44
click at [685, 176] on div at bounding box center [784, 188] width 373 height 44
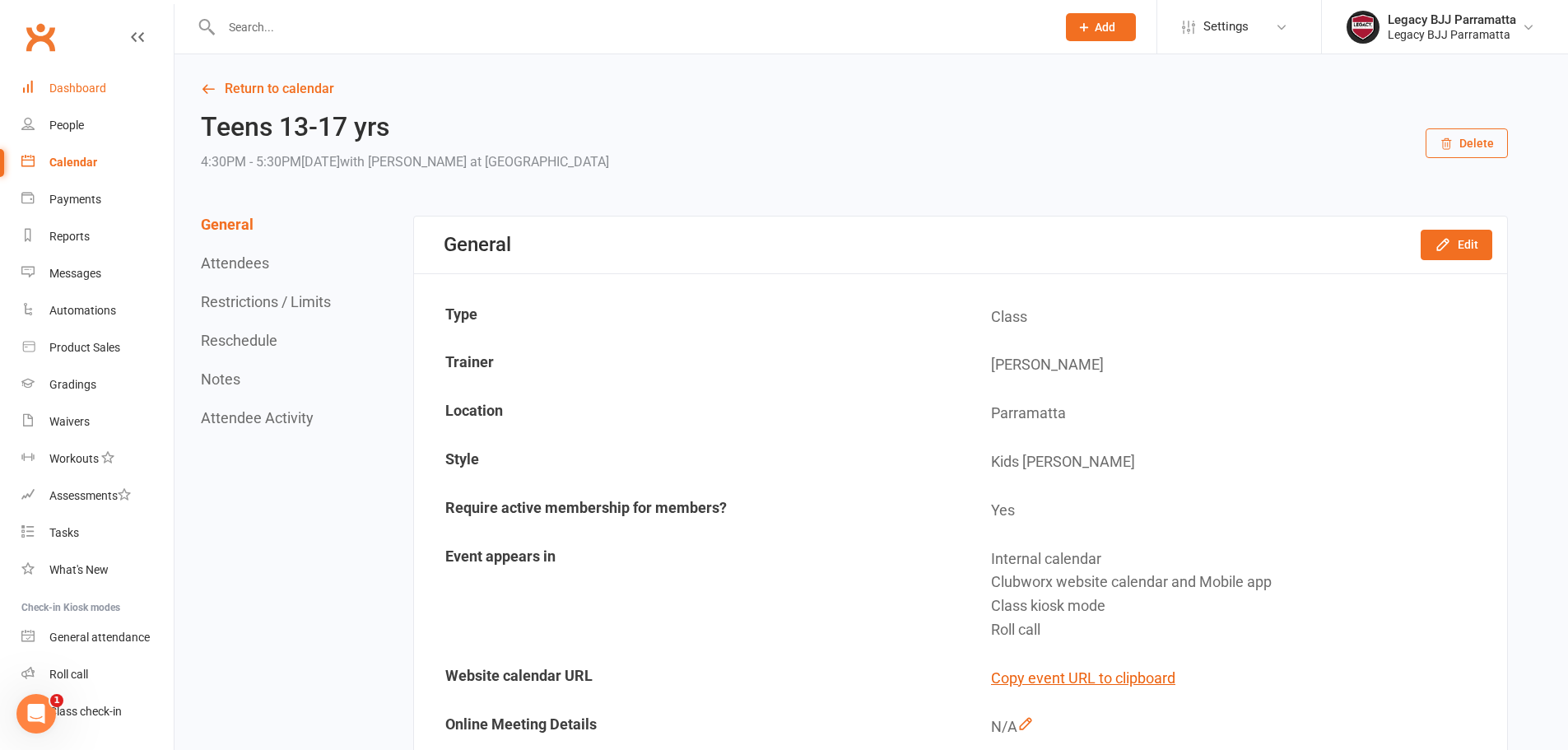
click at [92, 93] on div "Dashboard" at bounding box center [78, 88] width 57 height 13
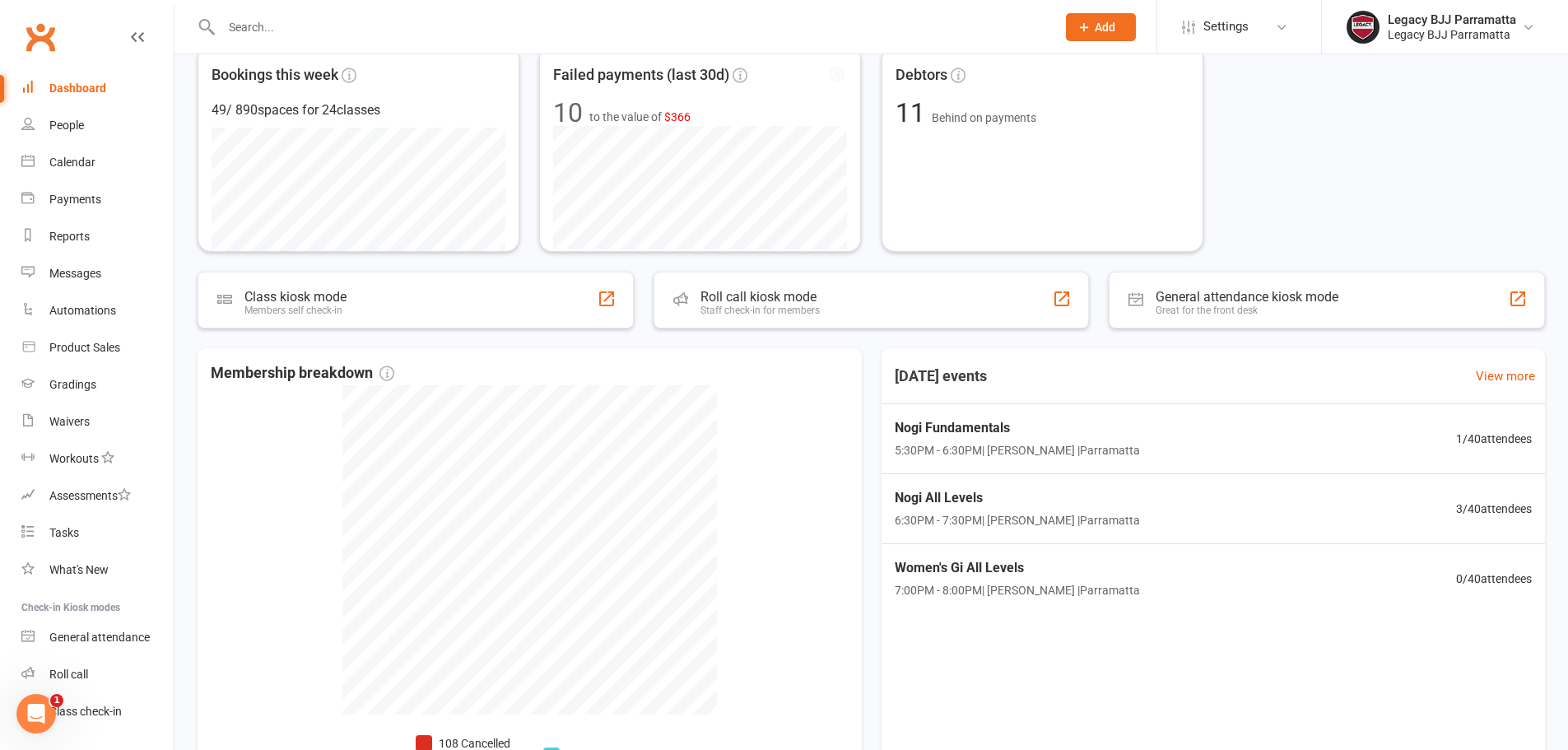
scroll to position [329, 0]
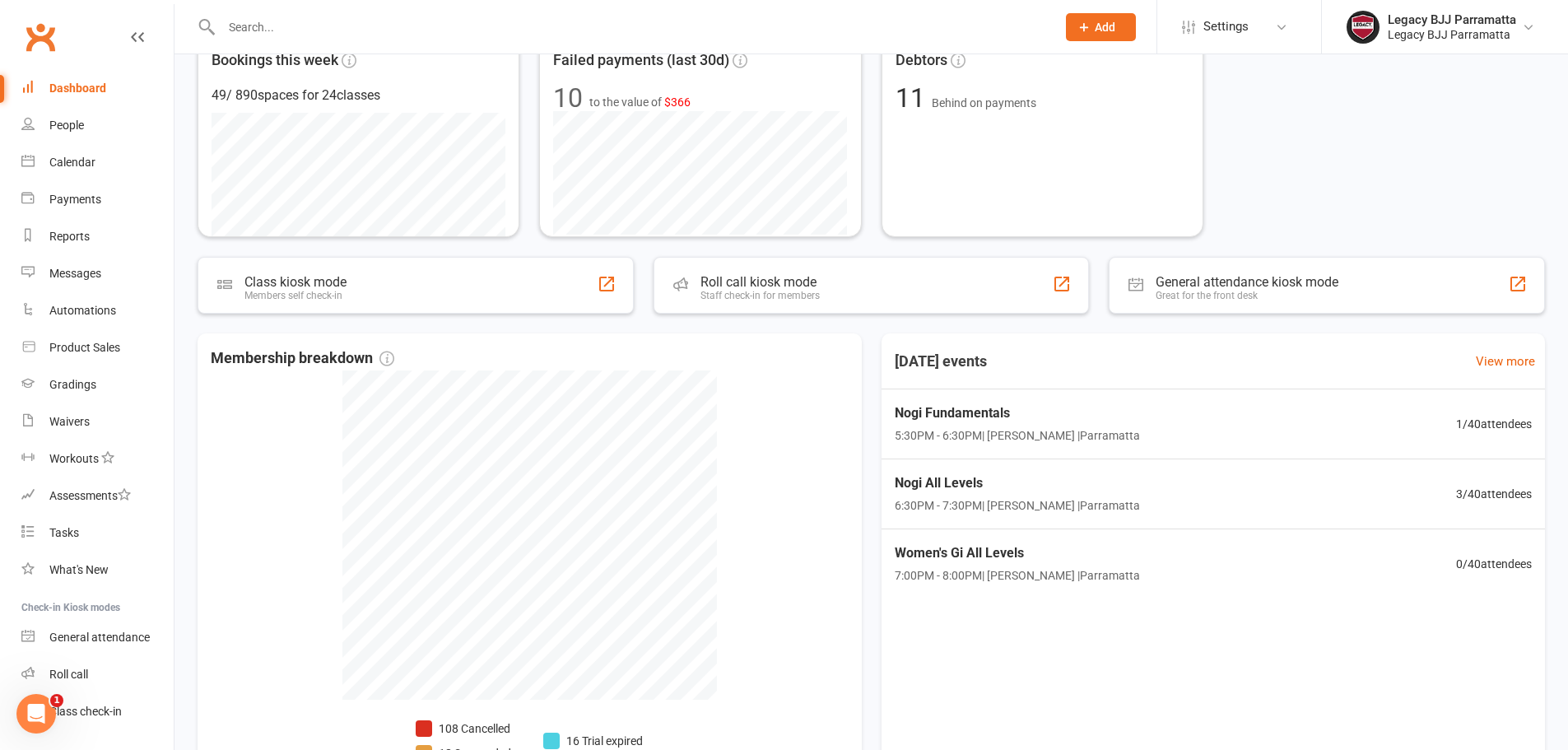
click at [256, 35] on input "text" at bounding box center [629, 27] width 827 height 23
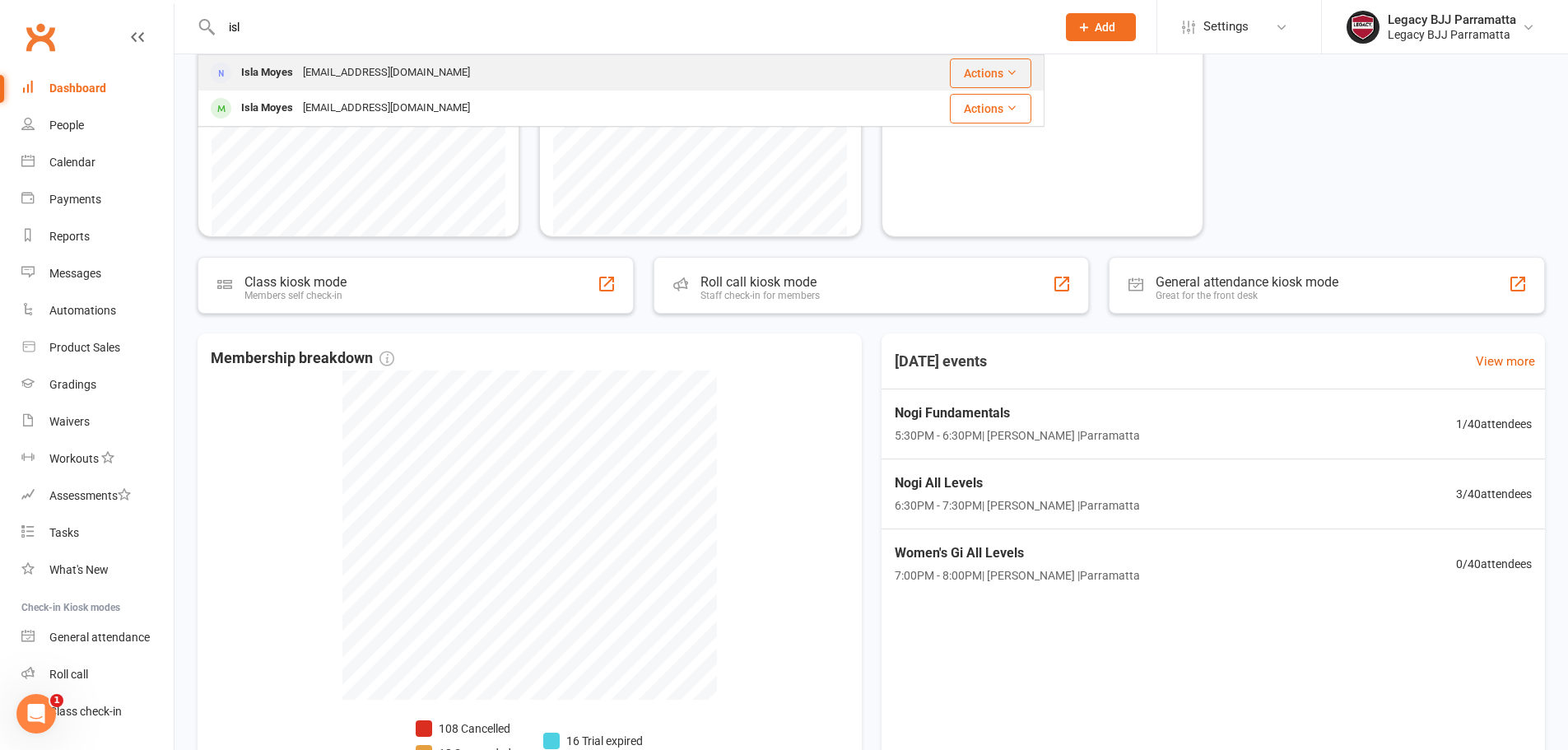
type input "isl"
click at [286, 78] on div "Isla Moyes" at bounding box center [267, 73] width 62 height 24
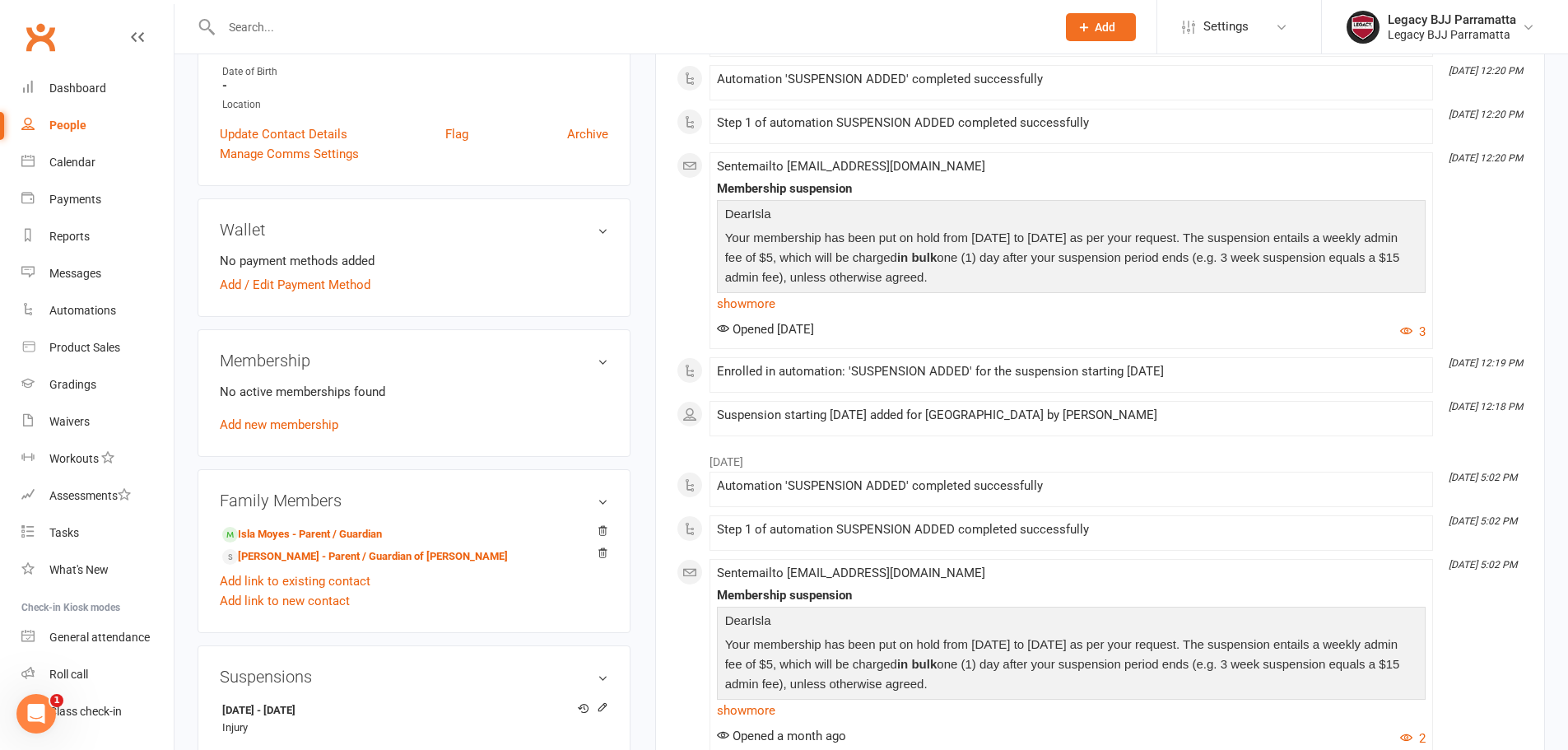
scroll to position [411, 0]
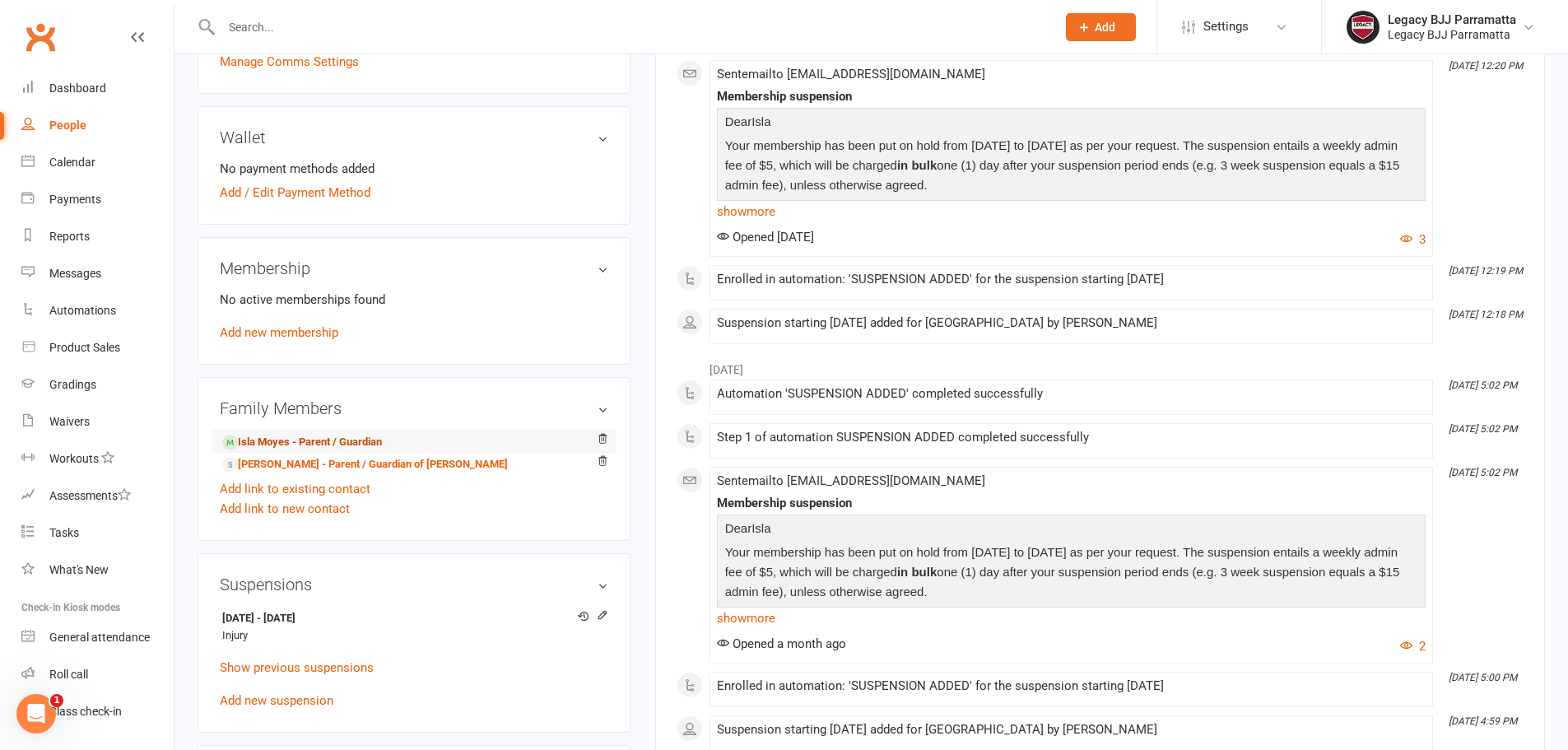
click at [374, 438] on link "Isla Moyes - Parent / Guardian" at bounding box center [302, 442] width 160 height 17
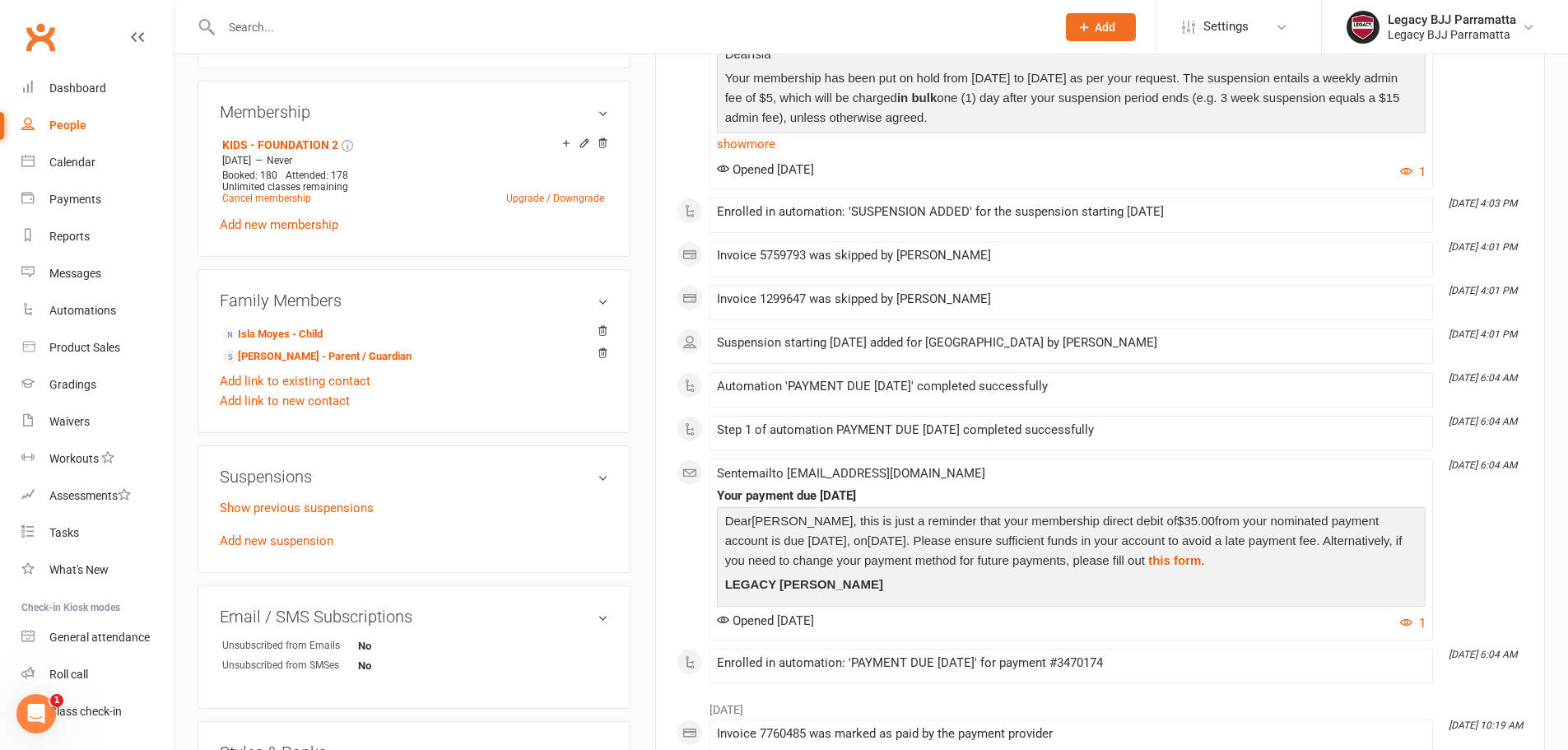
scroll to position [658, 0]
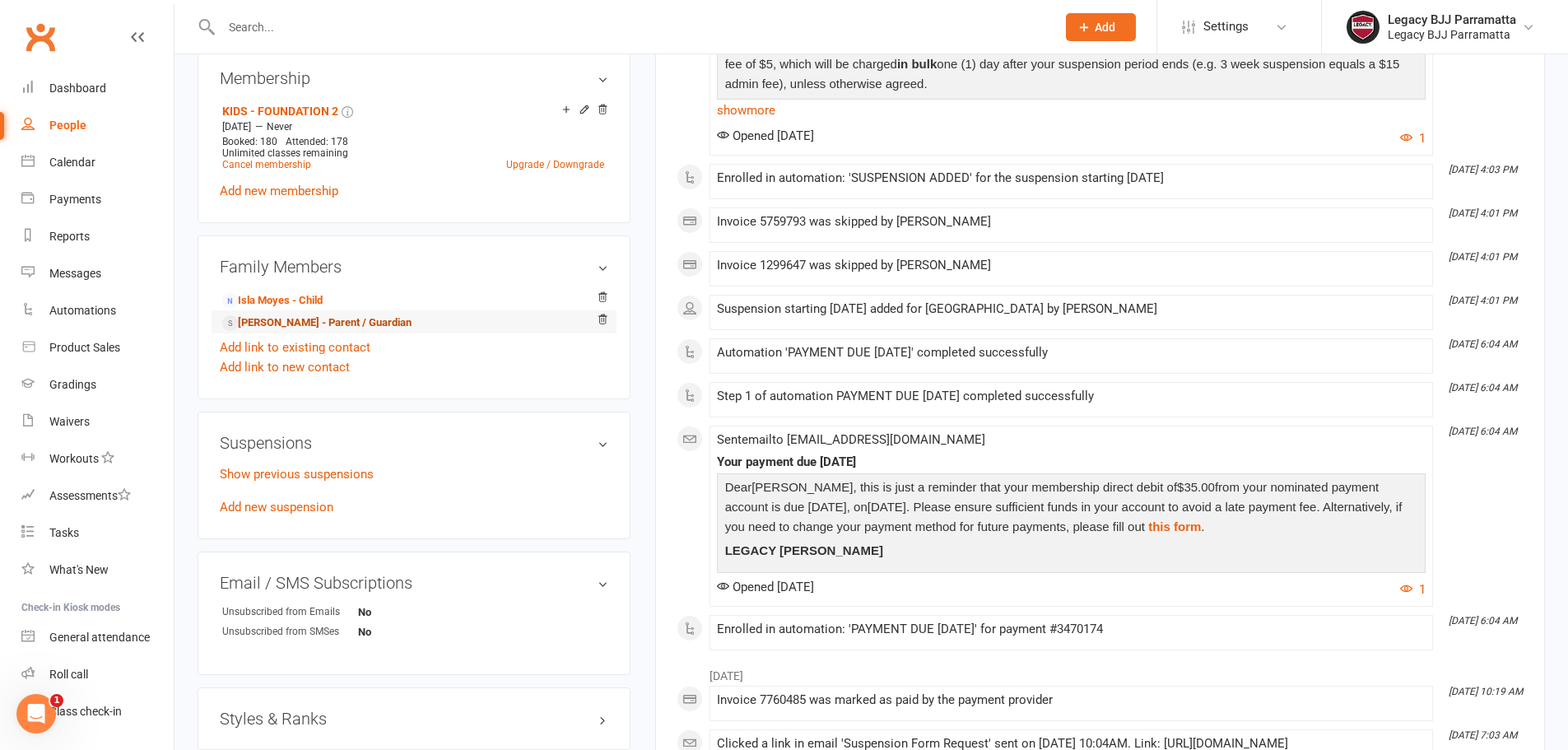
click at [339, 321] on link "[PERSON_NAME] - Parent / Guardian" at bounding box center [317, 323] width 189 height 17
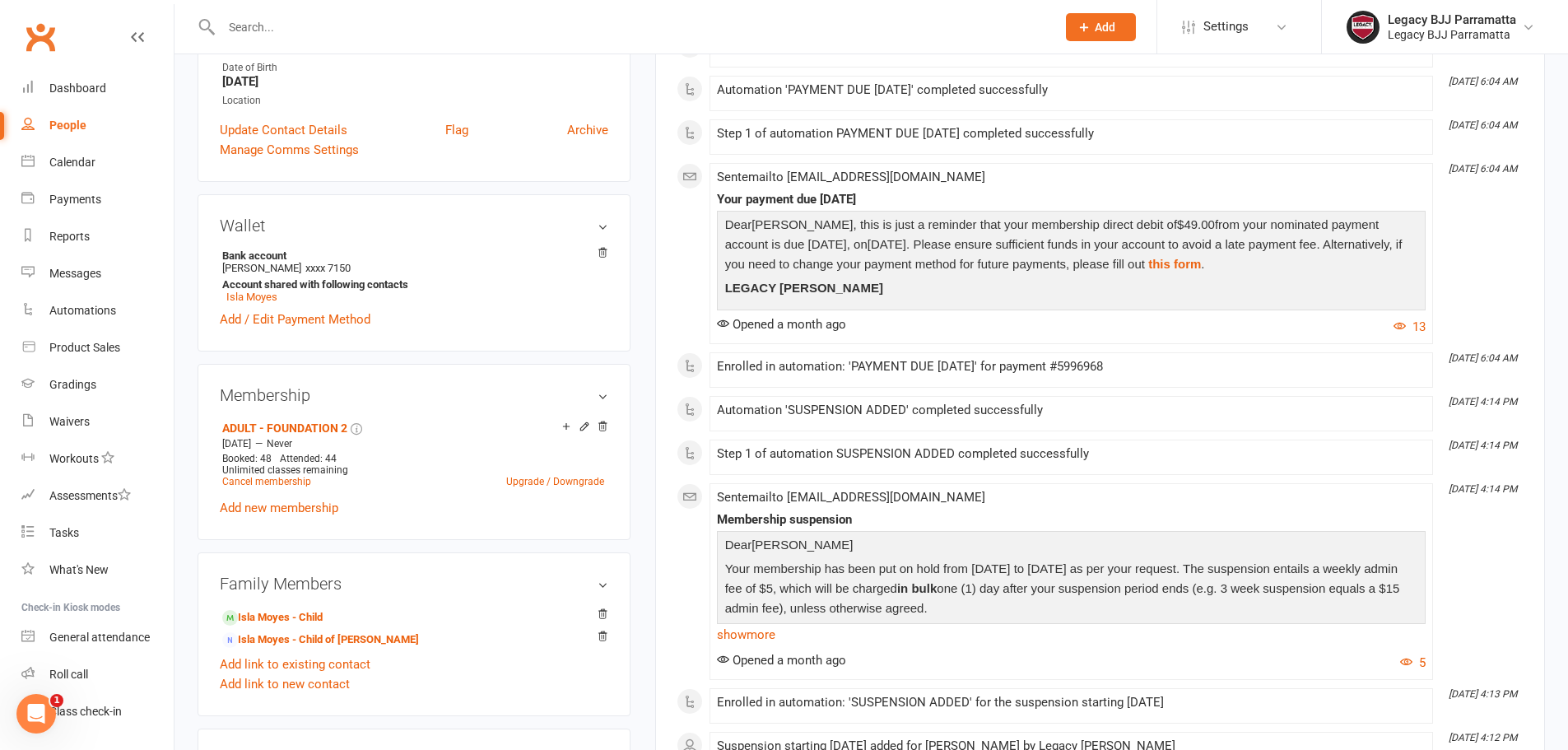
scroll to position [411, 0]
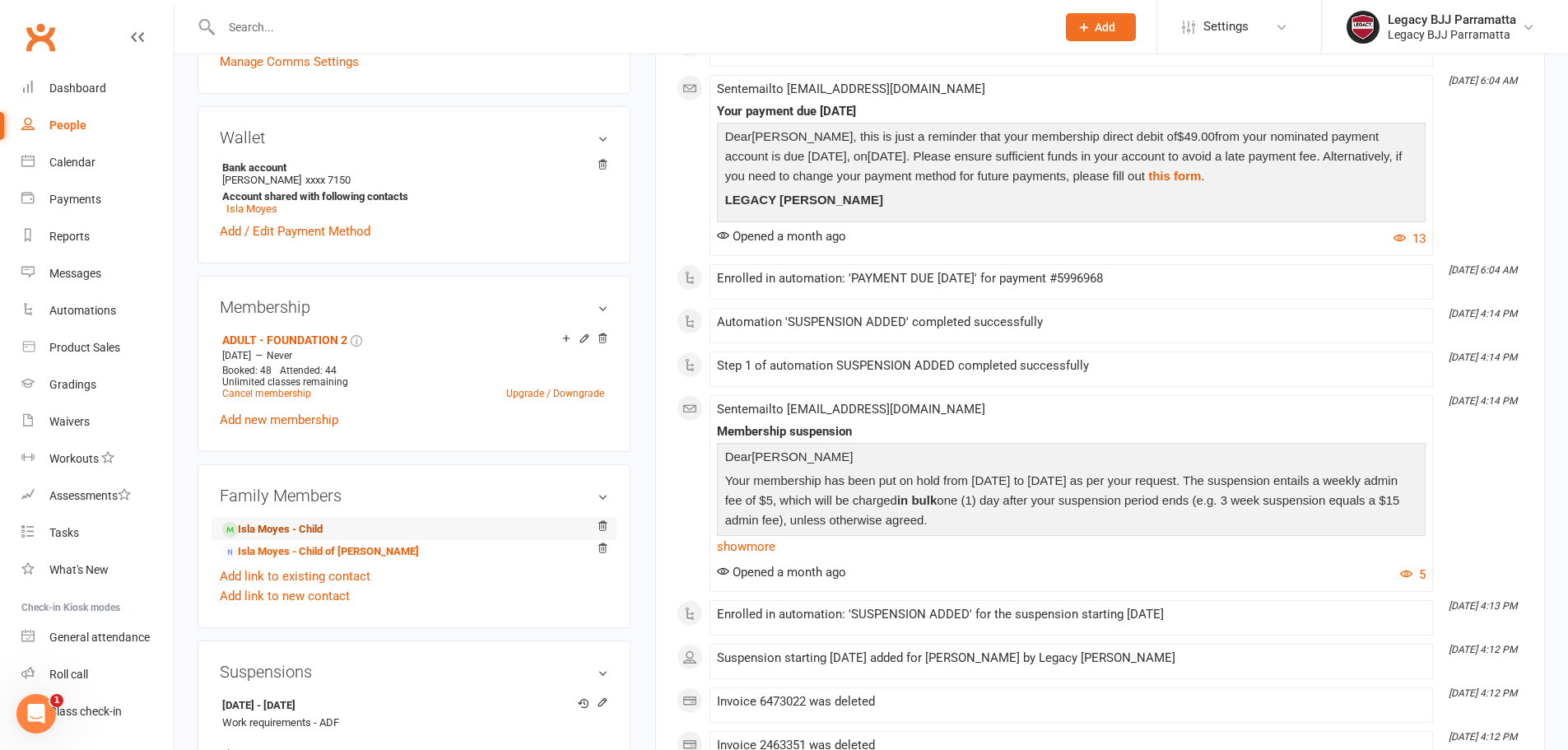
click at [312, 532] on link "Isla Moyes - Child" at bounding box center [272, 529] width 100 height 17
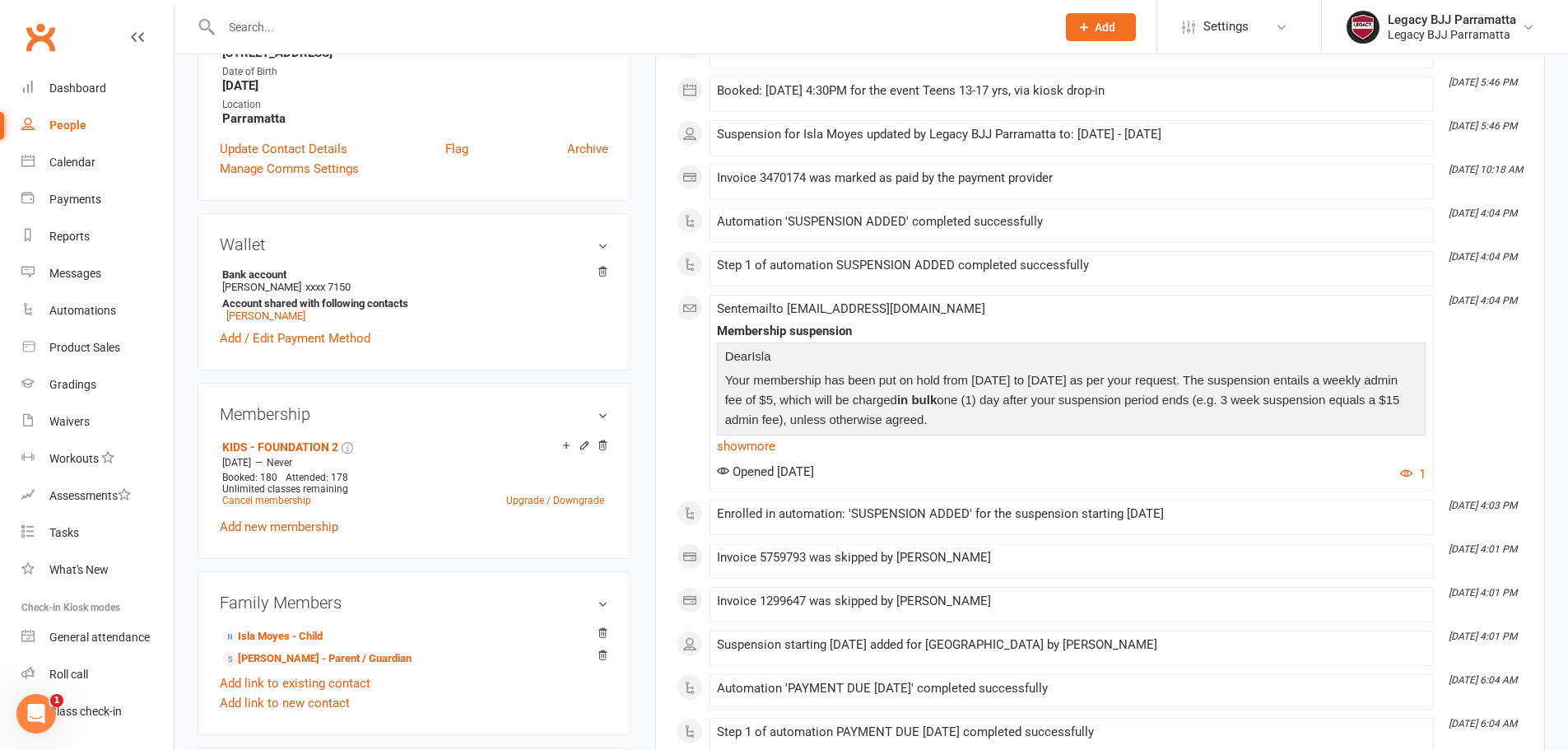
scroll to position [329, 0]
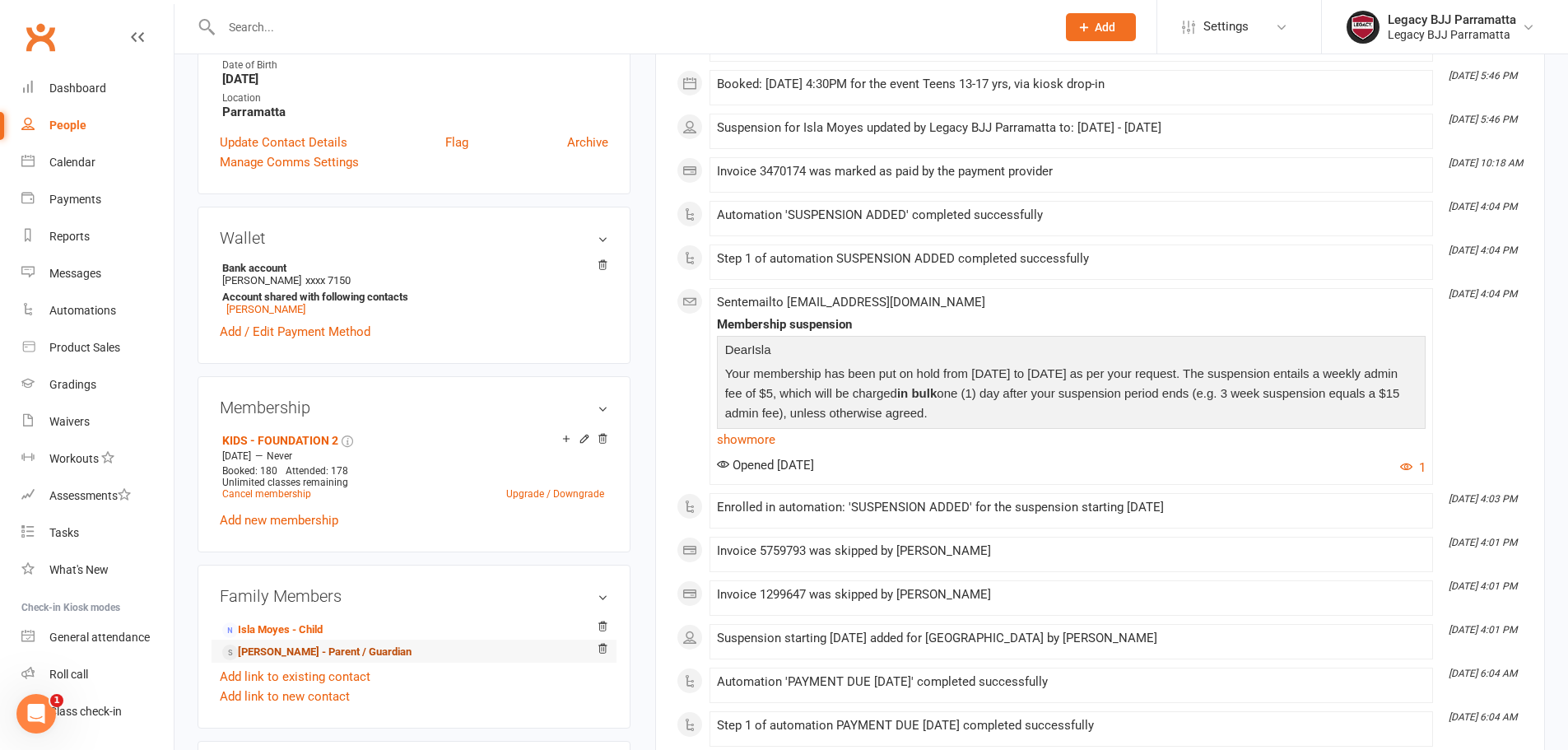
click at [329, 655] on link "Stephen Moyes - Parent / Guardian" at bounding box center [317, 652] width 189 height 17
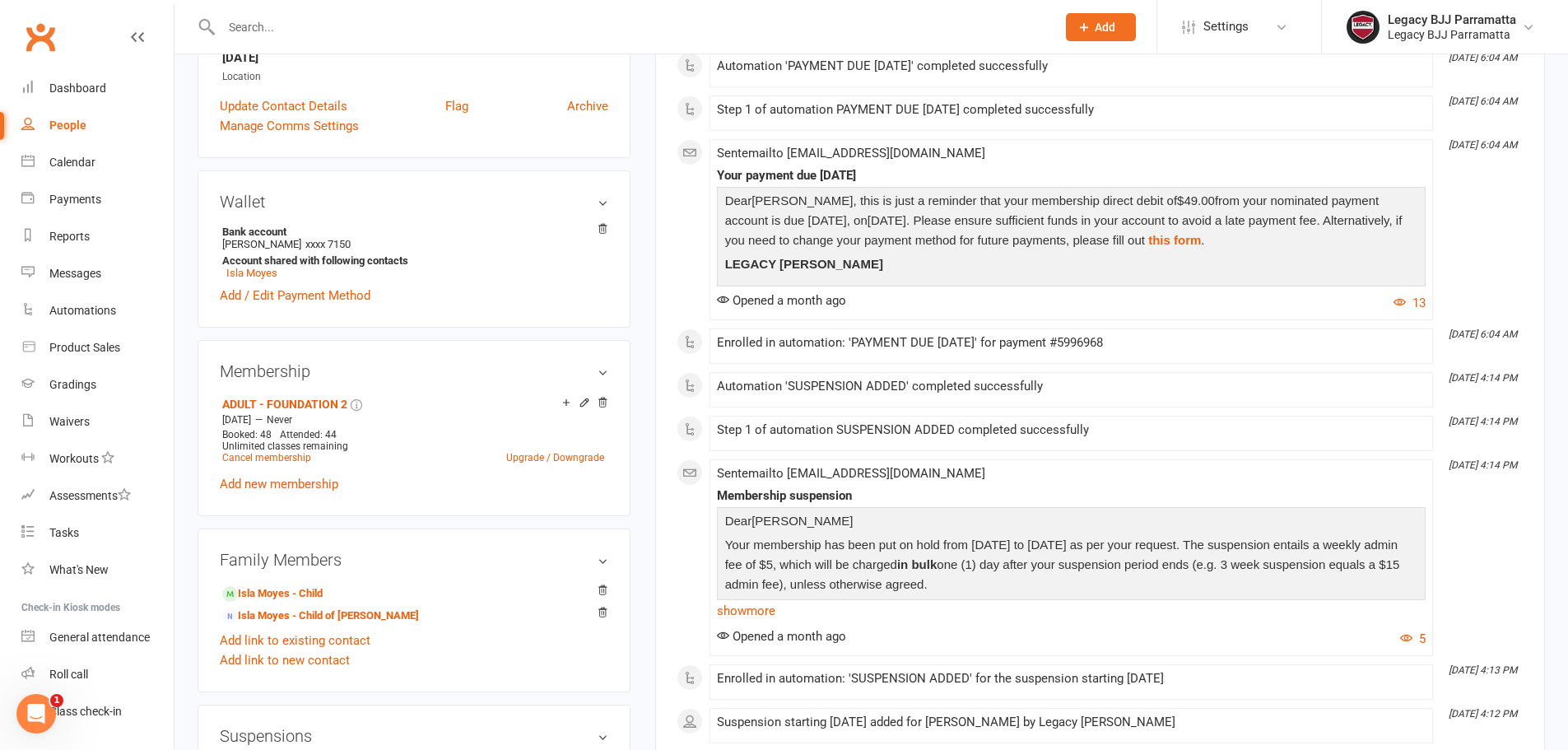
scroll to position [411, 0]
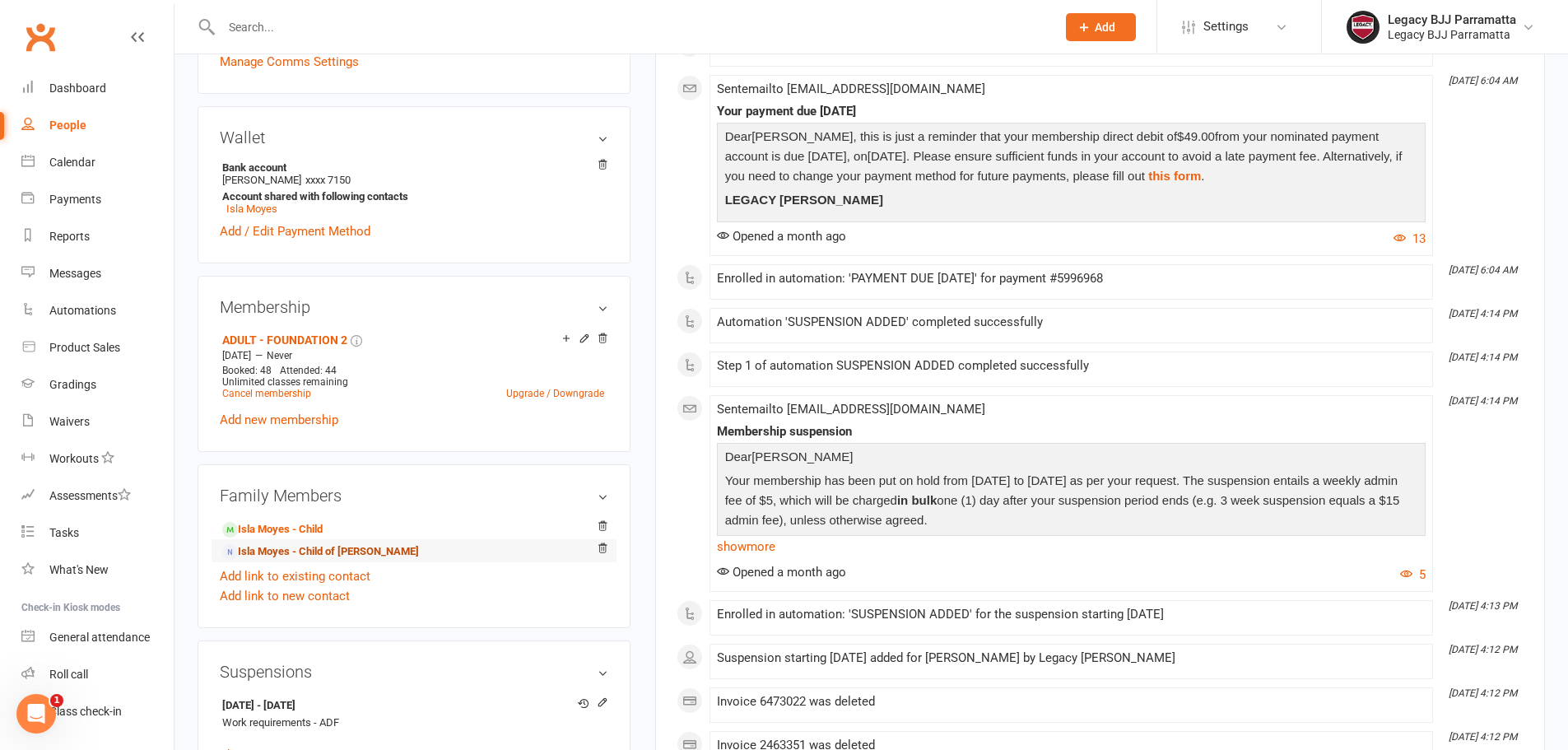
click at [399, 556] on link "Isla Moyes - Child of Stephen Moyes" at bounding box center [321, 552] width 196 height 17
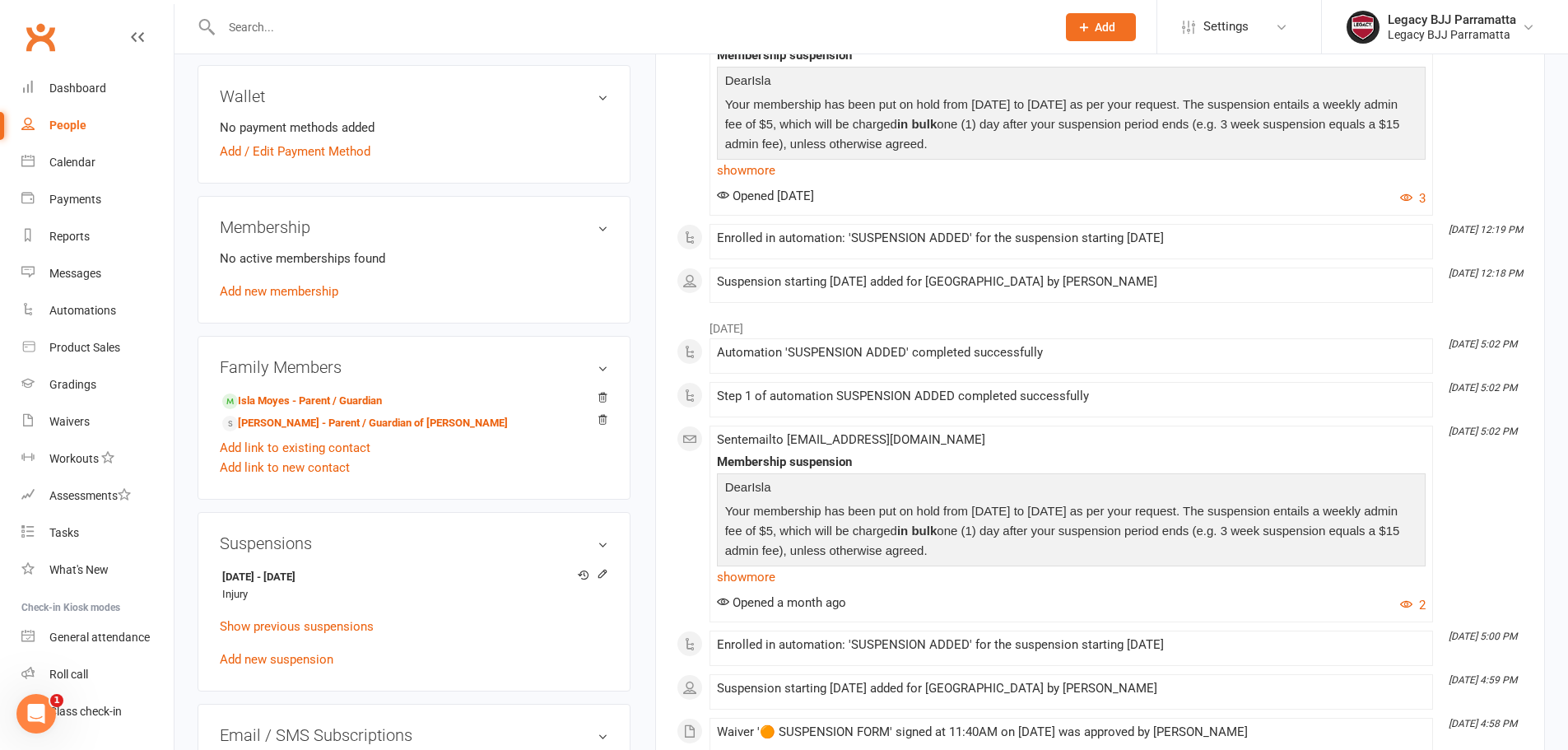
scroll to position [494, 0]
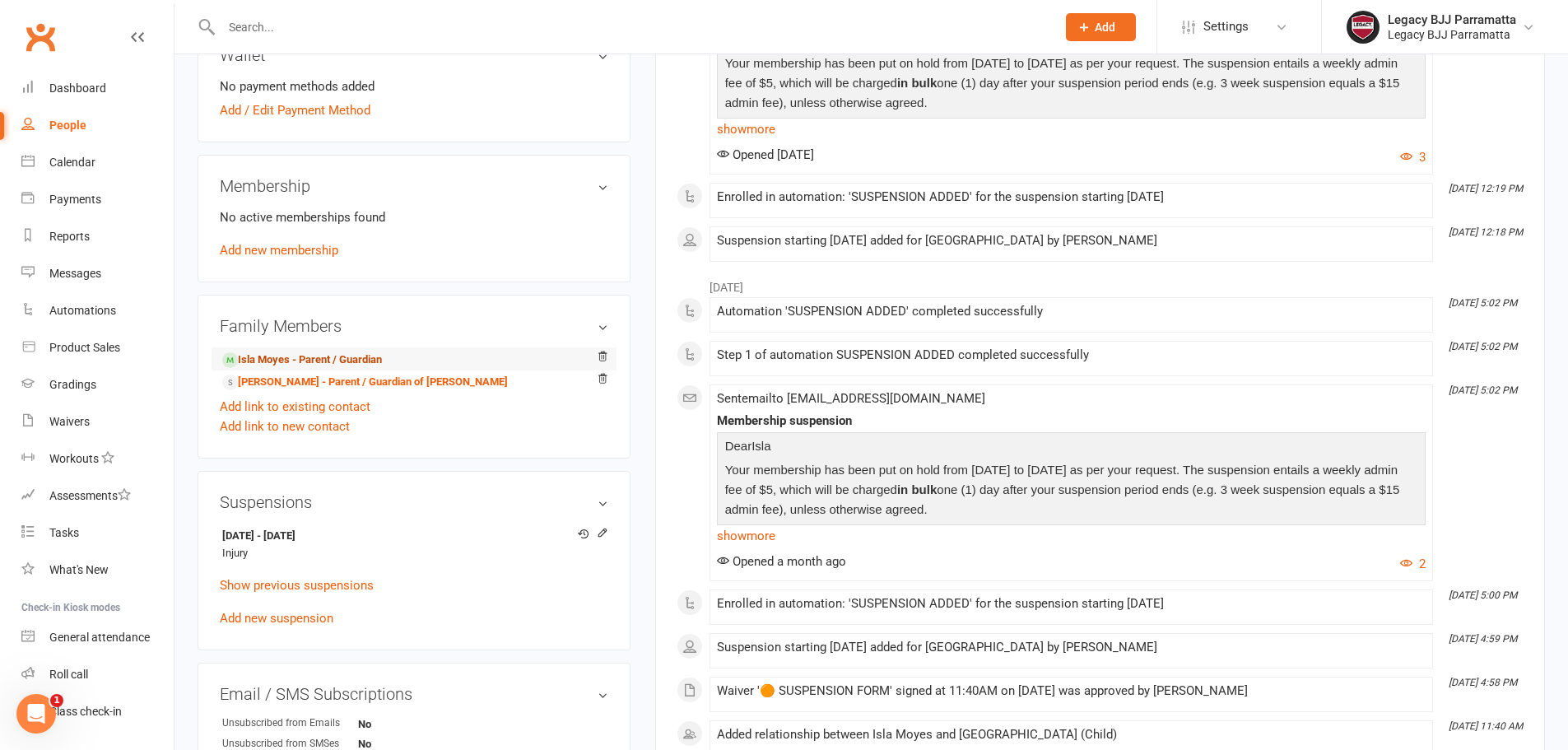
click at [351, 367] on link "Isla Moyes - Parent / Guardian" at bounding box center [302, 360] width 160 height 17
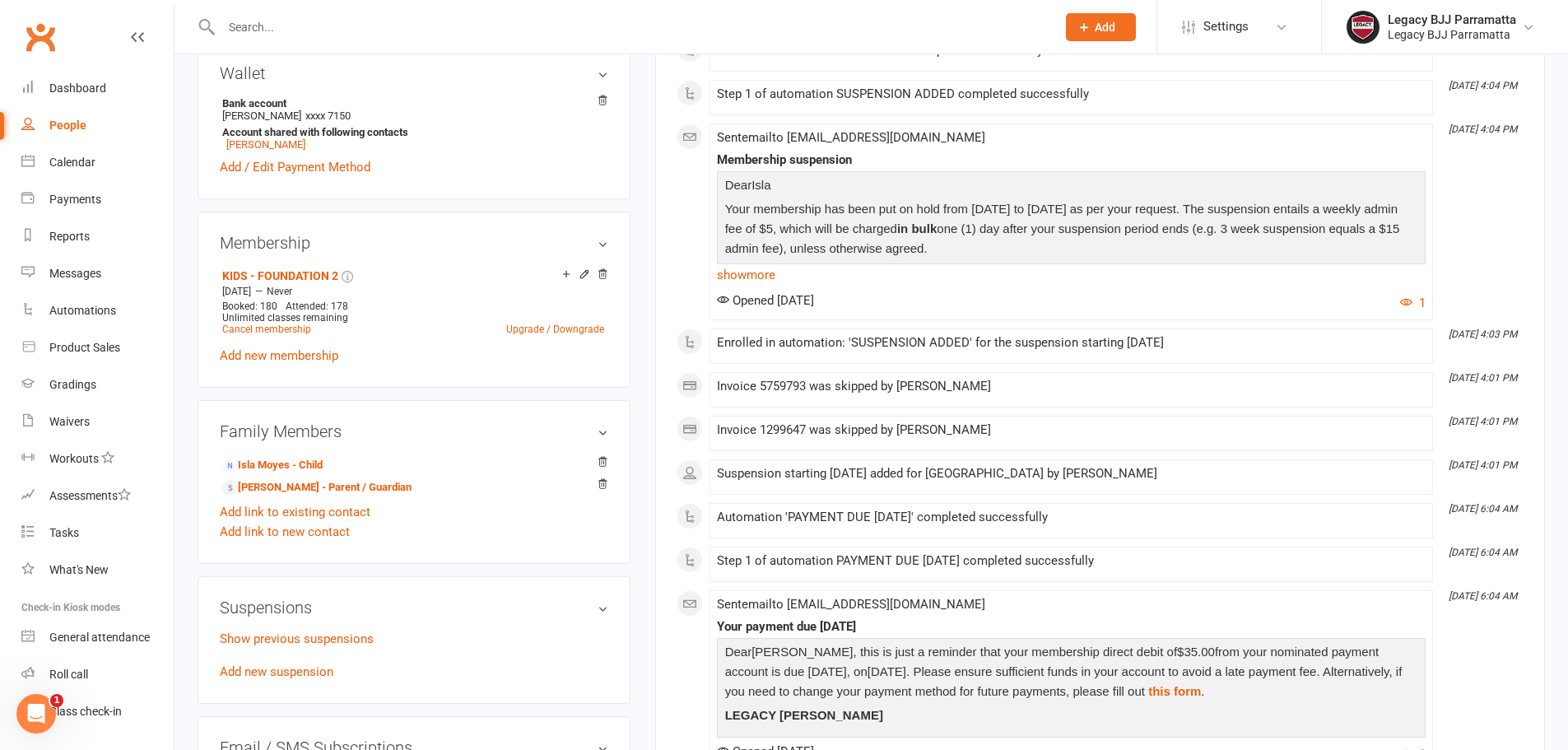
scroll to position [576, 0]
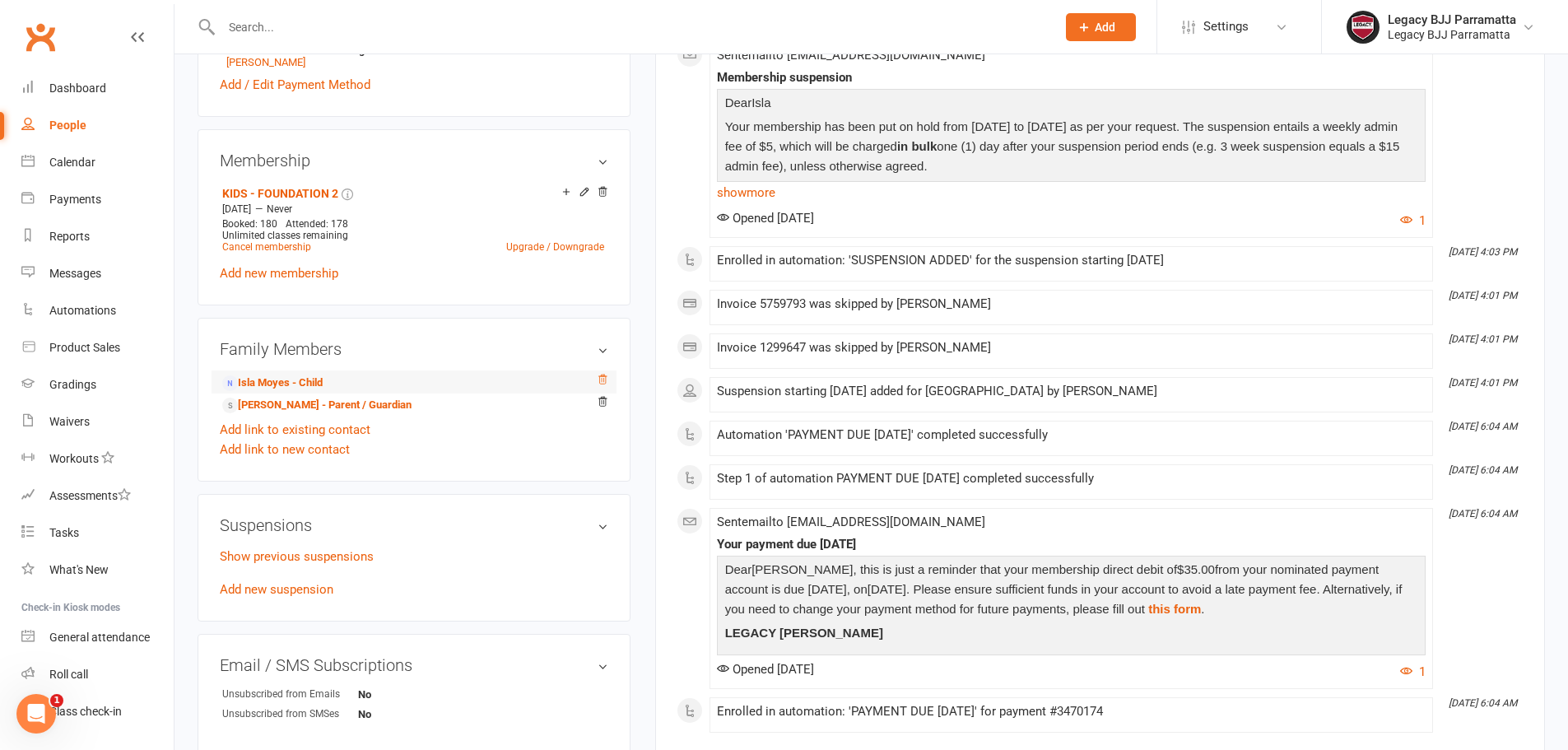
click at [601, 380] on icon at bounding box center [602, 379] width 8 height 9
click at [309, 370] on li "Isla Moyes - Child" at bounding box center [413, 382] width 388 height 23
click at [314, 374] on link "Isla Moyes - Child" at bounding box center [272, 382] width 100 height 17
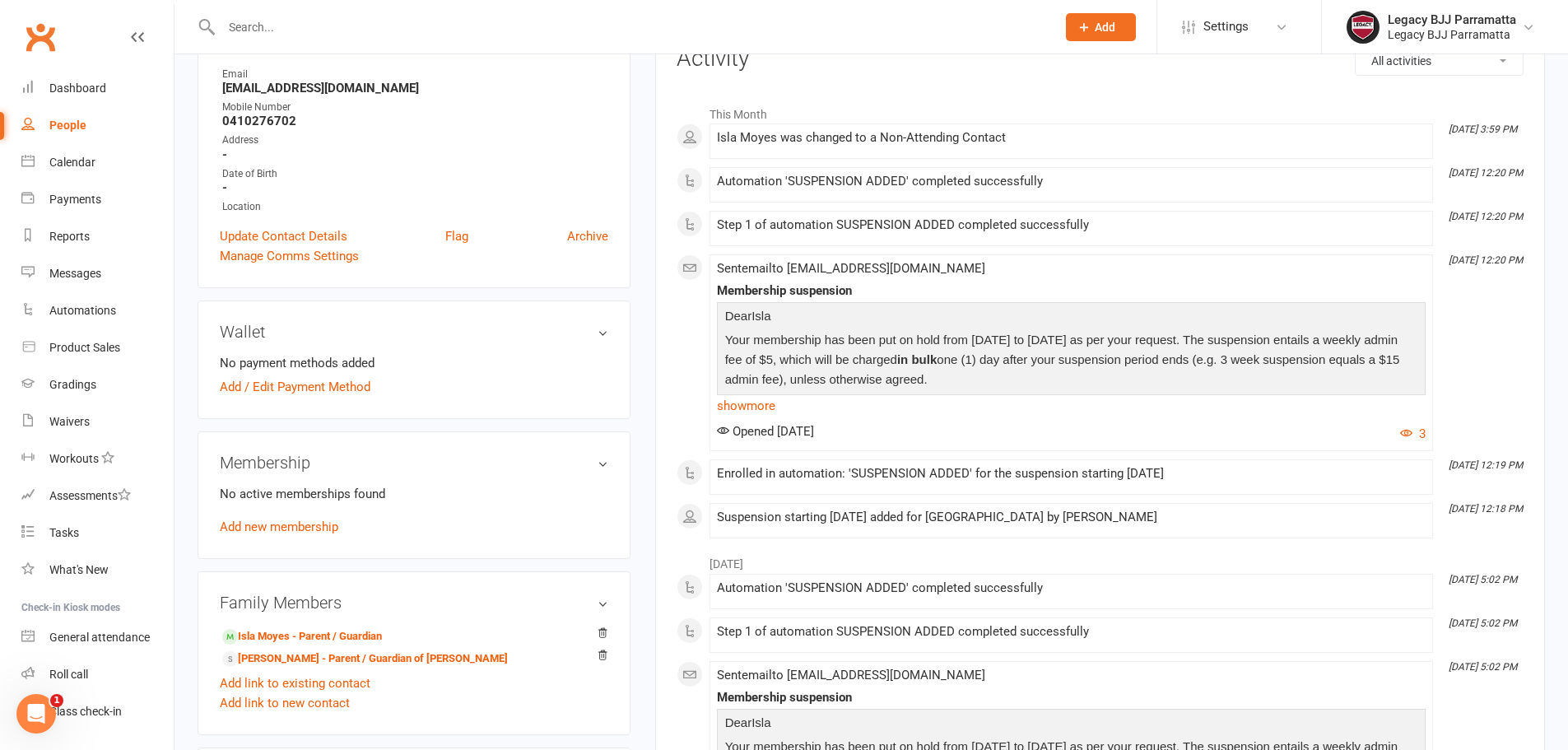
scroll to position [415, 0]
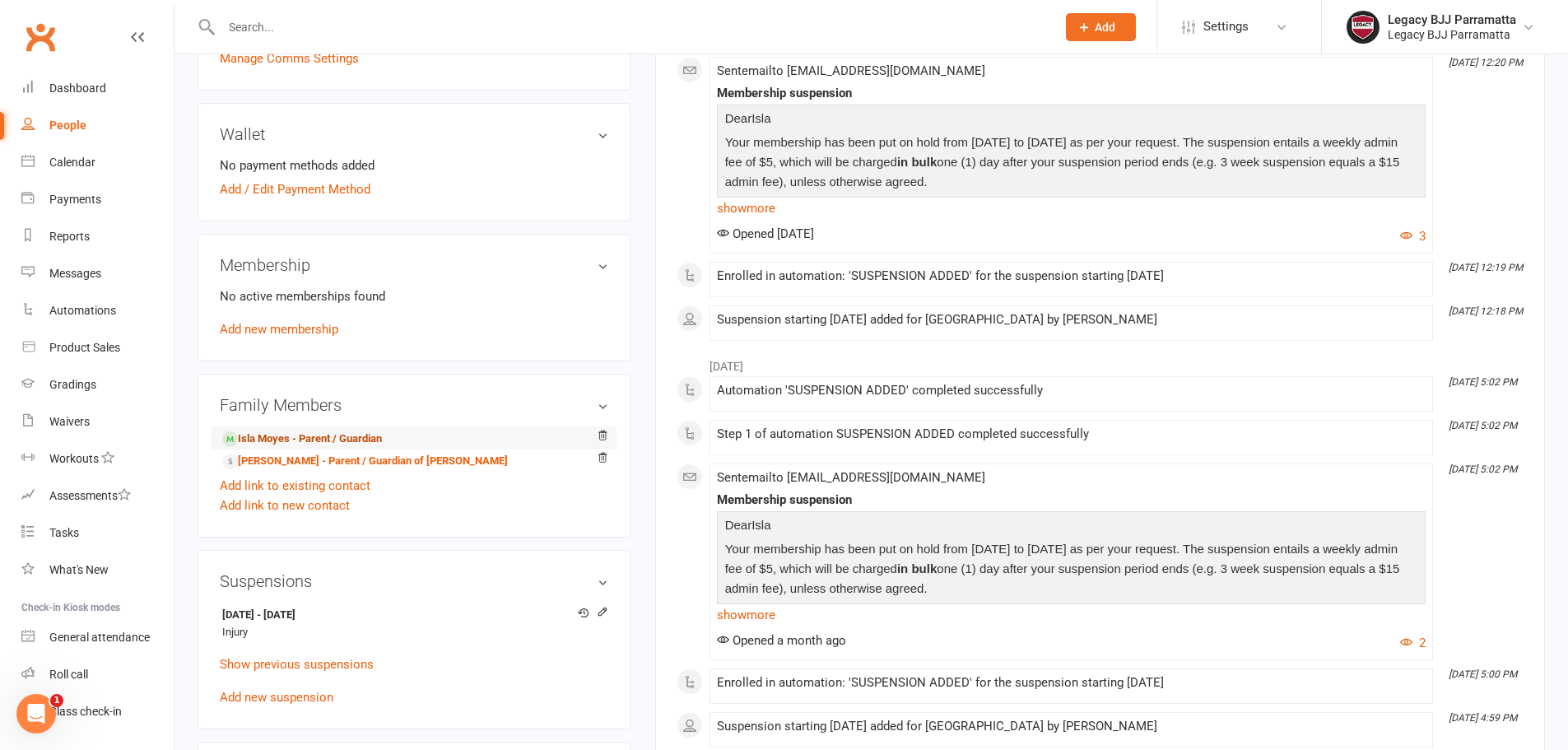
click at [353, 434] on link "Isla Moyes - Parent / Guardian" at bounding box center [302, 439] width 160 height 17
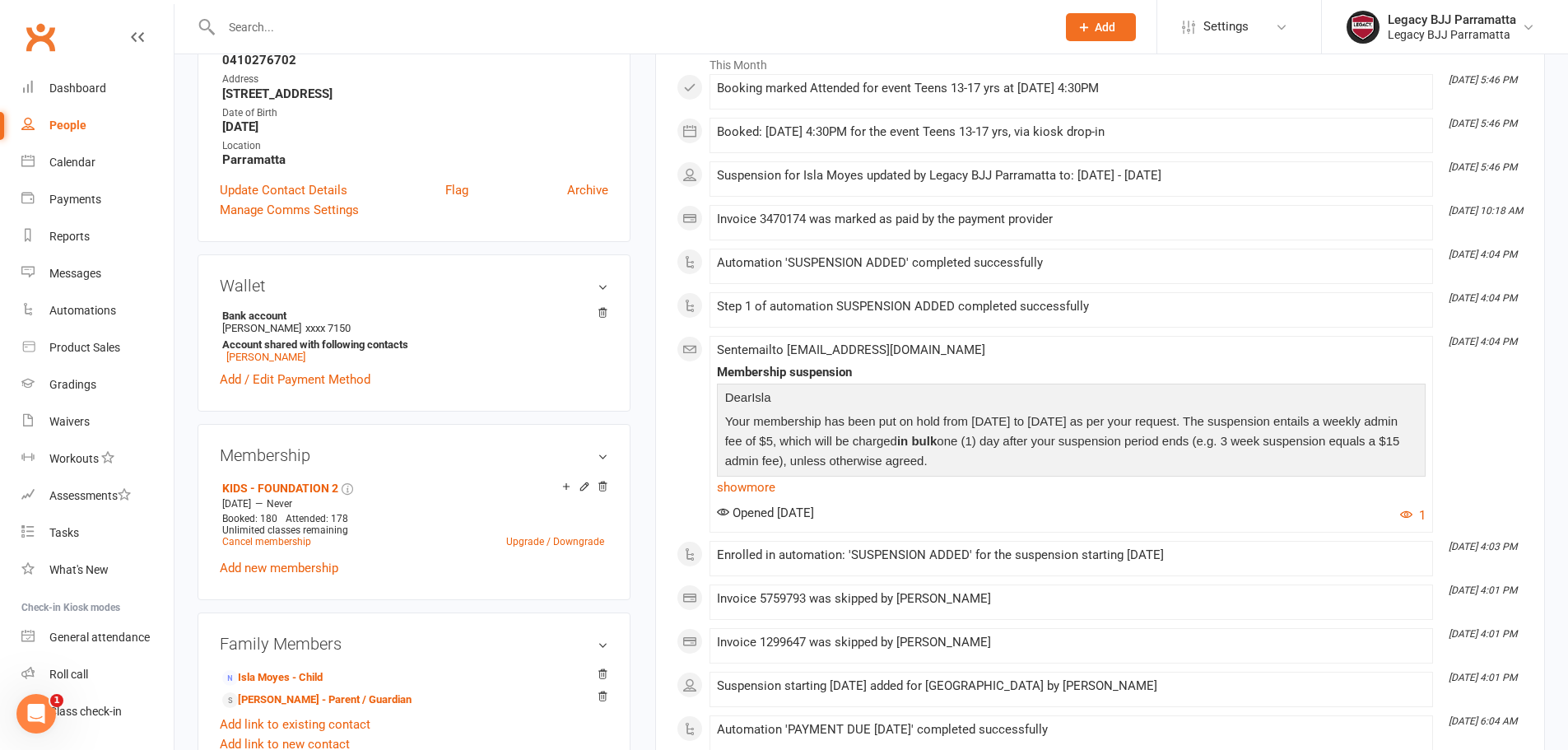
scroll to position [329, 0]
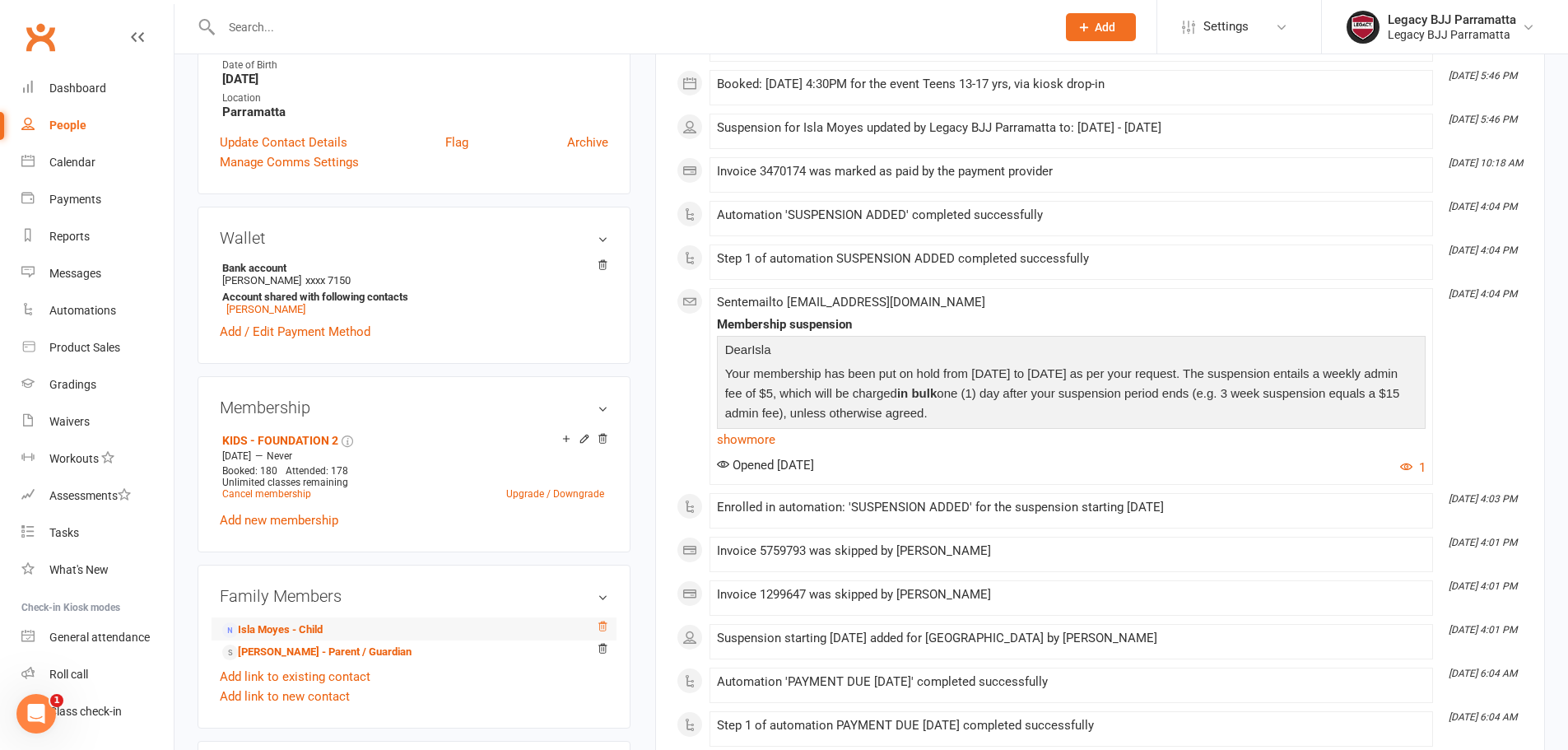
click at [601, 622] on icon at bounding box center [602, 627] width 11 height 11
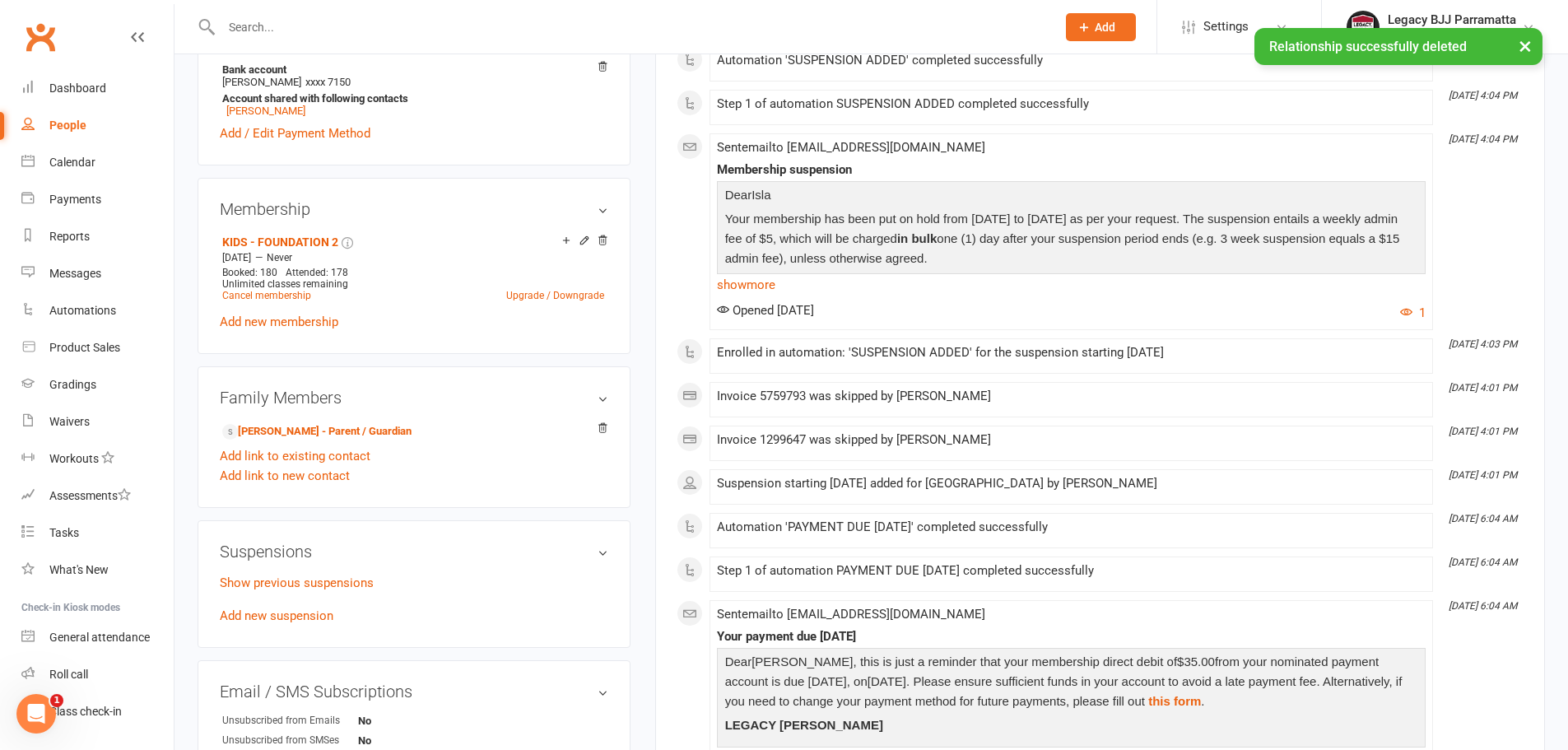
scroll to position [576, 0]
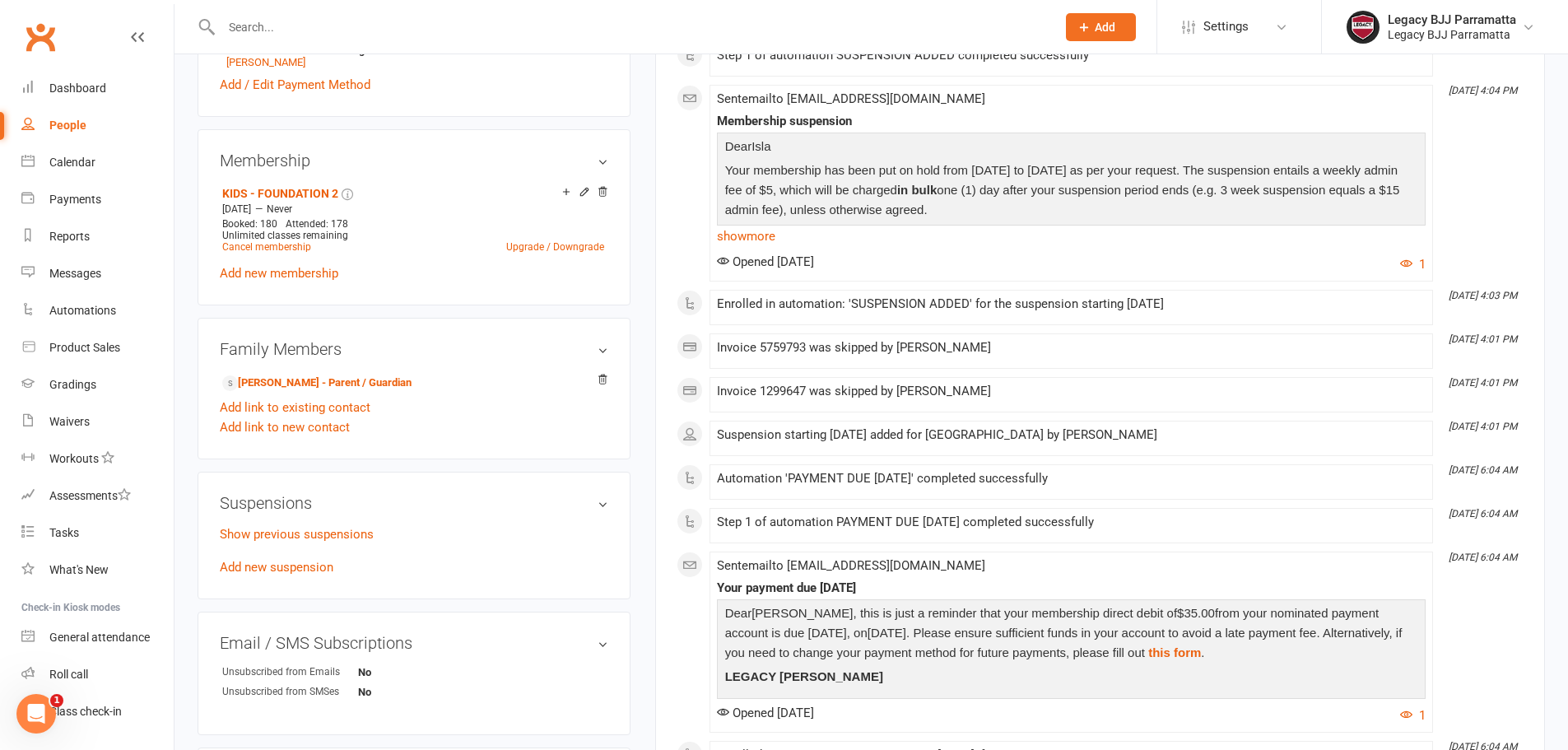
click at [625, 36] on input "text" at bounding box center [629, 27] width 827 height 23
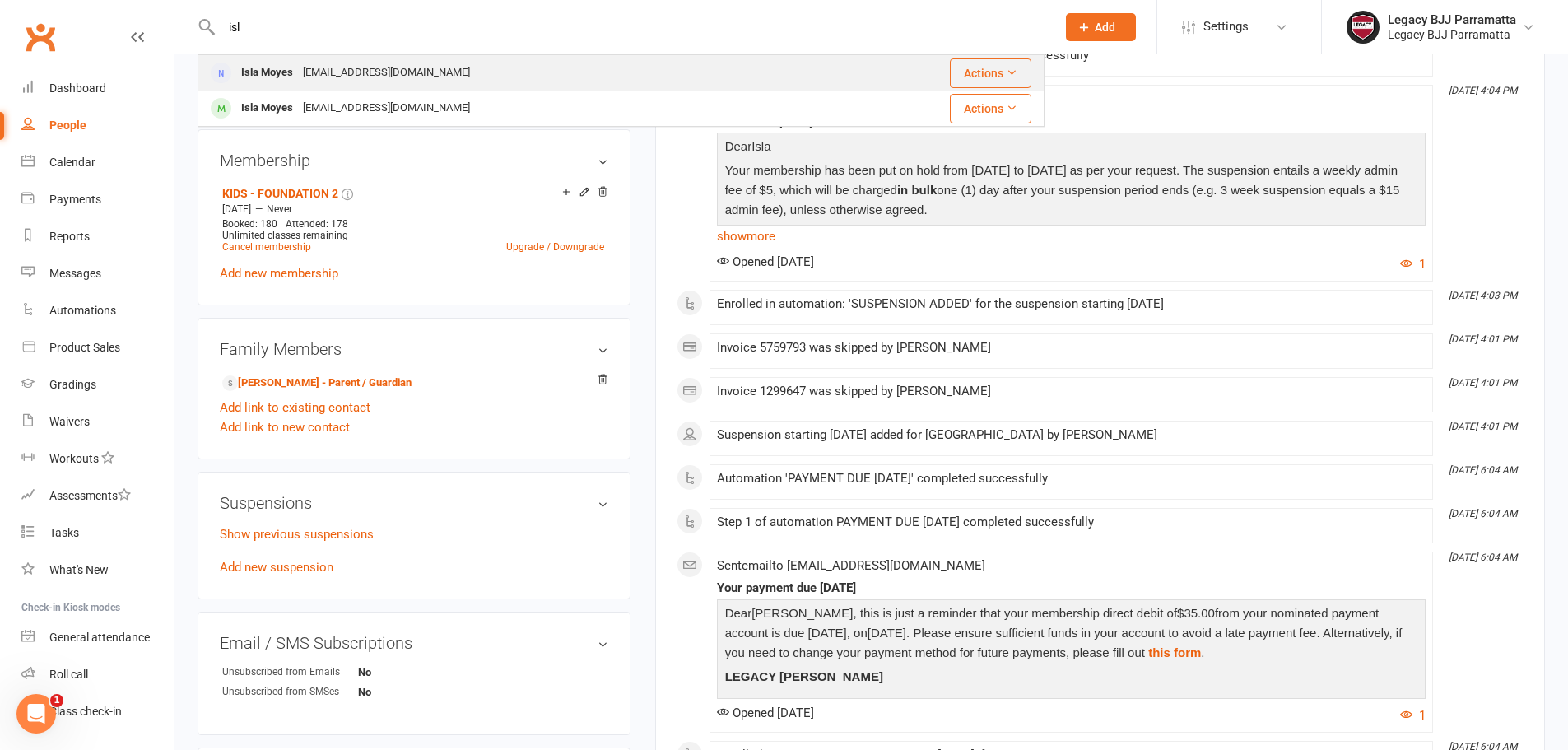
type input "isl"
click at [574, 79] on div "Isla Moyes Moysie159@gmail.com" at bounding box center [515, 73] width 632 height 34
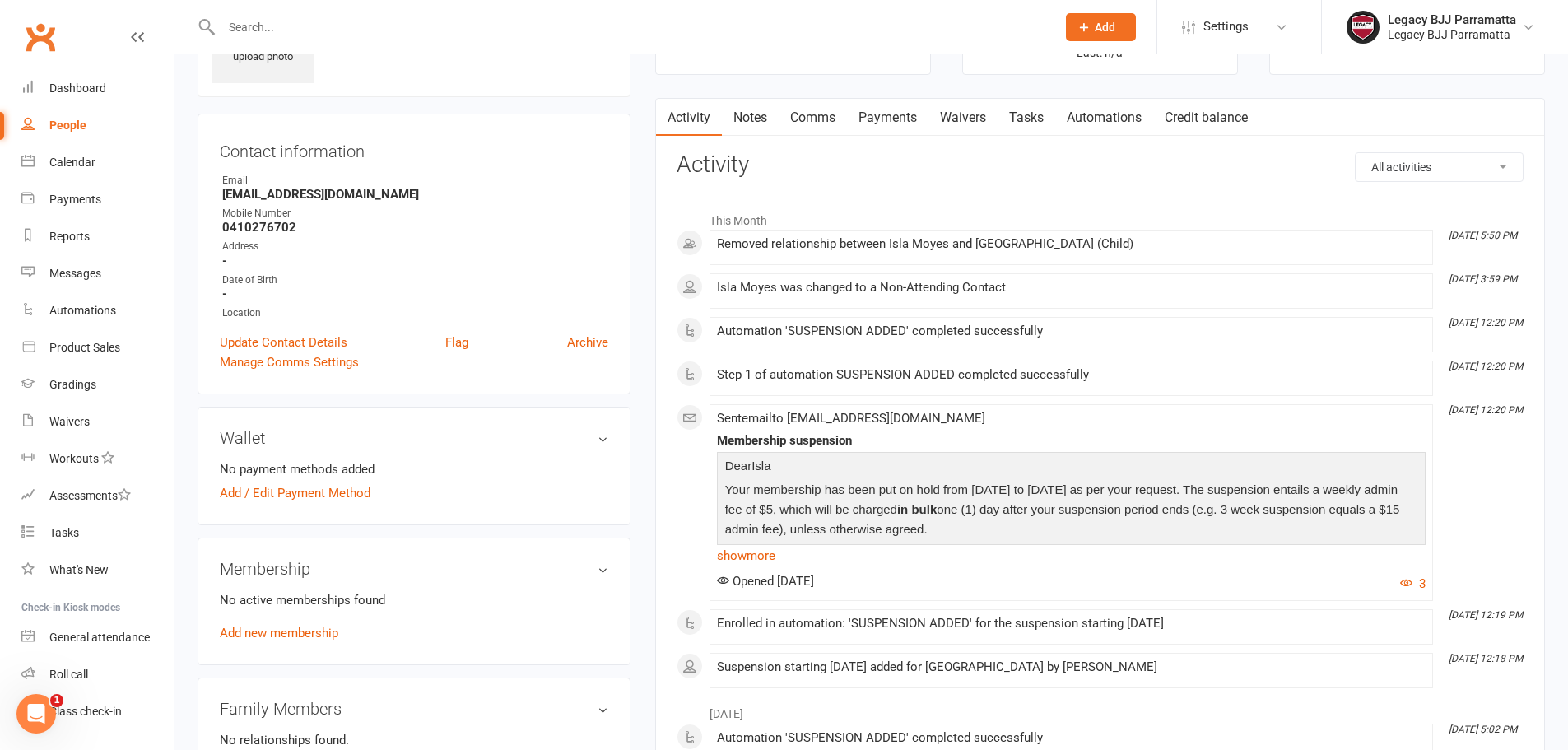
scroll to position [82, 0]
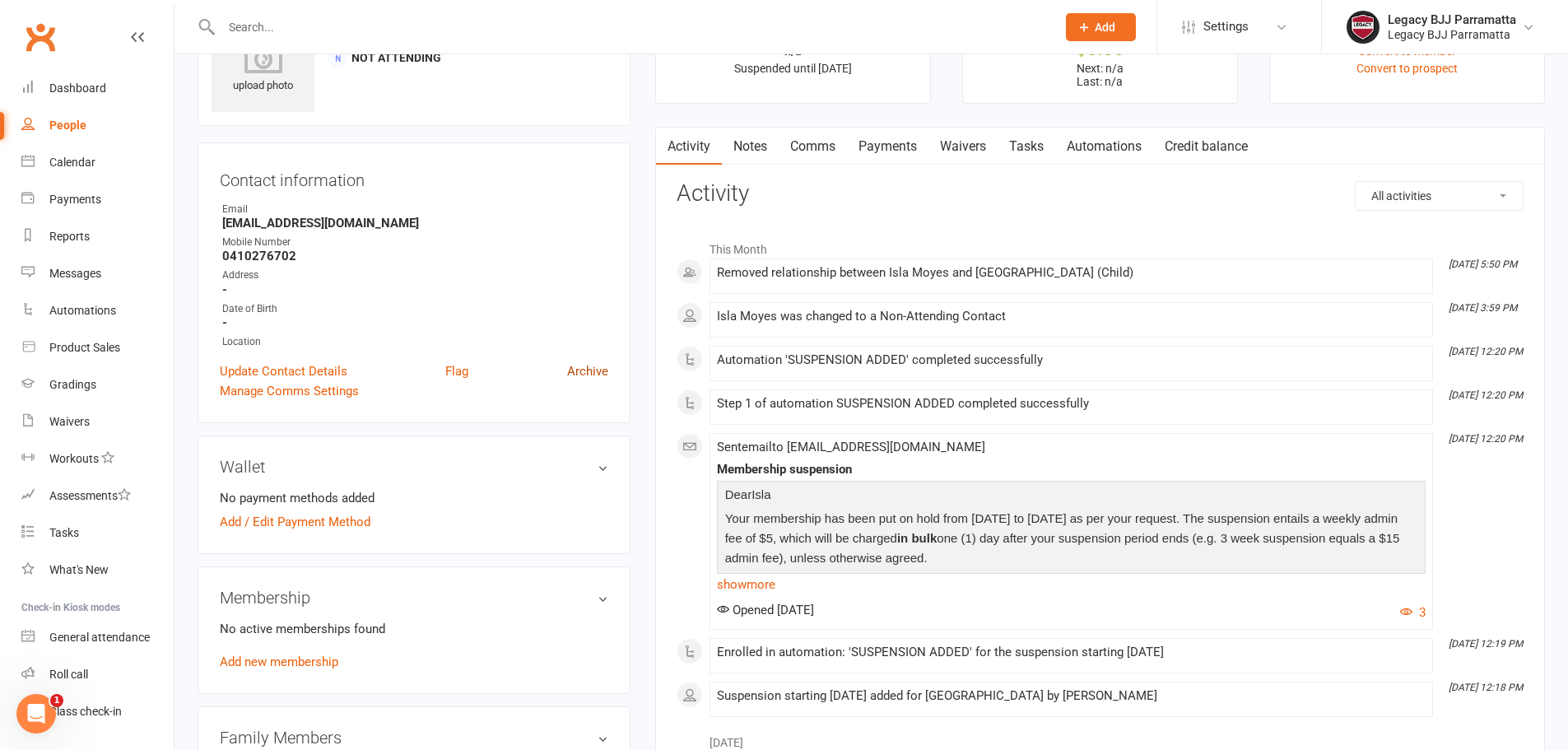
click at [601, 373] on link "Archive" at bounding box center [587, 370] width 41 height 20
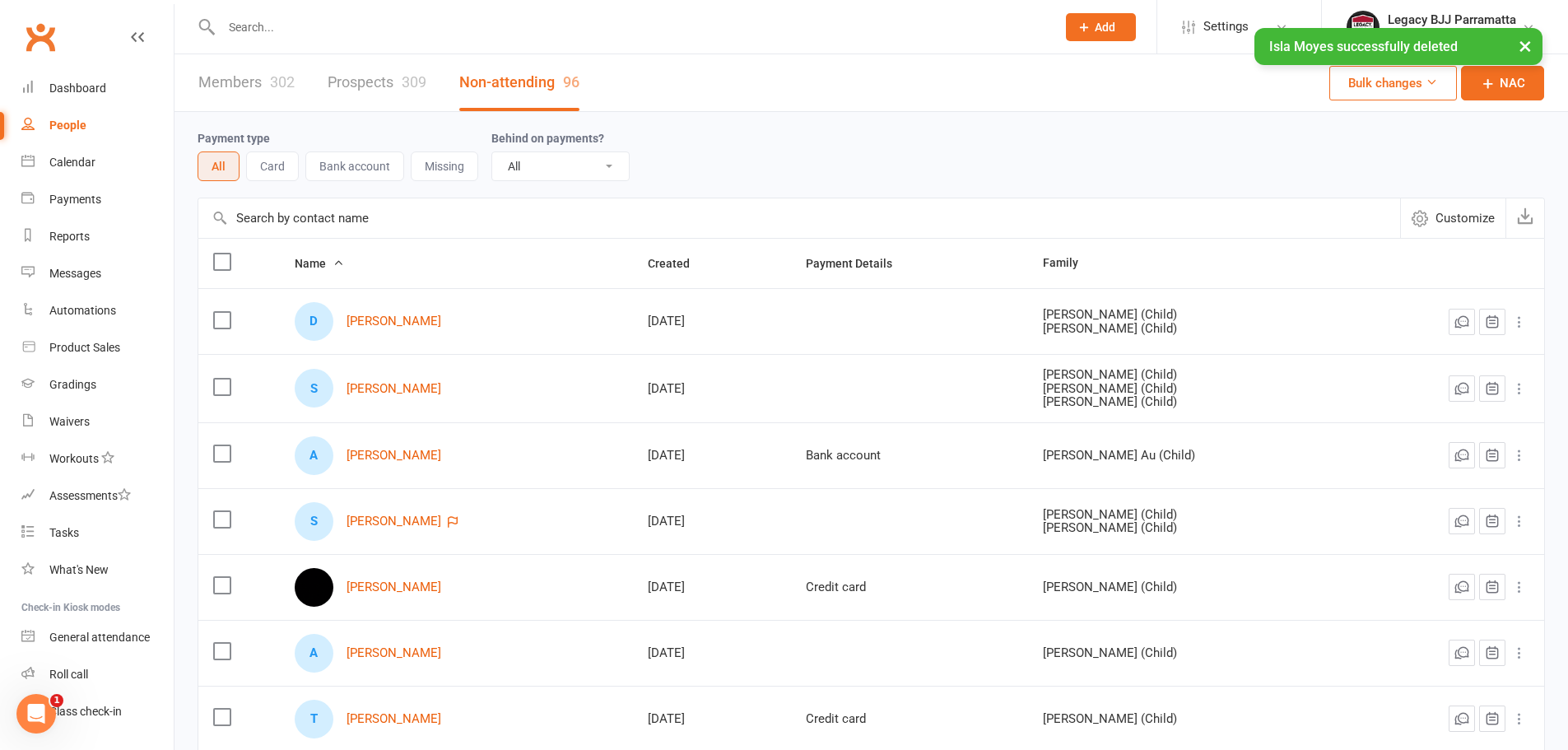
click at [754, 16] on input "text" at bounding box center [629, 27] width 827 height 23
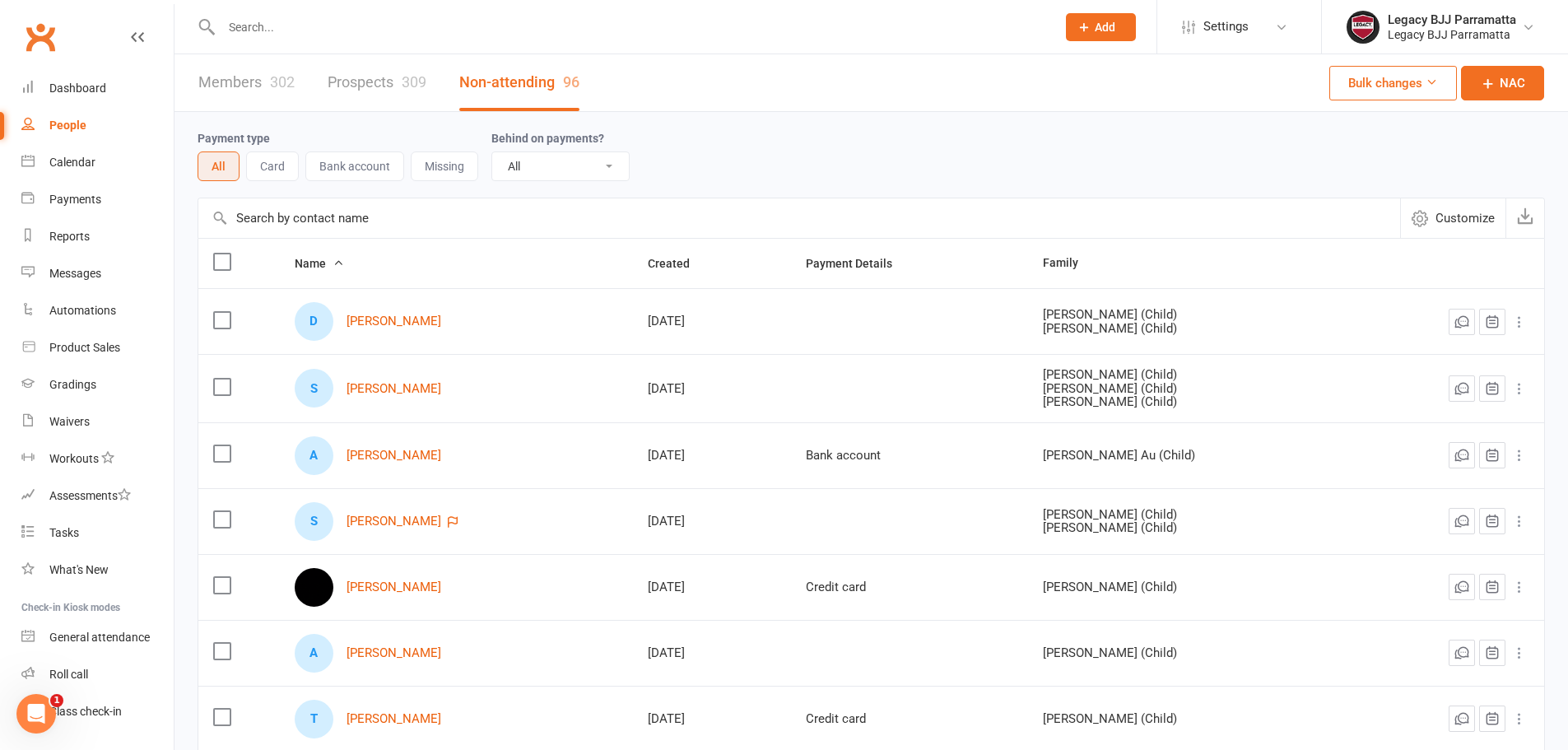
click at [285, 86] on div "302" at bounding box center [282, 81] width 24 height 17
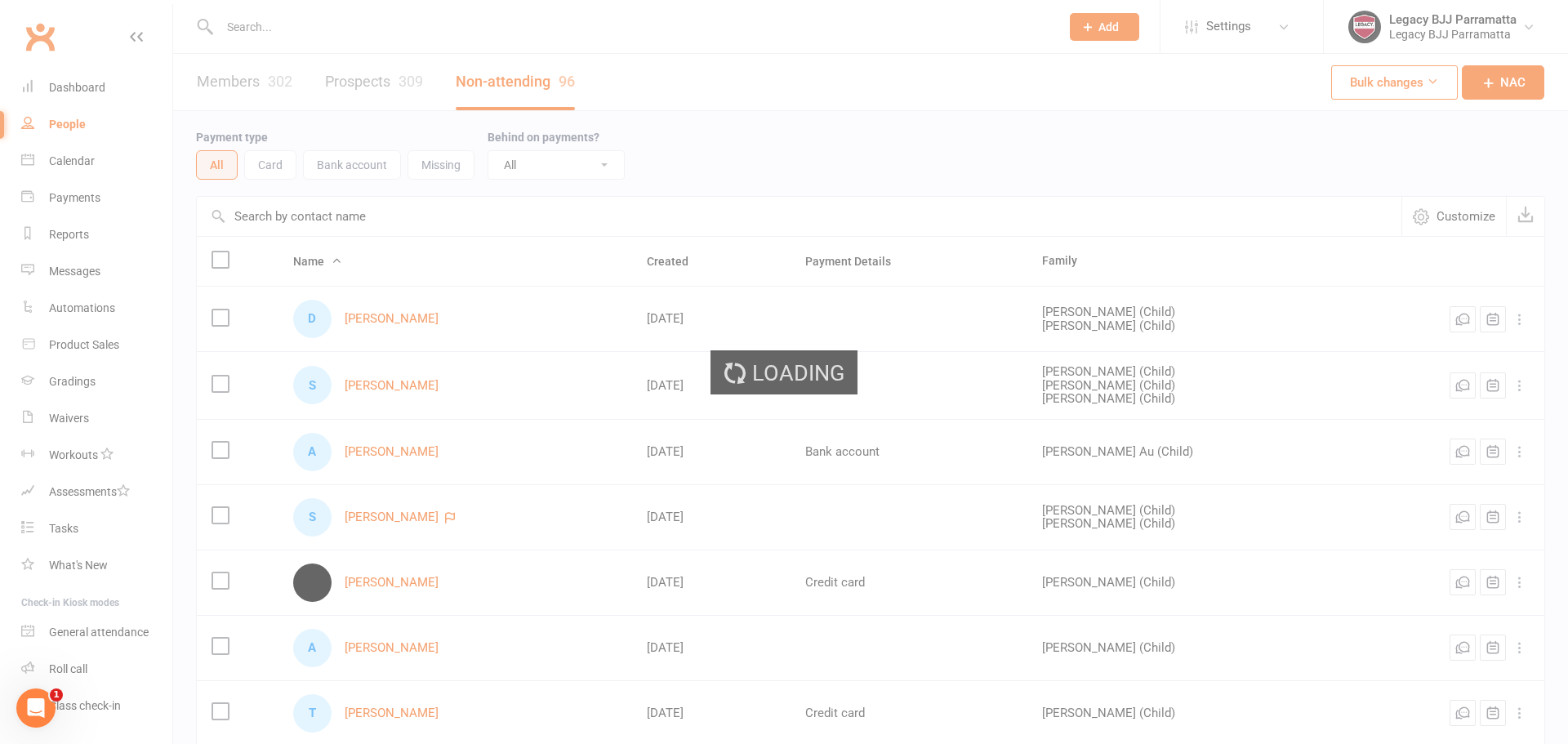
select select "100"
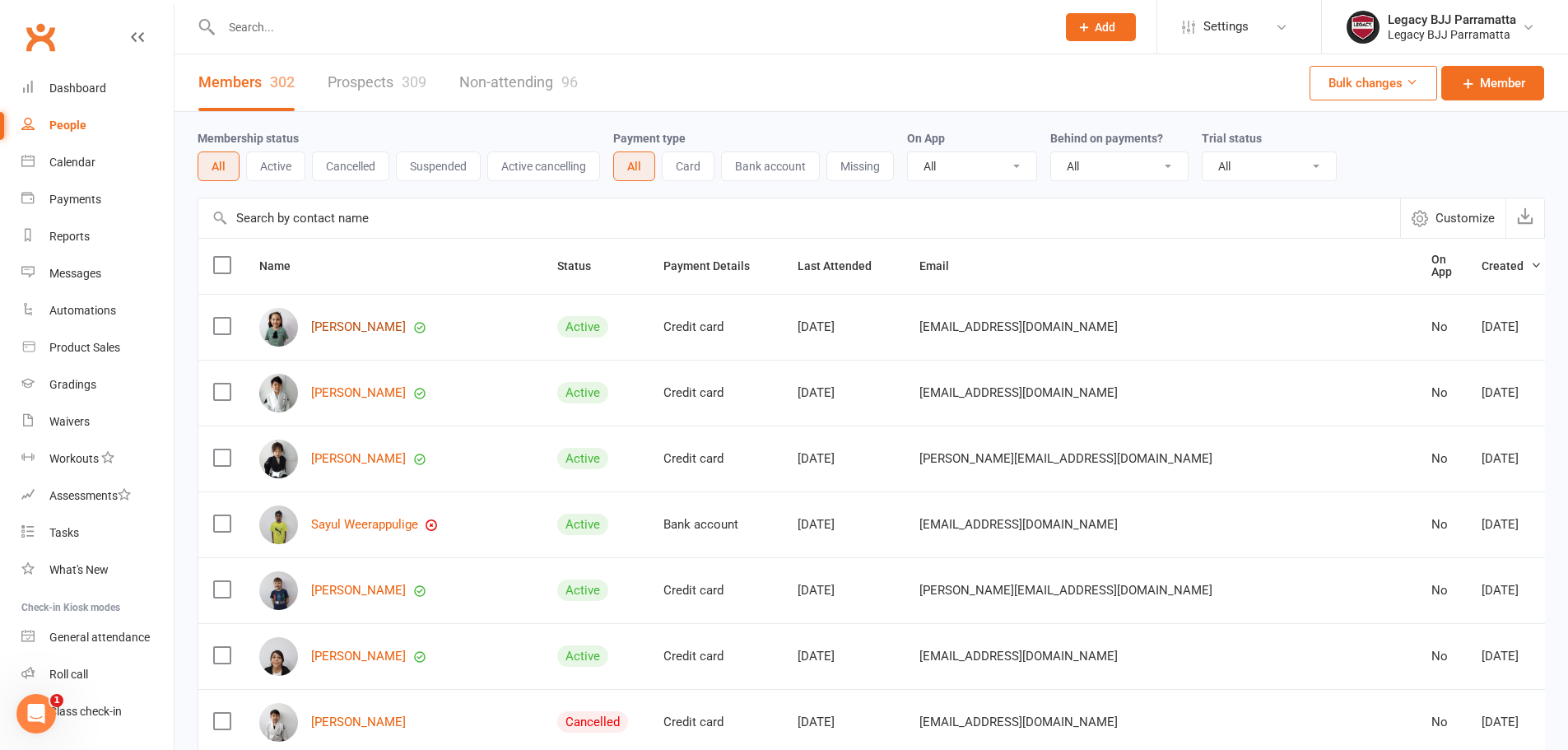
click at [353, 320] on link "Liza Marton" at bounding box center [358, 326] width 94 height 14
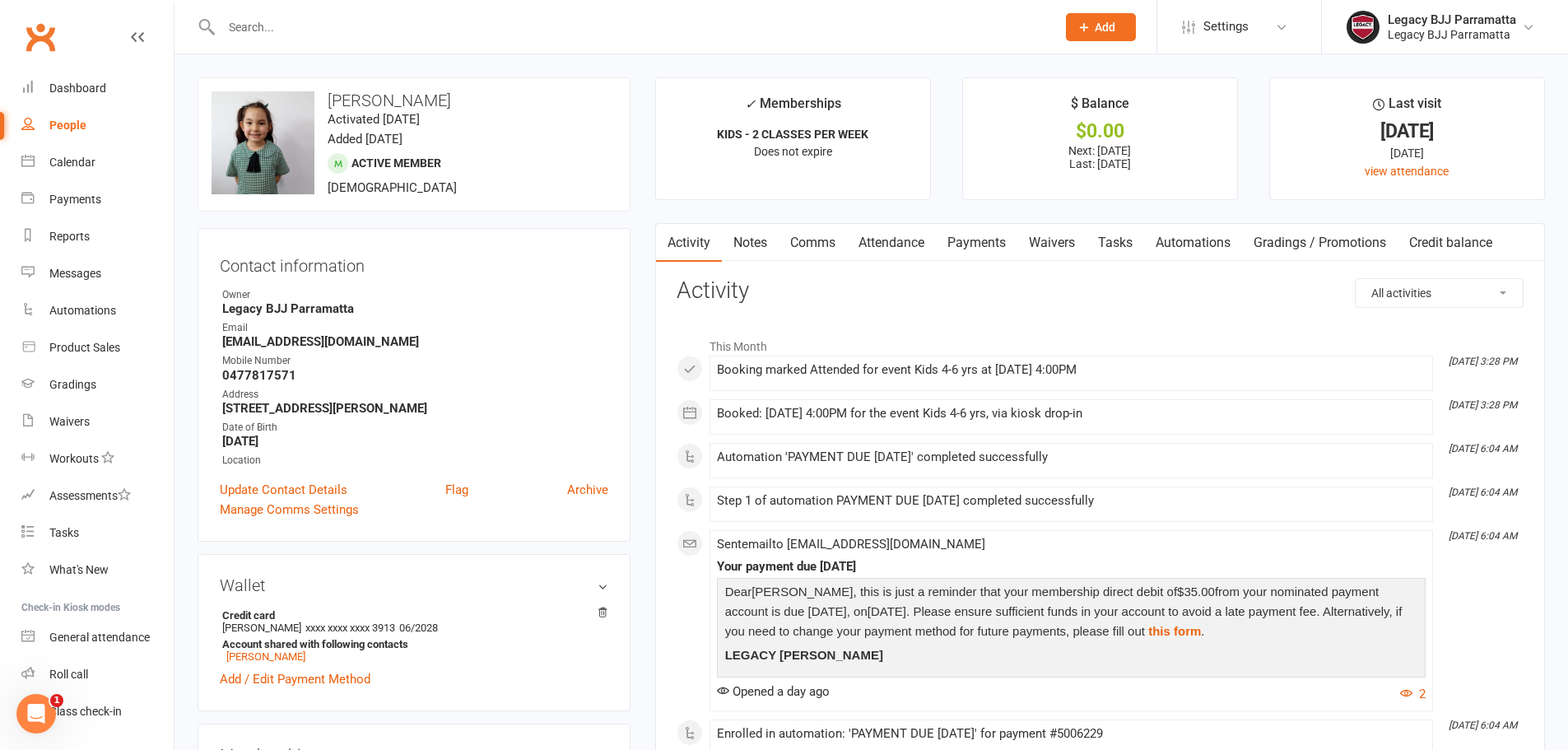
click at [390, 22] on input "text" at bounding box center [629, 27] width 827 height 23
drag, startPoint x: 390, startPoint y: 22, endPoint x: 164, endPoint y: 12, distance: 226.2
click at [164, 4] on header "fla Flavia Sato fafasato@gmail.com Actions Prospect Member Non-attending contac…" at bounding box center [784, 4] width 1568 height 0
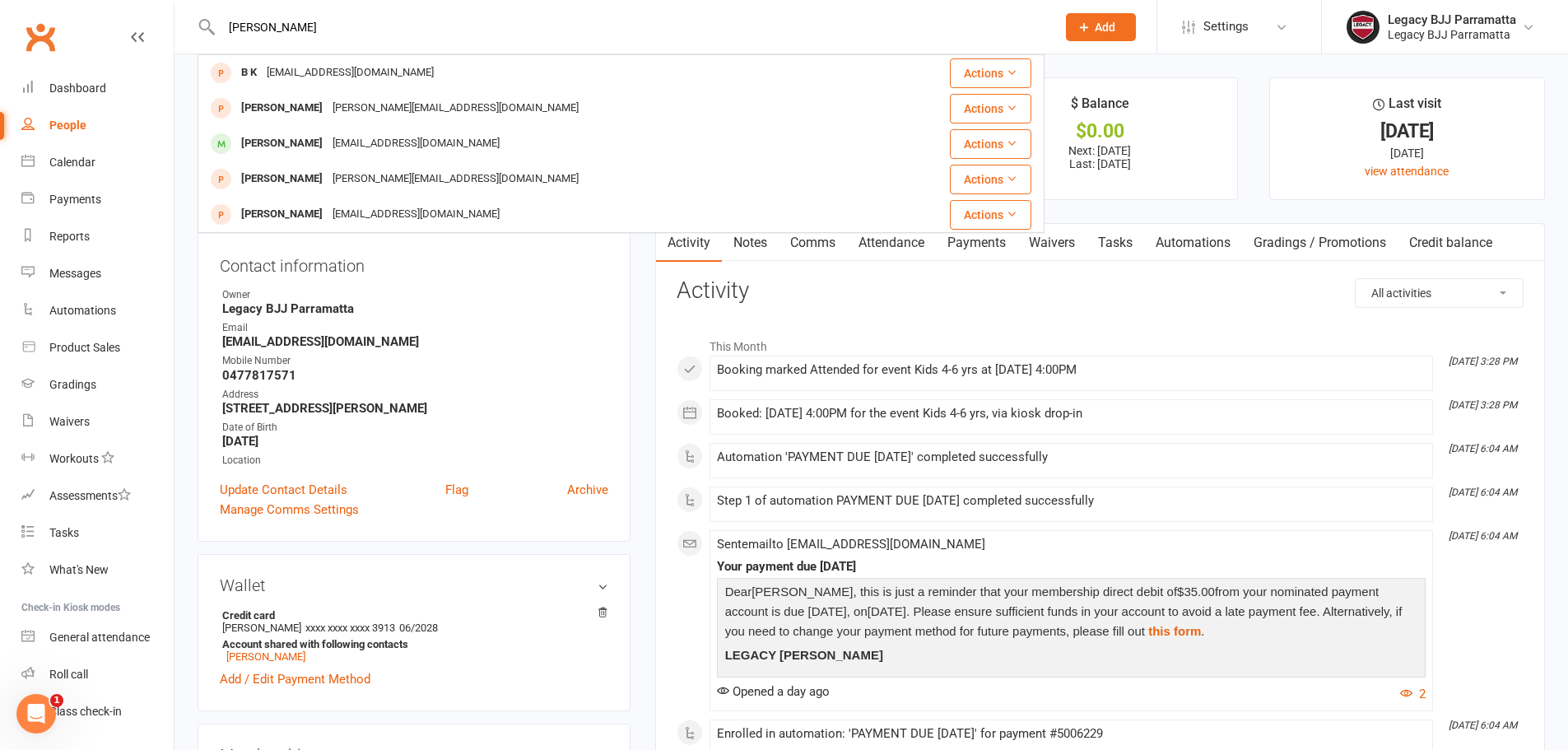
type input "liza"
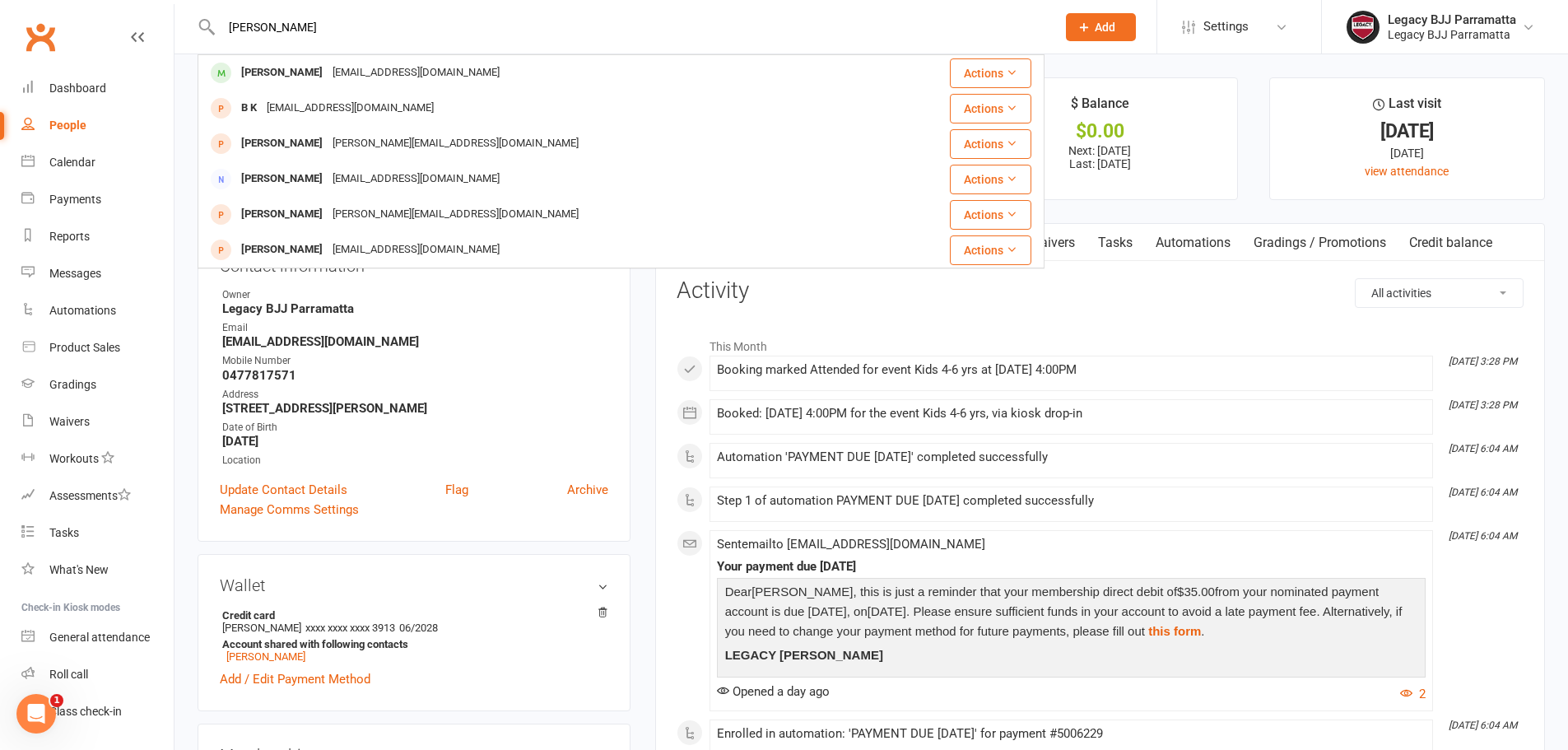
drag, startPoint x: 268, startPoint y: 33, endPoint x: 214, endPoint y: 46, distance: 55.5
click at [214, 46] on div "liza Liza Marton fafasato@gmail.com Actions B K bk.1@live.com Actions Cindy Fen…" at bounding box center [621, 26] width 847 height 53
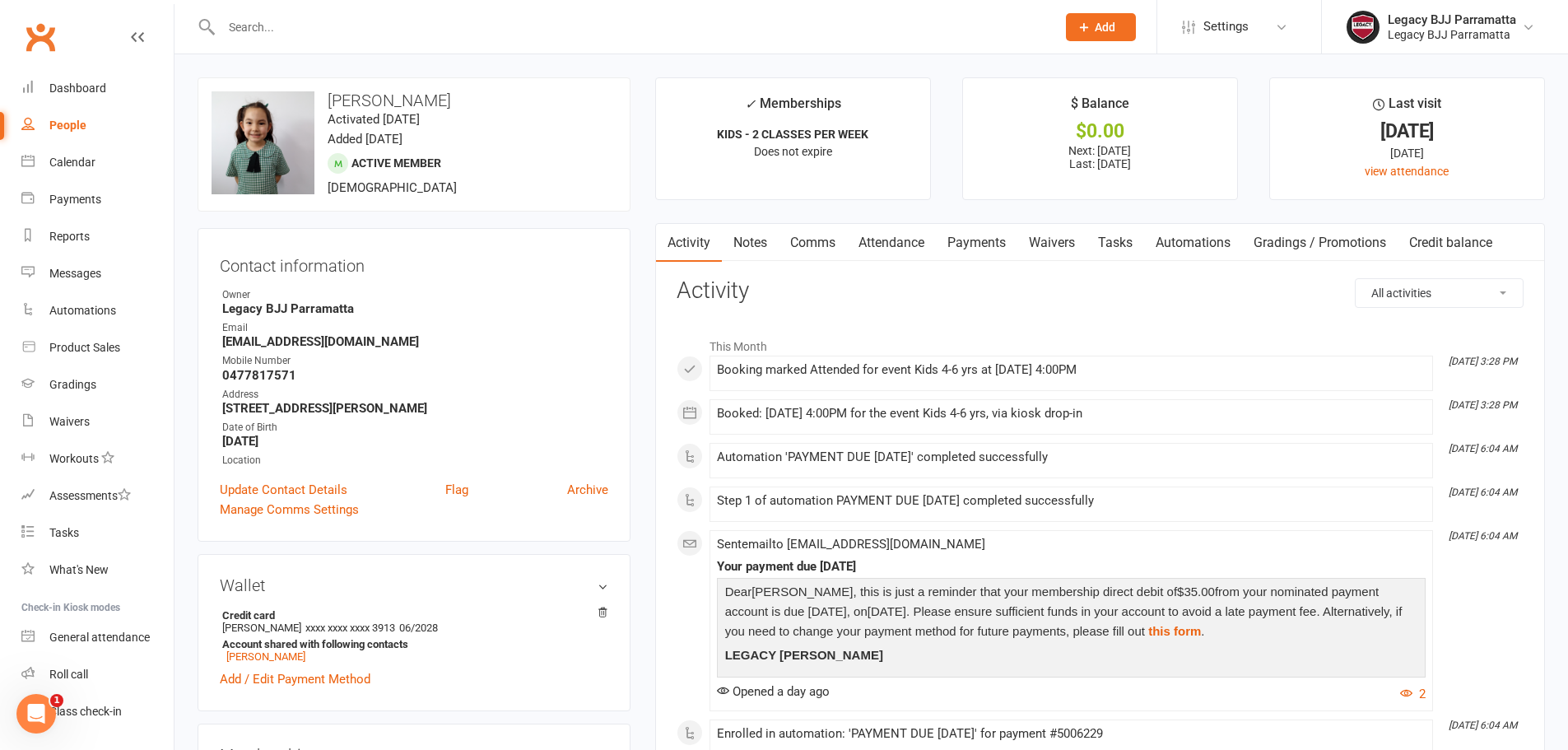
click at [77, 118] on link "People" at bounding box center [97, 125] width 152 height 37
select select "100"
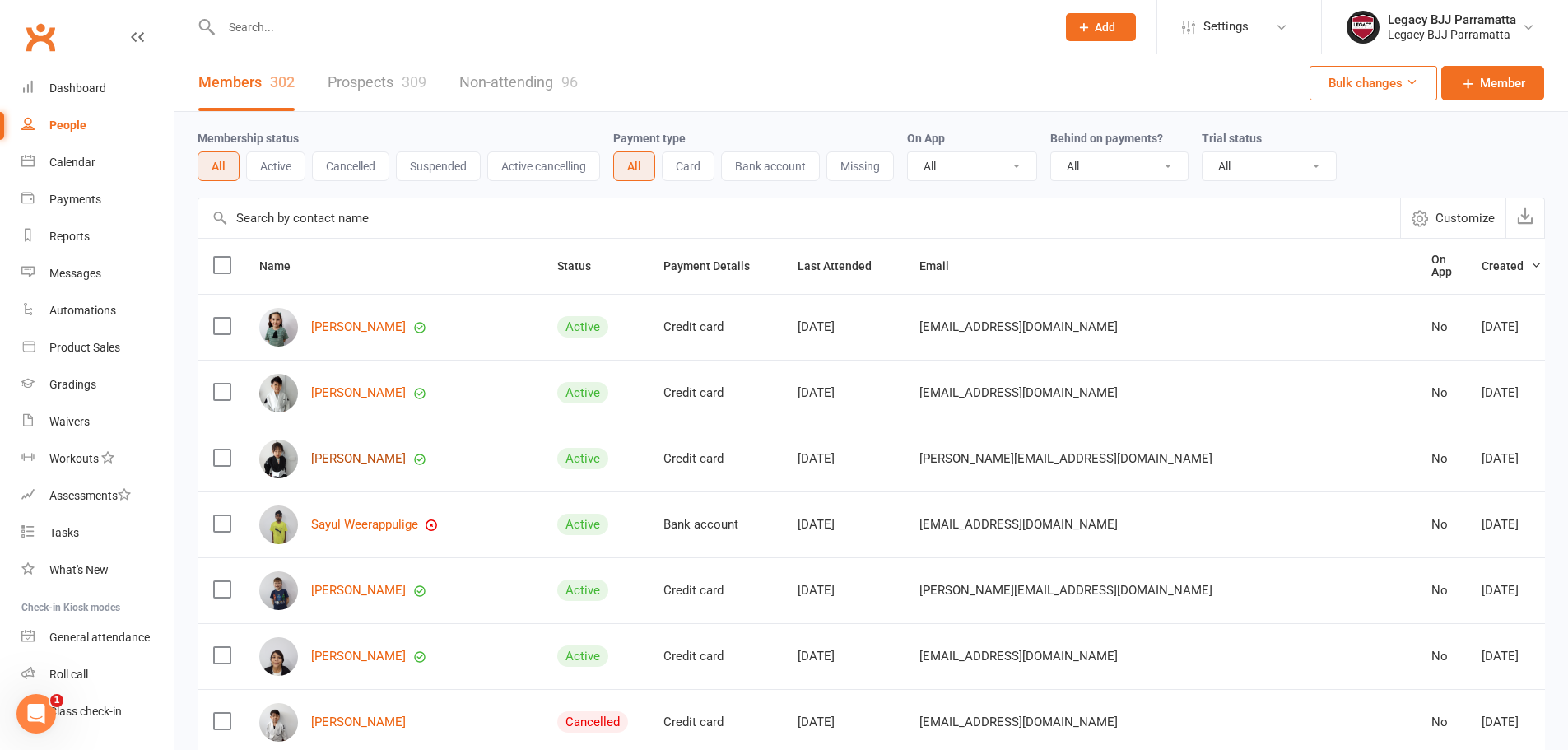
click at [348, 452] on link "Rose Nguyen" at bounding box center [358, 458] width 94 height 14
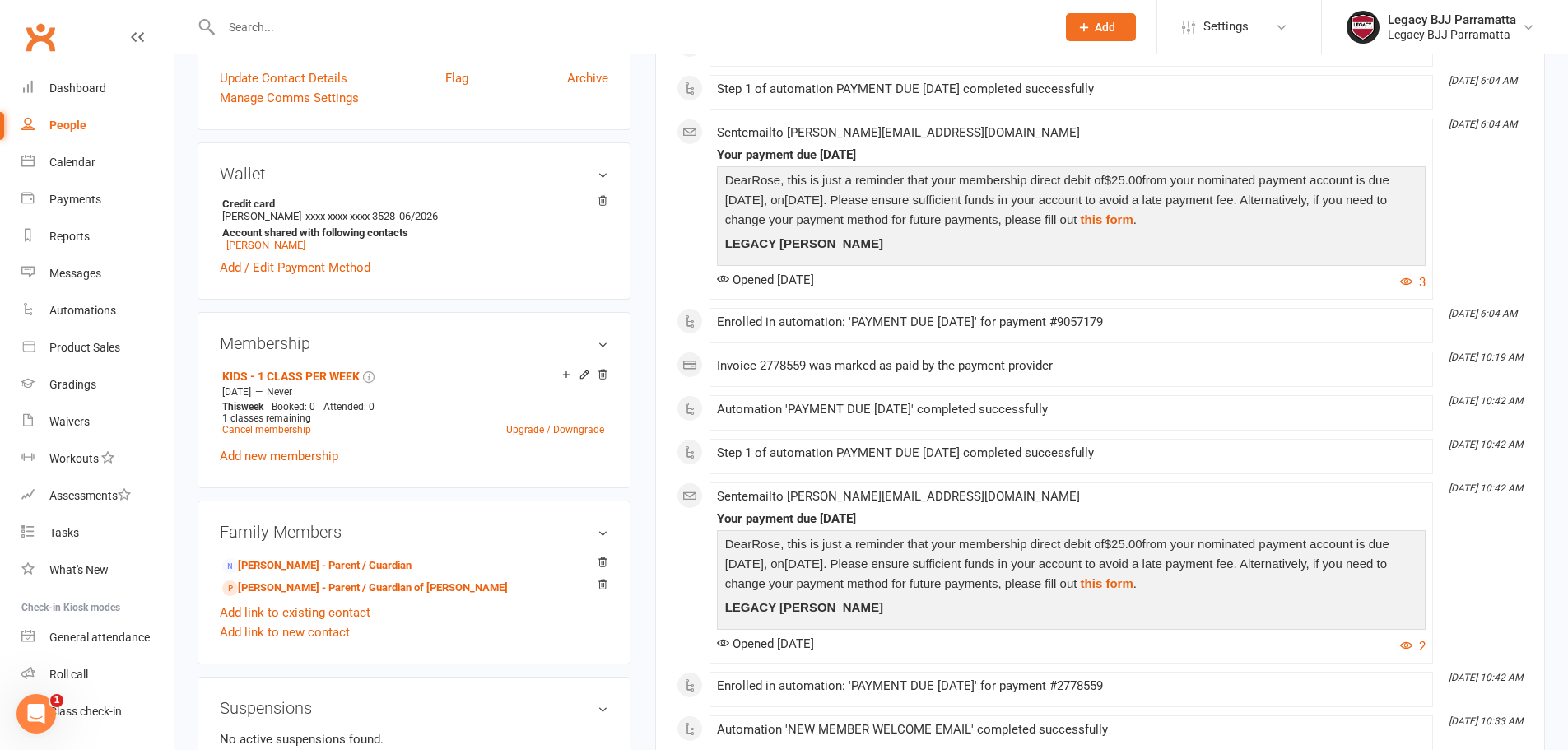
scroll to position [494, 0]
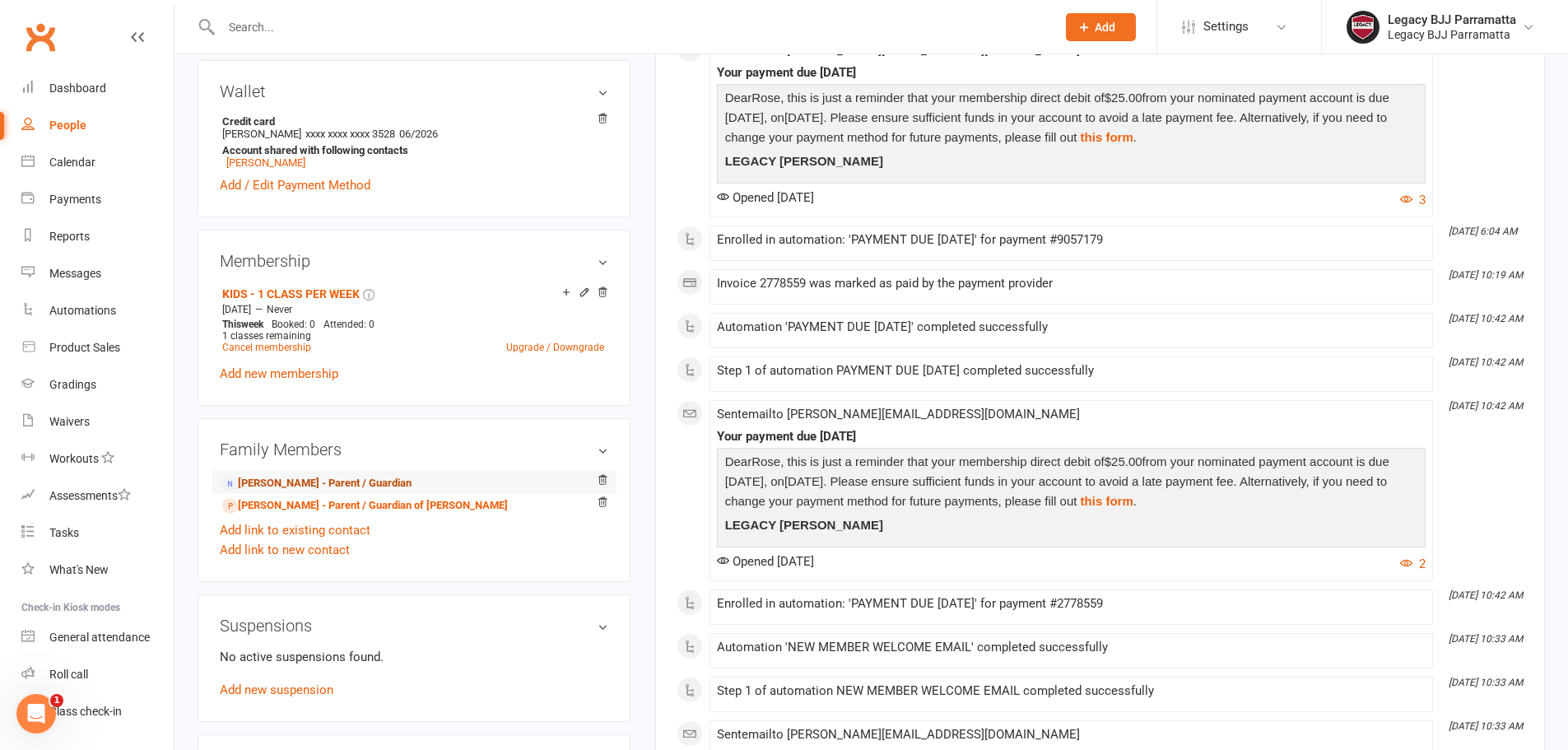
click at [334, 486] on link "John Nguyen - Parent / Guardian" at bounding box center [317, 483] width 189 height 17
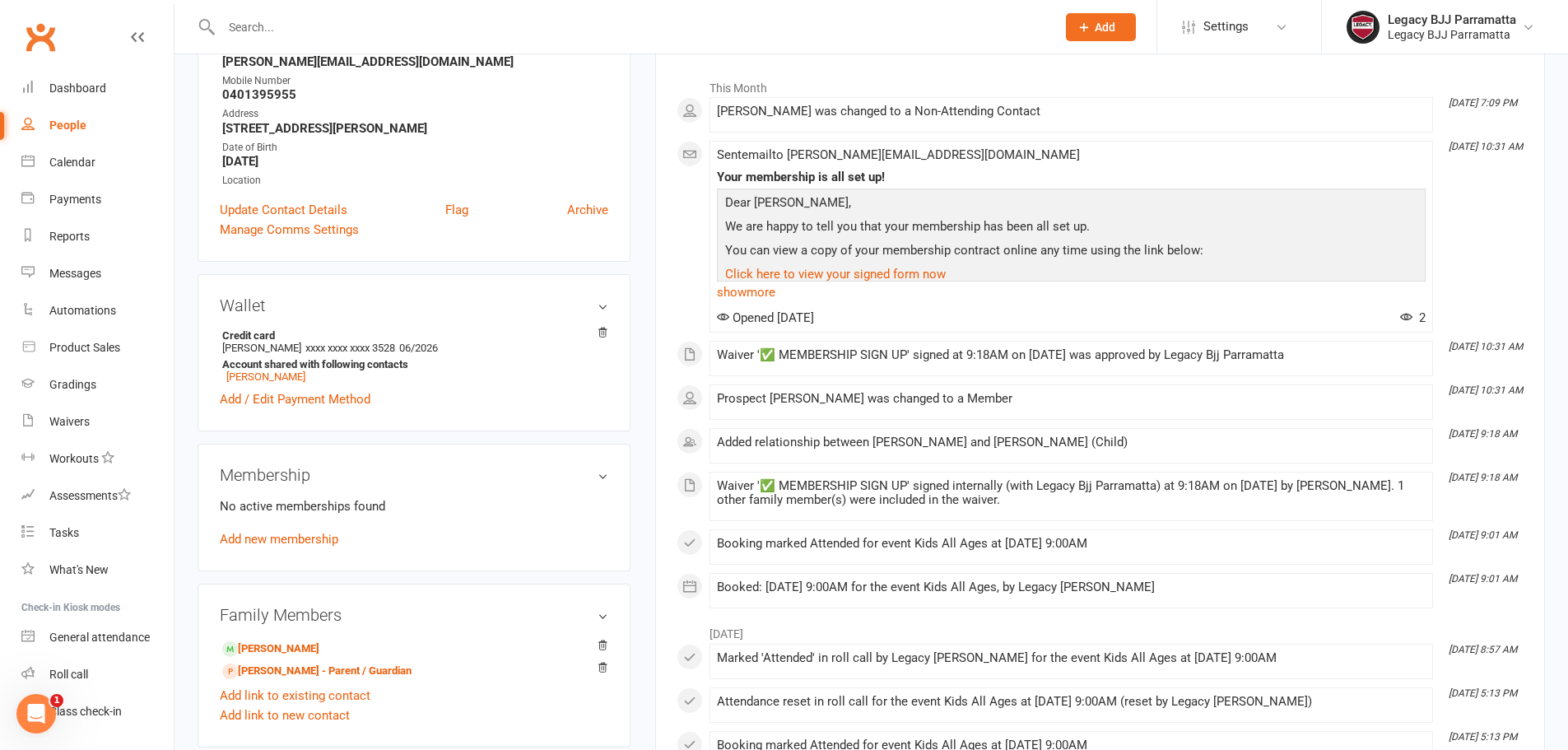
scroll to position [329, 0]
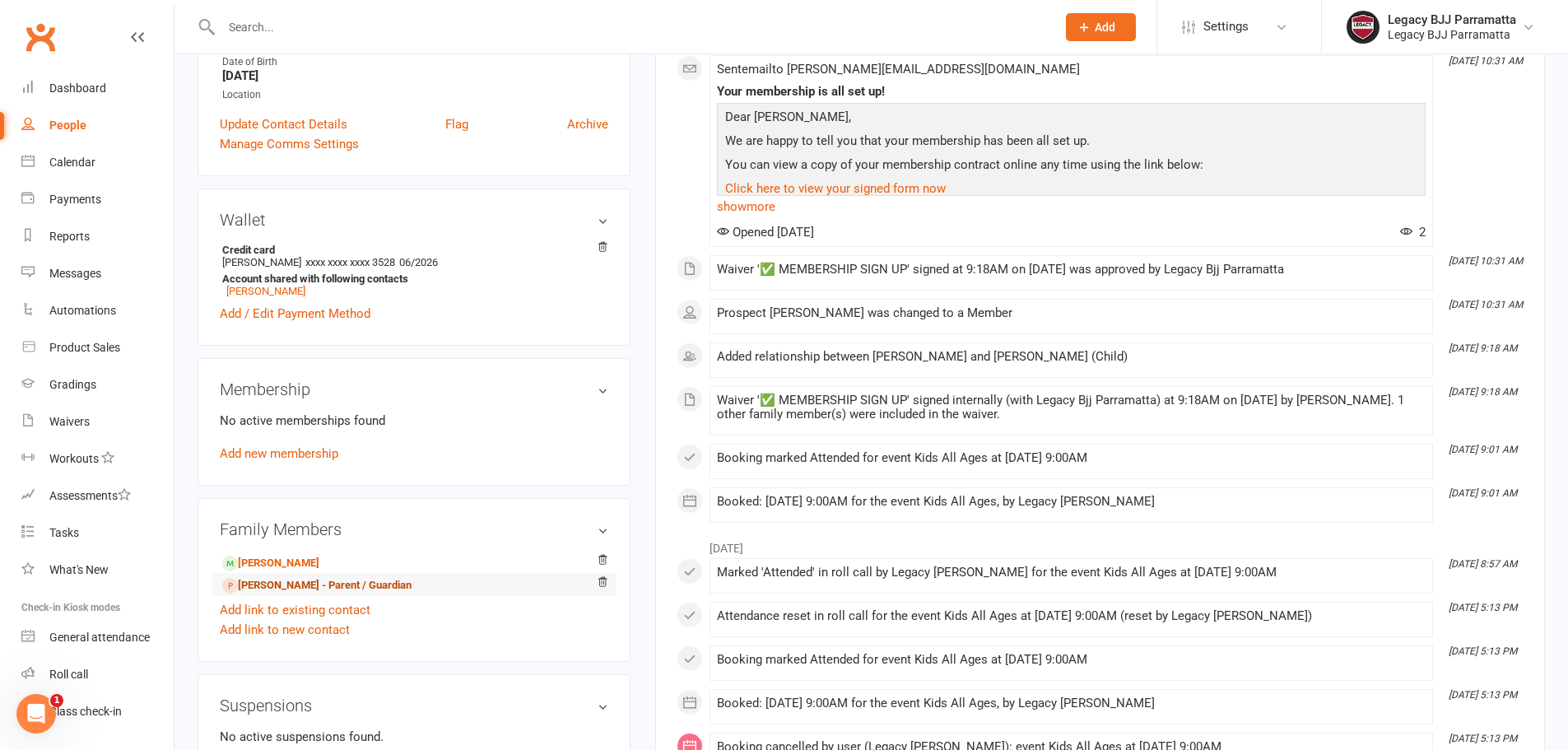
click at [327, 589] on link "John Nguyen - Parent / Guardian" at bounding box center [317, 585] width 189 height 17
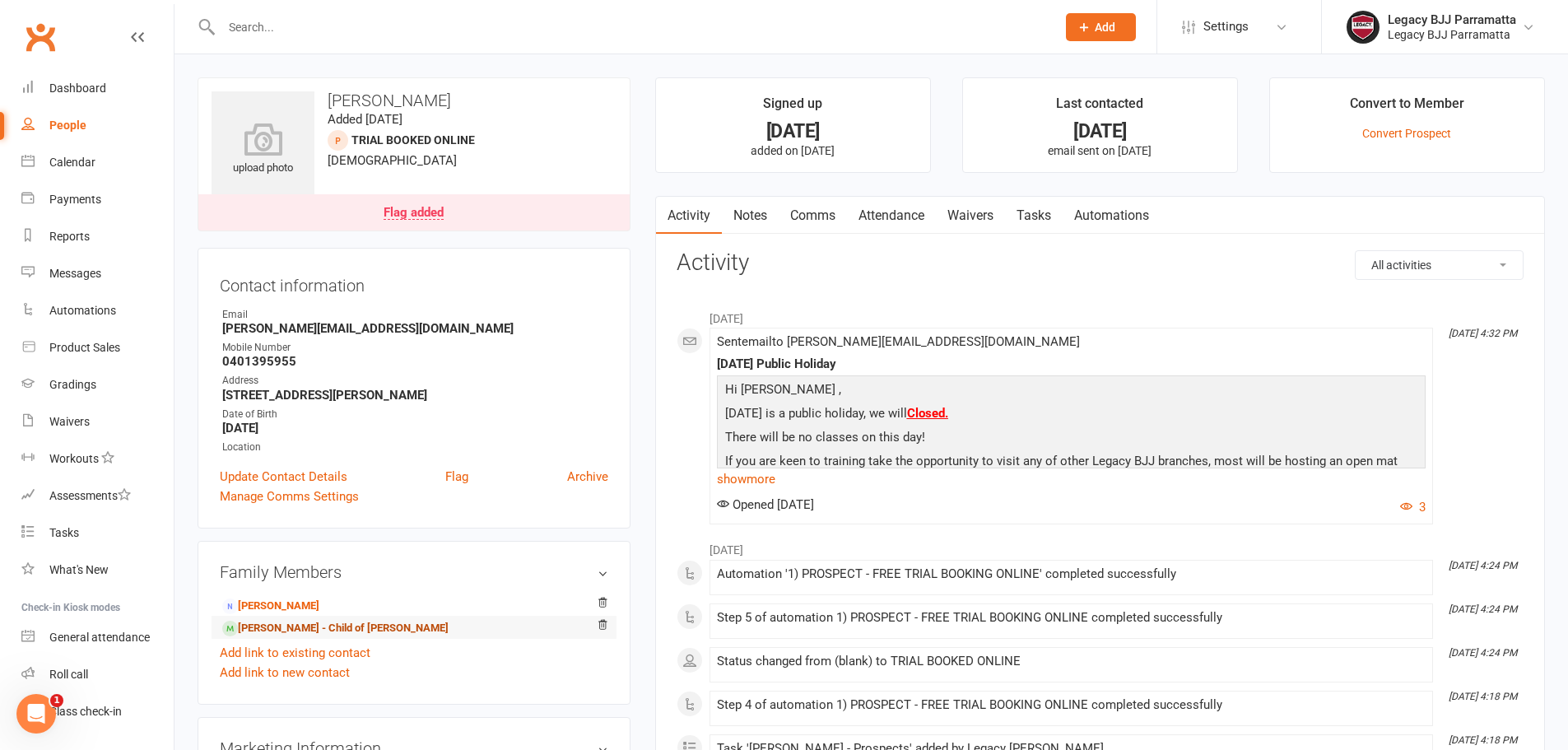
click at [321, 622] on link "Rose Nguyen - Child of John Nguyen" at bounding box center [336, 628] width 226 height 17
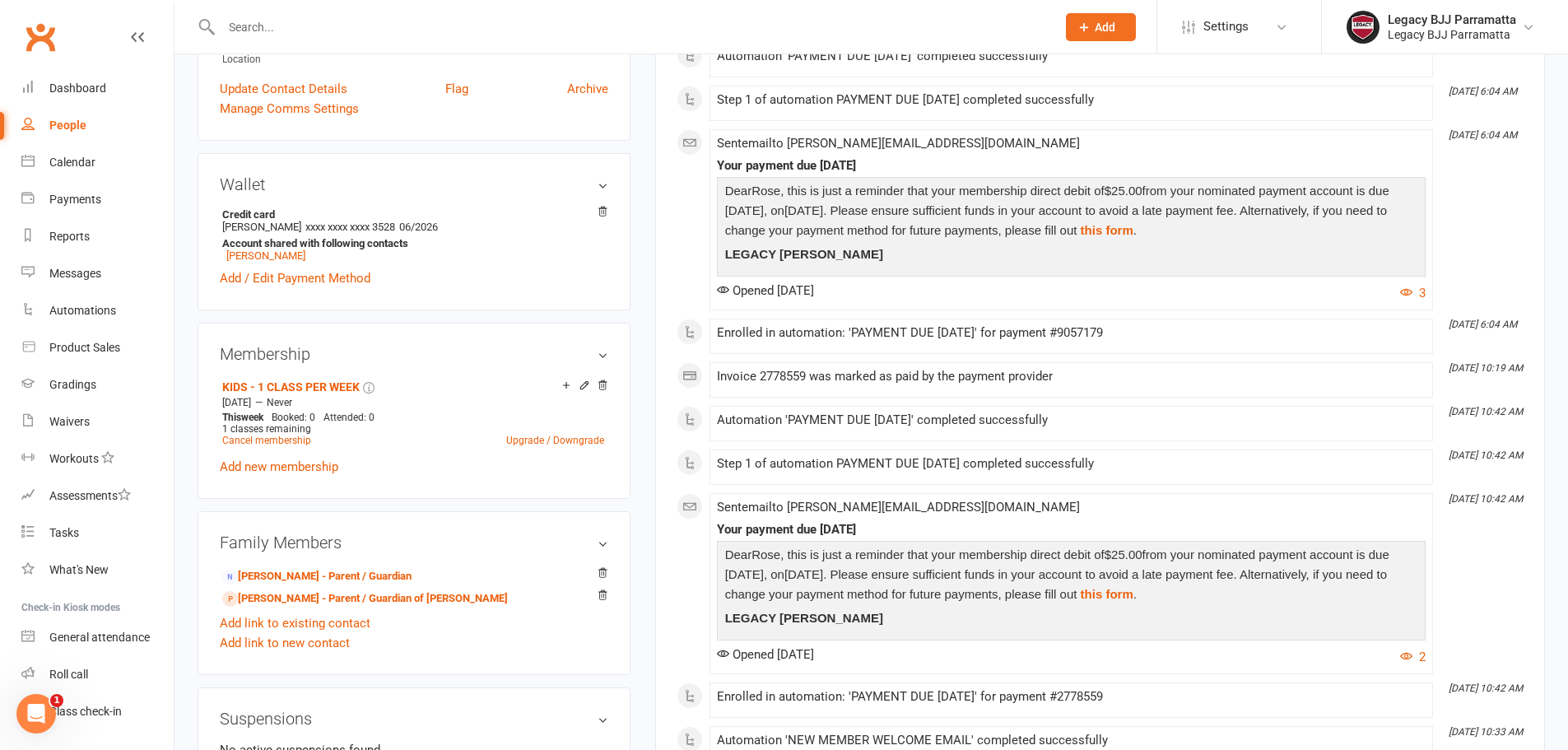
scroll to position [411, 0]
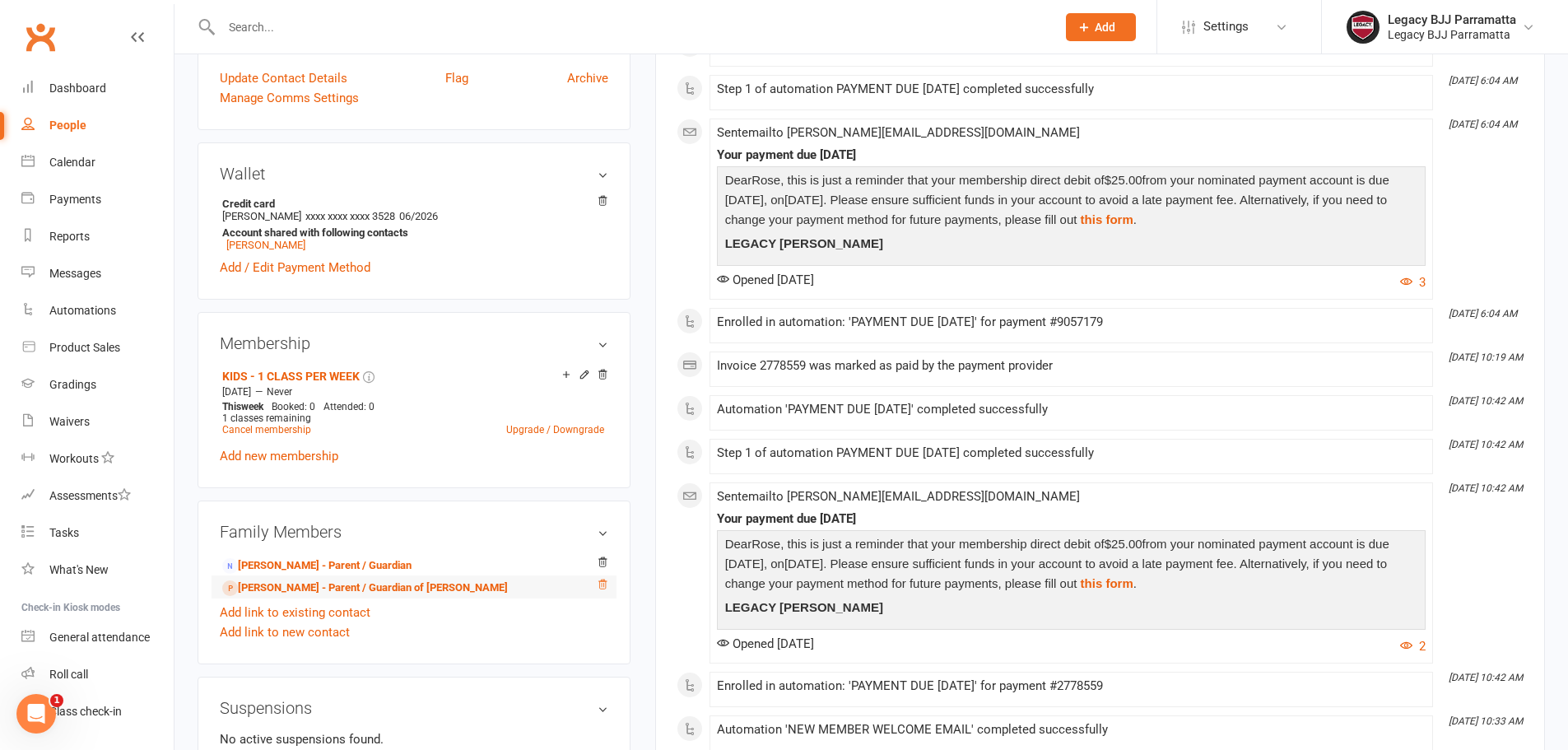
click at [602, 585] on icon at bounding box center [602, 584] width 11 height 11
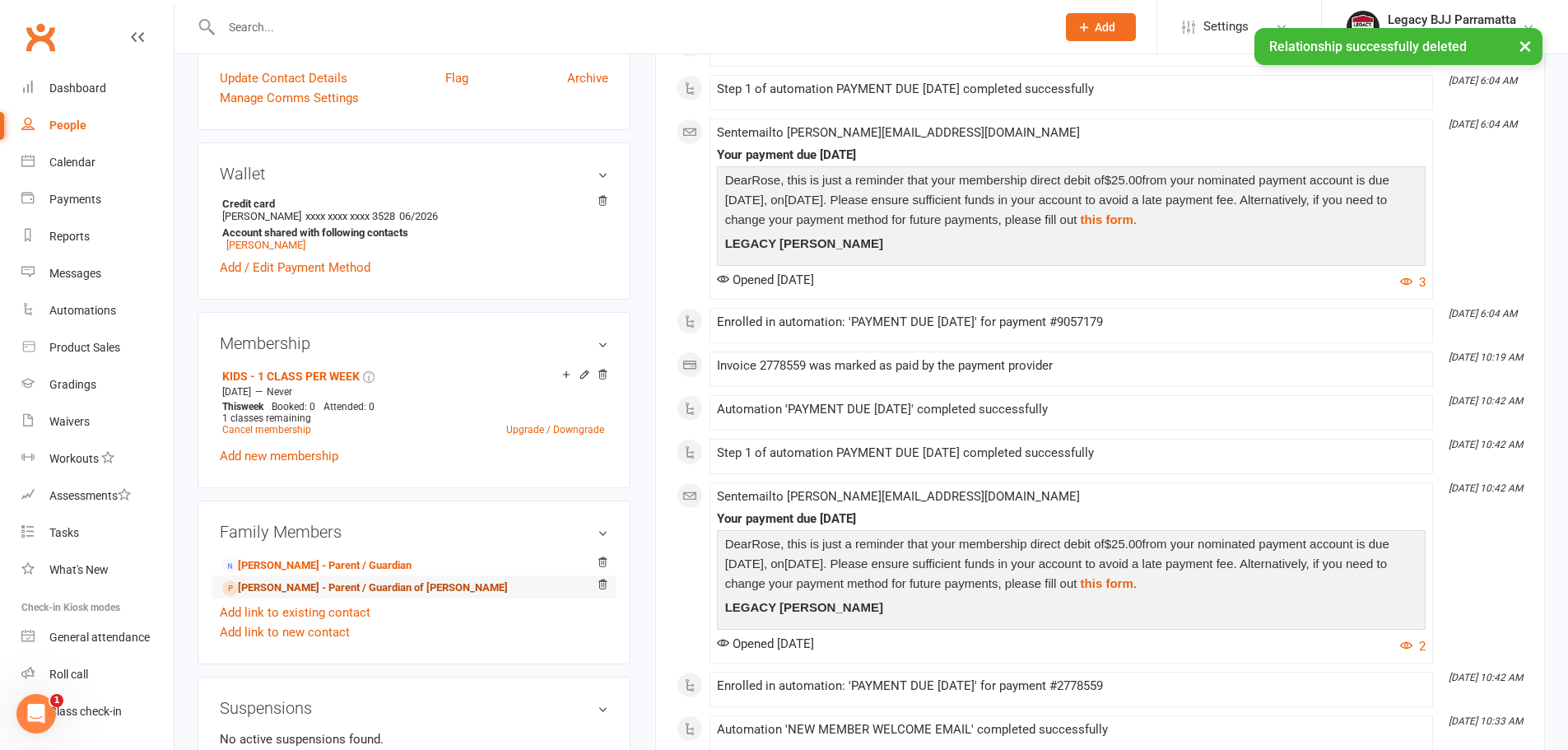
click at [422, 588] on link "John Nguyen - Parent / Guardian of John Nguyen" at bounding box center [365, 588] width 285 height 17
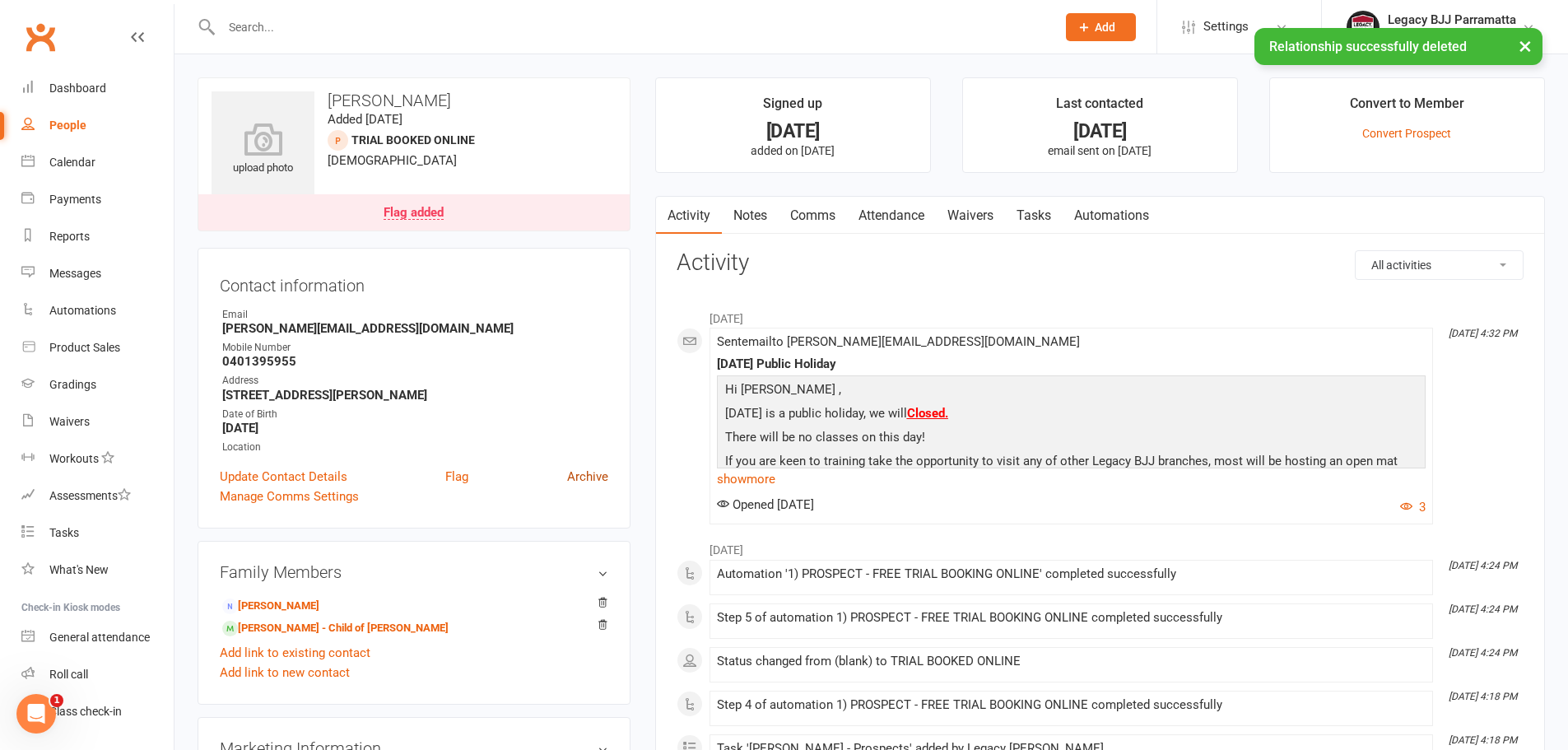
click at [599, 479] on link "Archive" at bounding box center [587, 476] width 41 height 20
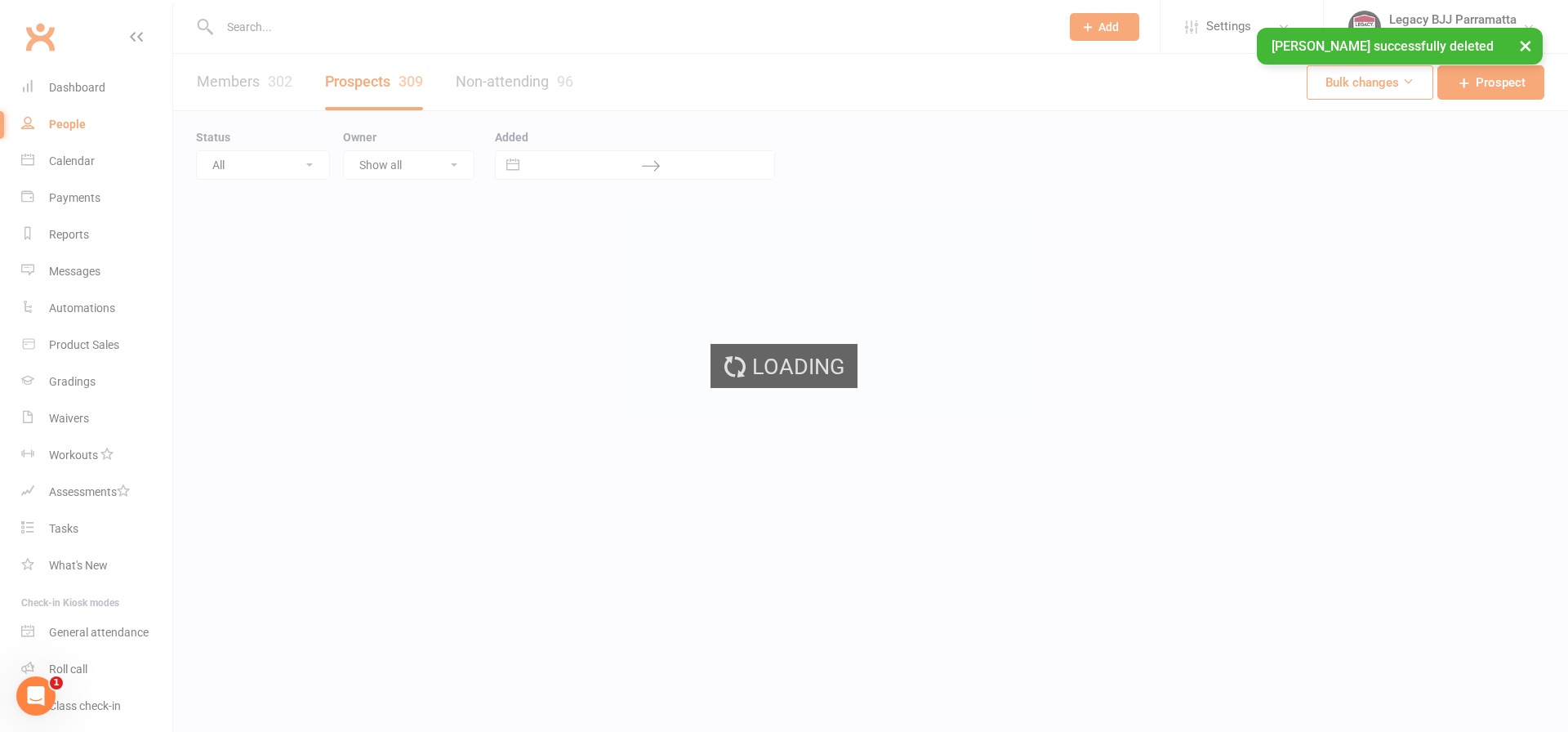
select select "100"
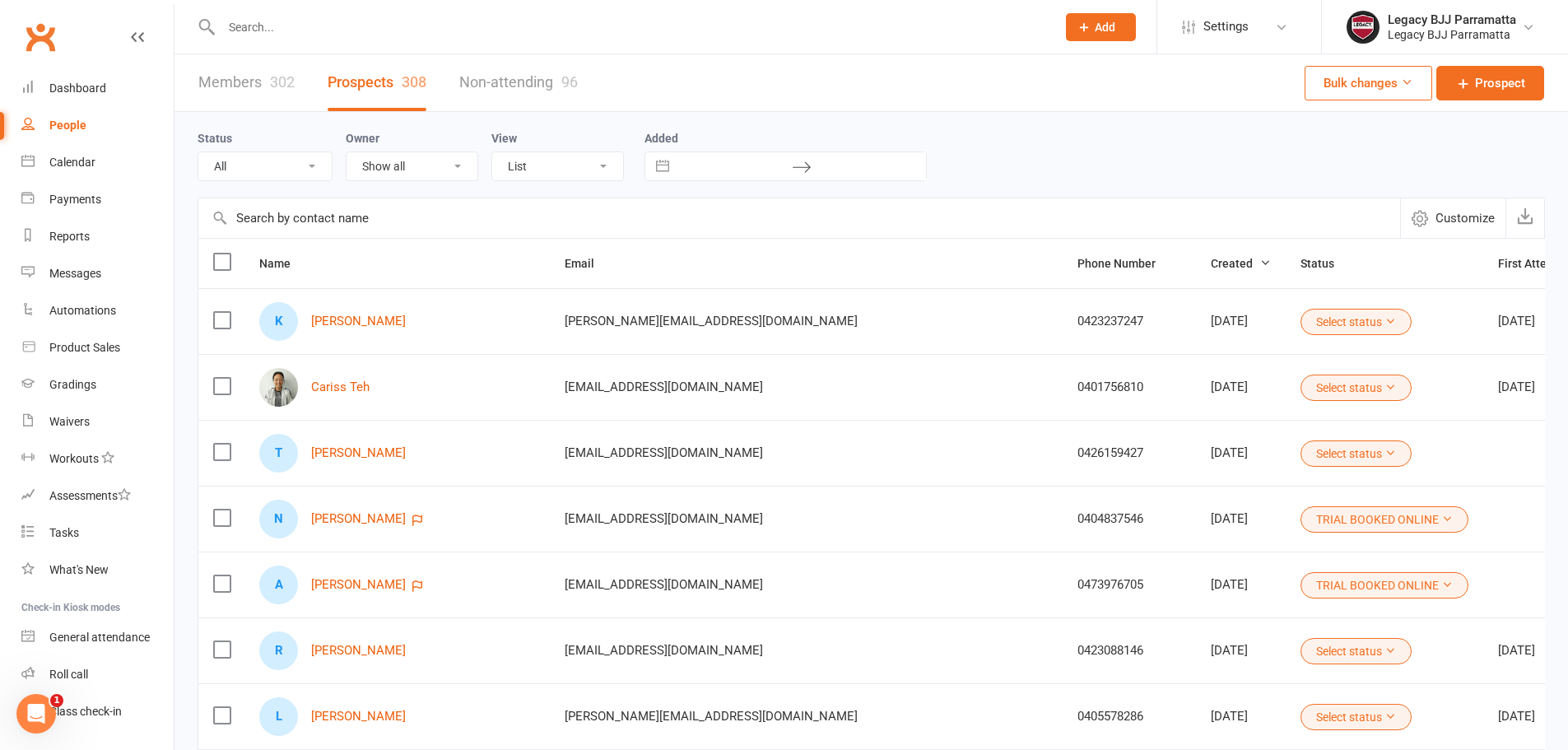
click at [275, 86] on div "302" at bounding box center [282, 81] width 24 height 17
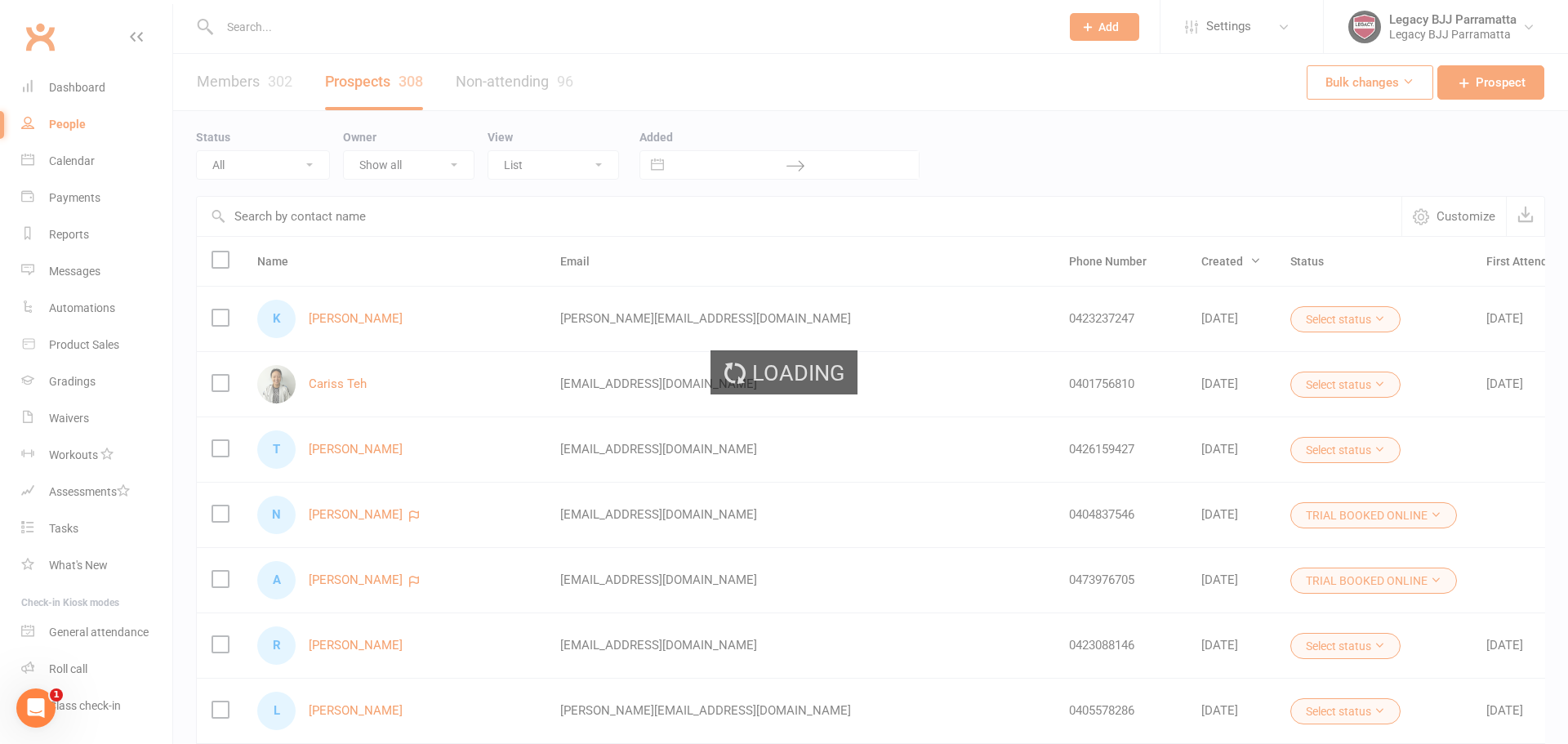
select select "100"
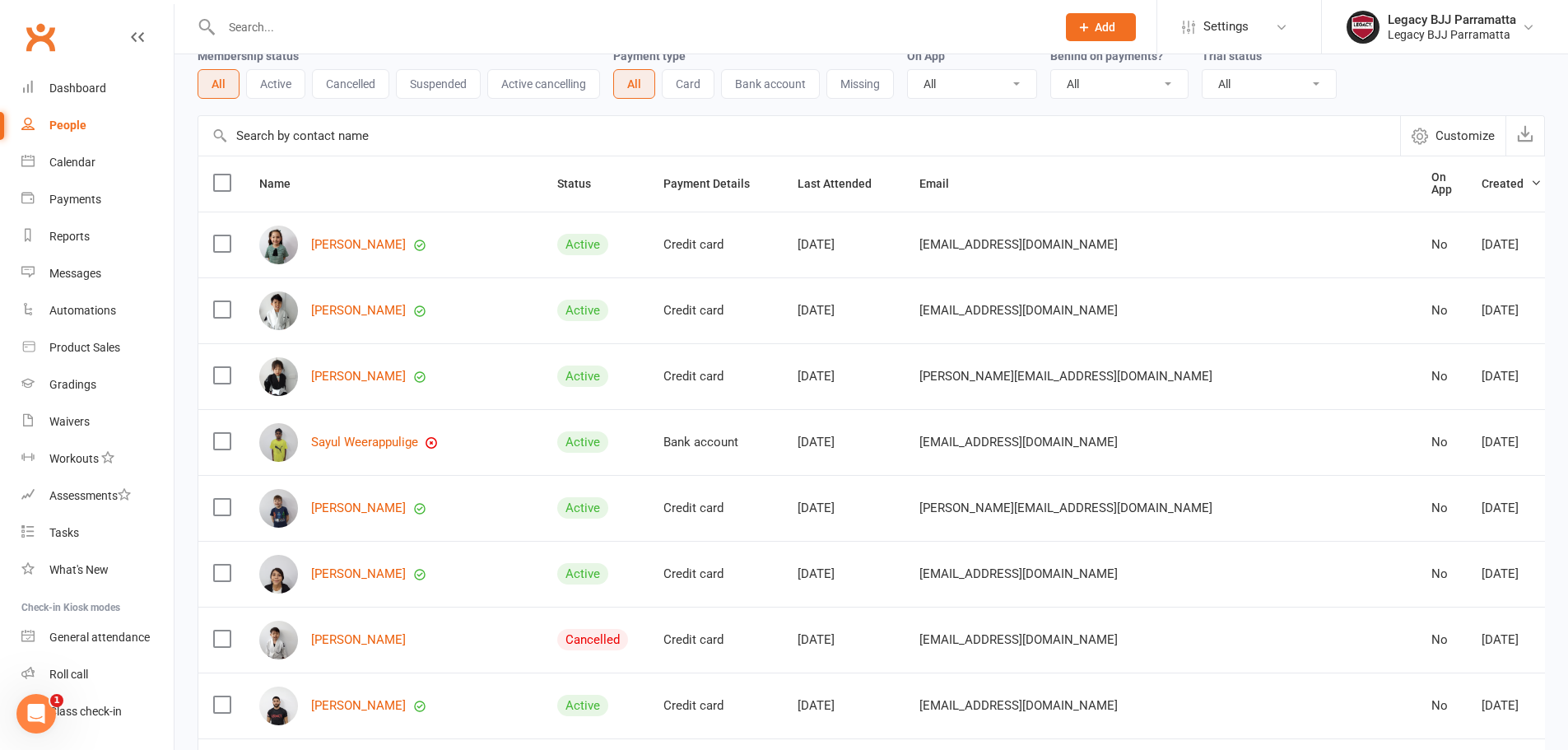
scroll to position [165, 0]
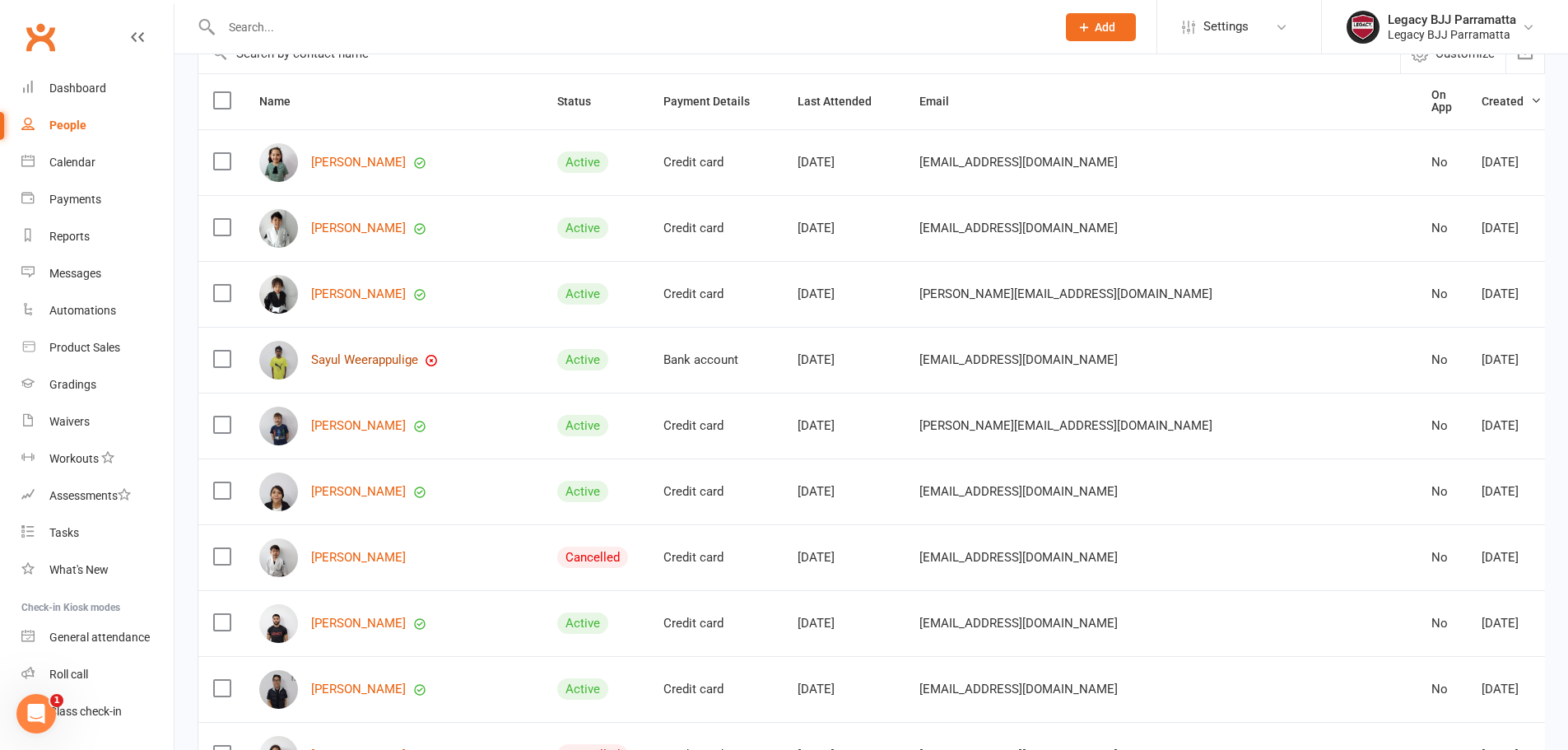
click at [382, 355] on link "Sayul Weerappulige" at bounding box center [365, 360] width 107 height 14
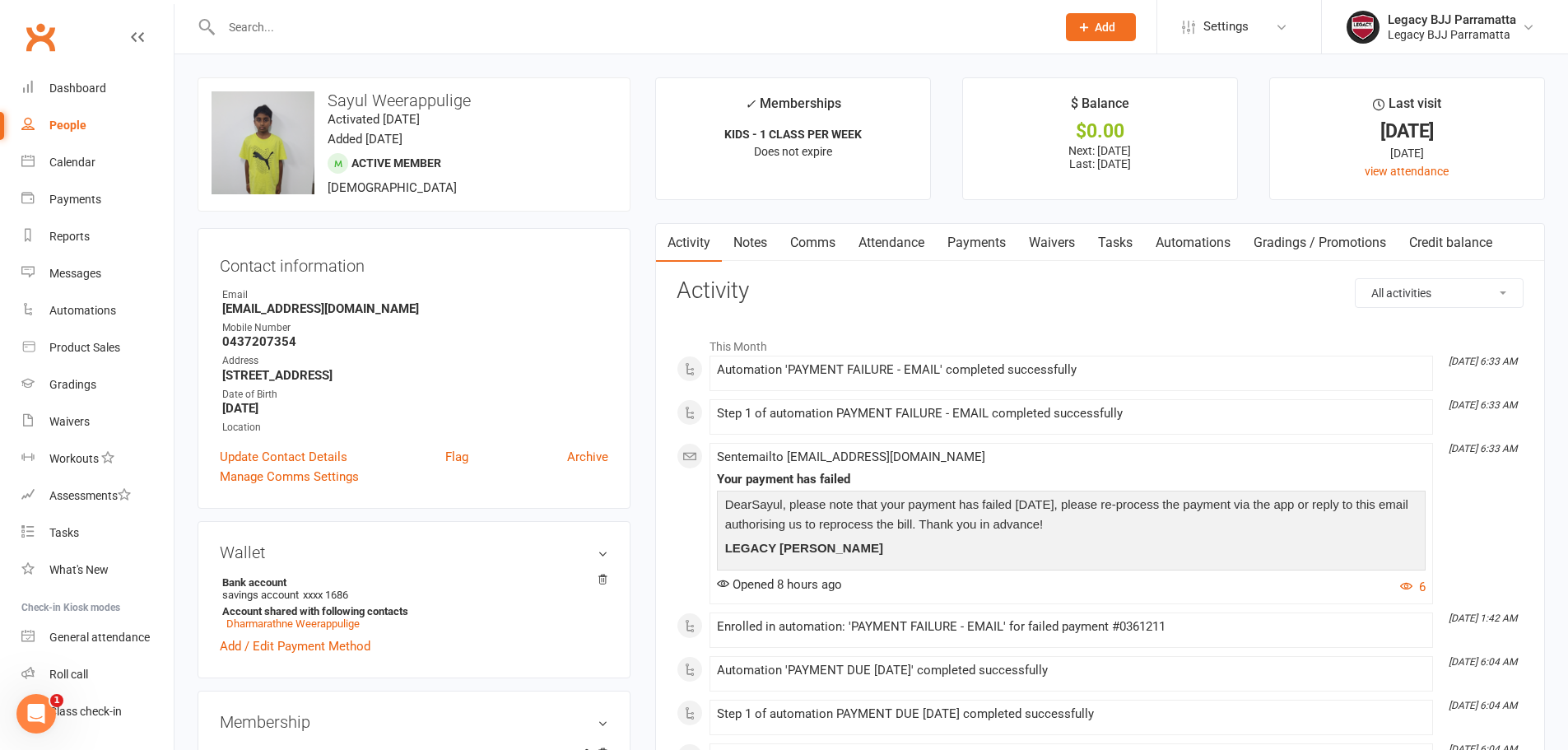
click at [84, 128] on div "People" at bounding box center [68, 125] width 37 height 13
select select "100"
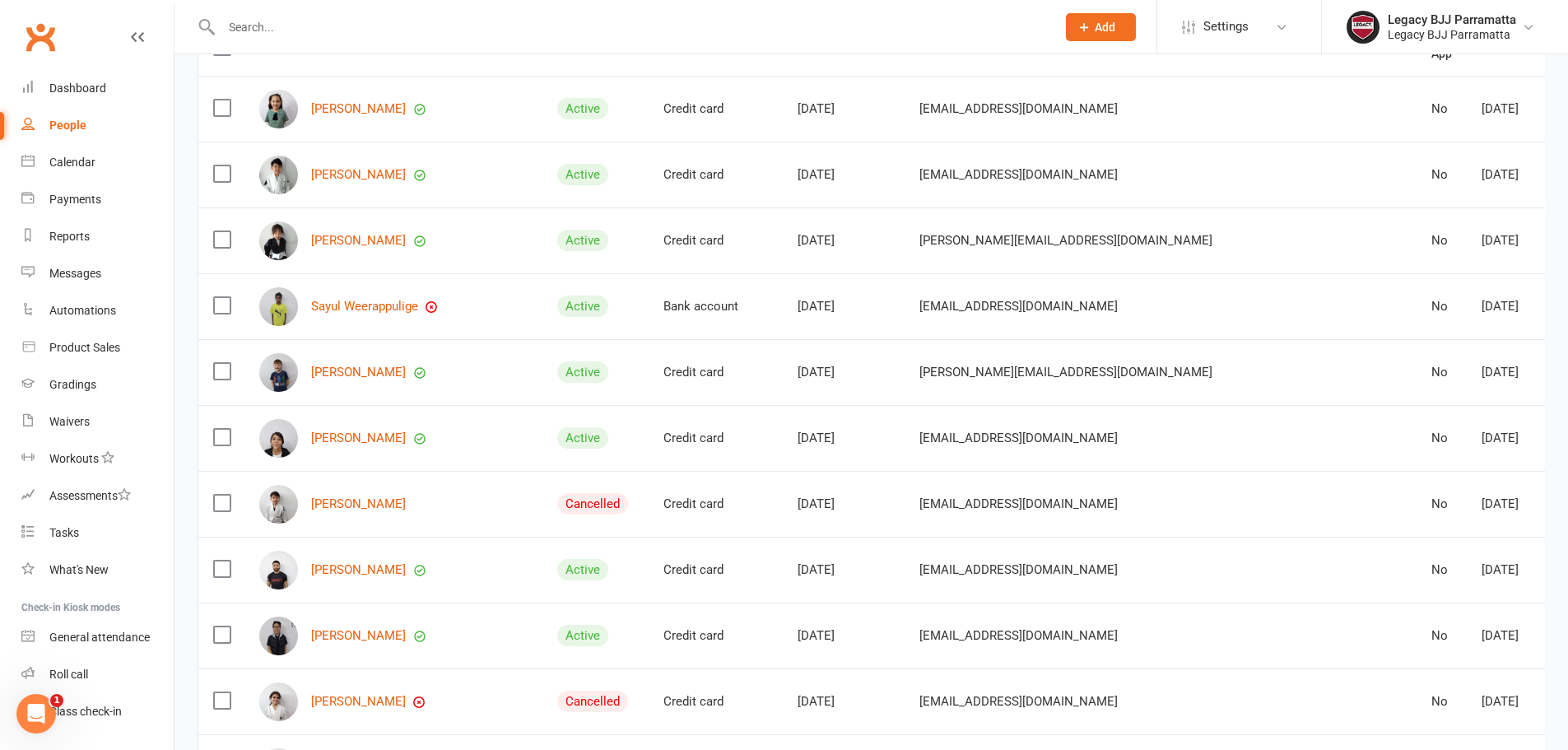
scroll to position [247, 0]
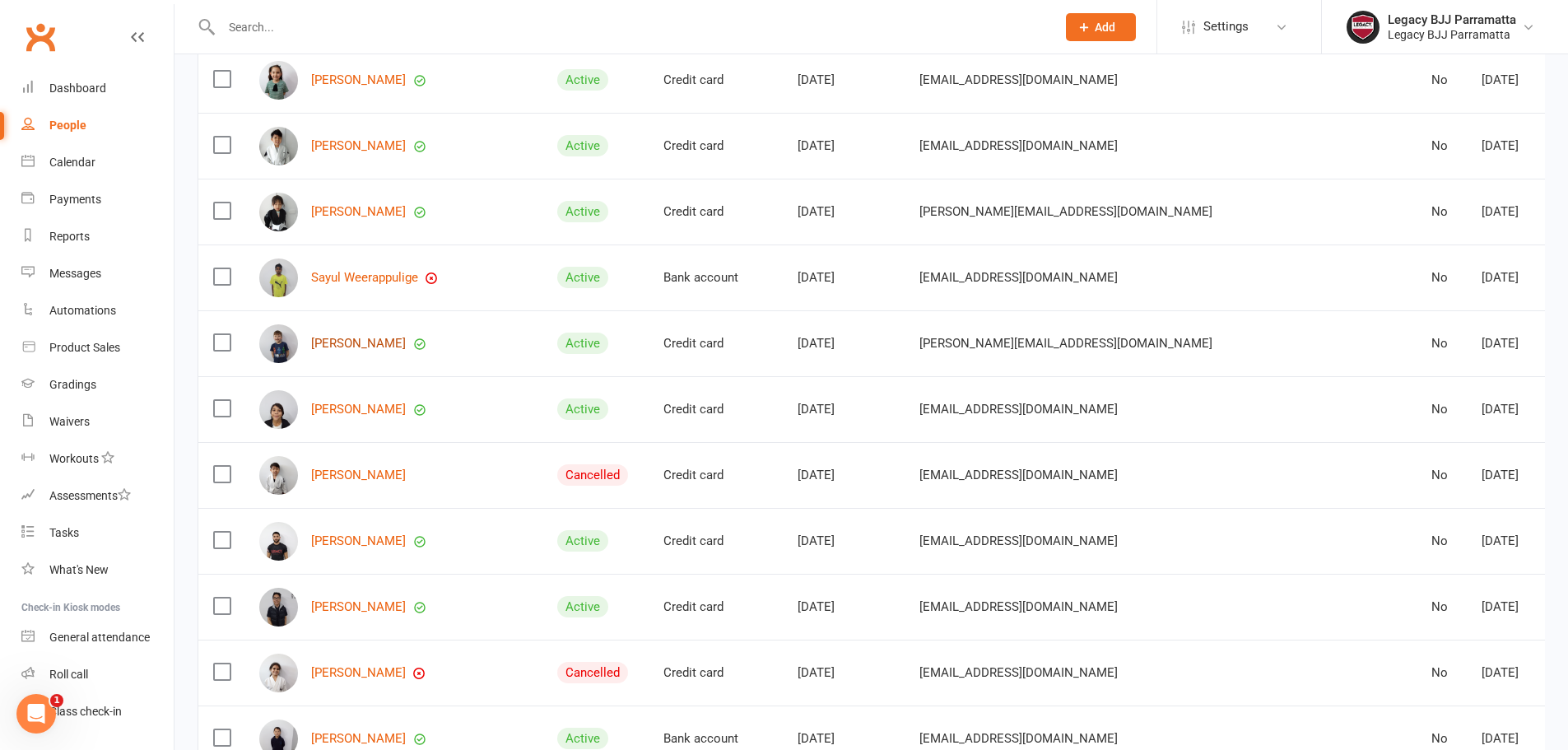
click at [369, 340] on link "Markus Barry" at bounding box center [358, 343] width 94 height 14
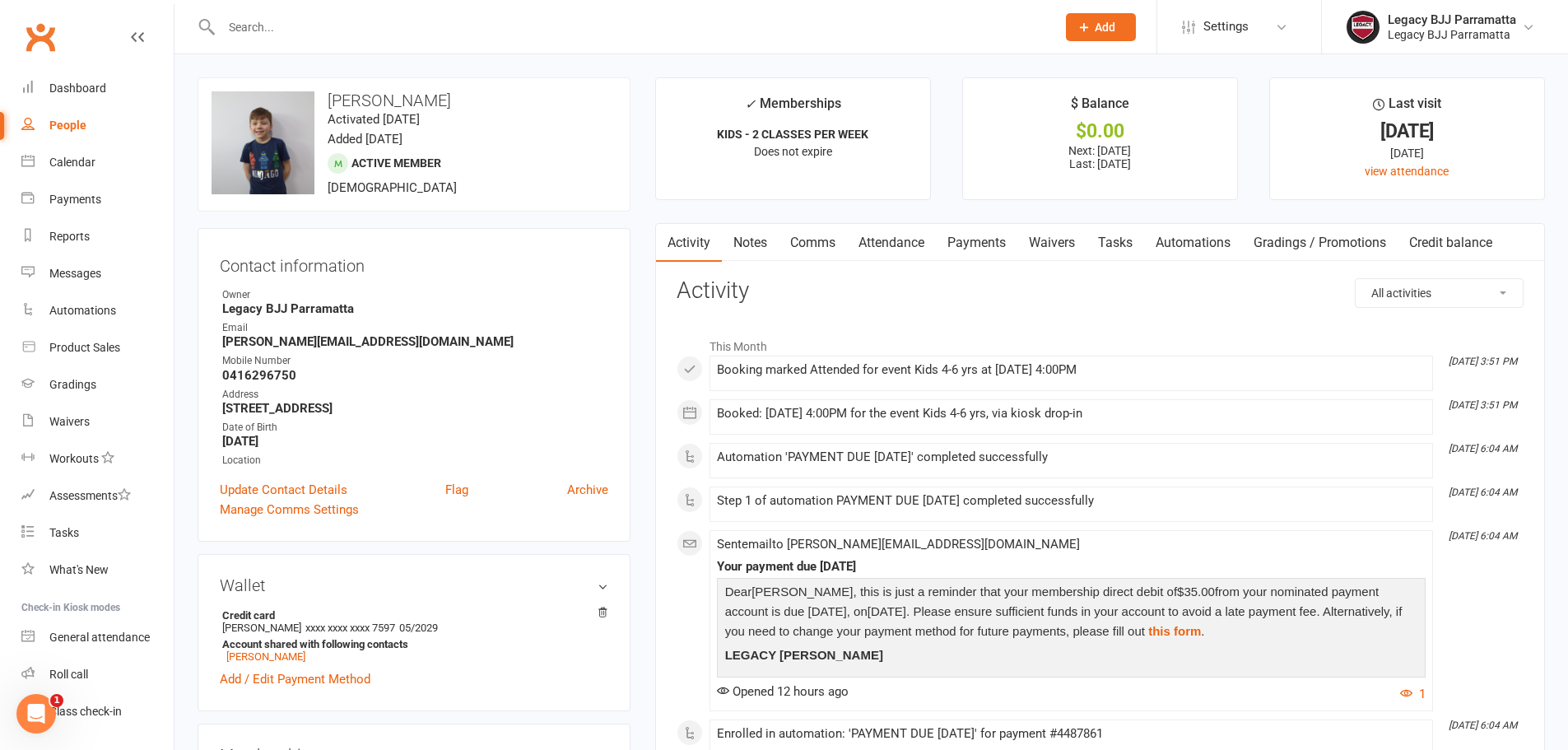
click at [315, 19] on input "text" at bounding box center [629, 27] width 827 height 23
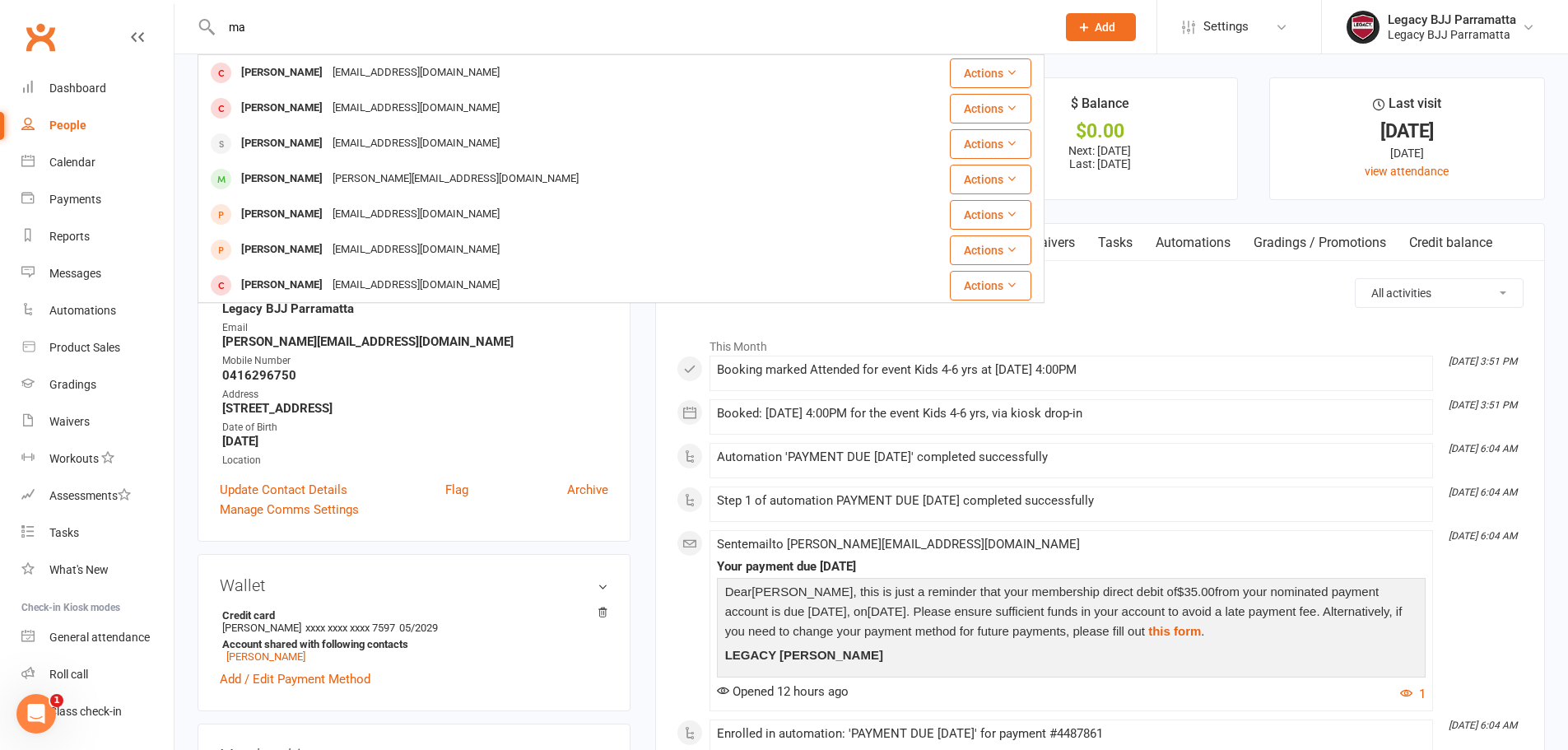
type input "m"
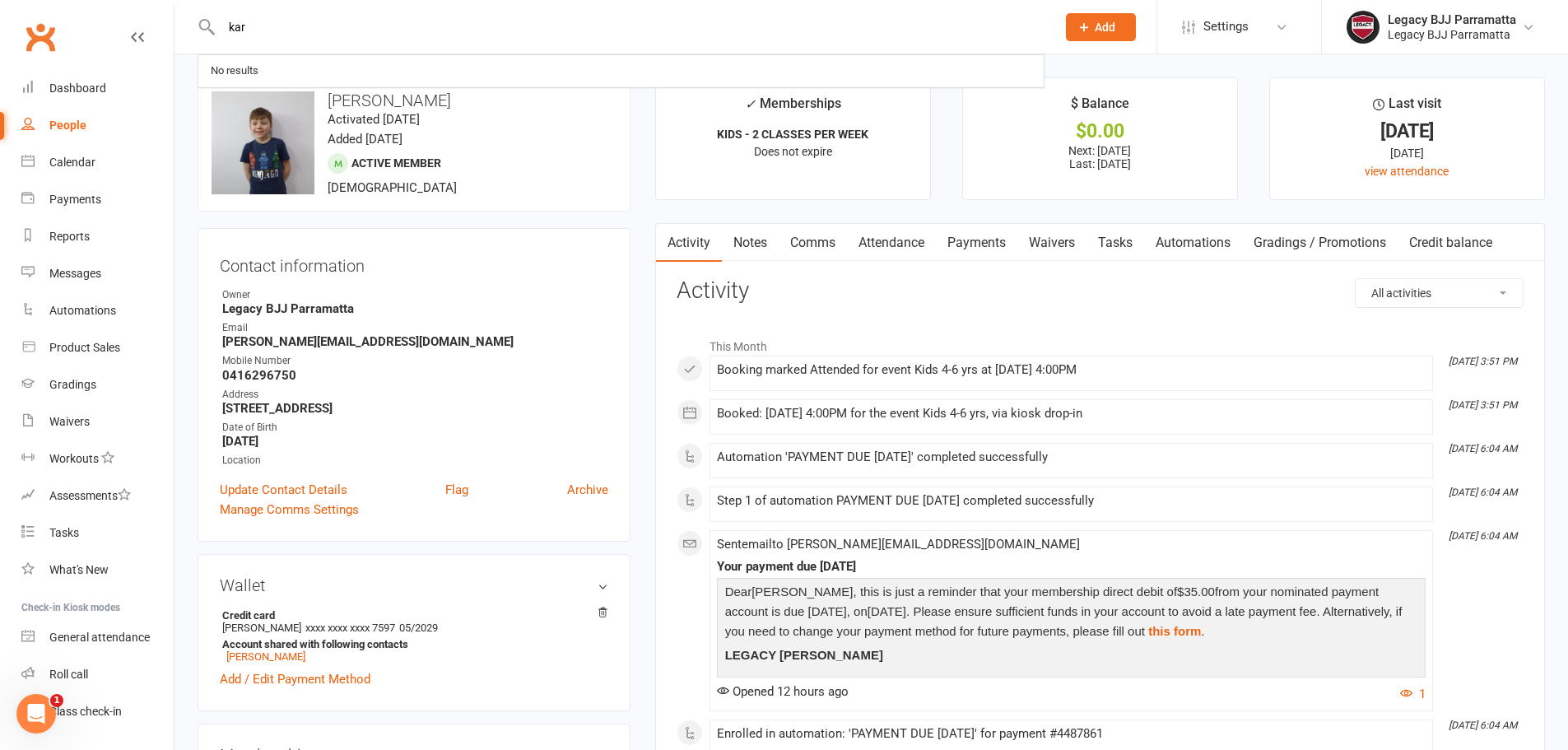
type input "karo"
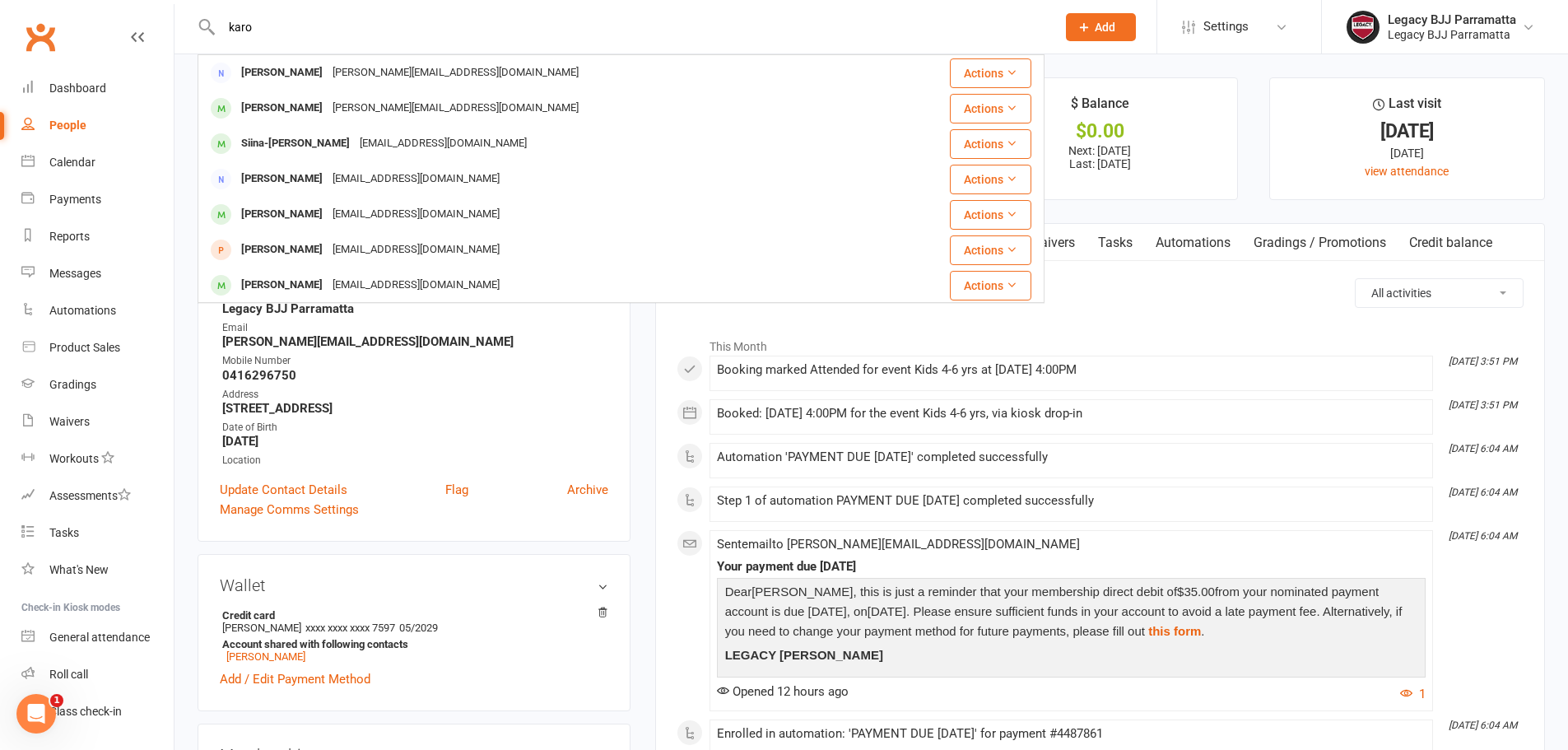
drag, startPoint x: 315, startPoint y: 19, endPoint x: 214, endPoint y: 21, distance: 101.0
click at [214, 21] on div "karo Karolina Barry Karolina.barry@gmail.com Actions Markus Barry Karolina.barr…" at bounding box center [621, 26] width 847 height 53
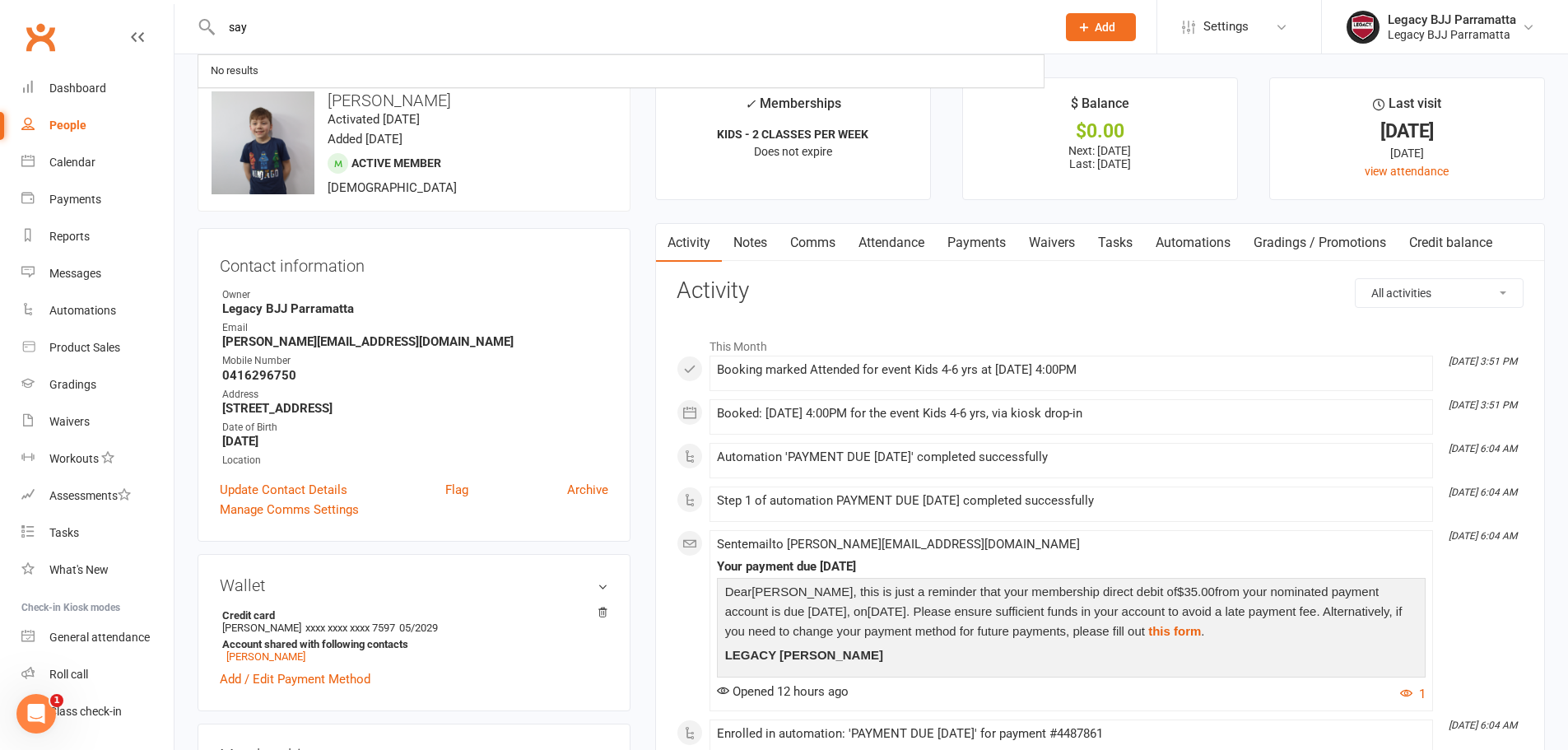
type input "sa"
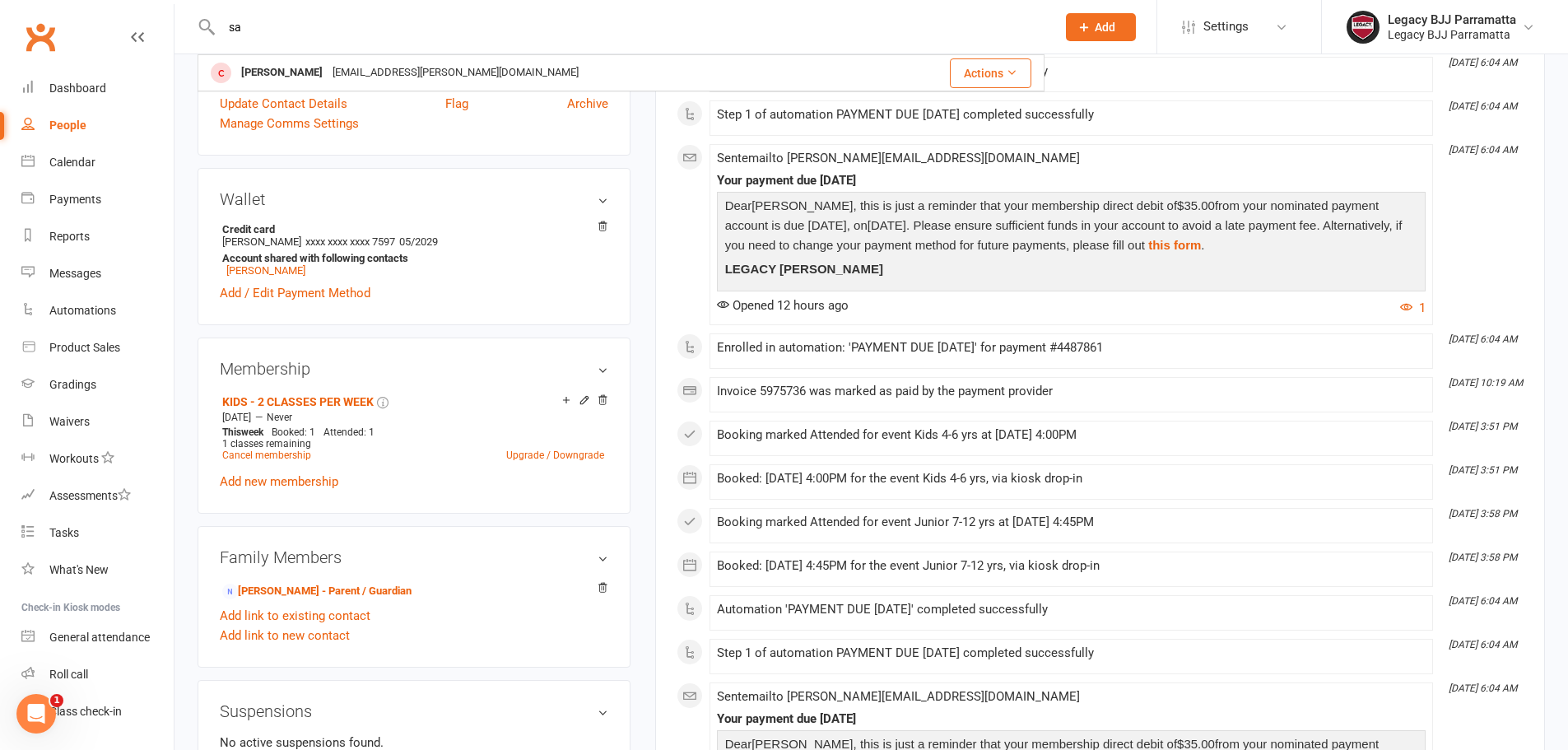
scroll to position [411, 0]
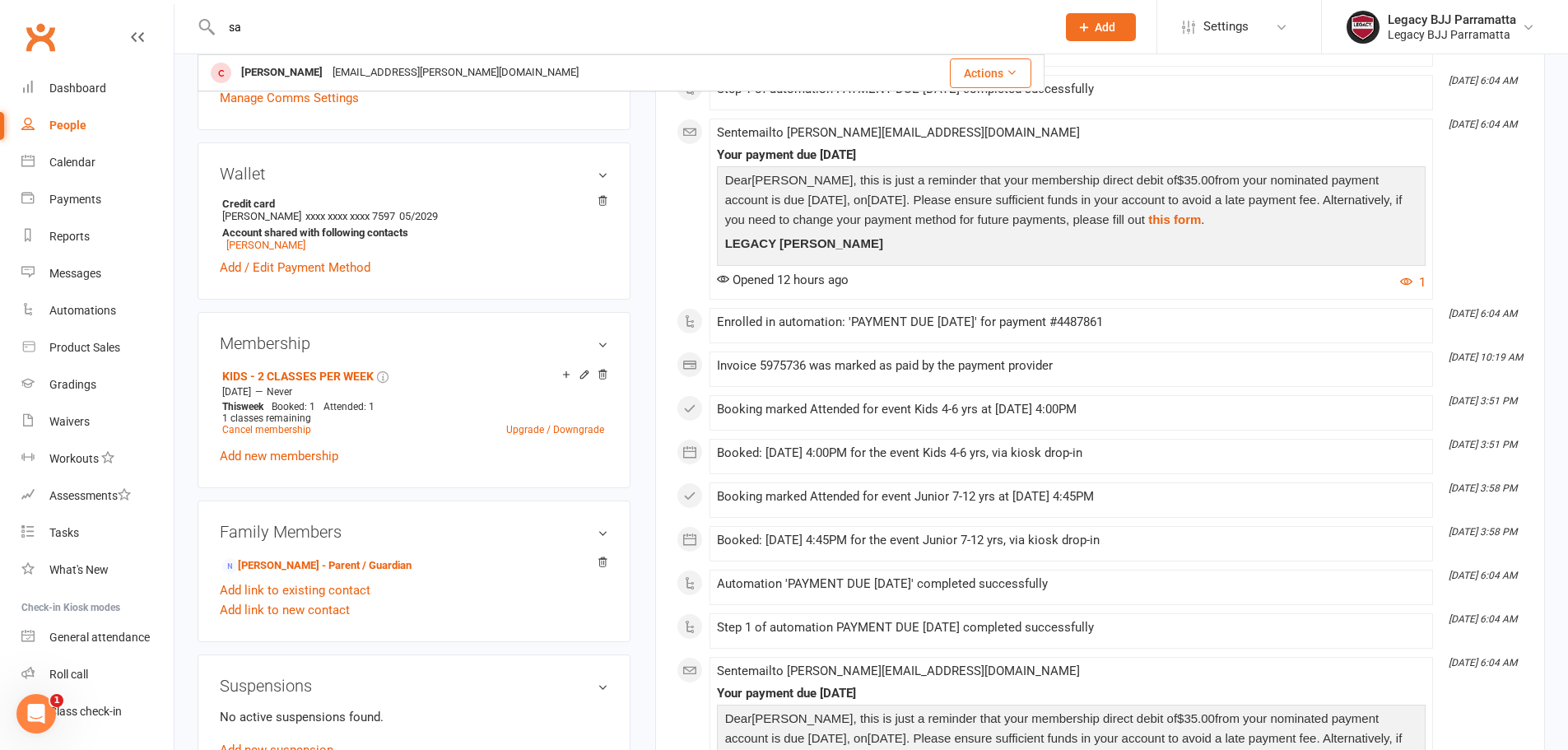
select select "100"
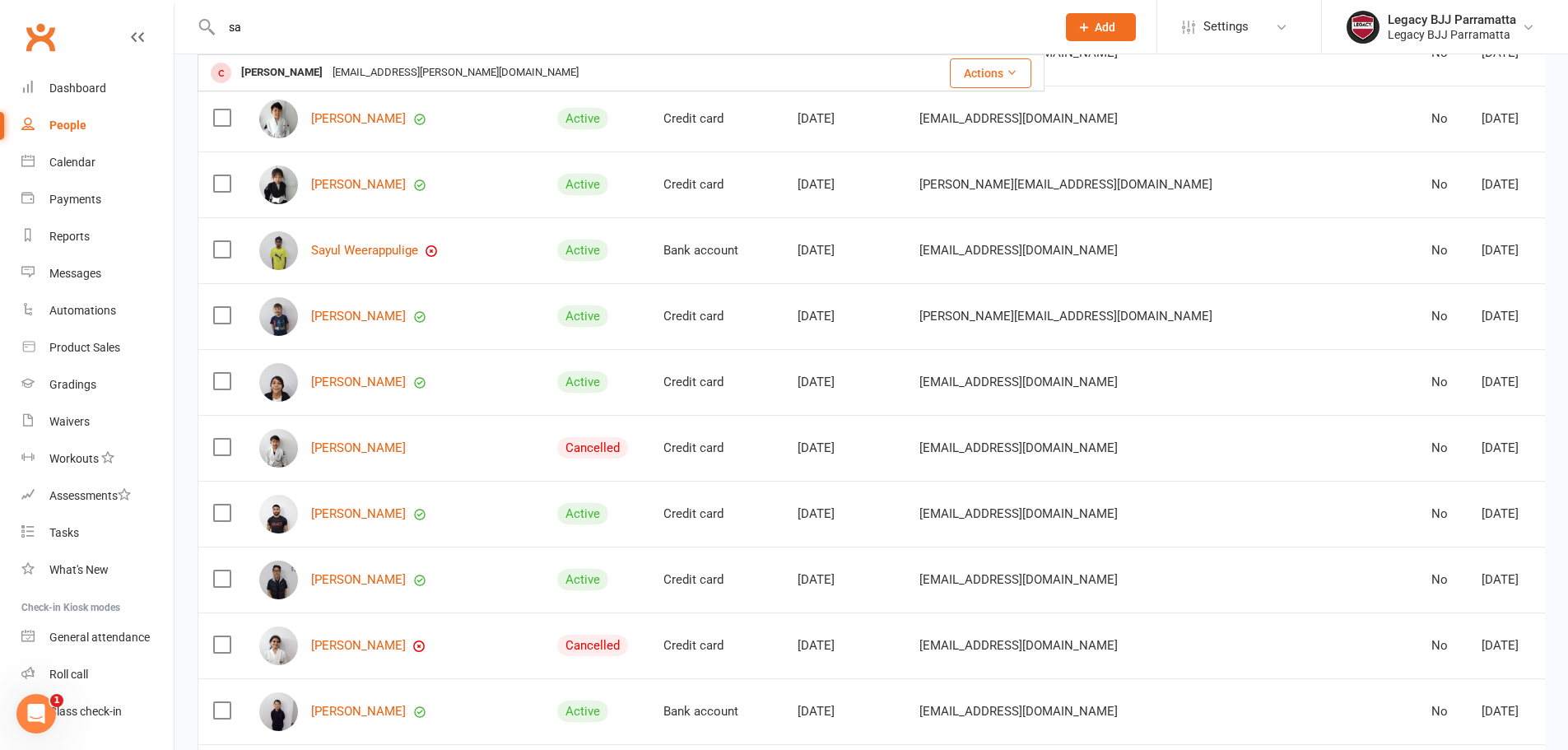
scroll to position [329, 0]
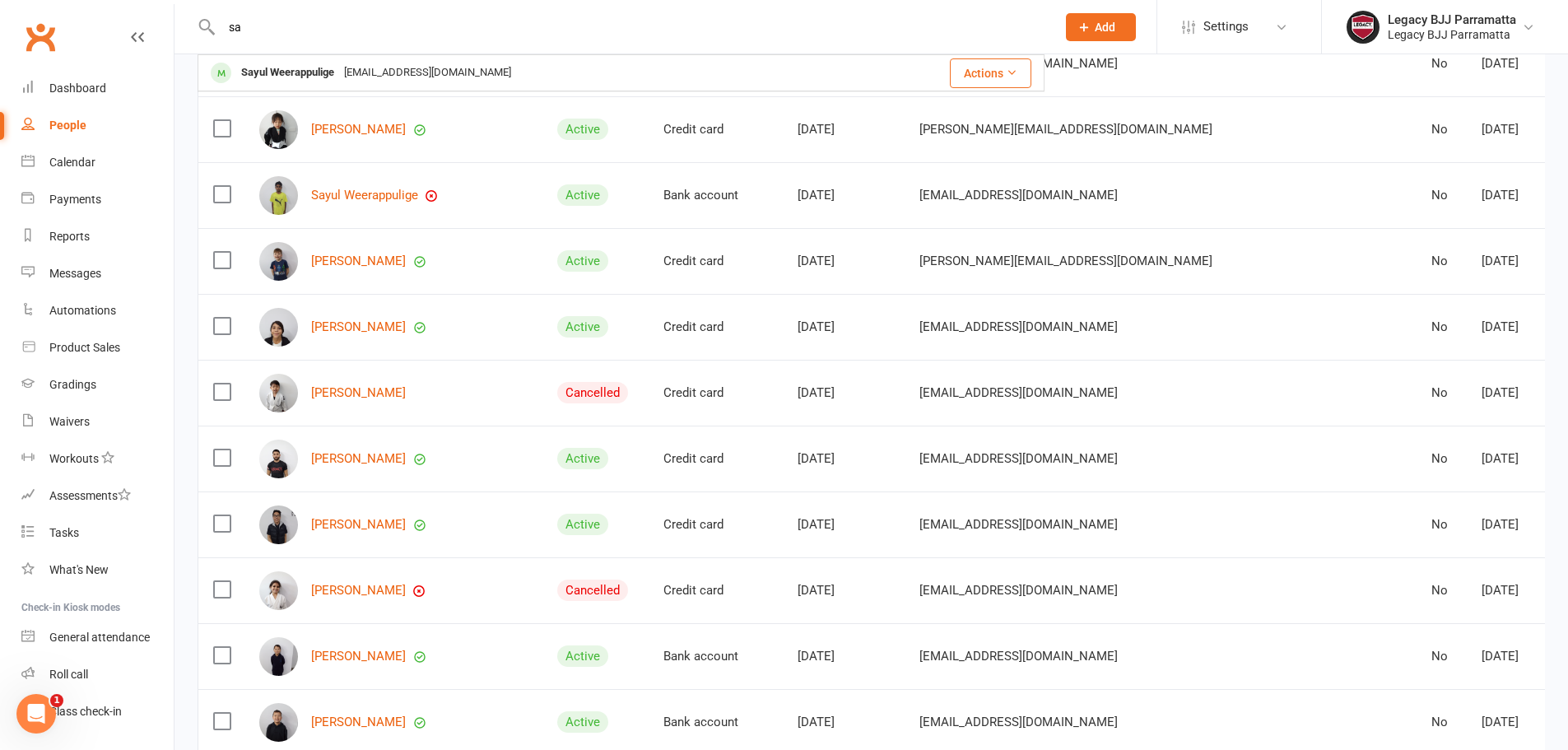
type input "s"
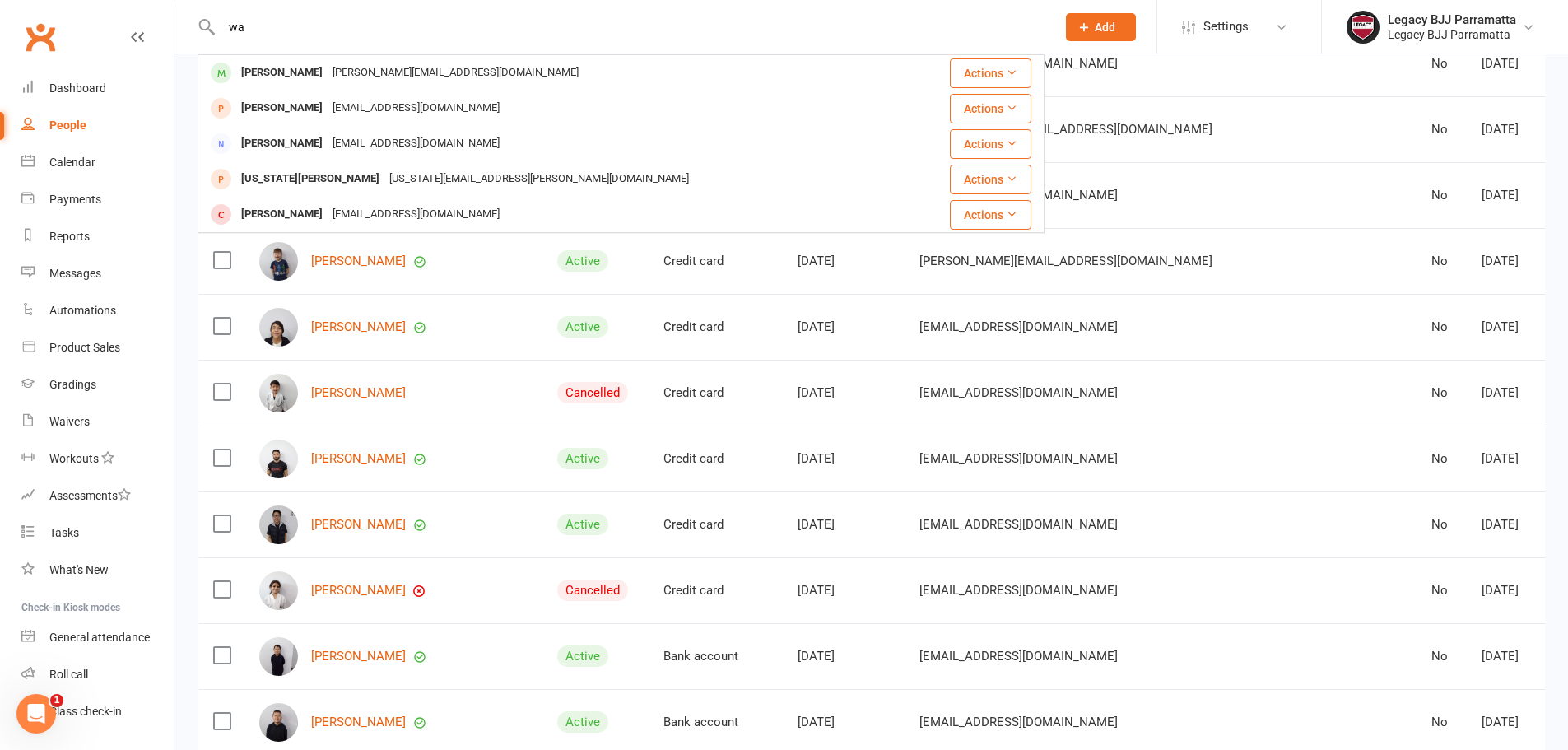
type input "w"
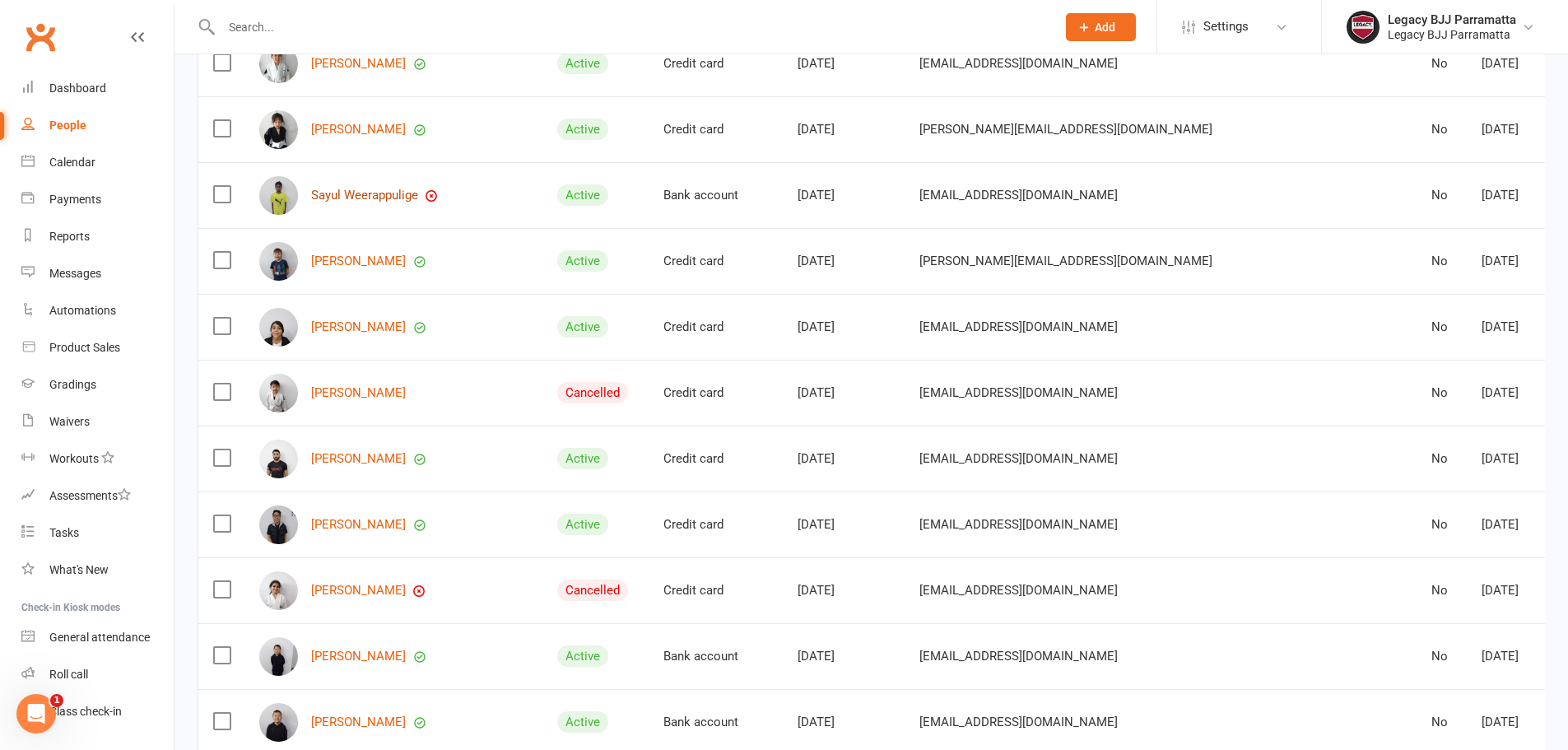
click at [364, 196] on link "Sayul Weerappulige" at bounding box center [365, 195] width 107 height 14
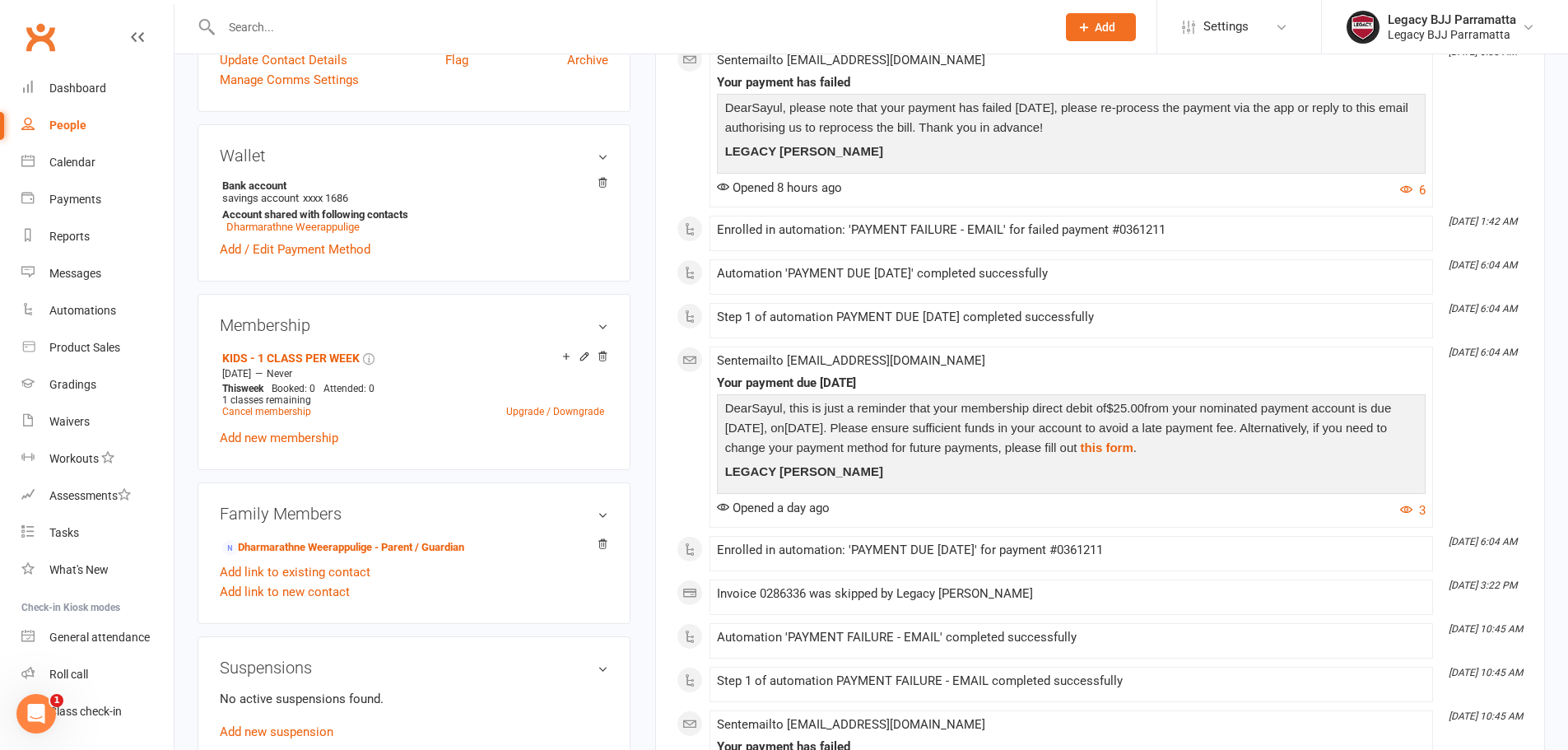
scroll to position [411, 0]
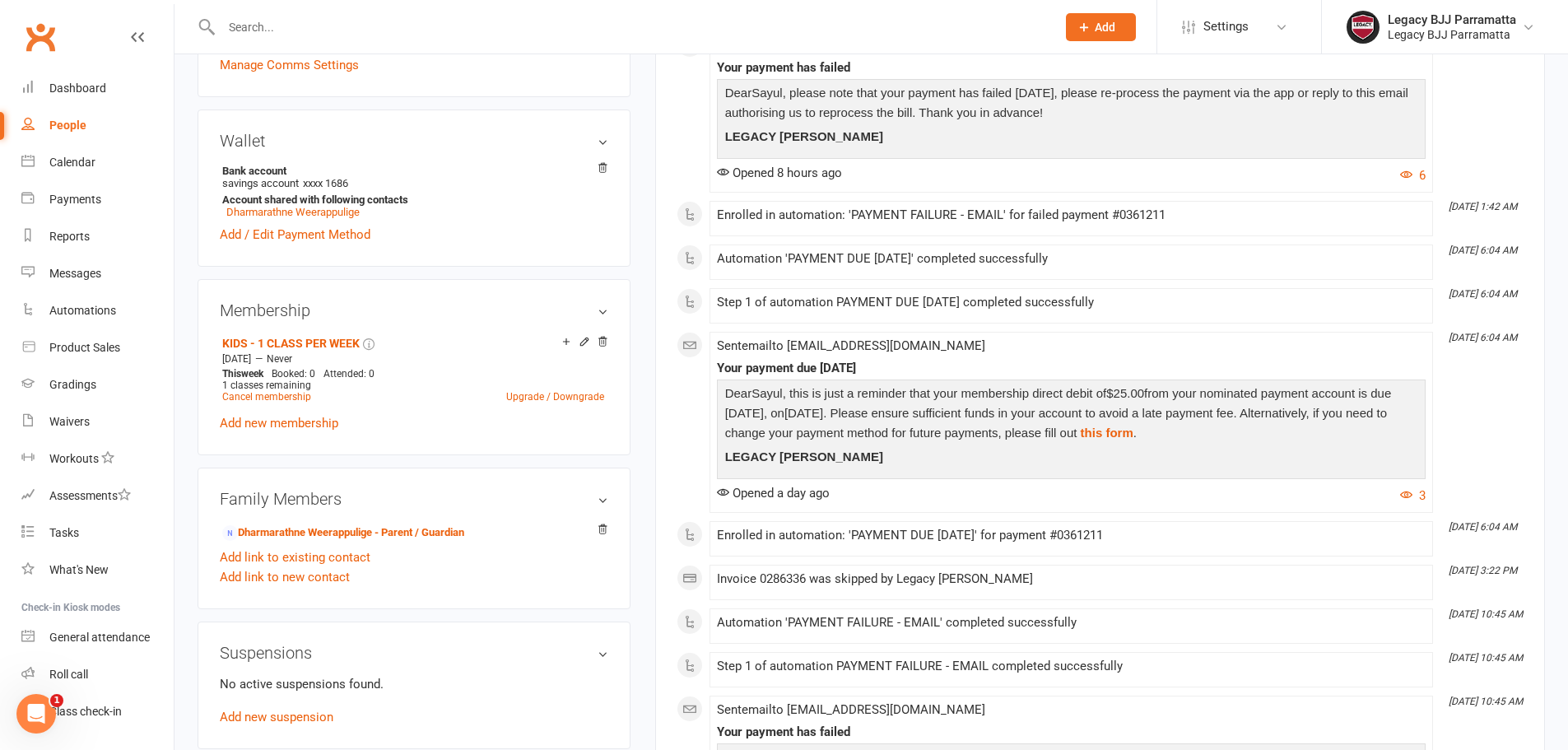
click at [285, 31] on input "text" at bounding box center [629, 27] width 827 height 23
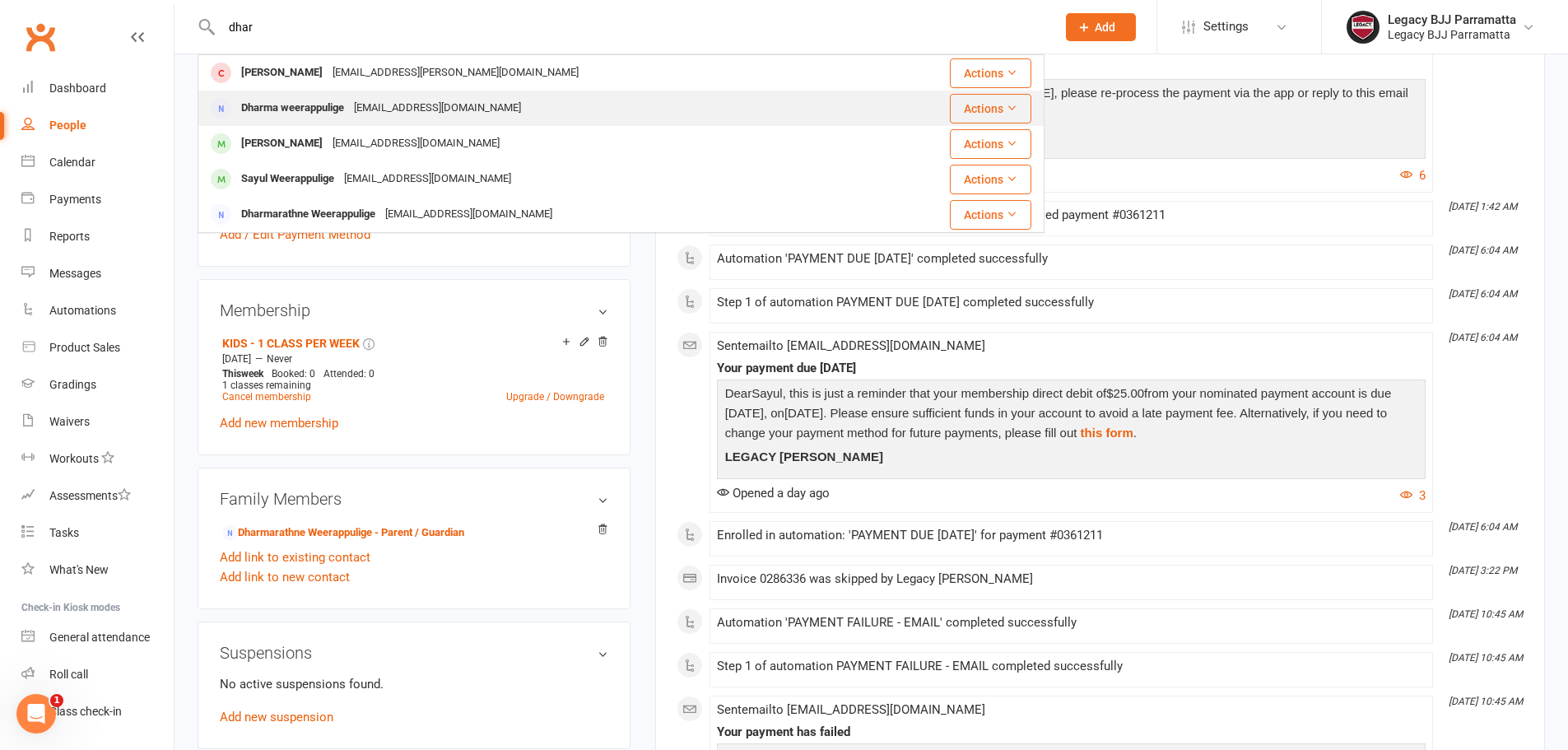
type input "dhar"
click at [296, 109] on div "Dharma weerappulige" at bounding box center [293, 108] width 113 height 24
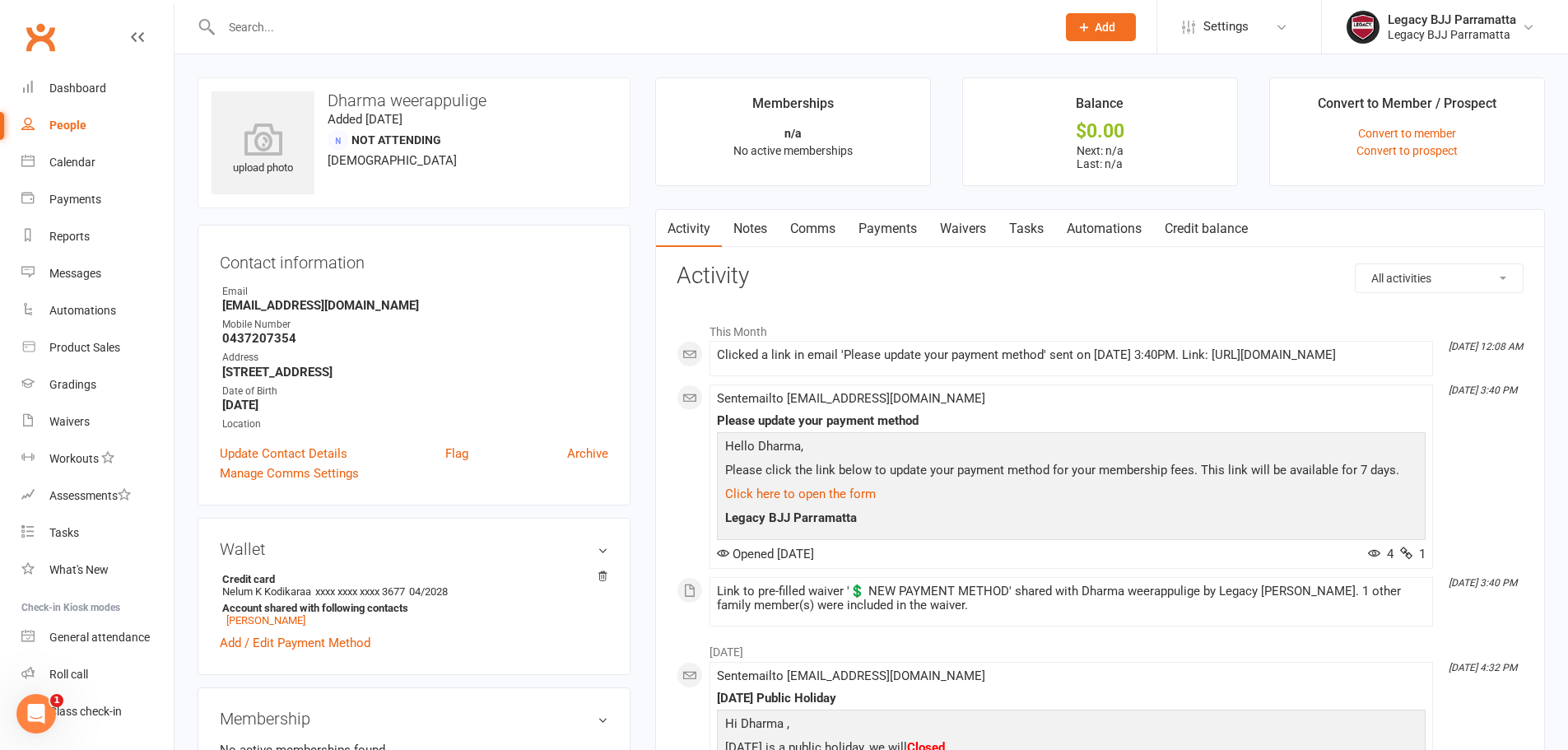
click at [76, 116] on link "People" at bounding box center [97, 125] width 152 height 37
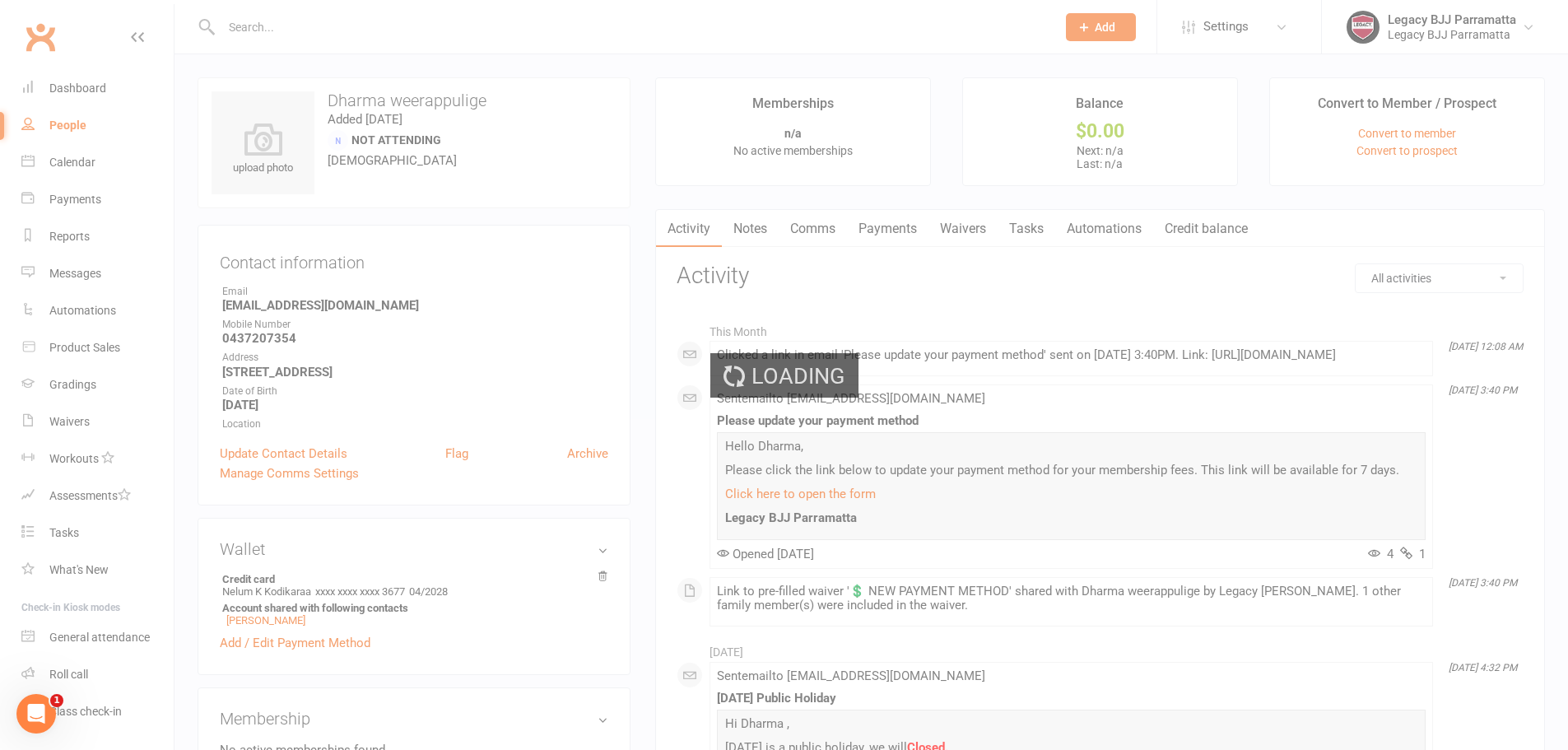
select select "100"
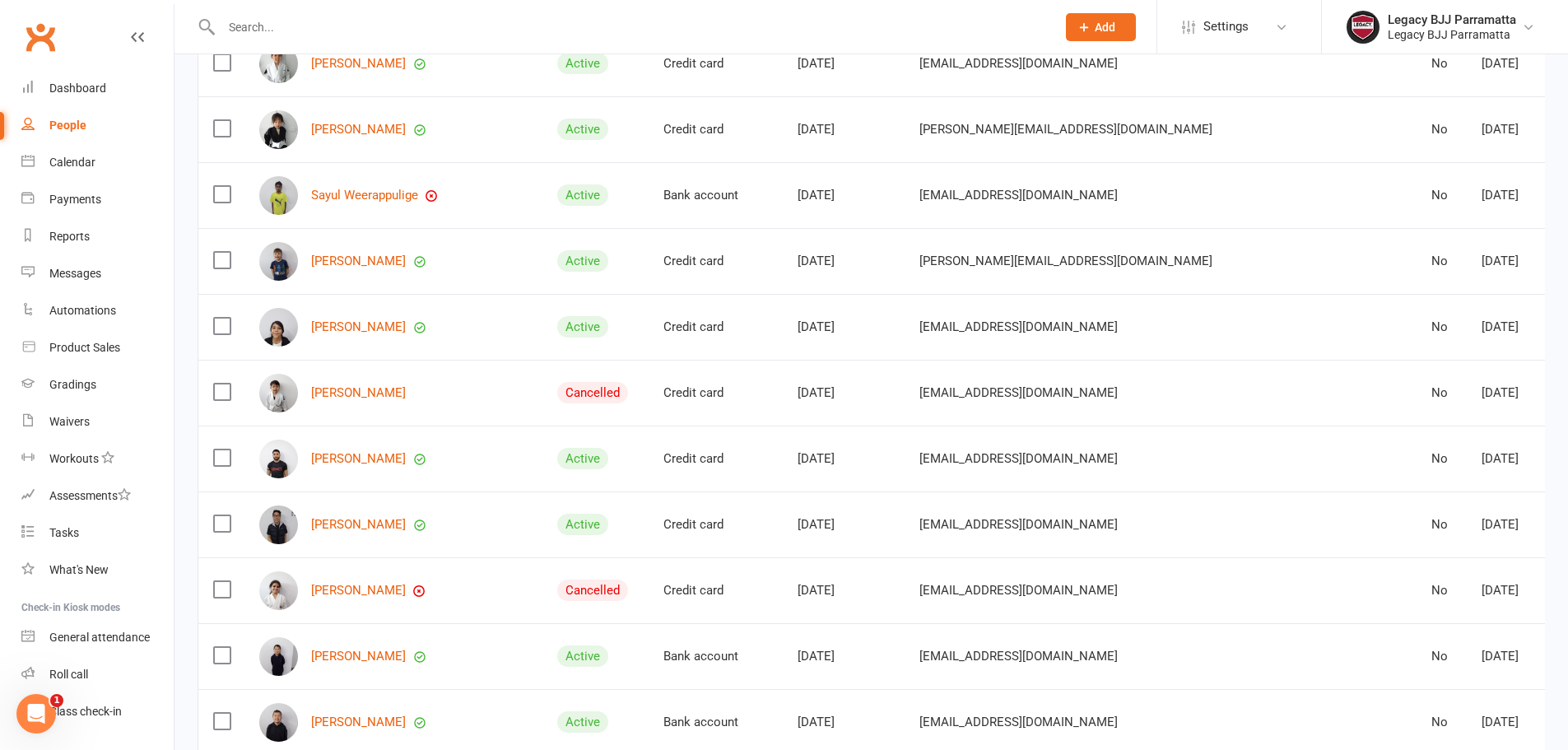
scroll to position [411, 0]
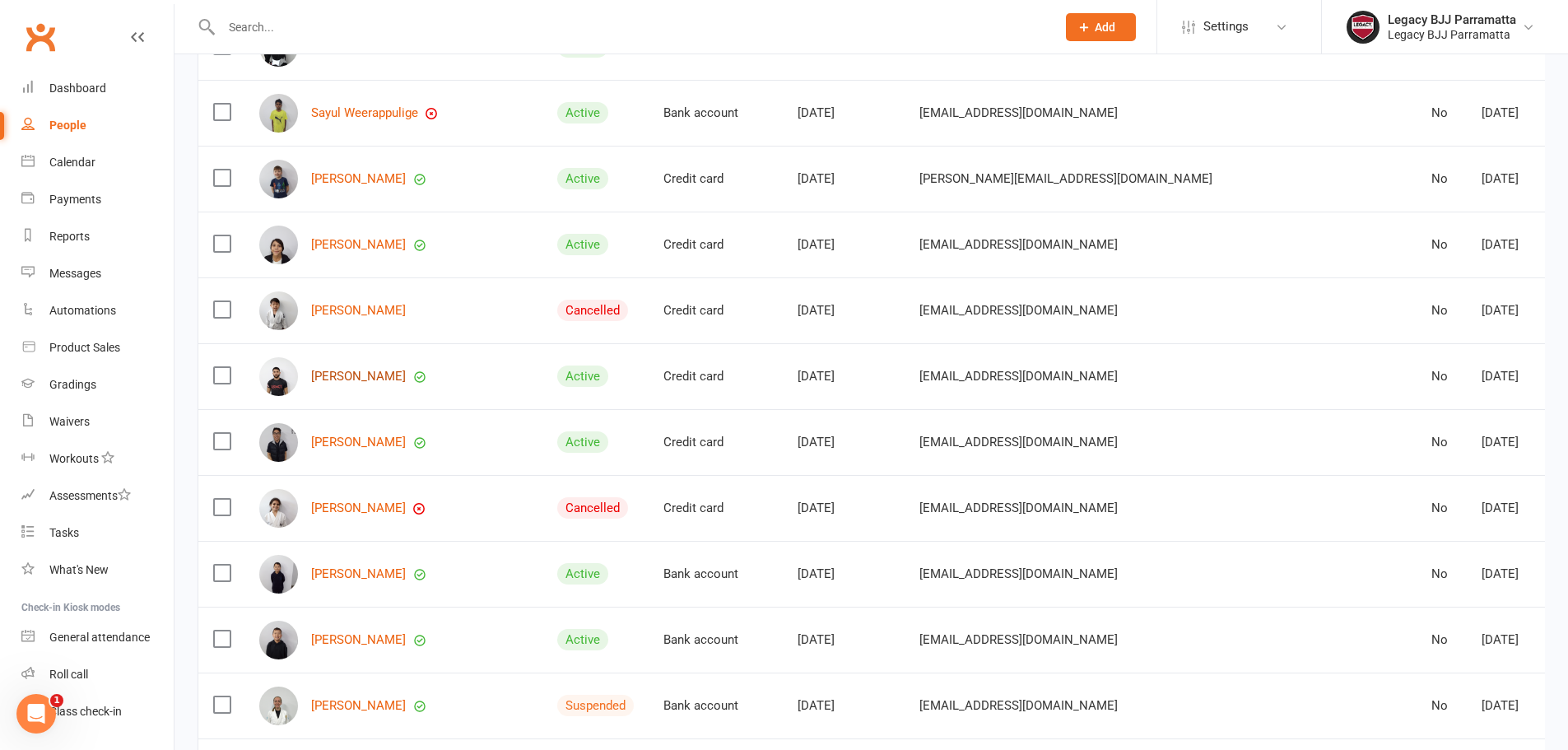
click at [371, 369] on link "Furat Rasheed" at bounding box center [358, 376] width 94 height 14
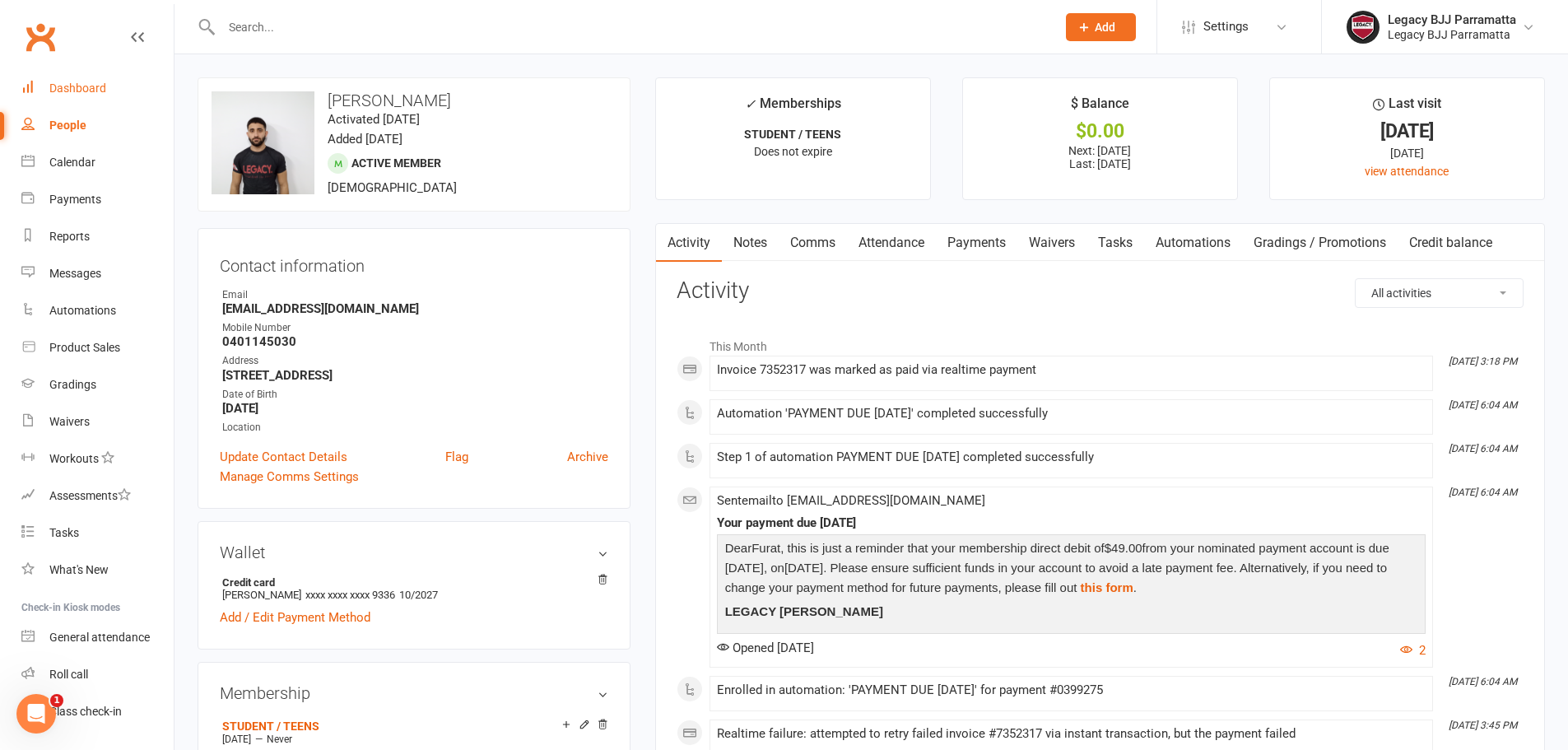
click at [106, 99] on link "Dashboard" at bounding box center [97, 89] width 152 height 37
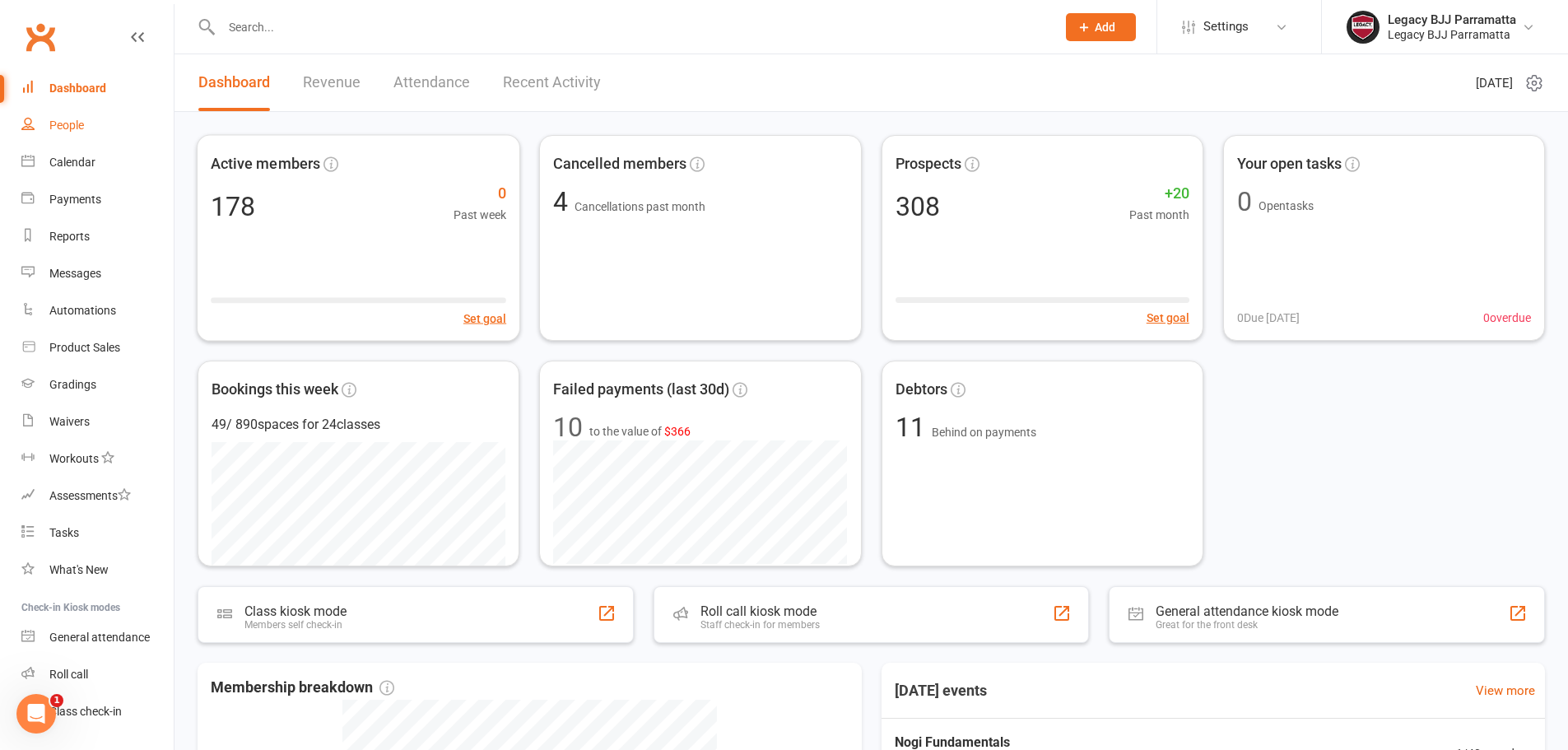
click at [128, 137] on link "People" at bounding box center [97, 125] width 152 height 37
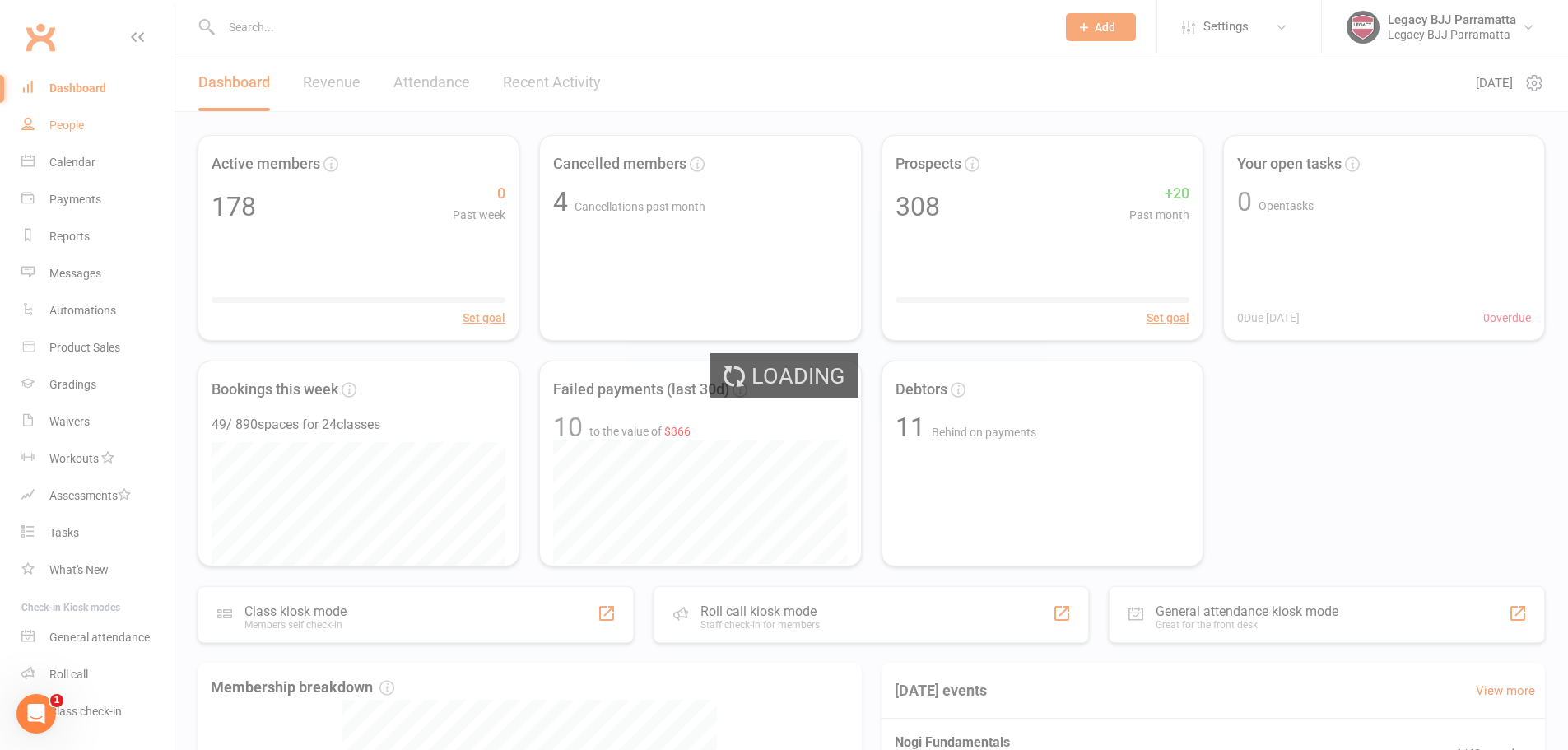
select select "100"
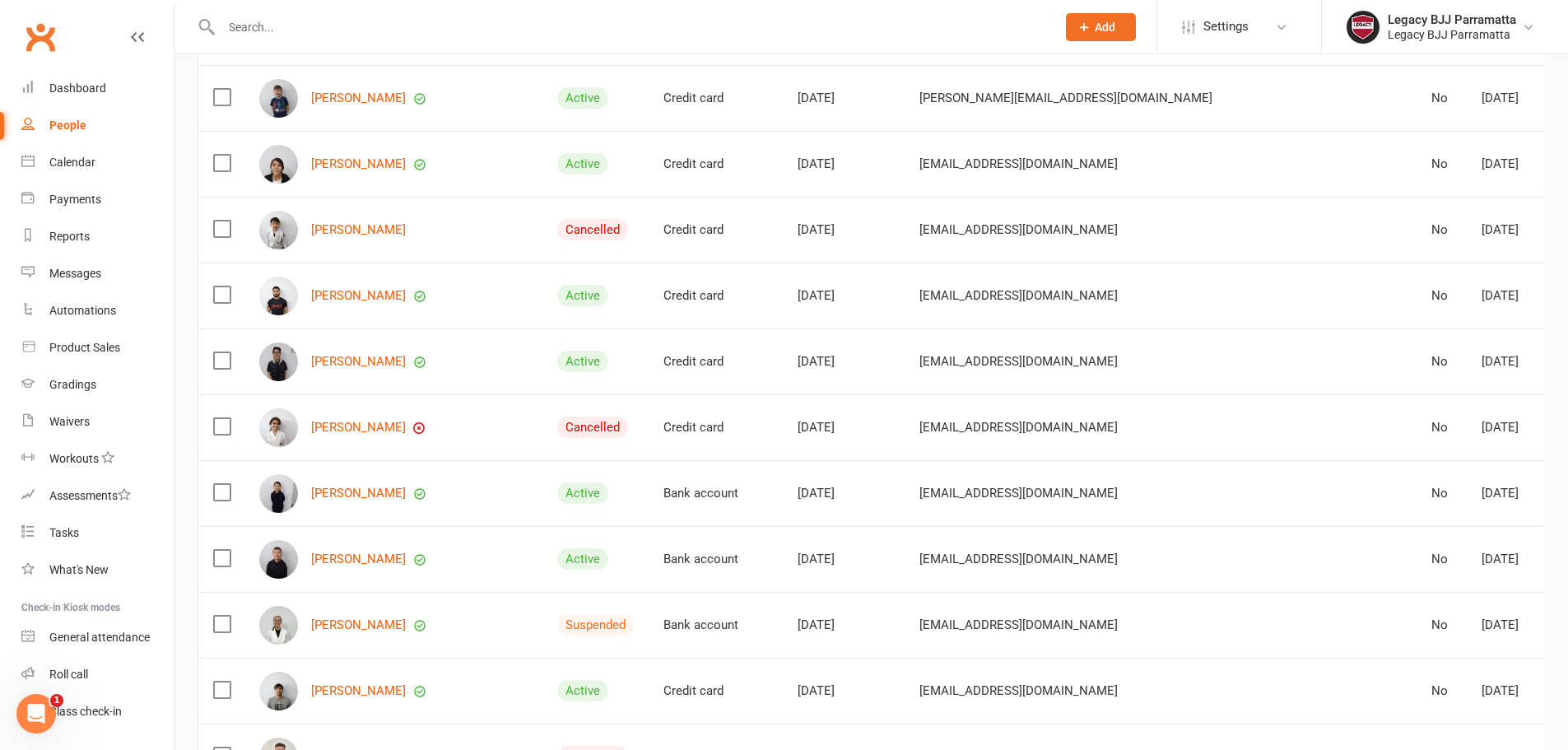
scroll to position [494, 0]
click at [382, 484] on link "Quinn Henderson" at bounding box center [358, 491] width 94 height 14
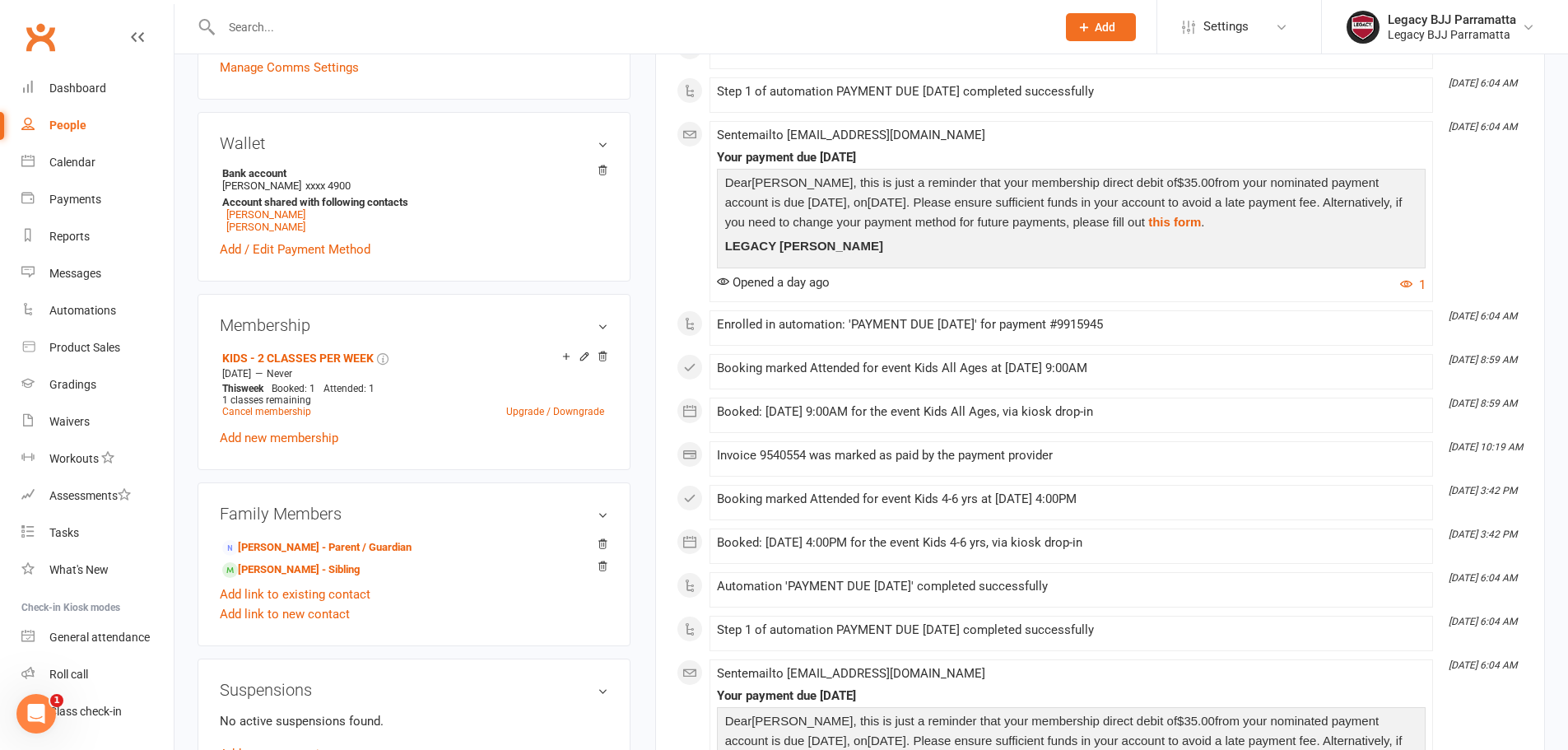
scroll to position [411, 0]
click at [353, 562] on link "Lennox Henderson - Sibling" at bounding box center [291, 568] width 137 height 17
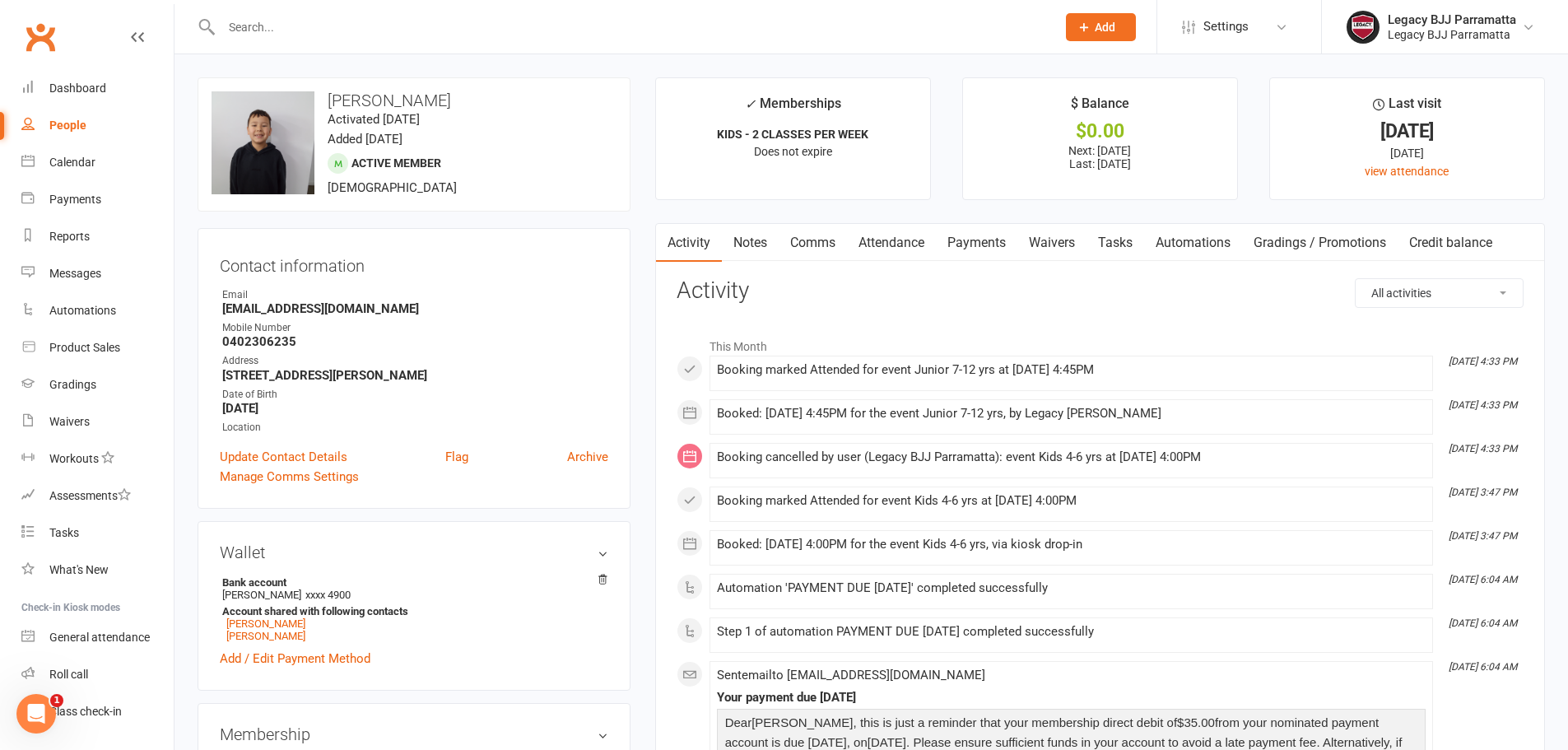
click at [94, 133] on link "People" at bounding box center [97, 125] width 152 height 37
select select "100"
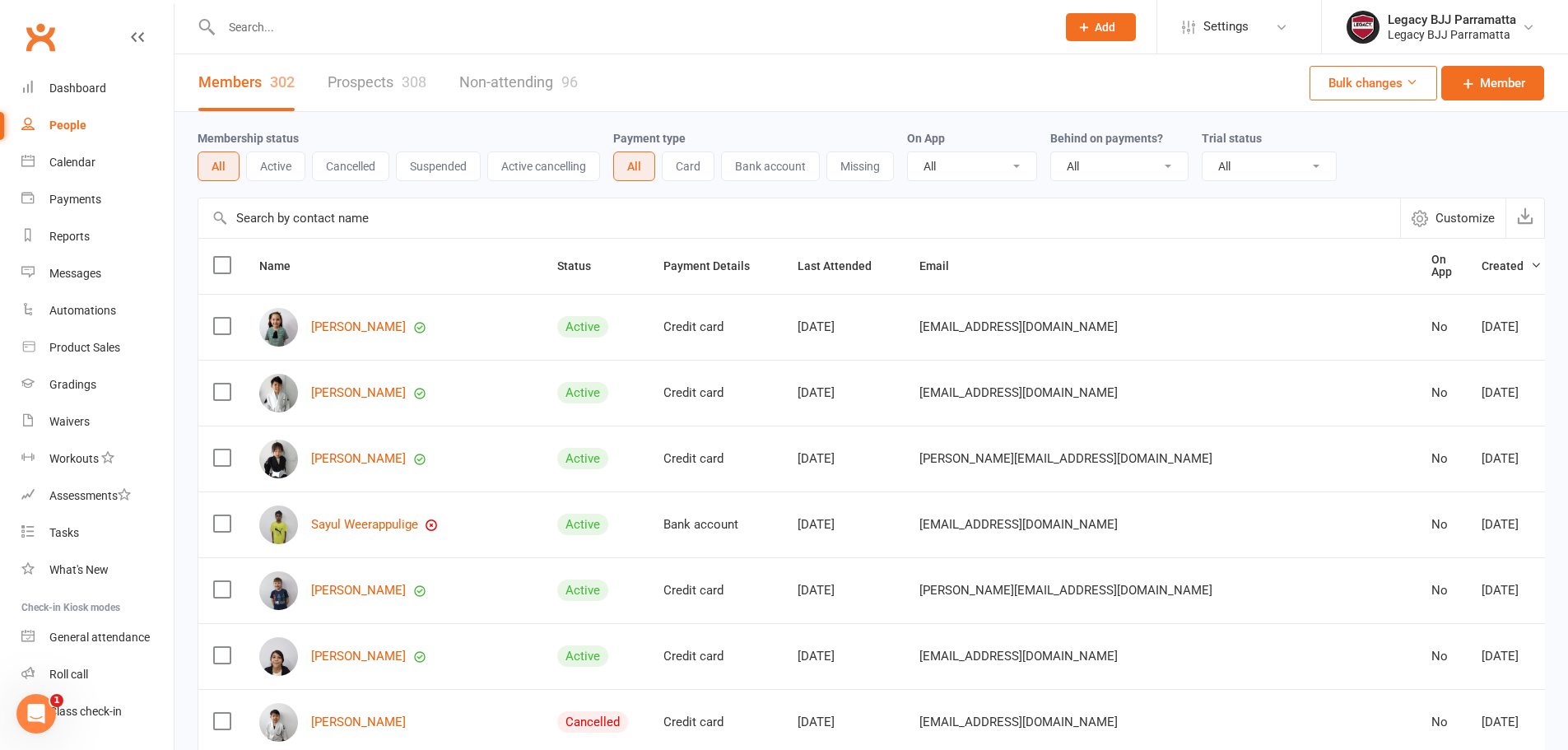
click at [323, 24] on input "text" at bounding box center [629, 27] width 827 height 23
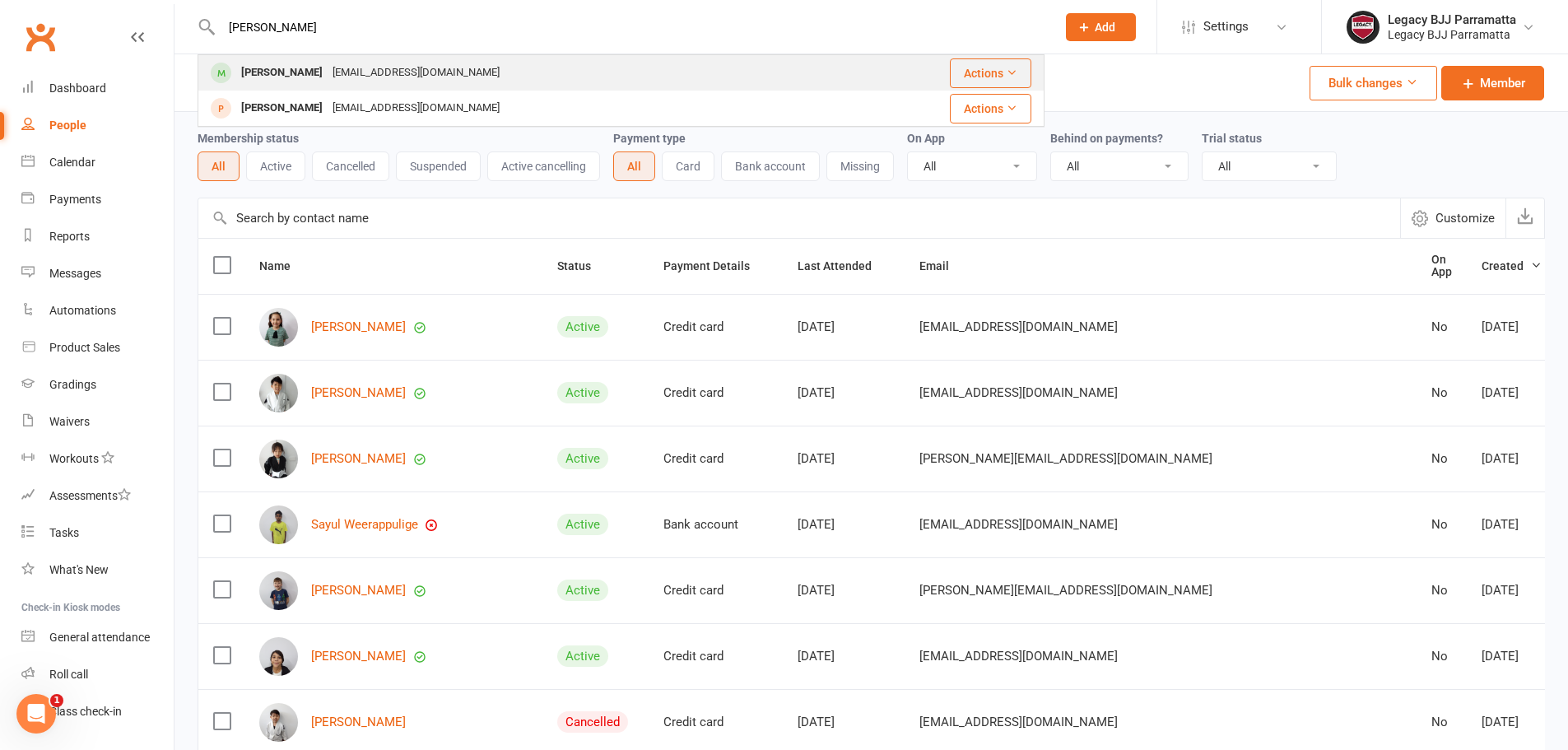
type input "aarav"
click at [338, 79] on div "mahajan.saurabh8@gmail.com" at bounding box center [415, 73] width 177 height 24
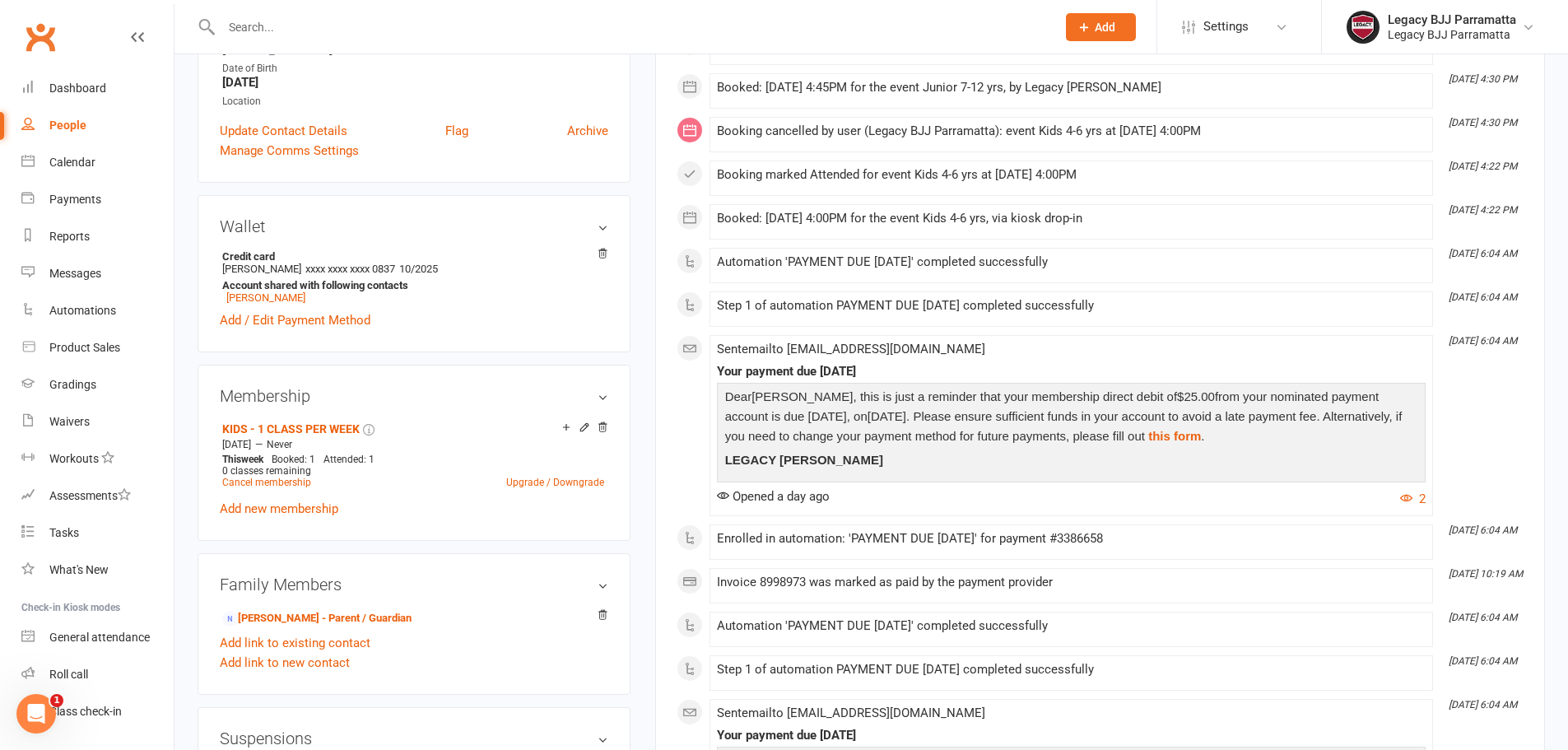
scroll to position [329, 0]
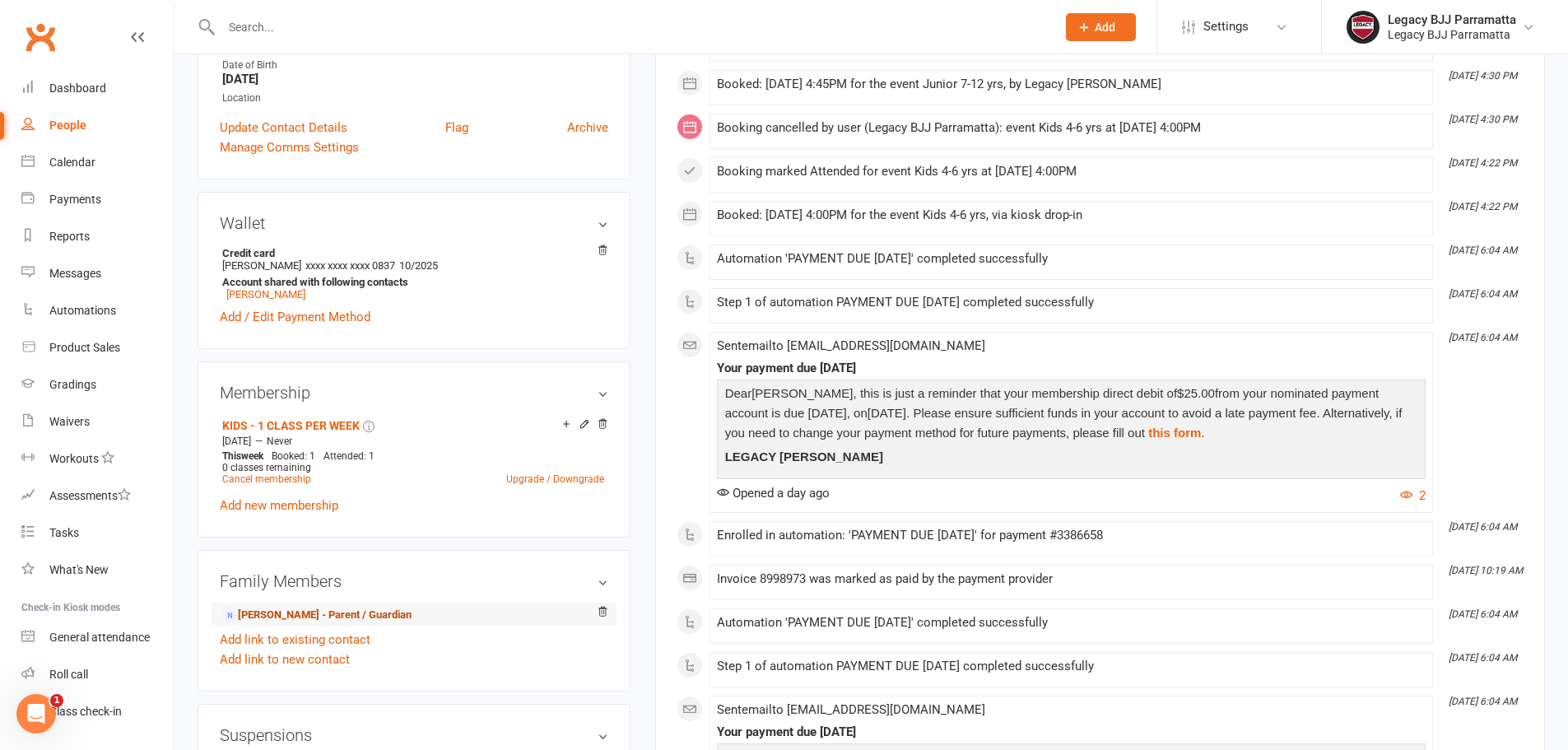
click at [286, 608] on link "saurabh mahajan - Parent / Guardian" at bounding box center [317, 615] width 189 height 17
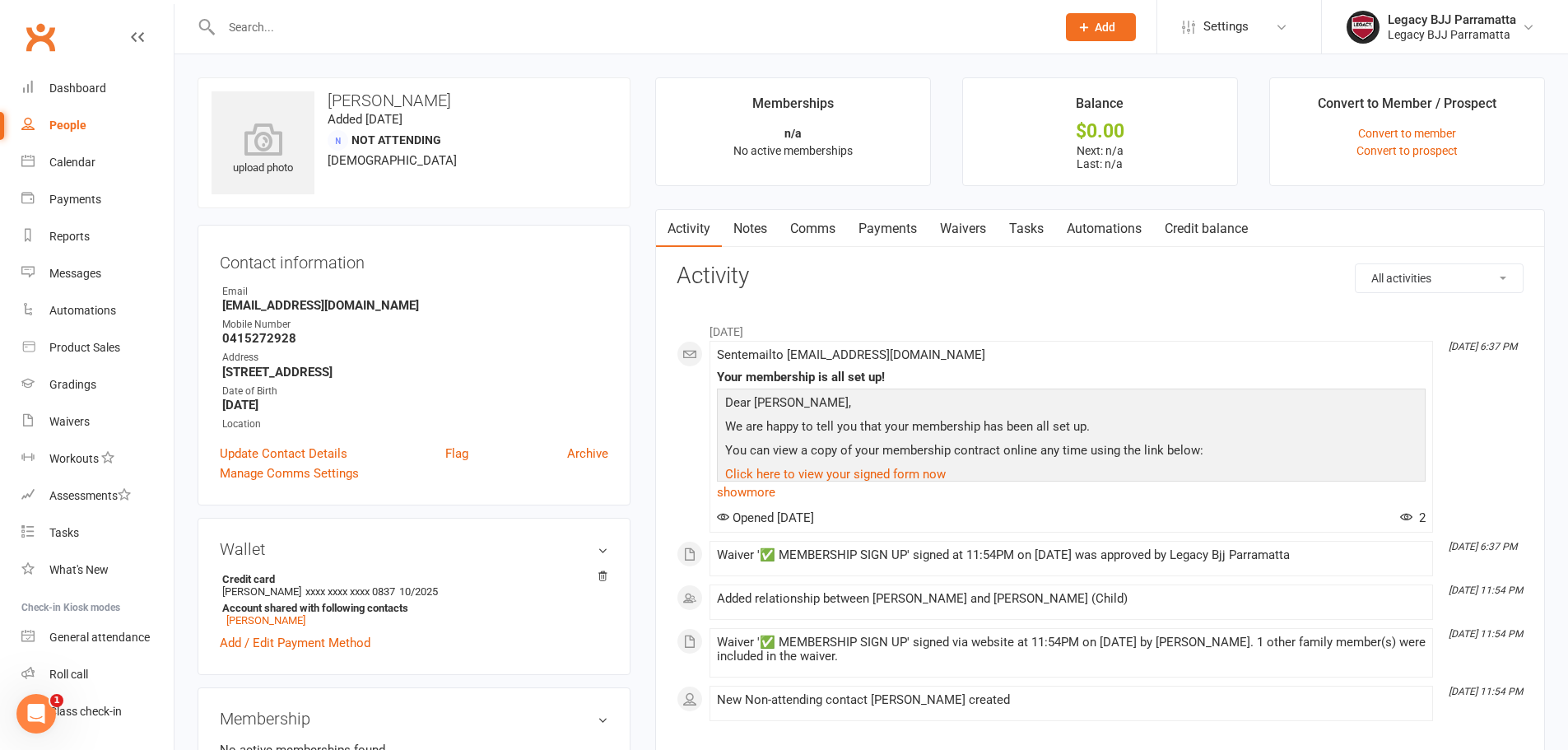
drag, startPoint x: 461, startPoint y: 97, endPoint x: 336, endPoint y: 97, distance: 125.0
click at [336, 97] on h3 "saurabh mahajan" at bounding box center [413, 100] width 405 height 18
copy h3 "aurabh mahajan"
click at [333, 104] on h3 "saurabh mahajan" at bounding box center [413, 100] width 405 height 18
drag, startPoint x: 326, startPoint y: 99, endPoint x: 469, endPoint y: 105, distance: 143.1
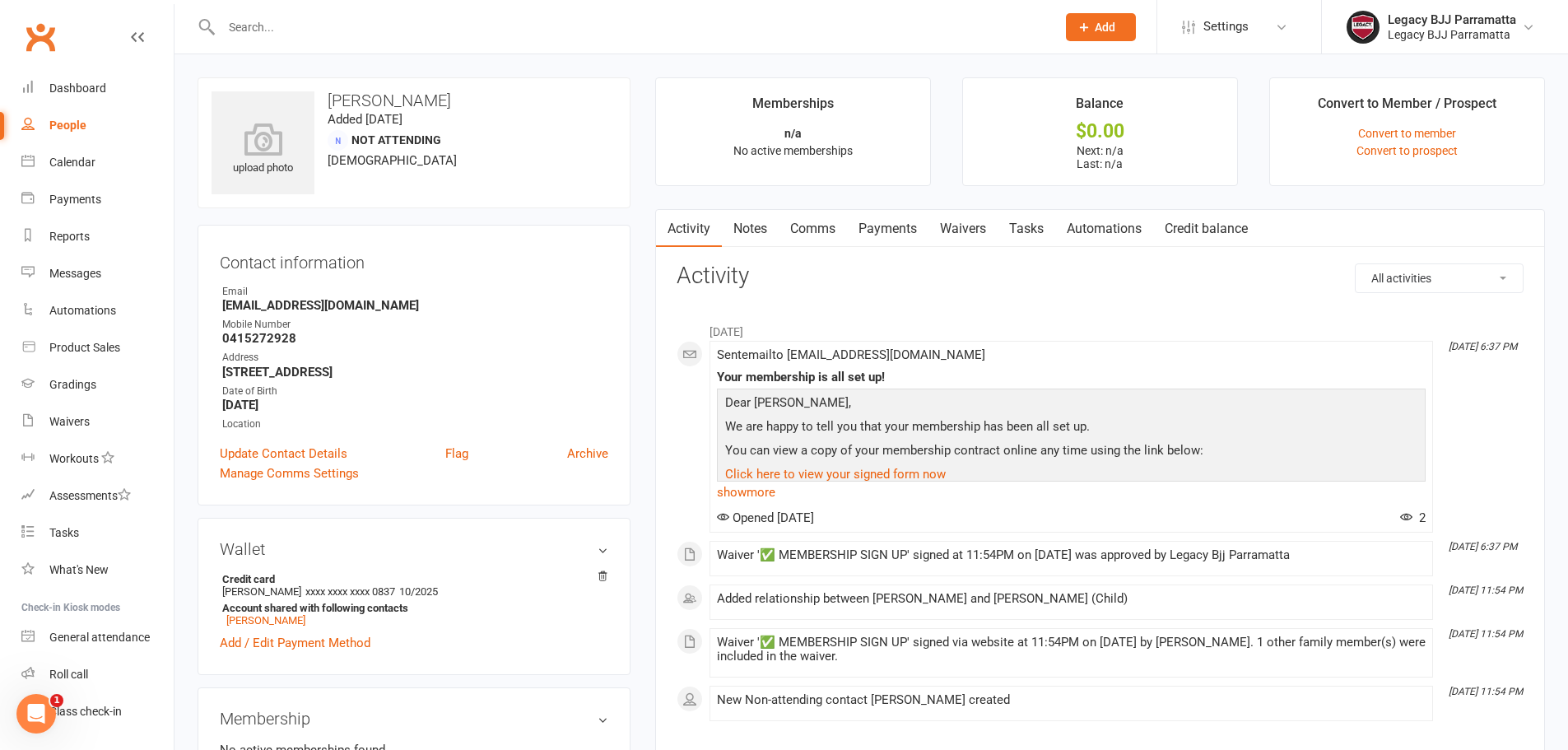
click at [469, 105] on h3 "saurabh mahajan" at bounding box center [413, 100] width 405 height 18
copy h3 "saurabh mahajan"
click at [290, 16] on input "text" at bounding box center [629, 27] width 827 height 23
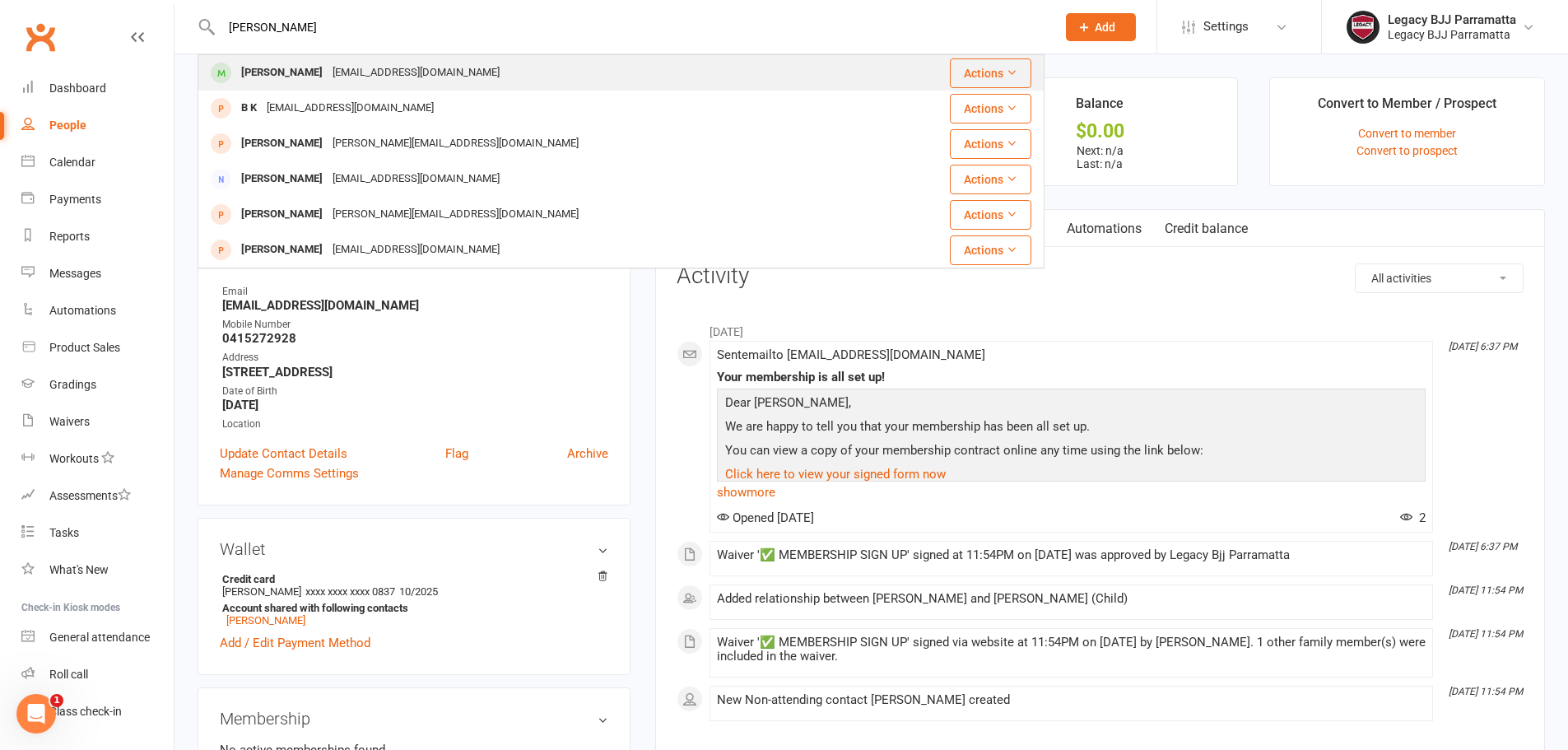
type input "liza"
click at [327, 65] on div "fafasato@gmail.com" at bounding box center [415, 73] width 177 height 24
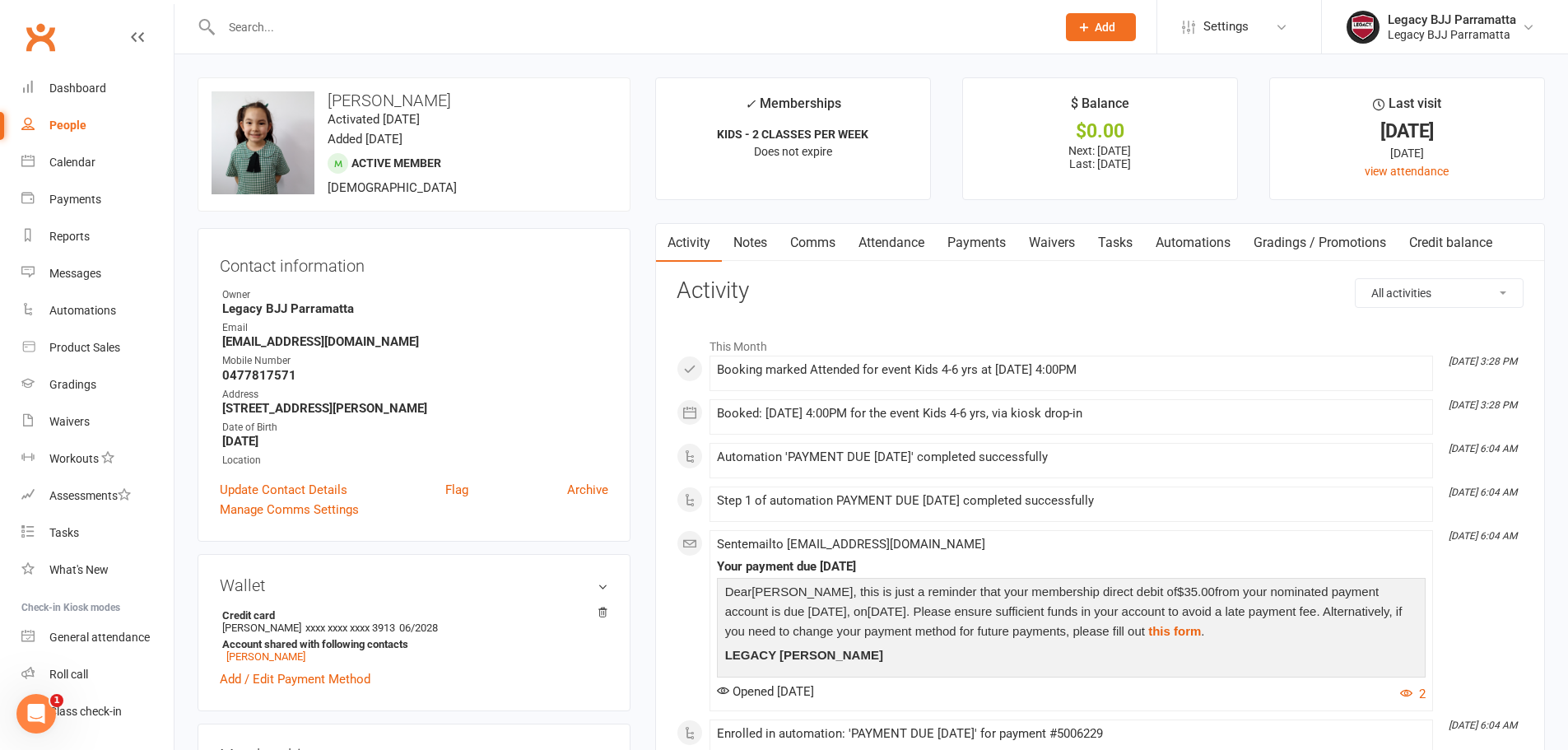
click at [141, 77] on link "Dashboard" at bounding box center [97, 89] width 152 height 37
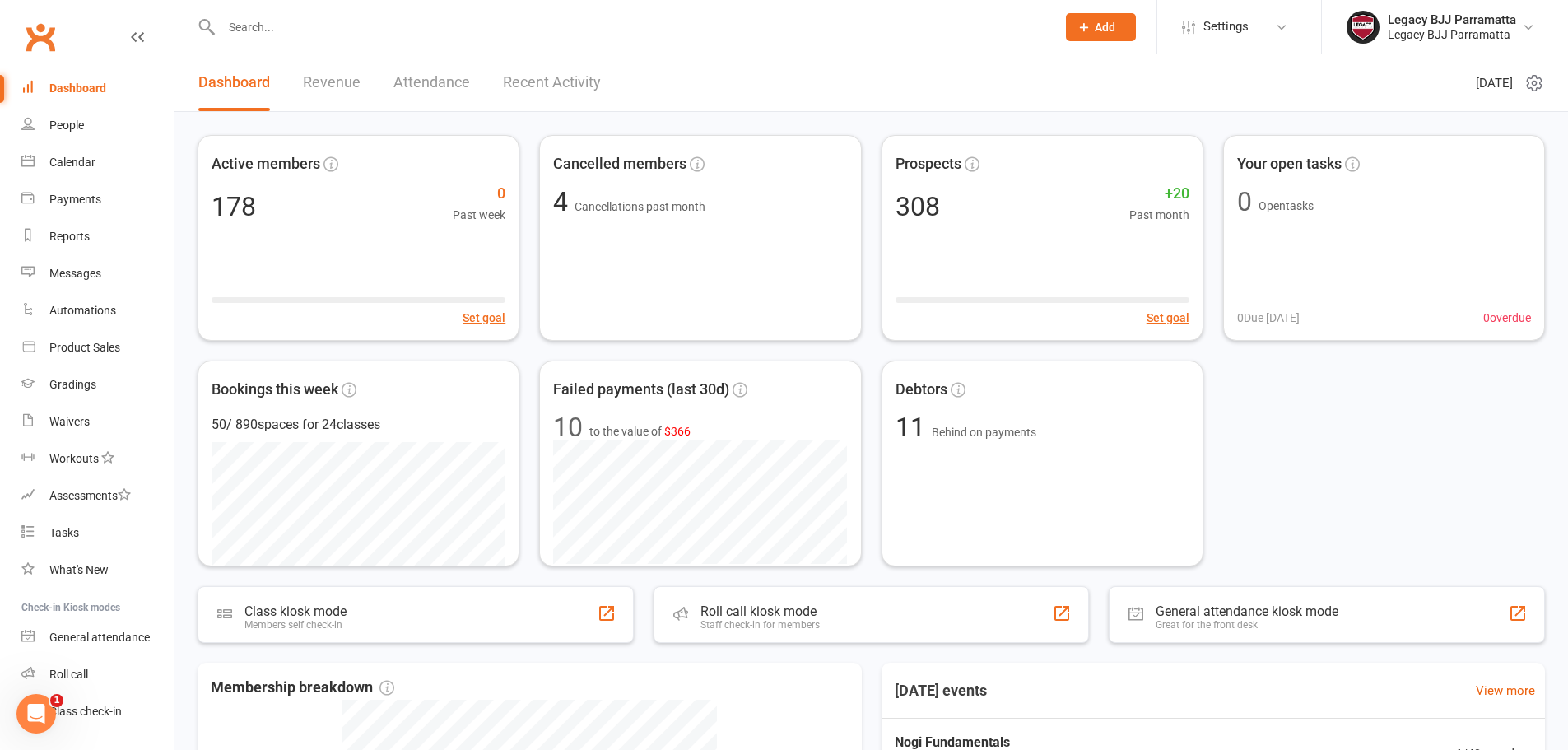
click at [530, 352] on div "Active members 178 0 Past week Set goal Cancelled members 4 Cancellations past …" at bounding box center [870, 350] width 1347 height 431
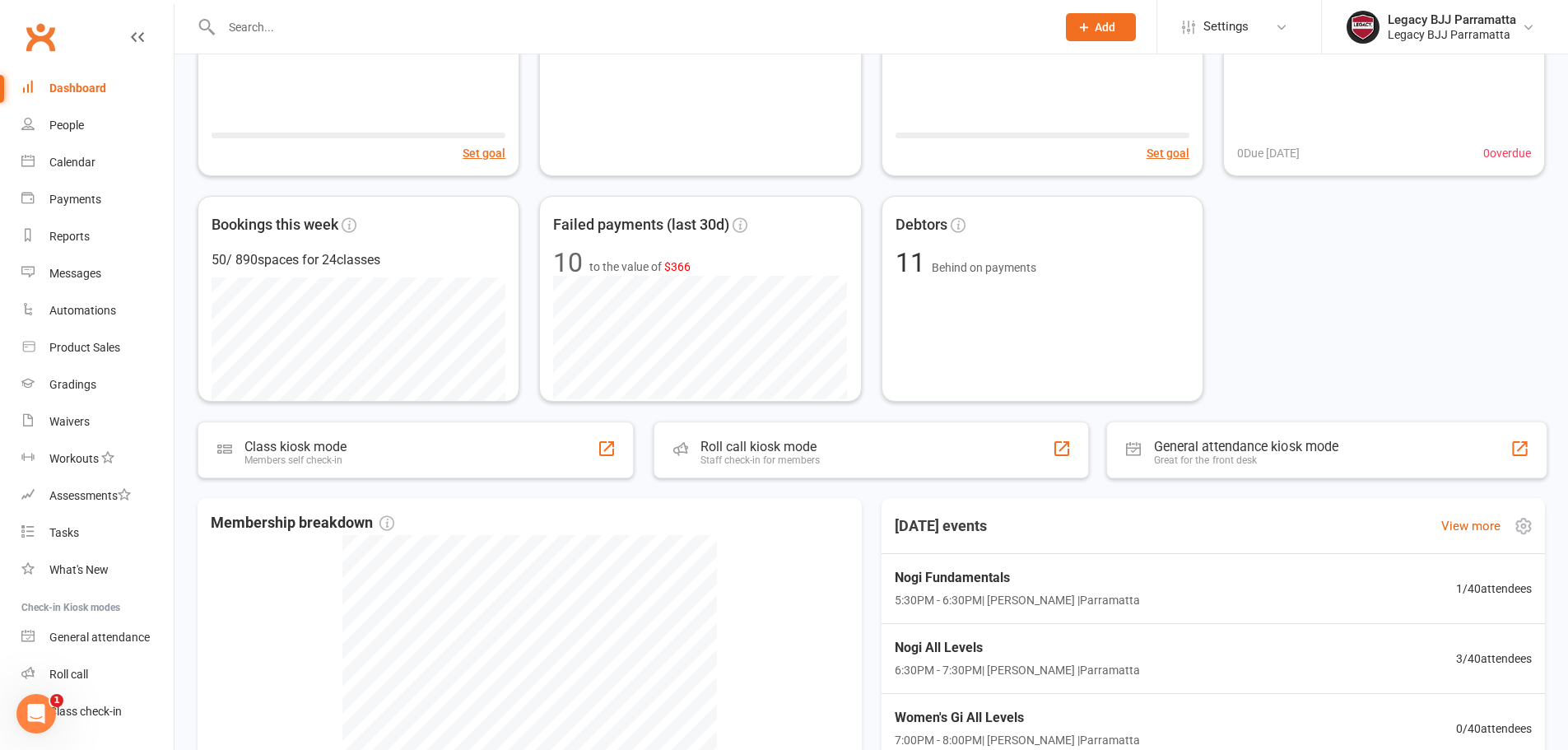
scroll to position [247, 0]
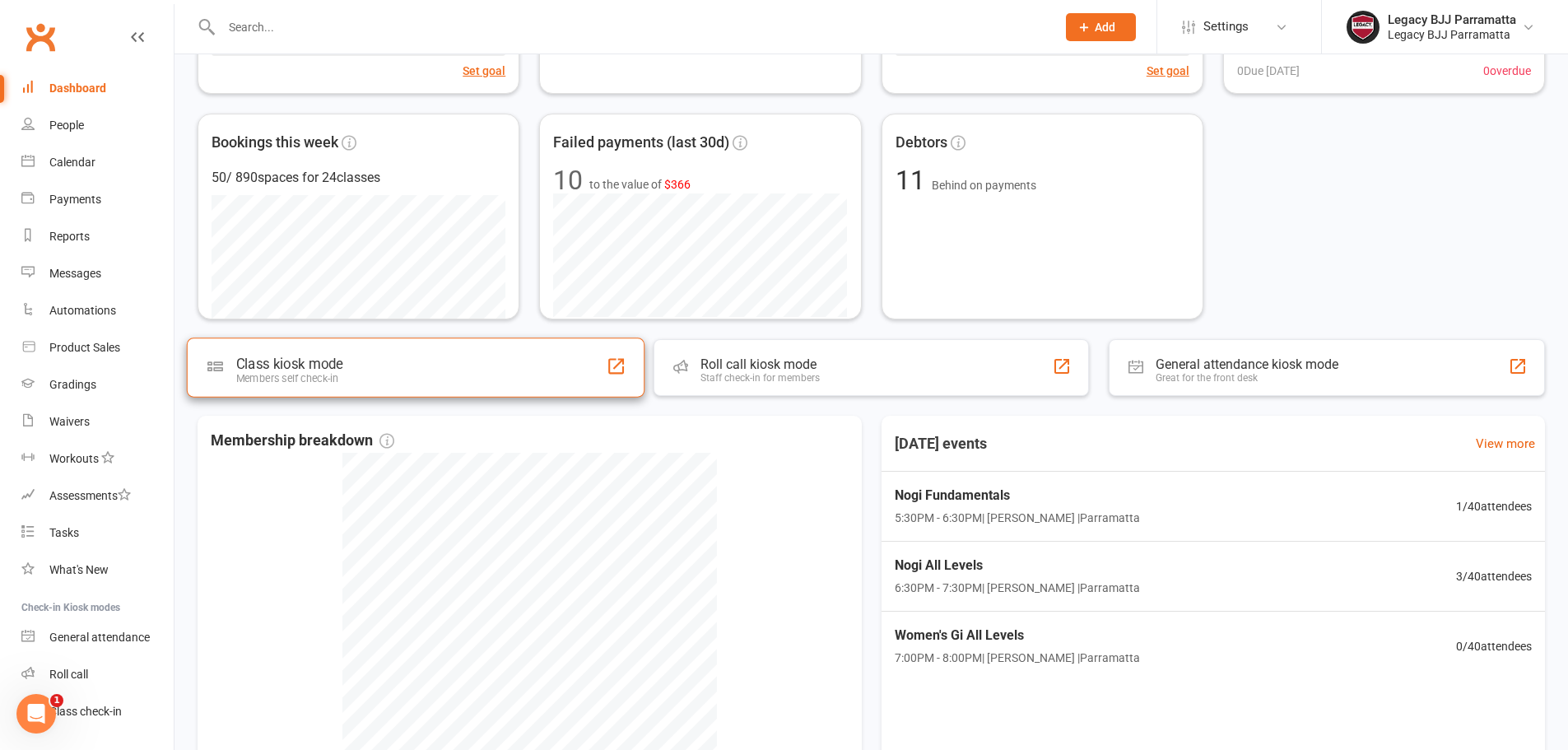
click at [554, 375] on div "Class kiosk mode Members self check-in" at bounding box center [415, 367] width 457 height 59
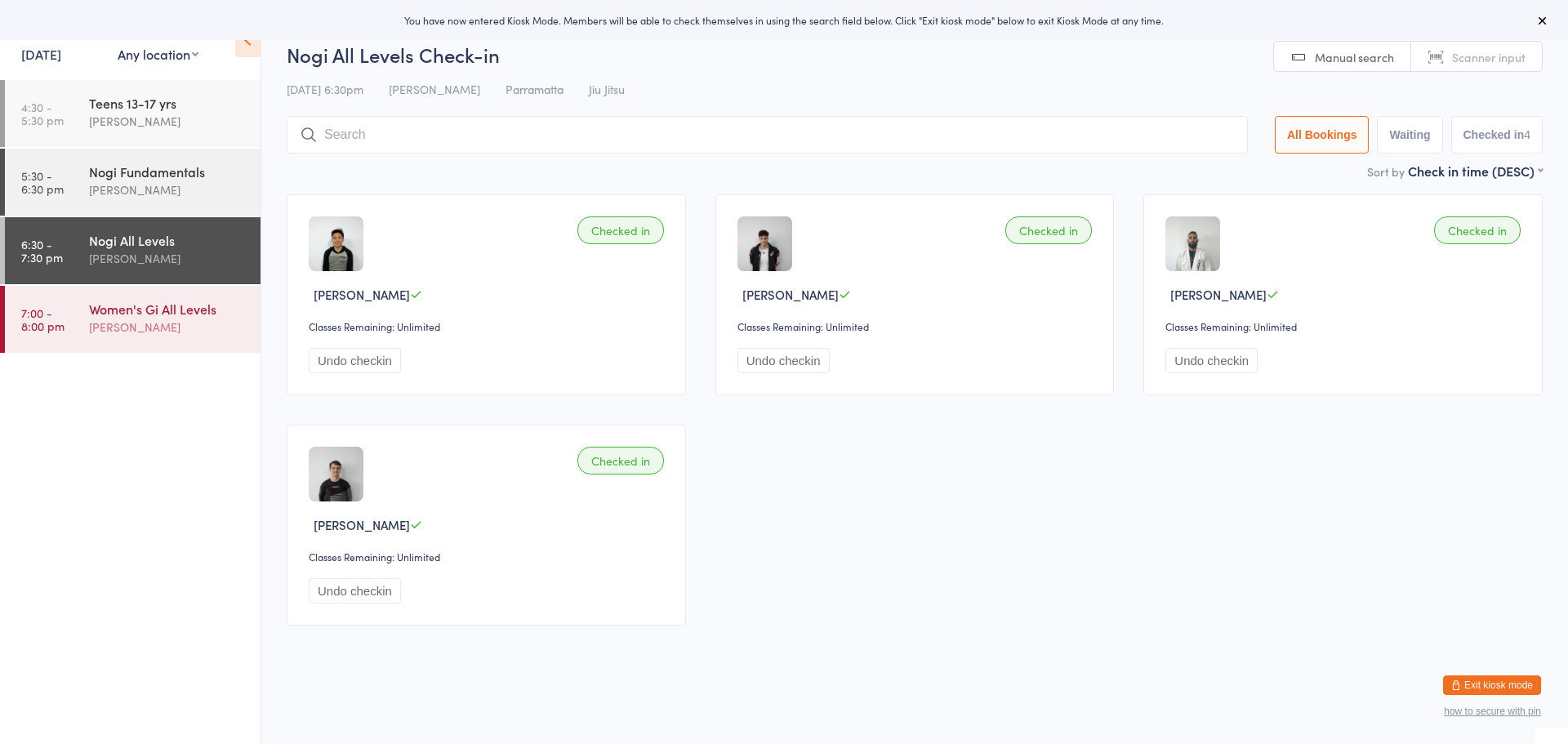
click at [230, 330] on div "[PERSON_NAME]" at bounding box center [168, 327] width 158 height 19
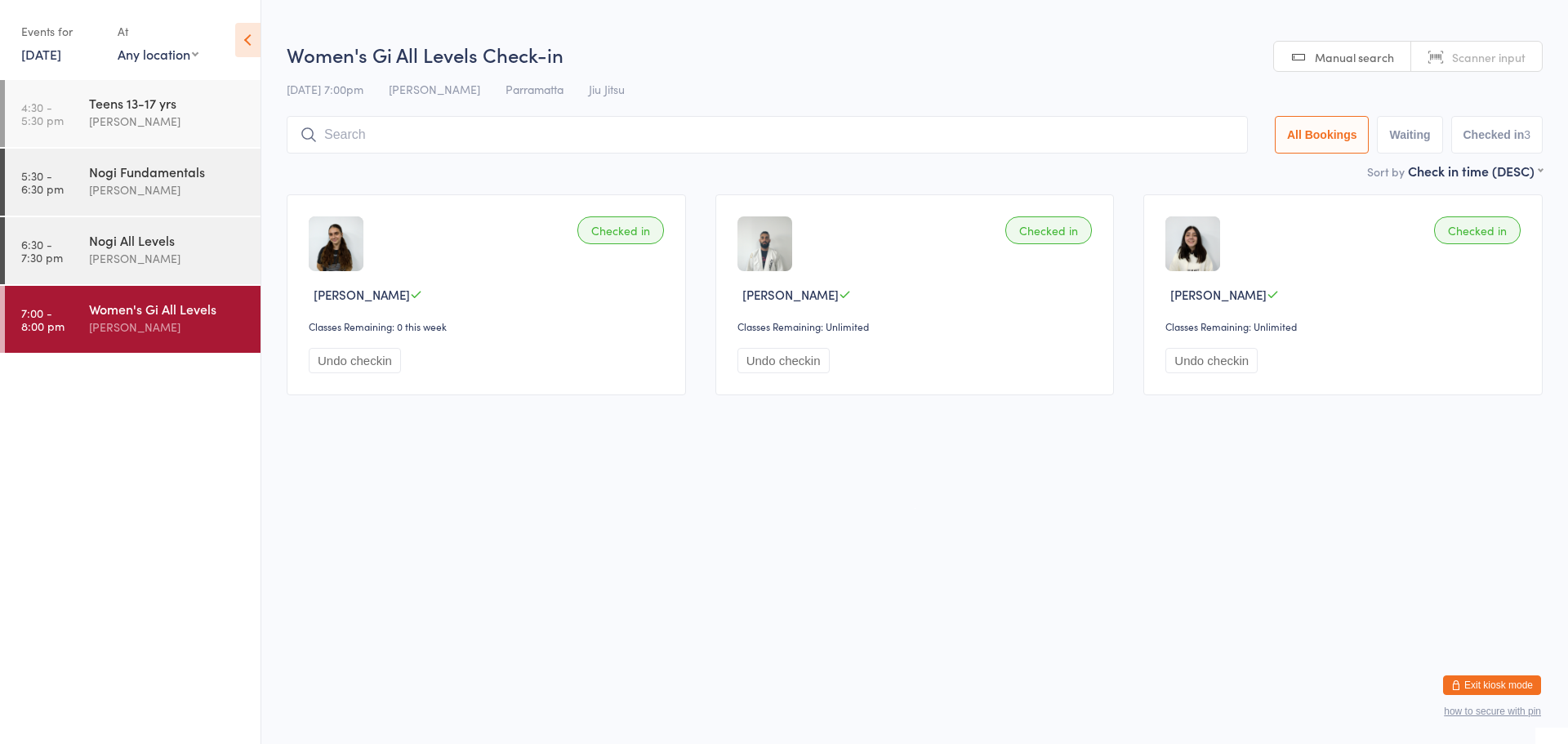
click at [255, 41] on icon at bounding box center [247, 40] width 25 height 34
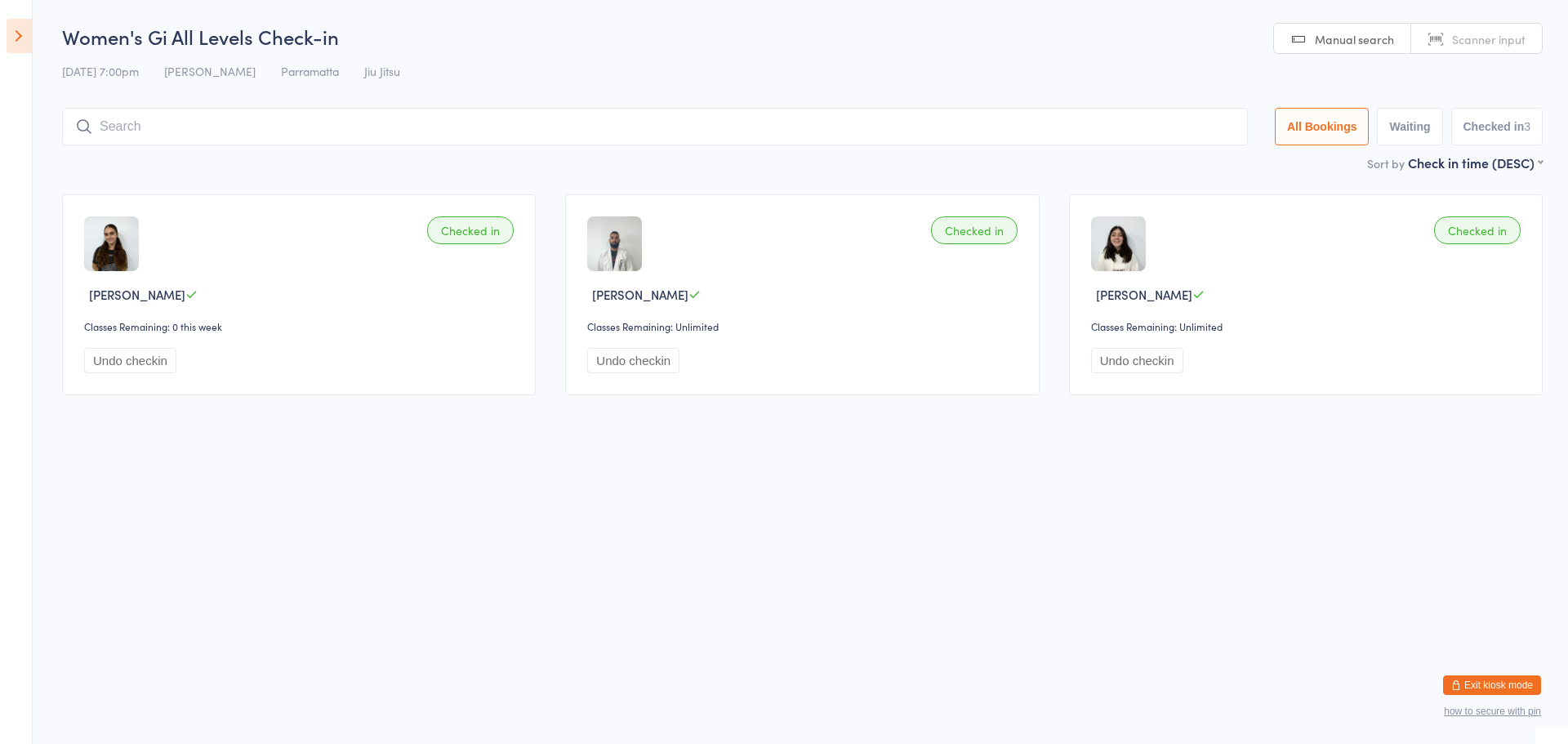
click at [30, 30] on icon at bounding box center [19, 35] width 25 height 34
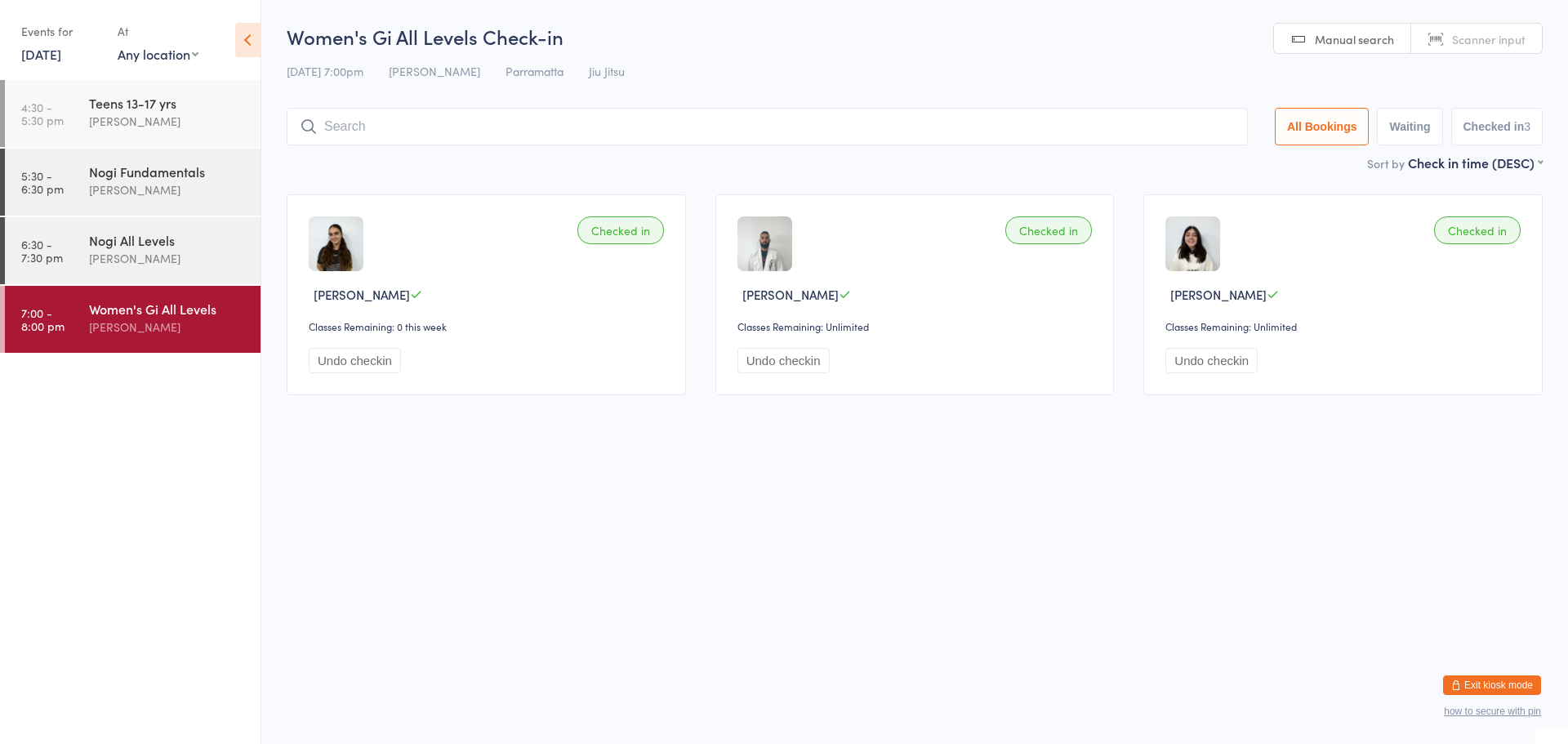
click at [1520, 678] on button "Exit kiosk mode" at bounding box center [1492, 685] width 98 height 19
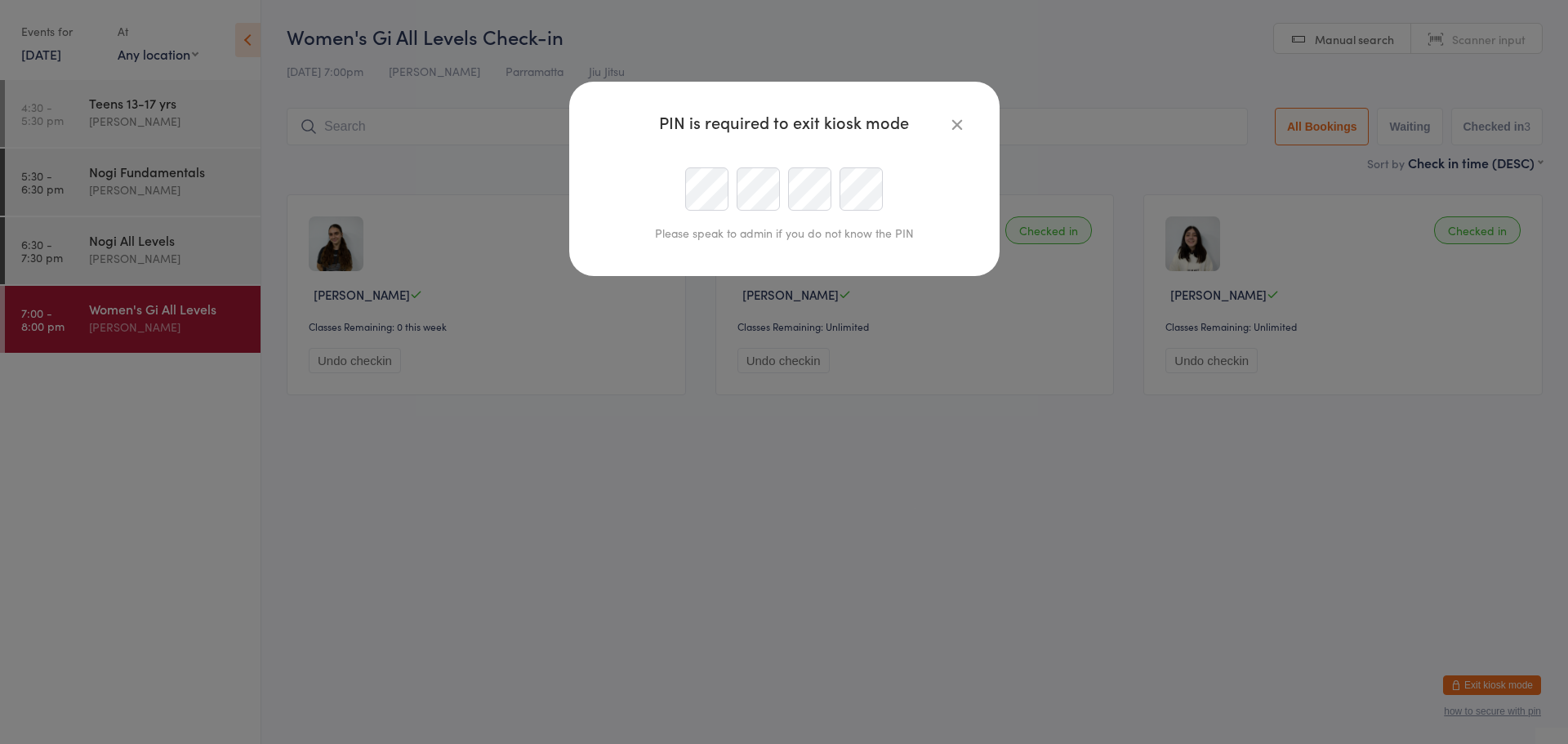
type input "[EMAIL_ADDRESS][DOMAIN_NAME]"
click at [786, 210] on div at bounding box center [784, 188] width 373 height 44
click at [684, 187] on div at bounding box center [784, 188] width 373 height 44
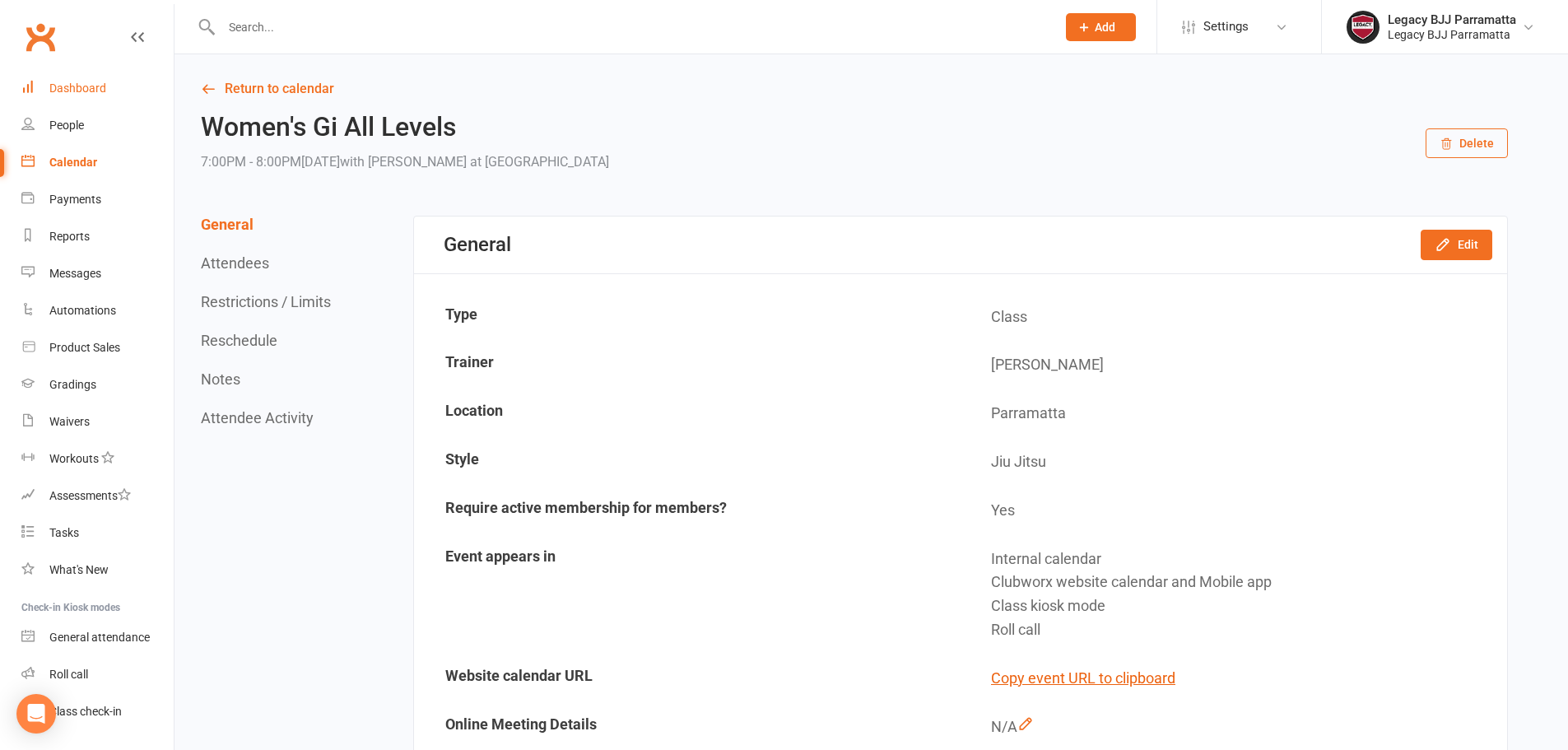
click at [137, 82] on link "Dashboard" at bounding box center [97, 89] width 152 height 37
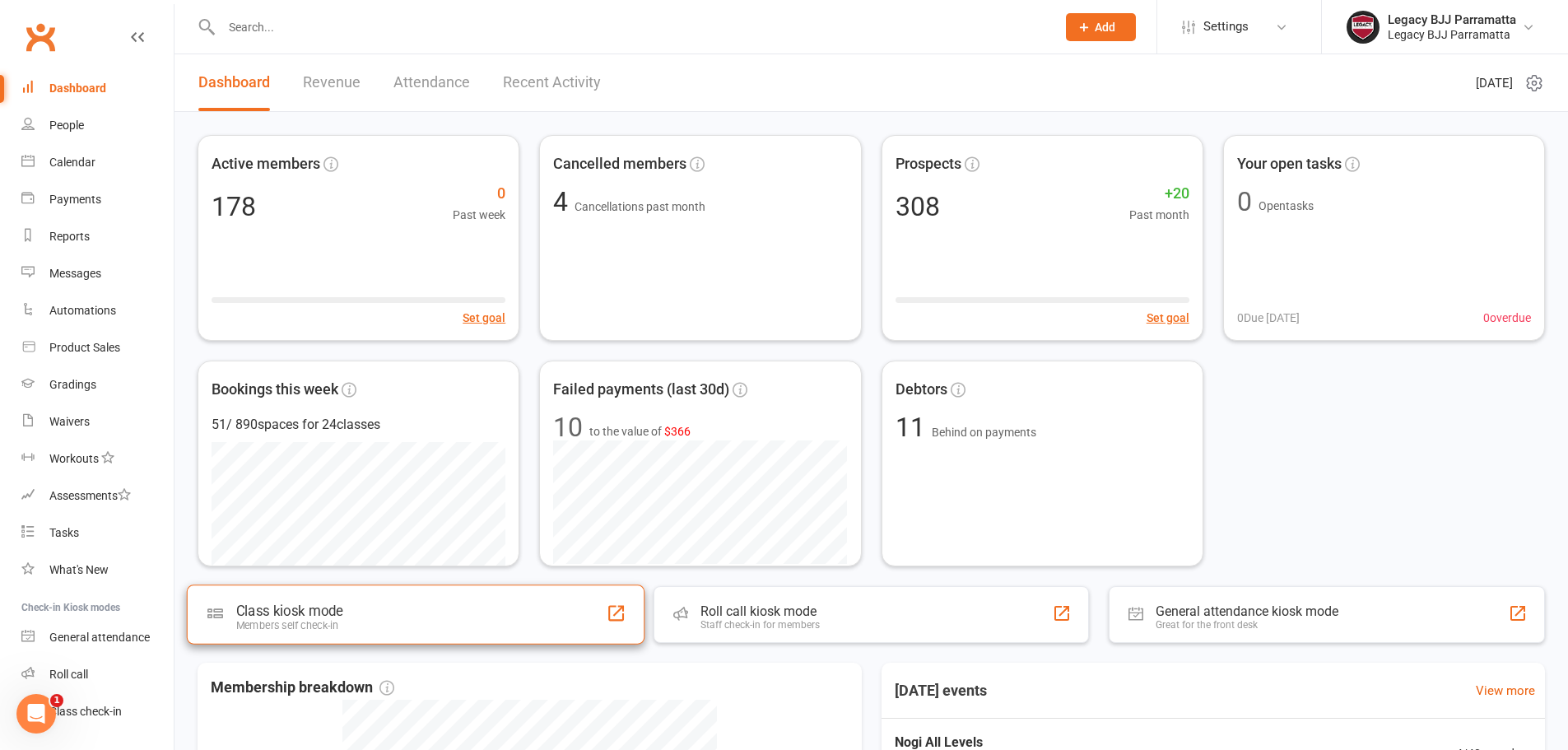
click at [465, 599] on div "Class kiosk mode Members self check-in" at bounding box center [415, 613] width 457 height 59
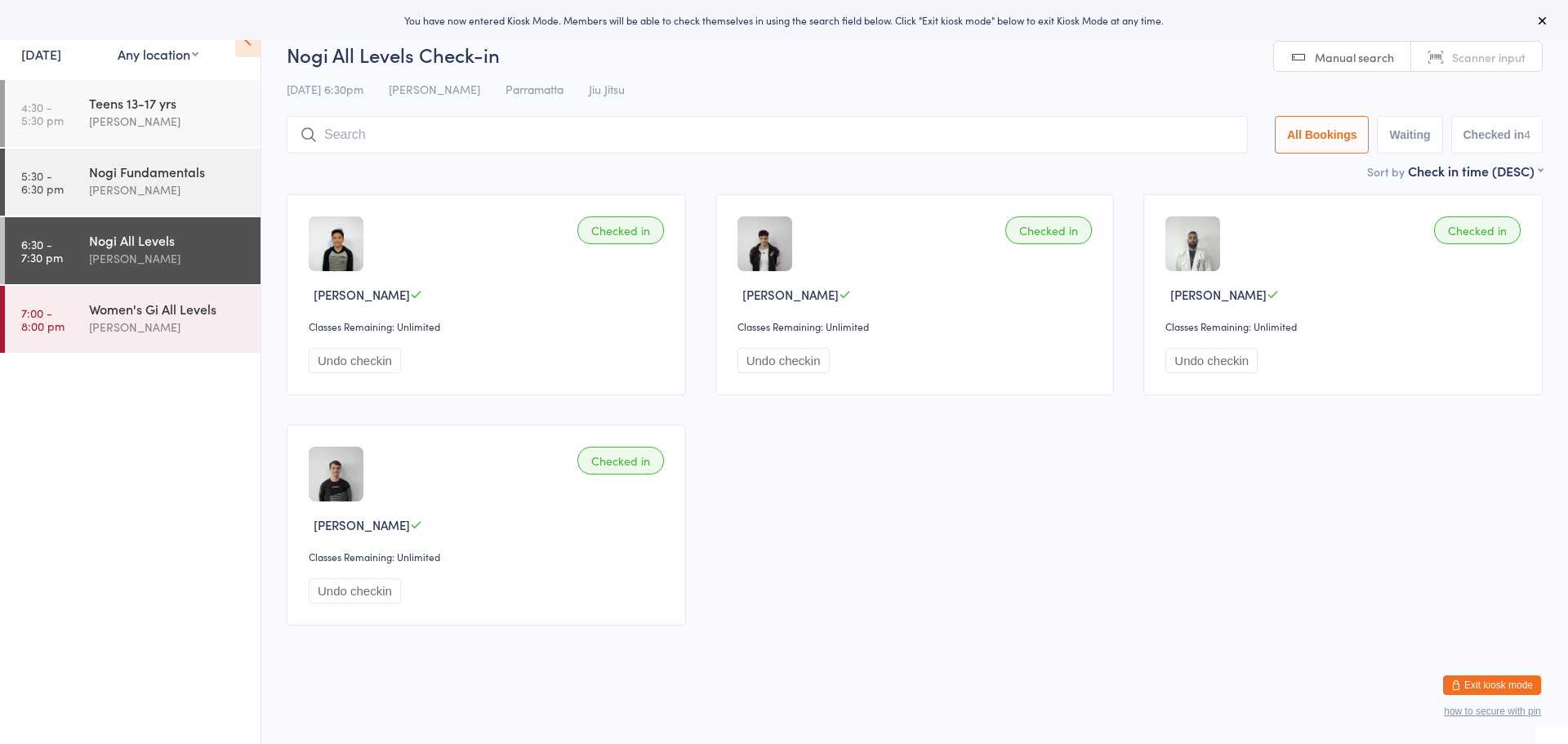
click at [1506, 685] on button "Exit kiosk mode" at bounding box center [1492, 685] width 98 height 19
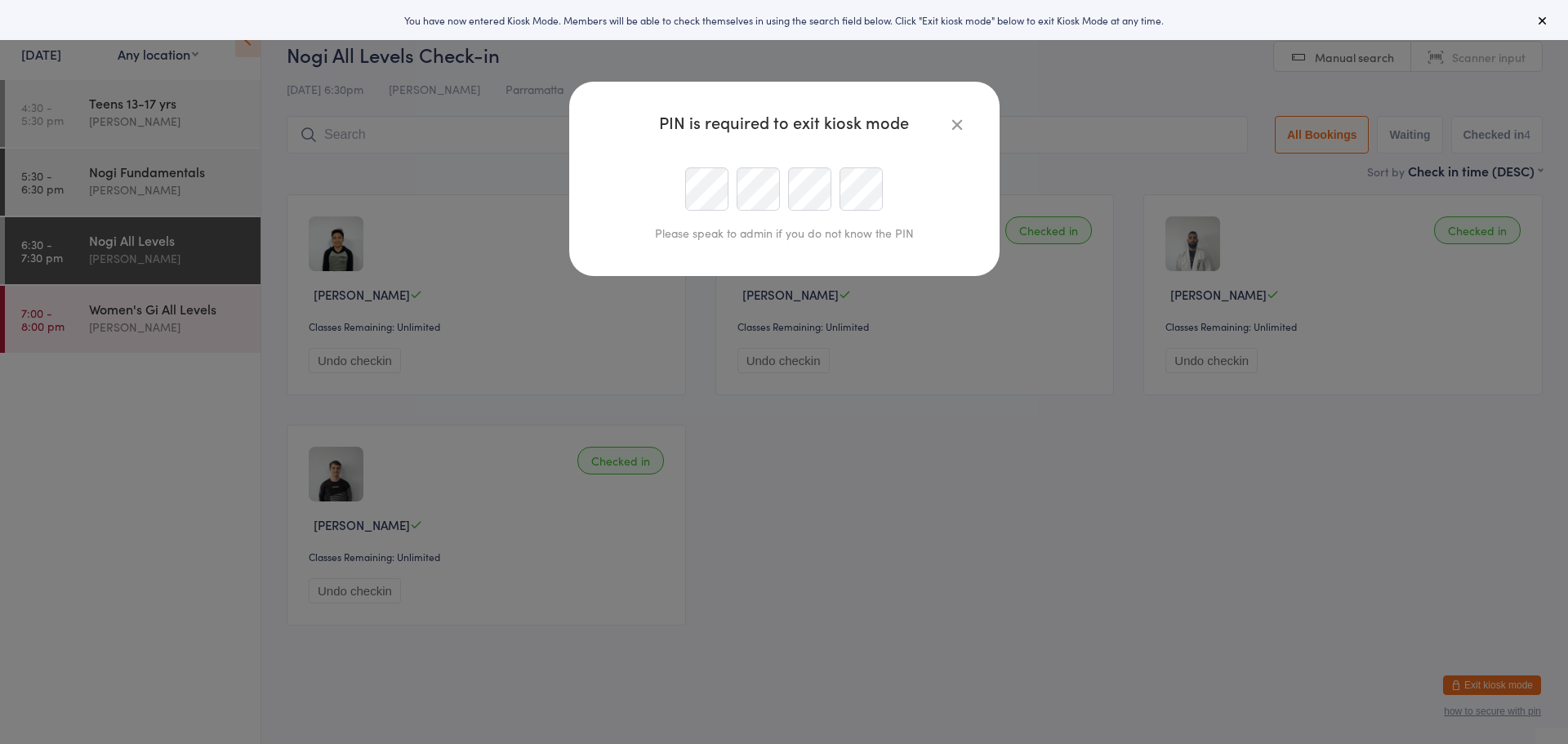
type input "[EMAIL_ADDRESS][DOMAIN_NAME]"
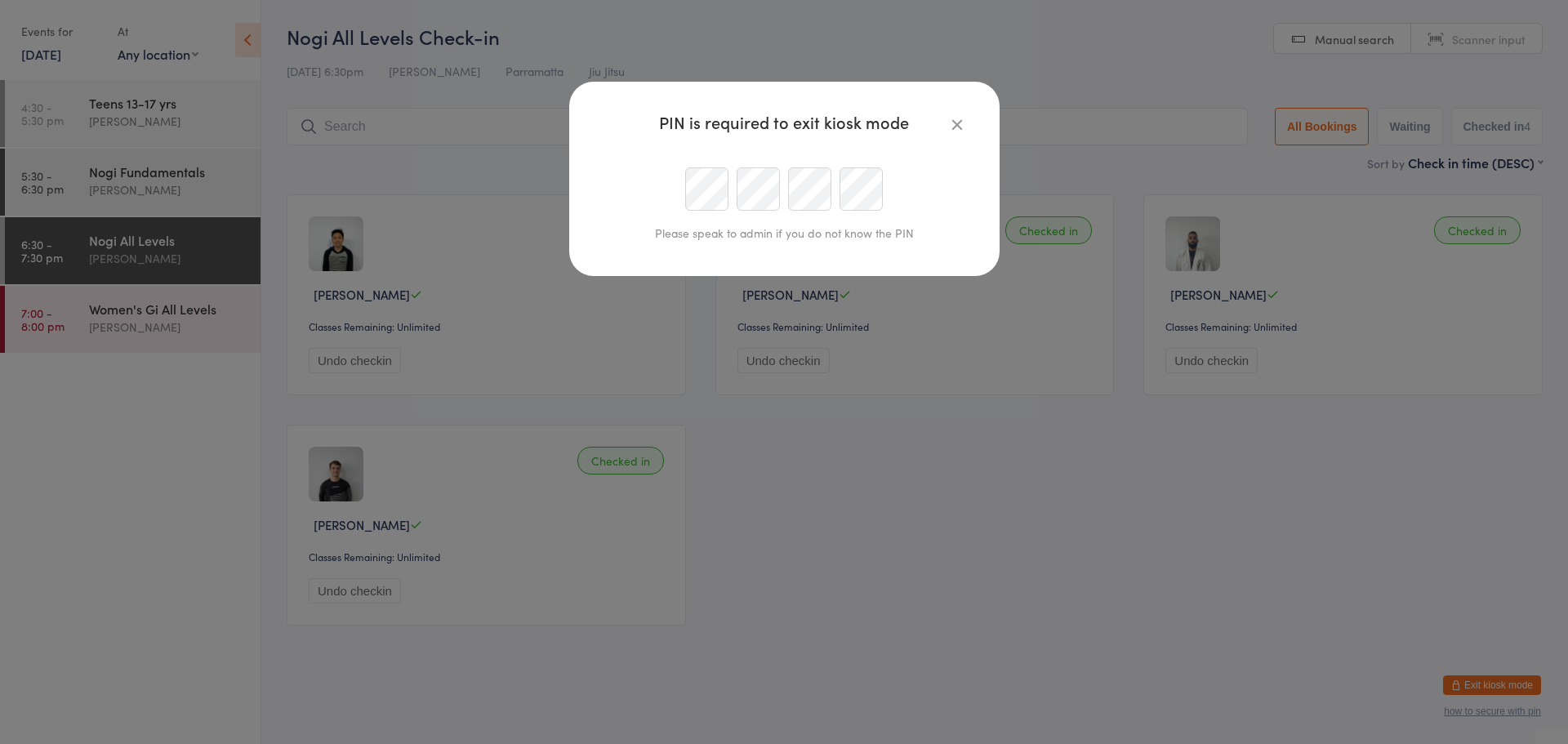
scroll to position [0, 55]
click at [788, 201] on div at bounding box center [784, 188] width 373 height 44
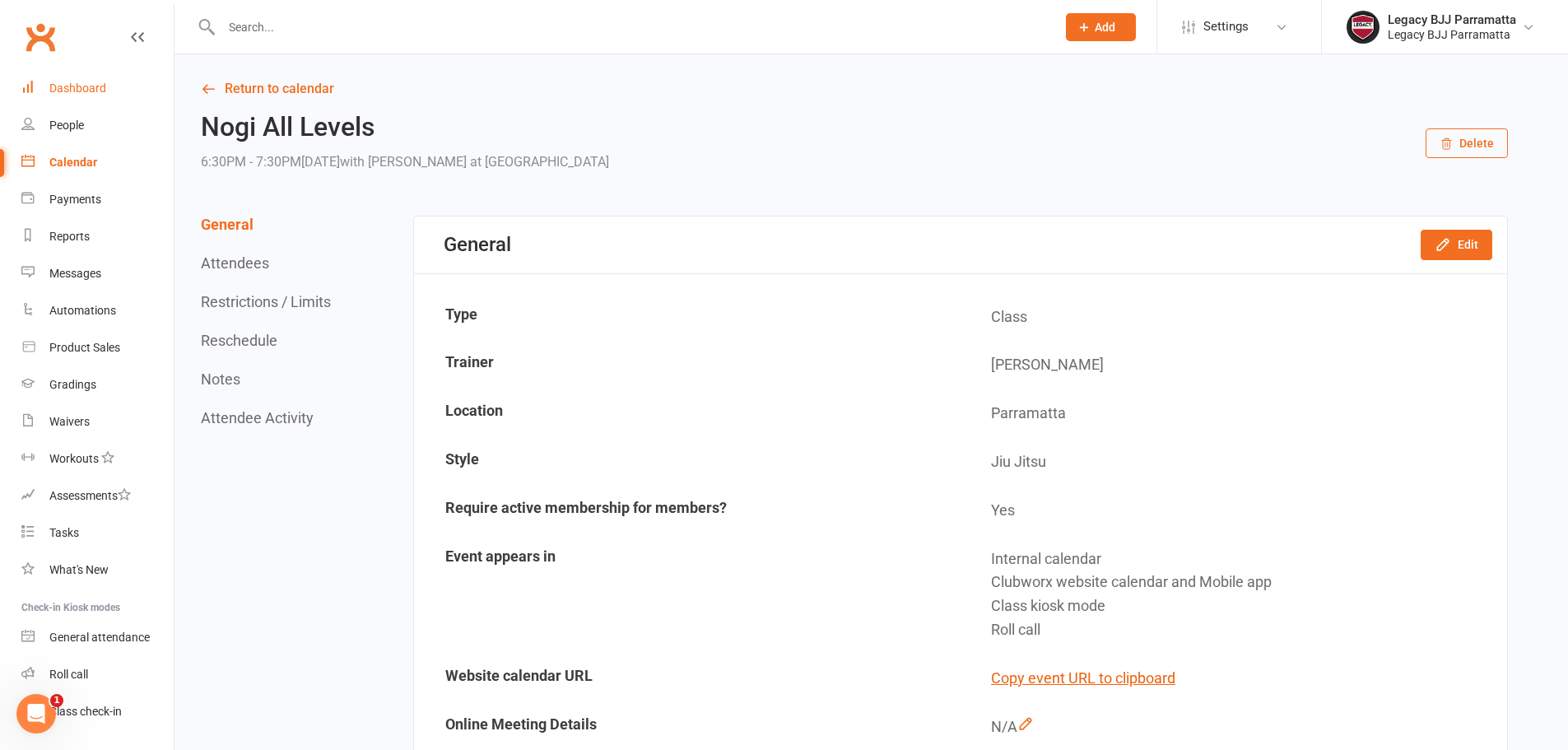
click at [82, 95] on link "Dashboard" at bounding box center [97, 89] width 152 height 37
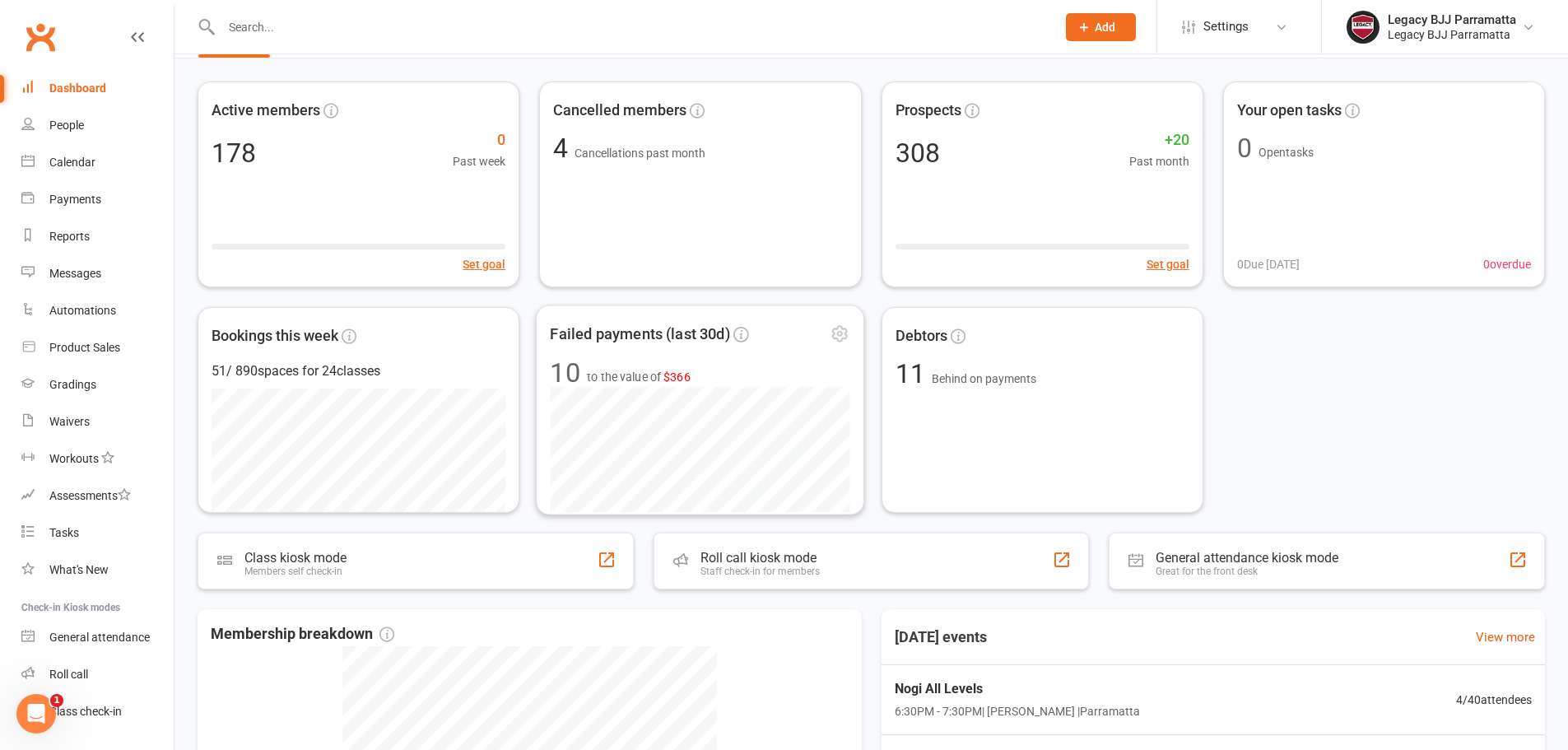
scroll to position [82, 0]
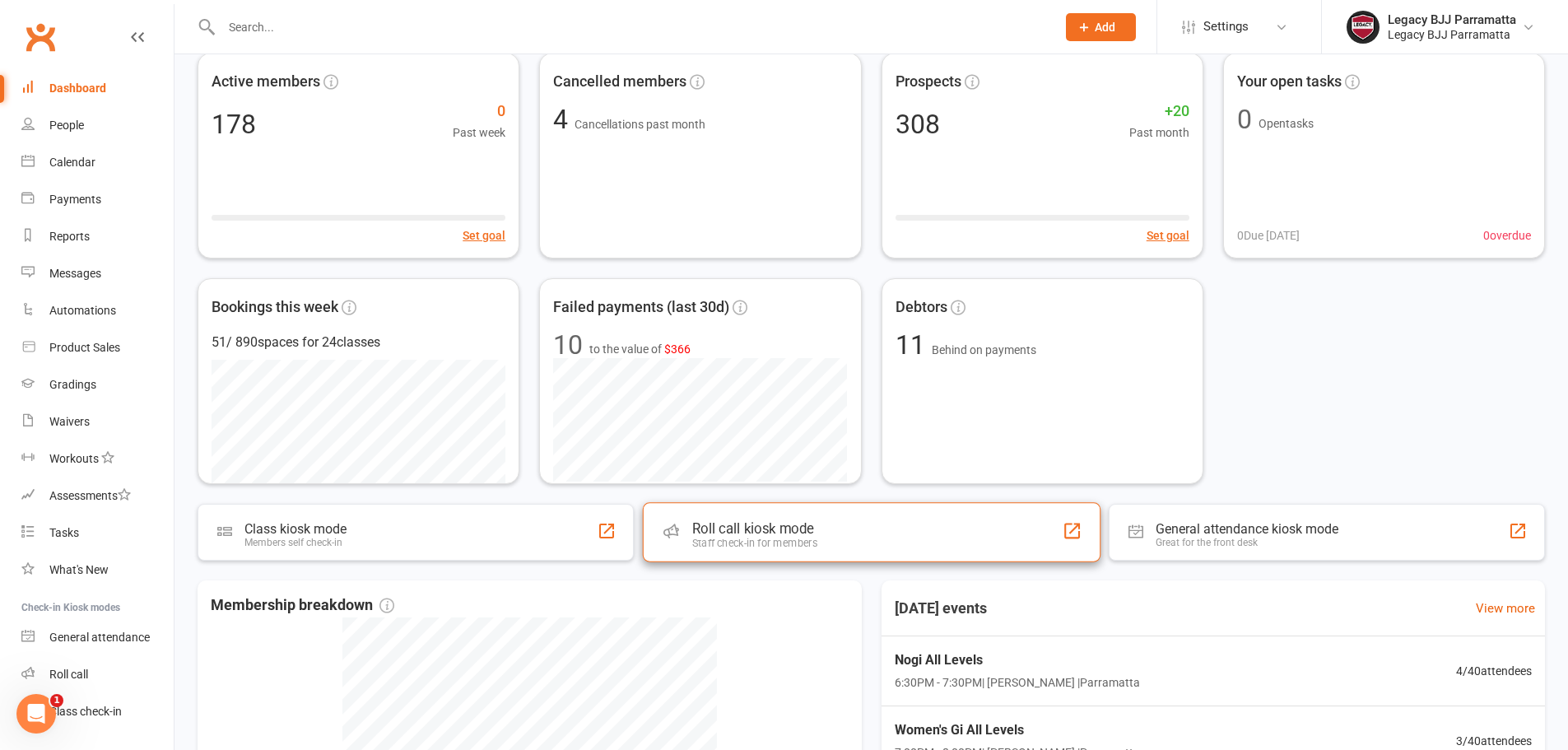
click at [776, 541] on div "Staff check-in for members" at bounding box center [754, 542] width 125 height 12
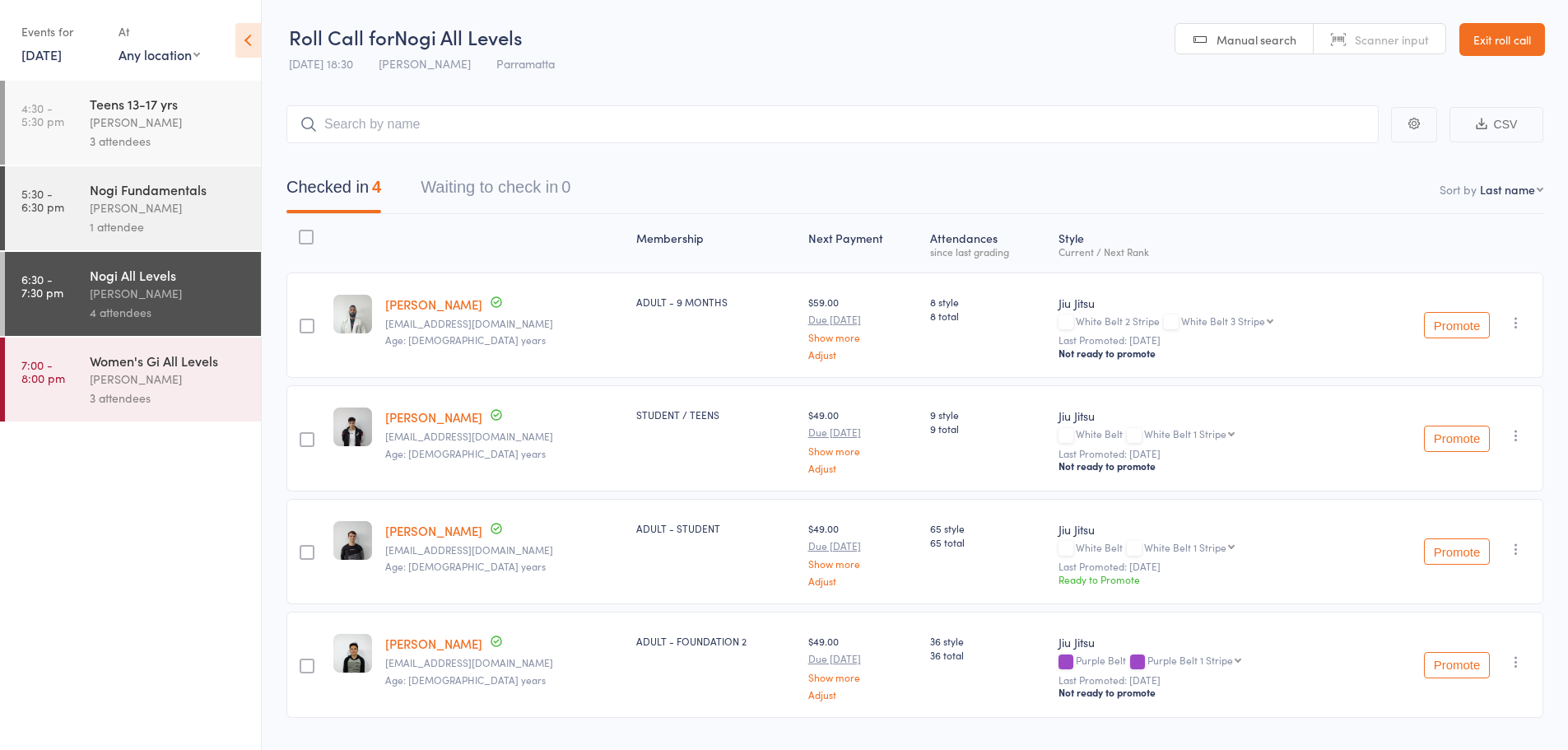
click at [209, 353] on div "Women's Gi All Levels" at bounding box center [168, 360] width 157 height 18
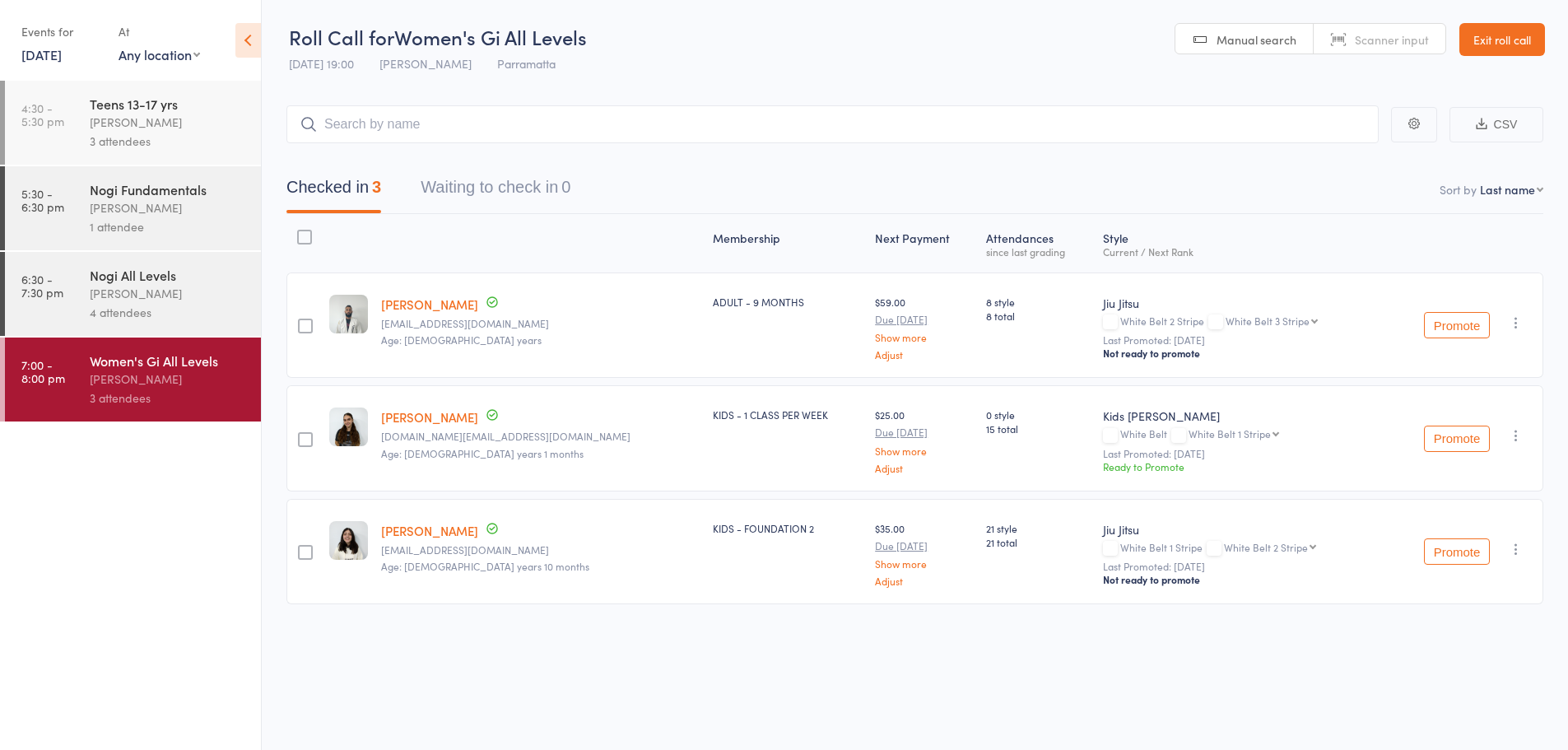
click at [1514, 325] on icon "button" at bounding box center [1516, 323] width 17 height 17
click at [1487, 491] on li "Remove" at bounding box center [1457, 488] width 136 height 22
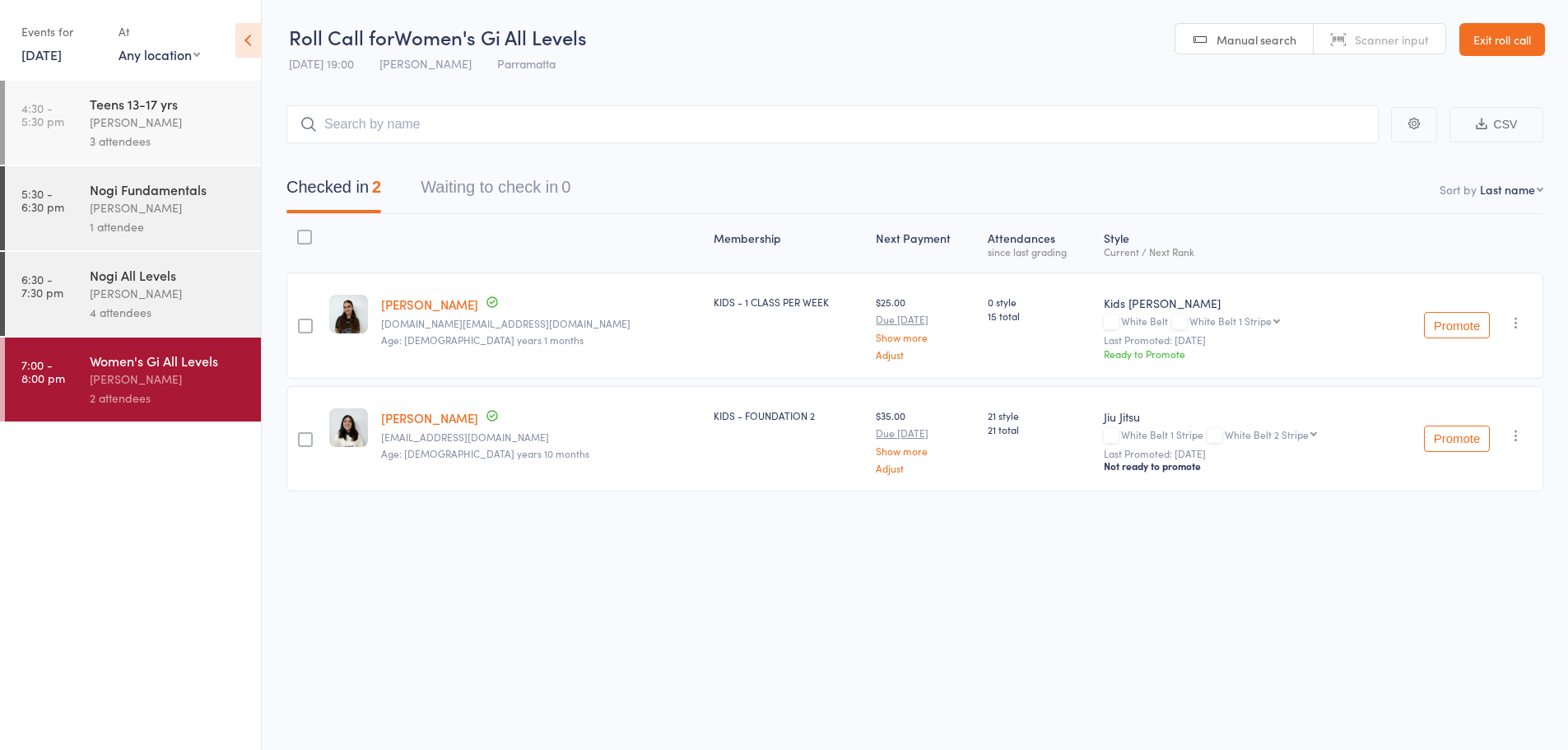
click at [679, 579] on div "Roll Call for Women's Gi All Levels [DATE] 19:00 [PERSON_NAME] Parramatta Manua…" at bounding box center [784, 375] width 1568 height 750
